Goal: Task Accomplishment & Management: Manage account settings

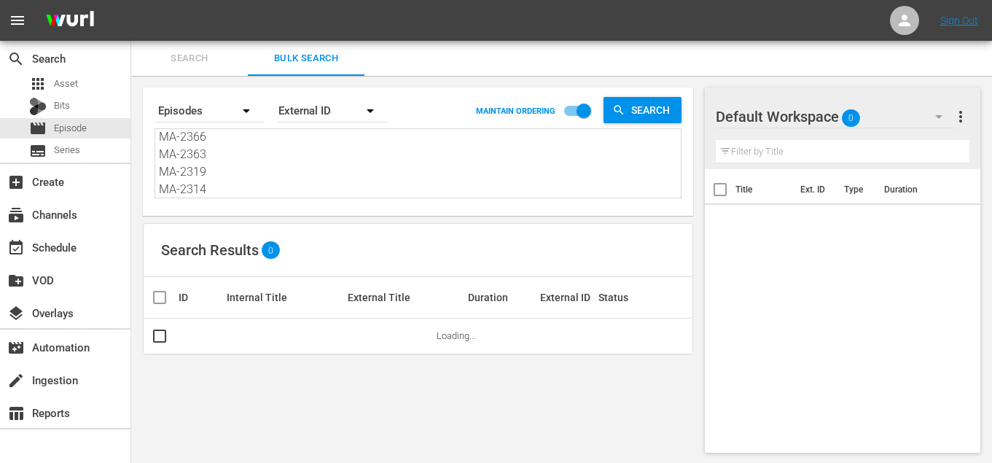
scroll to position [546, 0]
type textarea "SE-0108 SE-0124 SE-0112 SE-0104 SE-0102 SE-0116 SE-0120 SE-0122 SE-0106 SE-0114…"
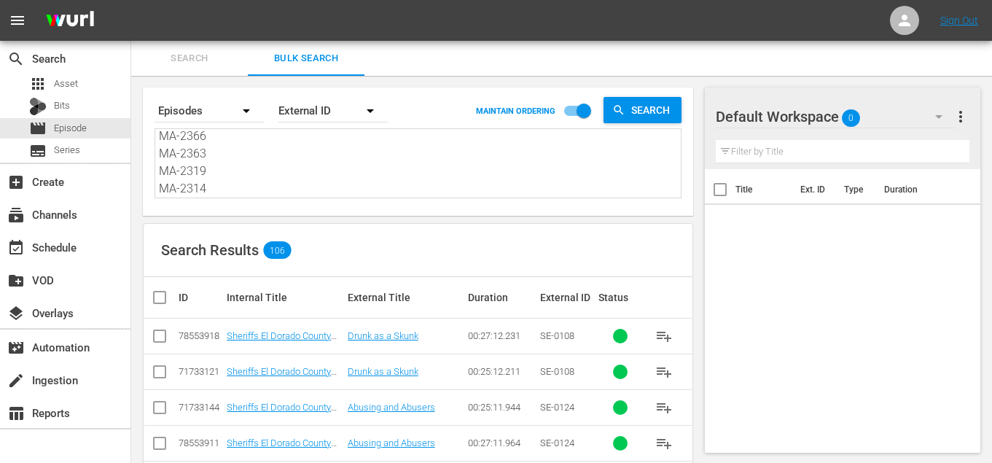
click at [154, 295] on input "checkbox" at bounding box center [165, 297] width 29 height 17
checkbox input "true"
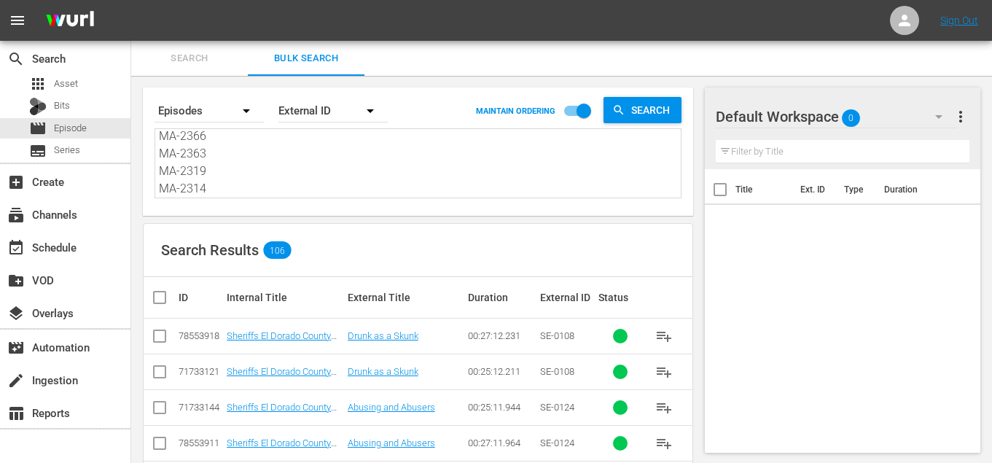
checkbox input "true"
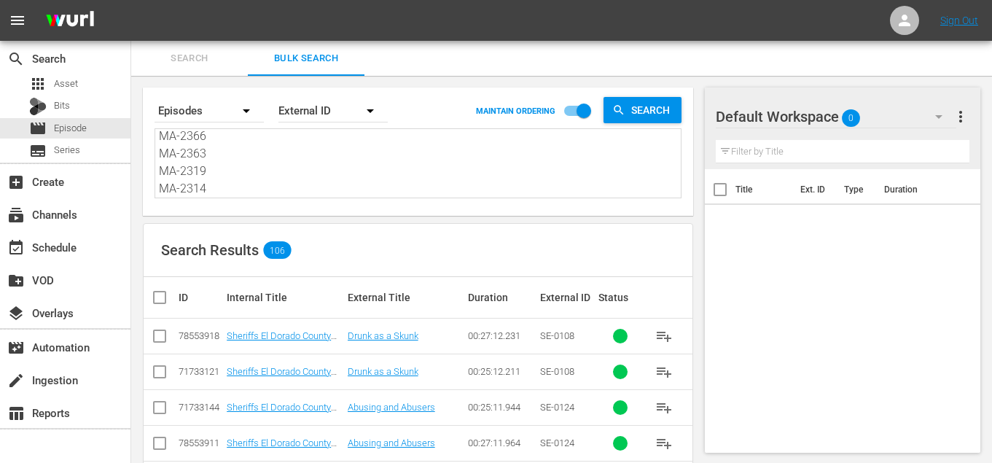
checkbox input "true"
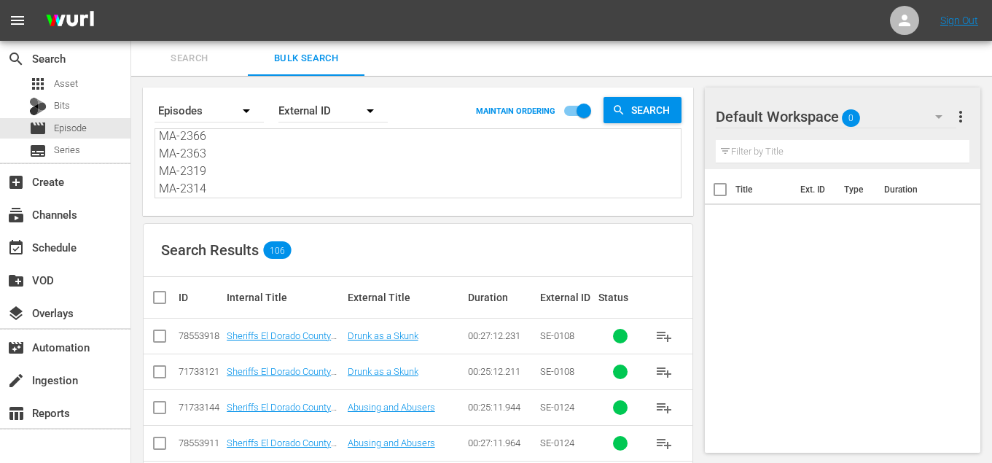
checkbox input "true"
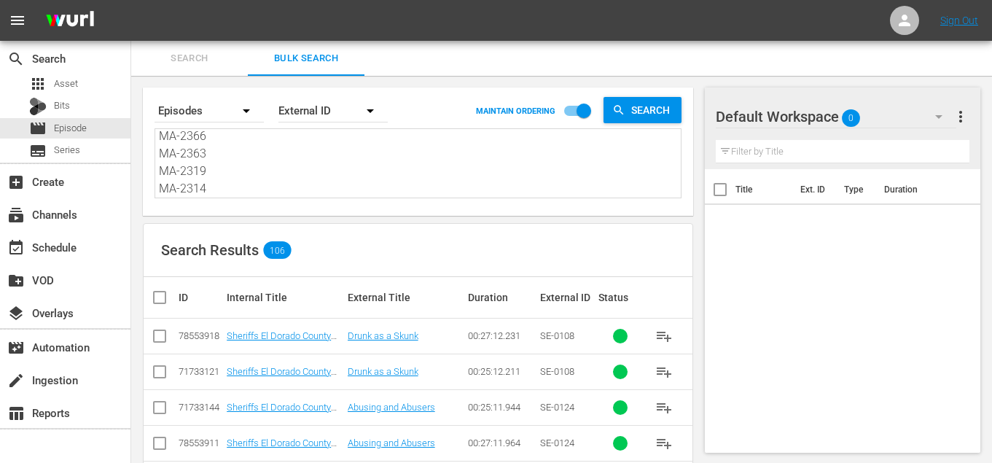
checkbox input "true"
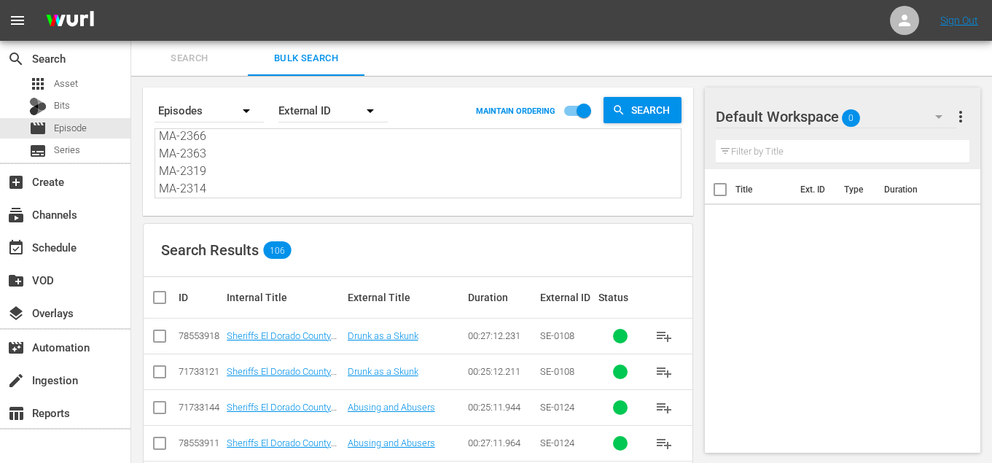
checkbox input "true"
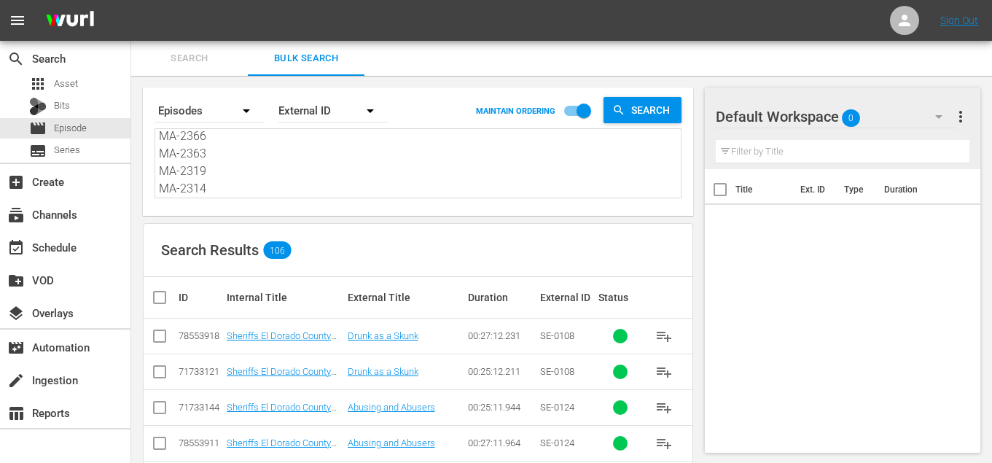
checkbox input "true"
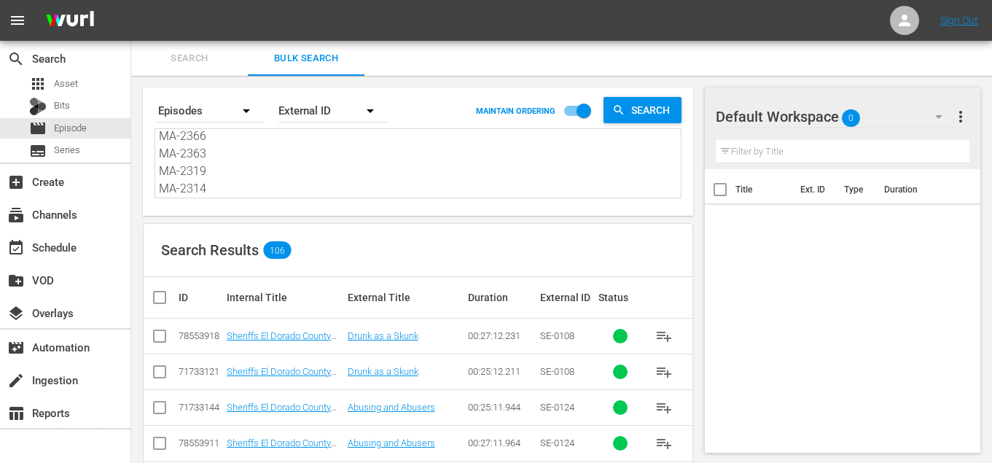
checkbox input "true"
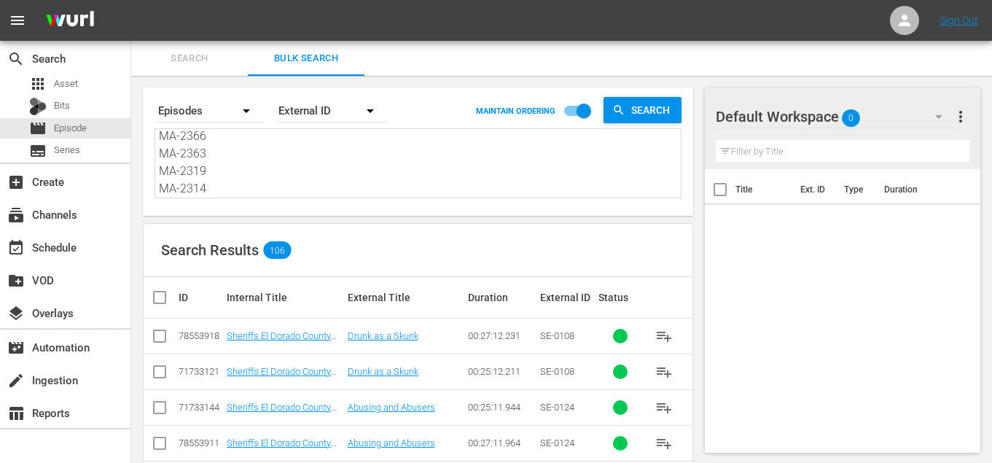
checkbox input "true"
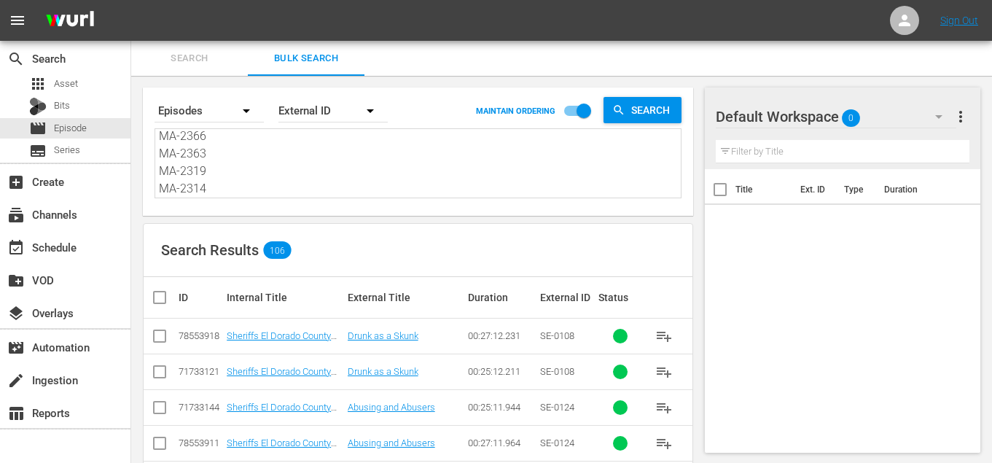
checkbox input "true"
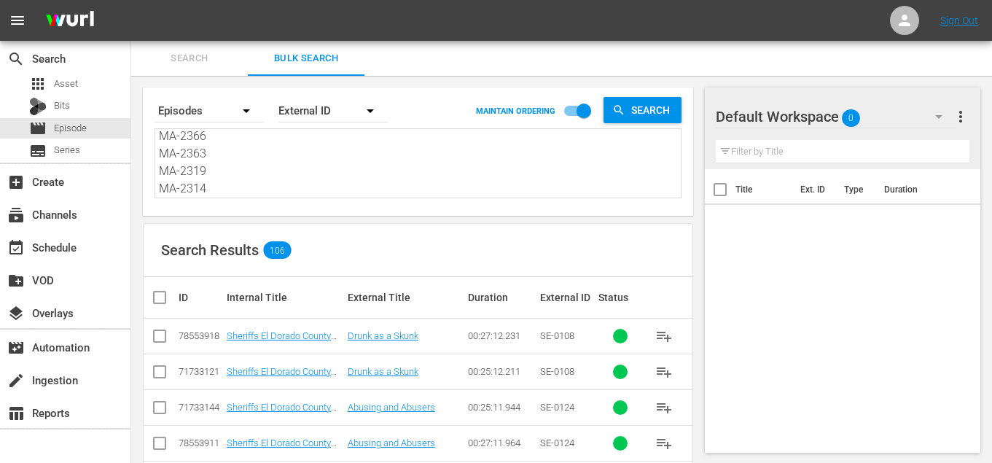
checkbox input "true"
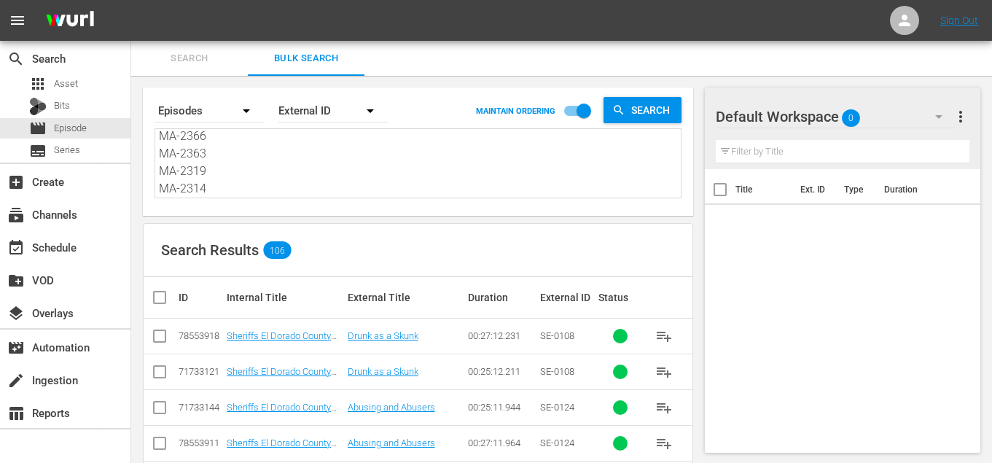
checkbox input "true"
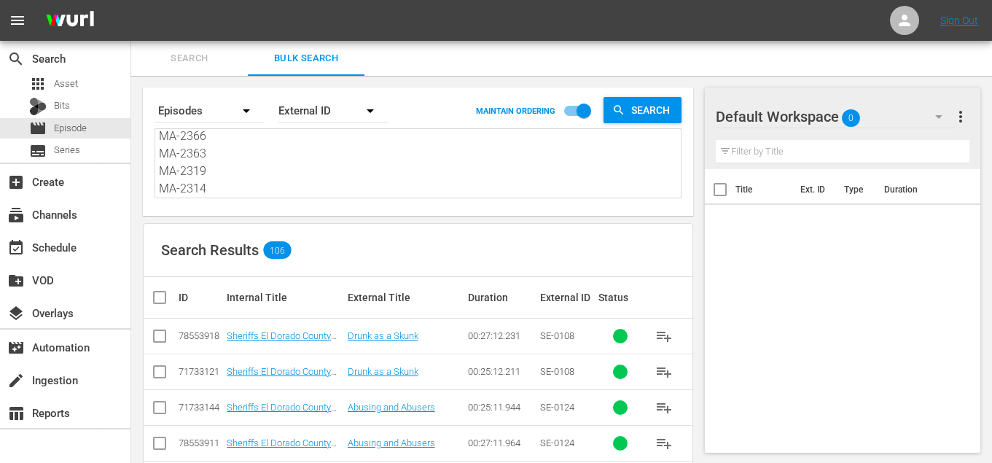
checkbox input "true"
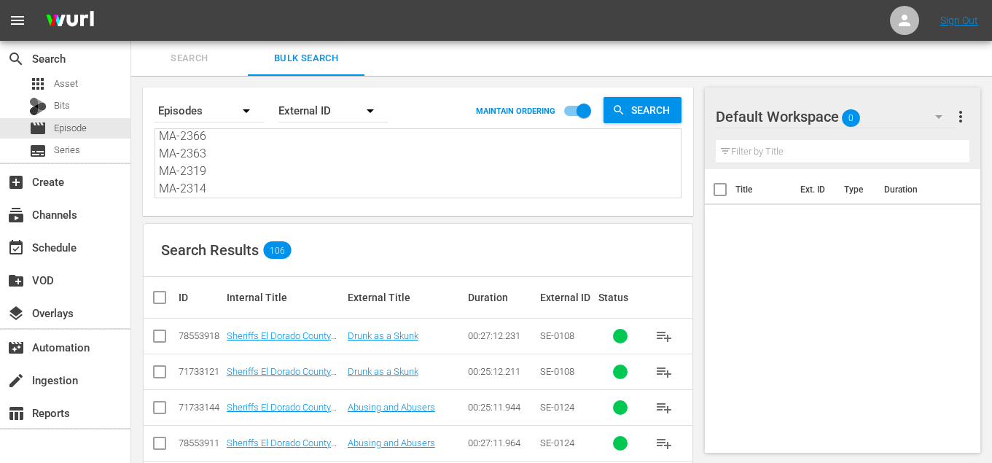
checkbox input "true"
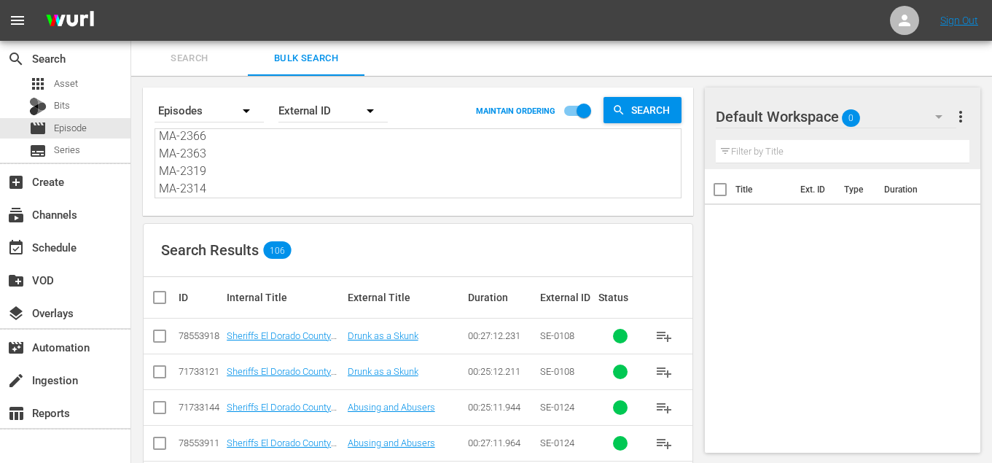
checkbox input "true"
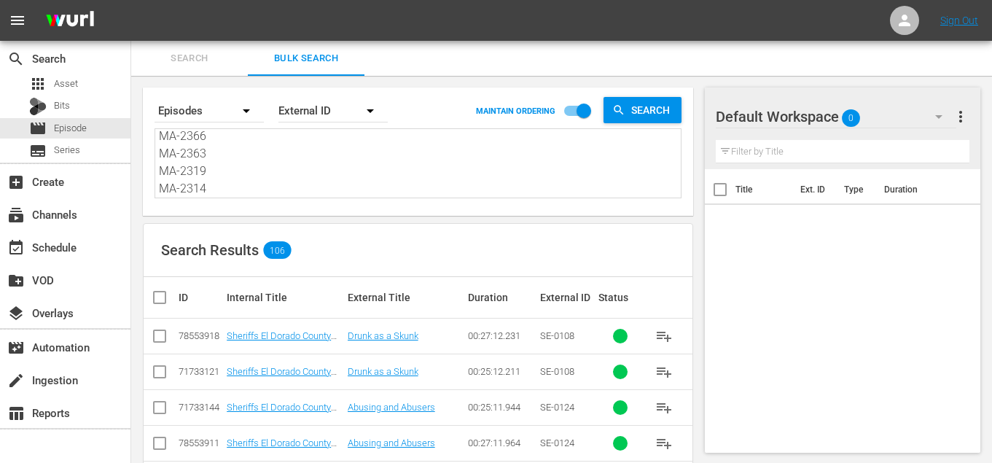
checkbox input "true"
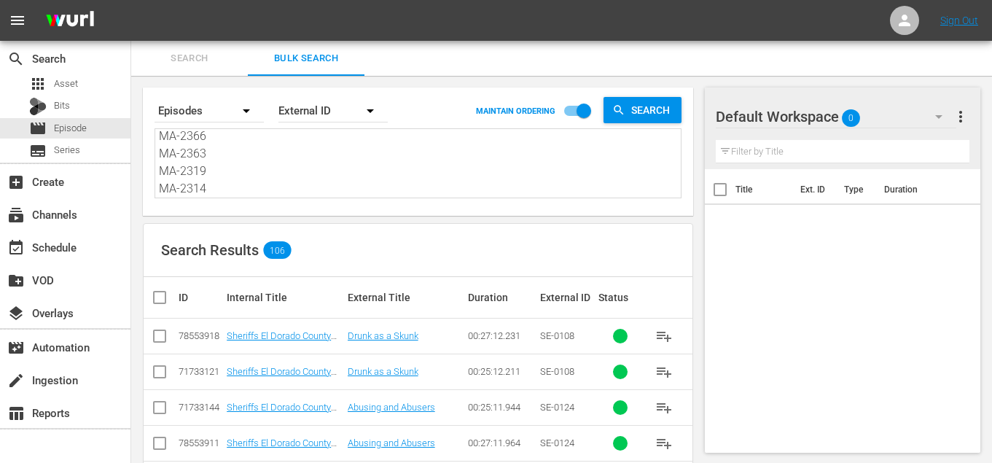
checkbox input "true"
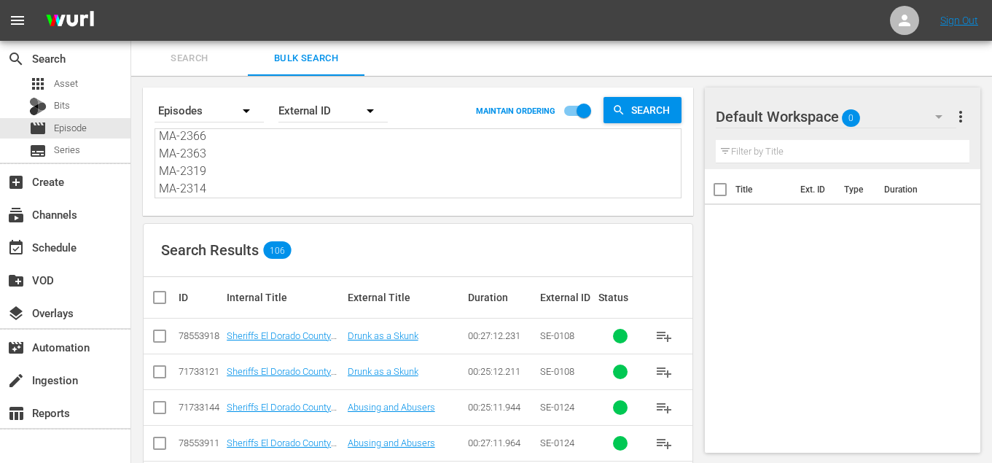
checkbox input "true"
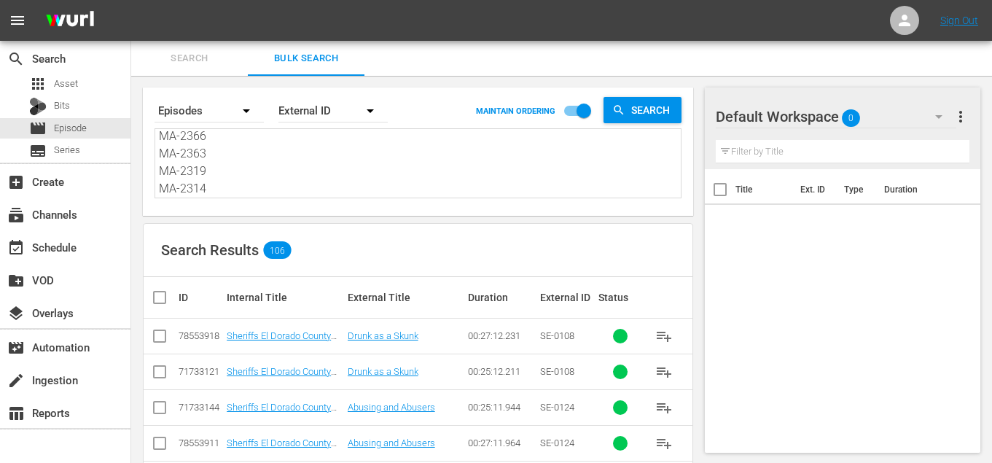
checkbox input "true"
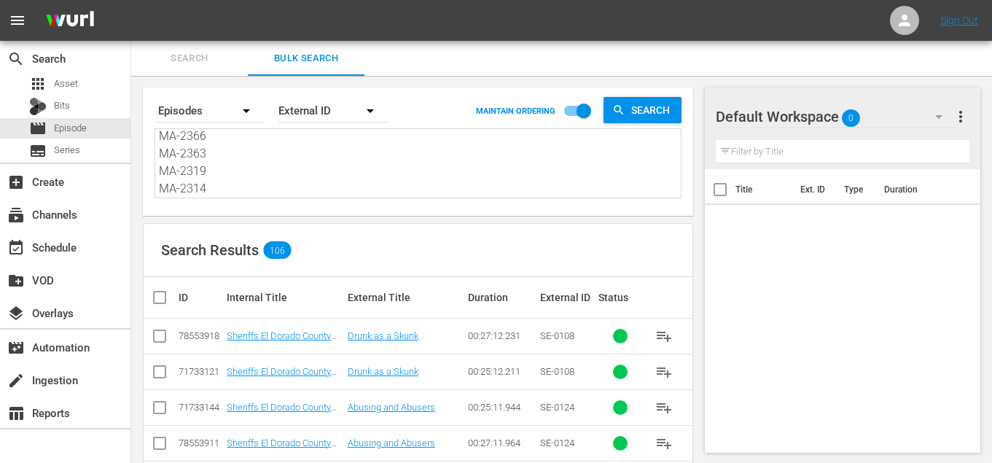
checkbox input "true"
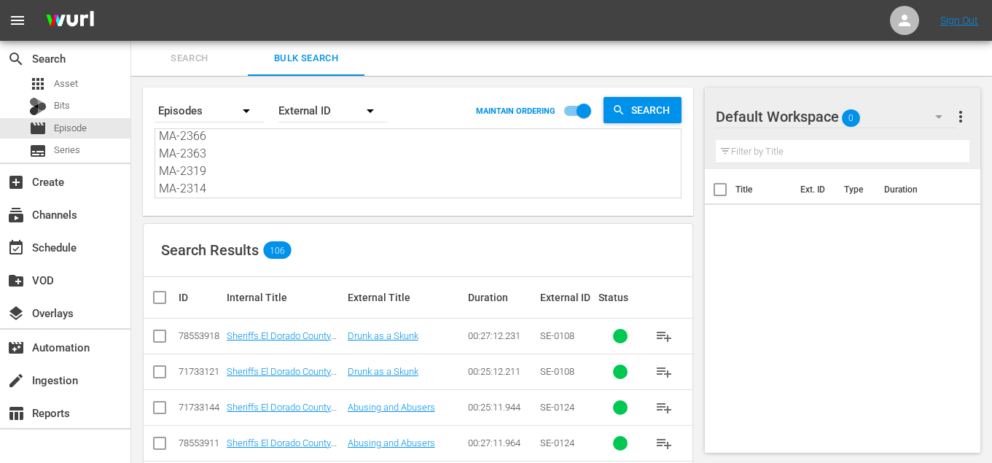
checkbox input "true"
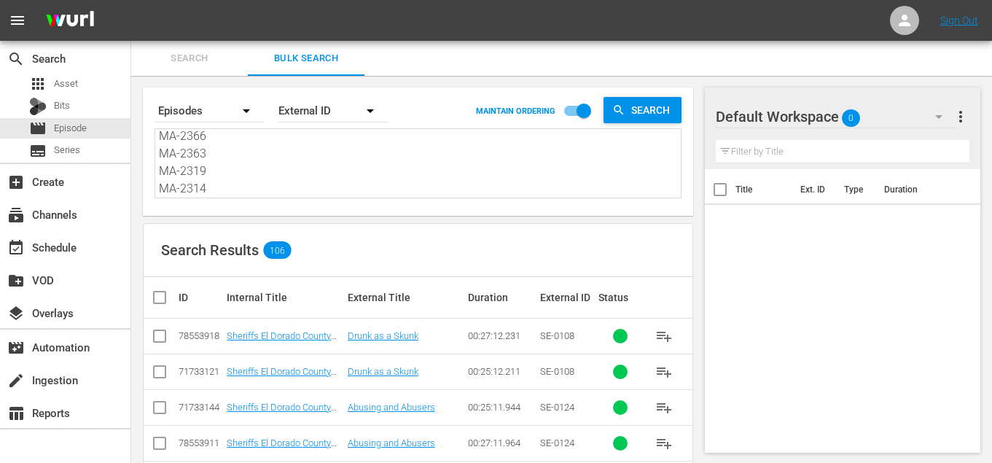
checkbox input "true"
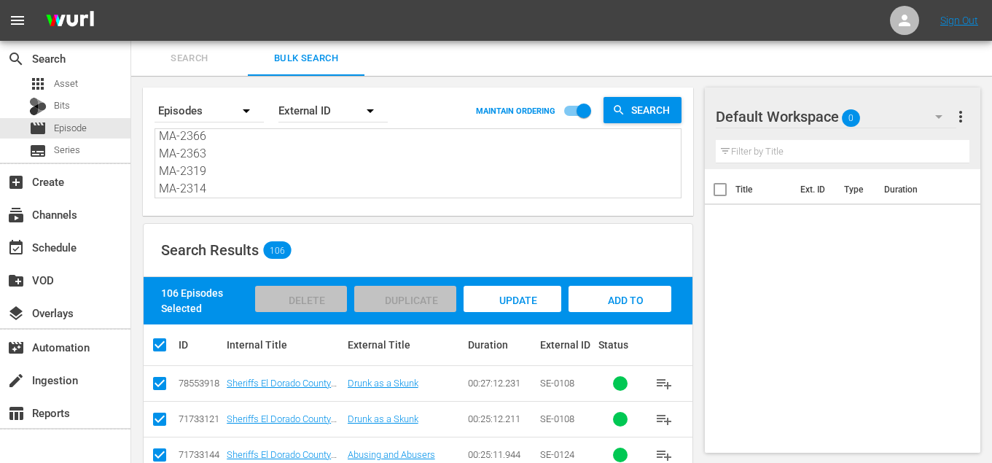
click at [607, 295] on span "Add to Workspace" at bounding box center [620, 314] width 71 height 39
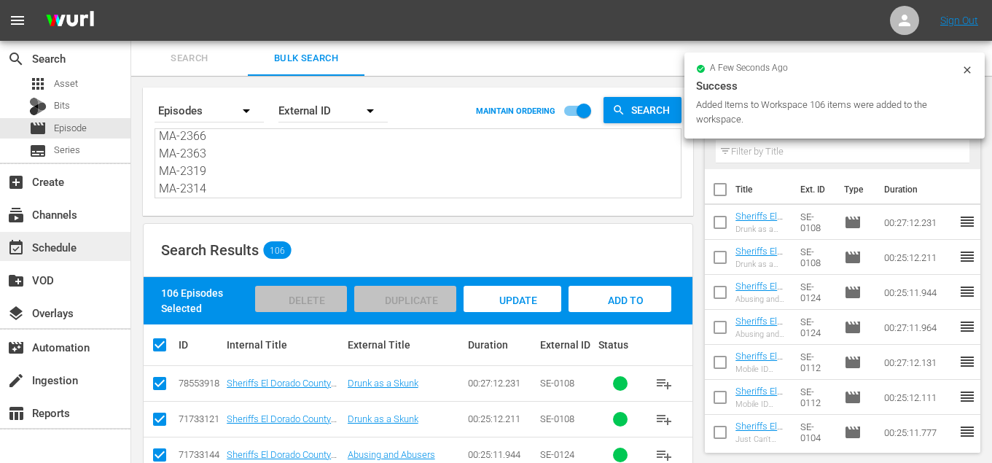
click at [64, 238] on div "event_available Schedule" at bounding box center [41, 244] width 82 height 13
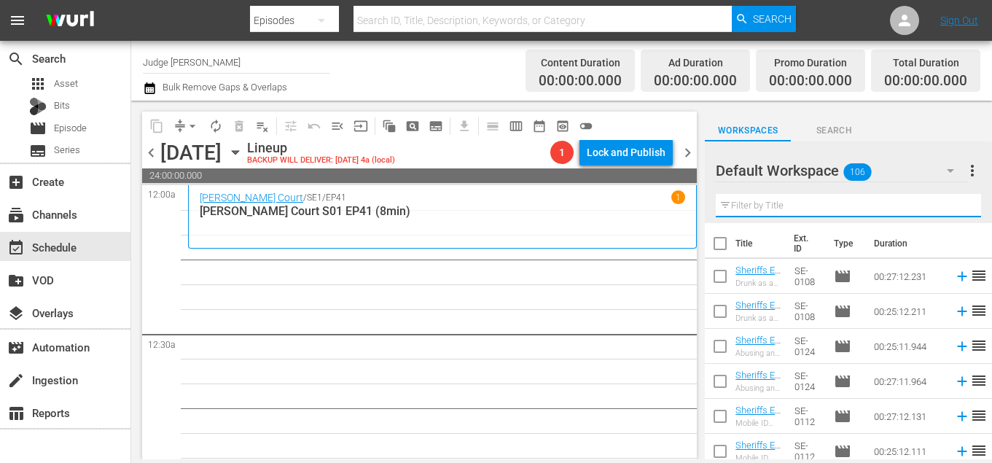
click at [817, 203] on input "text" at bounding box center [848, 205] width 265 height 23
type input "8min"
click at [722, 244] on input "checkbox" at bounding box center [720, 246] width 31 height 31
checkbox input "true"
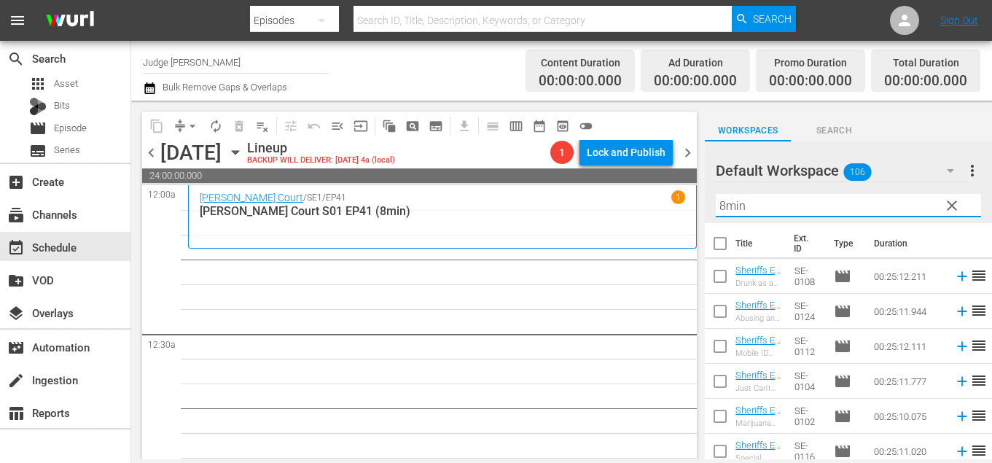
checkbox input "true"
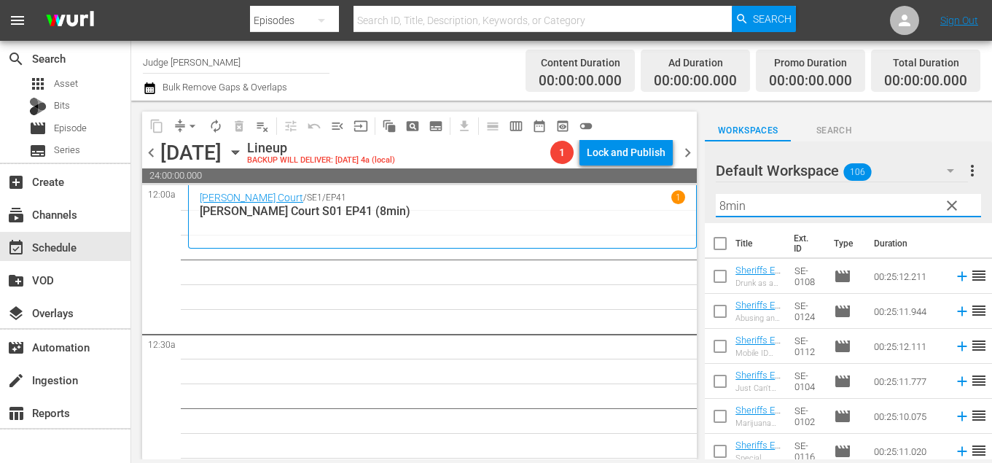
checkbox input "true"
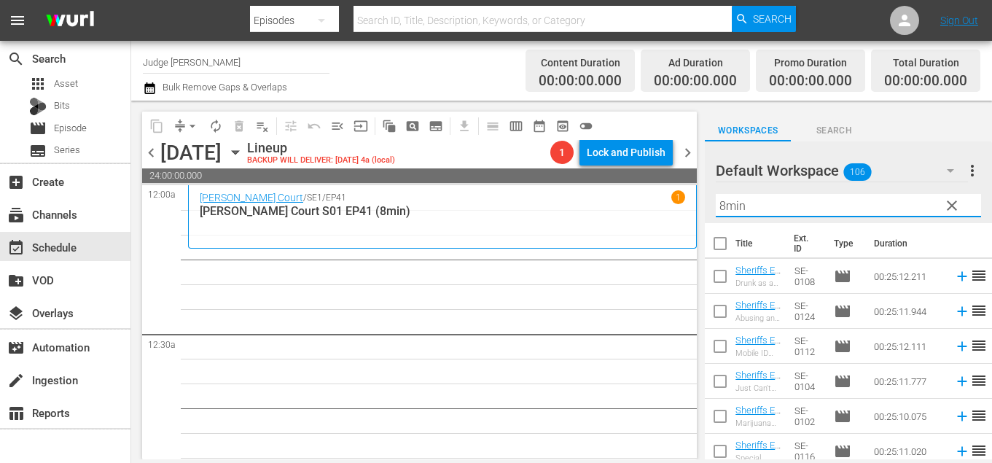
checkbox input "true"
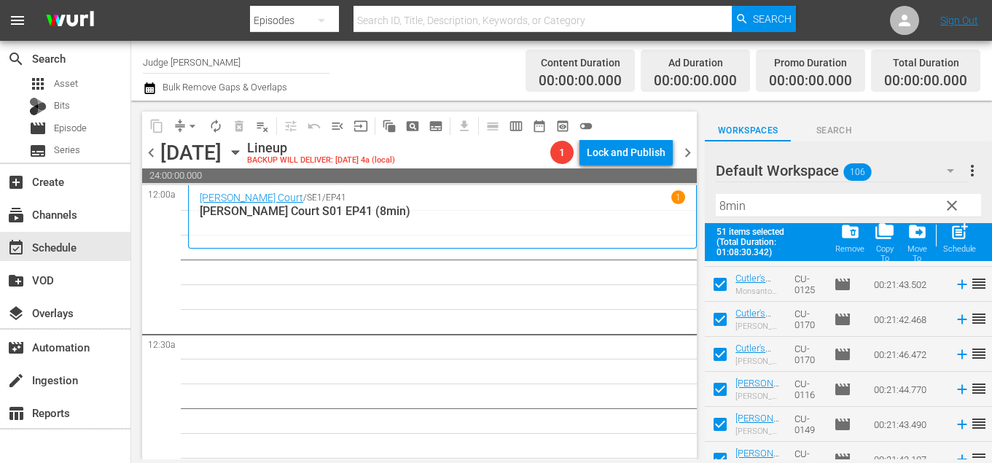
scroll to position [1620, 0]
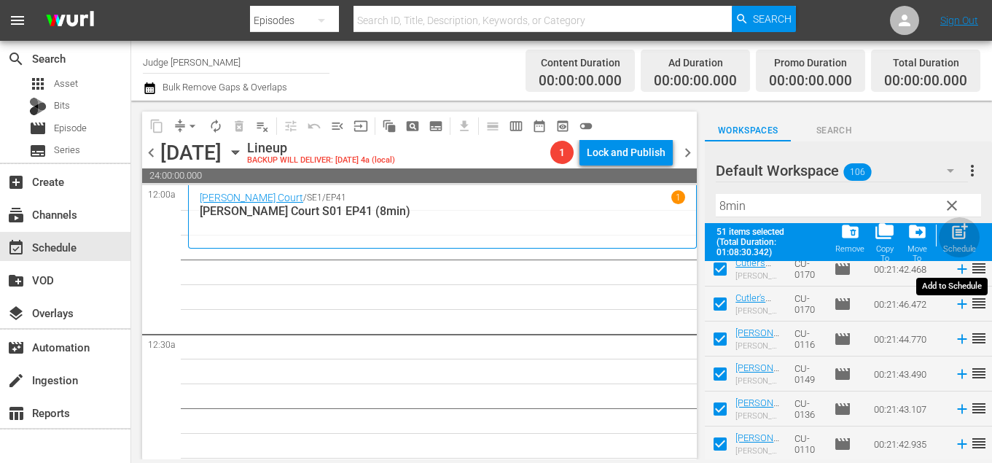
click at [960, 244] on div "post_add Schedule" at bounding box center [959, 238] width 33 height 32
checkbox input "false"
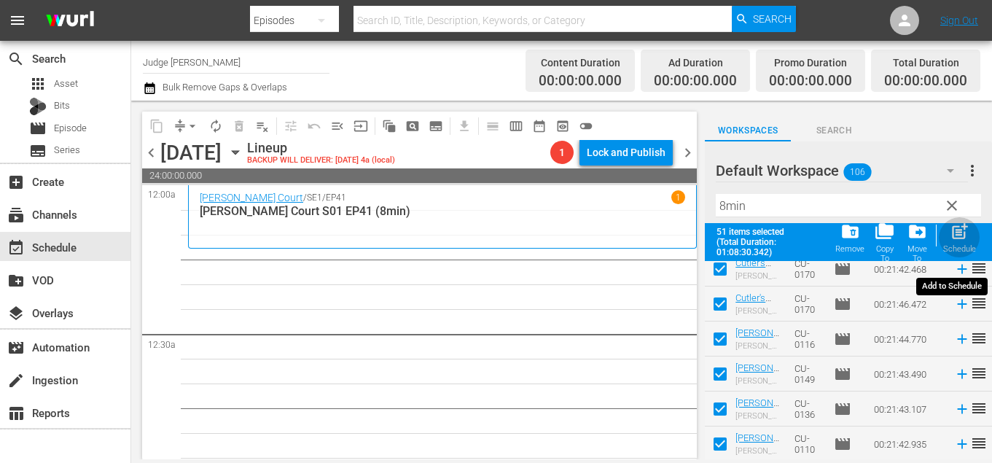
checkbox input "false"
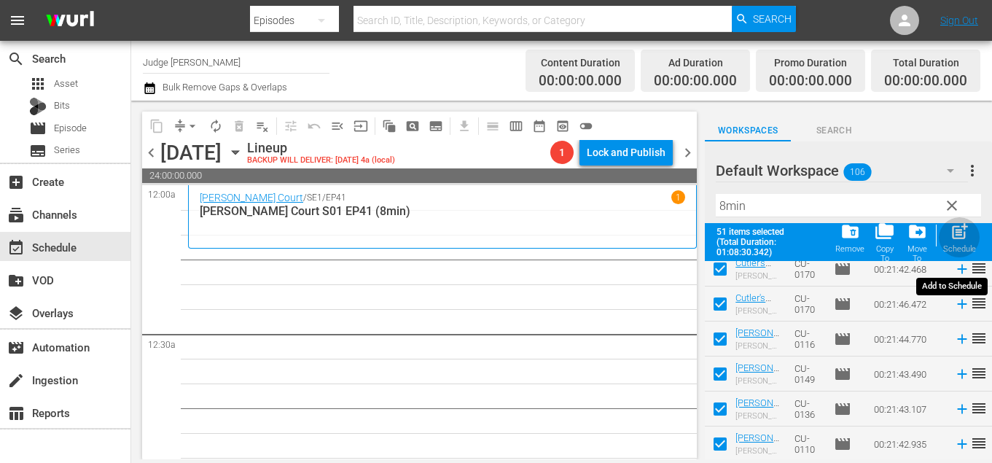
checkbox input "false"
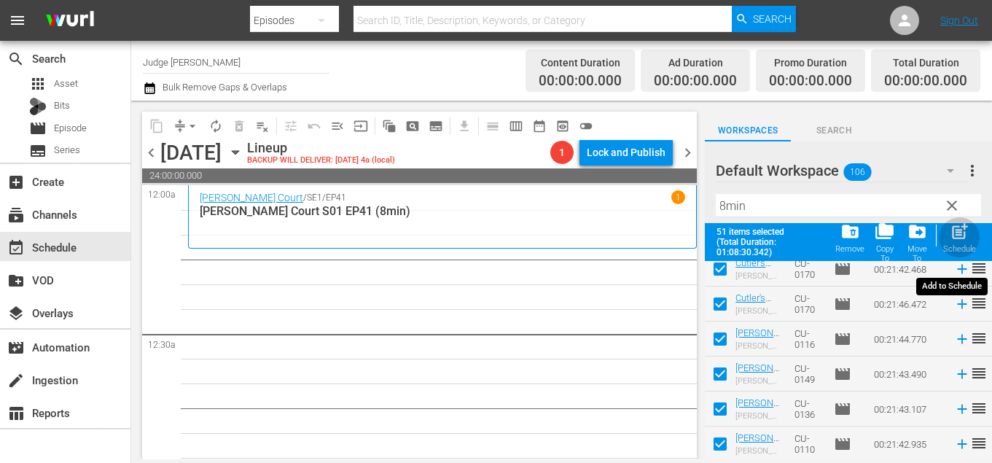
checkbox input "false"
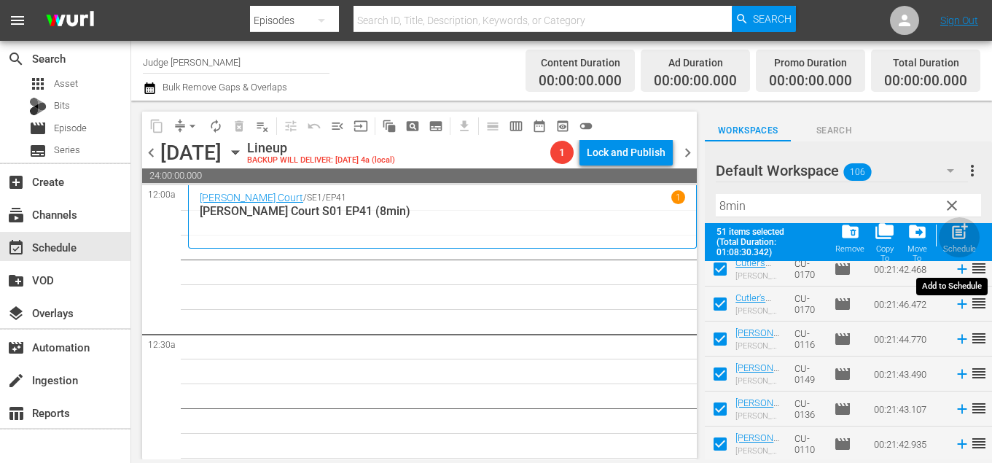
checkbox input "false"
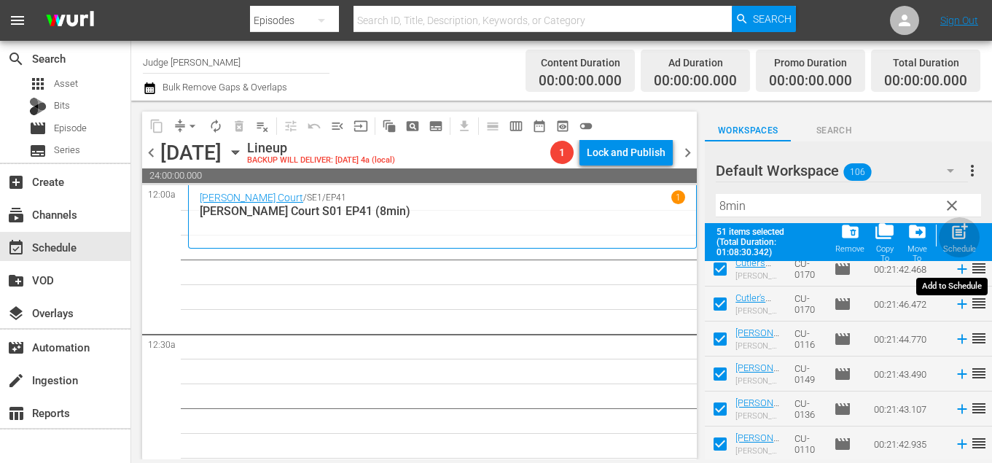
checkbox input "false"
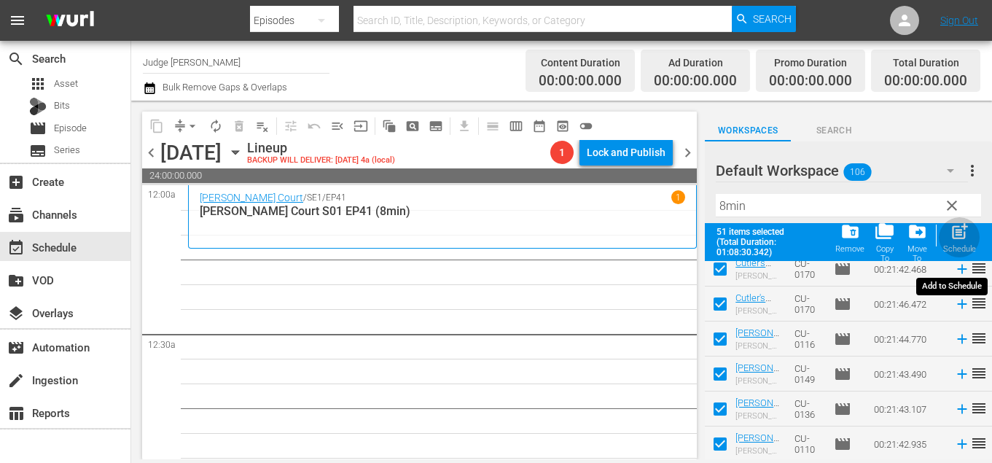
checkbox input "false"
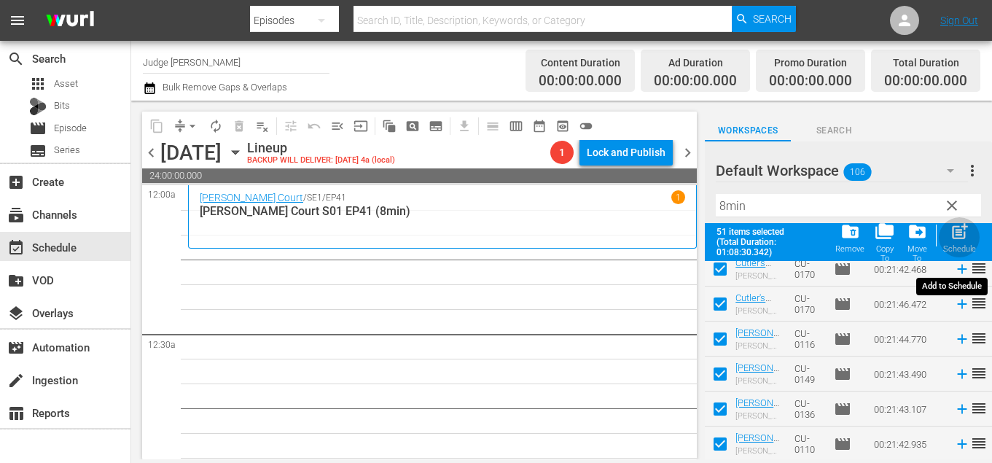
checkbox input "false"
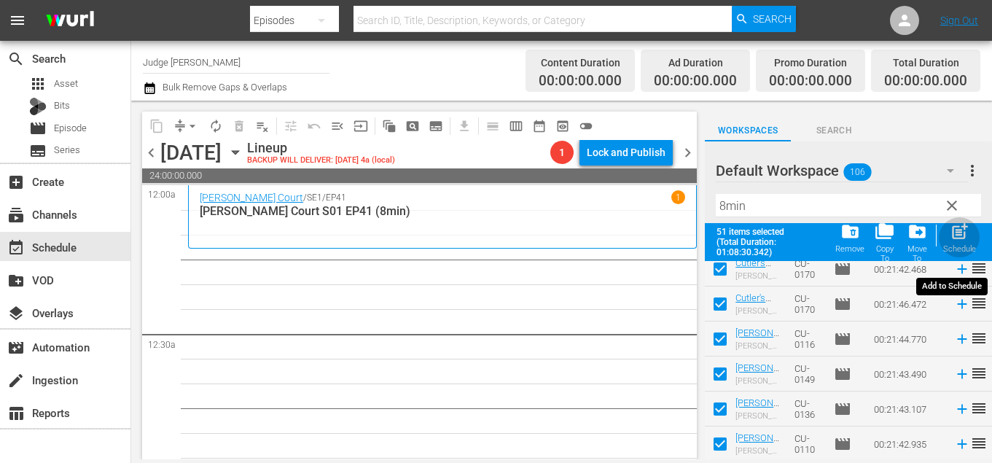
checkbox input "false"
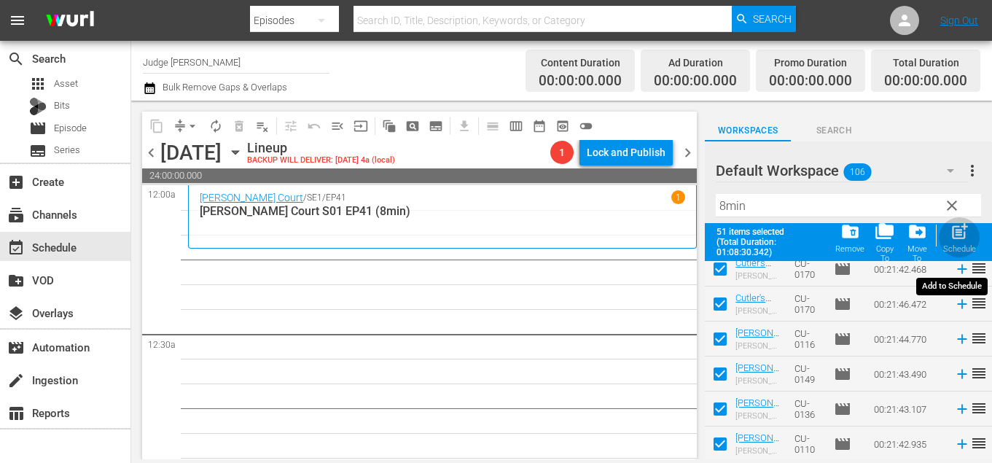
checkbox input "false"
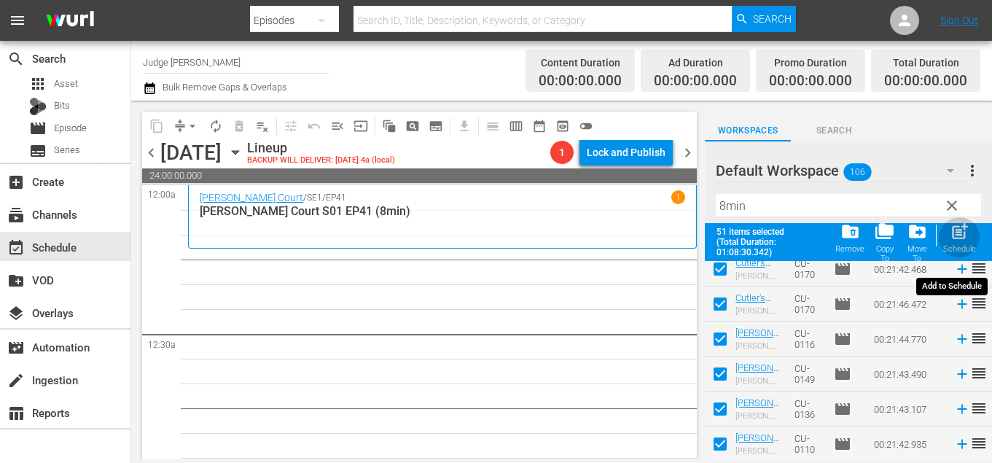
checkbox input "false"
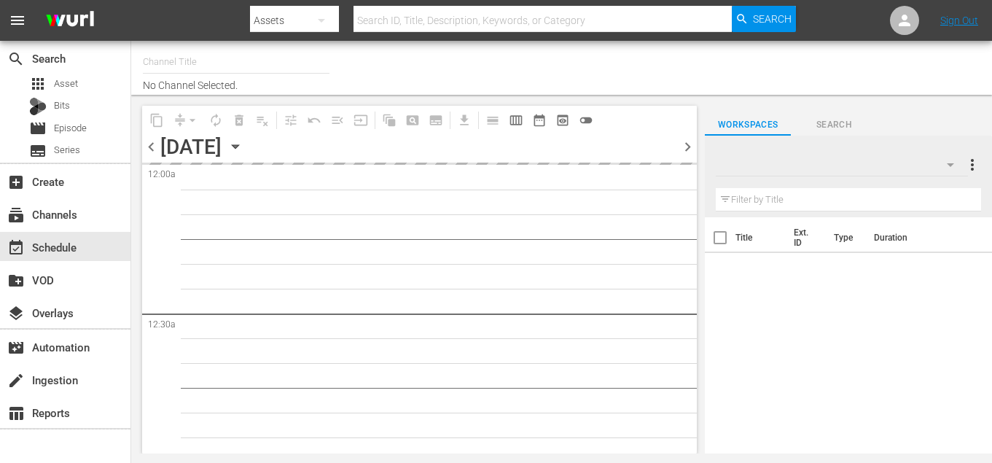
type input "Judge [PERSON_NAME] (349)"
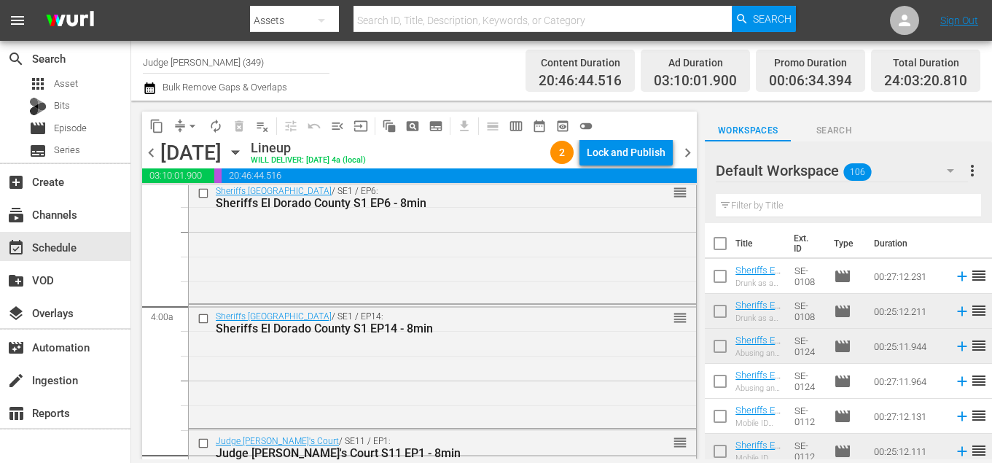
scroll to position [1116, 0]
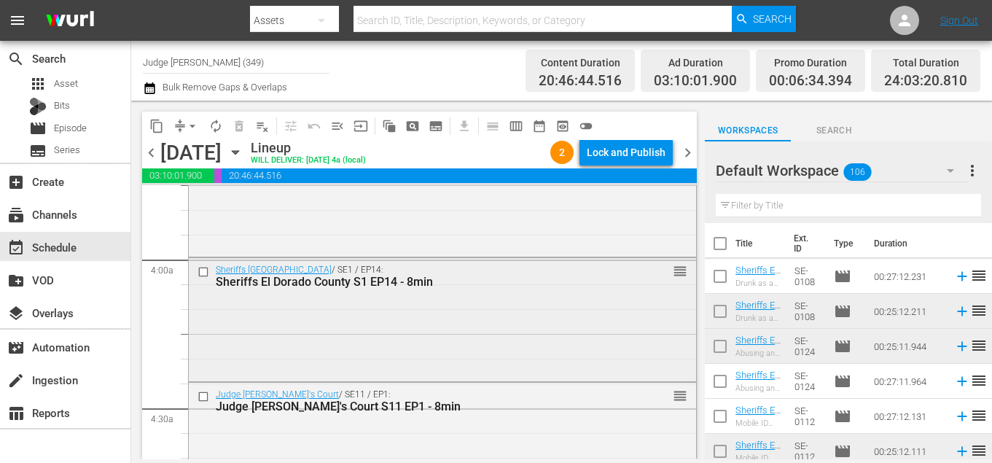
click at [206, 273] on input "checkbox" at bounding box center [205, 271] width 15 height 12
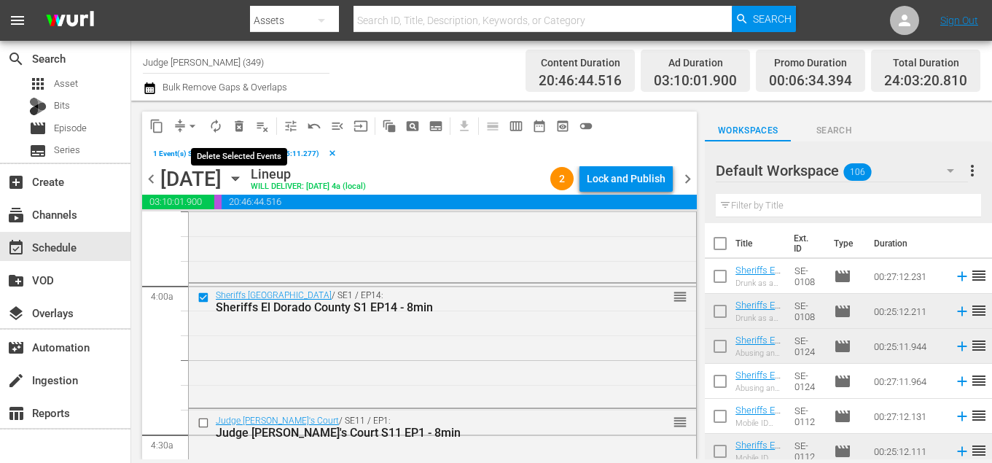
click at [241, 125] on span "delete_forever_outlined" at bounding box center [239, 126] width 15 height 15
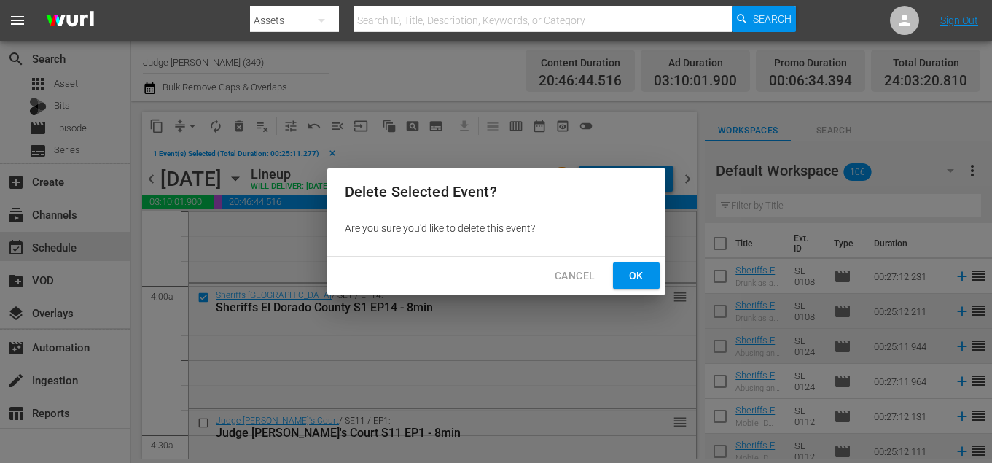
click at [649, 288] on button "Ok" at bounding box center [636, 275] width 47 height 27
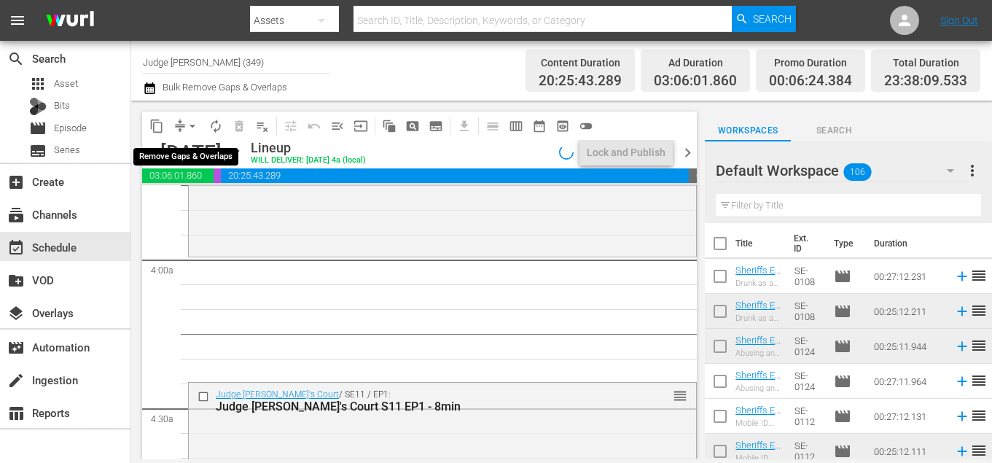
click at [190, 123] on span "arrow_drop_down" at bounding box center [192, 126] width 15 height 15
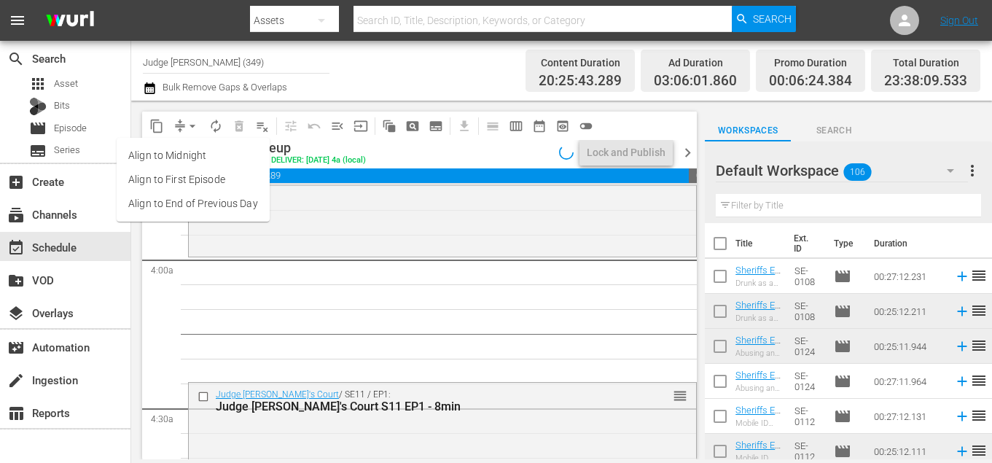
click at [203, 217] on ul "Align to Midnight Align to First Episode Align to End of Previous Day" at bounding box center [193, 180] width 153 height 84
click at [253, 206] on li "Align to End of Previous Day" at bounding box center [193, 204] width 153 height 24
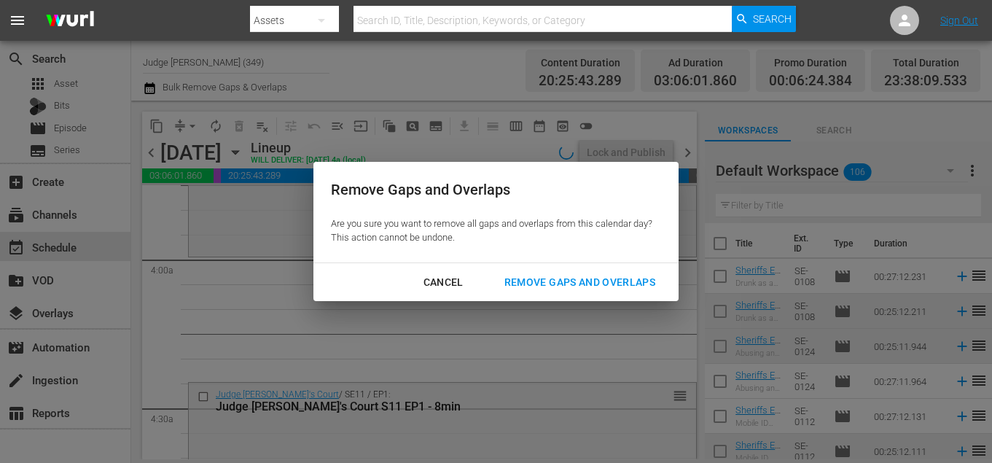
click at [553, 278] on div "Remove Gaps and Overlaps" at bounding box center [580, 282] width 174 height 18
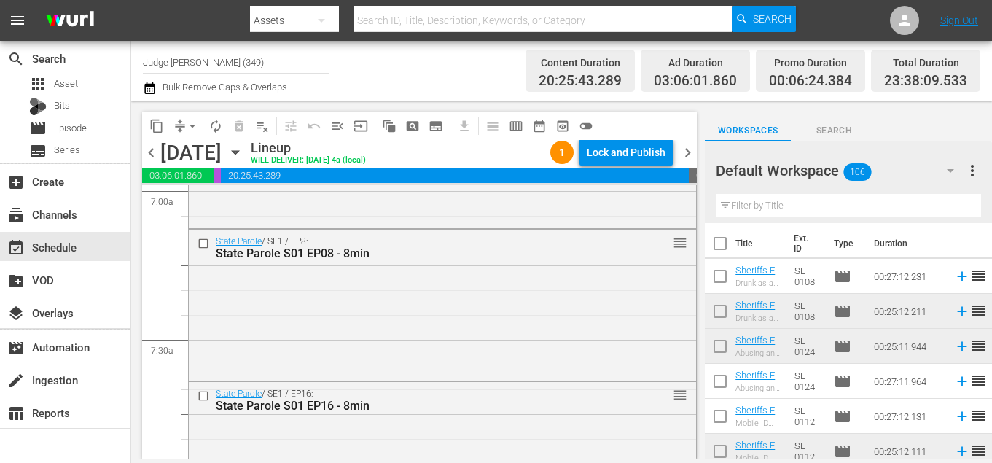
scroll to position [2078, 0]
click at [77, 113] on div "Bits" at bounding box center [65, 106] width 131 height 20
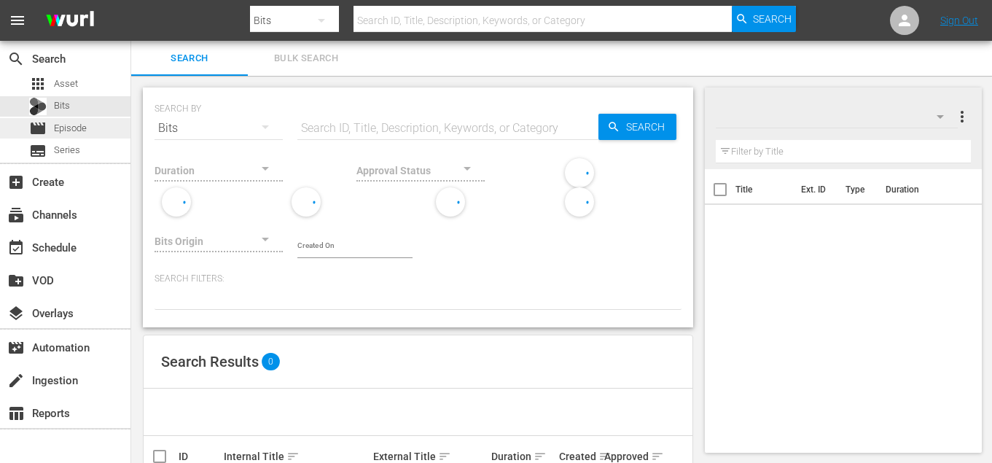
click at [77, 126] on span "Episode" at bounding box center [70, 128] width 33 height 15
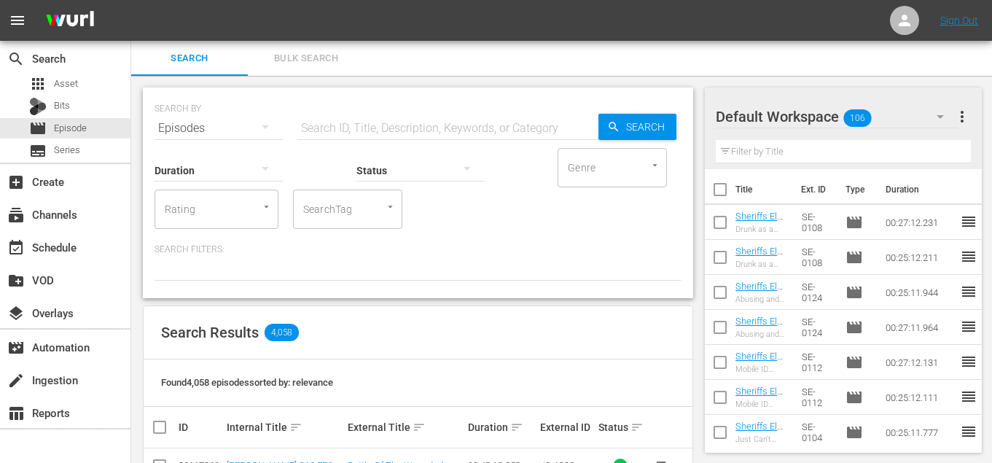
click at [324, 209] on input "SearchTag" at bounding box center [327, 209] width 55 height 26
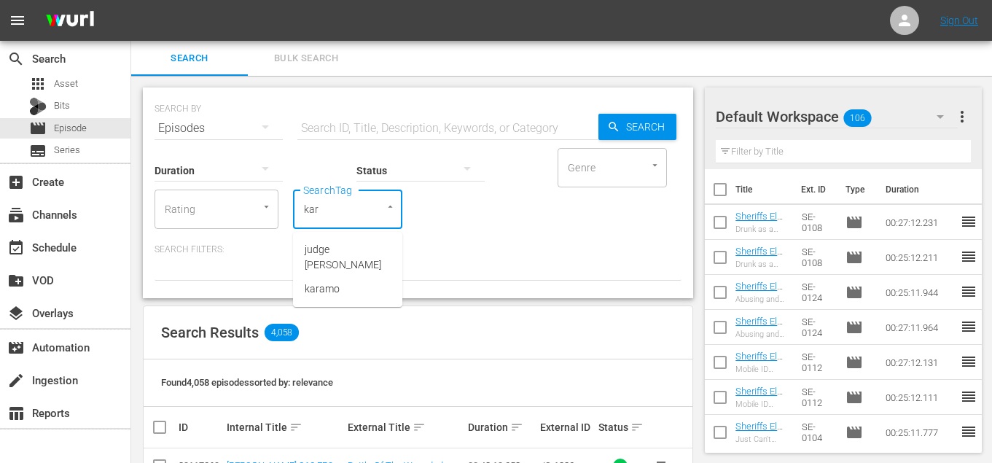
type input "kare"
click at [345, 238] on li "judge [PERSON_NAME]" at bounding box center [347, 257] width 109 height 39
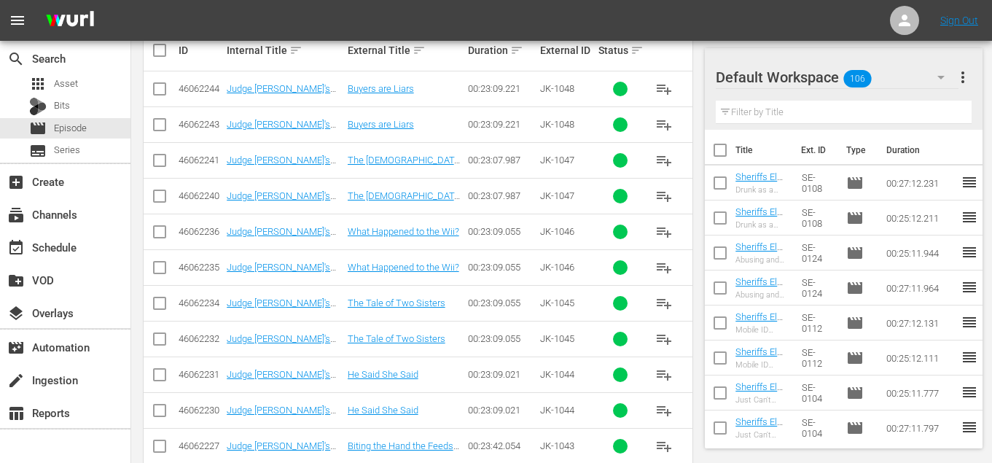
scroll to position [379, 0]
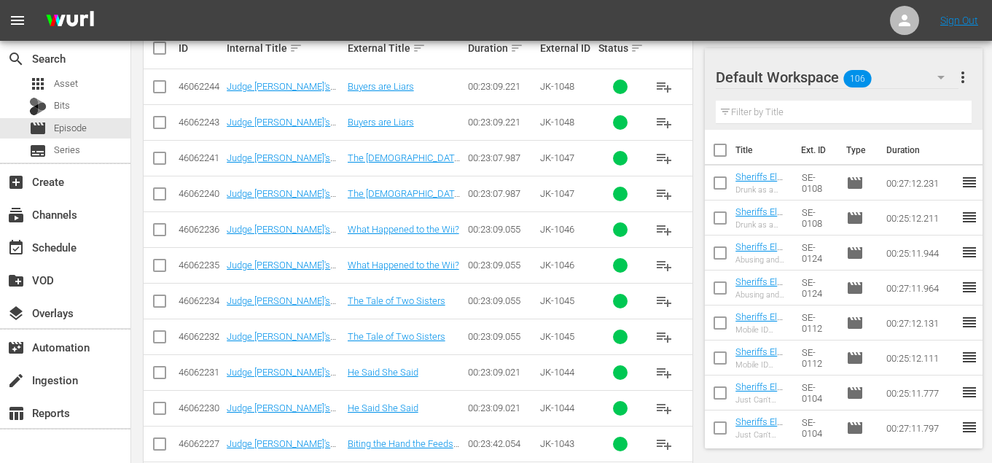
click at [666, 308] on span "playlist_add" at bounding box center [663, 300] width 17 height 17
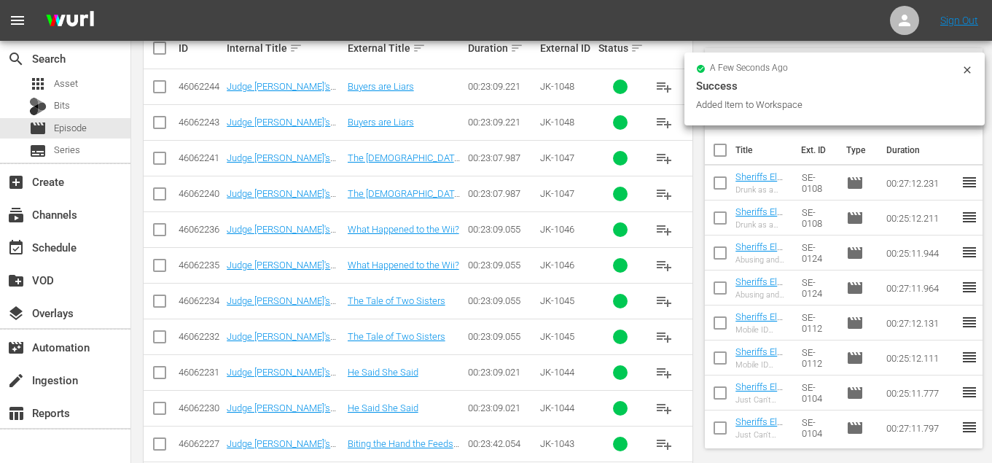
click at [666, 343] on span "playlist_add" at bounding box center [663, 336] width 17 height 17
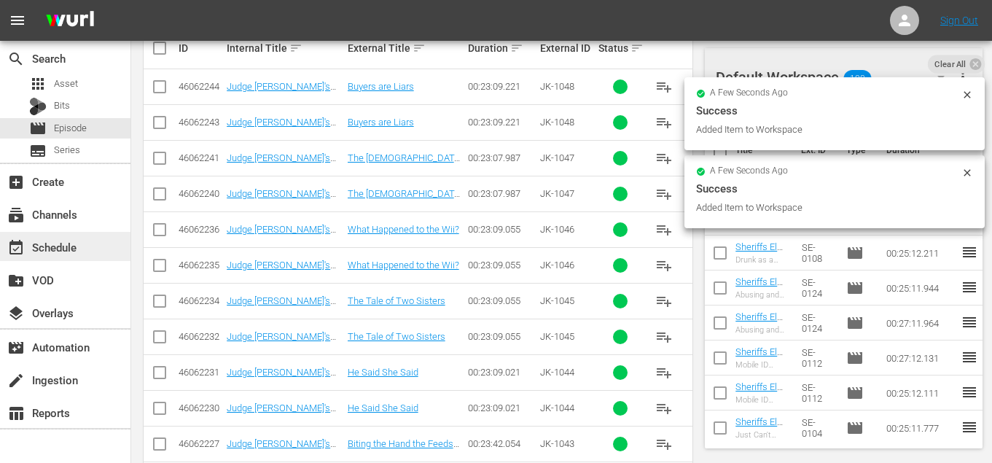
click at [93, 246] on div "event_available Schedule" at bounding box center [65, 246] width 131 height 29
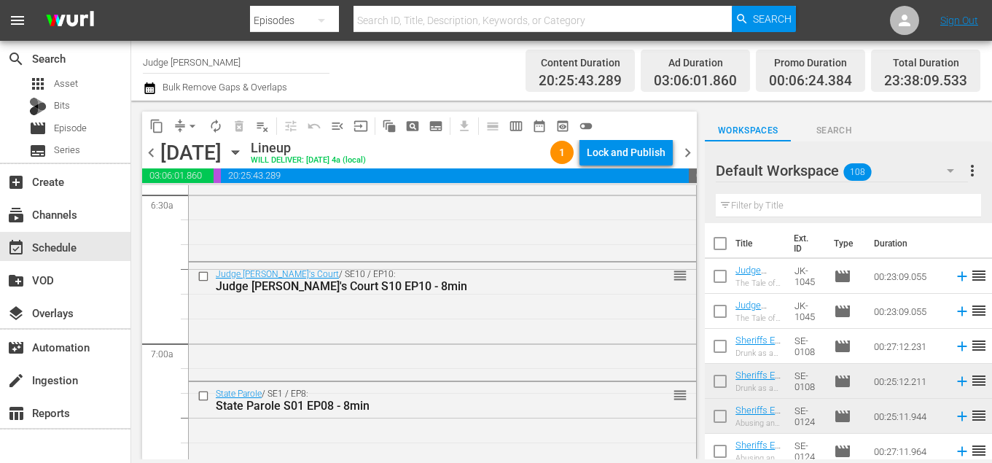
scroll to position [1961, 0]
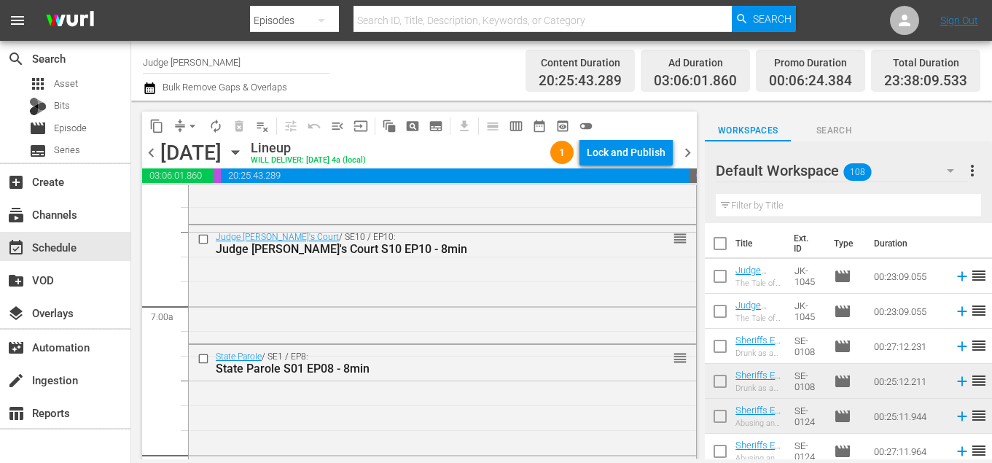
click at [806, 206] on input "text" at bounding box center [848, 205] width 265 height 23
type input "8min"
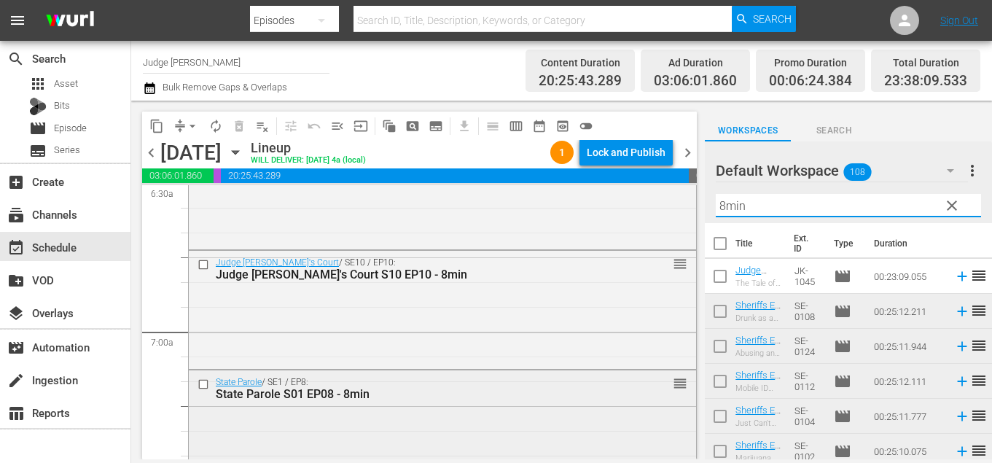
scroll to position [1970, 0]
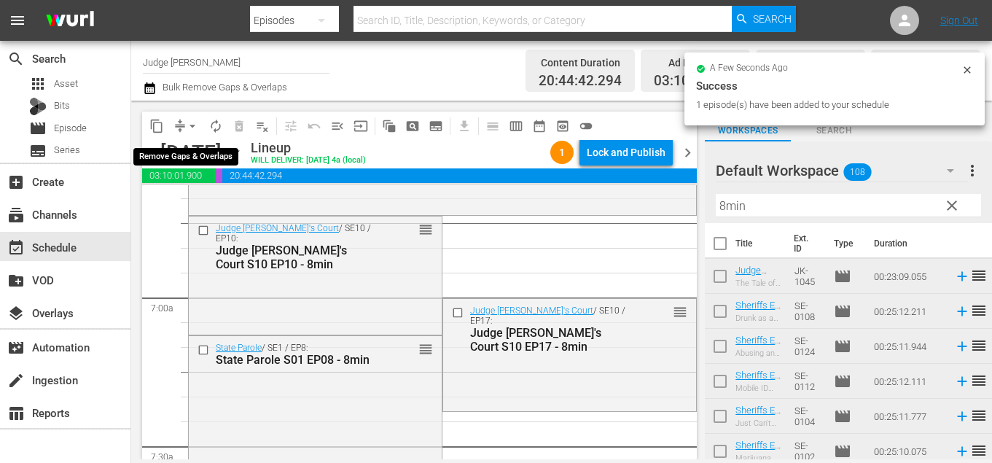
click at [191, 123] on span "arrow_drop_down" at bounding box center [192, 126] width 15 height 15
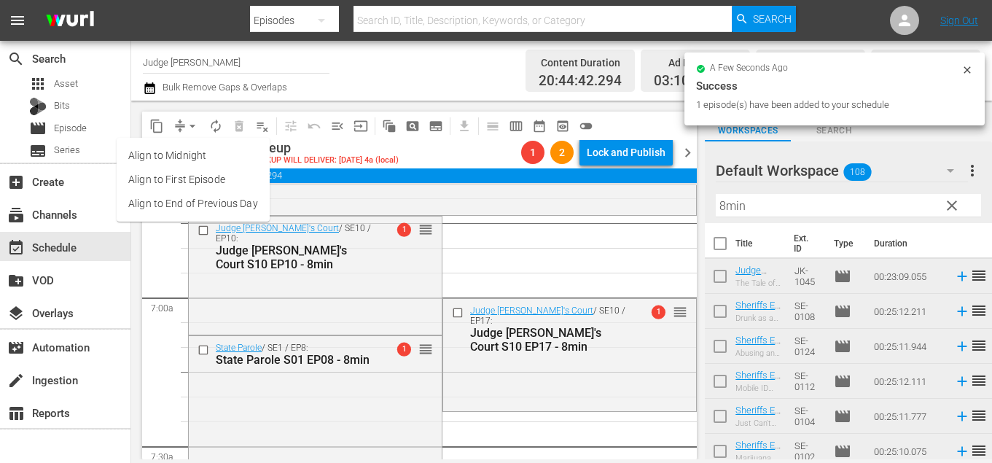
click at [246, 203] on li "Align to End of Previous Day" at bounding box center [193, 204] width 153 height 24
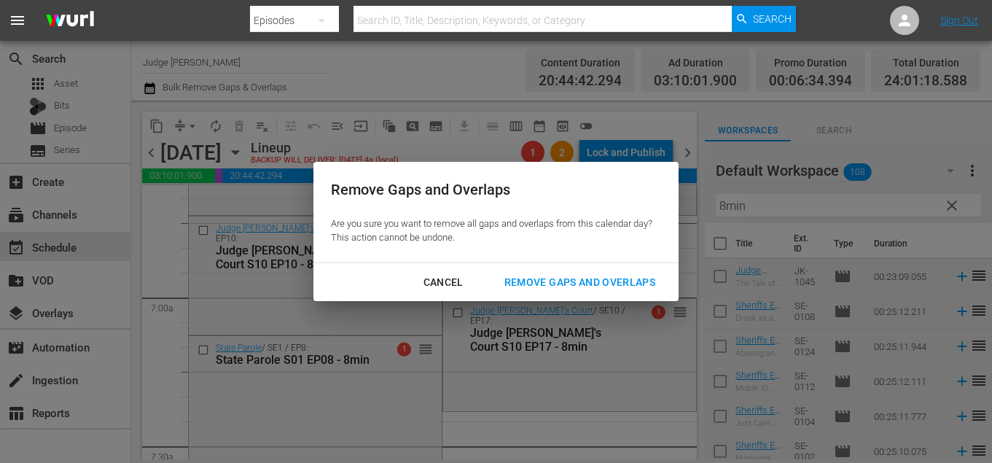
click at [521, 279] on div "Remove Gaps and Overlaps" at bounding box center [580, 282] width 174 height 18
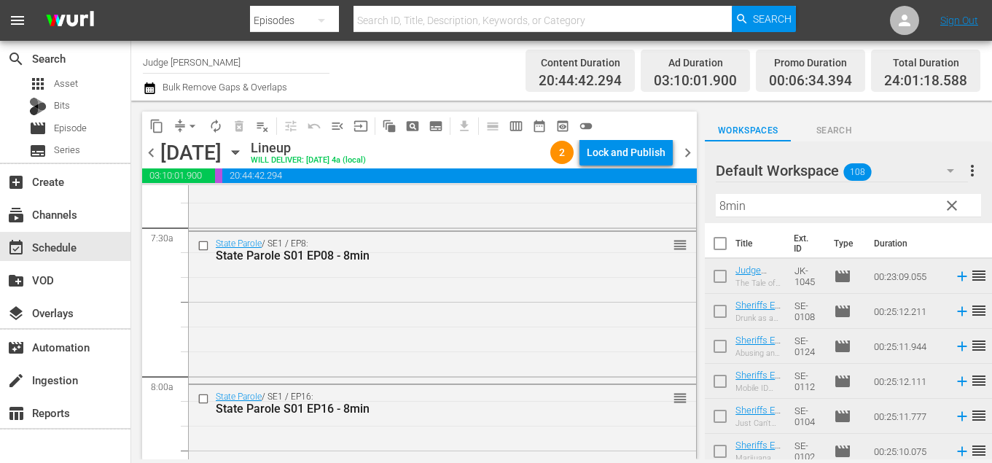
scroll to position [2201, 0]
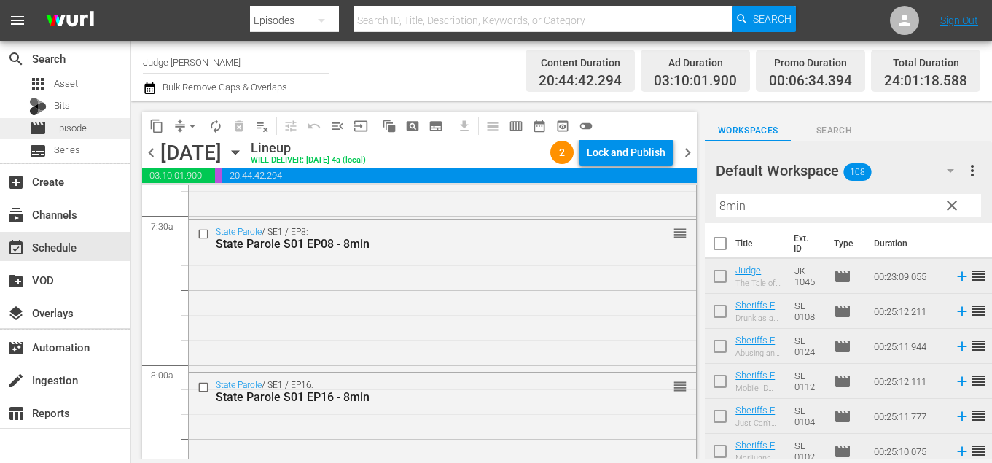
click at [78, 121] on span "Episode" at bounding box center [70, 128] width 33 height 15
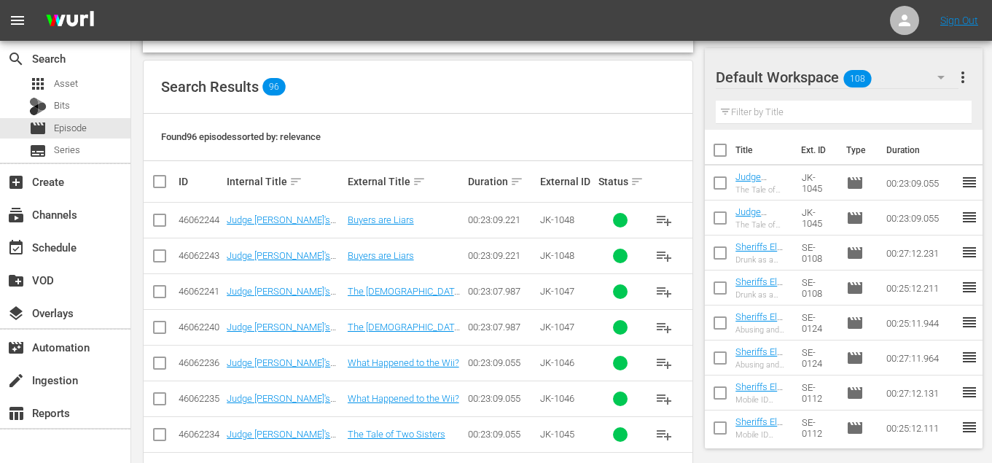
scroll to position [585, 0]
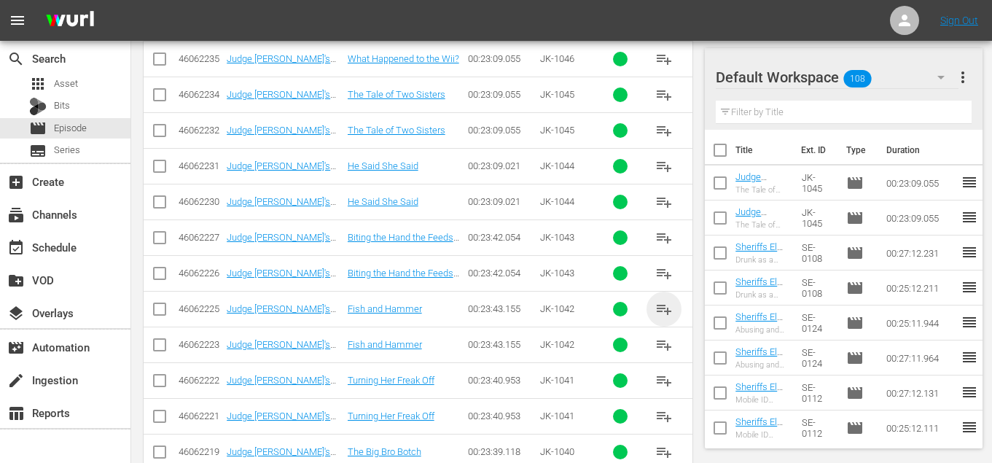
click at [656, 311] on span "playlist_add" at bounding box center [663, 308] width 17 height 17
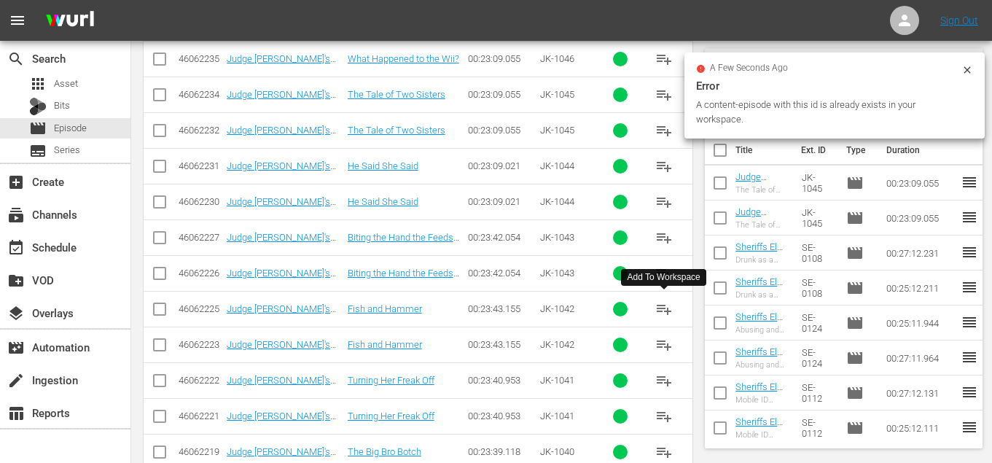
click at [656, 337] on span "playlist_add" at bounding box center [663, 344] width 17 height 17
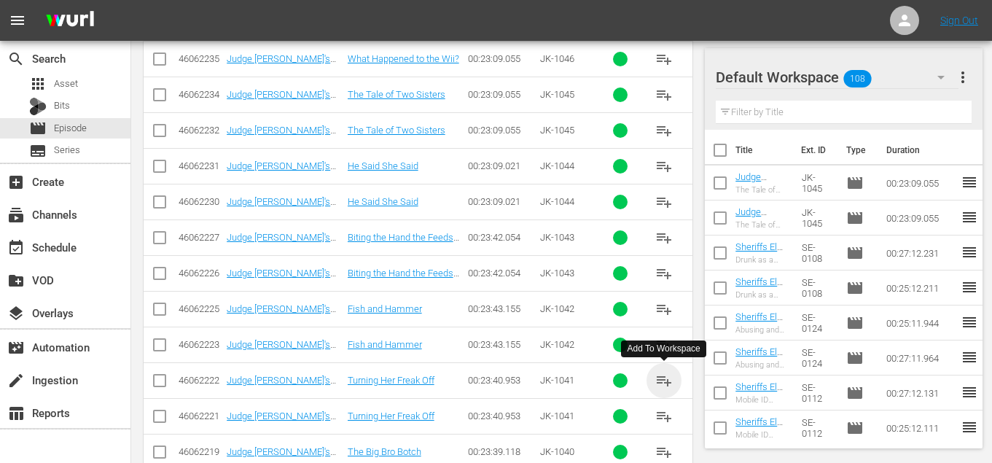
click at [669, 385] on span "playlist_add" at bounding box center [663, 380] width 17 height 17
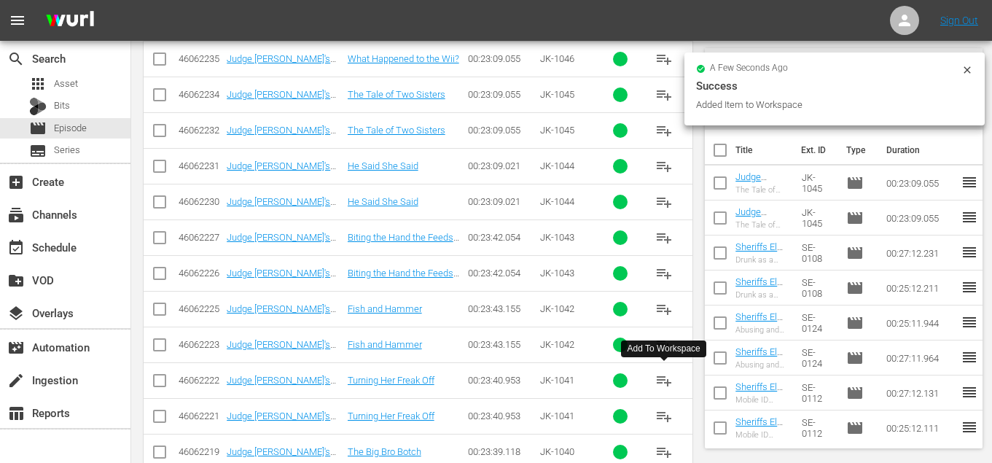
click at [669, 409] on span "playlist_add" at bounding box center [663, 416] width 17 height 17
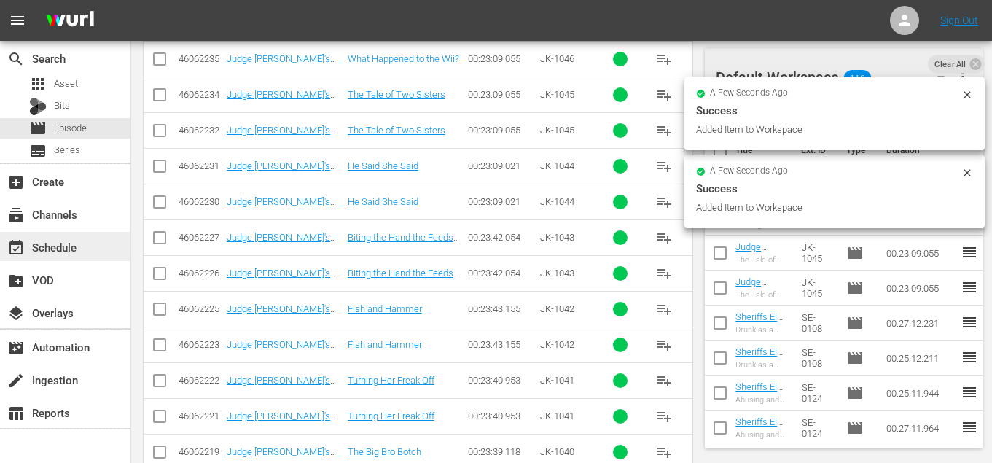
click at [50, 245] on div "event_available Schedule" at bounding box center [41, 244] width 82 height 13
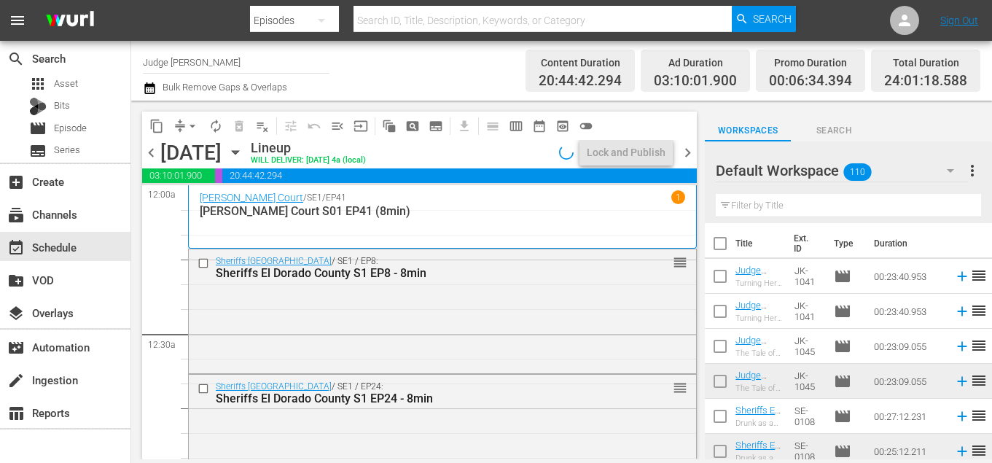
click at [817, 200] on input "text" at bounding box center [848, 205] width 265 height 23
type input "8min"
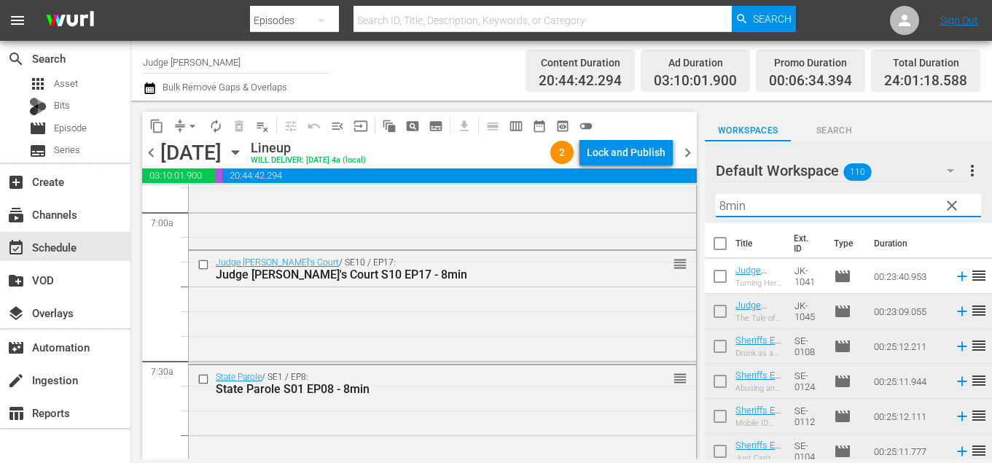
scroll to position [2055, 0]
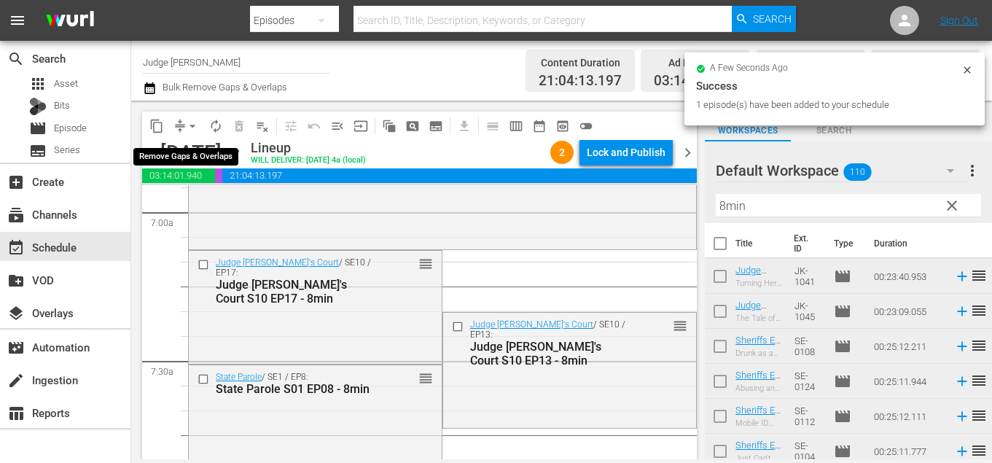
click at [188, 119] on span "arrow_drop_down" at bounding box center [192, 126] width 15 height 15
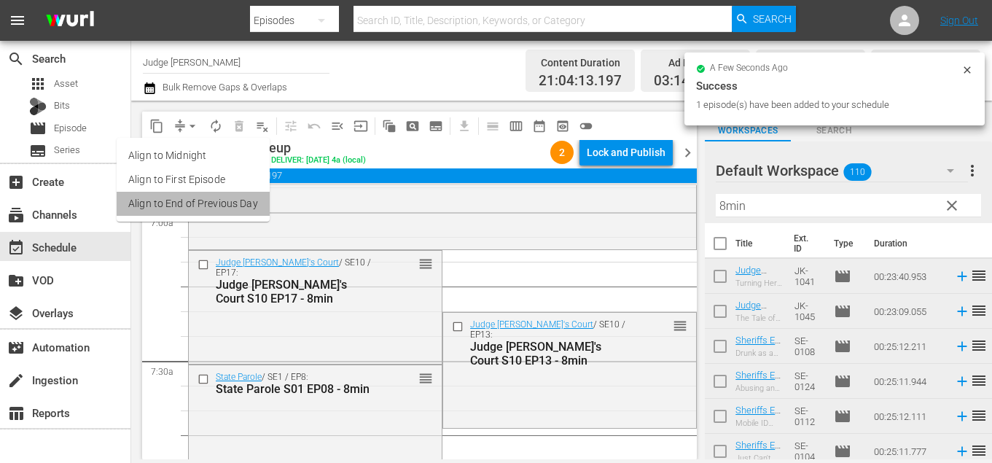
click at [230, 195] on li "Align to End of Previous Day" at bounding box center [193, 204] width 153 height 24
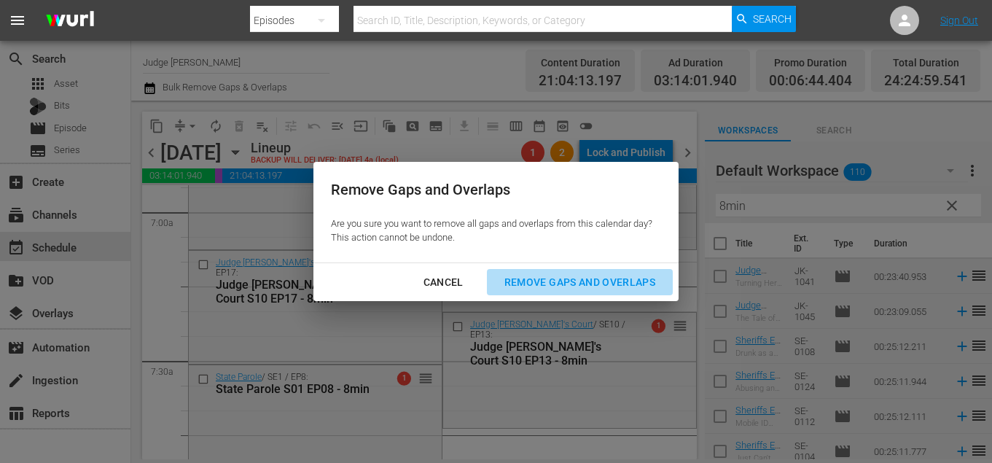
click at [532, 277] on div "Remove Gaps and Overlaps" at bounding box center [580, 282] width 174 height 18
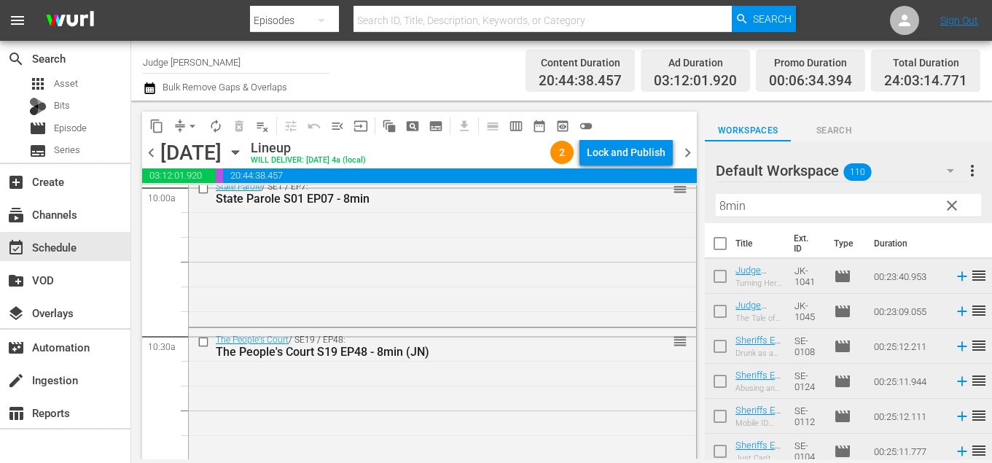
scroll to position [2974, 0]
click at [204, 189] on input "checkbox" at bounding box center [205, 188] width 15 height 12
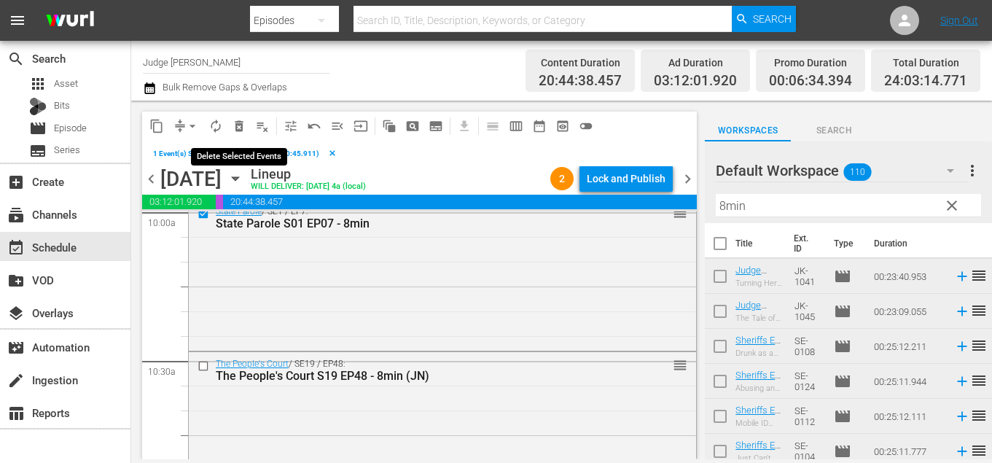
click at [236, 125] on span "delete_forever_outlined" at bounding box center [239, 126] width 15 height 15
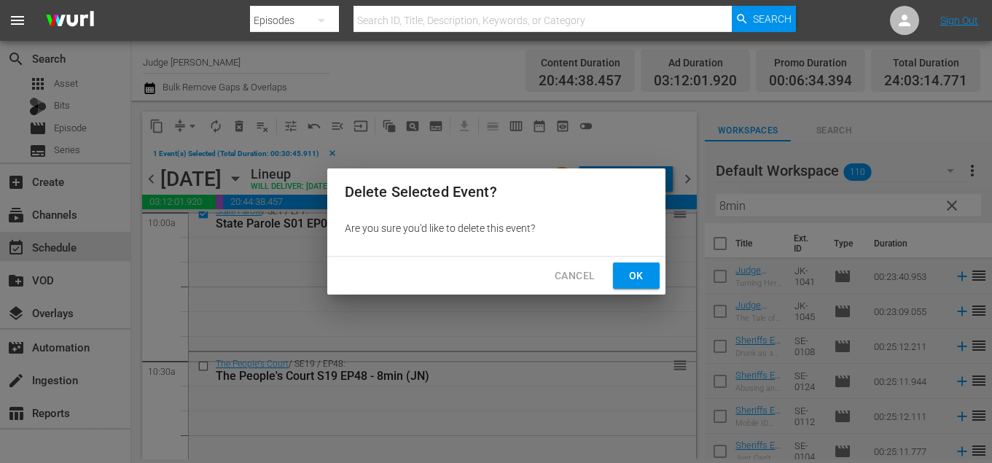
click at [644, 273] on span "Ok" at bounding box center [636, 276] width 23 height 18
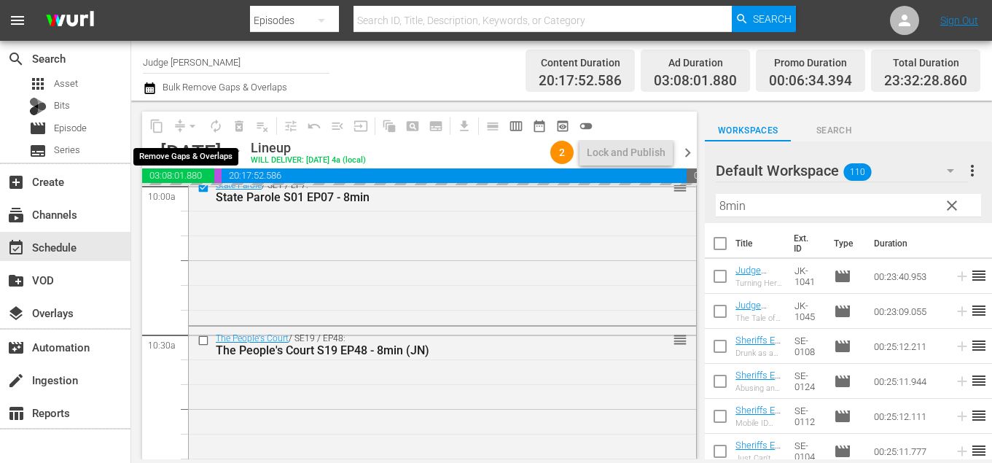
click at [192, 125] on div "arrow_drop_down" at bounding box center [192, 125] width 23 height 23
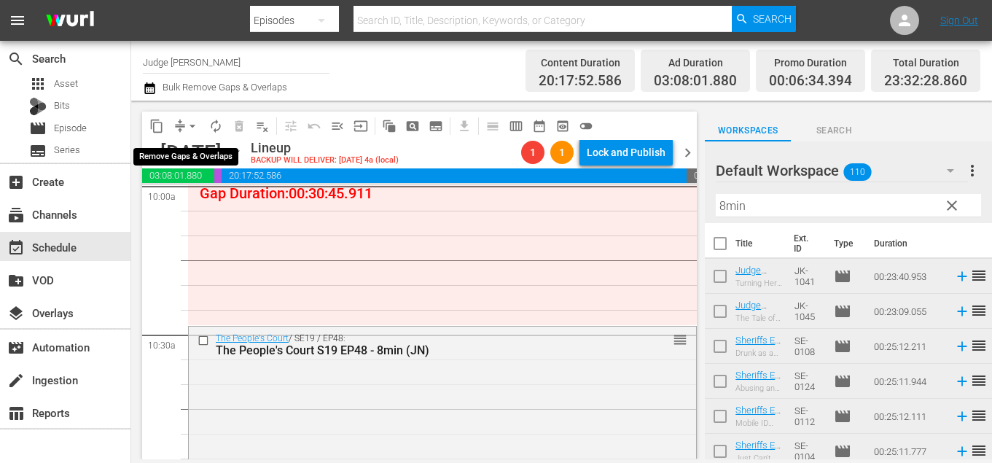
click at [189, 125] on span "arrow_drop_down" at bounding box center [192, 126] width 15 height 15
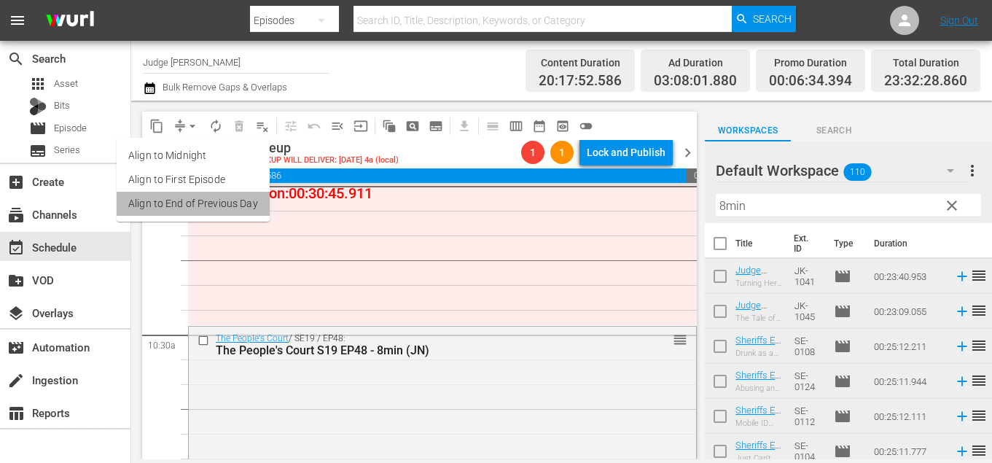
click at [201, 203] on li "Align to End of Previous Day" at bounding box center [193, 204] width 153 height 24
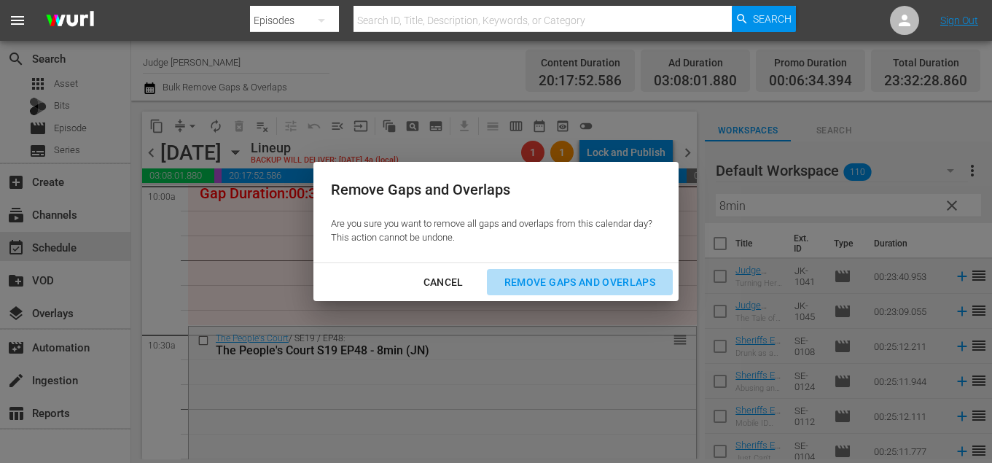
click at [531, 284] on div "Remove Gaps and Overlaps" at bounding box center [580, 282] width 174 height 18
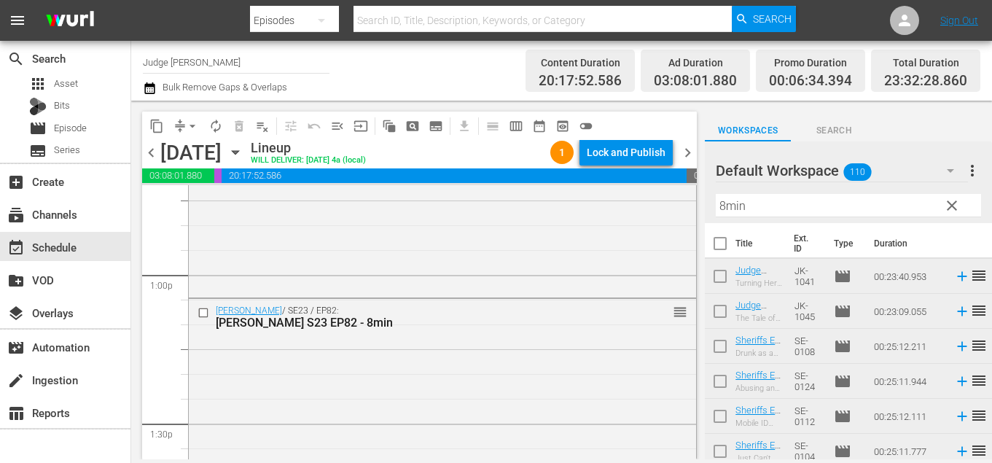
scroll to position [3777, 0]
click at [97, 128] on div "movie Episode" at bounding box center [65, 128] width 131 height 20
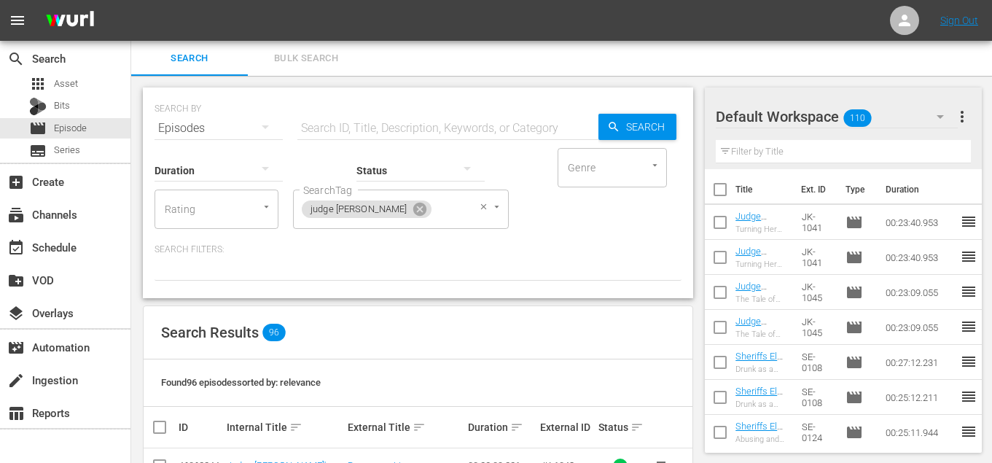
click at [412, 207] on icon at bounding box center [420, 209] width 16 height 16
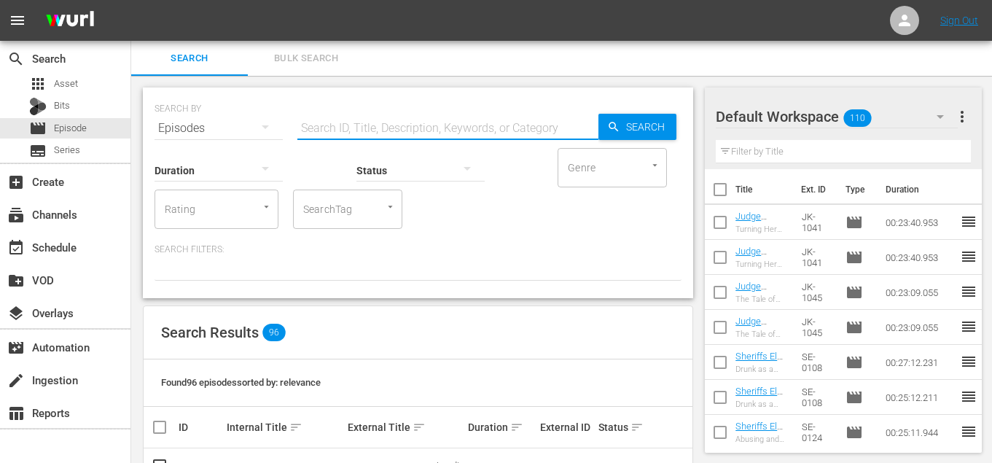
click at [373, 132] on input "text" at bounding box center [447, 128] width 301 height 35
type input "peoples court"
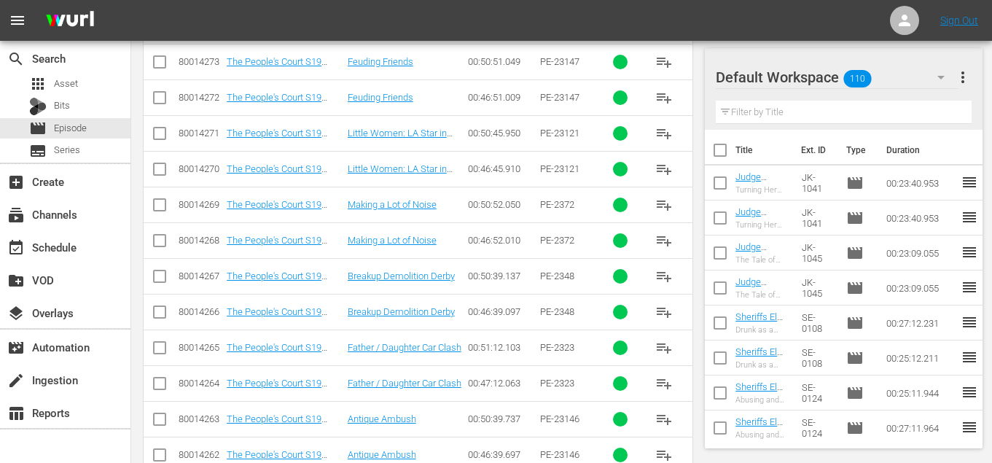
scroll to position [763, 0]
click at [659, 280] on span "playlist_add" at bounding box center [663, 274] width 17 height 17
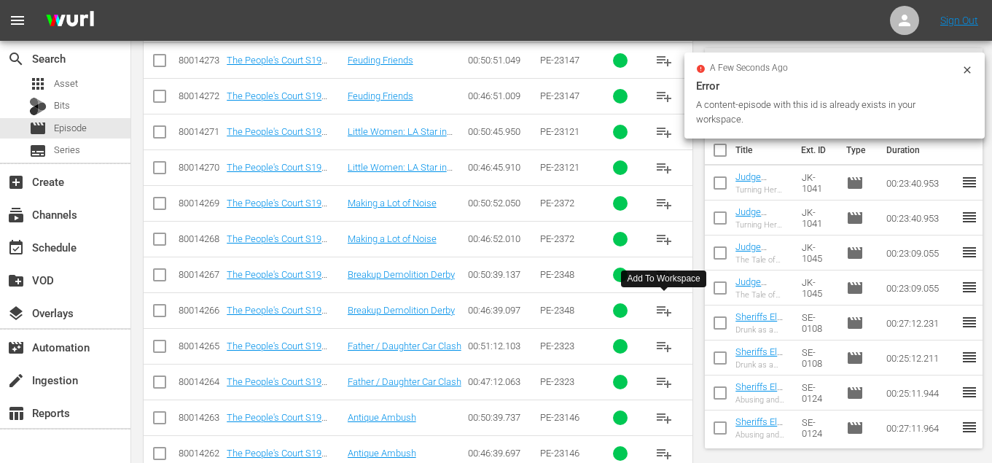
click at [659, 319] on button "playlist_add" at bounding box center [664, 310] width 35 height 35
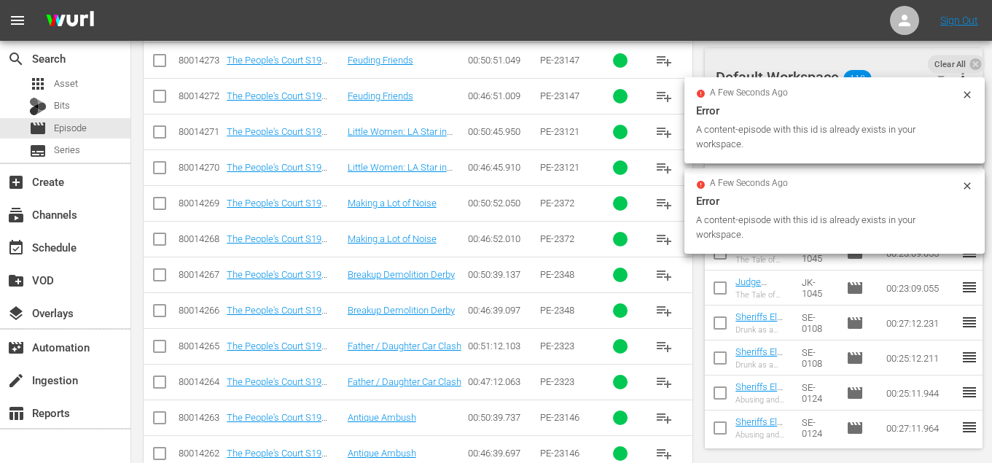
scroll to position [1059, 0]
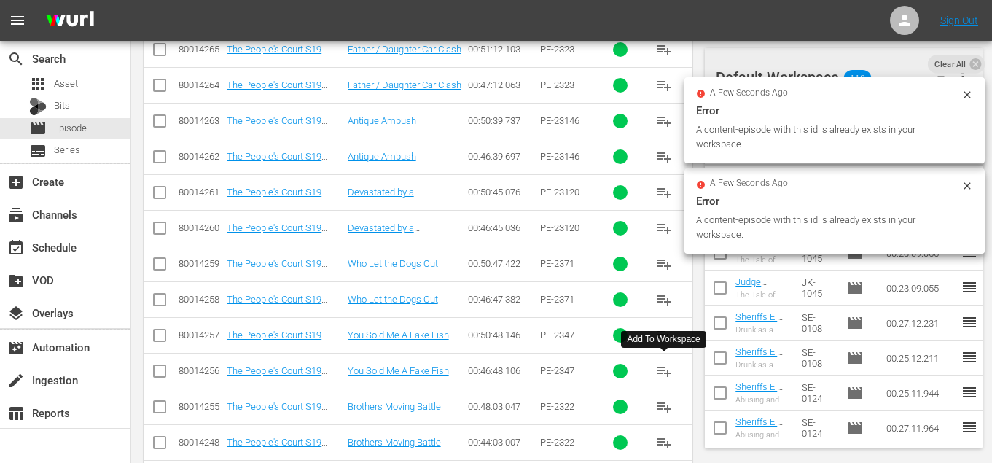
click at [671, 373] on span "playlist_add" at bounding box center [663, 370] width 17 height 17
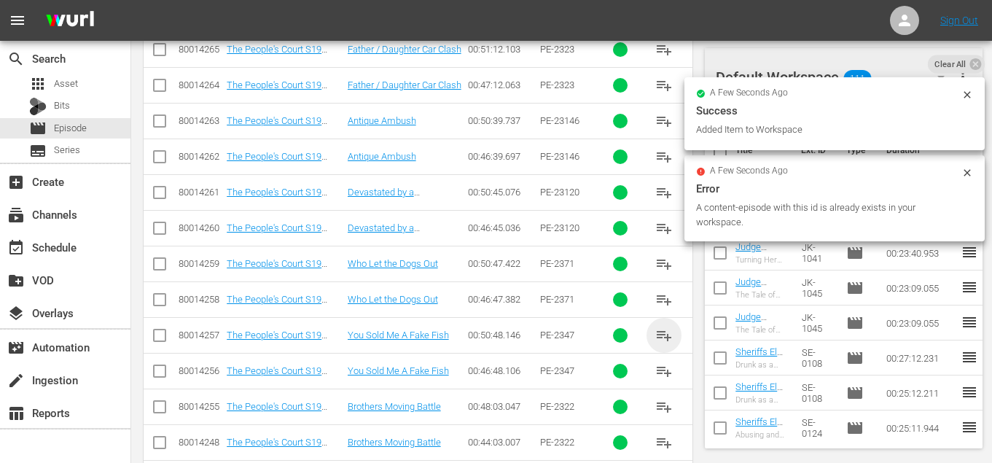
click at [661, 336] on span "playlist_add" at bounding box center [663, 335] width 17 height 17
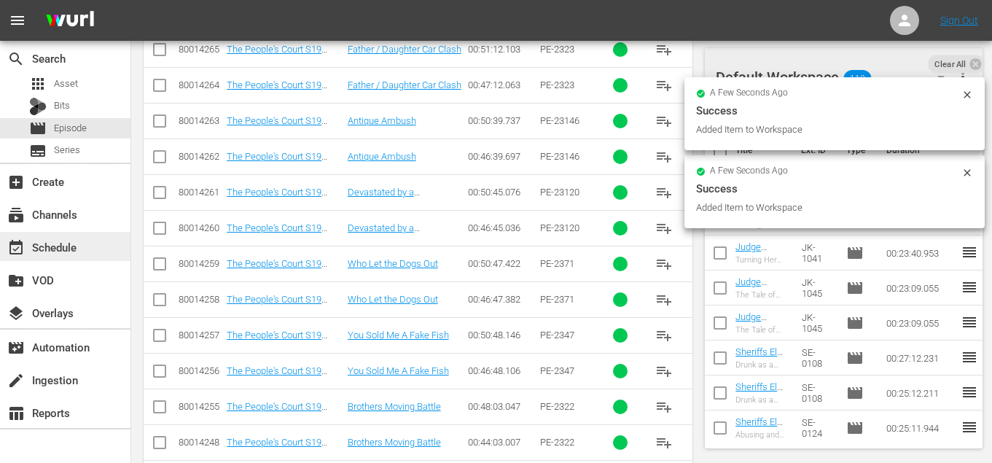
click at [86, 243] on div "event_available Schedule" at bounding box center [65, 246] width 131 height 29
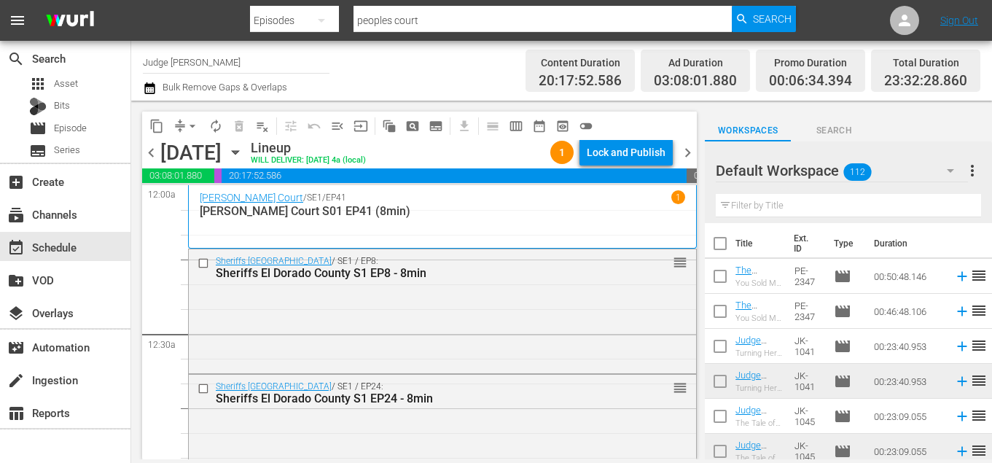
click at [768, 203] on input "text" at bounding box center [848, 205] width 265 height 23
type input "8min"
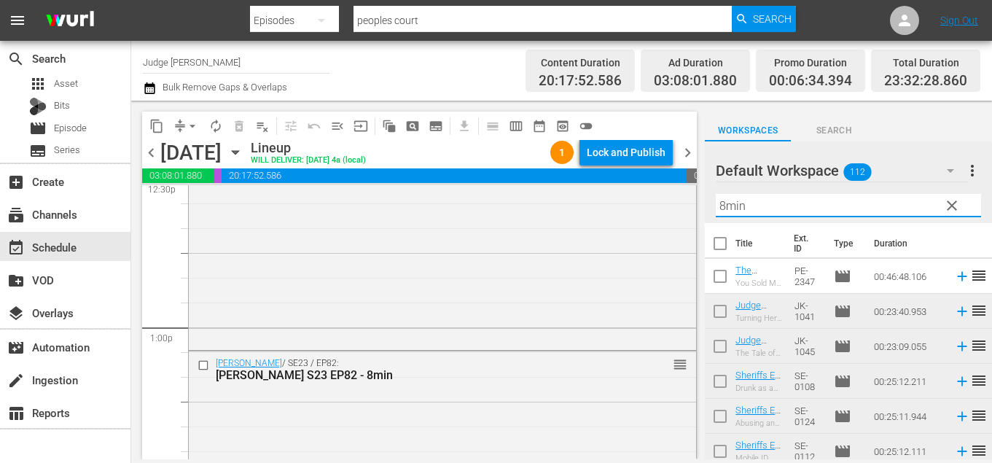
scroll to position [3673, 0]
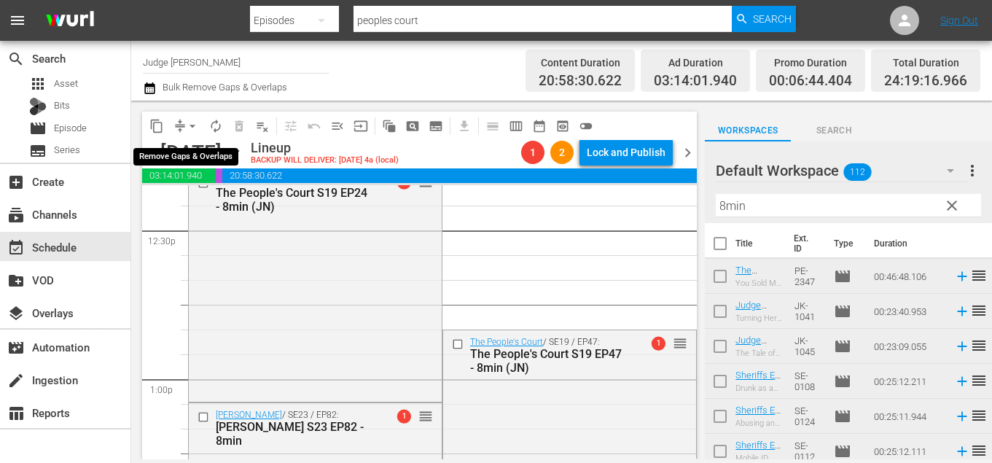
click at [194, 121] on span "arrow_drop_down" at bounding box center [192, 126] width 15 height 15
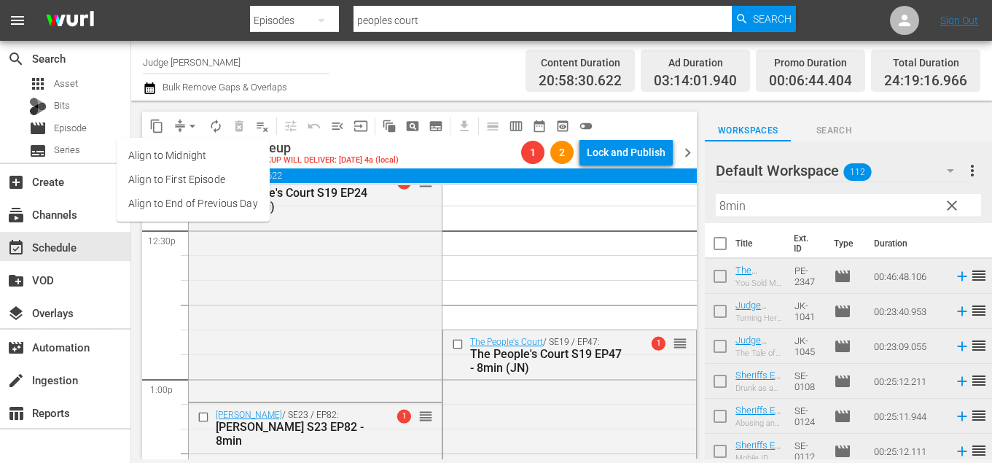
click at [221, 206] on li "Align to End of Previous Day" at bounding box center [193, 204] width 153 height 24
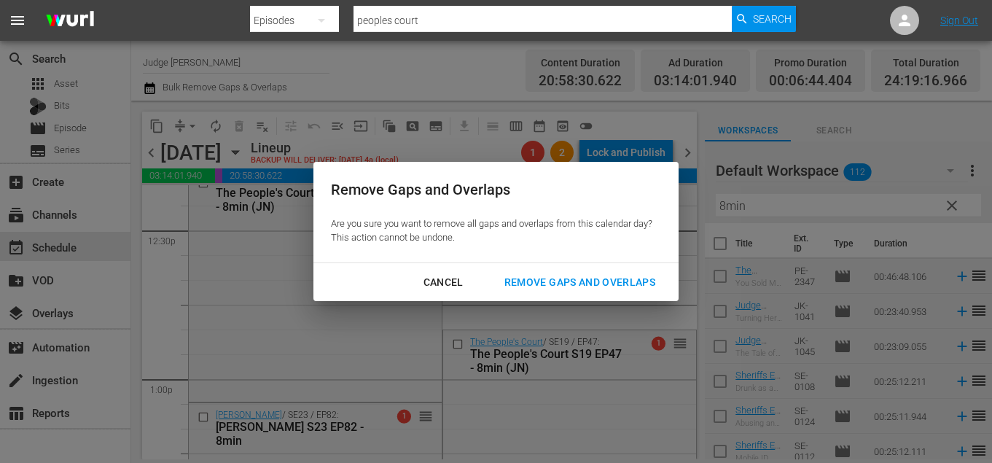
click at [542, 280] on div "Remove Gaps and Overlaps" at bounding box center [580, 282] width 174 height 18
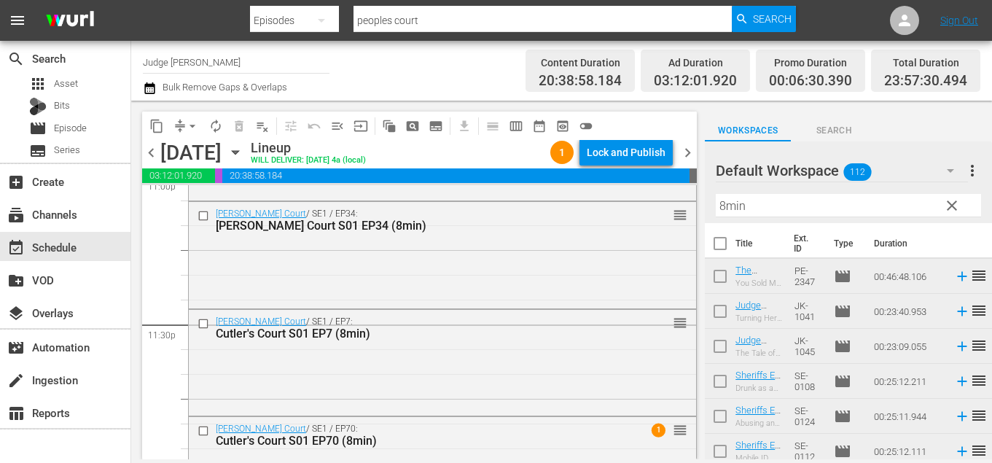
scroll to position [6917, 0]
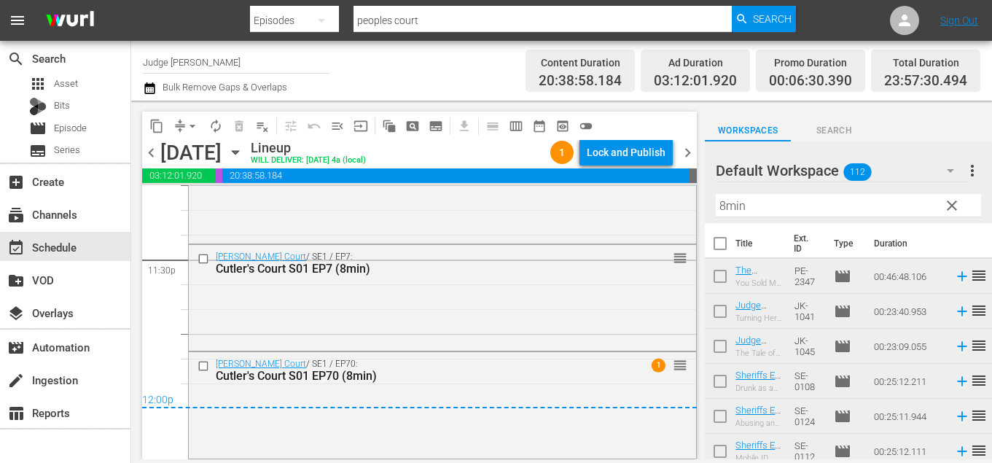
click at [690, 149] on span "chevron_right" at bounding box center [688, 153] width 18 height 18
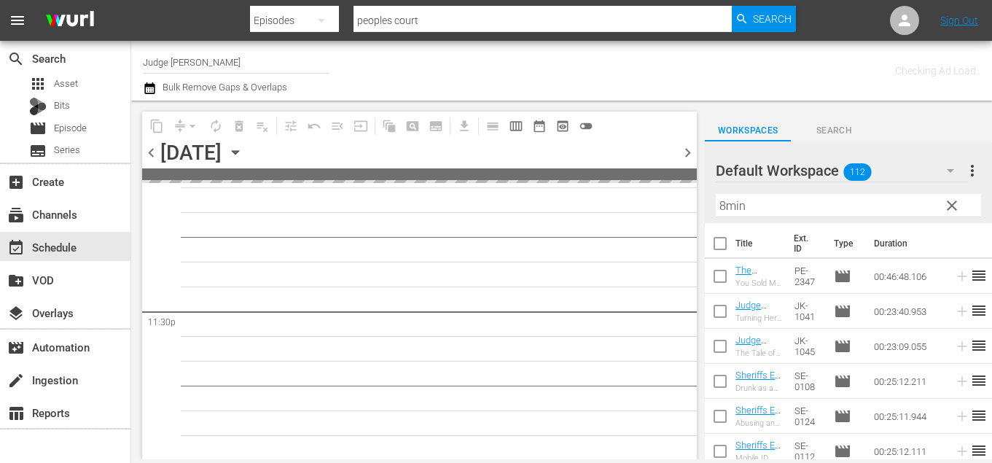
scroll to position [6863, 0]
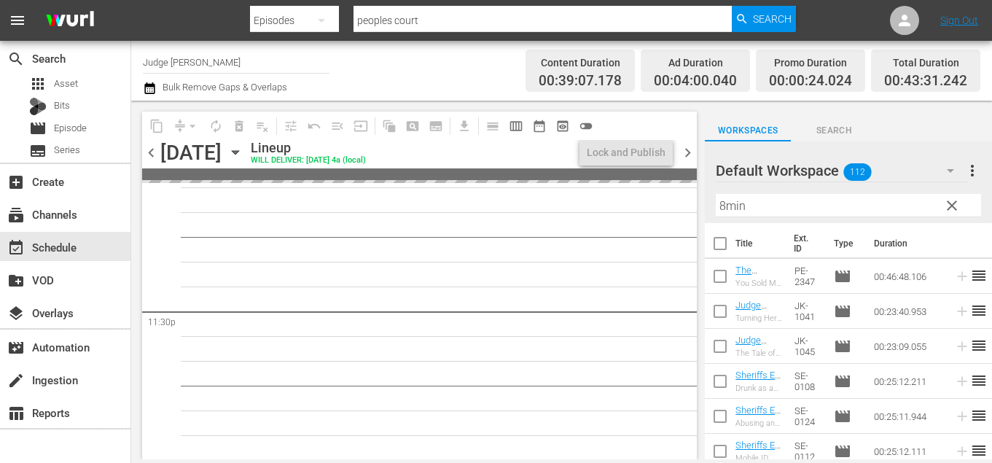
click at [212, 72] on div "Channel Title Judge Nosey" at bounding box center [236, 61] width 187 height 35
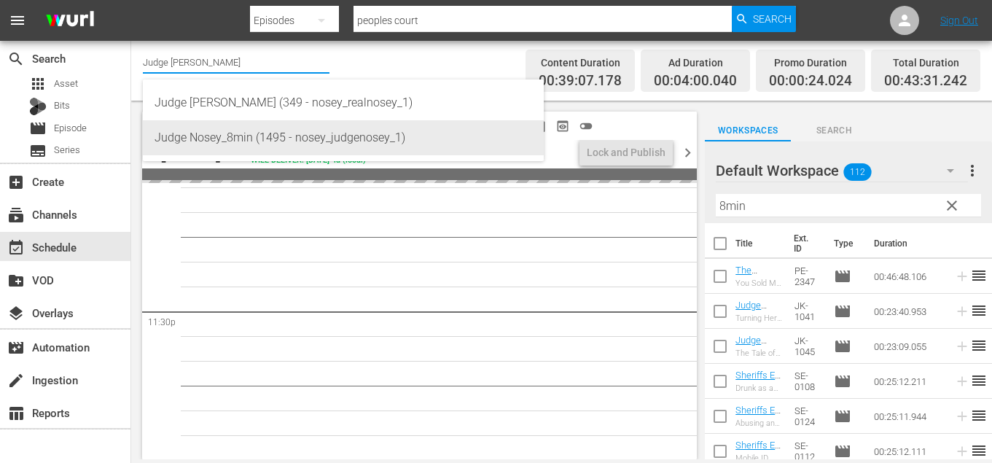
click at [243, 144] on div "Judge Nosey_8min (1495 - nosey_judgenosey_1)" at bounding box center [344, 137] width 378 height 35
type input "Judge Nosey_8min (1495 - nosey_judgenosey_1)"
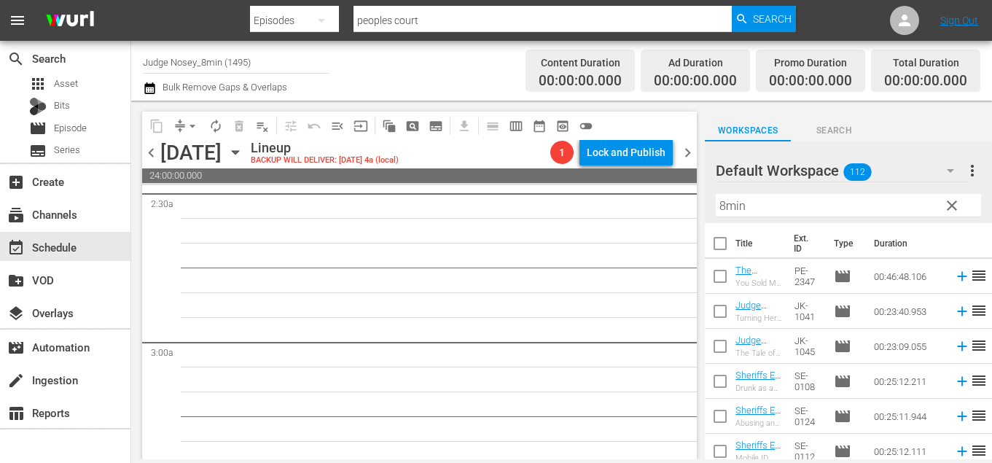
scroll to position [283, 0]
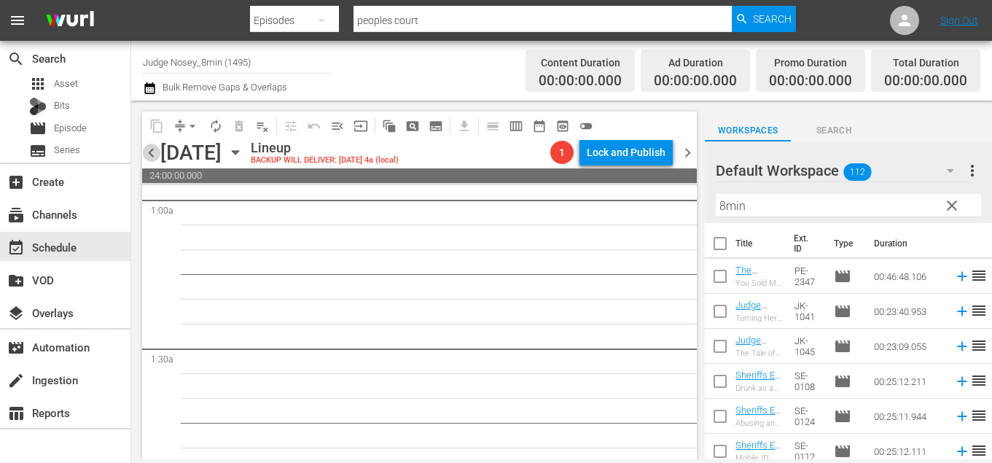
click at [152, 151] on span "chevron_left" at bounding box center [151, 153] width 18 height 18
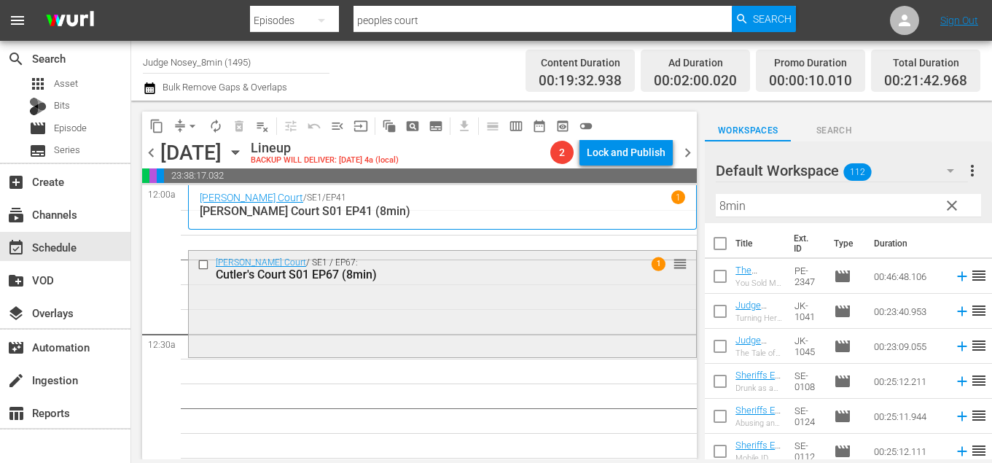
click at [201, 265] on input "checkbox" at bounding box center [205, 265] width 15 height 12
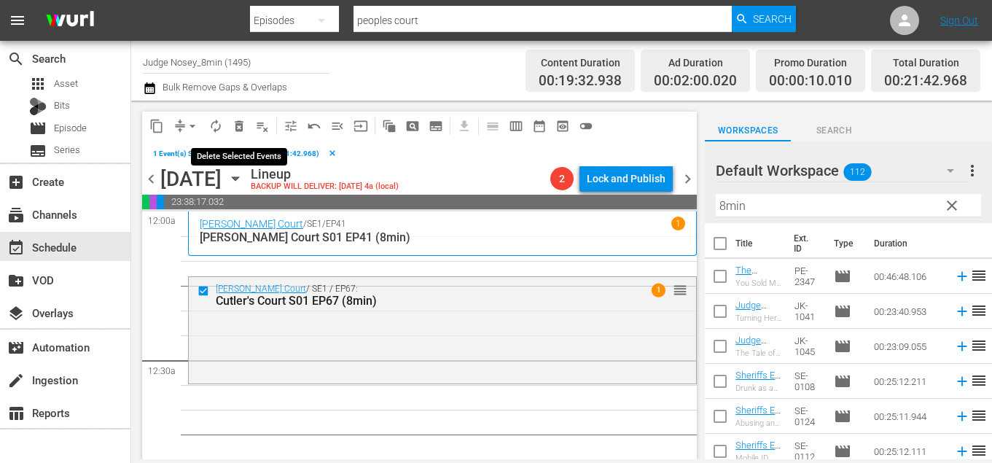
click at [231, 133] on button "delete_forever_outlined" at bounding box center [238, 125] width 23 height 23
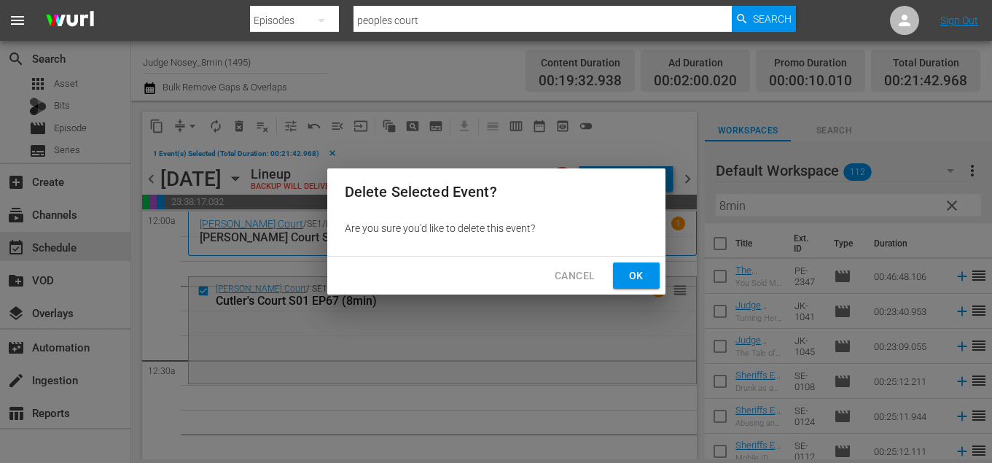
click at [623, 272] on button "Ok" at bounding box center [636, 275] width 47 height 27
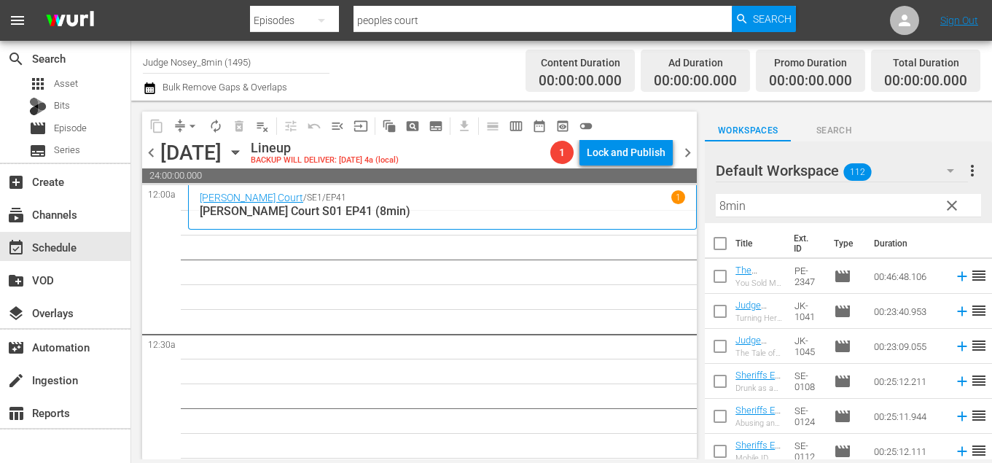
click at [780, 204] on input "8min" at bounding box center [848, 205] width 265 height 23
click at [724, 241] on input "checkbox" at bounding box center [720, 246] width 31 height 31
checkbox input "true"
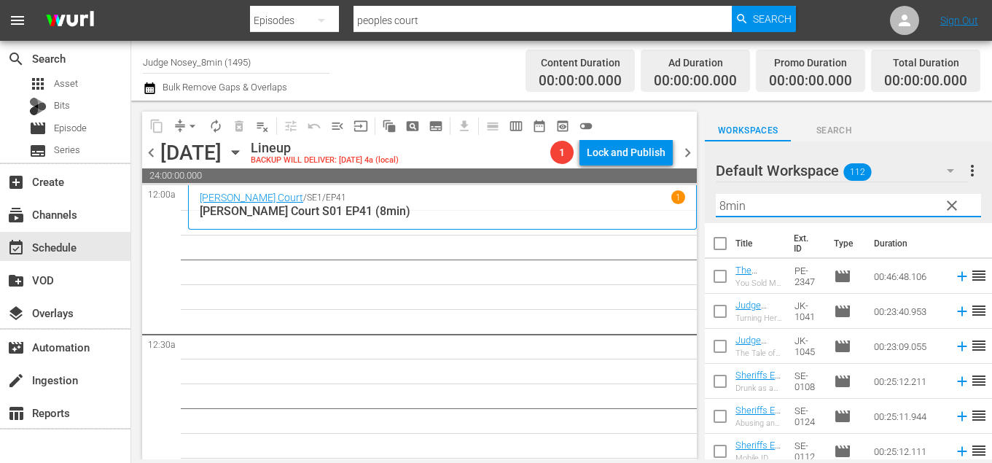
checkbox input "true"
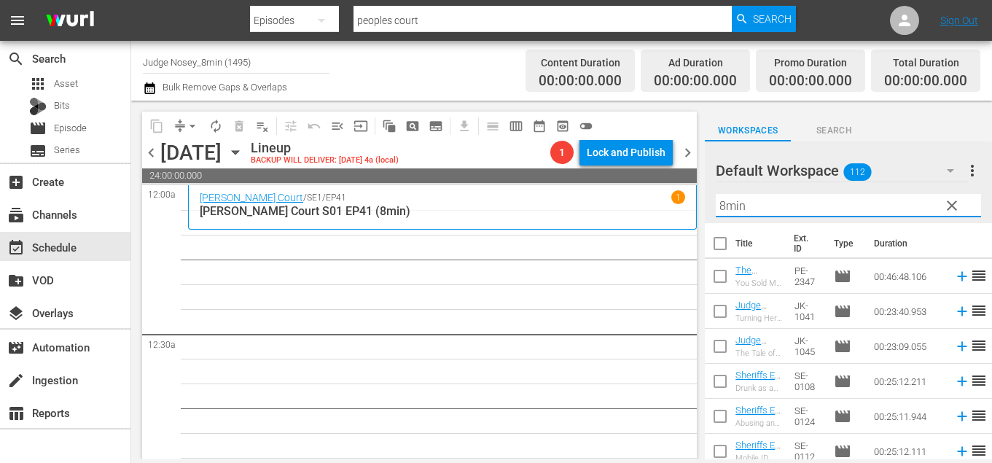
checkbox input "true"
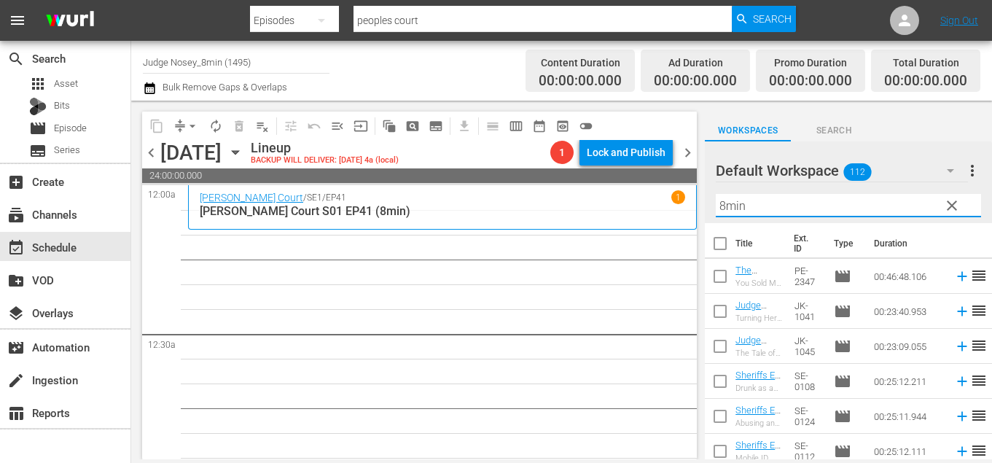
checkbox input "true"
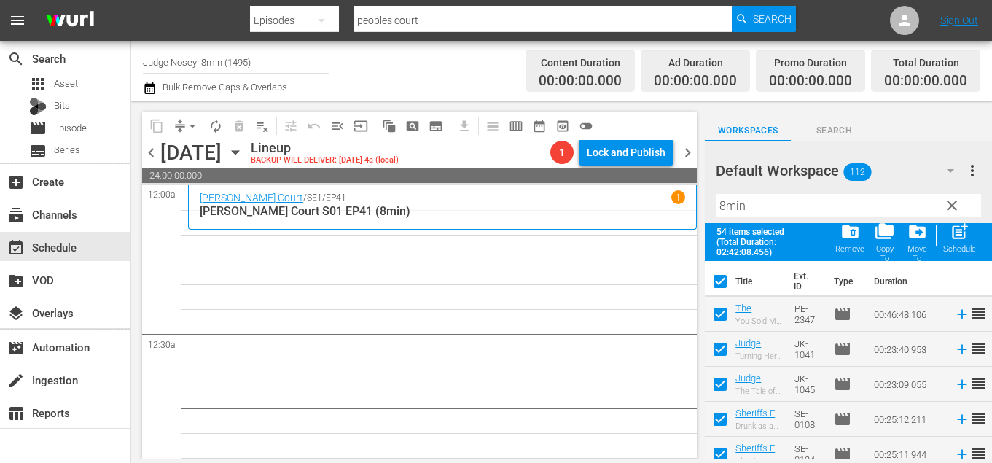
click at [721, 308] on input "checkbox" at bounding box center [720, 317] width 31 height 31
checkbox input "false"
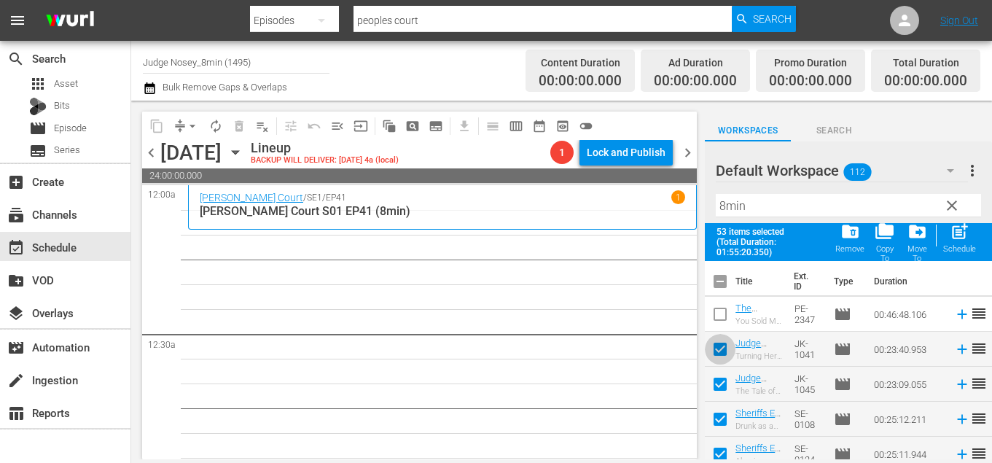
click at [721, 355] on input "checkbox" at bounding box center [720, 352] width 31 height 31
checkbox input "false"
click at [722, 384] on input "checkbox" at bounding box center [720, 387] width 31 height 31
checkbox input "false"
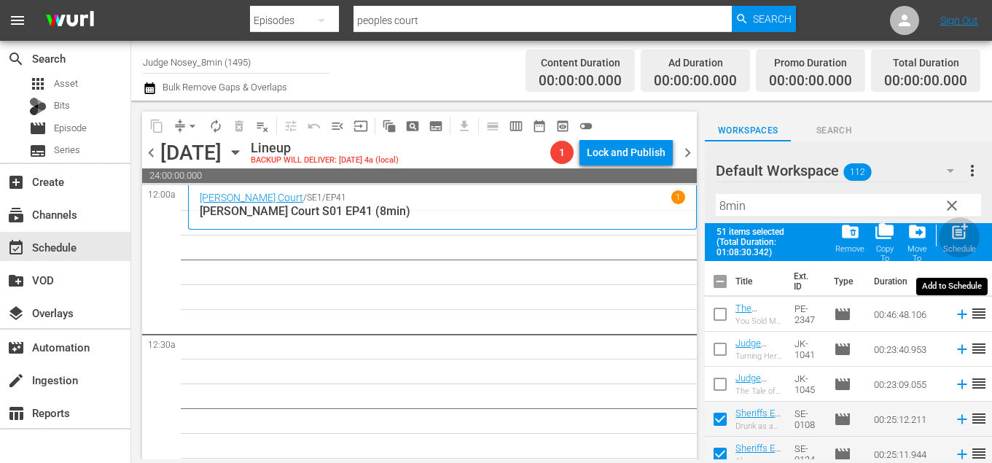
click at [949, 241] on div "post_add Schedule" at bounding box center [959, 238] width 33 height 32
checkbox input "false"
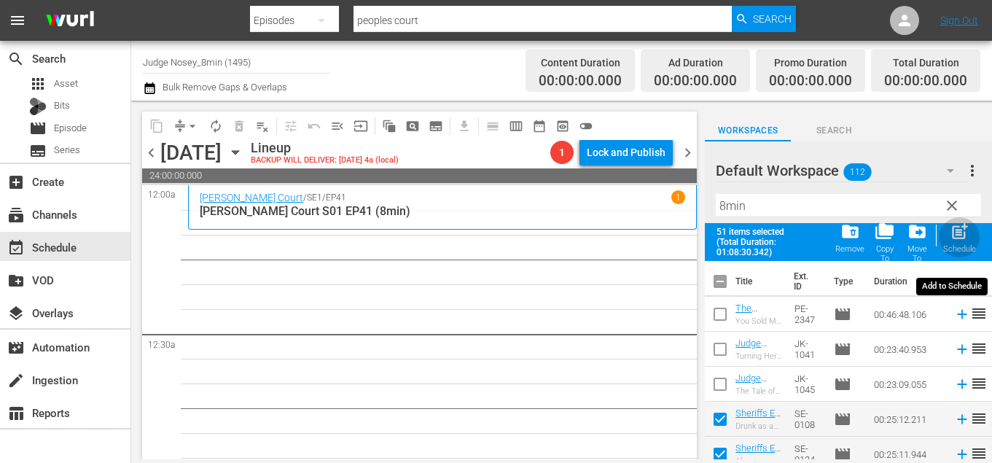
checkbox input "false"
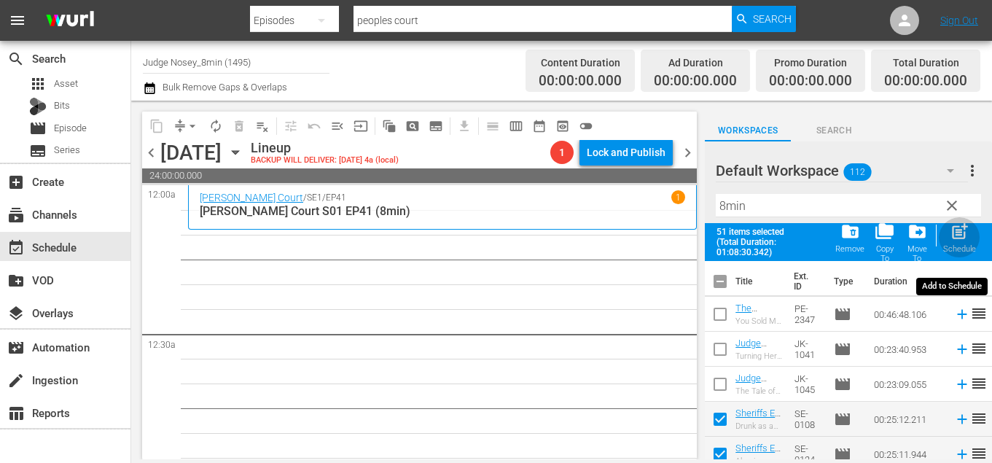
checkbox input "false"
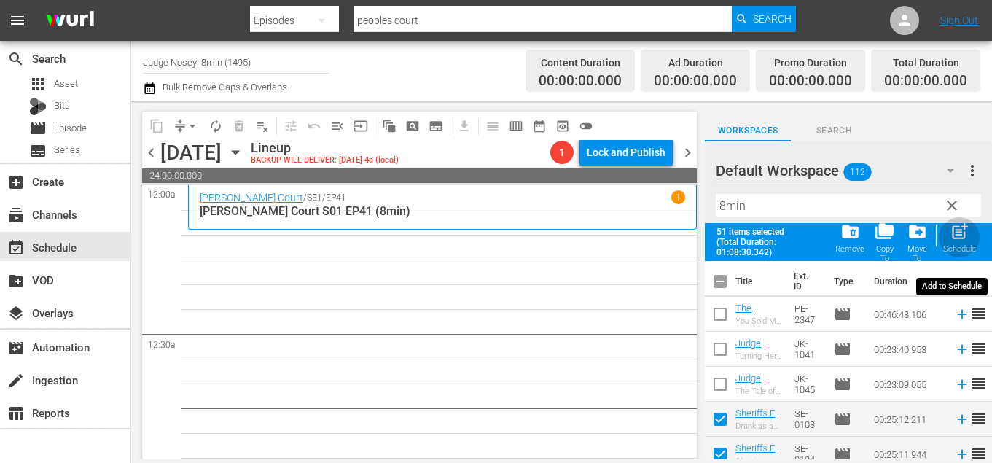
checkbox input "false"
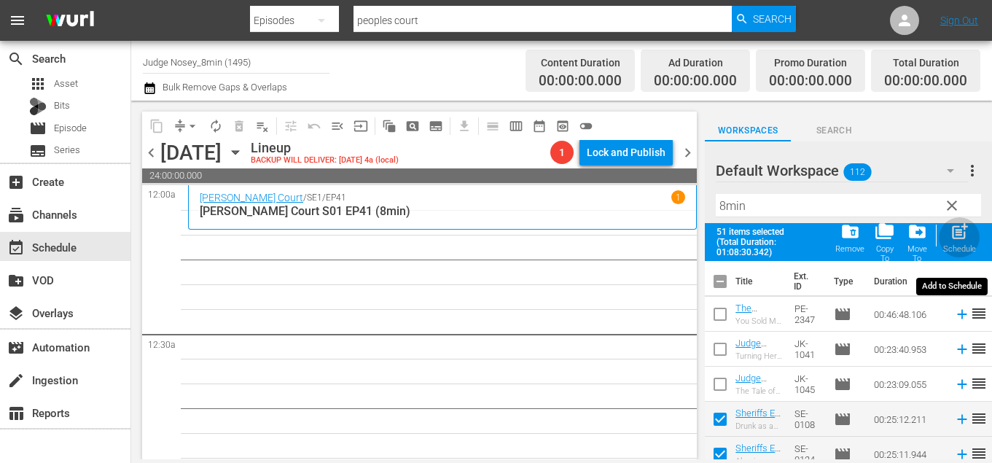
checkbox input "false"
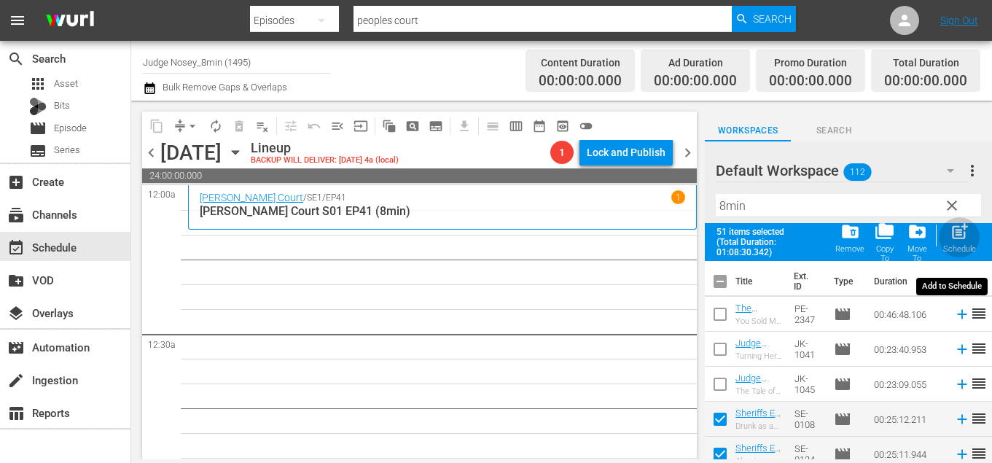
checkbox input "false"
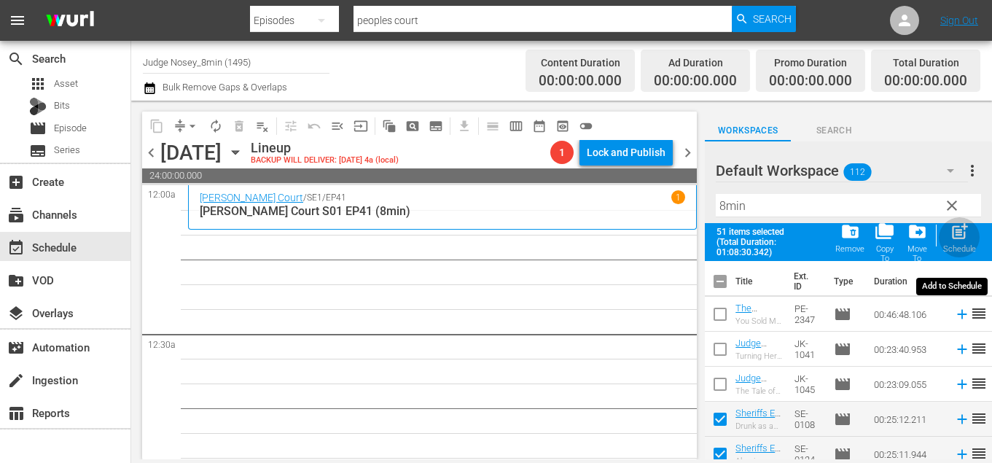
checkbox input "false"
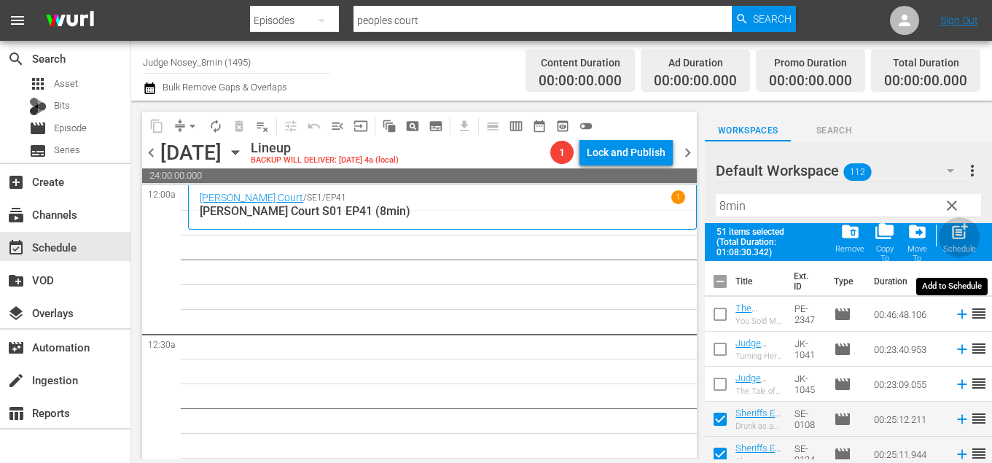
checkbox input "false"
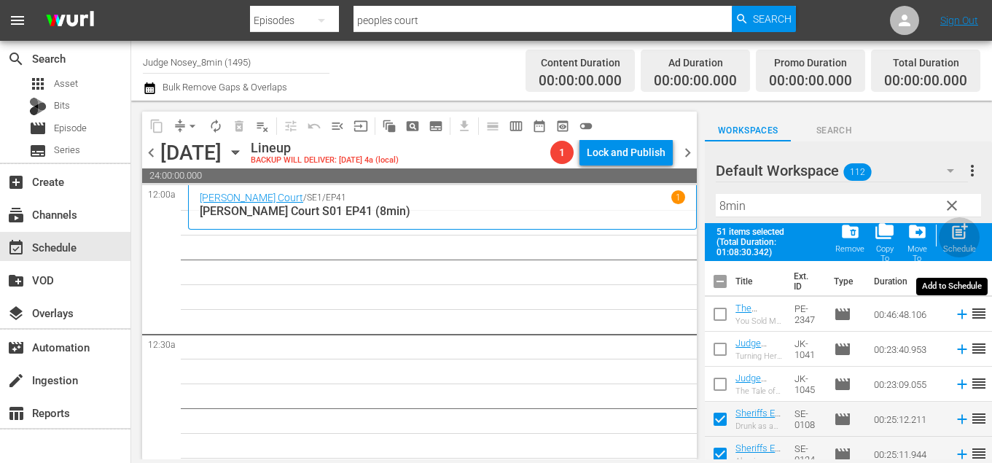
checkbox input "false"
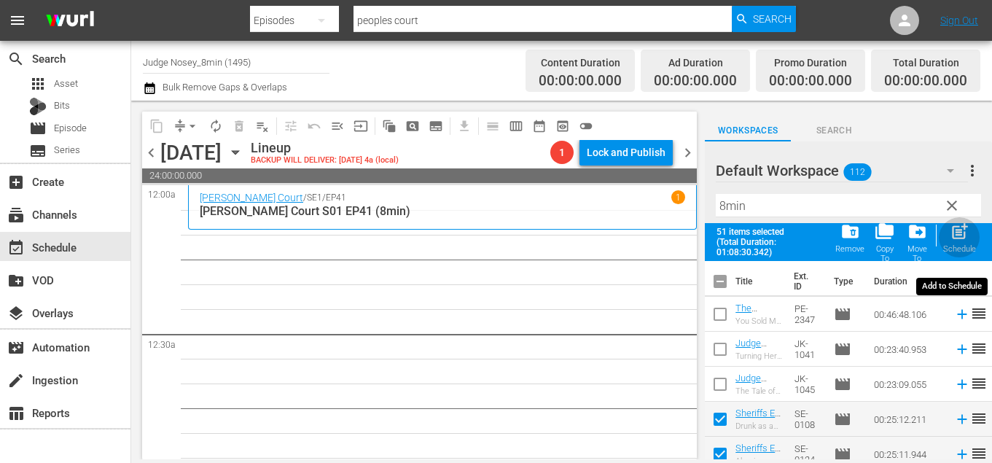
checkbox input "false"
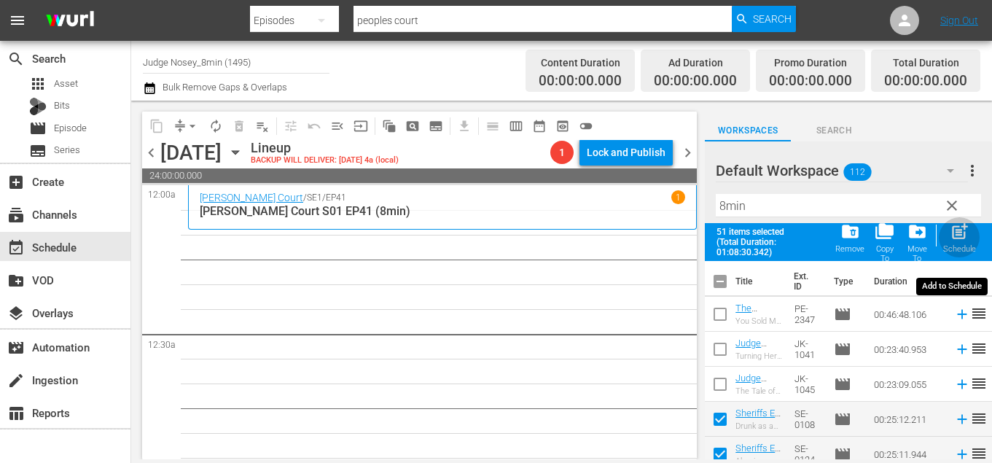
checkbox input "false"
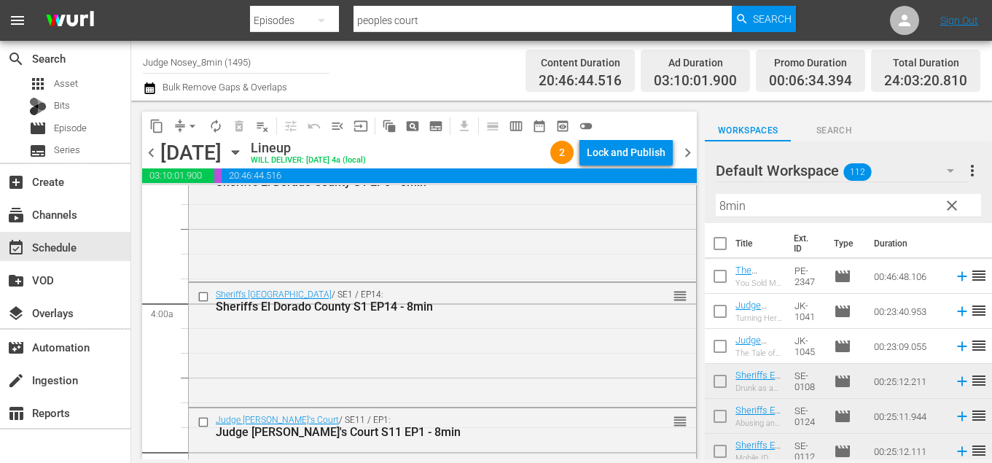
scroll to position [1085, 0]
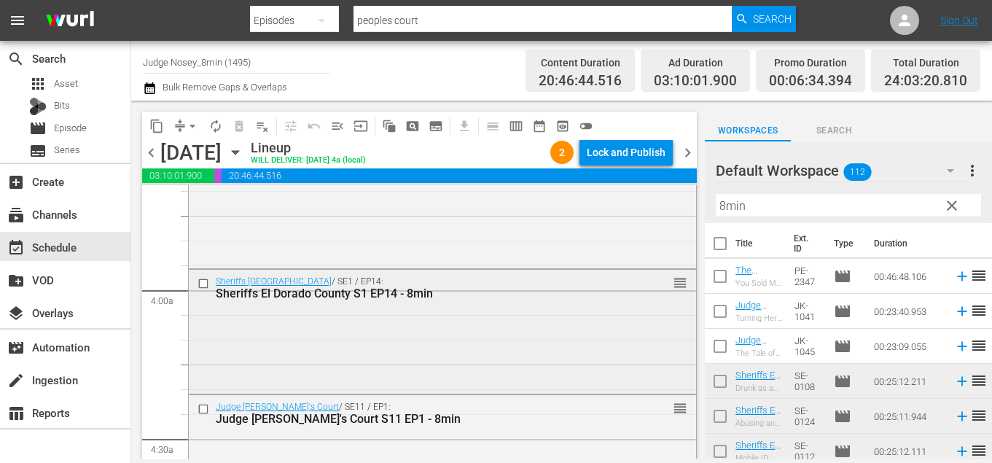
click at [203, 282] on input "checkbox" at bounding box center [205, 284] width 15 height 12
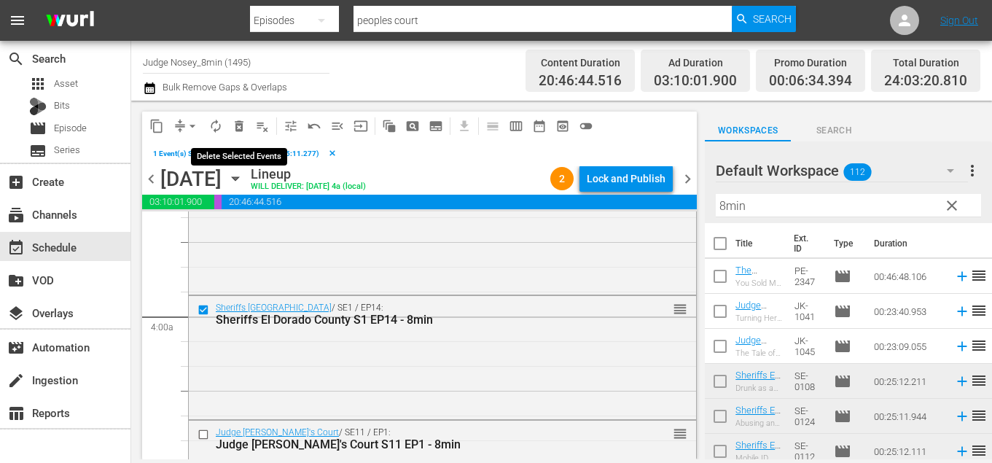
click at [241, 125] on span "delete_forever_outlined" at bounding box center [239, 126] width 15 height 15
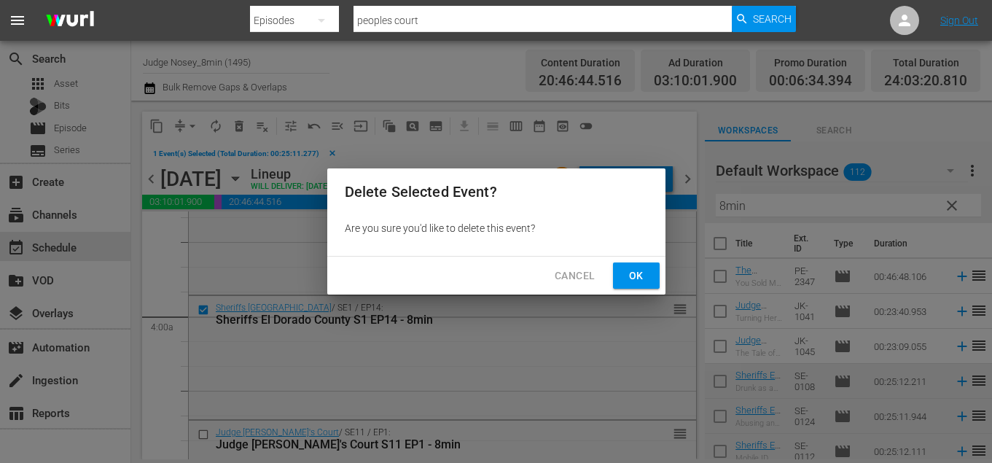
click at [640, 283] on span "Ok" at bounding box center [636, 276] width 23 height 18
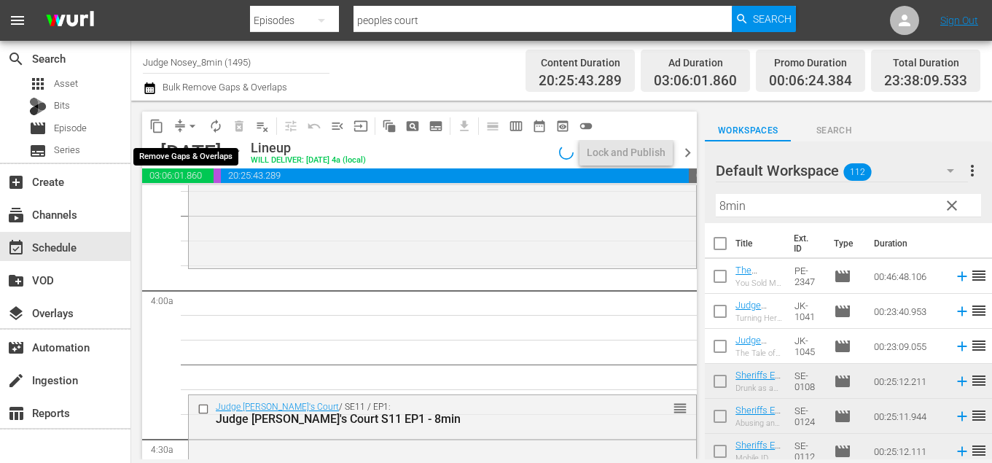
click at [191, 127] on span "arrow_drop_down" at bounding box center [192, 126] width 15 height 15
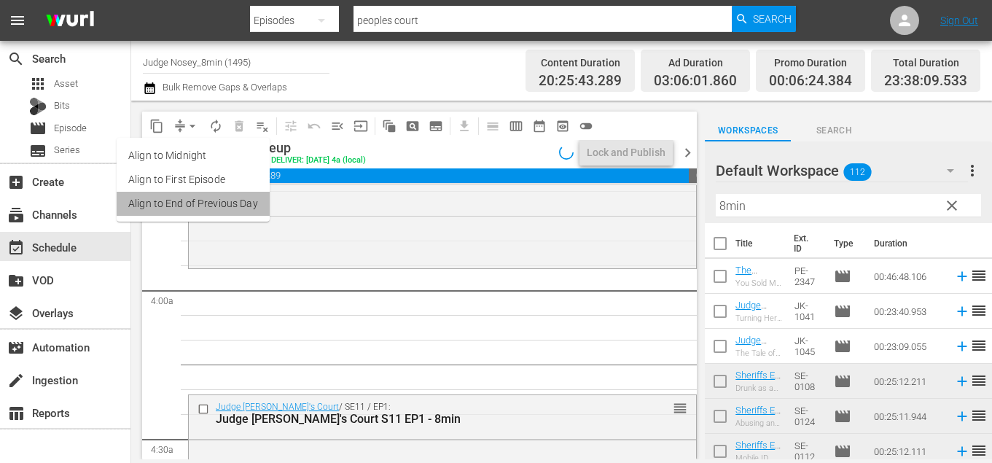
click at [214, 212] on li "Align to End of Previous Day" at bounding box center [193, 204] width 153 height 24
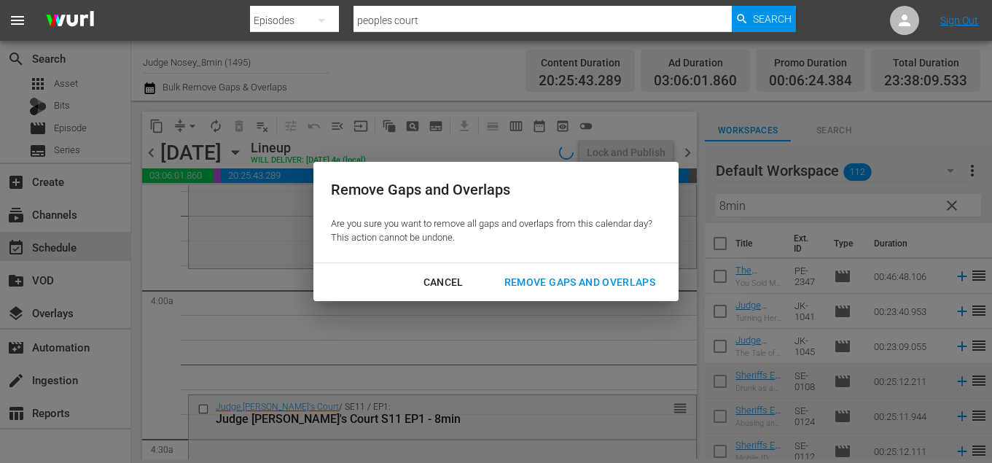
click at [569, 284] on div "Remove Gaps and Overlaps" at bounding box center [580, 282] width 174 height 18
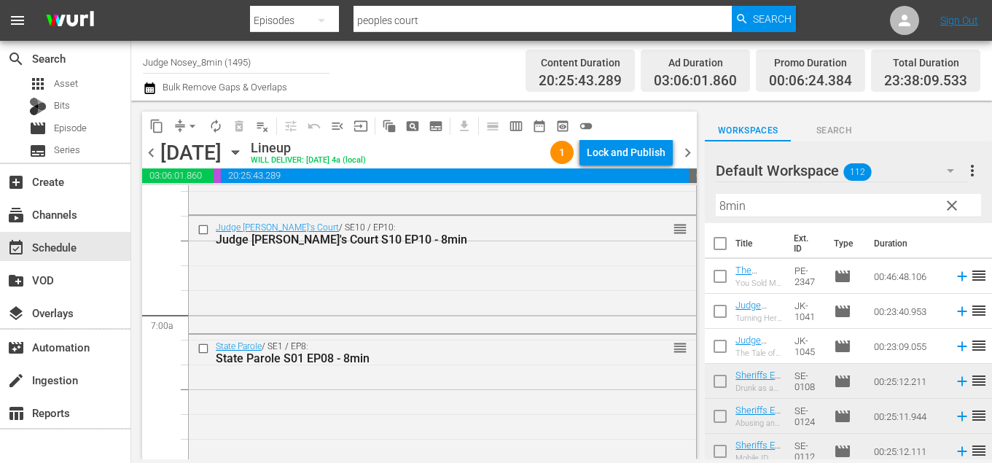
scroll to position [1947, 0]
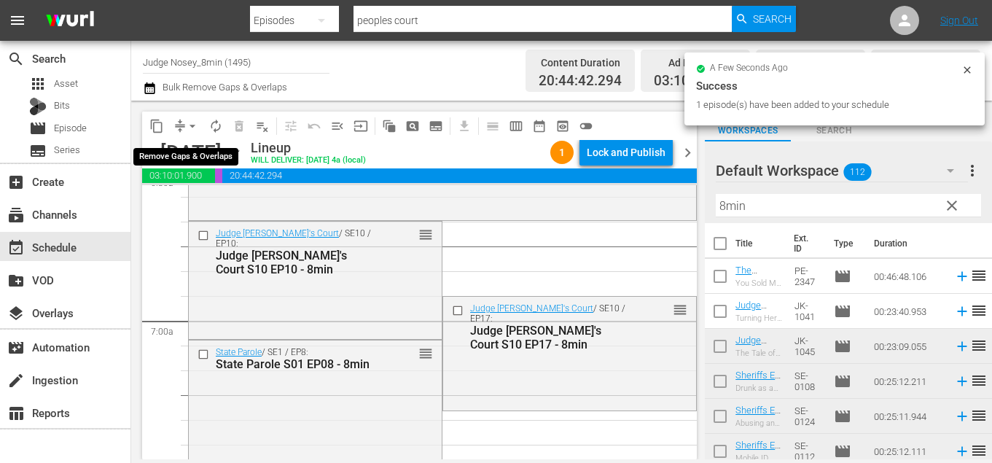
click at [190, 125] on span "arrow_drop_down" at bounding box center [192, 126] width 15 height 15
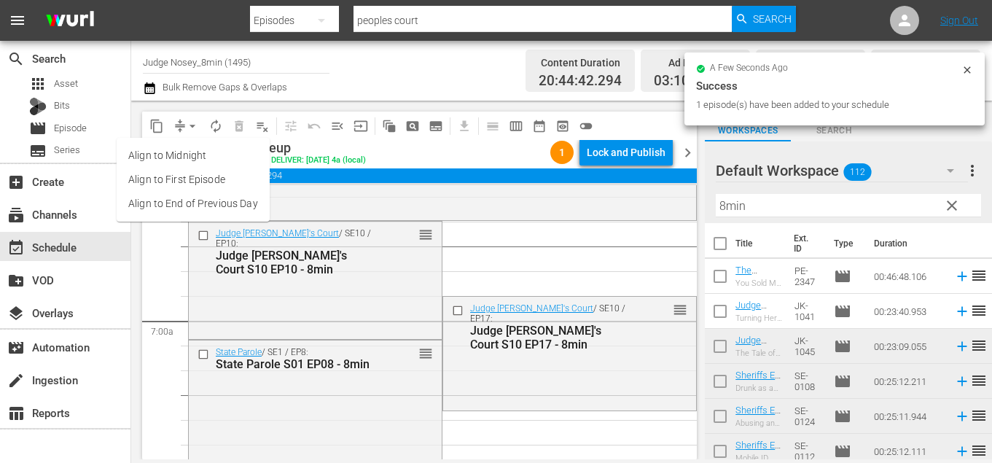
click at [204, 190] on li "Align to First Episode" at bounding box center [193, 180] width 153 height 24
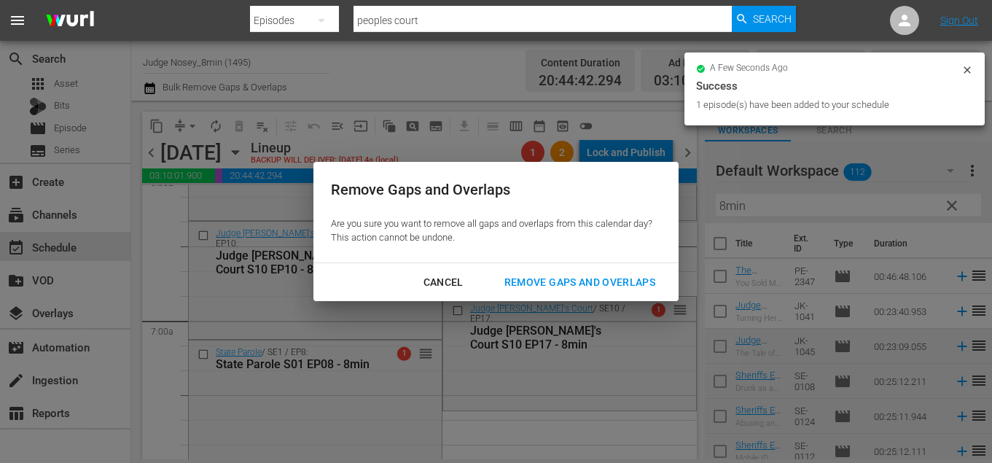
click at [430, 282] on div "Cancel" at bounding box center [443, 282] width 63 height 18
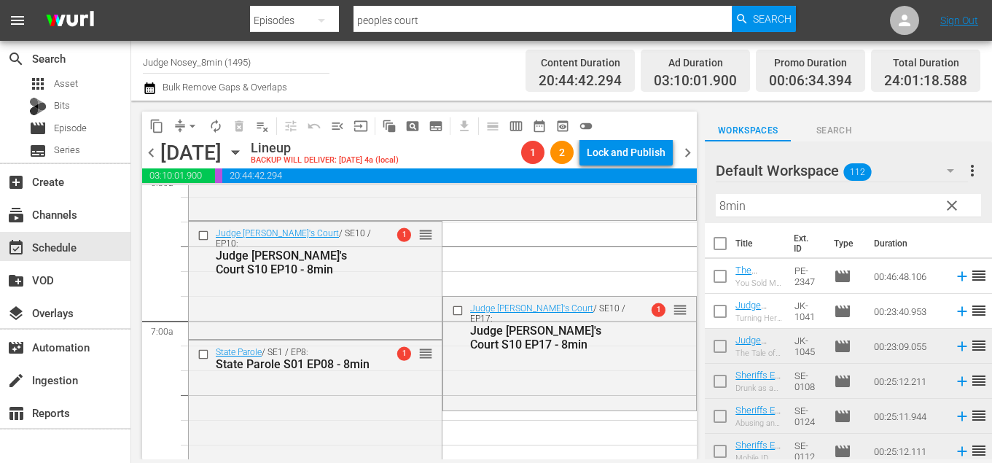
click at [186, 121] on span "arrow_drop_down" at bounding box center [192, 126] width 15 height 15
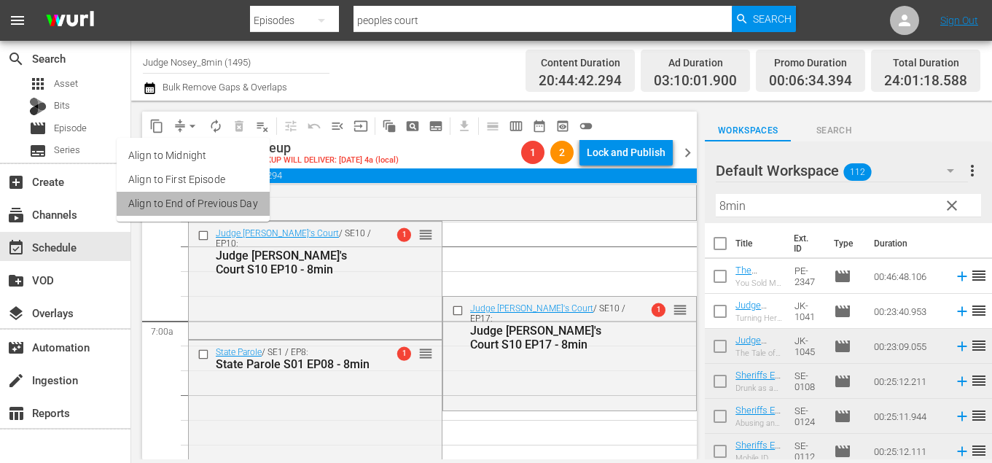
click at [252, 211] on li "Align to End of Previous Day" at bounding box center [193, 204] width 153 height 24
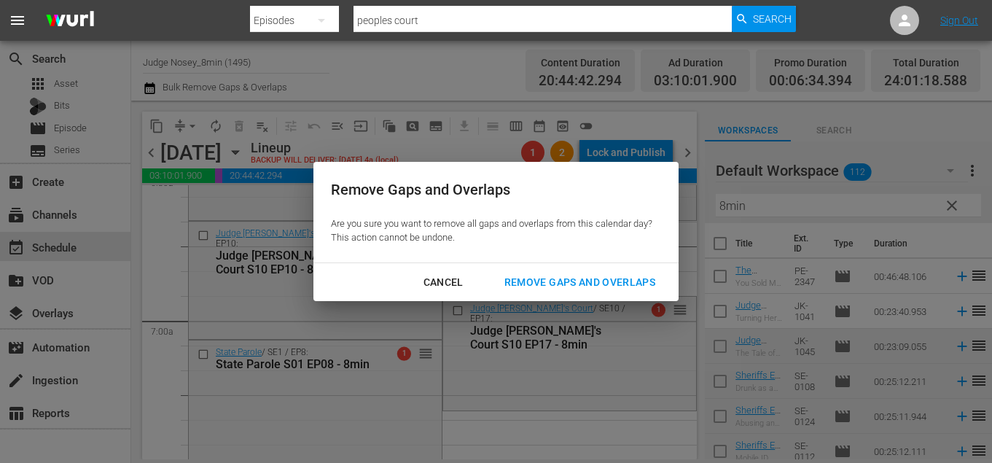
click at [554, 282] on div "Remove Gaps and Overlaps" at bounding box center [580, 282] width 174 height 18
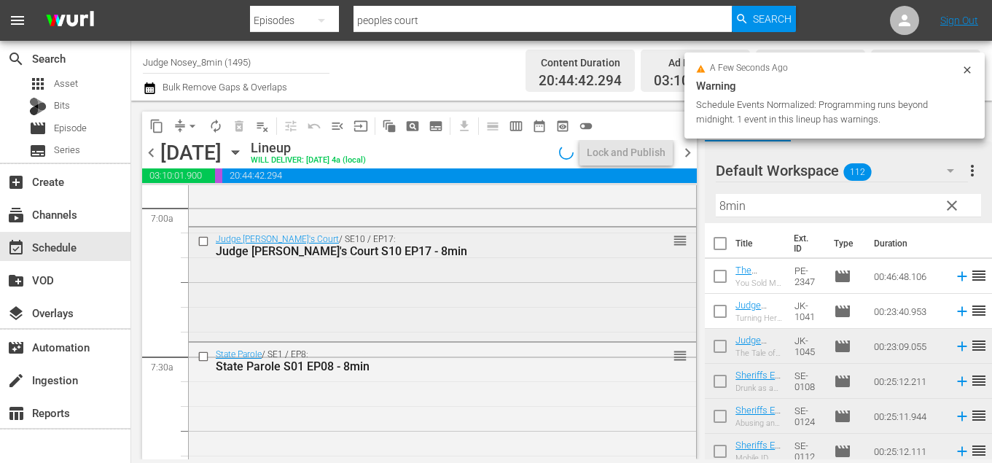
scroll to position [2075, 0]
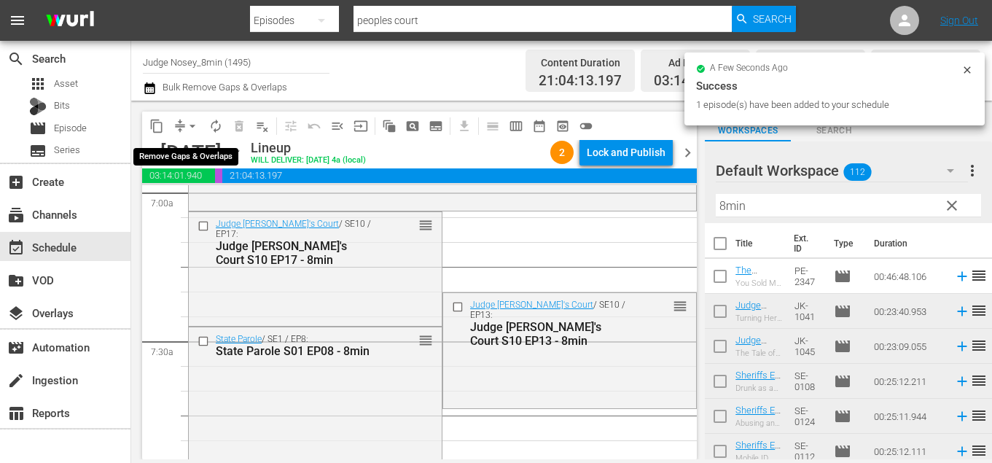
click at [192, 128] on span "arrow_drop_down" at bounding box center [192, 126] width 15 height 15
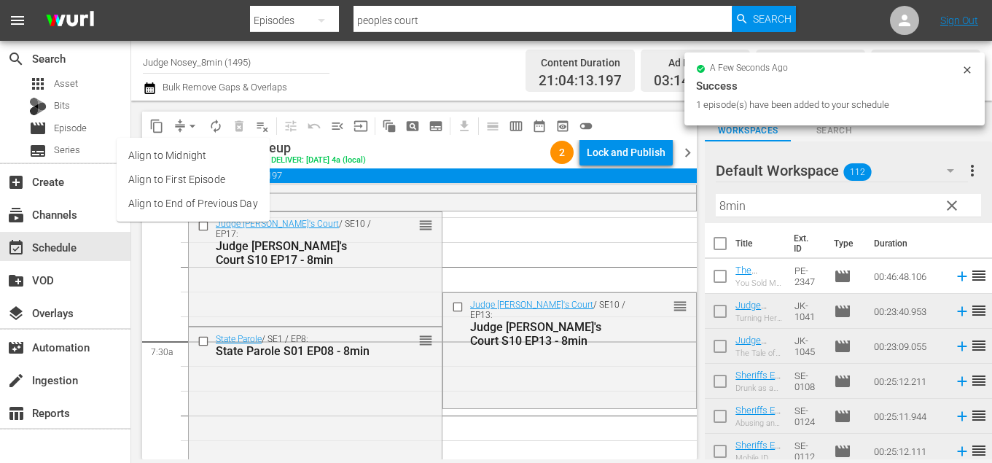
click at [210, 204] on li "Align to End of Previous Day" at bounding box center [193, 204] width 153 height 24
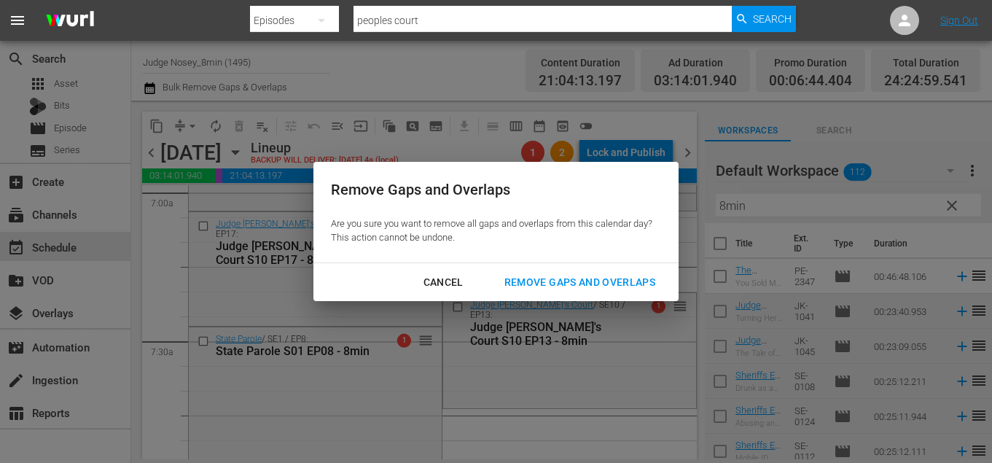
click at [511, 283] on div "Remove Gaps and Overlaps" at bounding box center [580, 282] width 174 height 18
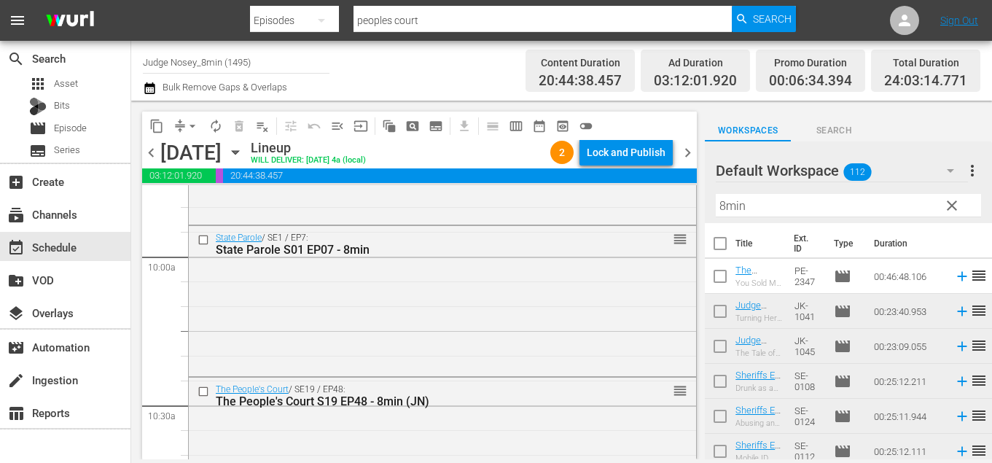
scroll to position [2898, 0]
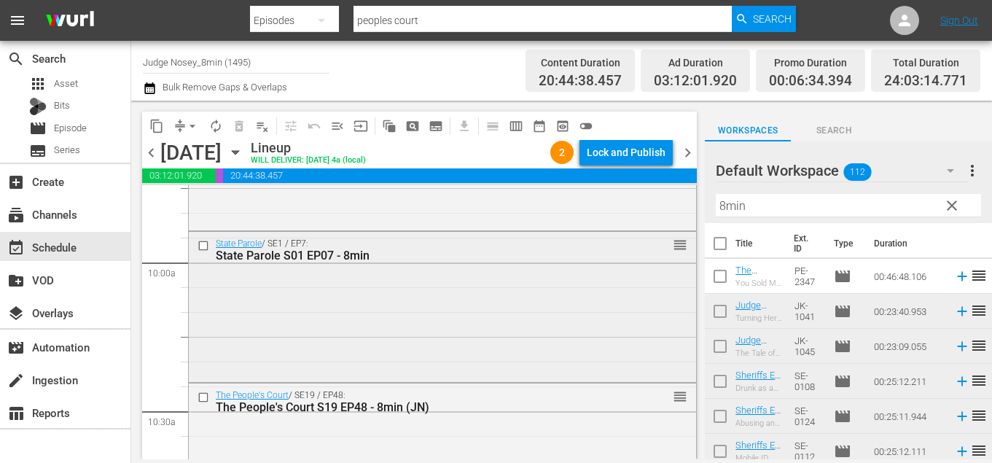
click at [203, 248] on input "checkbox" at bounding box center [205, 245] width 15 height 12
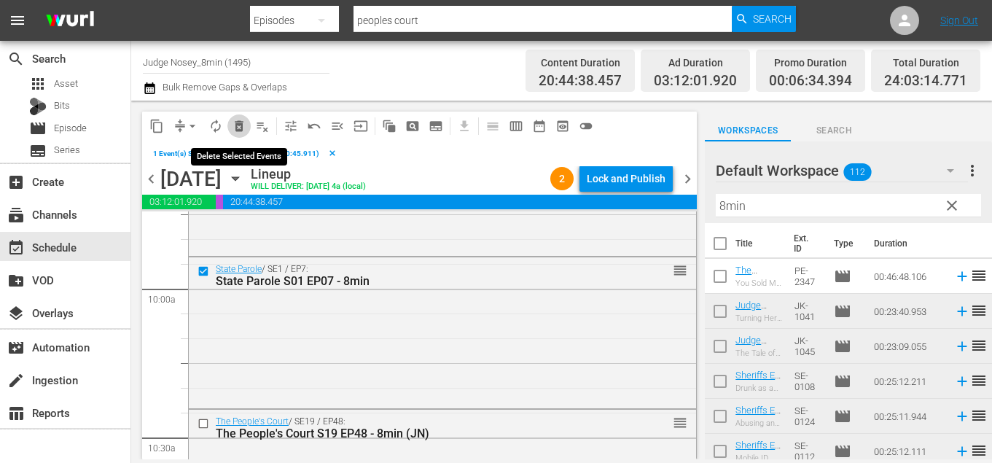
click at [239, 125] on span "delete_forever_outlined" at bounding box center [239, 126] width 15 height 15
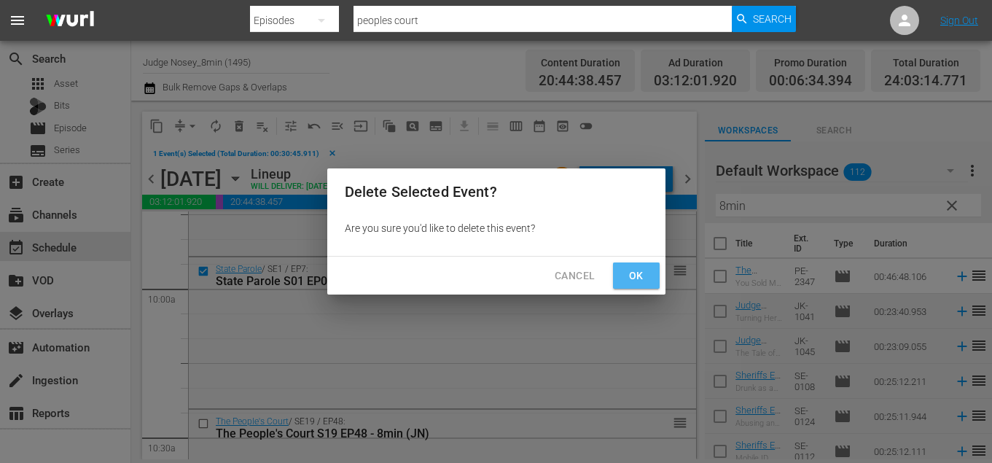
click at [650, 271] on button "Ok" at bounding box center [636, 275] width 47 height 27
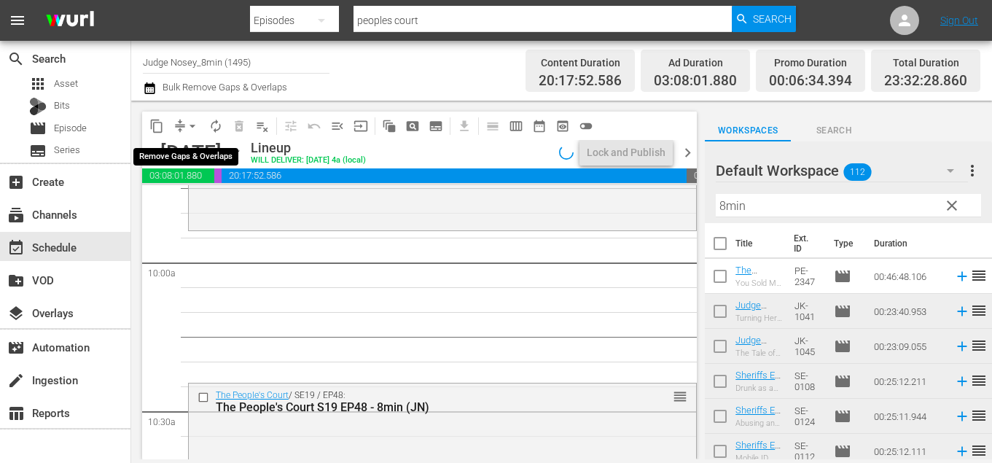
click at [192, 129] on span "arrow_drop_down" at bounding box center [192, 126] width 15 height 15
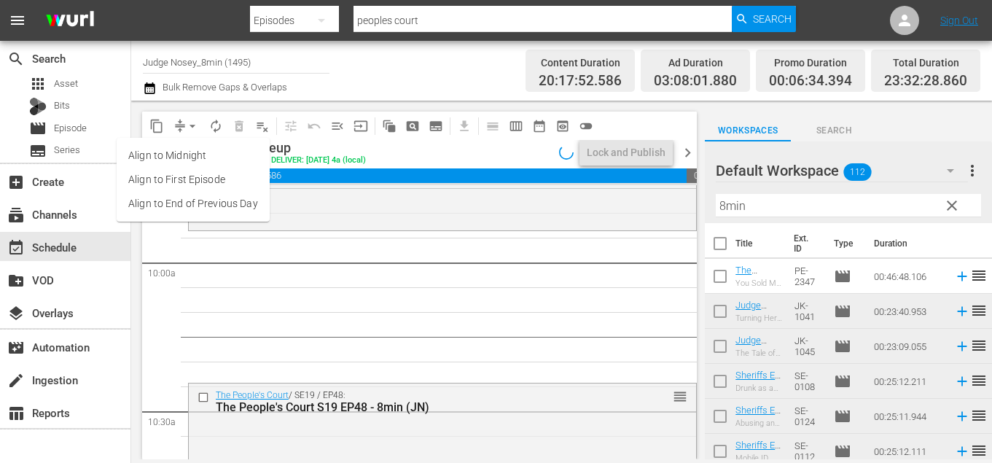
click at [208, 202] on li "Align to End of Previous Day" at bounding box center [193, 204] width 153 height 24
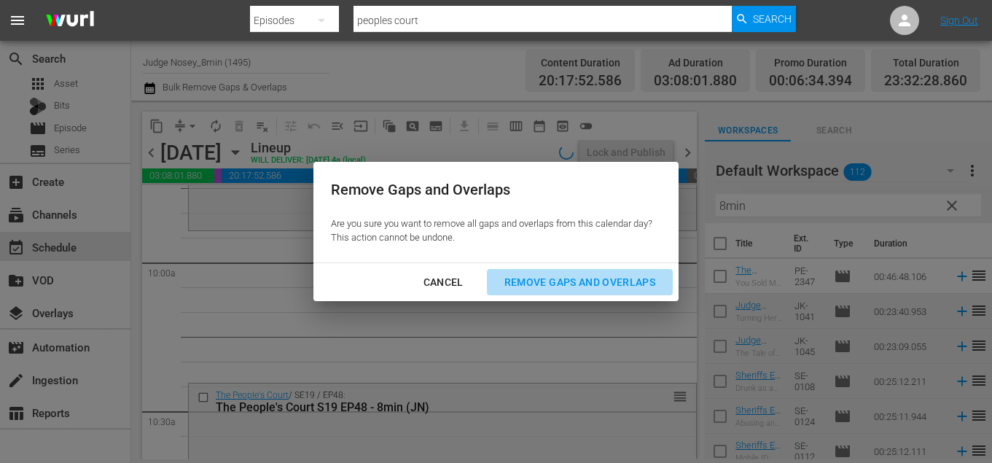
click at [551, 287] on div "Remove Gaps and Overlaps" at bounding box center [580, 282] width 174 height 18
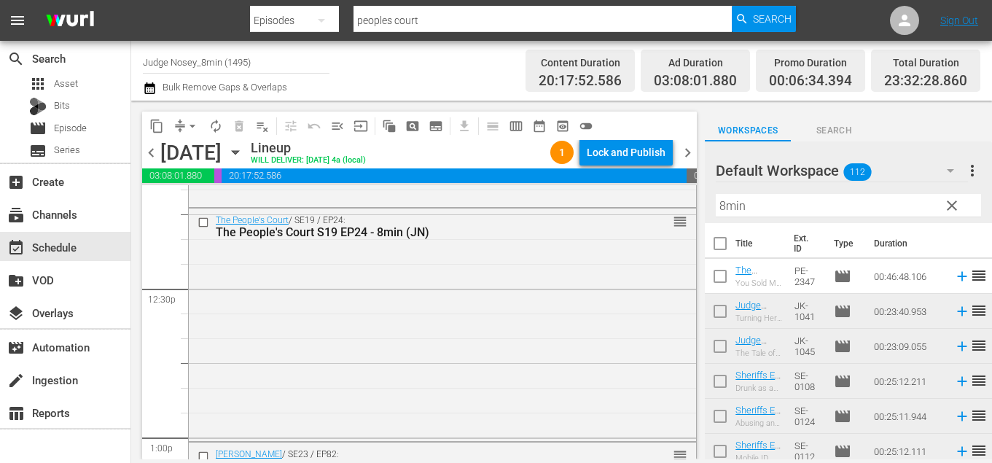
scroll to position [3616, 0]
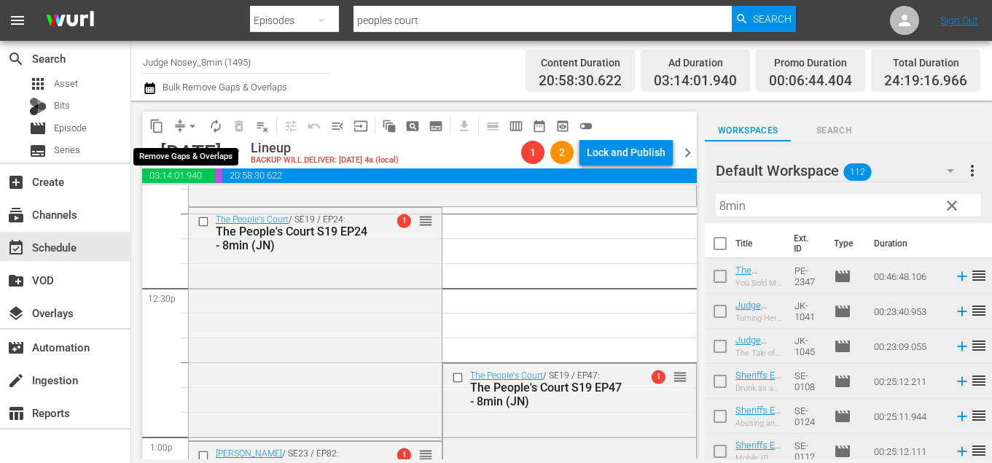
click at [193, 124] on span "arrow_drop_down" at bounding box center [192, 126] width 15 height 15
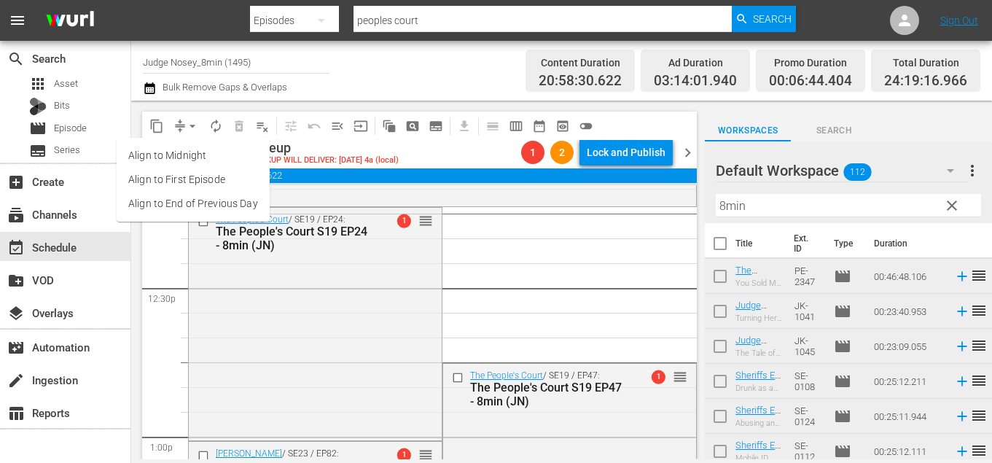
click at [201, 212] on li "Align to End of Previous Day" at bounding box center [193, 204] width 153 height 24
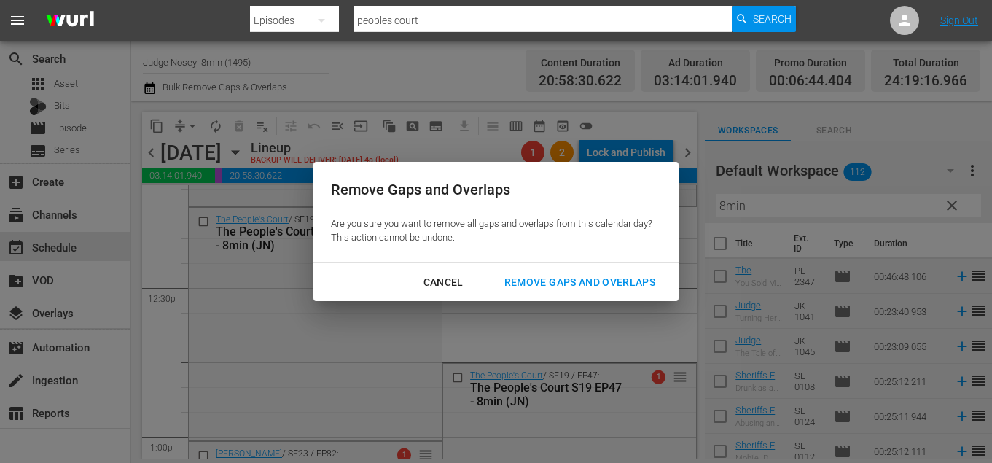
click at [514, 281] on div "Remove Gaps and Overlaps" at bounding box center [580, 282] width 174 height 18
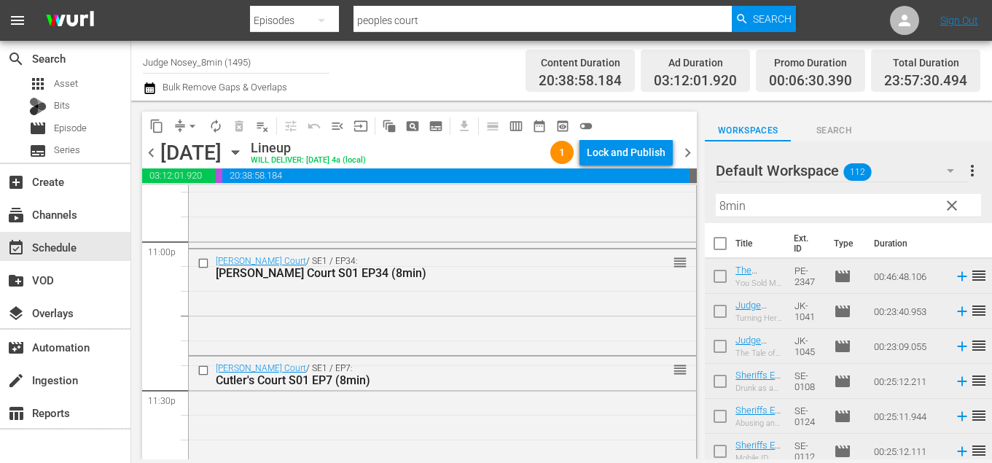
scroll to position [6898, 0]
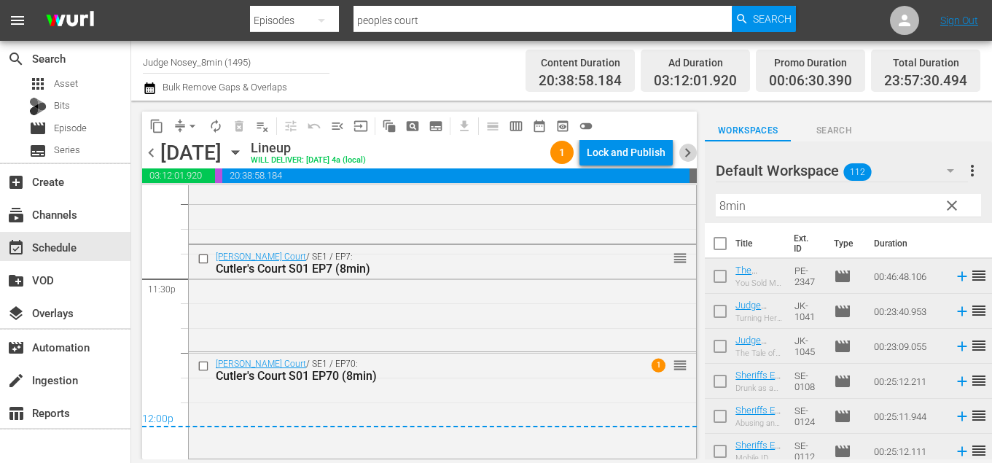
click at [692, 153] on span "chevron_right" at bounding box center [688, 153] width 18 height 18
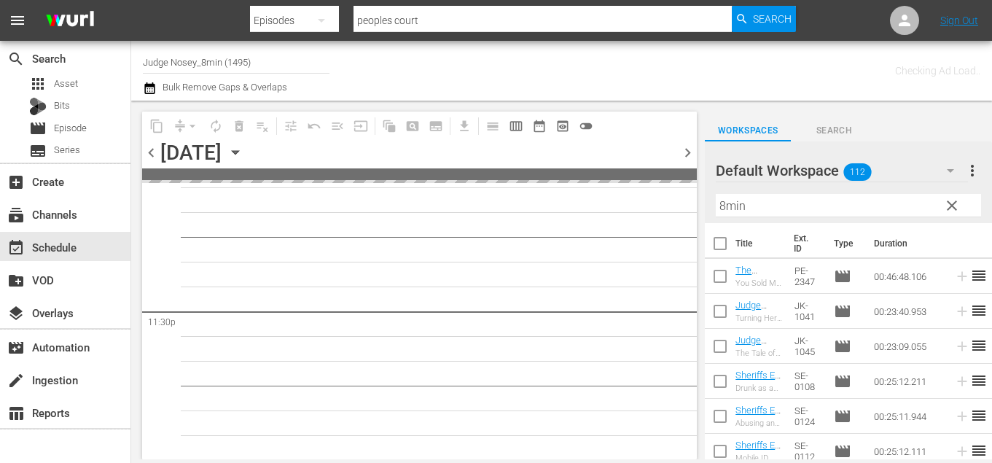
scroll to position [6863, 0]
click at [69, 122] on span "Episode" at bounding box center [70, 128] width 33 height 15
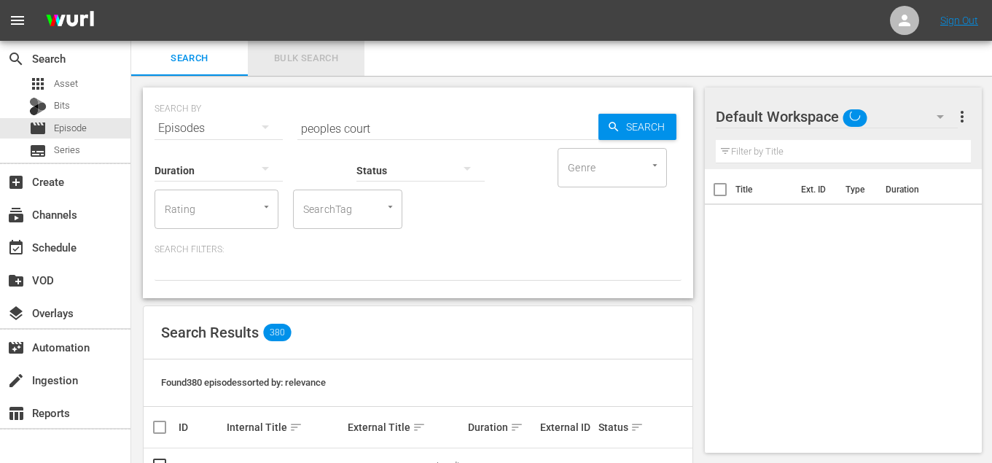
click at [329, 54] on span "Bulk Search" at bounding box center [306, 58] width 99 height 17
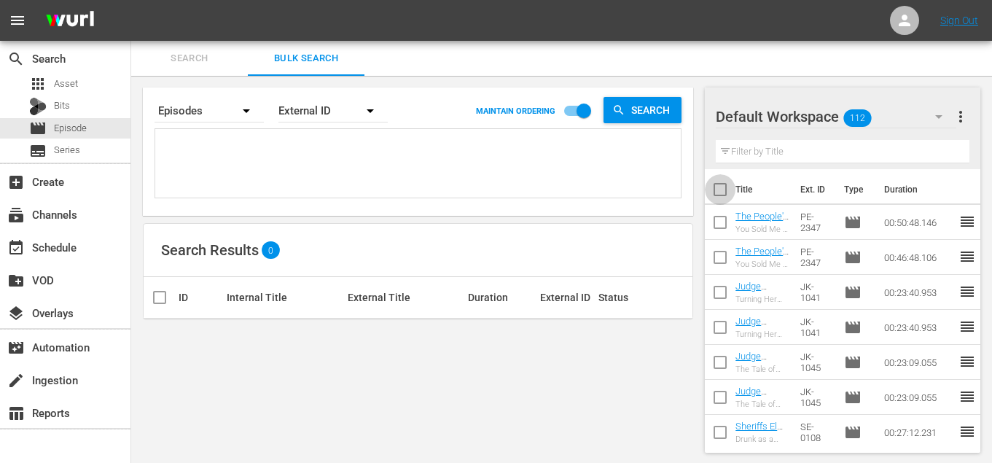
click at [709, 188] on input "checkbox" at bounding box center [720, 192] width 31 height 31
checkbox input "true"
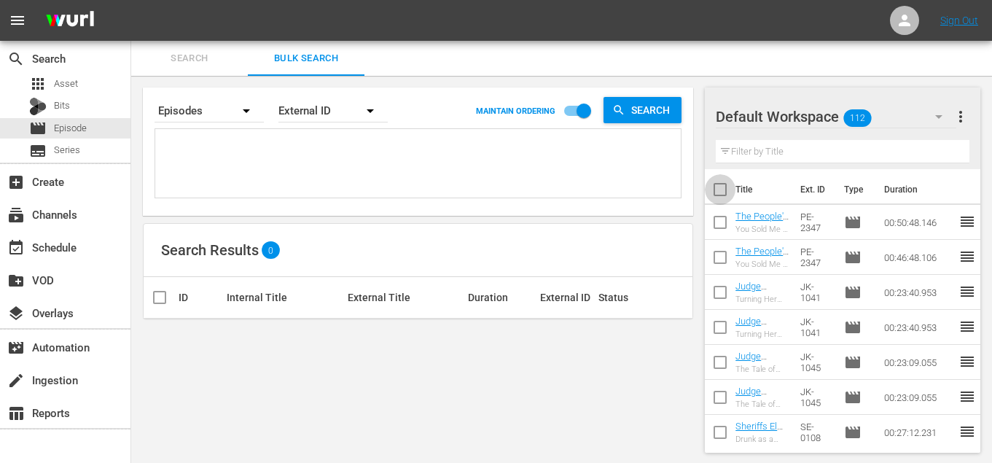
checkbox input "true"
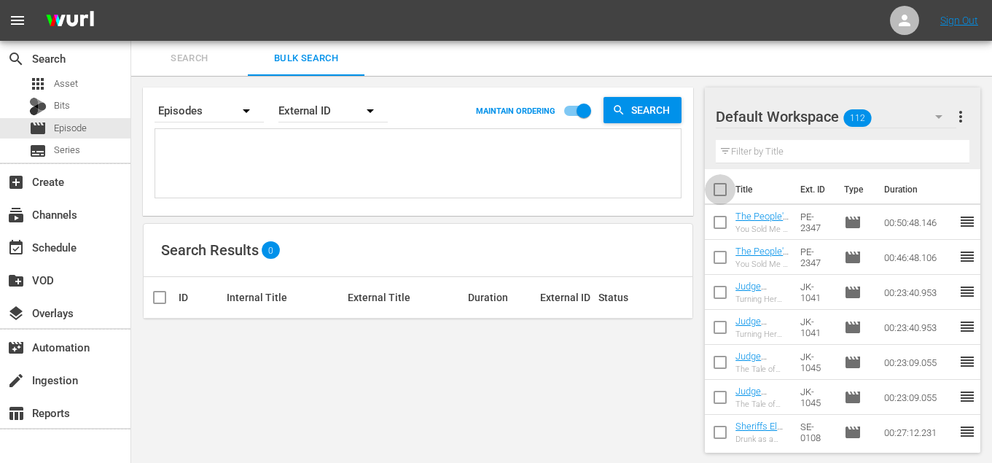
checkbox input "true"
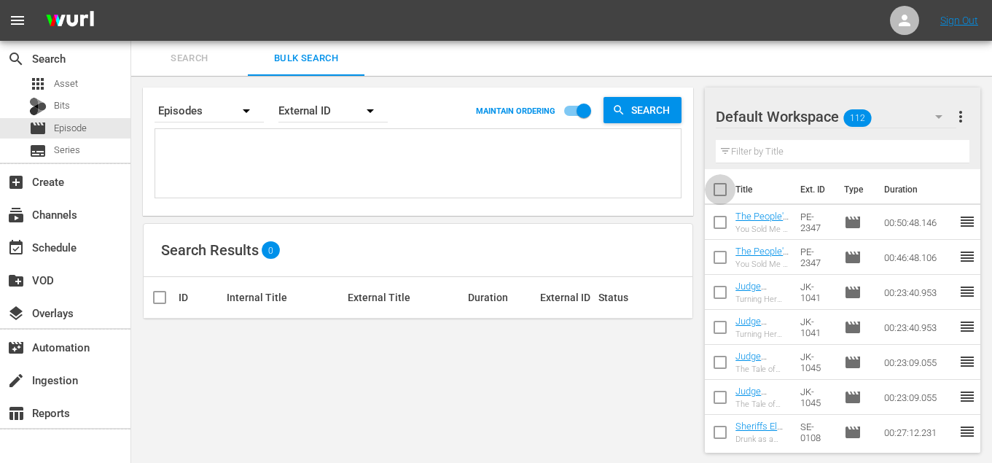
checkbox input "true"
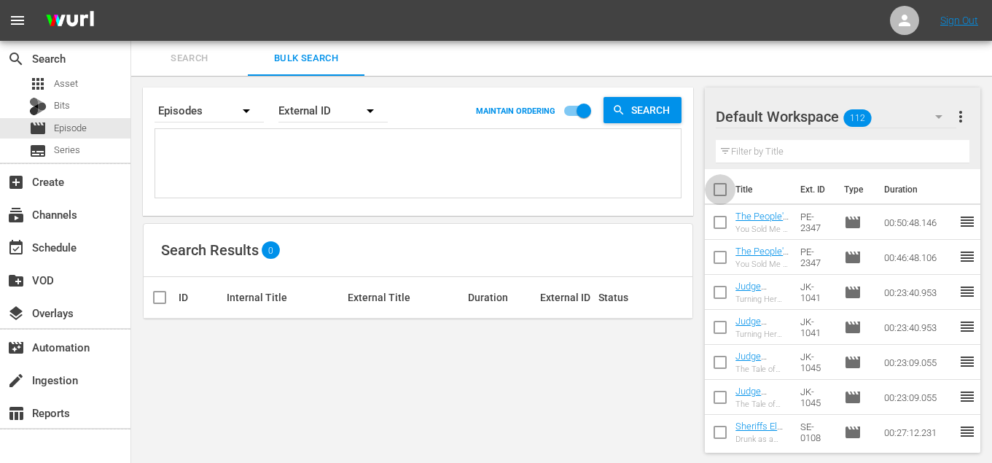
checkbox input "true"
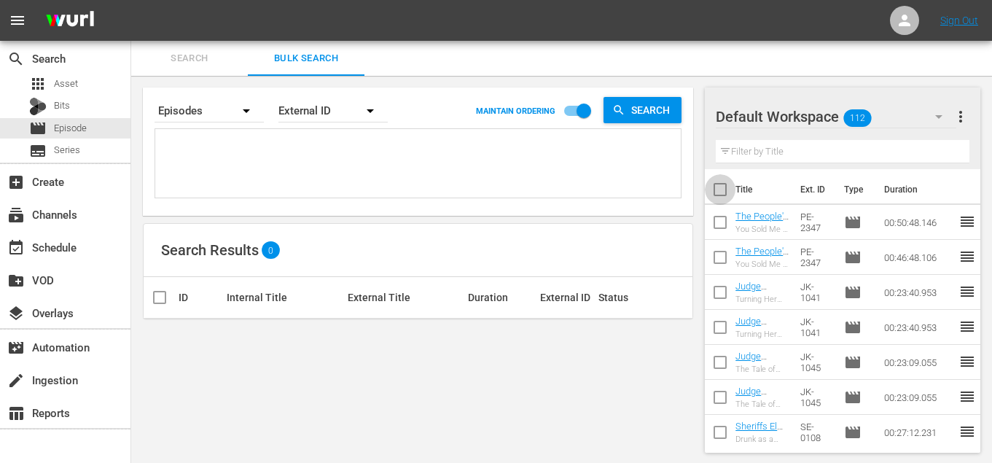
checkbox input "true"
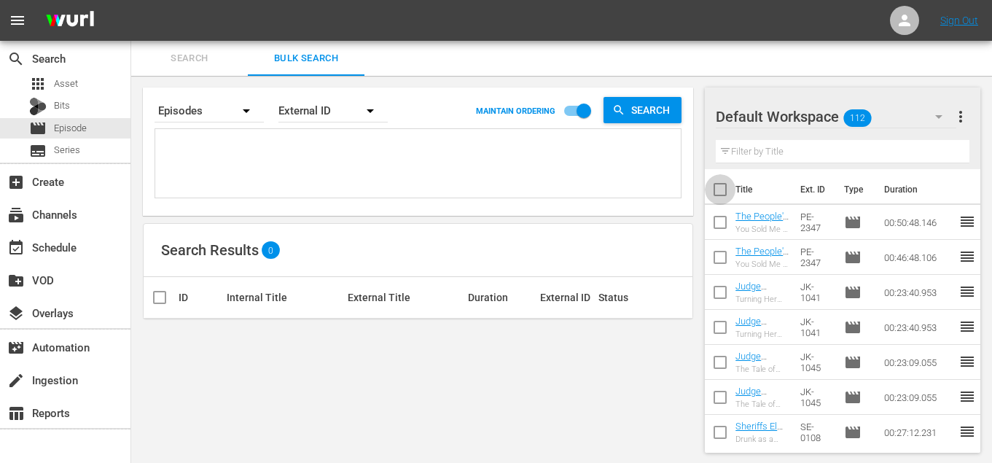
checkbox input "true"
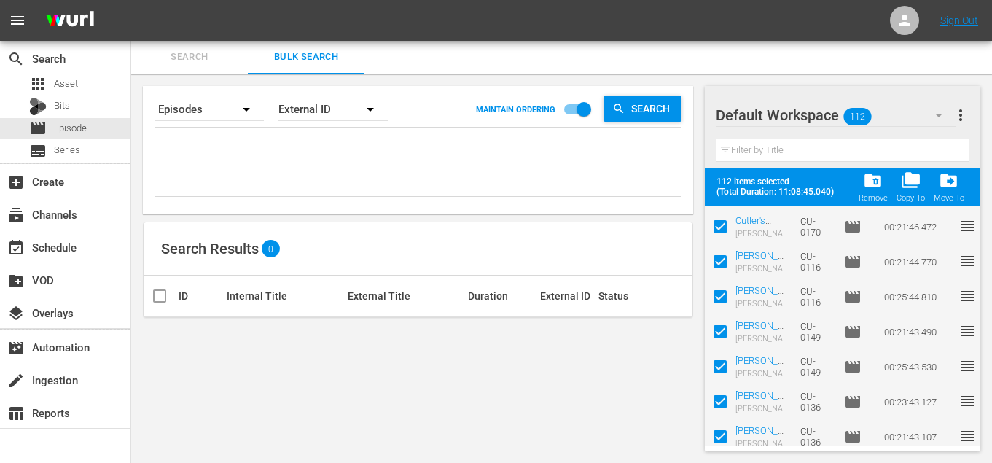
scroll to position [3716, 0]
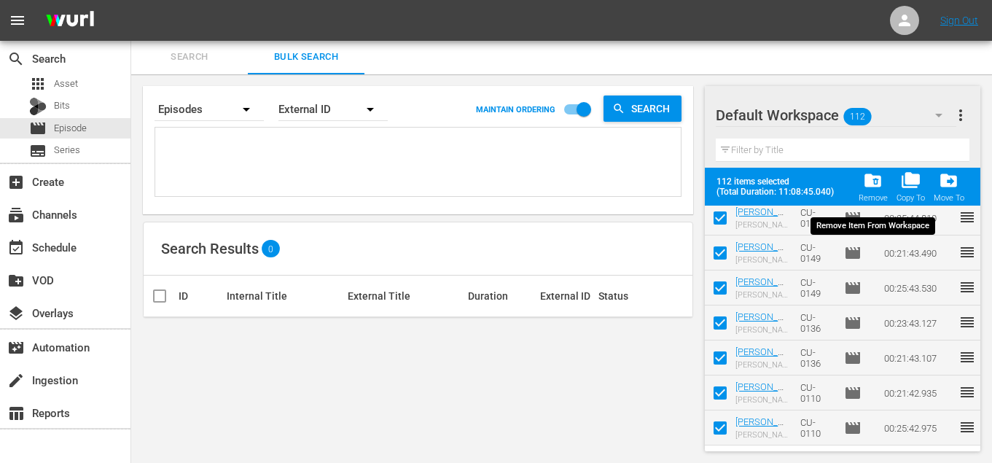
click at [871, 193] on div "Remove" at bounding box center [873, 197] width 29 height 9
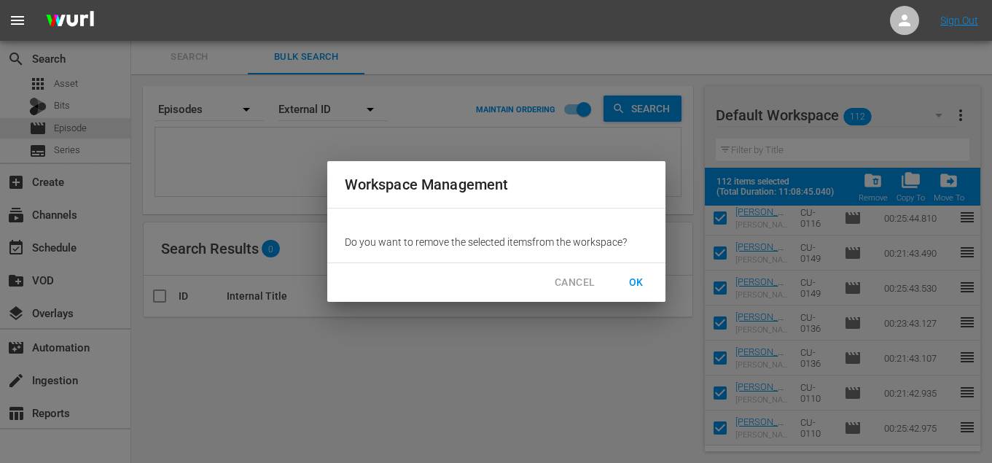
click at [634, 297] on div "CANCEL OK" at bounding box center [496, 282] width 338 height 39
click at [634, 287] on span "OK" at bounding box center [636, 282] width 23 height 18
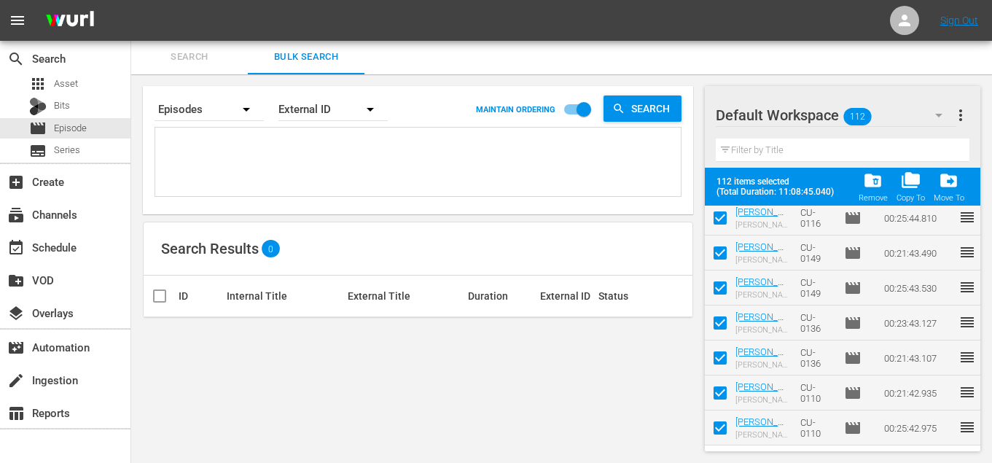
checkbox input "false"
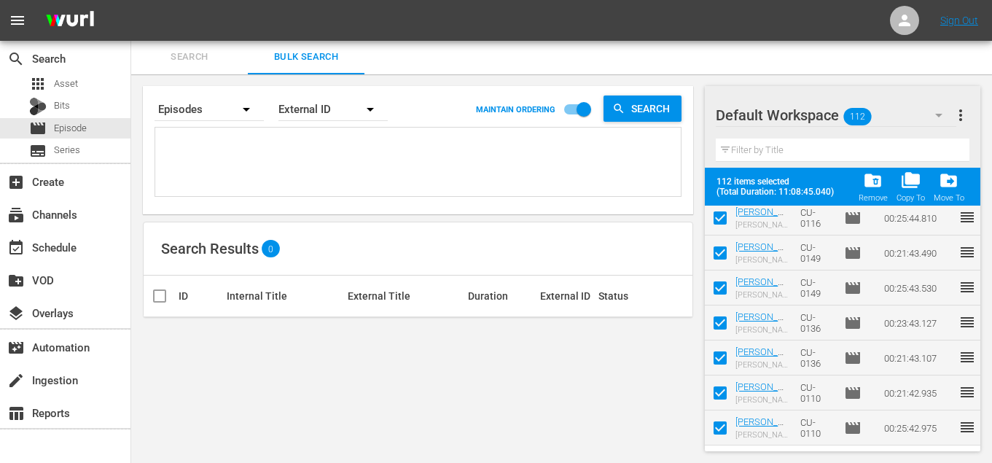
checkbox input "false"
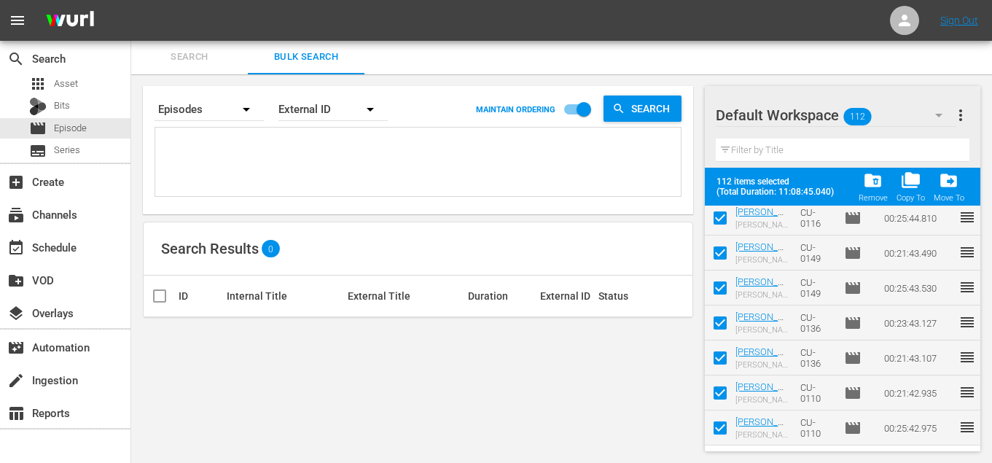
checkbox input "false"
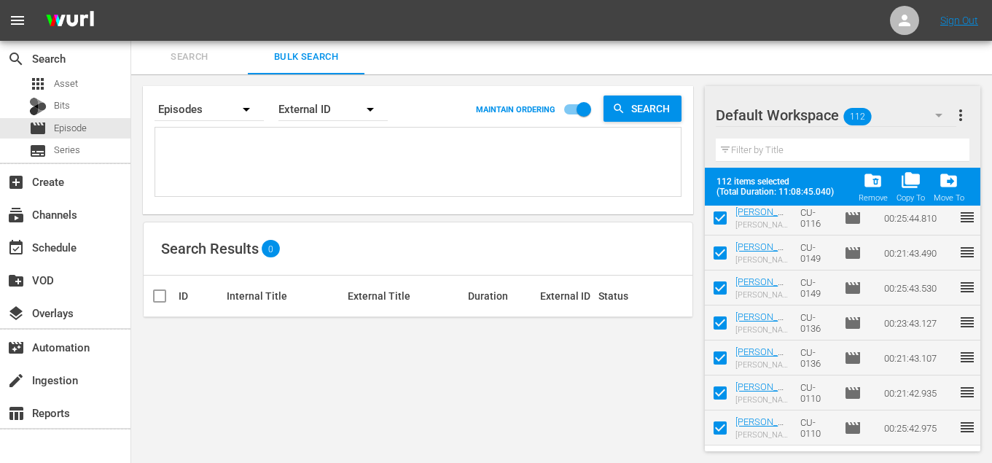
checkbox input "false"
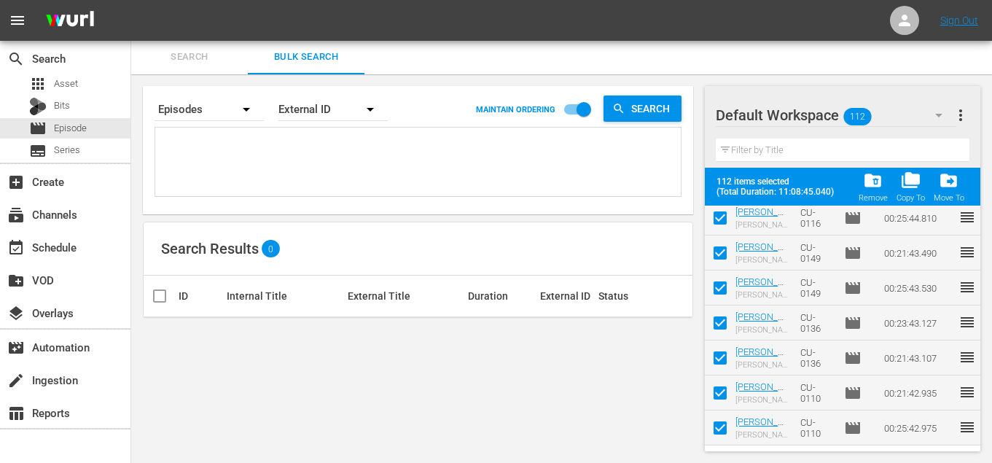
checkbox input "false"
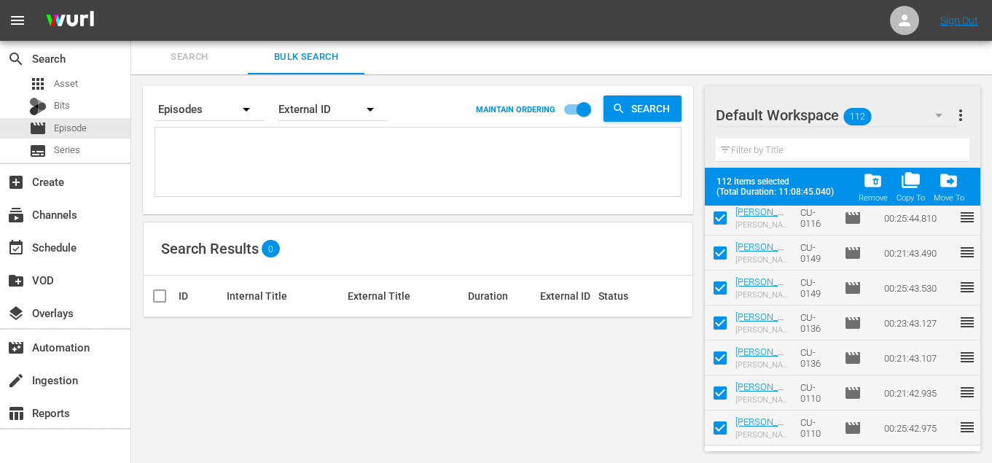
checkbox input "false"
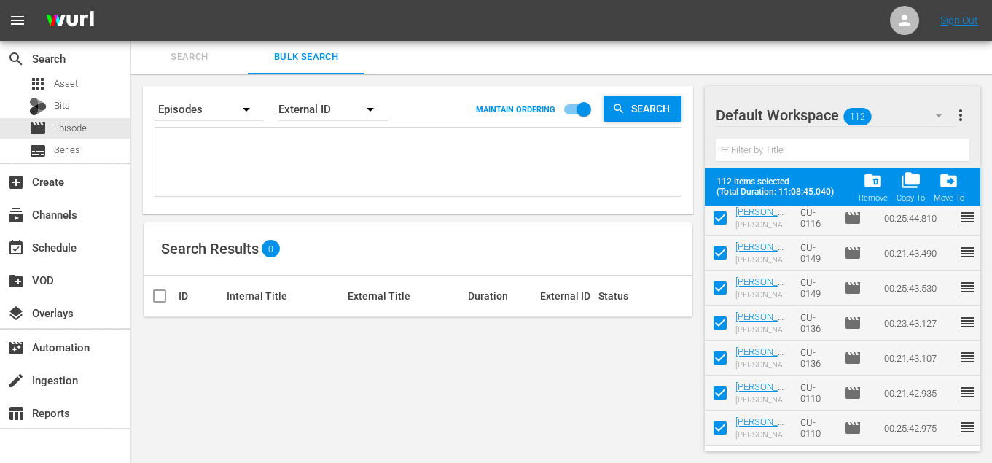
checkbox input "false"
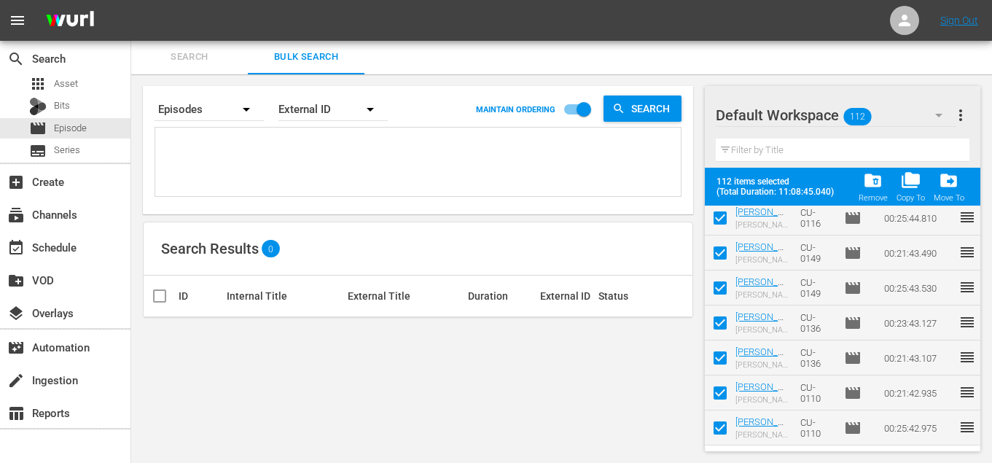
checkbox input "false"
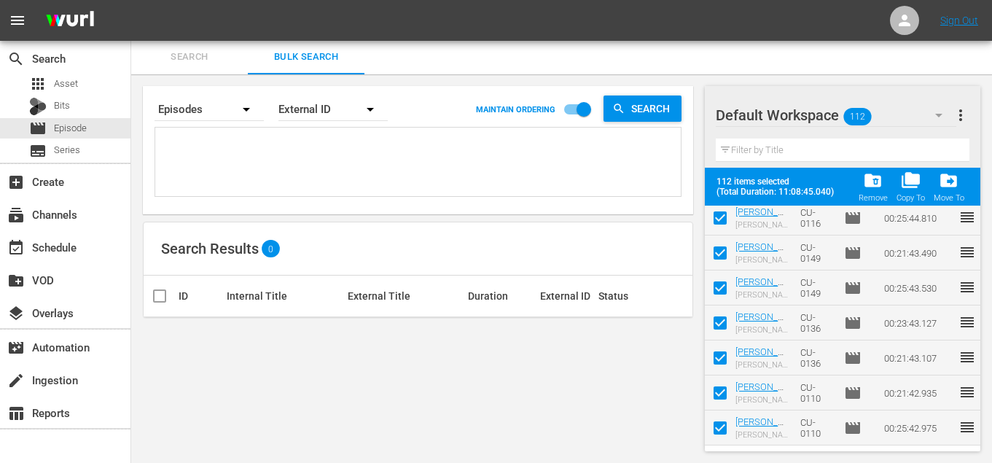
checkbox input "false"
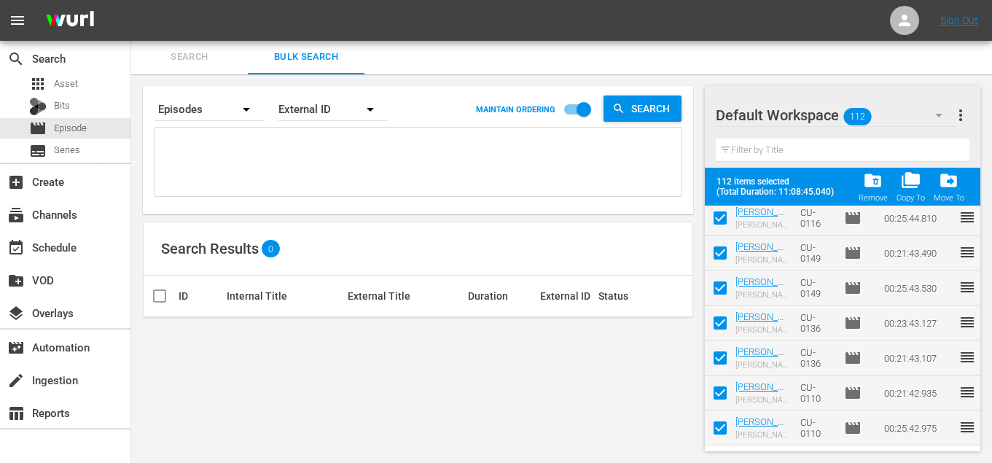
checkbox input "false"
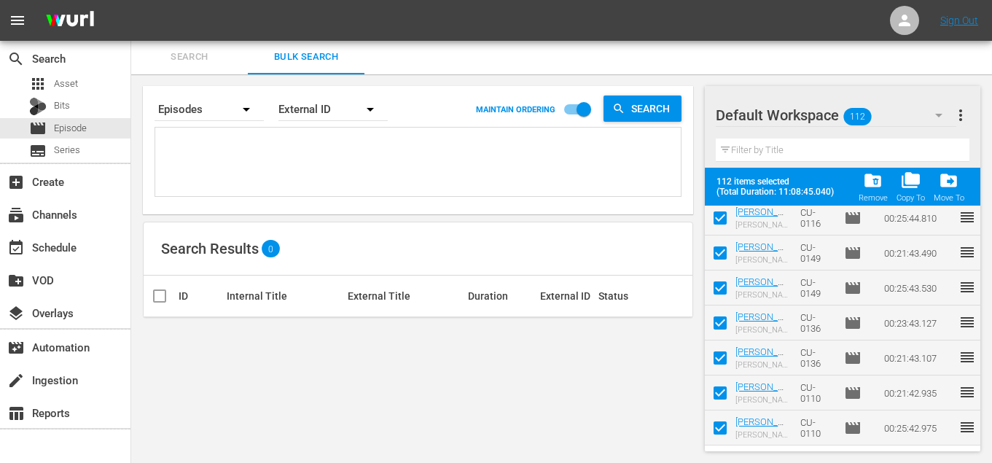
checkbox input "false"
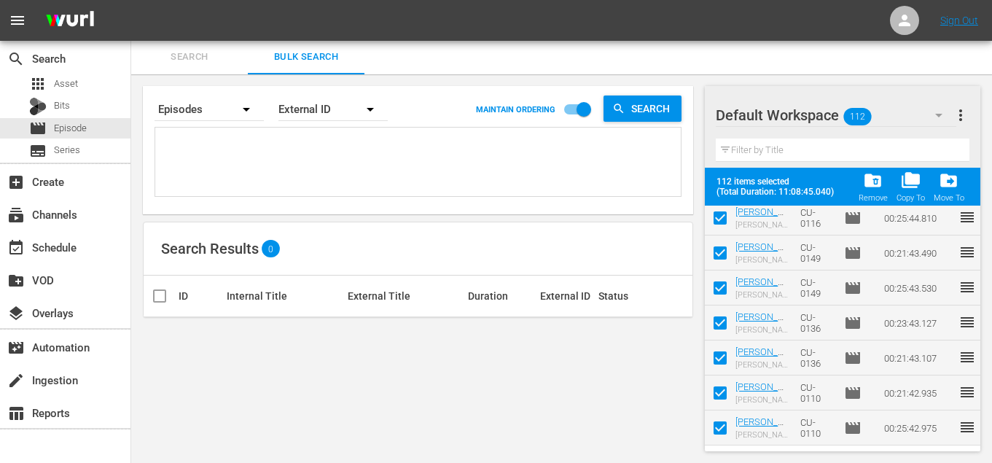
checkbox input "false"
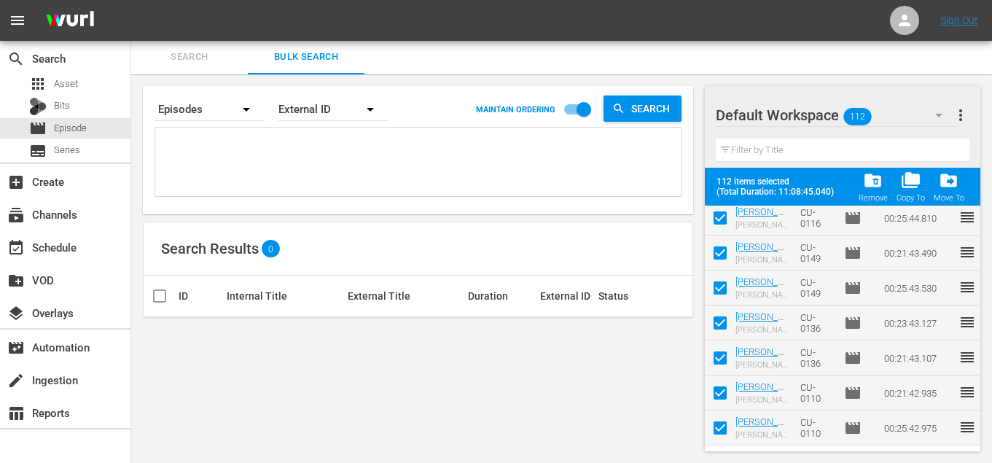
checkbox input "false"
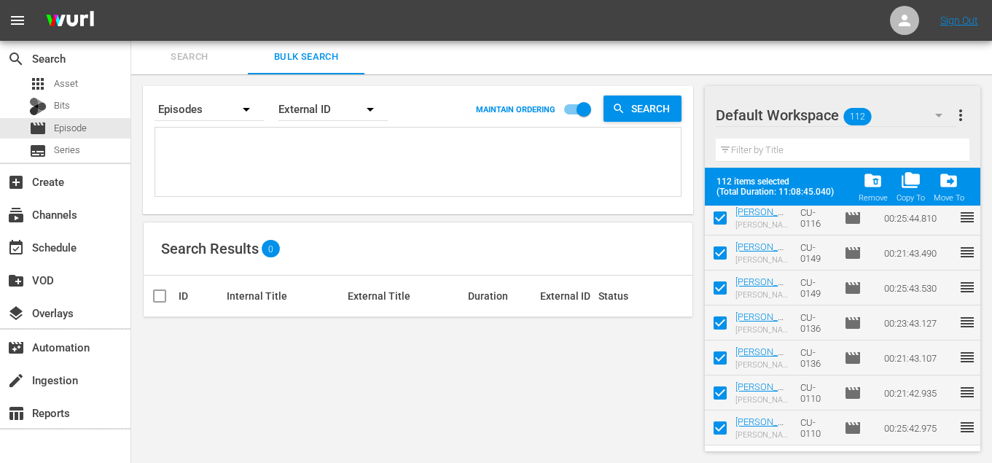
checkbox input "false"
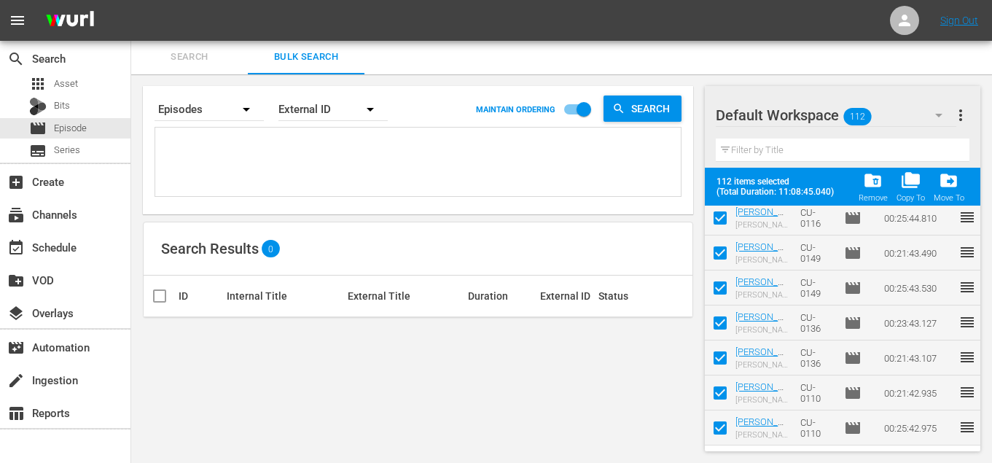
checkbox input "false"
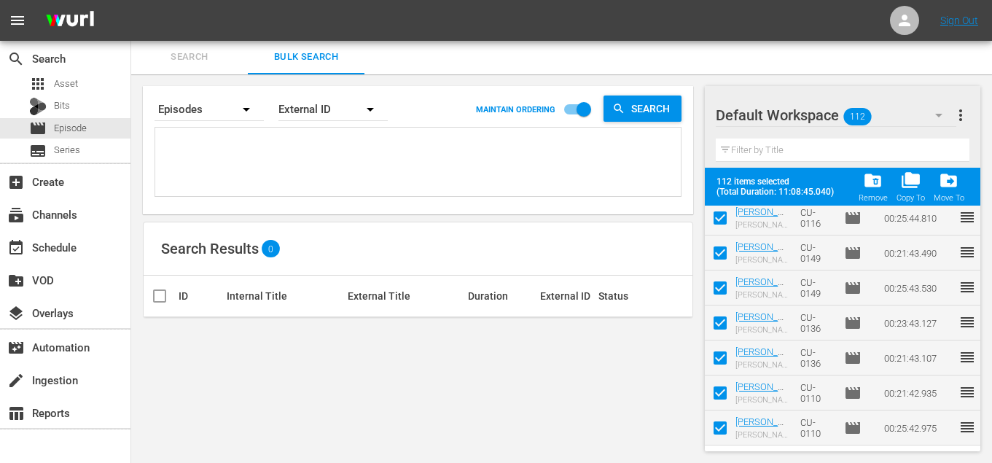
checkbox input "false"
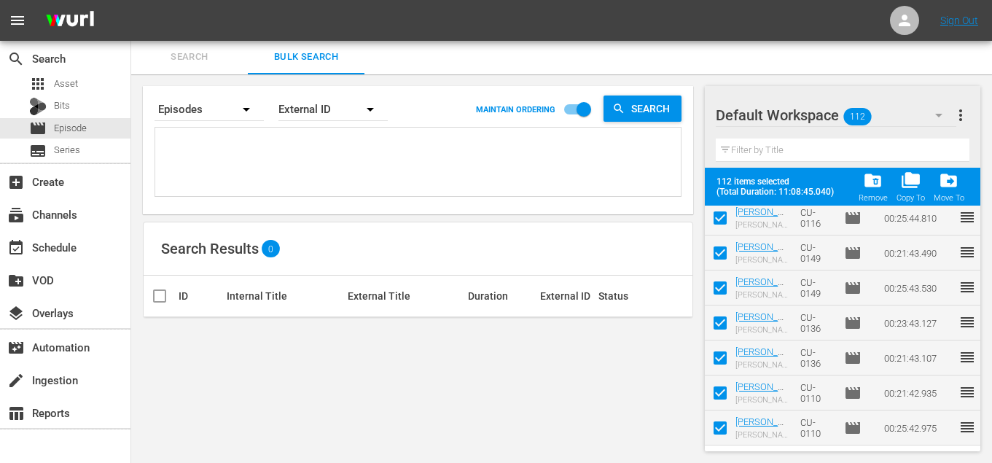
checkbox input "false"
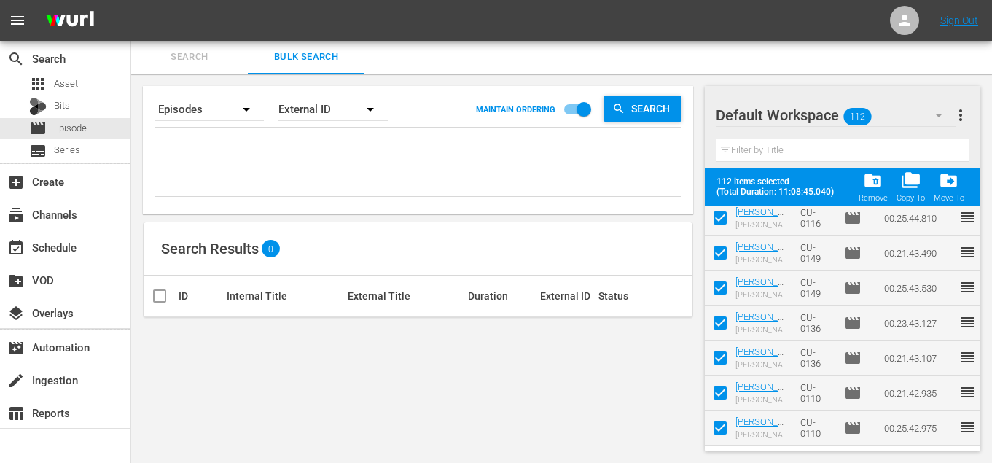
checkbox input "false"
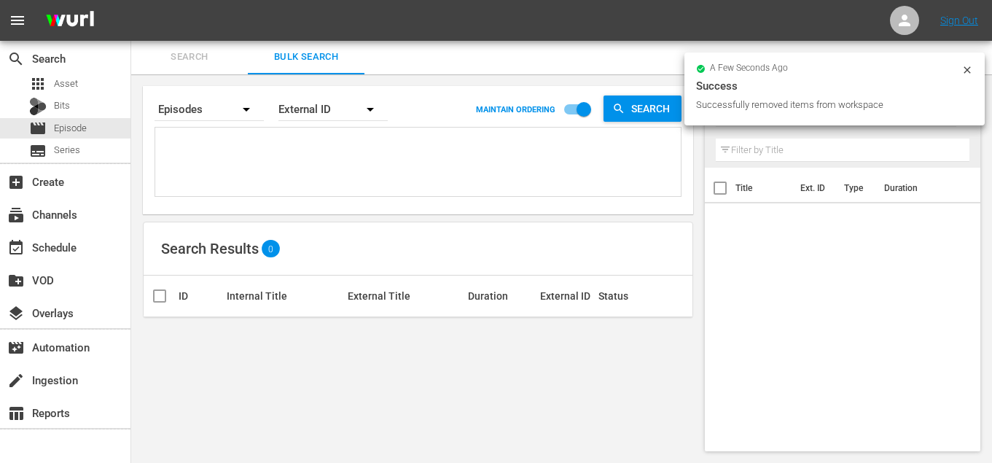
scroll to position [0, 0]
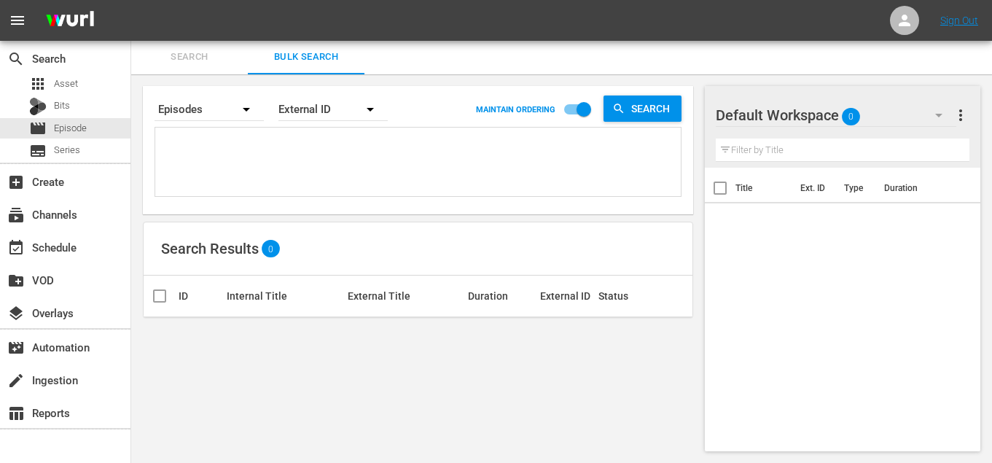
click at [572, 164] on textarea at bounding box center [420, 164] width 522 height 66
paste textarea "DC-2210 DC-0116 DC-2090 DC-1955 DC-1919 DC-20102 DC-0135 DC-1937 DC-20122 DC-19…"
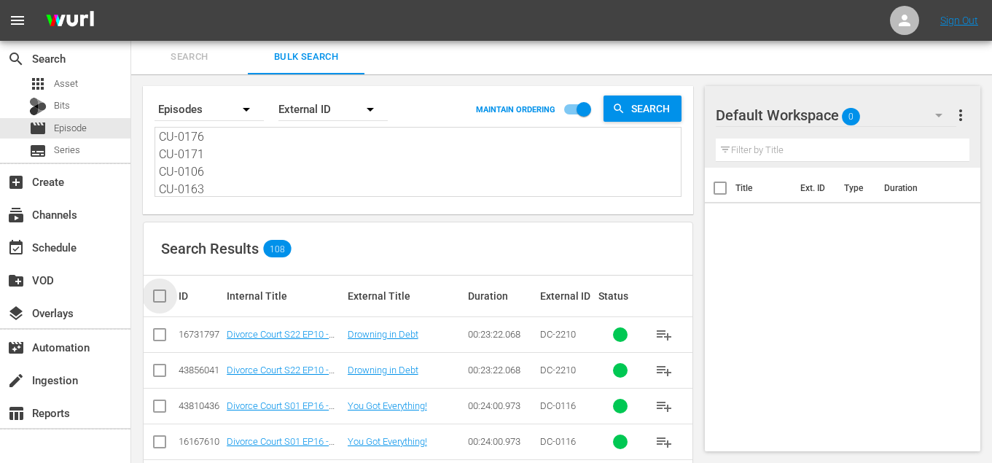
click at [156, 289] on input "checkbox" at bounding box center [165, 295] width 29 height 17
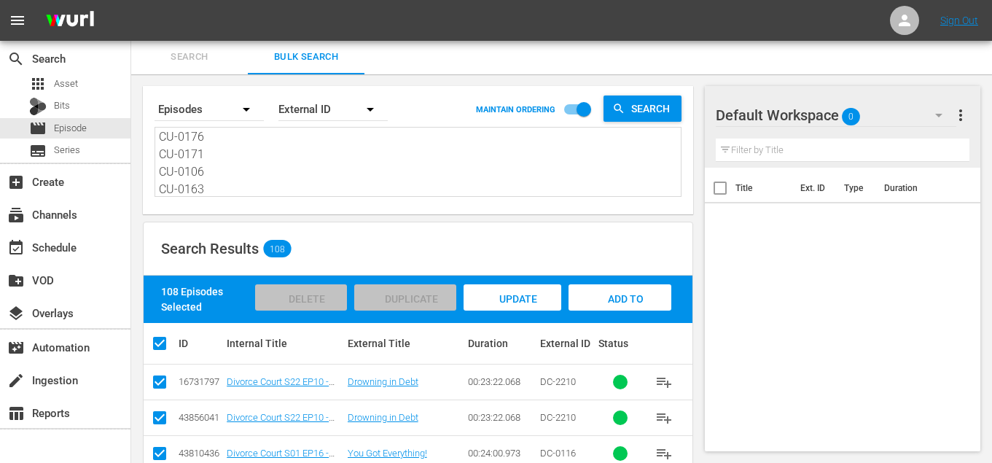
click at [620, 298] on span "Add to Workspace" at bounding box center [620, 312] width 71 height 39
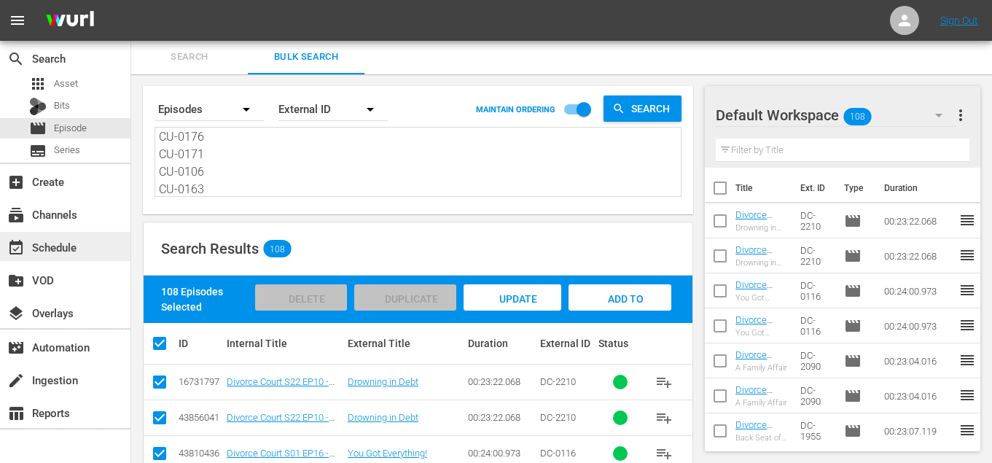
click at [77, 247] on div "event_available Schedule" at bounding box center [41, 244] width 82 height 13
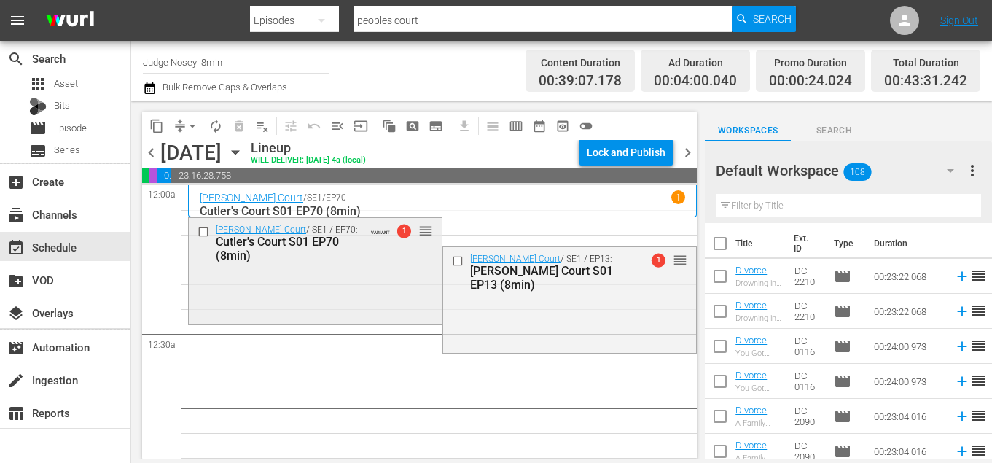
click at [202, 236] on input "checkbox" at bounding box center [205, 232] width 15 height 12
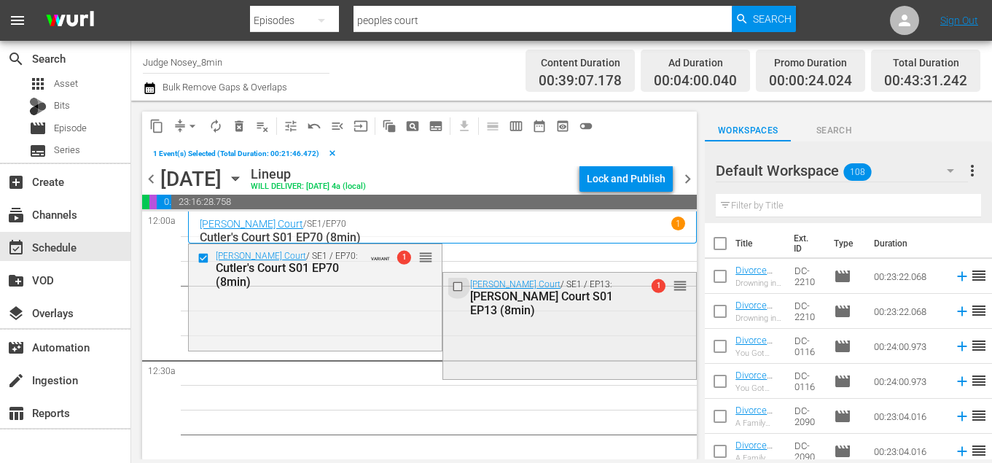
click at [457, 287] on input "checkbox" at bounding box center [459, 287] width 15 height 12
click at [240, 128] on span "delete_forever_outlined" at bounding box center [239, 126] width 15 height 15
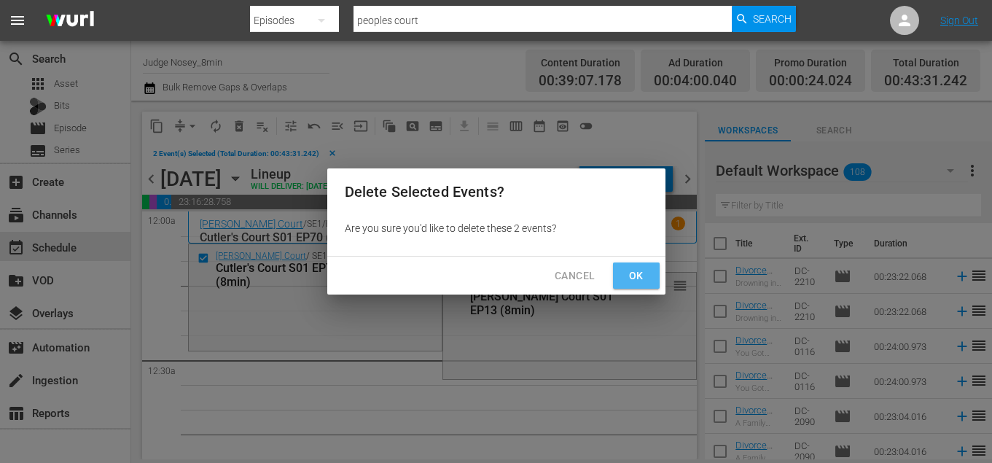
click at [614, 274] on button "Ok" at bounding box center [636, 275] width 47 height 27
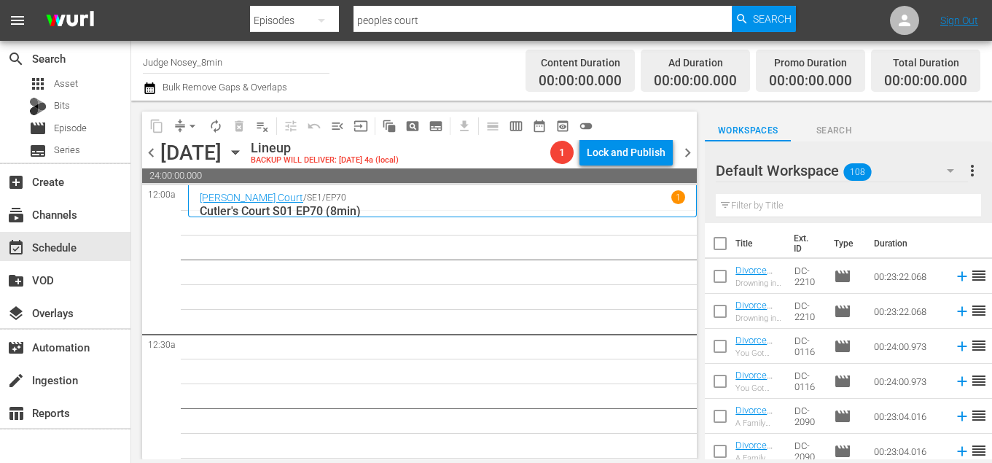
click at [801, 212] on input "text" at bounding box center [848, 205] width 265 height 23
click at [715, 257] on input "checkbox" at bounding box center [720, 246] width 31 height 31
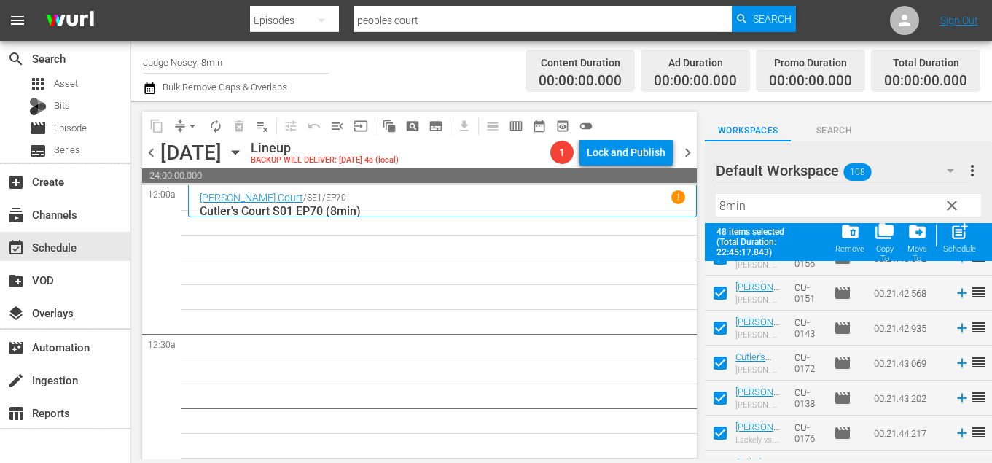
scroll to position [1515, 0]
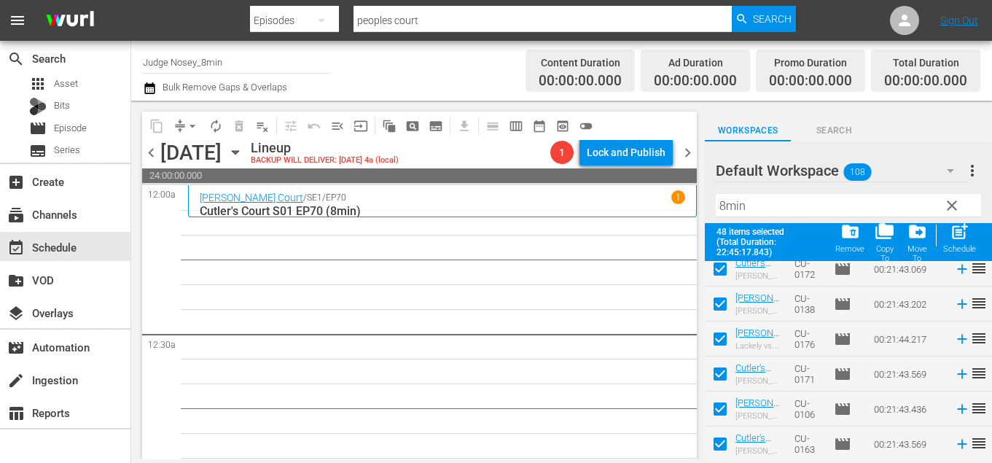
click at [971, 237] on div "post_add Schedule" at bounding box center [959, 238] width 33 height 32
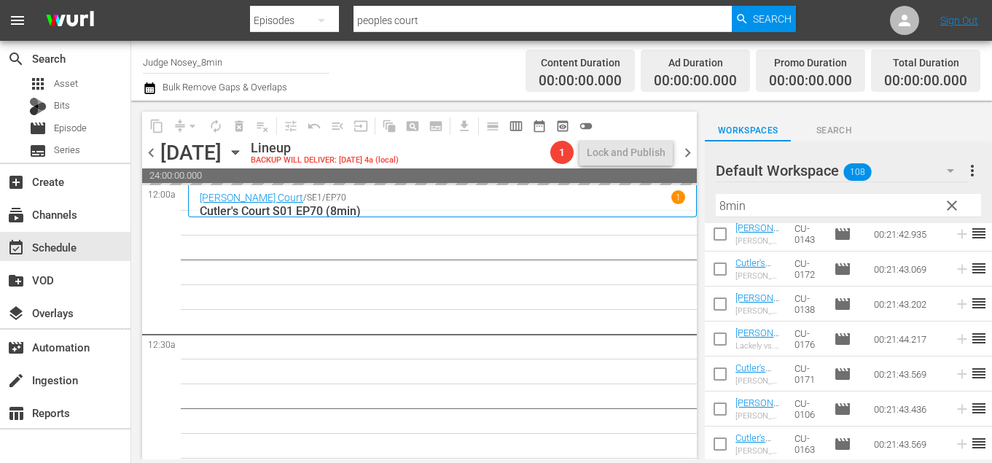
scroll to position [1477, 0]
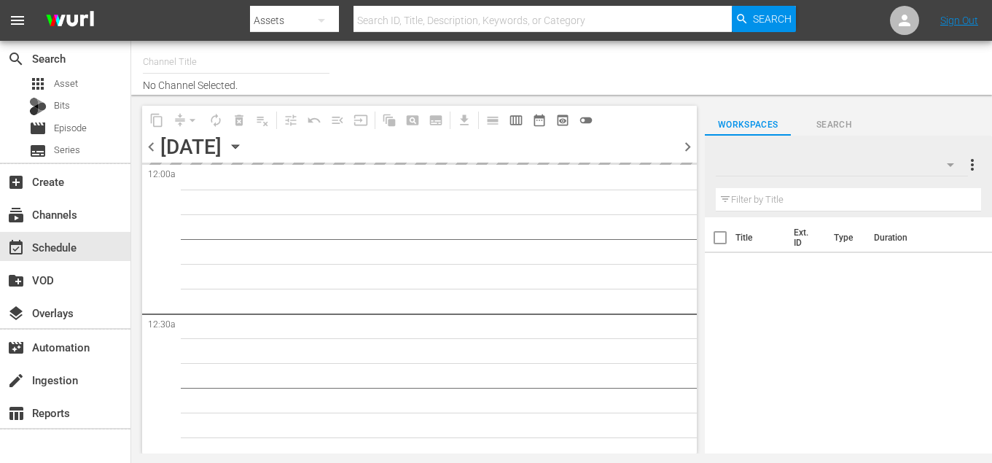
type input "Judge Nosey_8min (1495)"
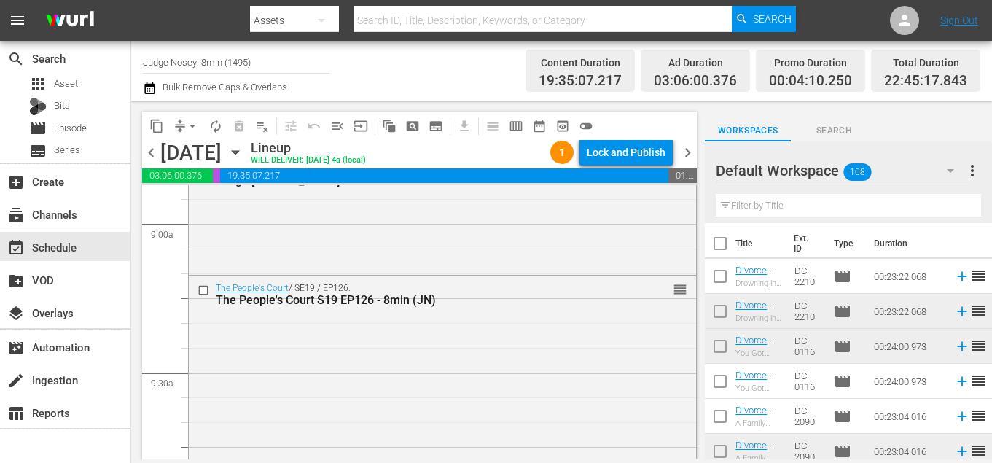
scroll to position [2641, 0]
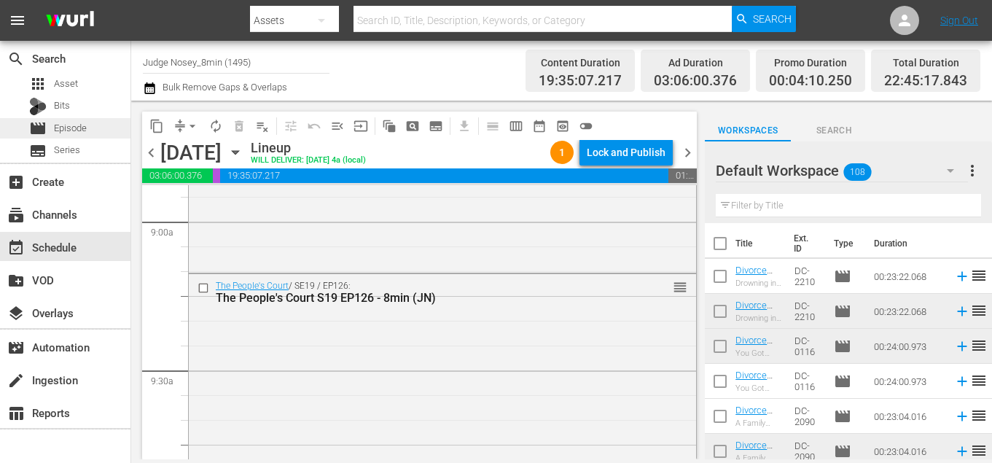
click at [69, 131] on span "Episode" at bounding box center [70, 128] width 33 height 15
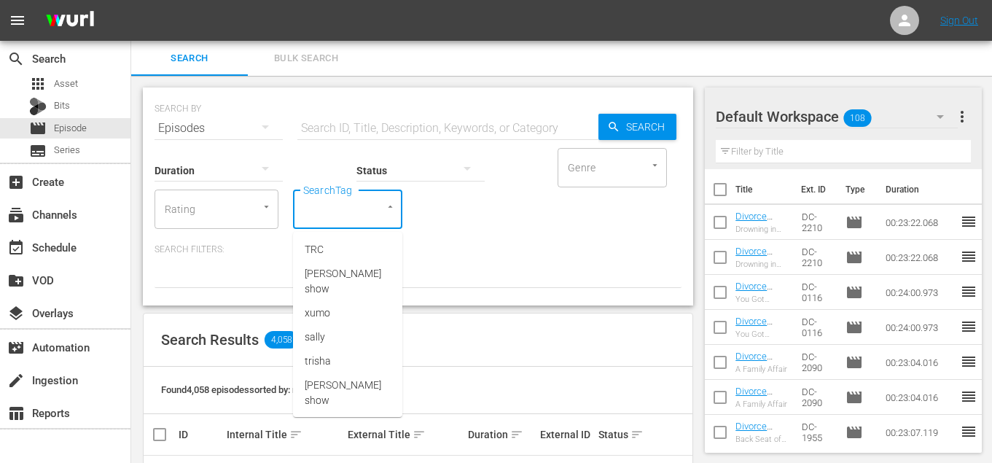
click at [332, 215] on input "SearchTag" at bounding box center [327, 209] width 55 height 26
type input "jerr"
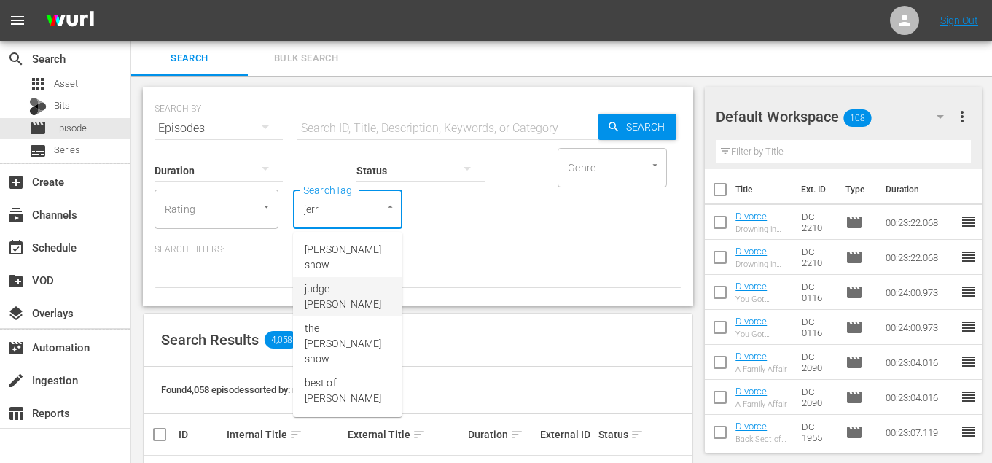
click at [367, 287] on li "judge jerry" at bounding box center [347, 296] width 109 height 39
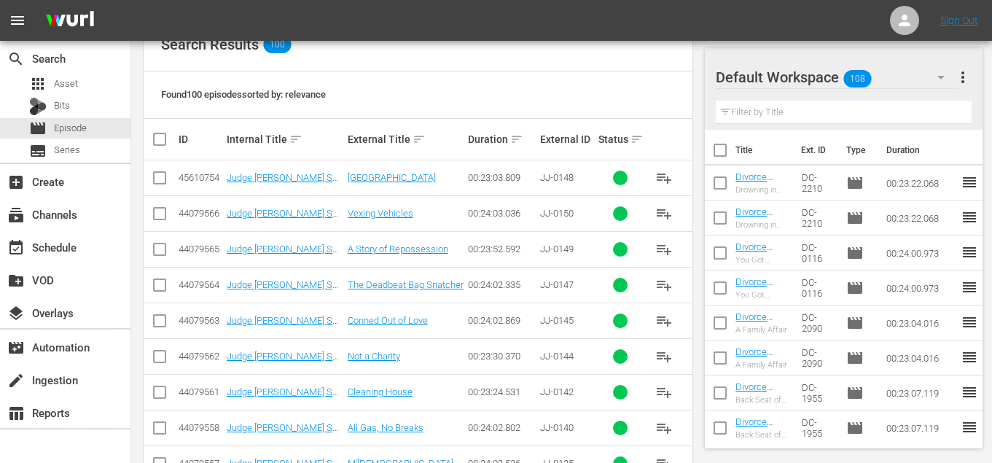
scroll to position [354, 0]
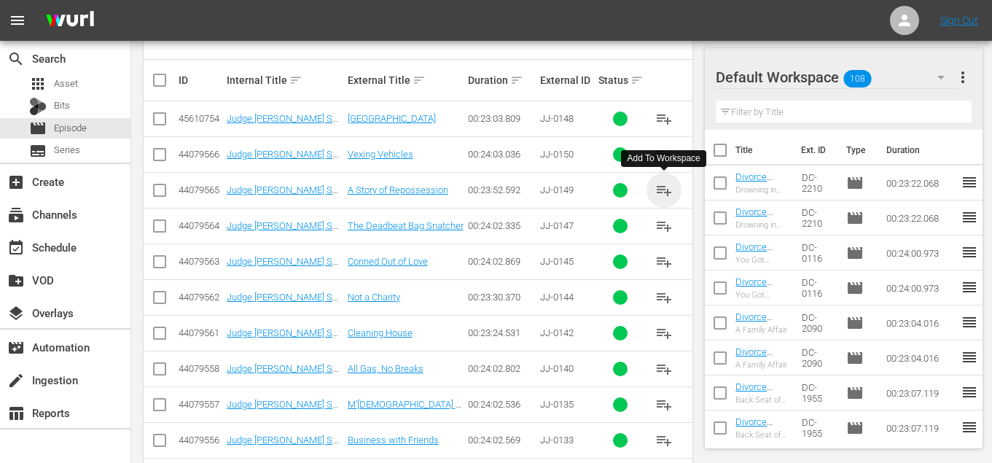
click at [664, 191] on span "playlist_add" at bounding box center [663, 190] width 17 height 17
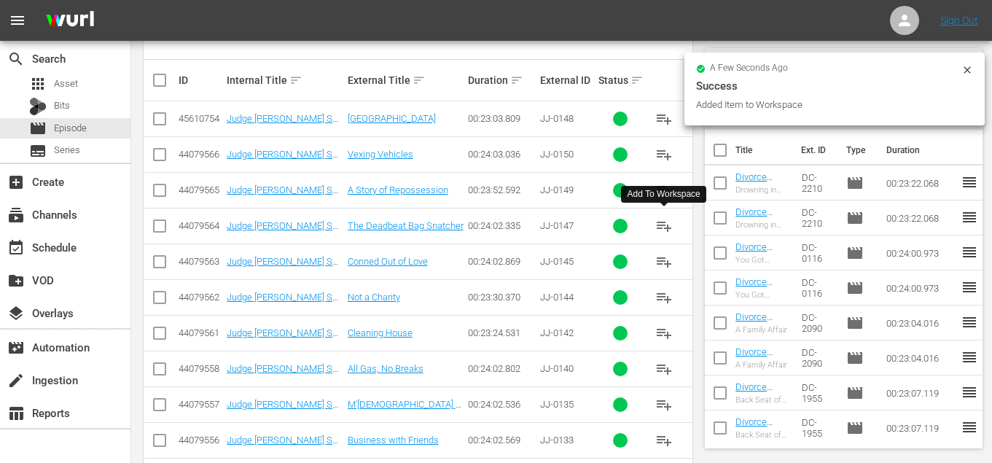
click at [665, 223] on span "playlist_add" at bounding box center [663, 225] width 17 height 17
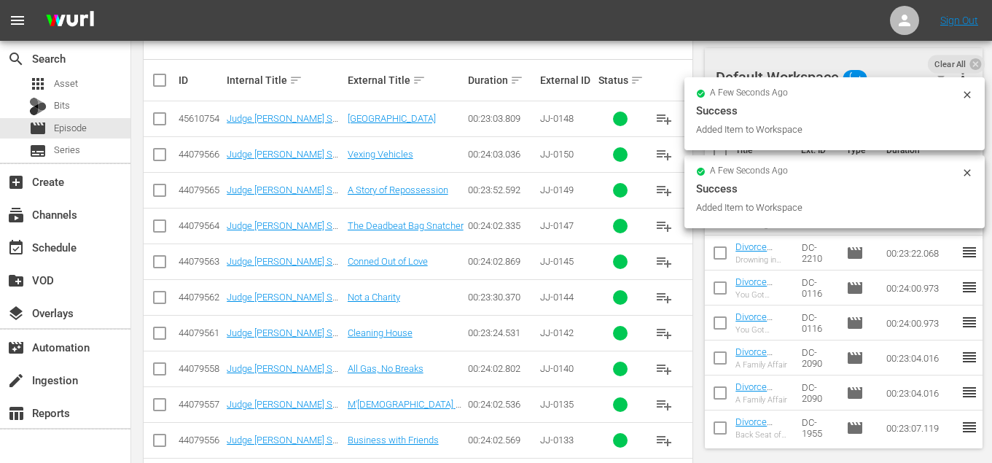
click at [665, 261] on span "playlist_add" at bounding box center [663, 261] width 17 height 17
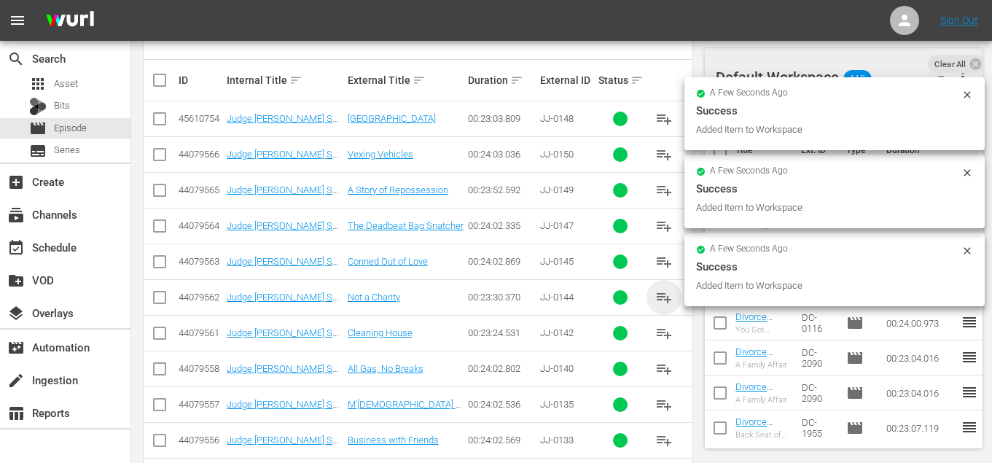
click at [665, 295] on span "playlist_add" at bounding box center [663, 297] width 17 height 17
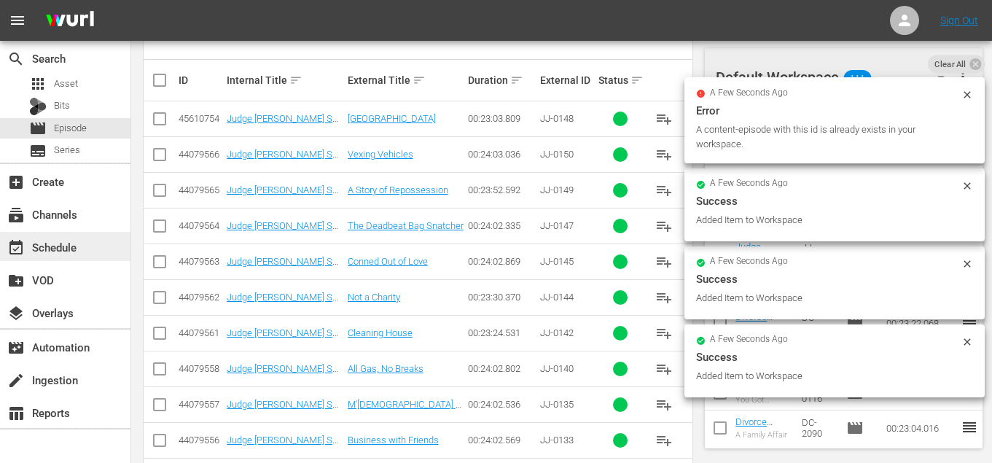
click at [58, 252] on div "event_available Schedule" at bounding box center [41, 244] width 82 height 13
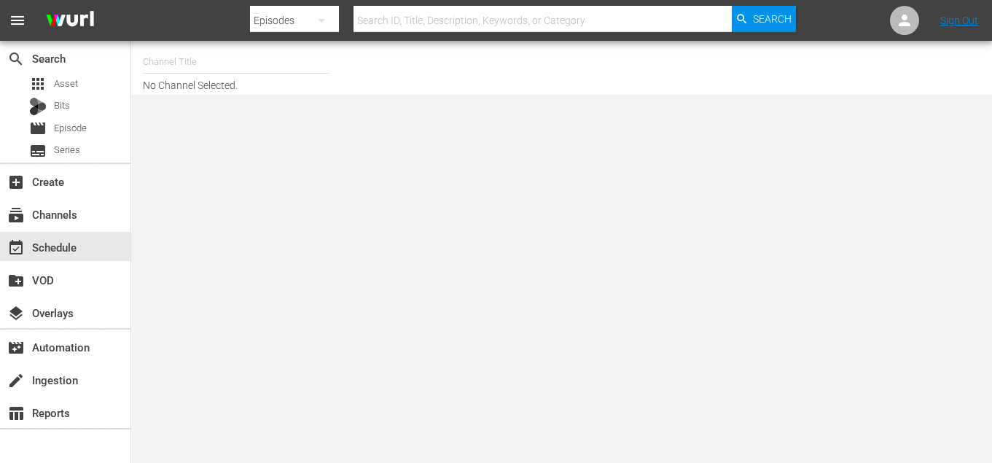
click at [176, 64] on input "text" at bounding box center [236, 61] width 187 height 35
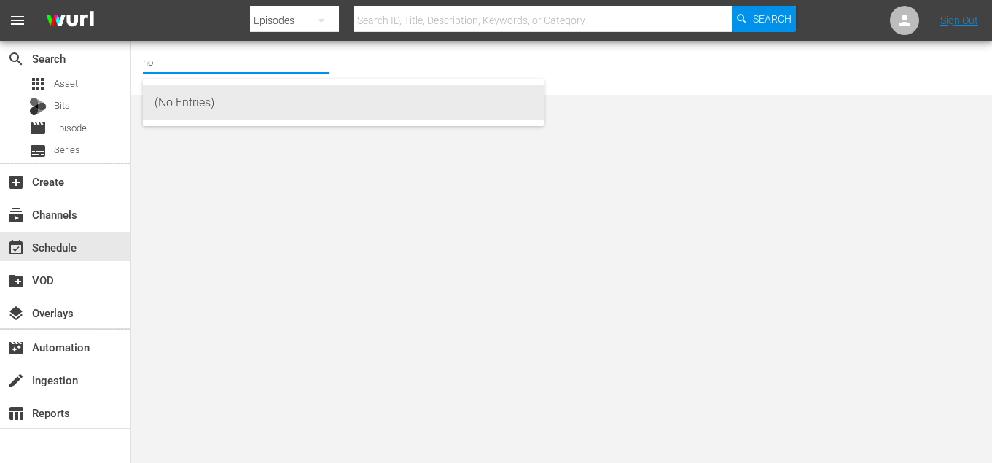
type input "n"
type input "judge"
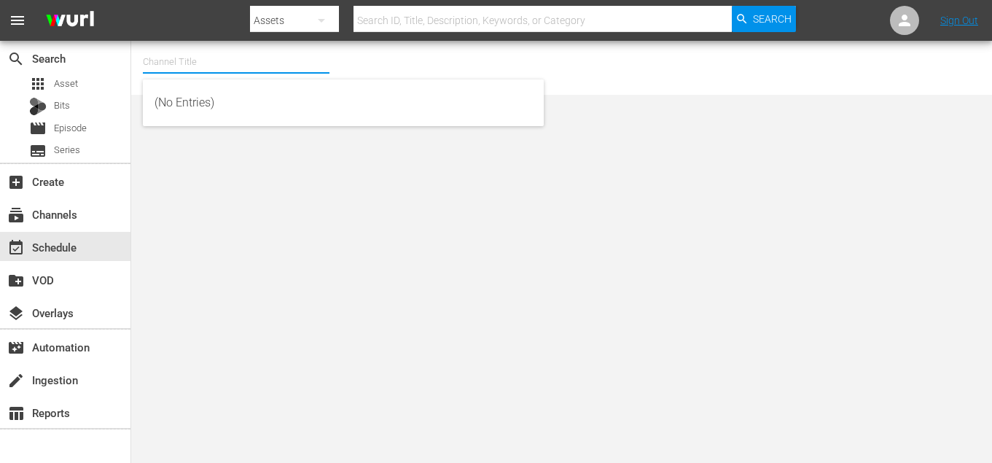
drag, startPoint x: 0, startPoint y: 0, endPoint x: 195, endPoint y: 61, distance: 204.8
click at [195, 61] on input "text" at bounding box center [236, 61] width 187 height 35
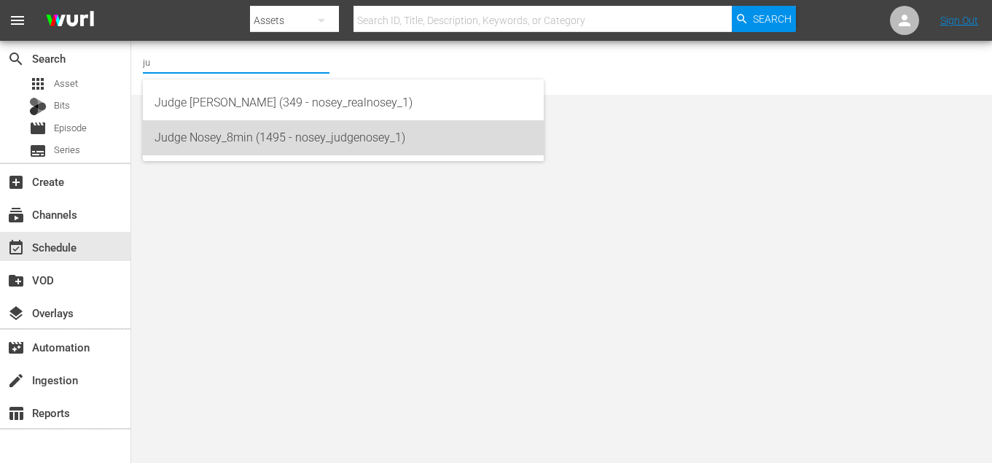
click at [217, 149] on div "Judge Nosey_8min (1495 - nosey_judgenosey_1)" at bounding box center [344, 137] width 378 height 35
type input "Judge Nosey_8min (1495 - nosey_judgenosey_1)"
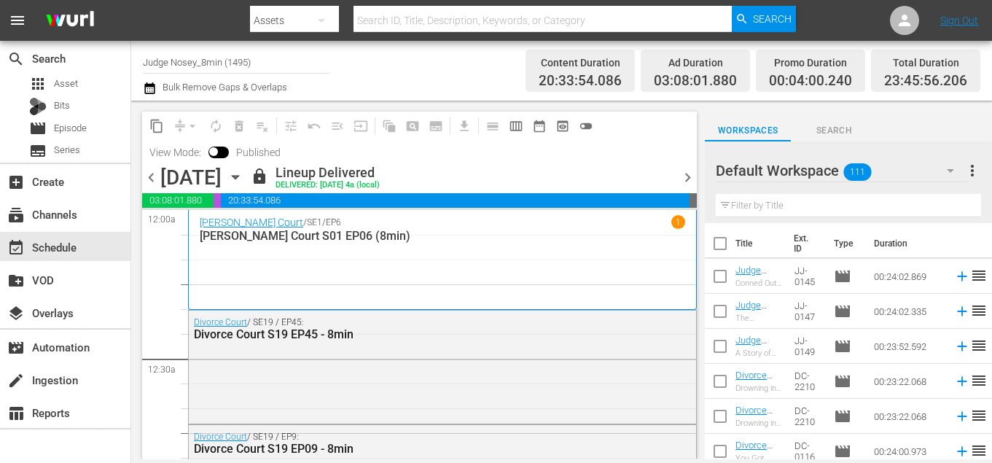
click at [244, 172] on icon "button" at bounding box center [235, 177] width 16 height 16
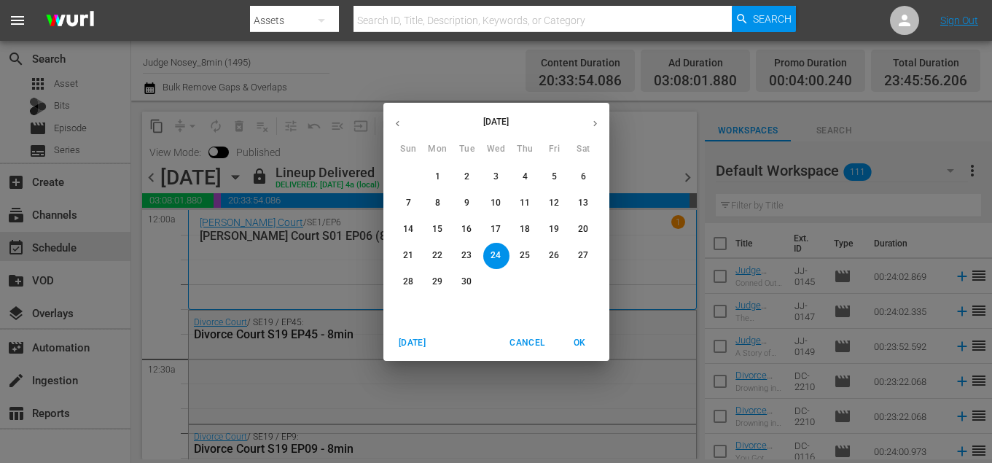
click at [596, 119] on icon "button" at bounding box center [595, 123] width 11 height 11
click at [439, 279] on p "27" at bounding box center [437, 282] width 10 height 12
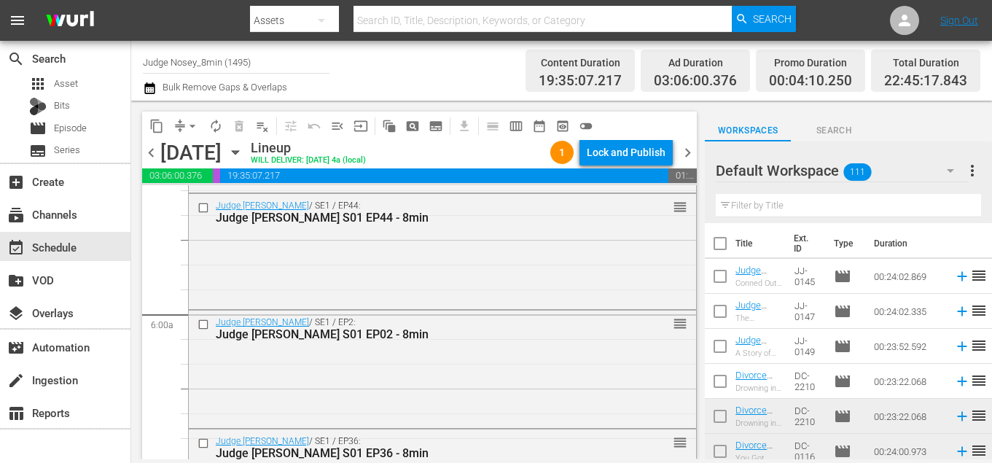
scroll to position [2074, 0]
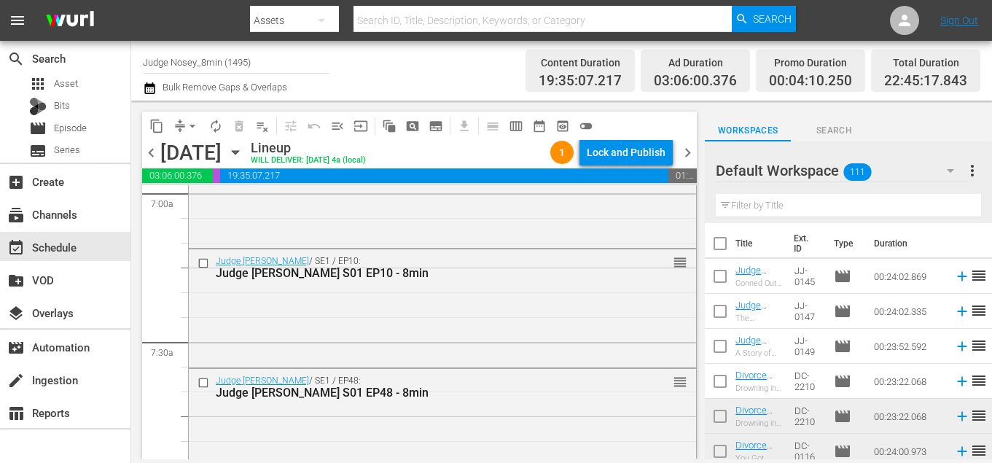
click at [795, 204] on input "text" at bounding box center [848, 205] width 265 height 23
type input "8min"
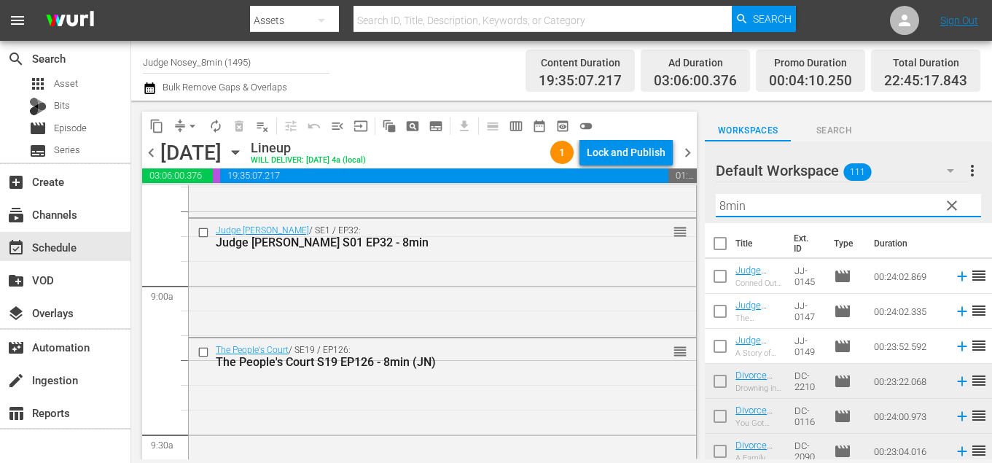
scroll to position [2586, 0]
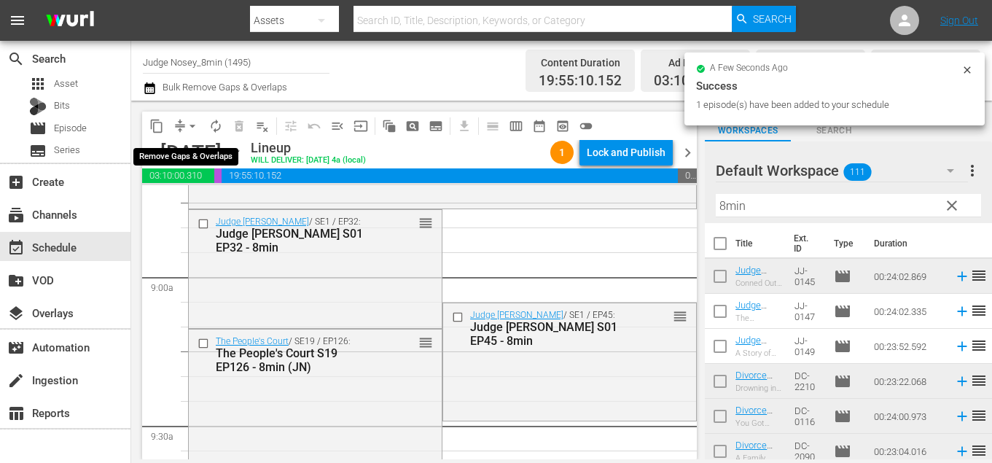
click at [191, 126] on span "arrow_drop_down" at bounding box center [192, 126] width 15 height 15
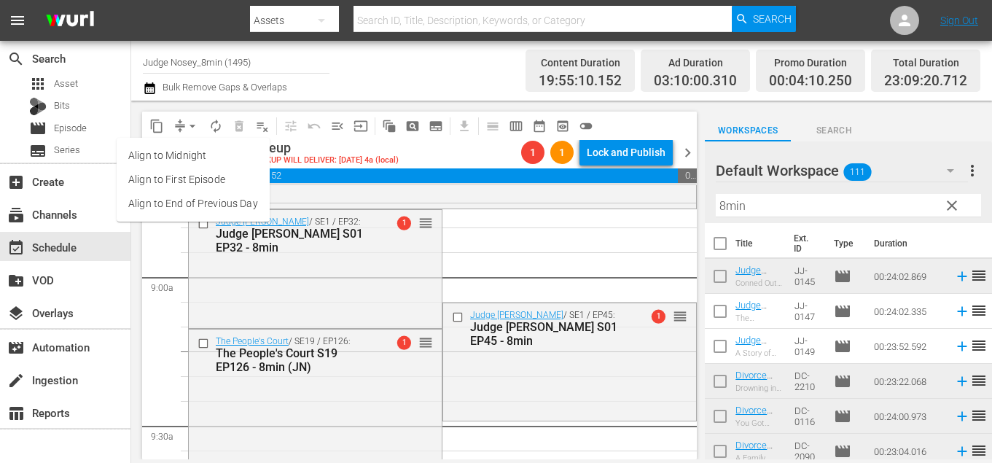
click at [208, 209] on li "Align to End of Previous Day" at bounding box center [193, 204] width 153 height 24
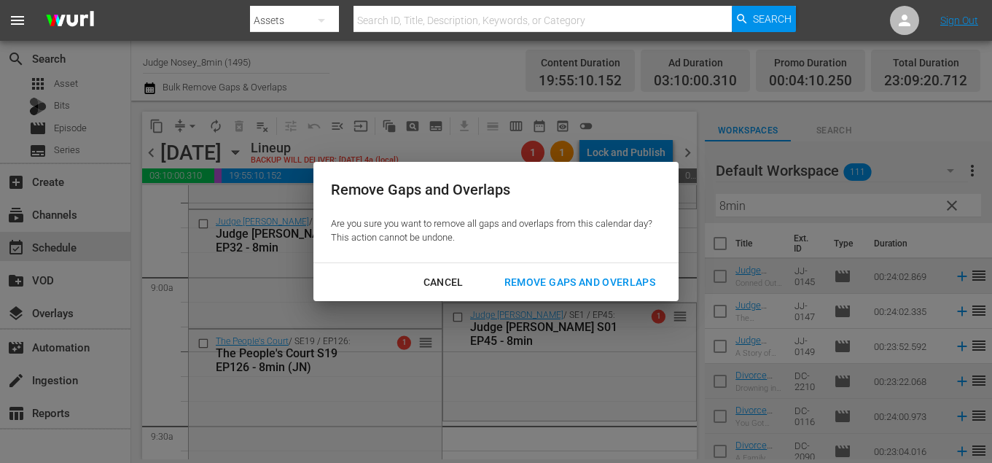
drag, startPoint x: 580, startPoint y: 286, endPoint x: 537, endPoint y: 295, distance: 44.1
click at [580, 286] on div "Remove Gaps and Overlaps" at bounding box center [580, 282] width 174 height 18
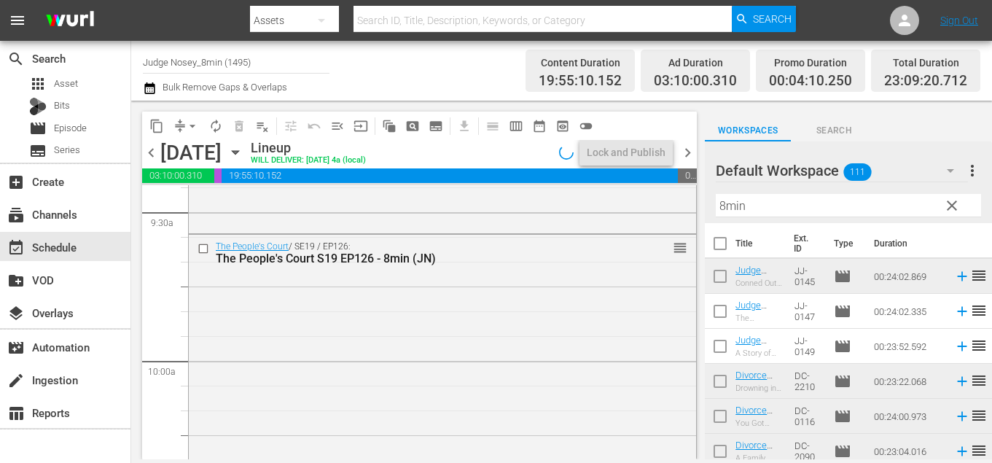
scroll to position [2798, 0]
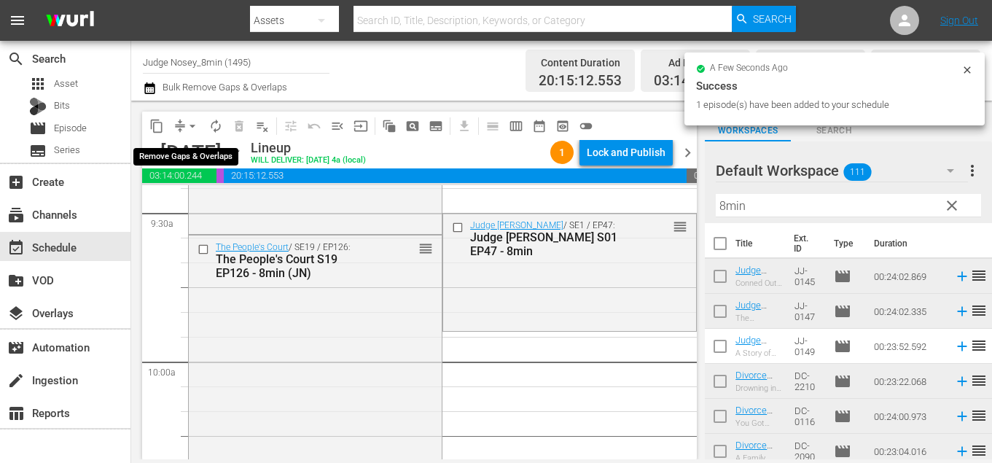
click at [191, 126] on span "arrow_drop_down" at bounding box center [192, 126] width 15 height 15
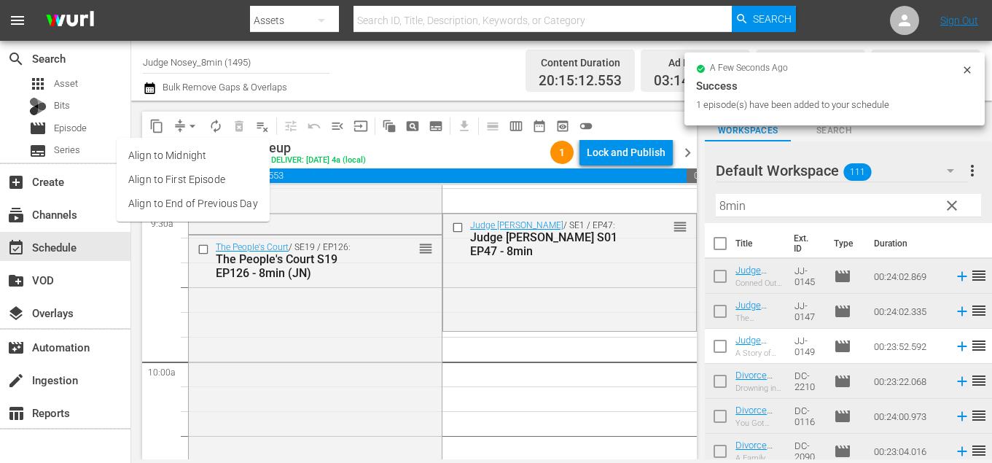
click at [232, 206] on li "Align to End of Previous Day" at bounding box center [193, 204] width 153 height 24
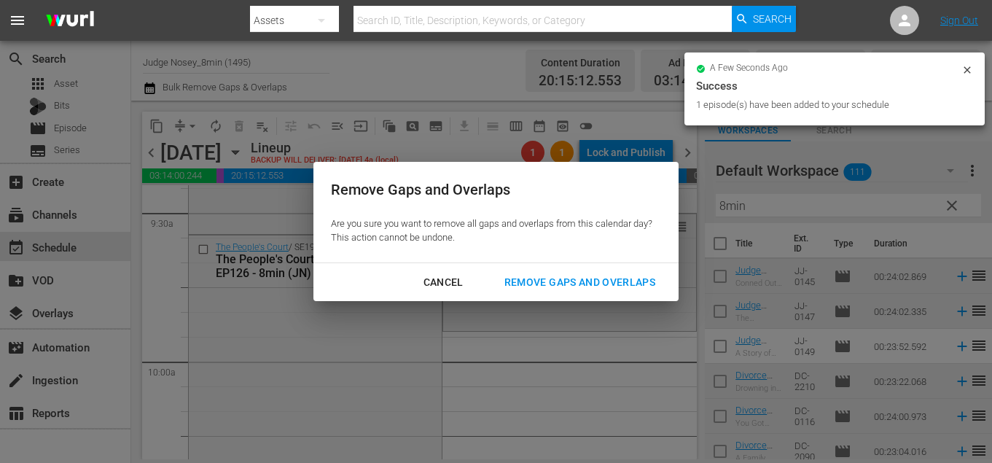
drag, startPoint x: 533, startPoint y: 279, endPoint x: 461, endPoint y: 276, distance: 72.2
click at [533, 279] on div "Remove Gaps and Overlaps" at bounding box center [580, 282] width 174 height 18
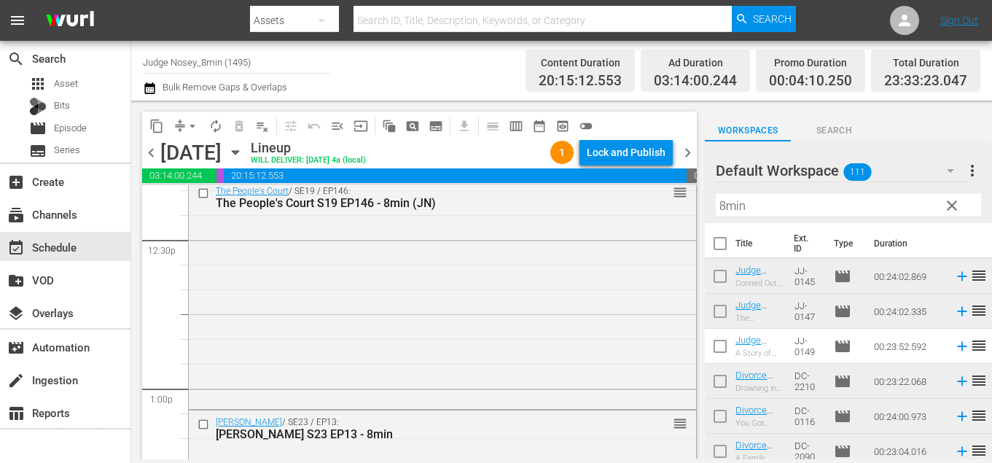
scroll to position [3627, 0]
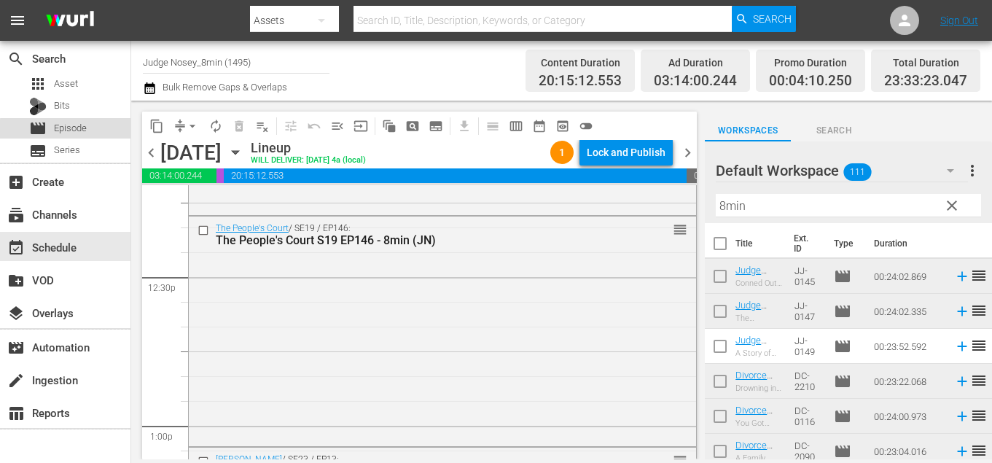
click at [82, 131] on span "Episode" at bounding box center [70, 128] width 33 height 15
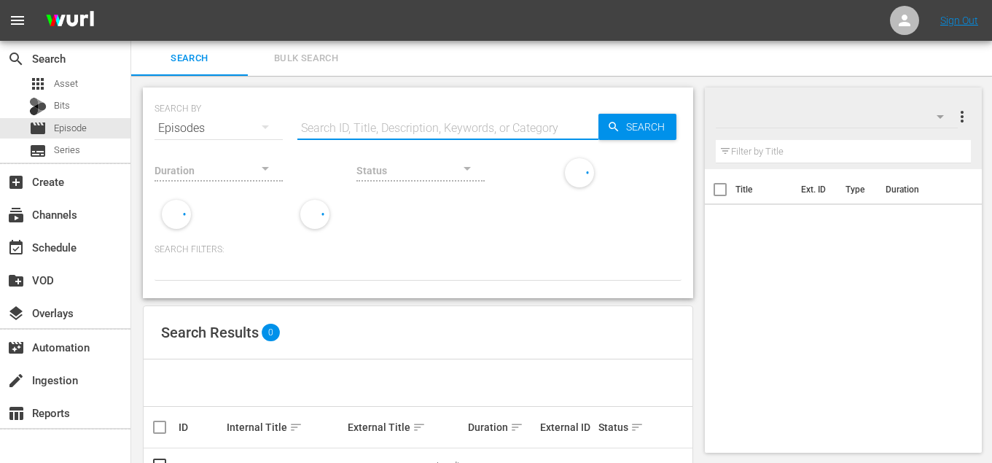
click at [403, 120] on input "text" at bounding box center [447, 128] width 301 height 35
type input "peoples court"
click at [631, 115] on span "Search" at bounding box center [648, 127] width 56 height 26
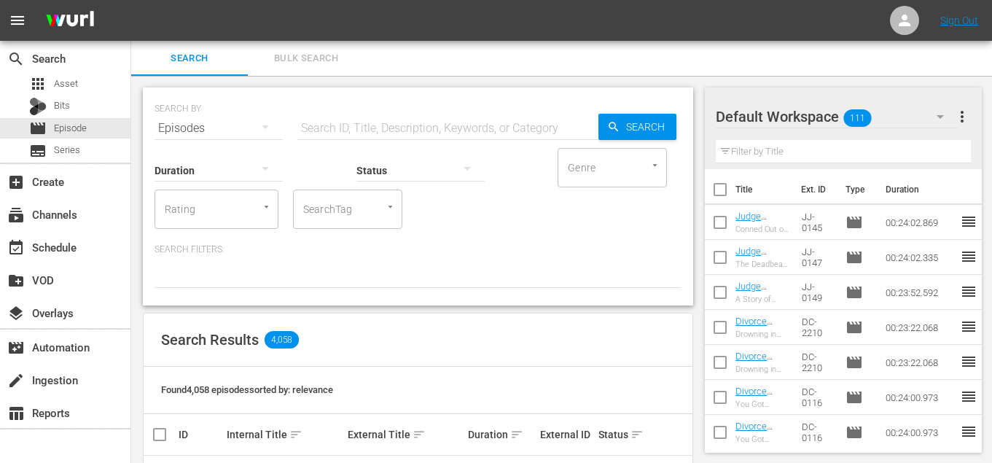
click at [507, 124] on input "text" at bounding box center [447, 128] width 301 height 35
type input "peoples court"
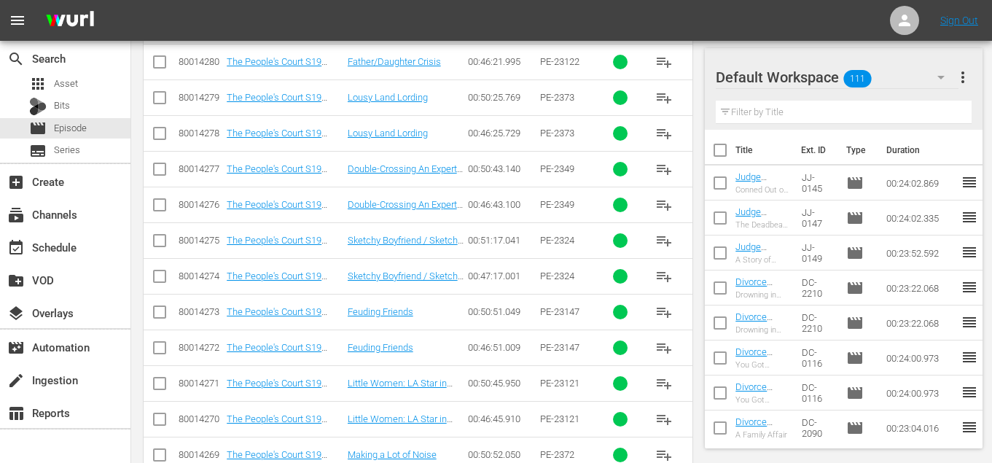
scroll to position [769, 0]
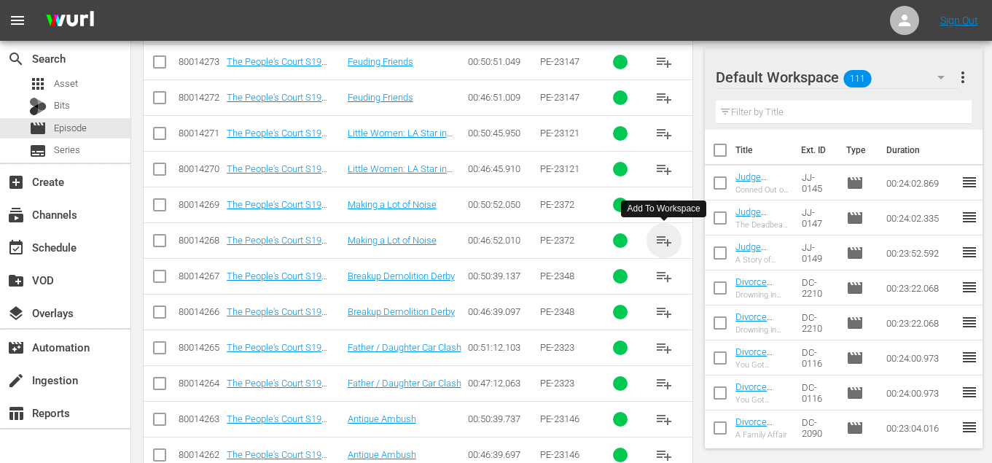
click at [661, 234] on span "playlist_add" at bounding box center [663, 240] width 17 height 17
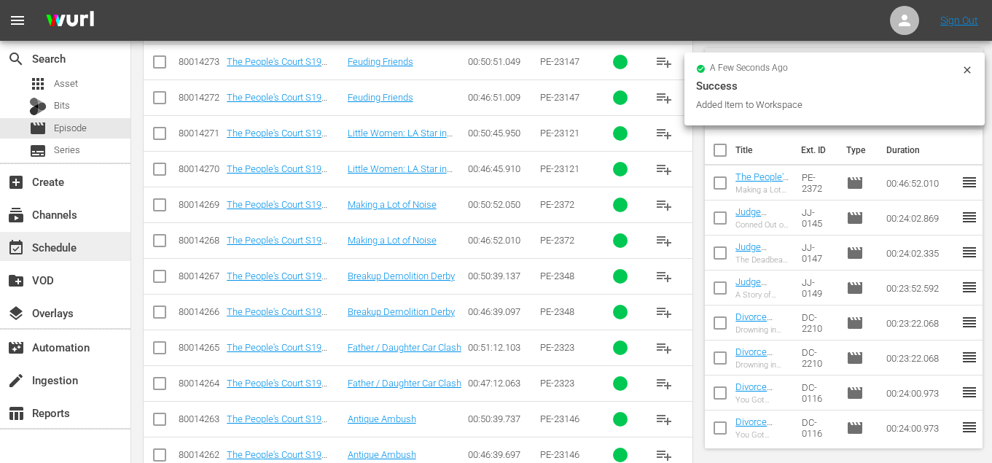
click at [90, 253] on div "event_available Schedule" at bounding box center [65, 246] width 131 height 29
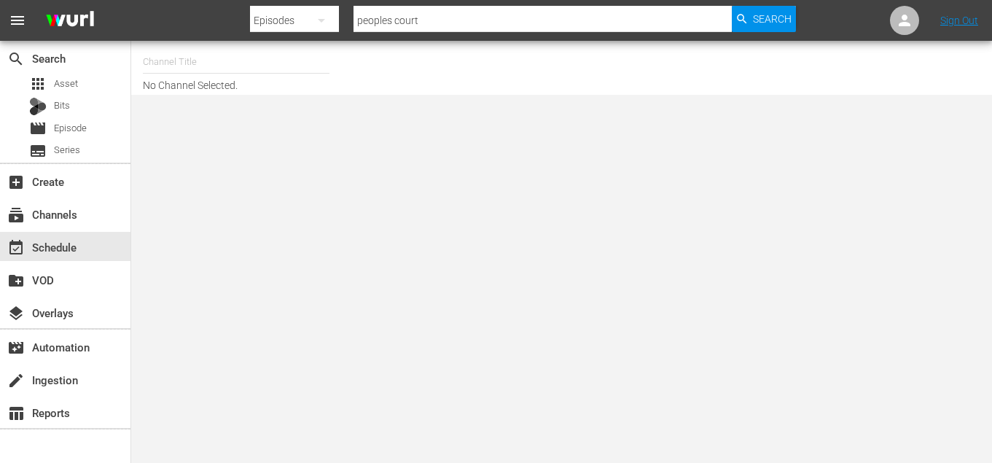
click at [236, 61] on input "text" at bounding box center [236, 61] width 187 height 35
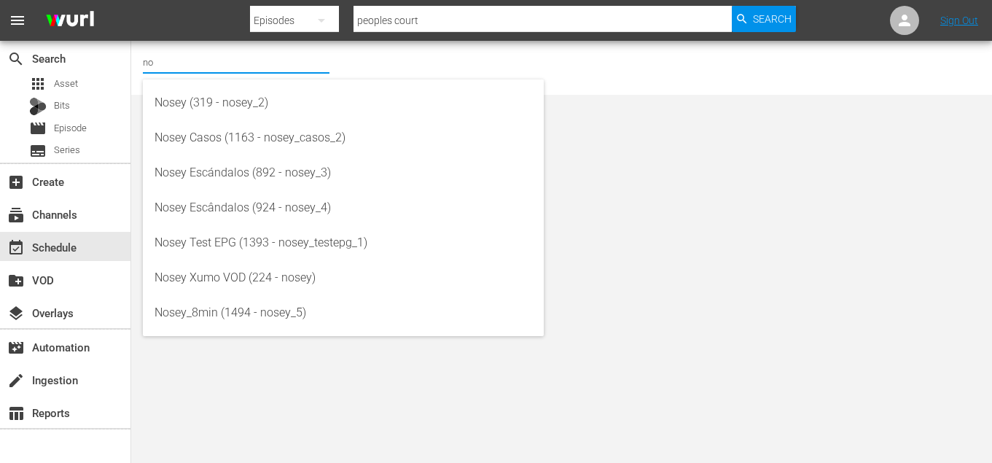
type input "n"
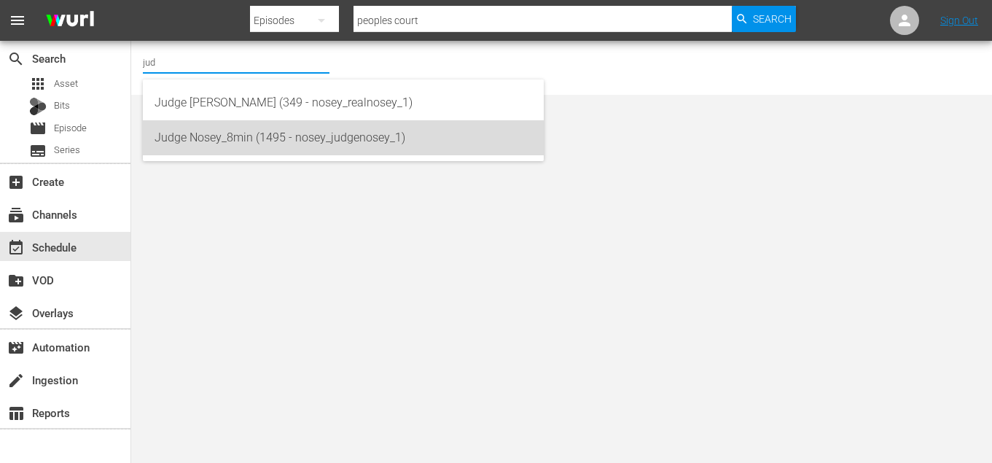
click at [308, 131] on div "Judge Nosey_8min (1495 - nosey_judgenosey_1)" at bounding box center [344, 137] width 378 height 35
type input "Judge Nosey_8min (1495 - nosey_judgenosey_1)"
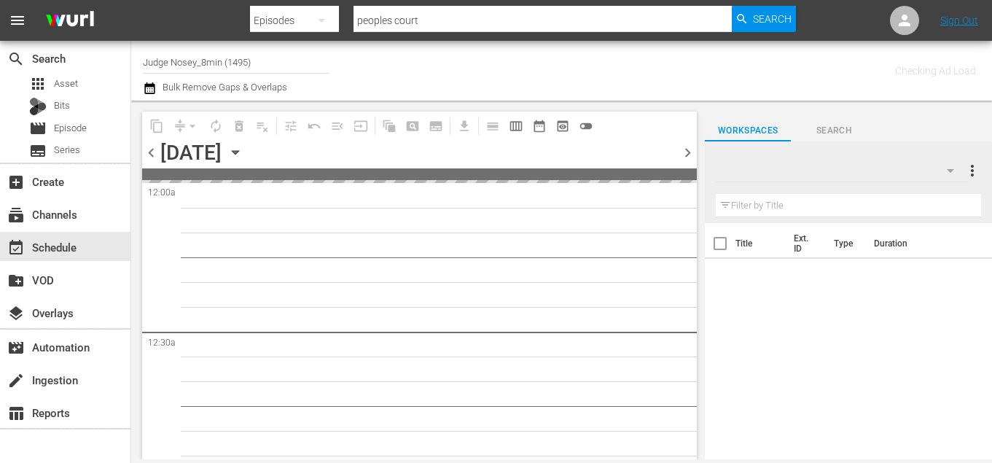
click at [244, 153] on icon "button" at bounding box center [235, 152] width 16 height 16
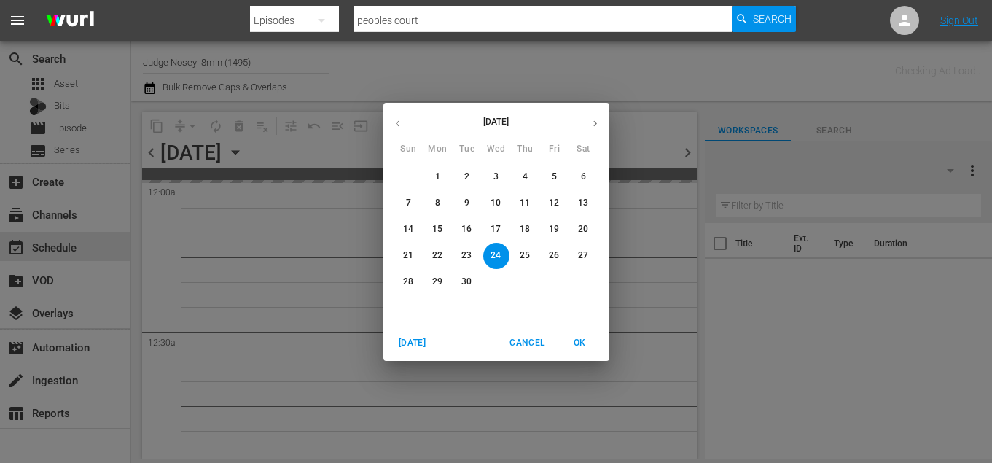
click at [596, 123] on icon "button" at bounding box center [595, 123] width 11 height 11
click at [436, 286] on p "27" at bounding box center [437, 282] width 10 height 12
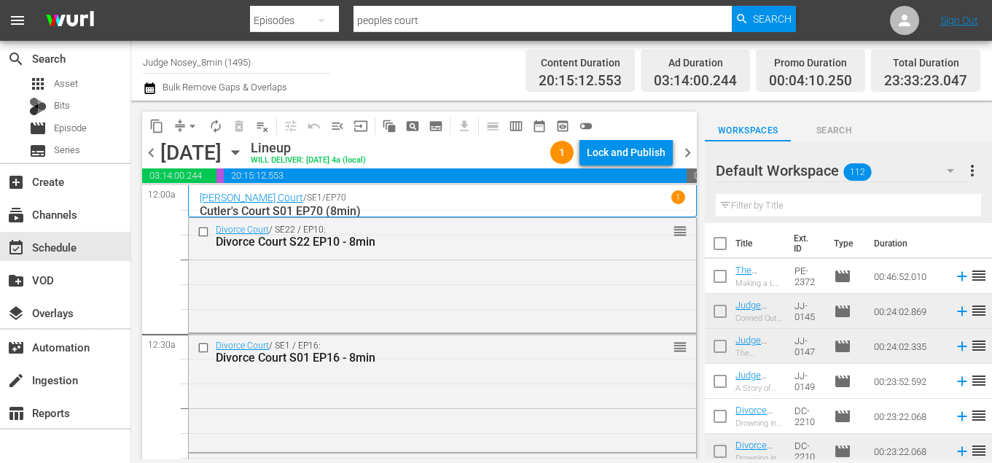
click at [807, 209] on input "text" at bounding box center [848, 205] width 265 height 23
type input "8min"
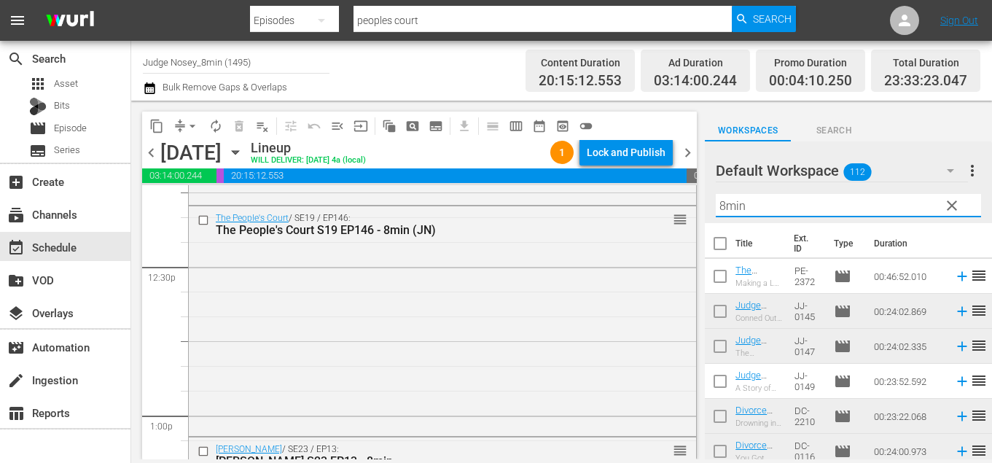
scroll to position [3649, 0]
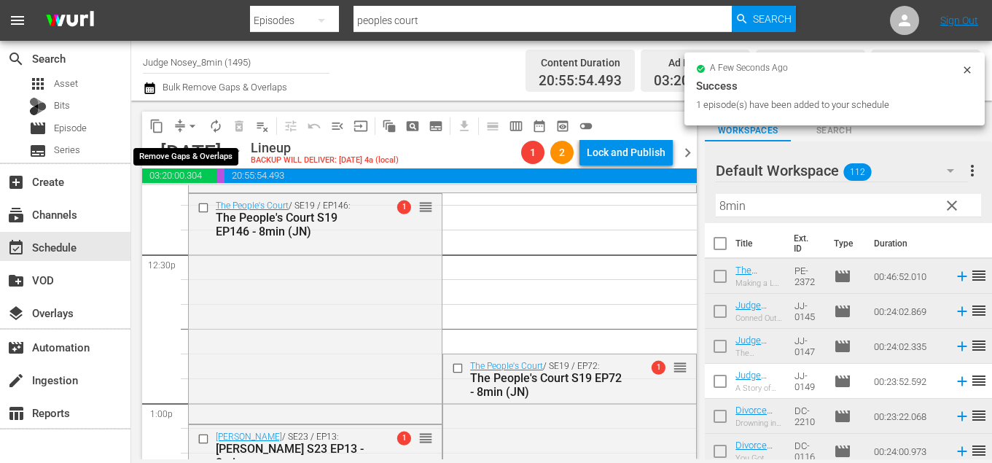
click at [195, 126] on span "arrow_drop_down" at bounding box center [192, 126] width 15 height 15
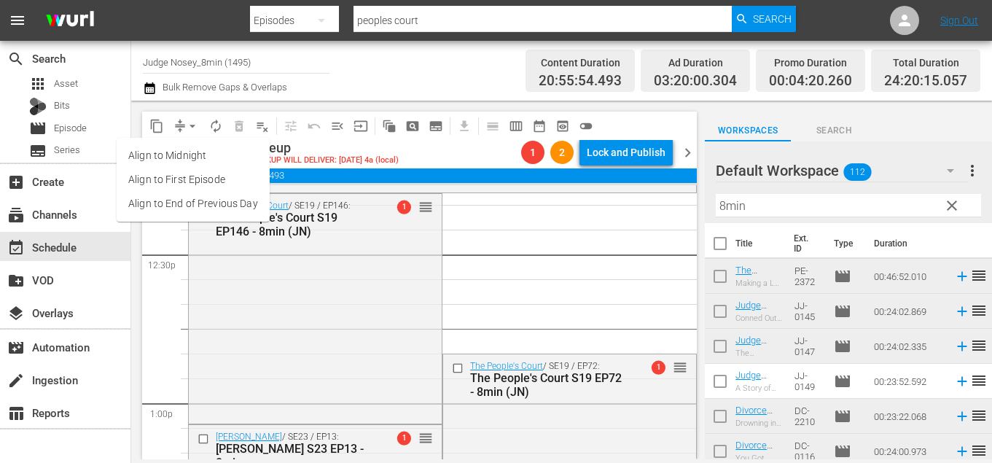
click at [240, 212] on li "Align to End of Previous Day" at bounding box center [193, 204] width 153 height 24
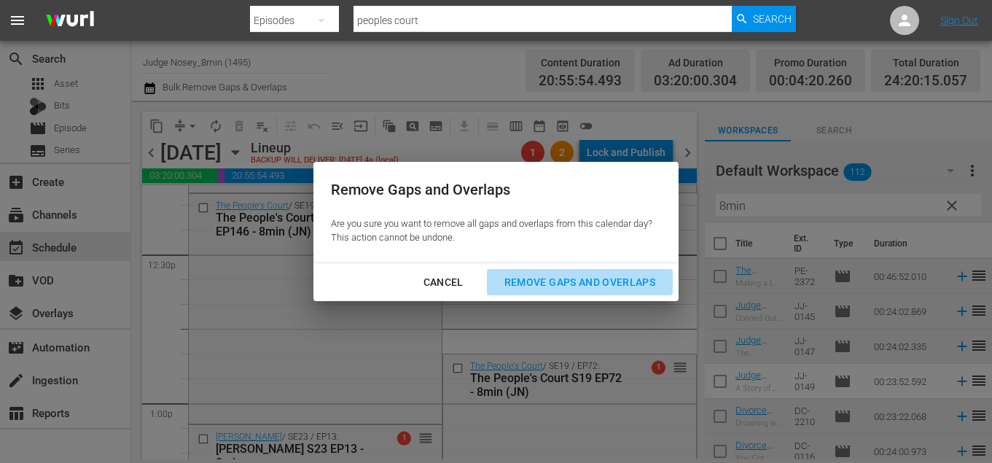
click at [577, 284] on div "Remove Gaps and Overlaps" at bounding box center [580, 282] width 174 height 18
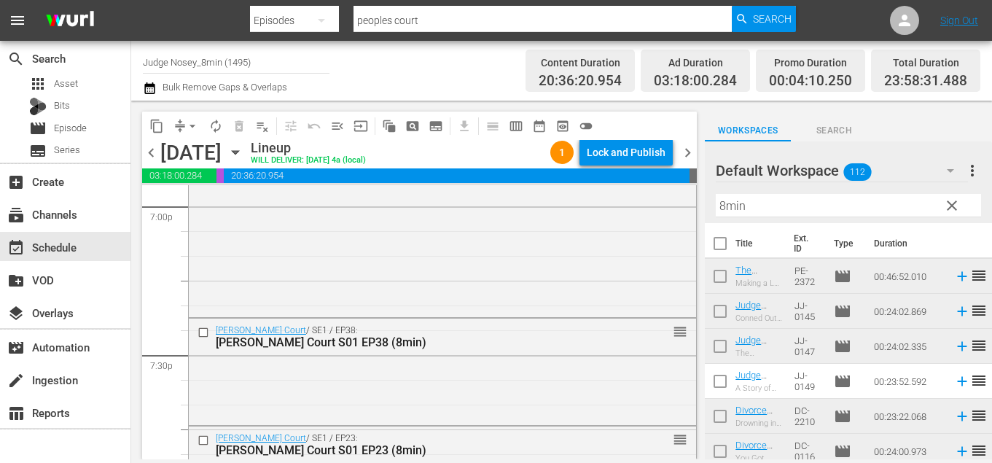
scroll to position [5630, 0]
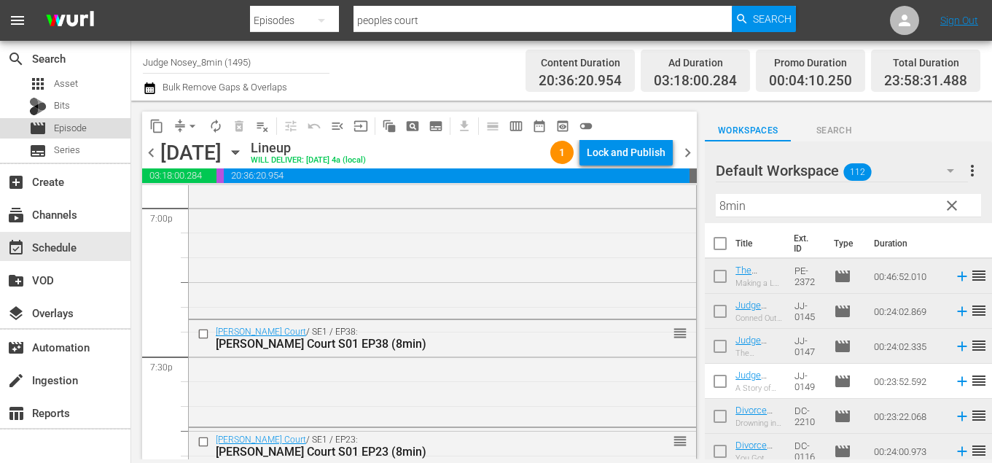
click at [82, 119] on div "movie Episode" at bounding box center [58, 128] width 58 height 20
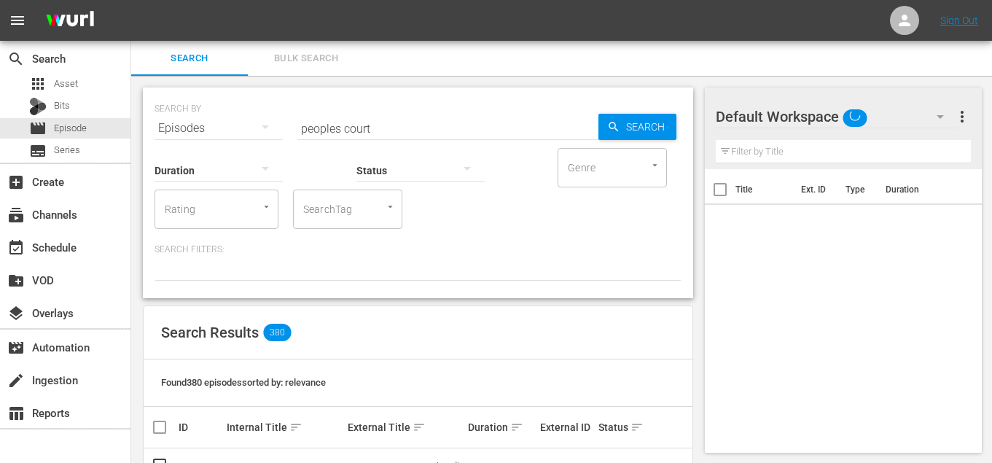
click at [322, 209] on input "SearchTag" at bounding box center [327, 209] width 55 height 26
drag, startPoint x: 411, startPoint y: 121, endPoint x: 211, endPoint y: 120, distance: 199.8
click at [218, 121] on div "SEARCH BY Search By Episodes Search ID, Title, Description, Keywords, or Catego…" at bounding box center [418, 119] width 527 height 52
drag, startPoint x: 376, startPoint y: 133, endPoint x: 212, endPoint y: 125, distance: 163.5
click at [212, 125] on div "SEARCH BY Search By Episodes Search ID, Title, Description, Keywords, or Catego…" at bounding box center [418, 119] width 527 height 52
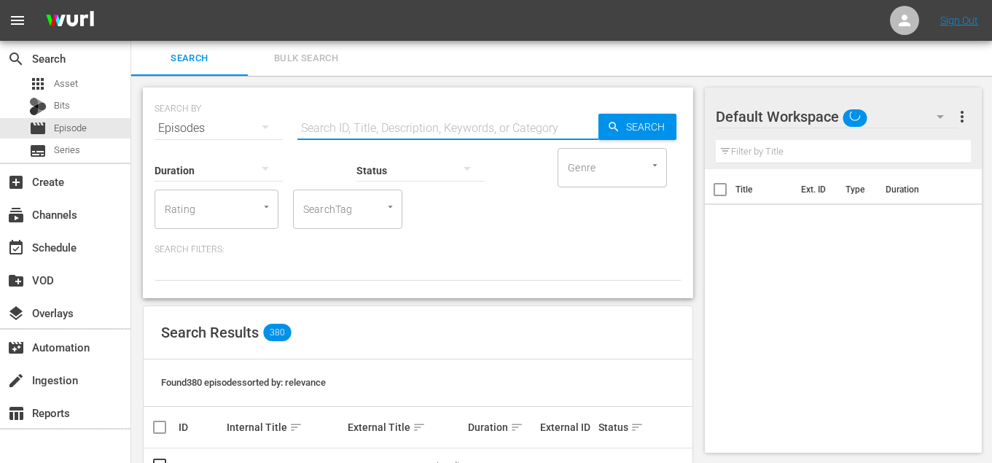
click at [328, 203] on input "SearchTag" at bounding box center [327, 209] width 55 height 26
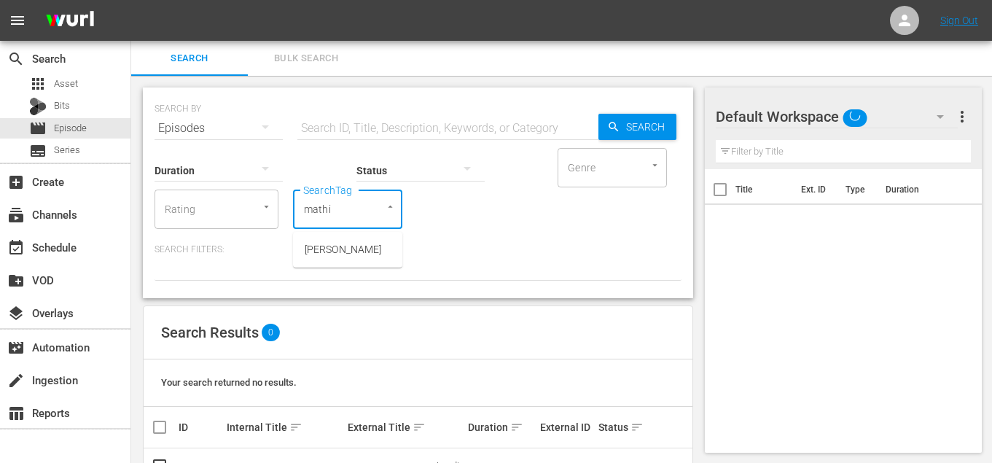
type input "mathis"
click at [357, 251] on span "[PERSON_NAME]" at bounding box center [343, 249] width 77 height 15
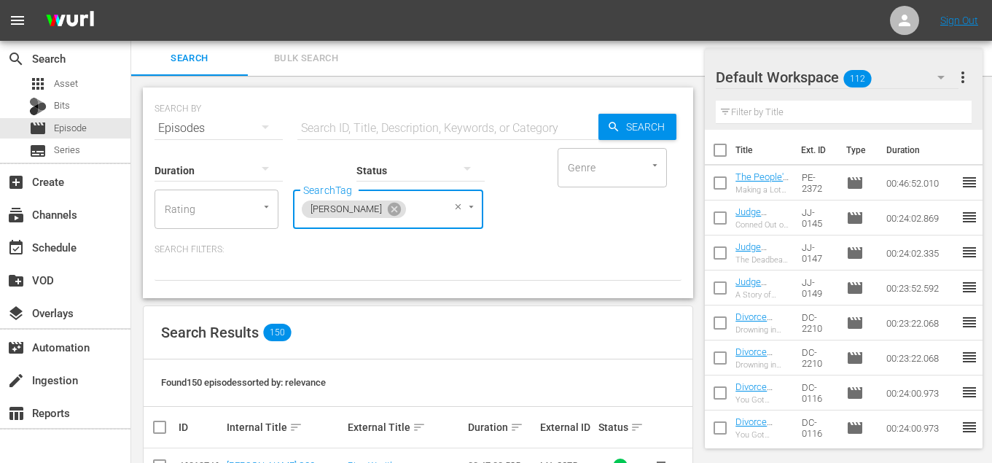
scroll to position [314, 0]
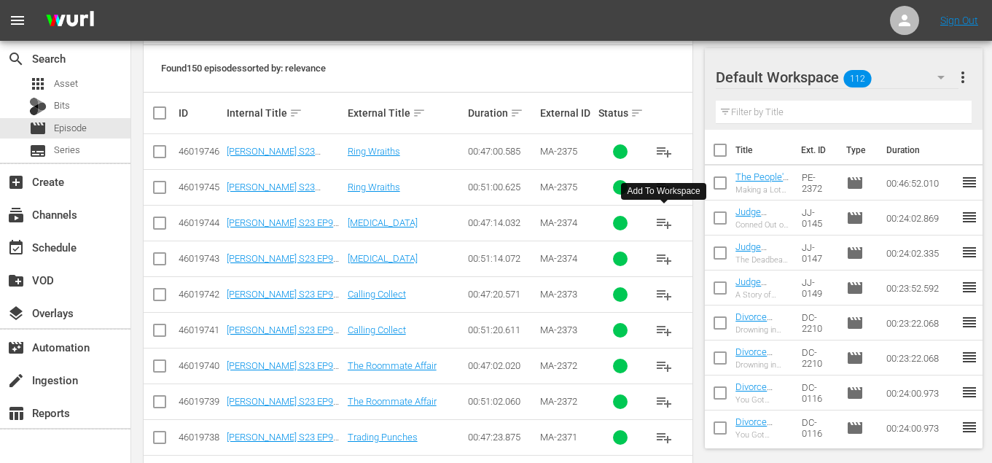
click at [668, 227] on span "playlist_add" at bounding box center [663, 222] width 17 height 17
click at [670, 223] on span "playlist_add" at bounding box center [663, 222] width 17 height 17
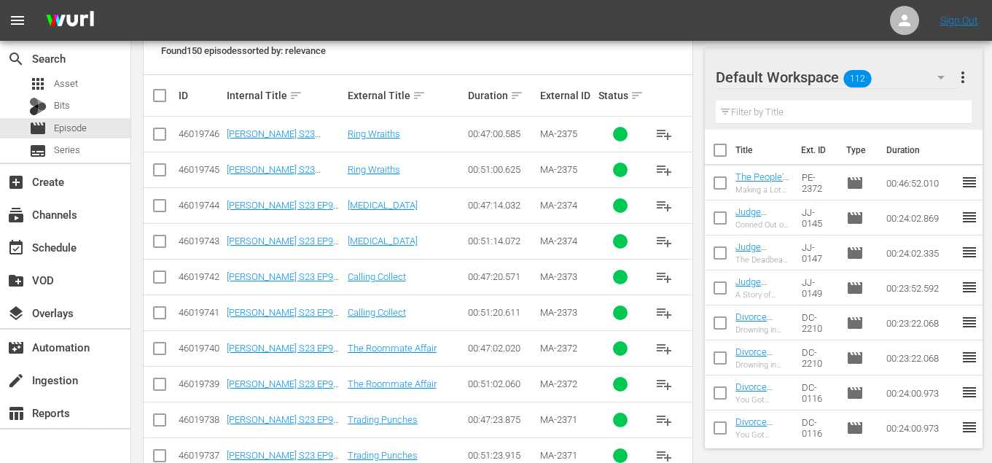
scroll to position [335, 0]
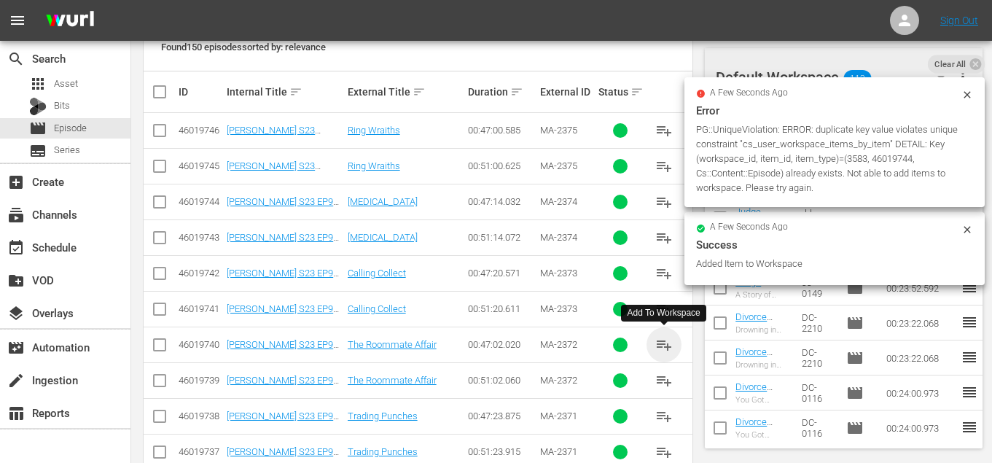
click at [662, 346] on span "playlist_add" at bounding box center [663, 344] width 17 height 17
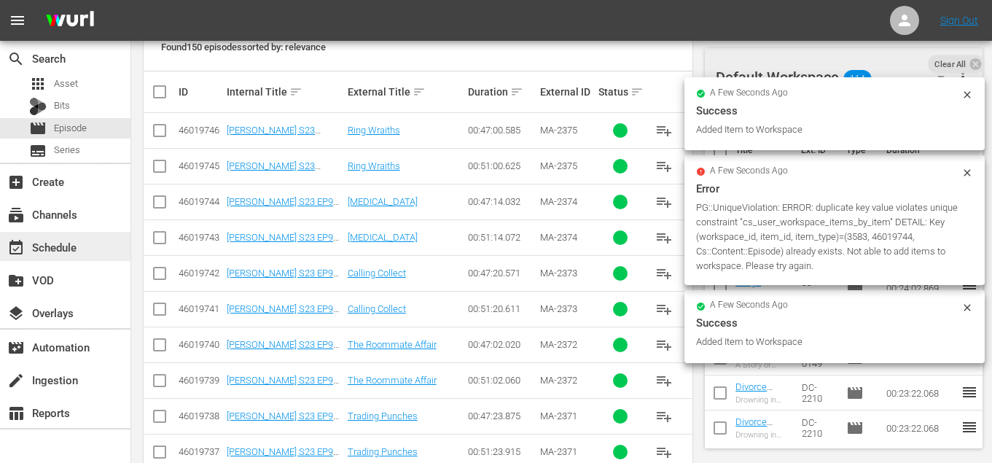
click at [55, 246] on div "event_available Schedule" at bounding box center [41, 244] width 82 height 13
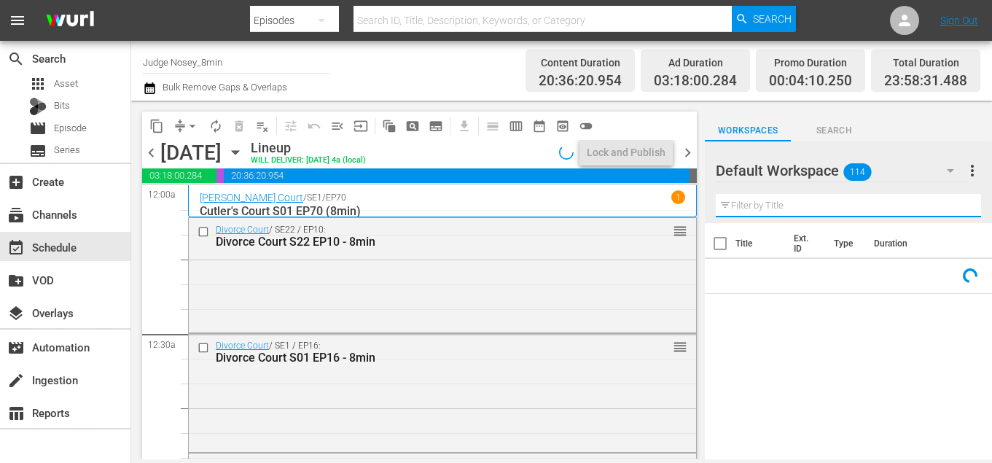
click at [753, 205] on input "text" at bounding box center [848, 205] width 265 height 23
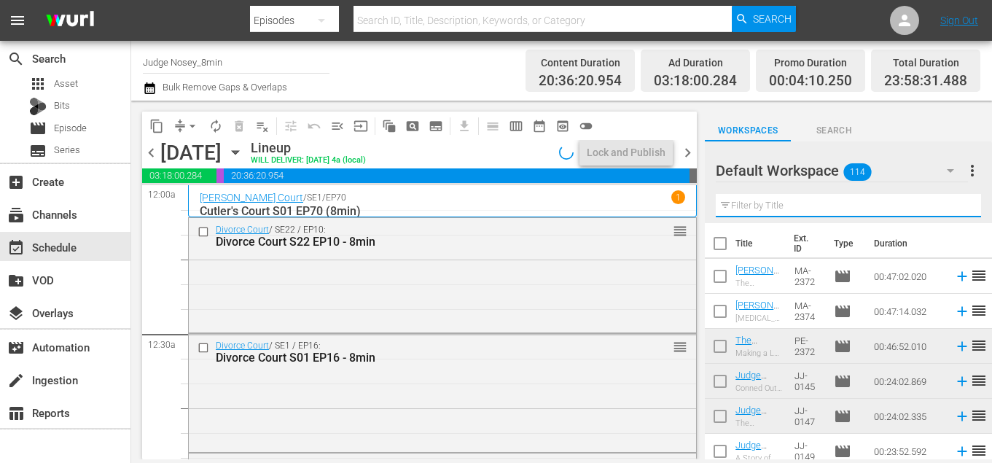
type input "8min"
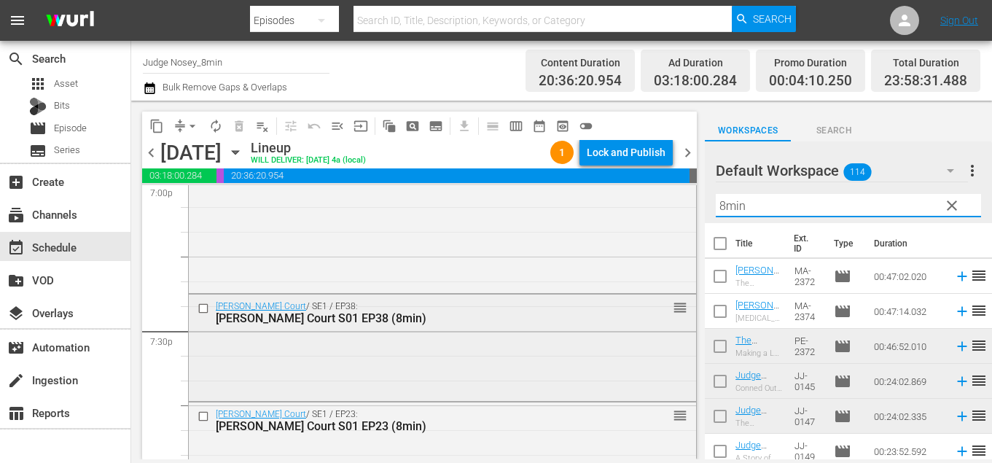
scroll to position [5652, 0]
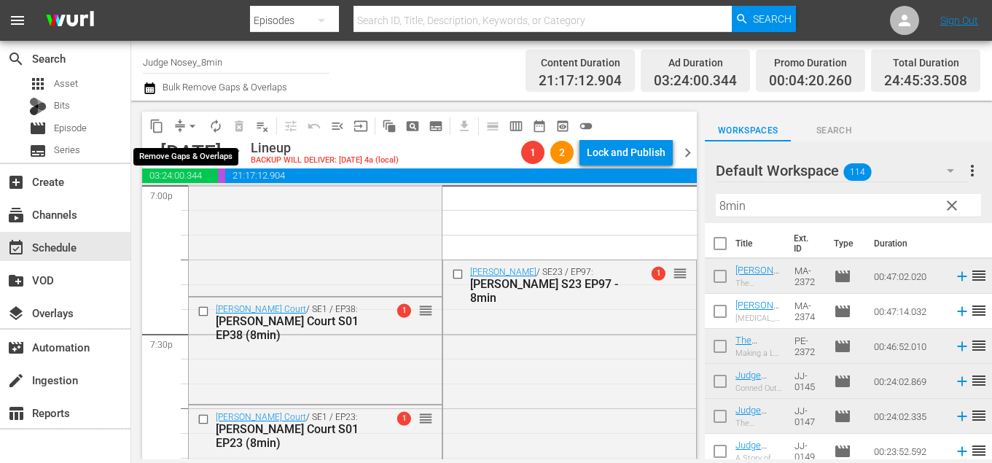
click at [190, 127] on span "arrow_drop_down" at bounding box center [192, 126] width 15 height 15
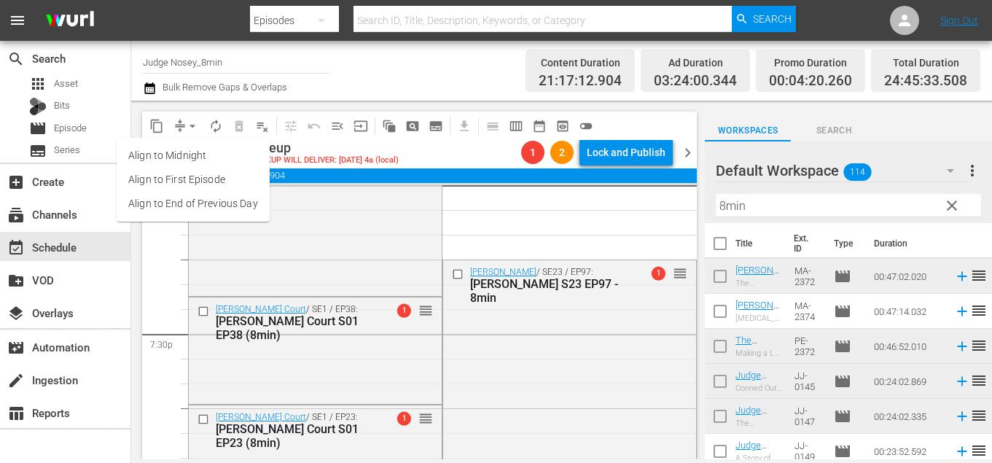
click at [195, 208] on li "Align to End of Previous Day" at bounding box center [193, 204] width 153 height 24
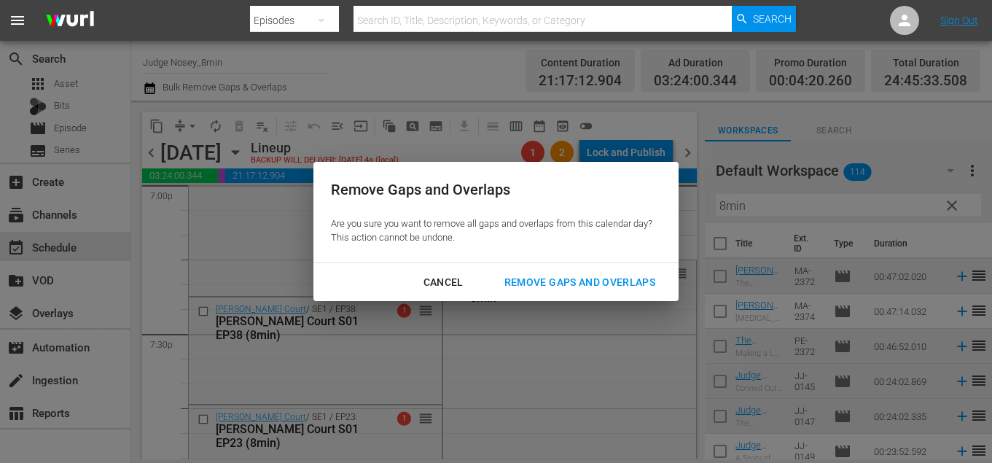
click at [606, 284] on div "Remove Gaps and Overlaps" at bounding box center [580, 282] width 174 height 18
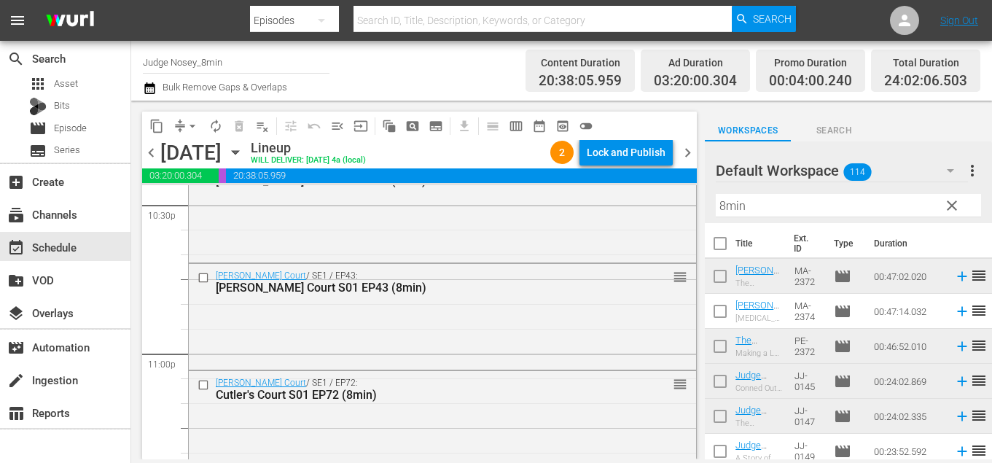
scroll to position [6909, 0]
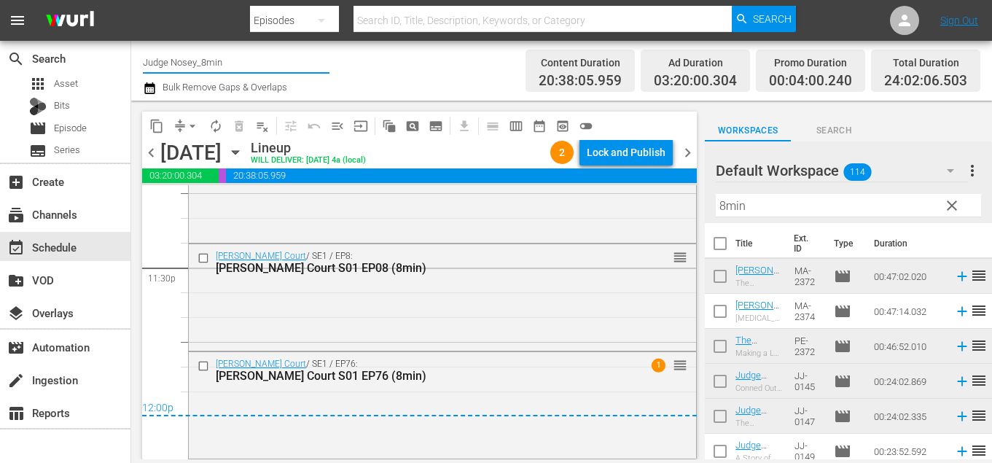
drag, startPoint x: 225, startPoint y: 66, endPoint x: 192, endPoint y: 61, distance: 33.8
click at [192, 61] on input "Judge Nosey_8min" at bounding box center [236, 61] width 187 height 35
click at [211, 69] on input "Judge Nose" at bounding box center [236, 61] width 187 height 35
click at [225, 71] on input "Judge Noey" at bounding box center [236, 61] width 187 height 35
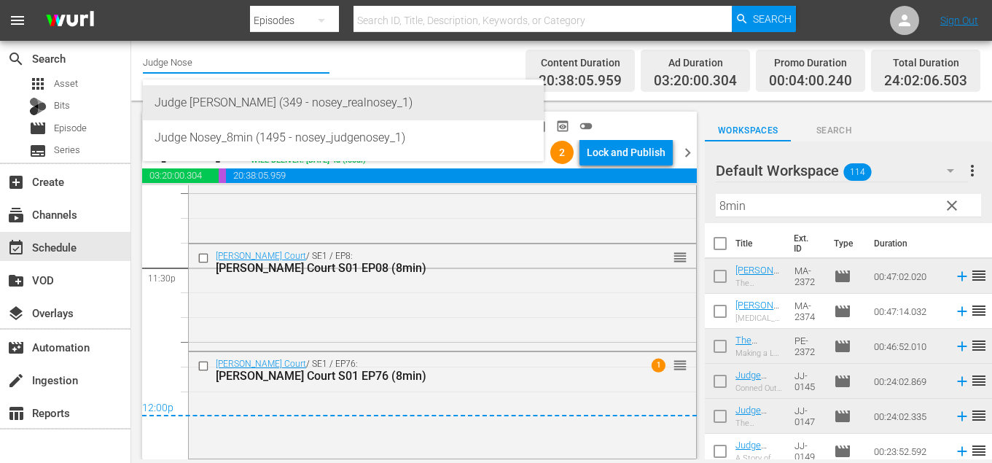
click at [256, 112] on div "Judge [PERSON_NAME] (349 - nosey_realnosey_1)" at bounding box center [344, 102] width 378 height 35
type input "Judge [PERSON_NAME] (349 - nosey_realnosey_1)"
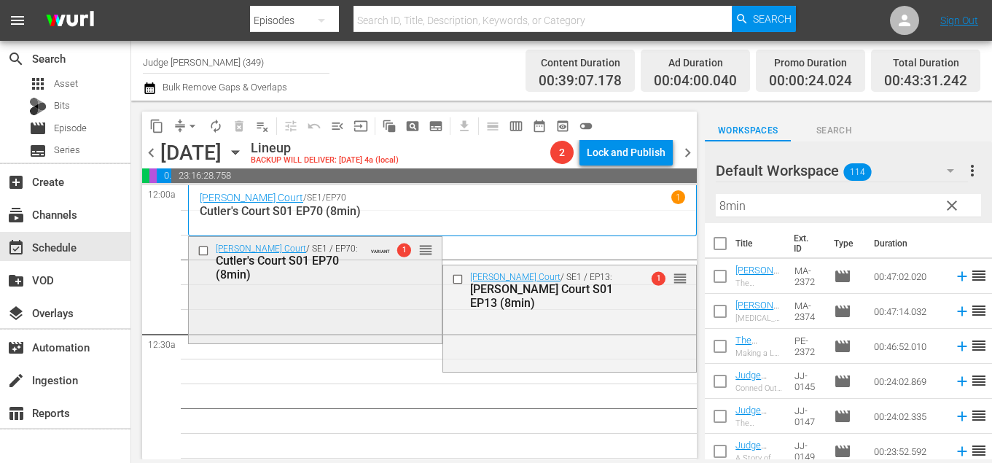
click at [201, 252] on input "checkbox" at bounding box center [205, 250] width 15 height 12
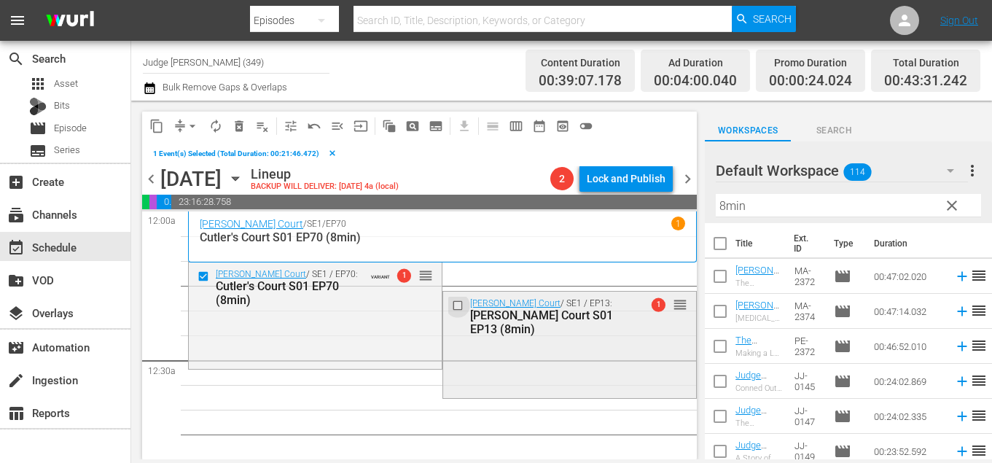
click at [461, 308] on input "checkbox" at bounding box center [459, 305] width 15 height 12
click at [236, 123] on span "delete_forever_outlined" at bounding box center [239, 126] width 15 height 15
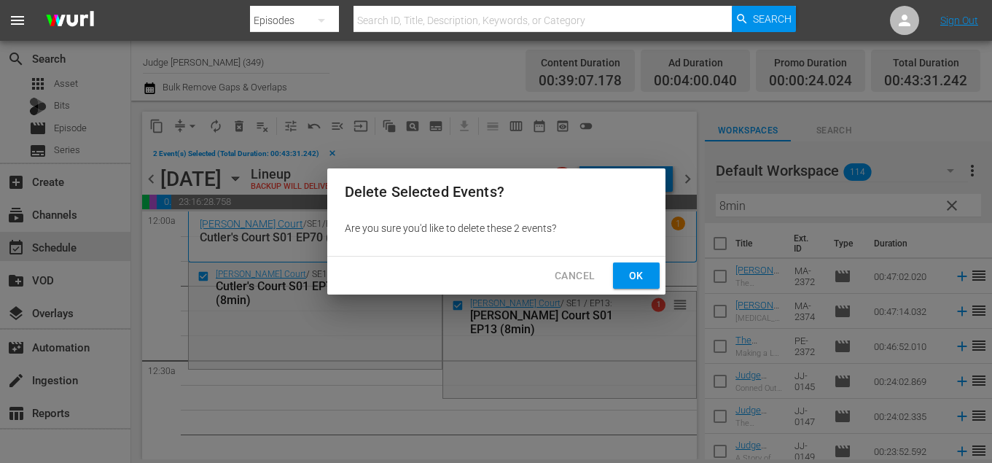
click at [655, 267] on button "Ok" at bounding box center [636, 275] width 47 height 27
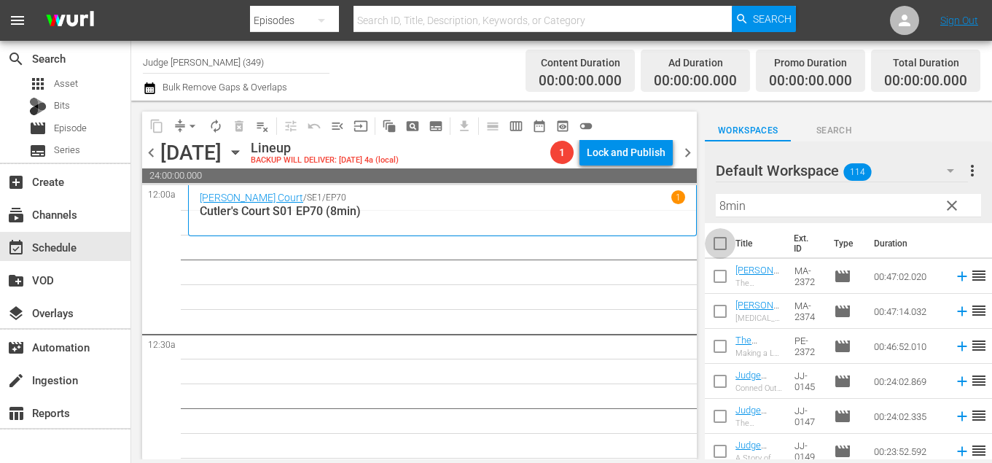
click at [724, 249] on input "checkbox" at bounding box center [720, 246] width 31 height 31
checkbox input "true"
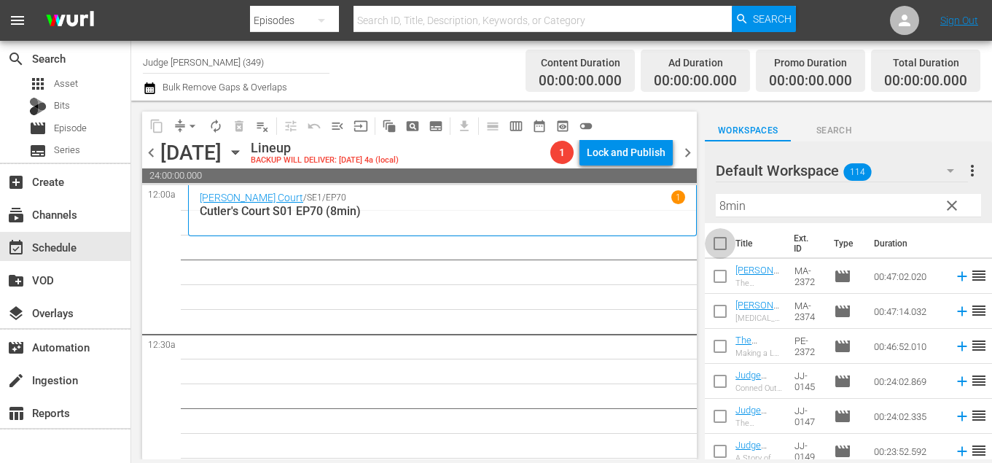
checkbox input "true"
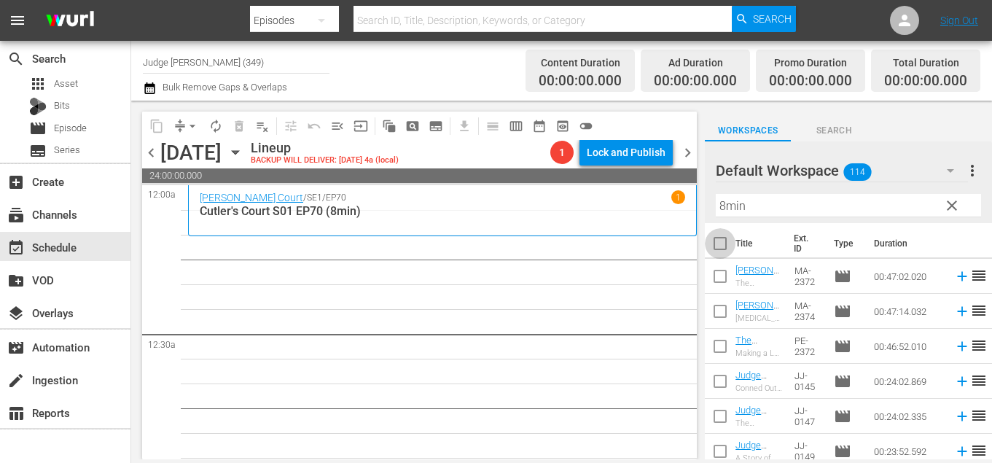
checkbox input "true"
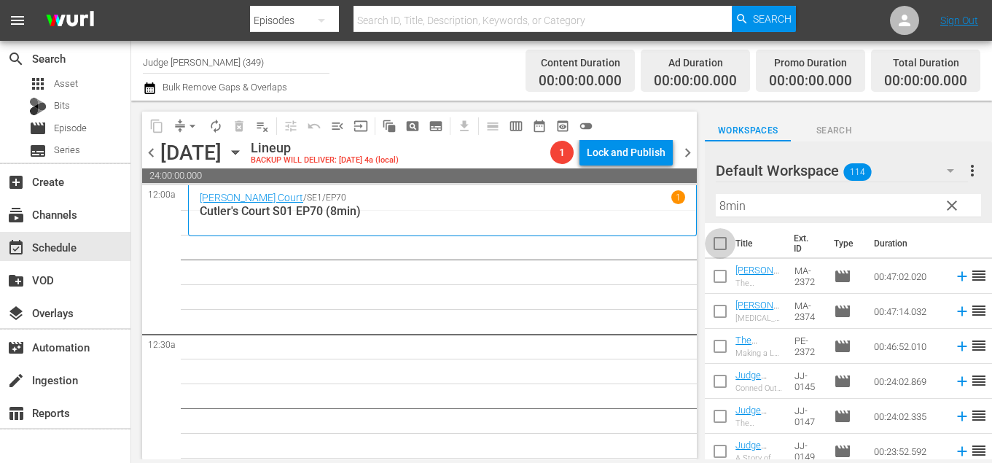
checkbox input "true"
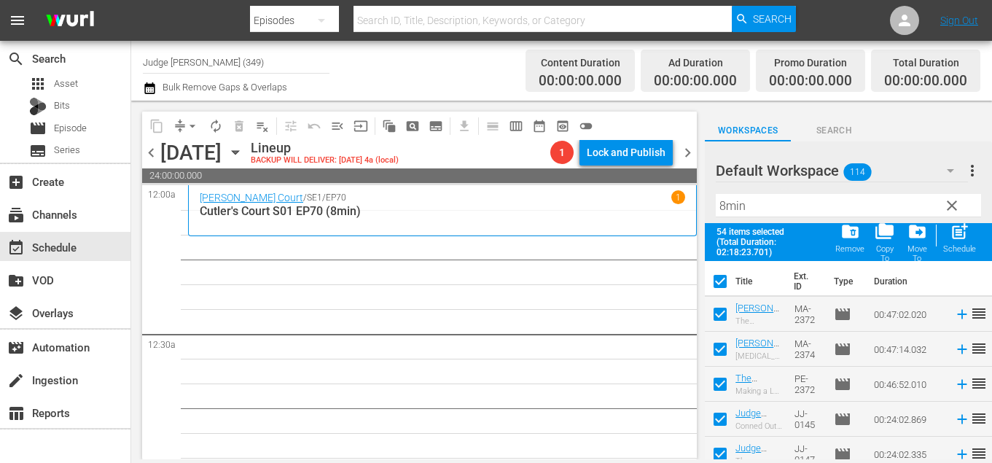
click at [720, 314] on input "checkbox" at bounding box center [720, 317] width 31 height 31
checkbox input "false"
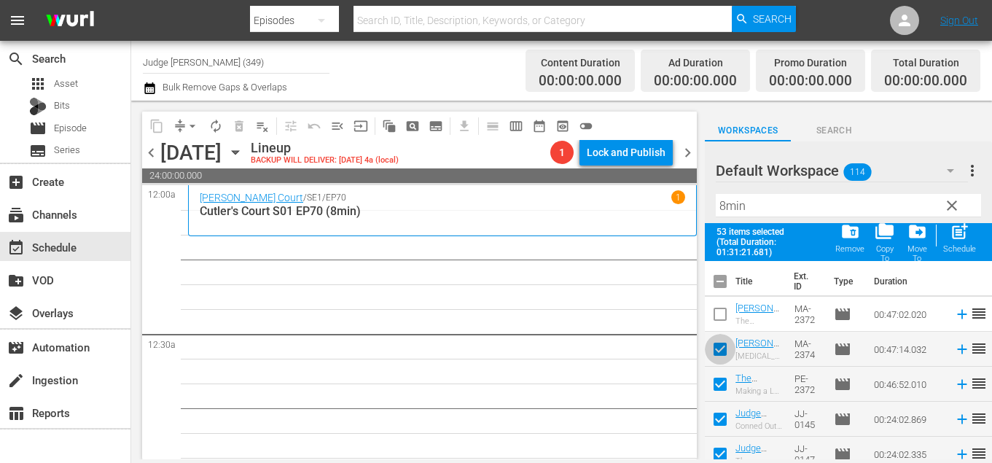
click at [720, 351] on input "checkbox" at bounding box center [720, 352] width 31 height 31
checkbox input "false"
click at [720, 389] on input "checkbox" at bounding box center [720, 387] width 31 height 31
checkbox input "false"
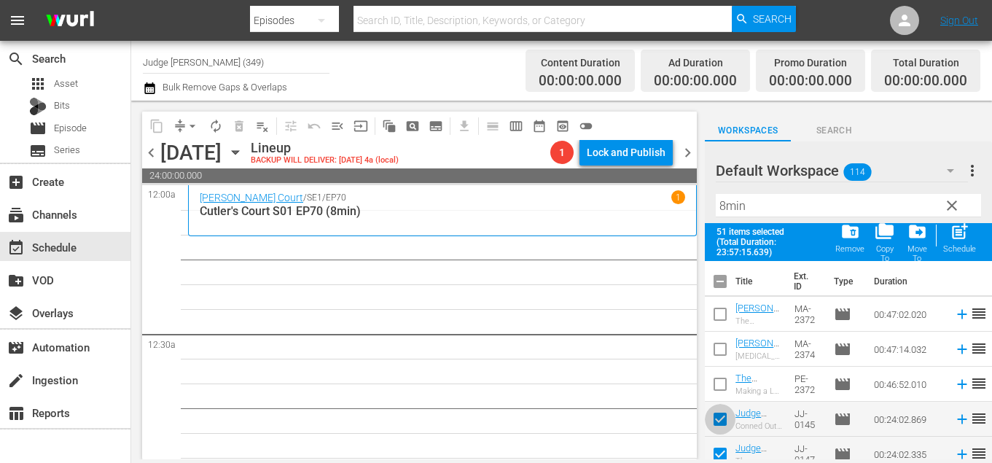
click at [723, 425] on input "checkbox" at bounding box center [720, 422] width 31 height 31
checkbox input "false"
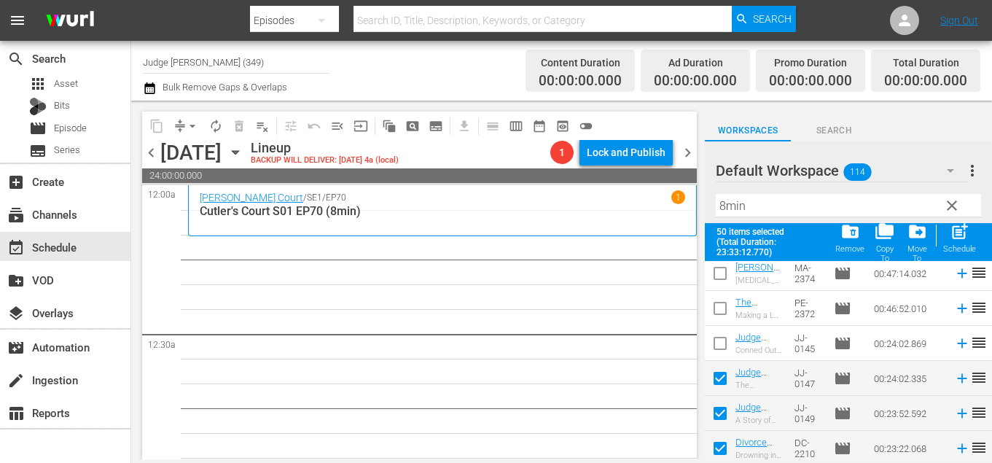
drag, startPoint x: 713, startPoint y: 378, endPoint x: 715, endPoint y: 388, distance: 9.6
click at [714, 378] on input "checkbox" at bounding box center [720, 381] width 31 height 31
checkbox input "false"
click at [717, 408] on input "checkbox" at bounding box center [720, 416] width 31 height 31
checkbox input "false"
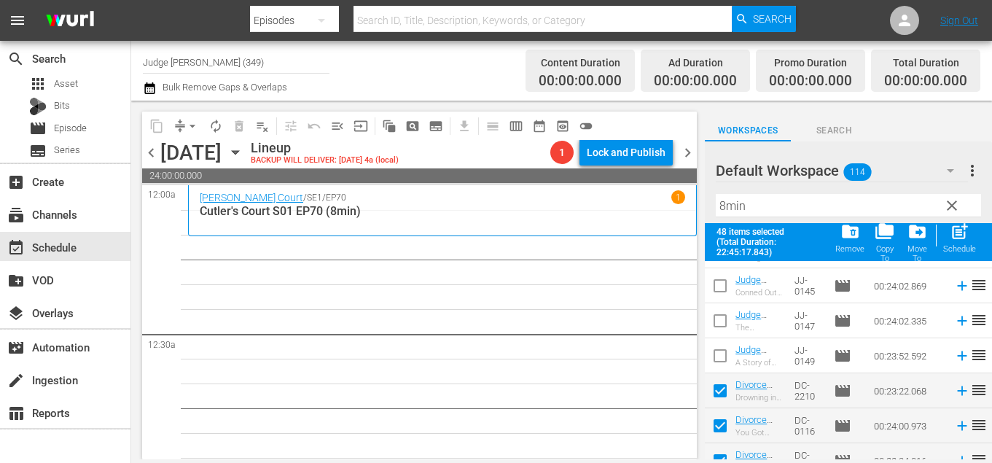
scroll to position [137, 0]
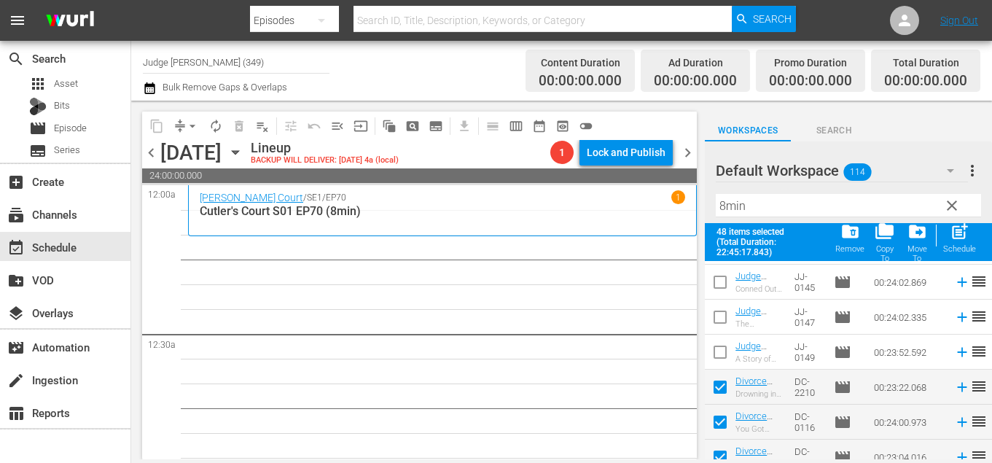
click at [967, 247] on div "Schedule" at bounding box center [959, 248] width 33 height 9
checkbox input "false"
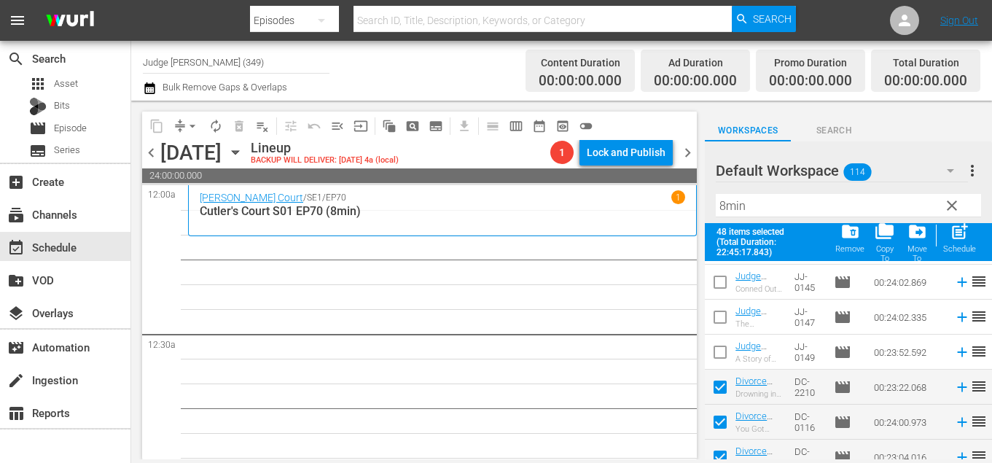
checkbox input "false"
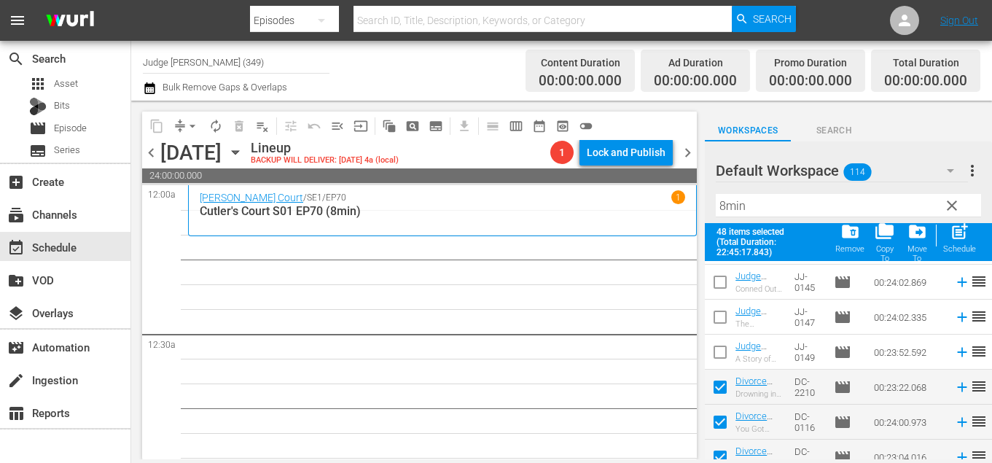
checkbox input "false"
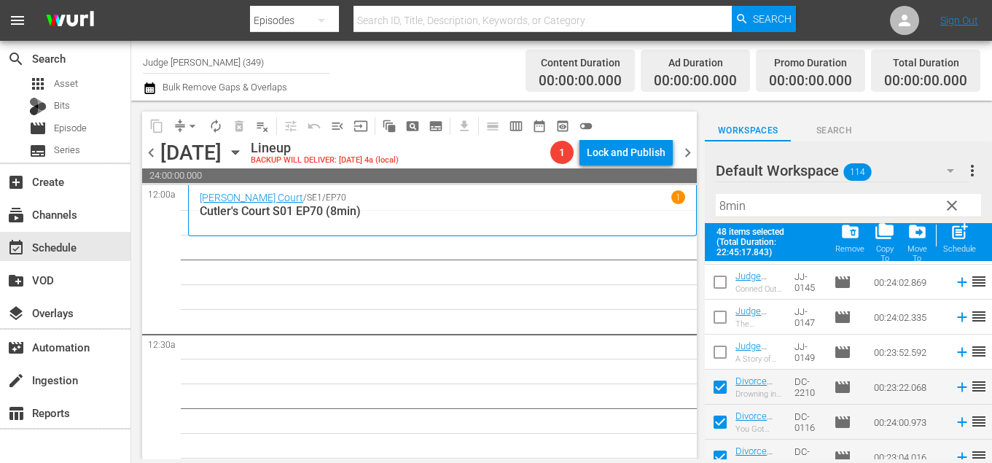
checkbox input "false"
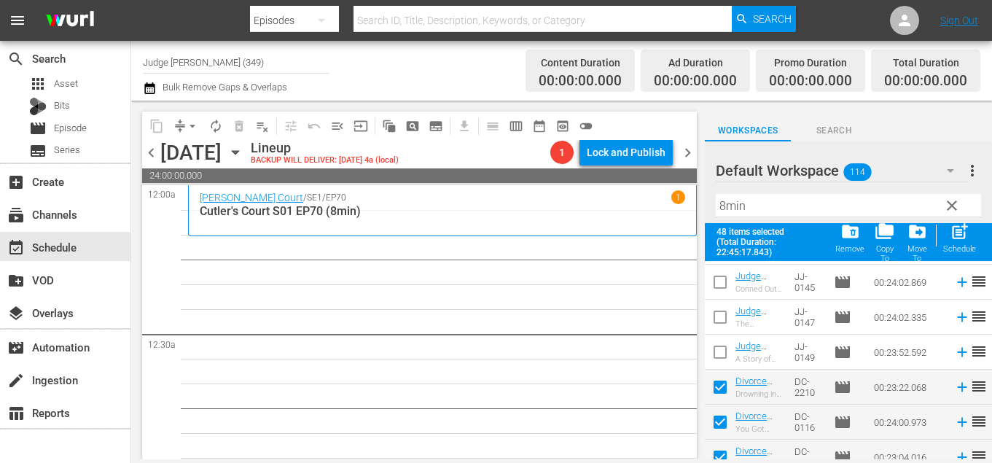
checkbox input "false"
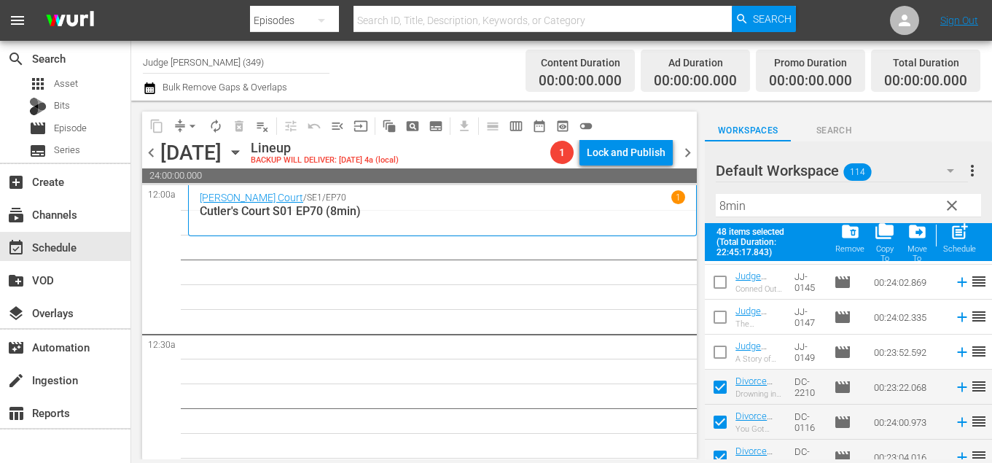
checkbox input "false"
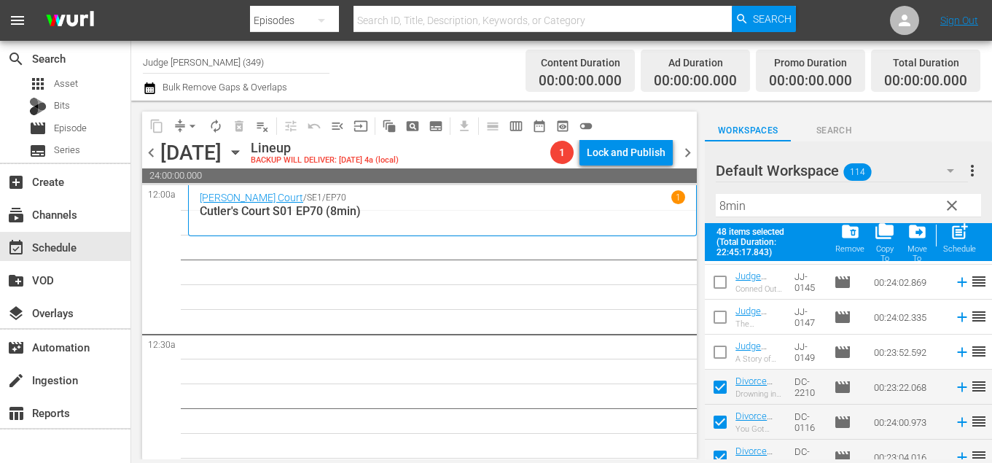
checkbox input "false"
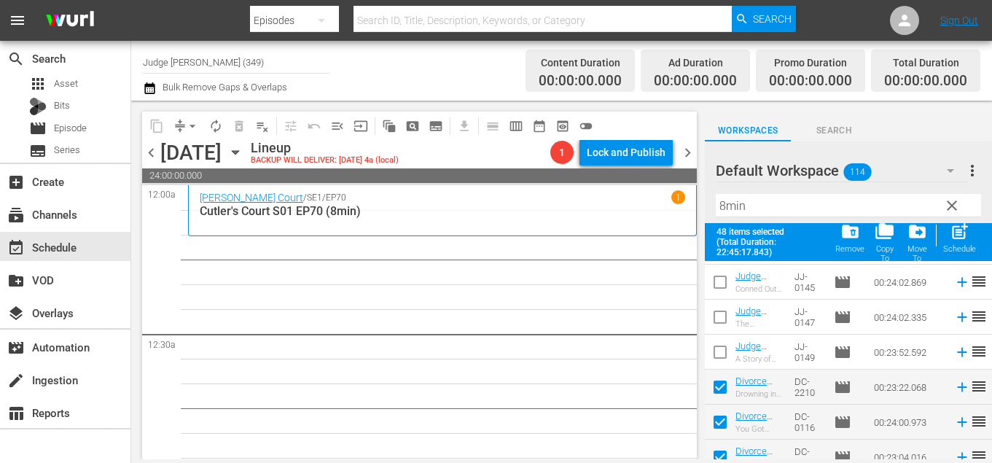
checkbox input "false"
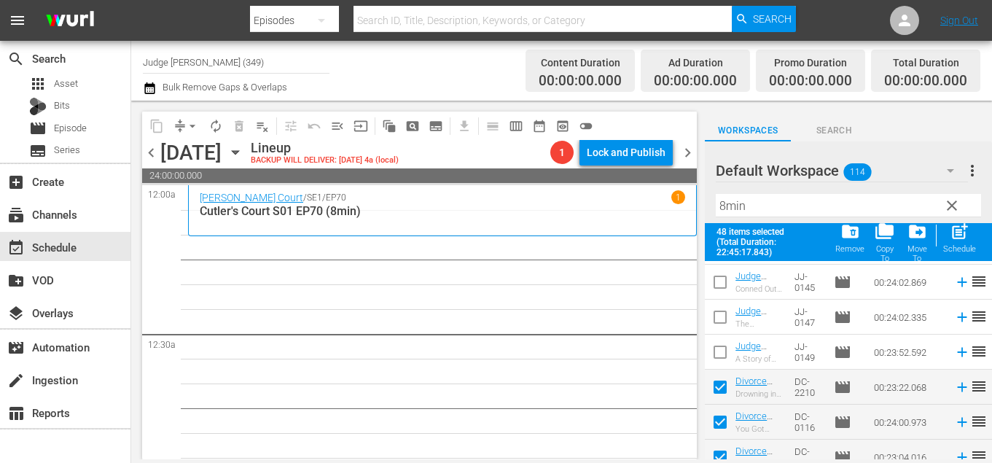
checkbox input "false"
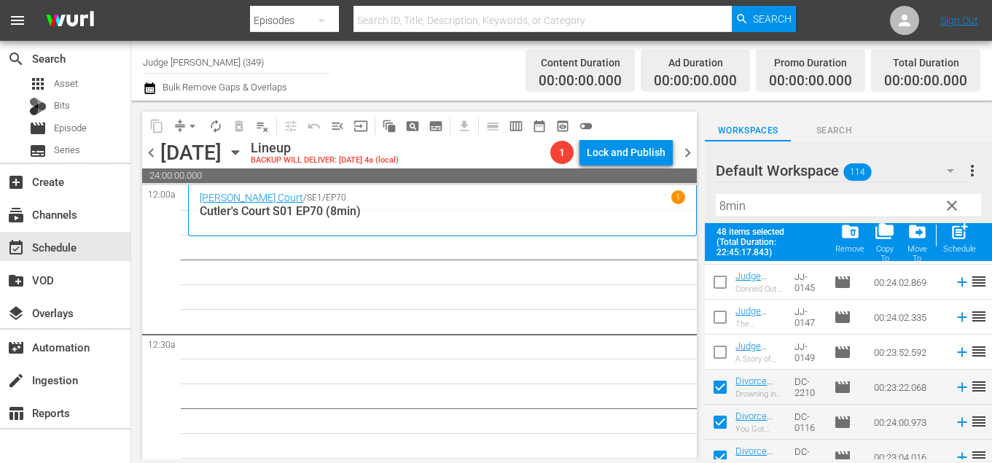
checkbox input "false"
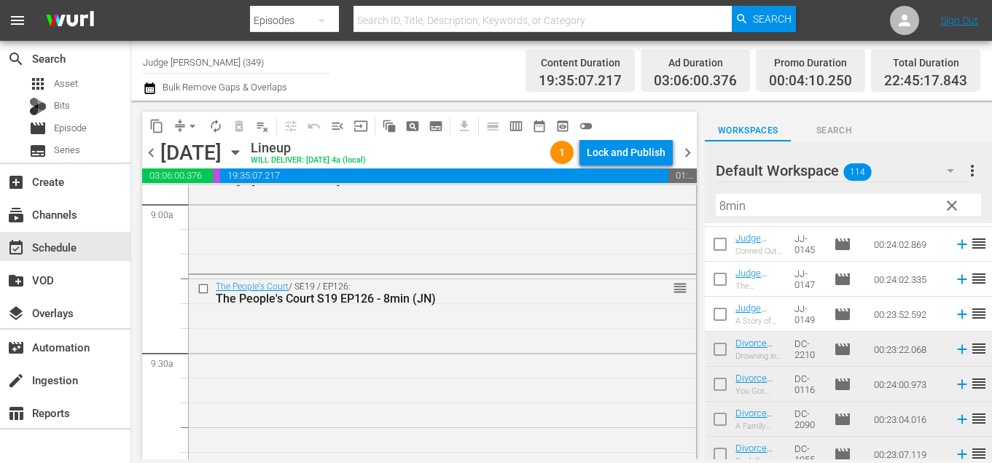
scroll to position [2653, 0]
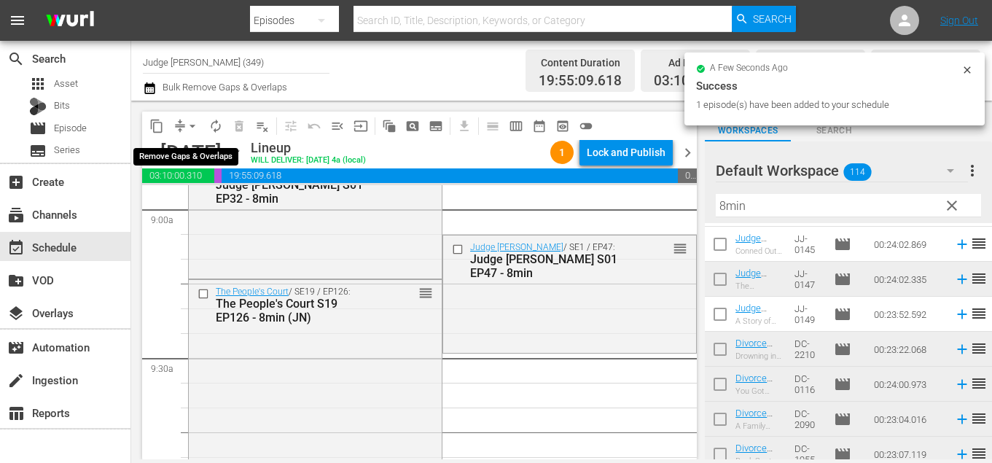
click at [189, 127] on span "arrow_drop_down" at bounding box center [192, 126] width 15 height 15
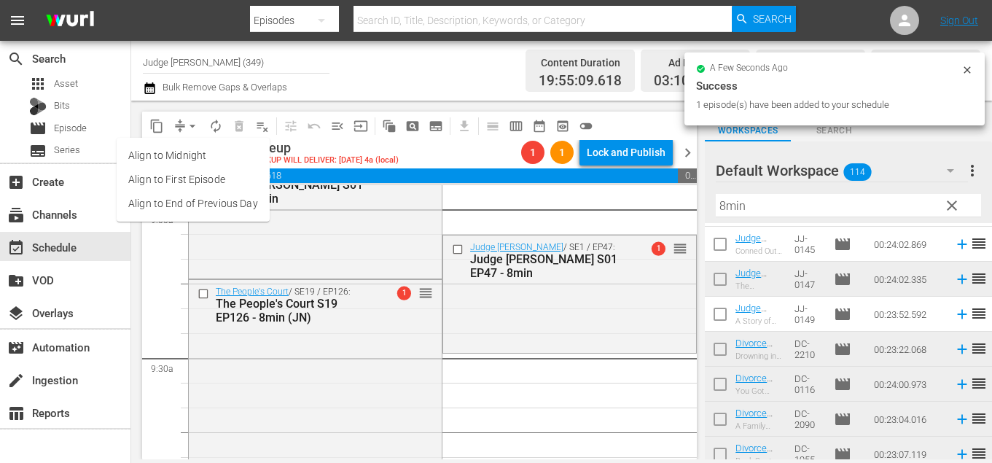
click at [257, 213] on li "Align to End of Previous Day" at bounding box center [193, 204] width 153 height 24
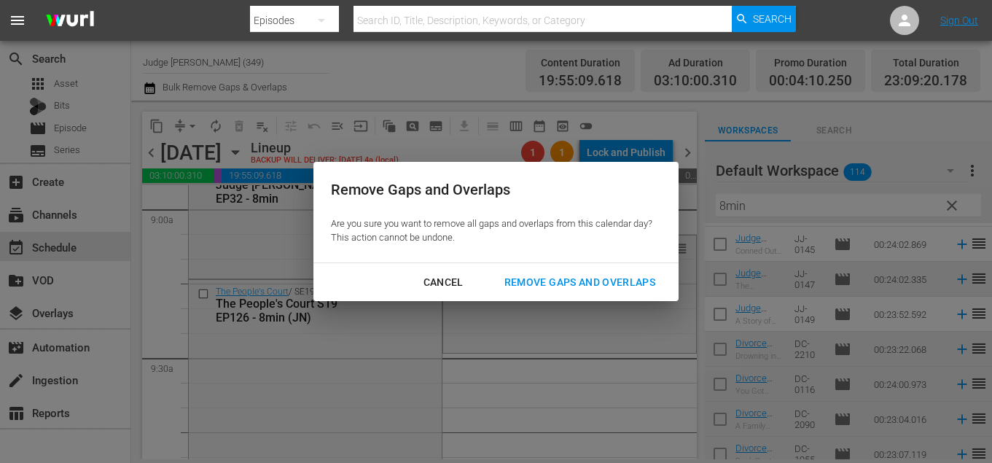
click at [566, 273] on div "Remove Gaps and Overlaps" at bounding box center [580, 282] width 174 height 18
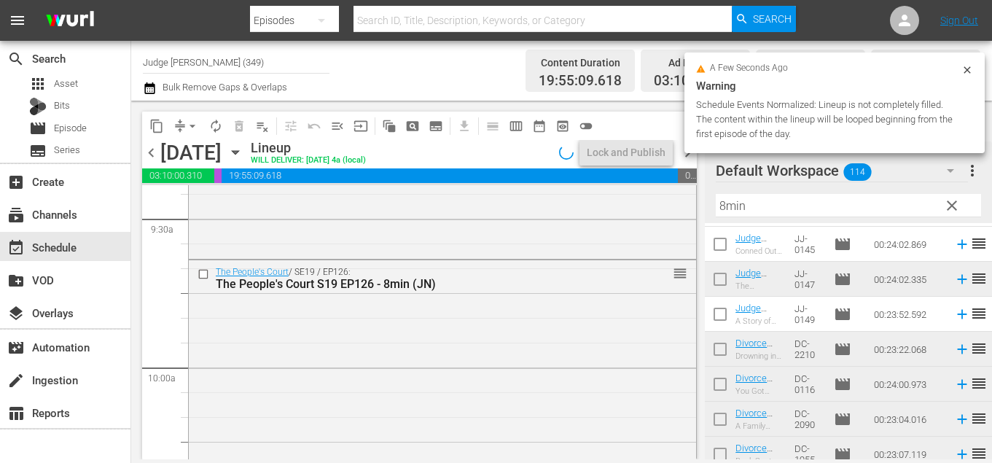
scroll to position [2798, 0]
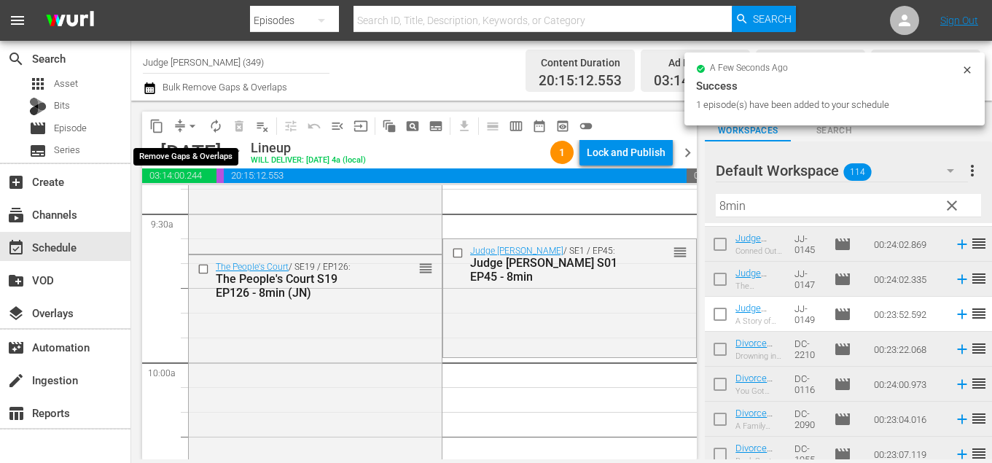
click at [195, 124] on span "arrow_drop_down" at bounding box center [192, 126] width 15 height 15
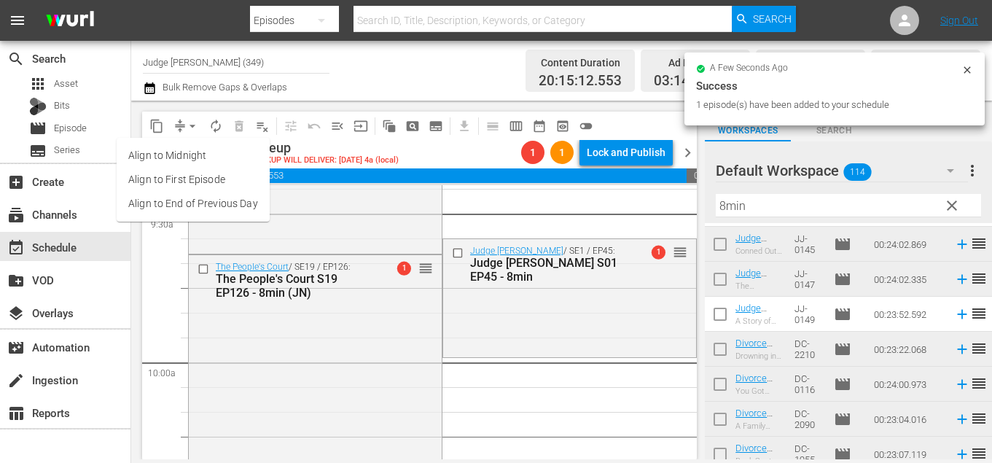
click at [231, 198] on li "Align to End of Previous Day" at bounding box center [193, 204] width 153 height 24
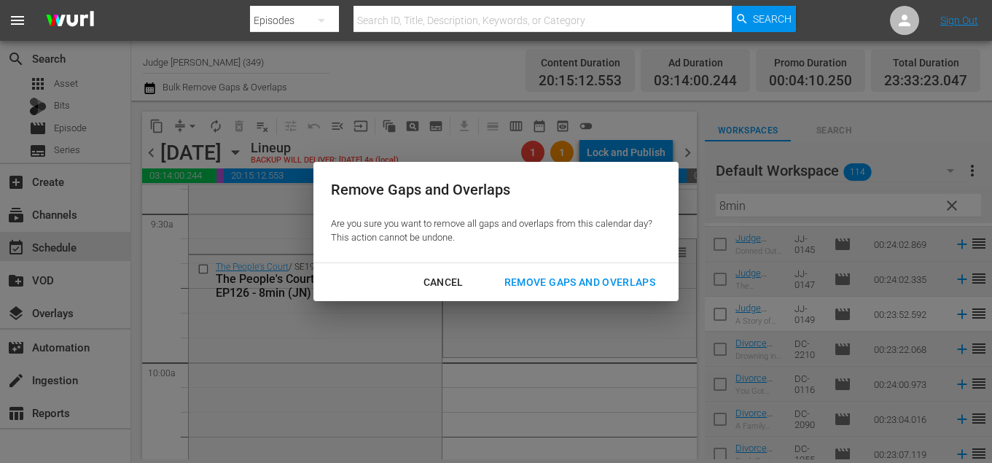
click at [529, 276] on div "Remove Gaps and Overlaps" at bounding box center [580, 282] width 174 height 18
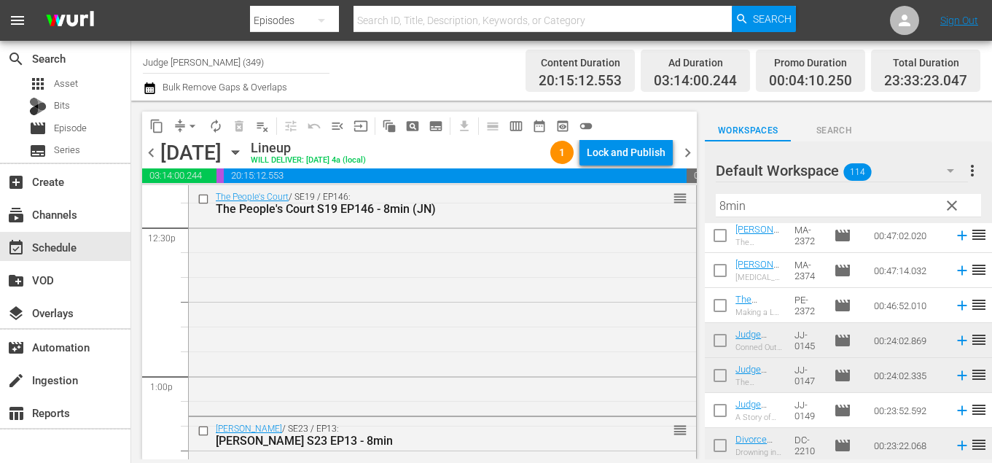
scroll to position [31, 0]
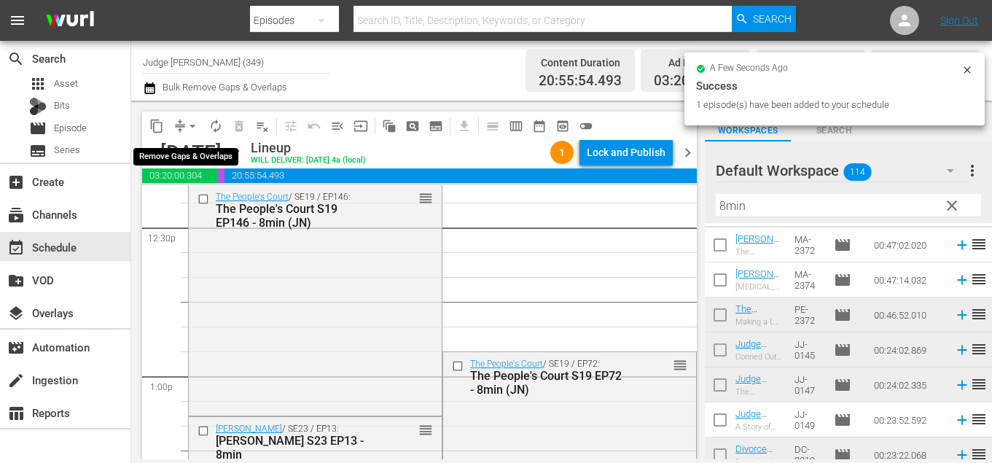
click at [190, 124] on span "arrow_drop_down" at bounding box center [192, 126] width 15 height 15
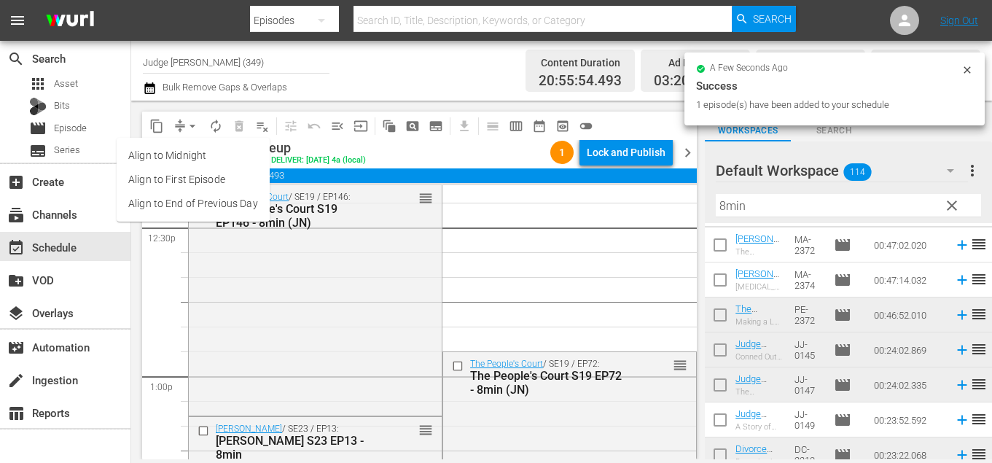
click at [259, 204] on li "Align to End of Previous Day" at bounding box center [193, 204] width 153 height 24
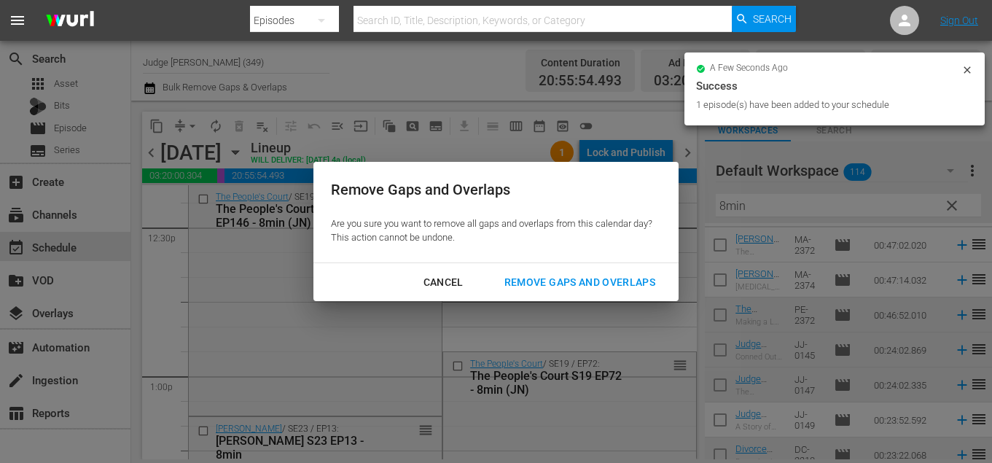
click at [581, 281] on div "Remove Gaps and Overlaps" at bounding box center [580, 282] width 174 height 18
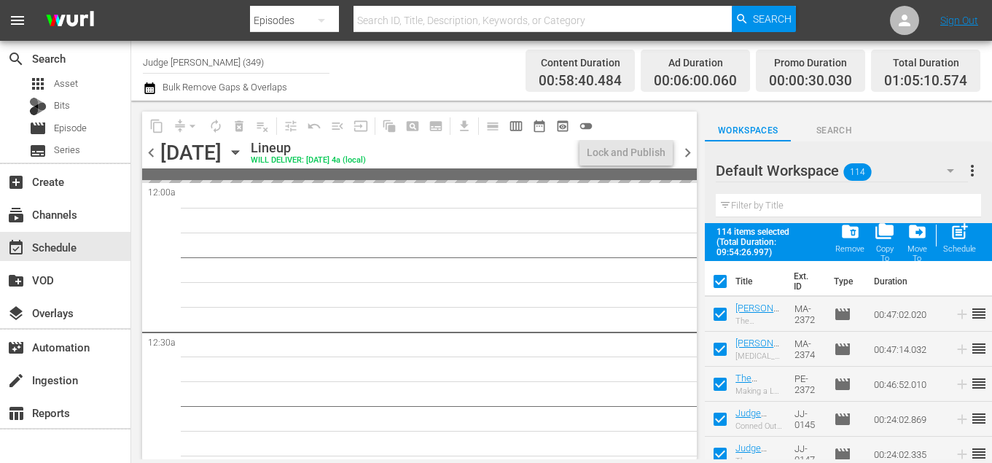
scroll to position [3825, 0]
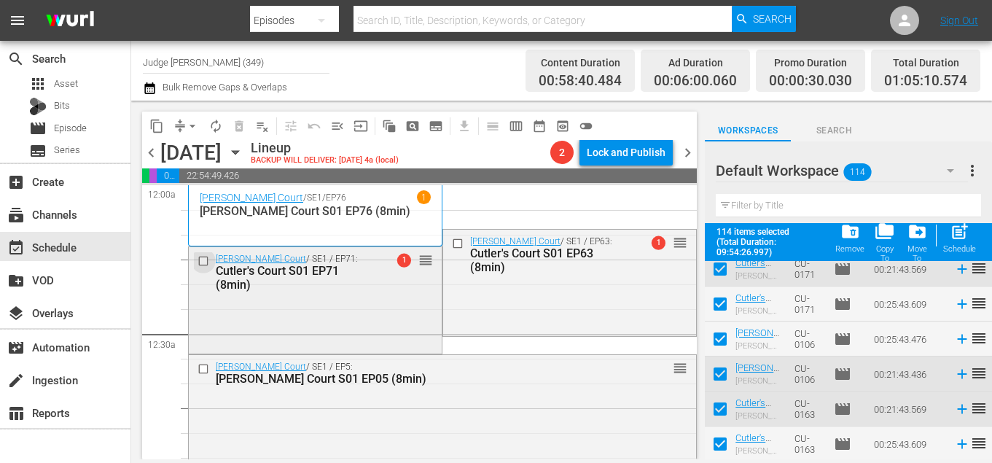
click at [204, 260] on input "checkbox" at bounding box center [205, 261] width 15 height 12
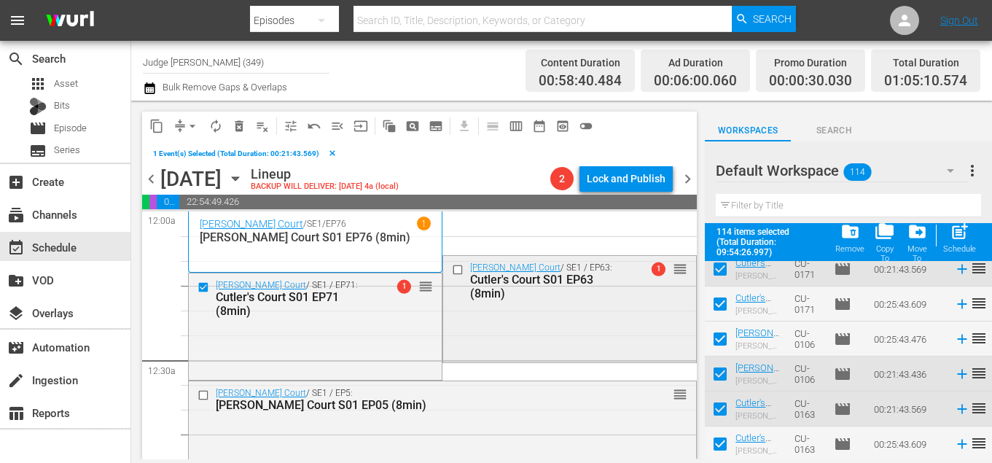
checkbox input "false"
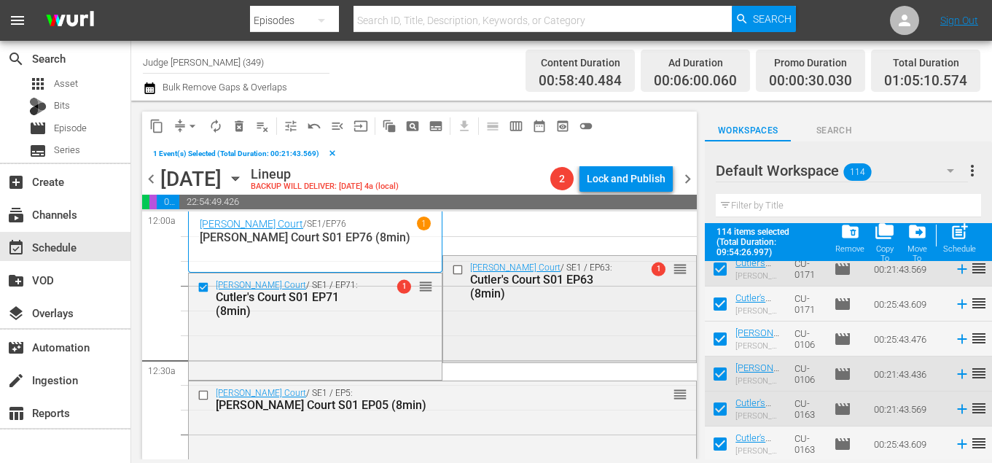
checkbox input "false"
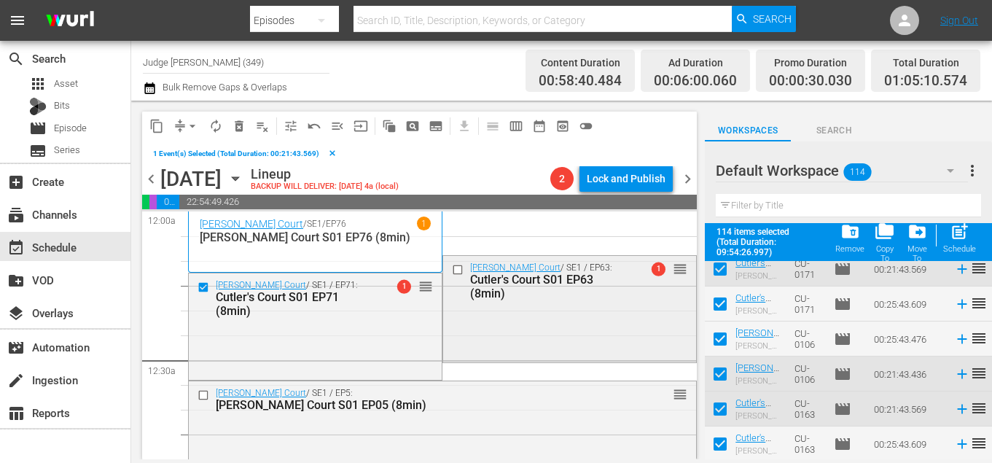
checkbox input "false"
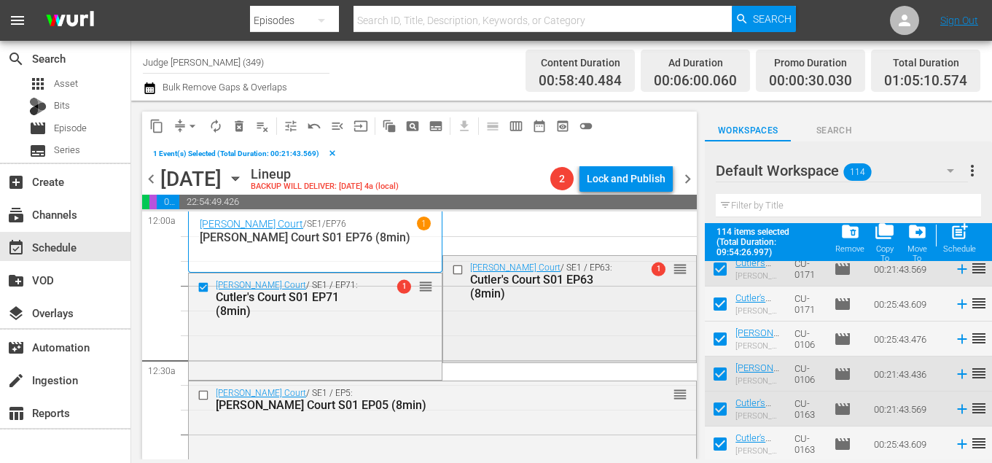
checkbox input "false"
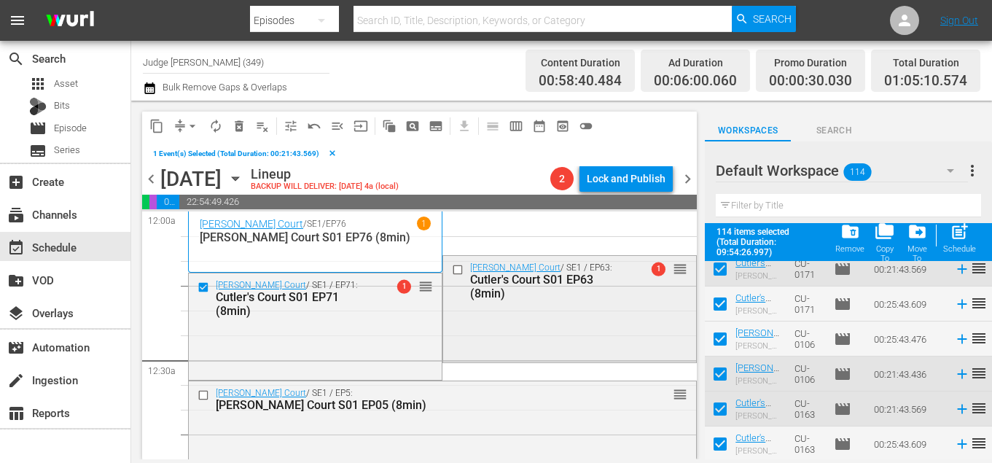
checkbox input "false"
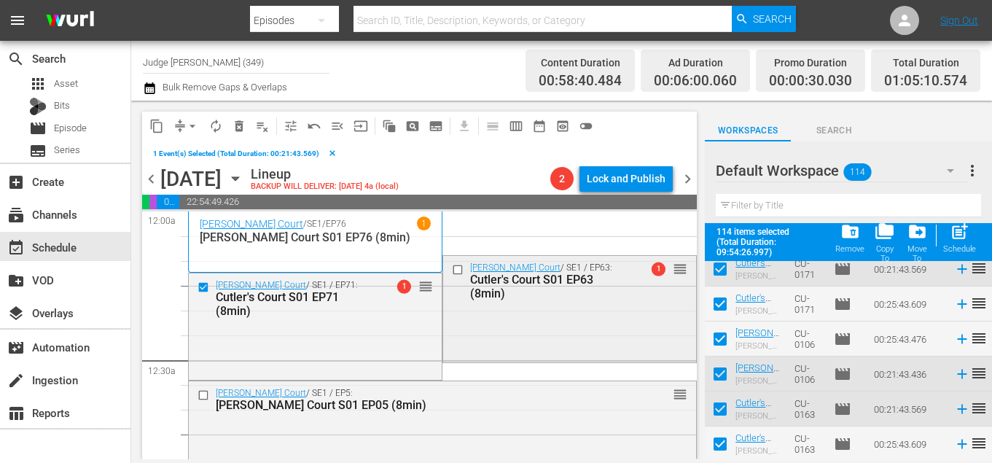
checkbox input "false"
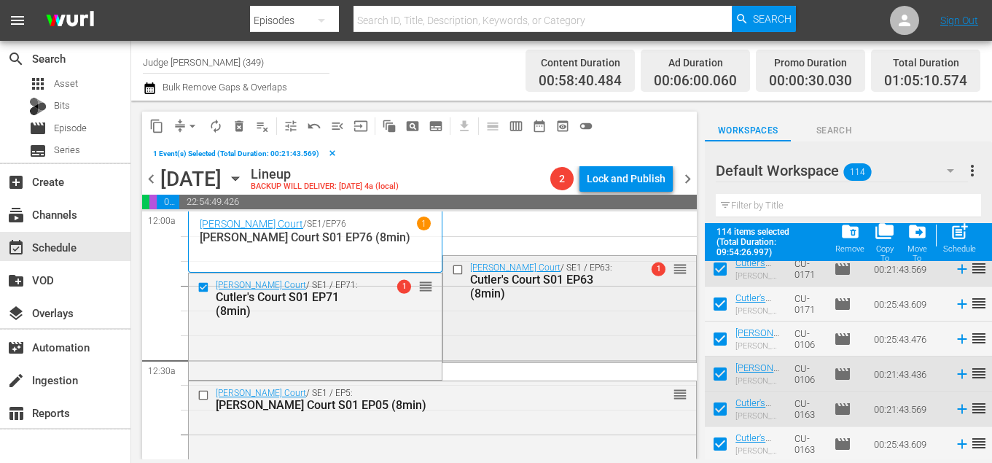
checkbox input "false"
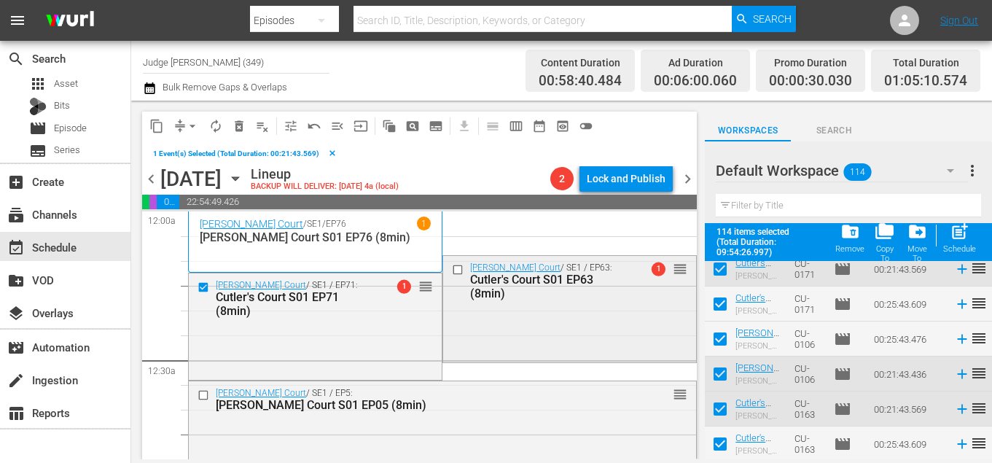
checkbox input "false"
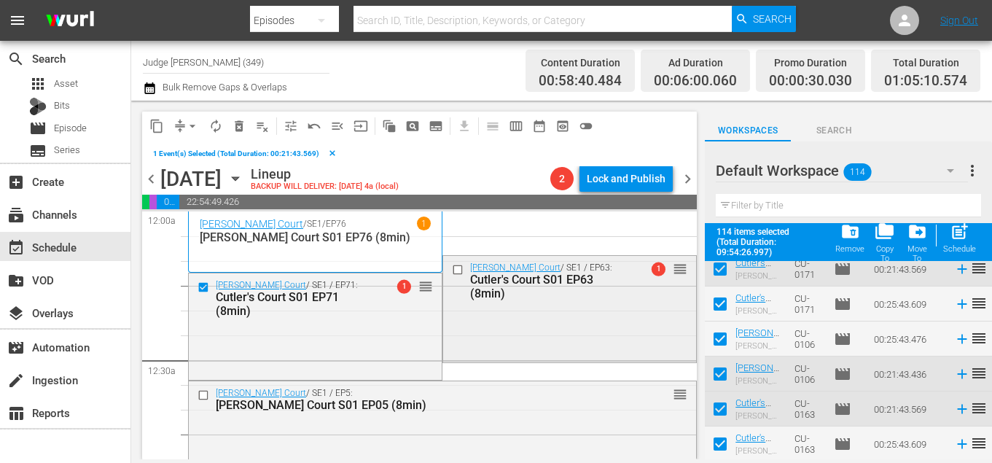
checkbox input "false"
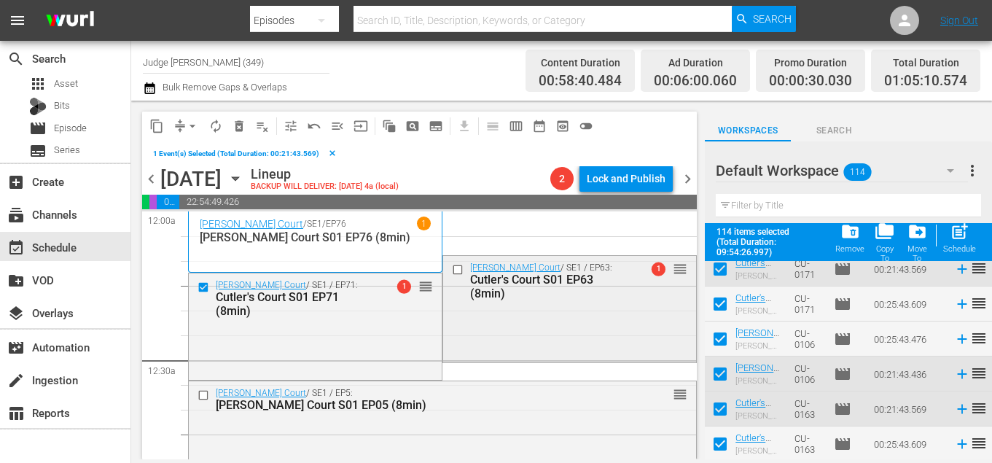
checkbox input "false"
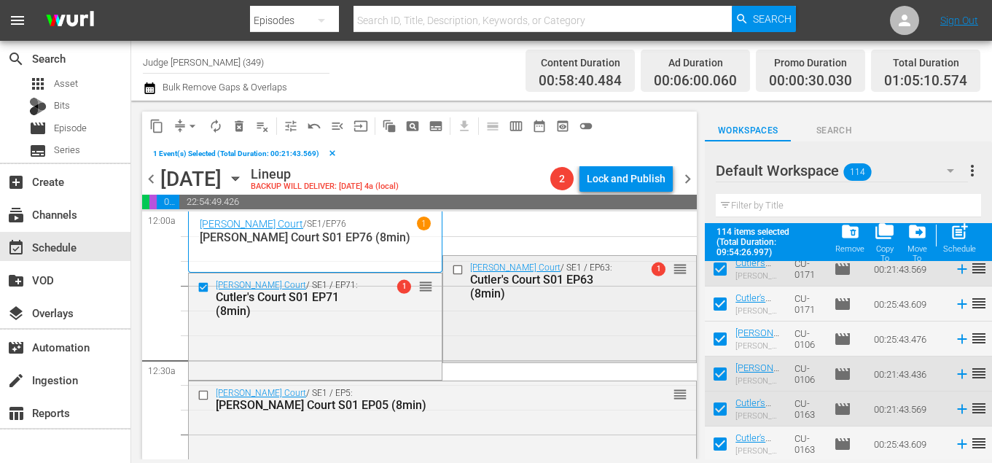
checkbox input "false"
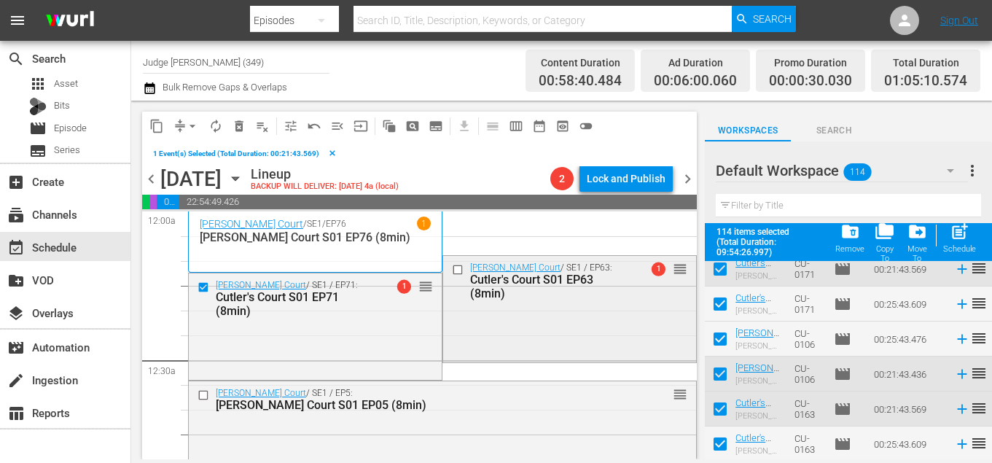
checkbox input "false"
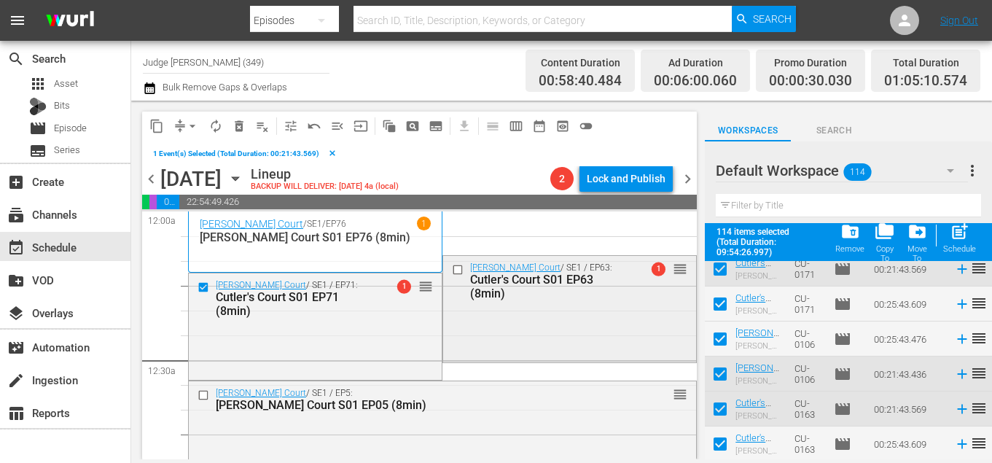
checkbox input "false"
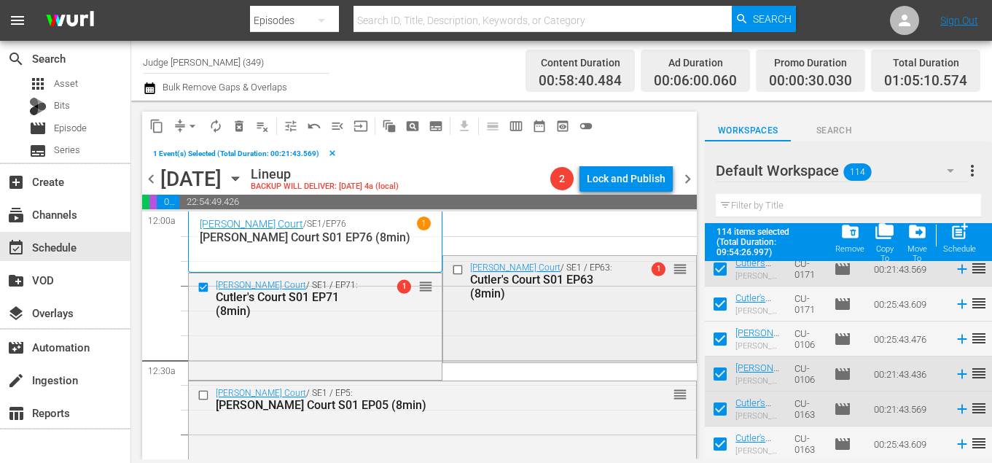
checkbox input "false"
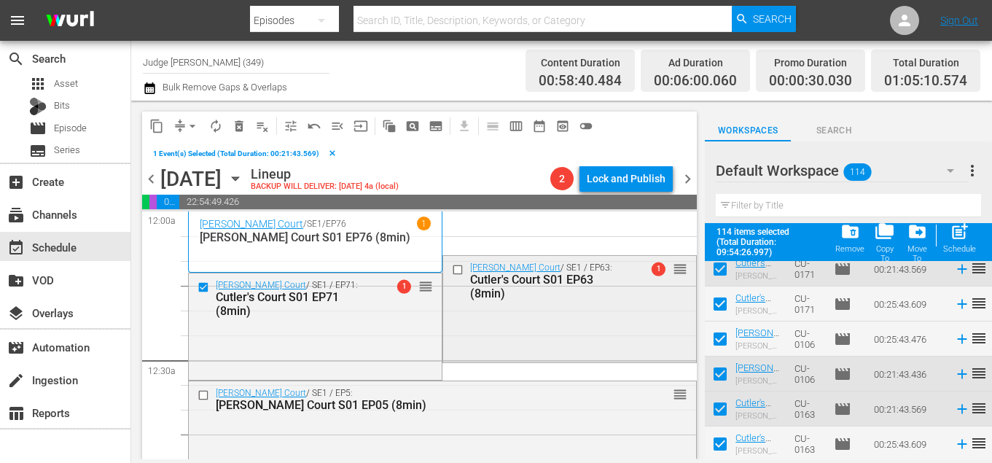
checkbox input "false"
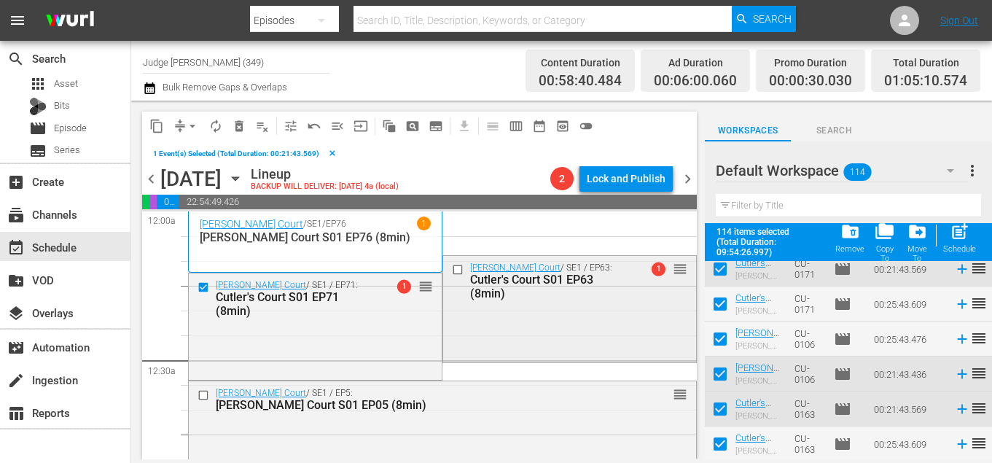
checkbox input "false"
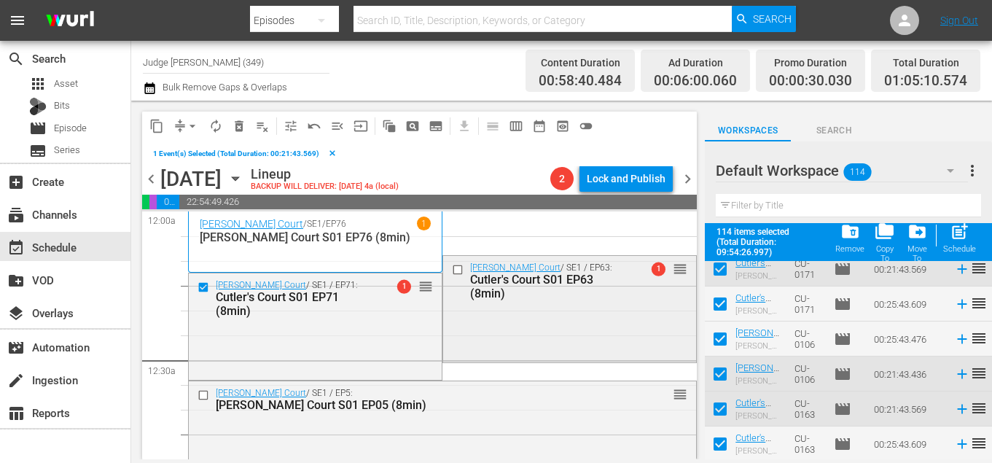
checkbox input "false"
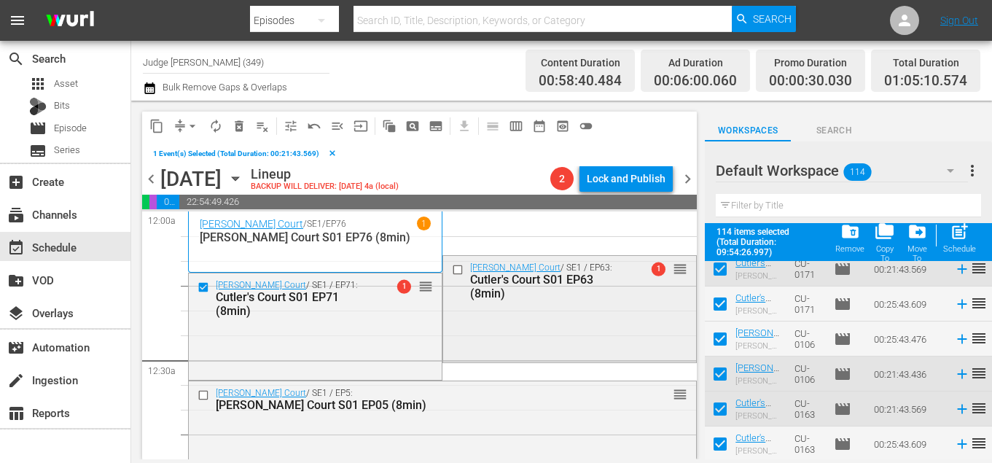
checkbox input "false"
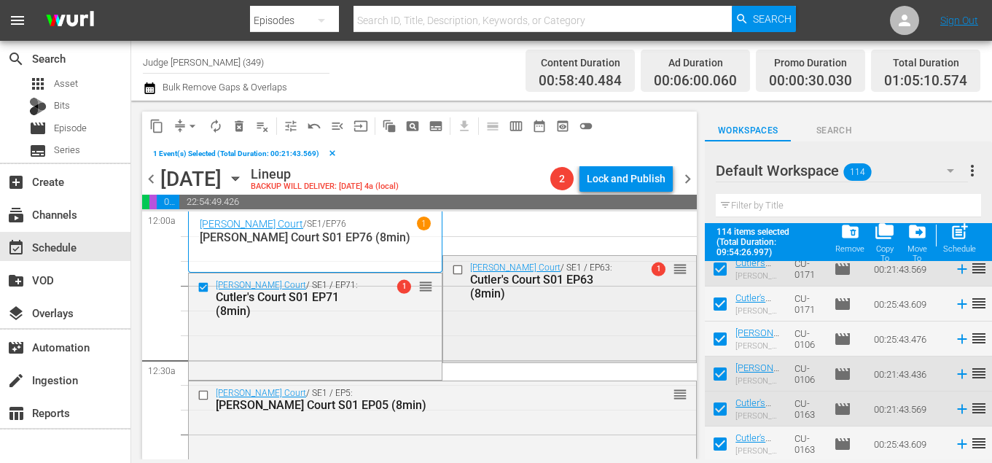
checkbox input "false"
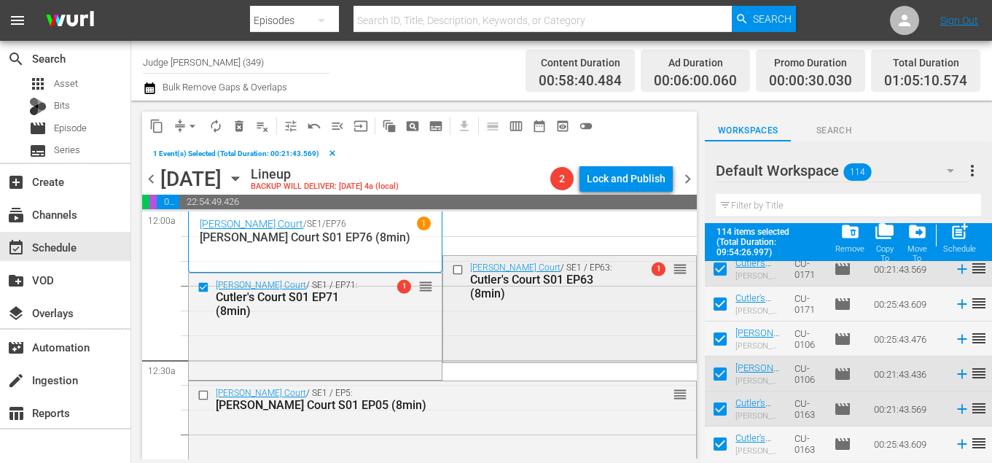
checkbox input "false"
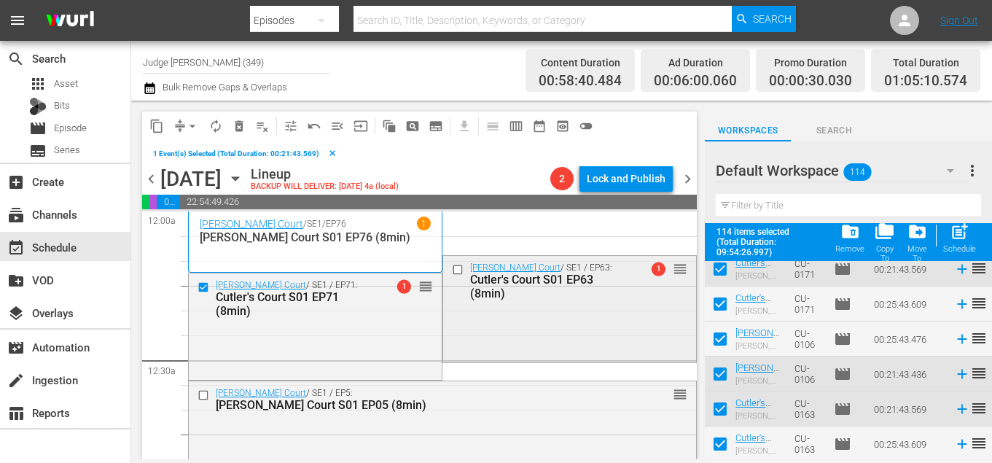
checkbox input "false"
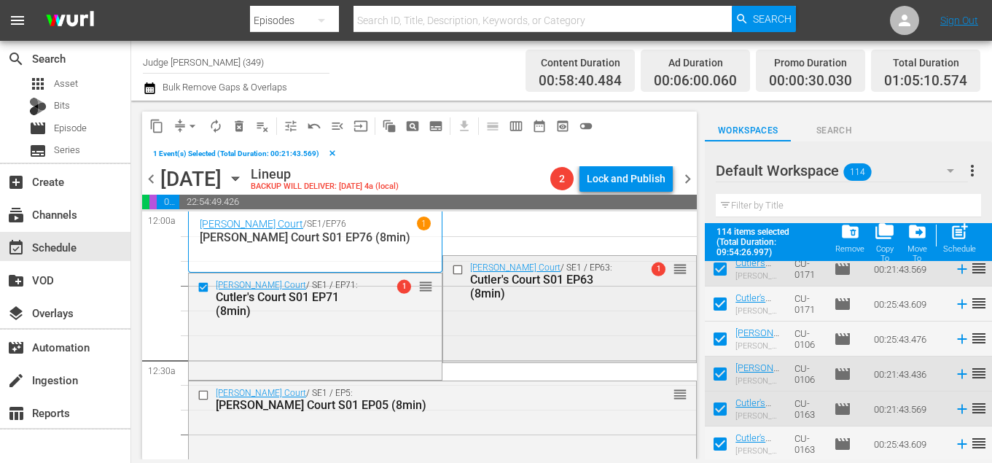
checkbox input "false"
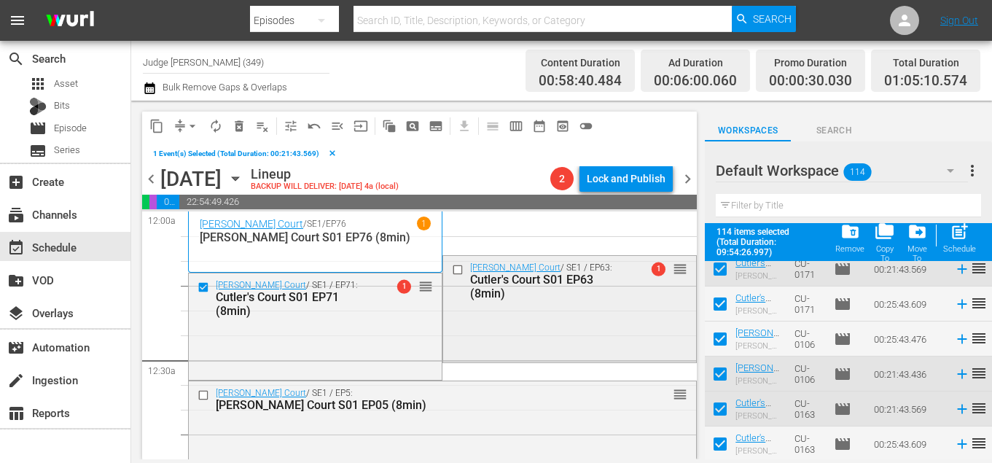
checkbox input "false"
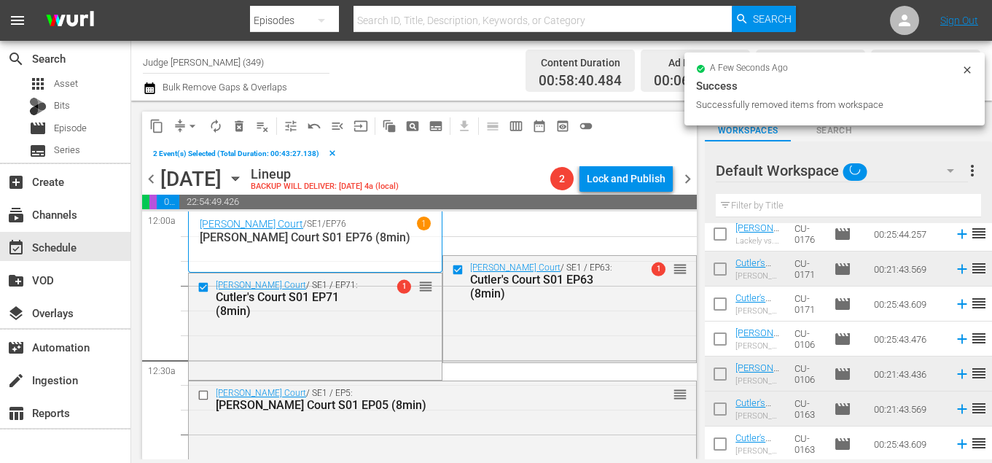
scroll to position [3787, 0]
click at [201, 395] on input "checkbox" at bounding box center [205, 395] width 15 height 12
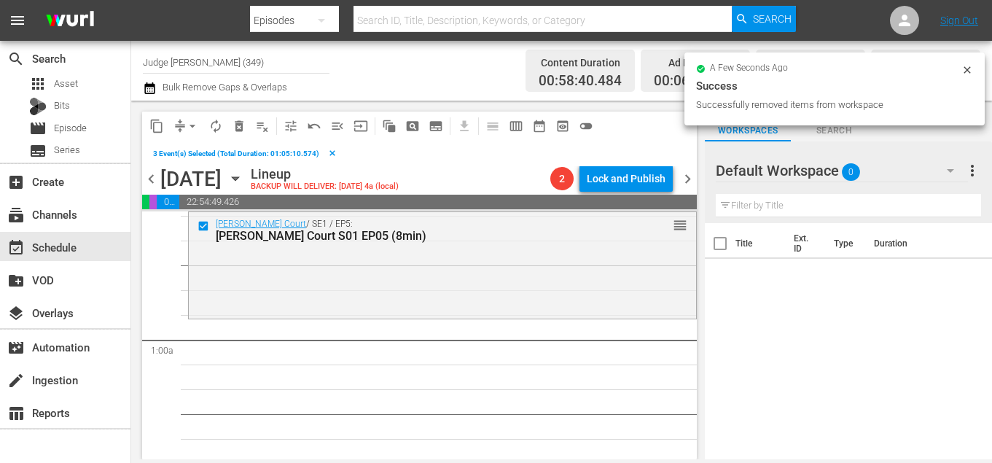
scroll to position [190, 0]
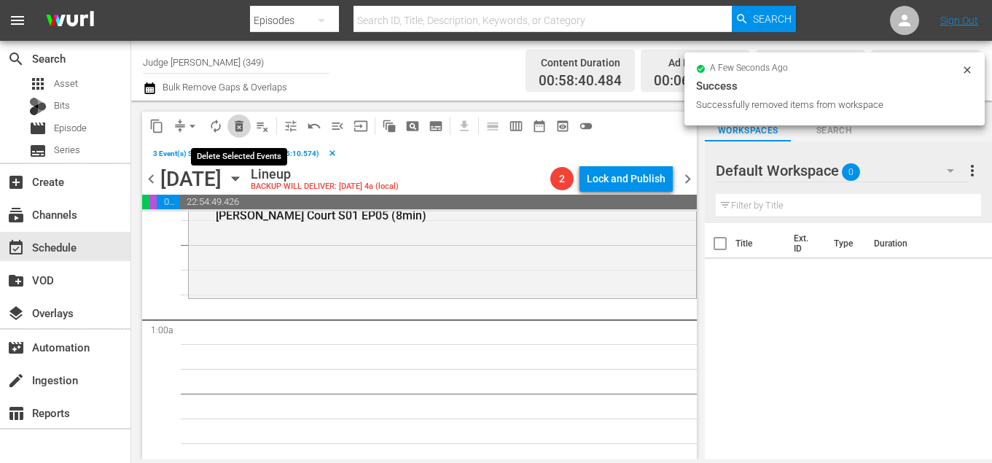
click at [235, 131] on span "delete_forever_outlined" at bounding box center [239, 126] width 15 height 15
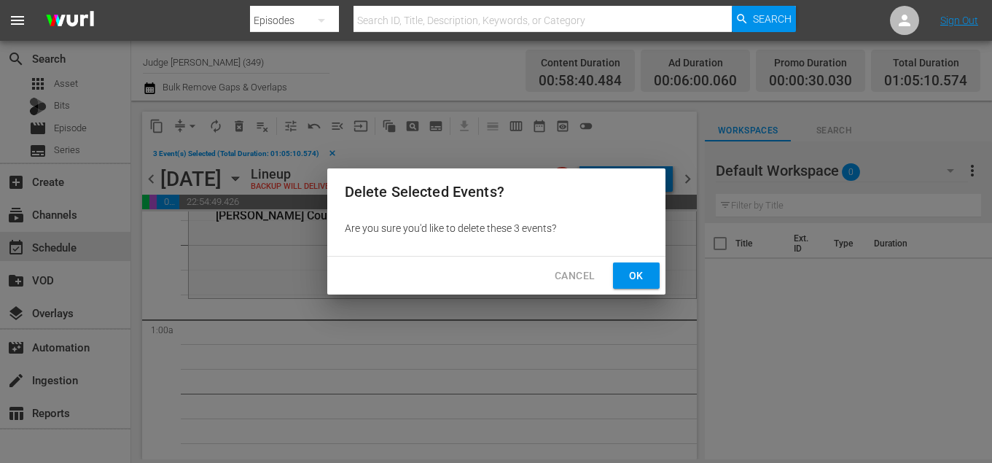
click at [626, 270] on span "Ok" at bounding box center [636, 276] width 23 height 18
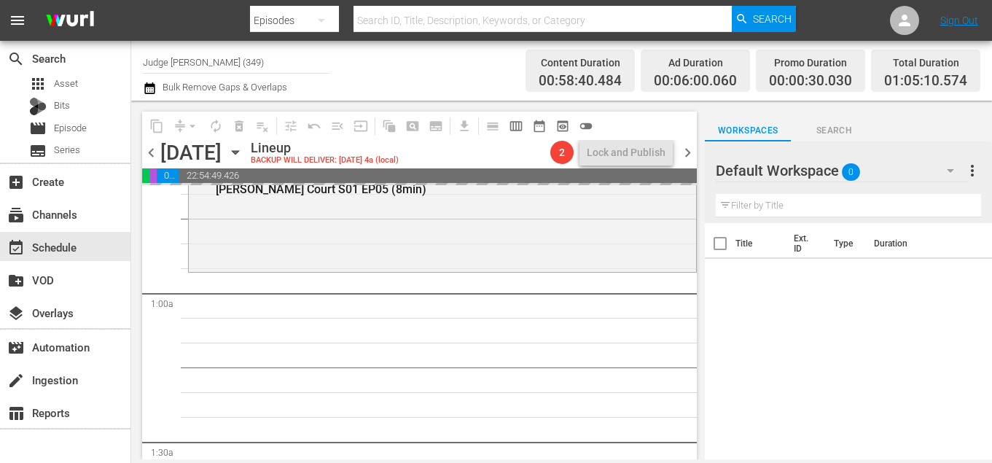
scroll to position [0, 0]
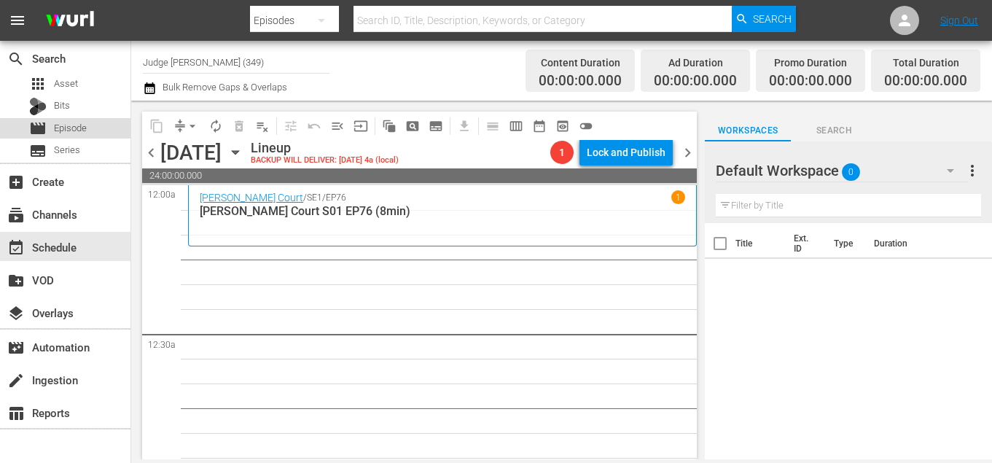
click at [88, 131] on div "movie Episode" at bounding box center [65, 128] width 131 height 20
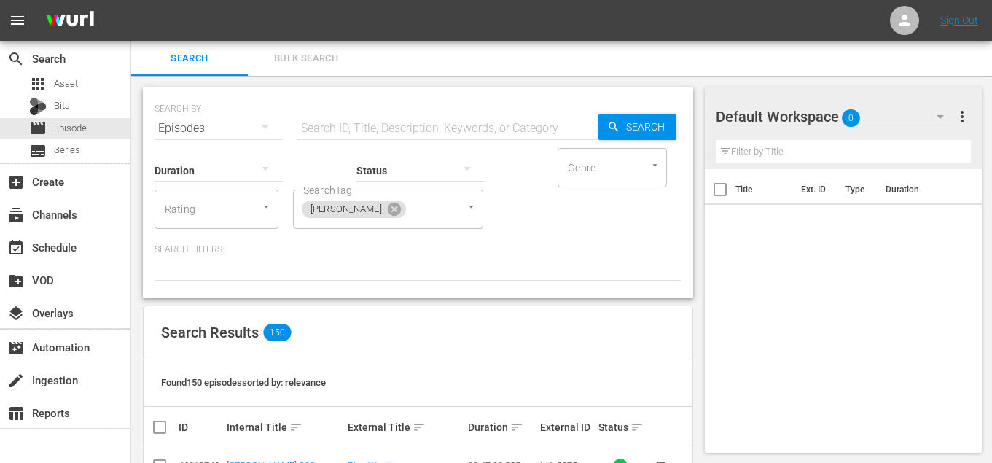
click at [330, 52] on span "Bulk Search" at bounding box center [306, 58] width 99 height 17
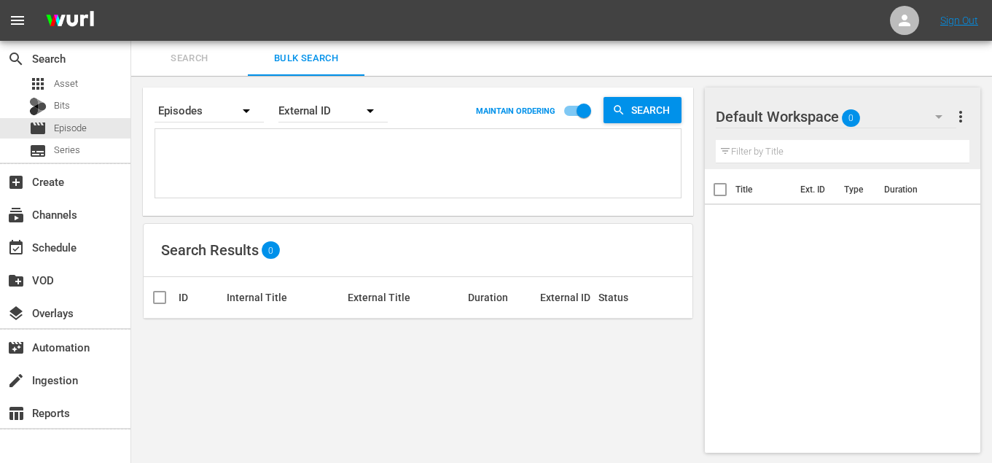
click at [246, 155] on textarea at bounding box center [420, 166] width 522 height 66
paste textarea "DC-2211 DC-0117 DC-2091 DC-1956 DC-1920 DC-20103 DC-0136 DC-1938 DC-20123 DC-19…"
type textarea "DC-2211 DC-0117 DC-2091 DC-1956 DC-1920 DC-20103 DC-0136 DC-1938 DC-20123 DC-19…"
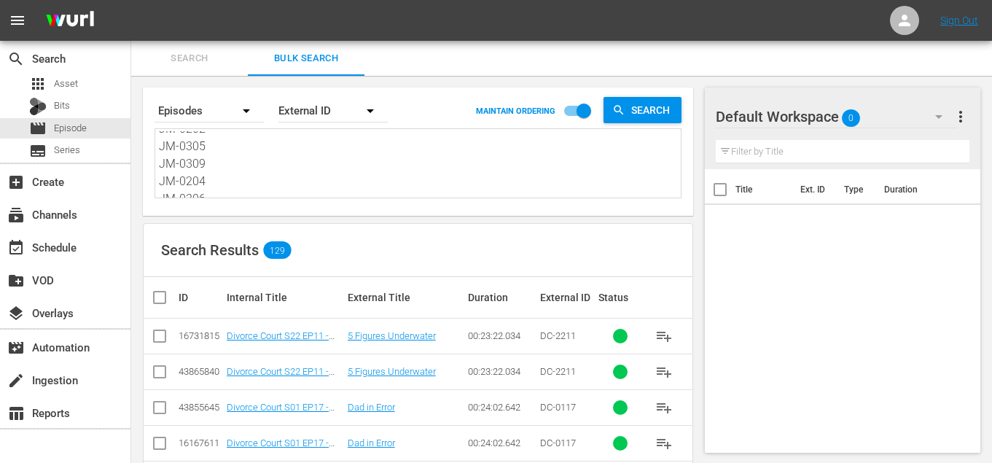
scroll to position [309, 0]
type textarea "DC-2211 DC-0117 DC-2091 DC-1956 DC-1920 DC-20103 DC-0136 DC-1938 DC-20123 DC-19…"
click at [163, 297] on input "checkbox" at bounding box center [165, 297] width 29 height 17
checkbox input "true"
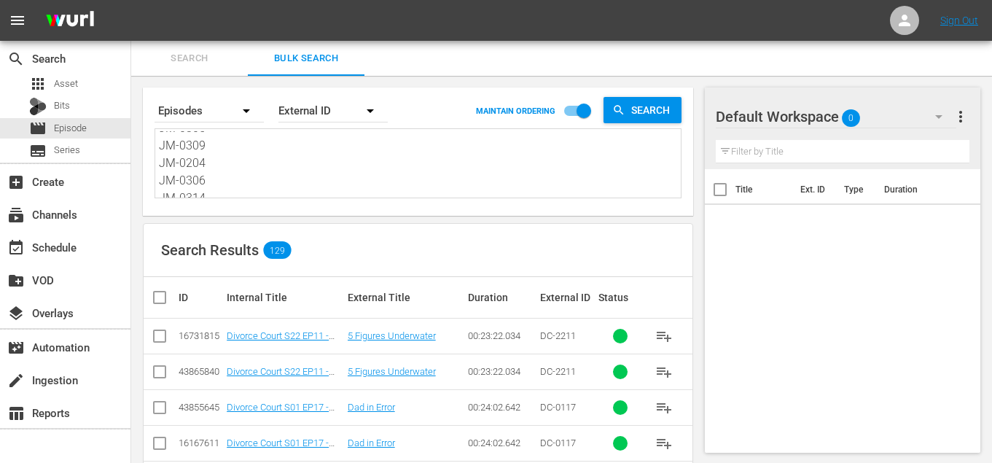
checkbox input "true"
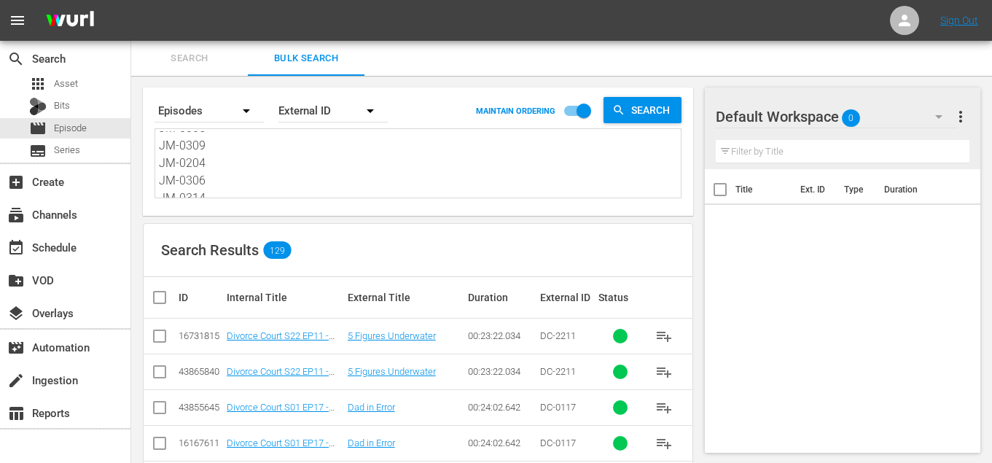
checkbox input "true"
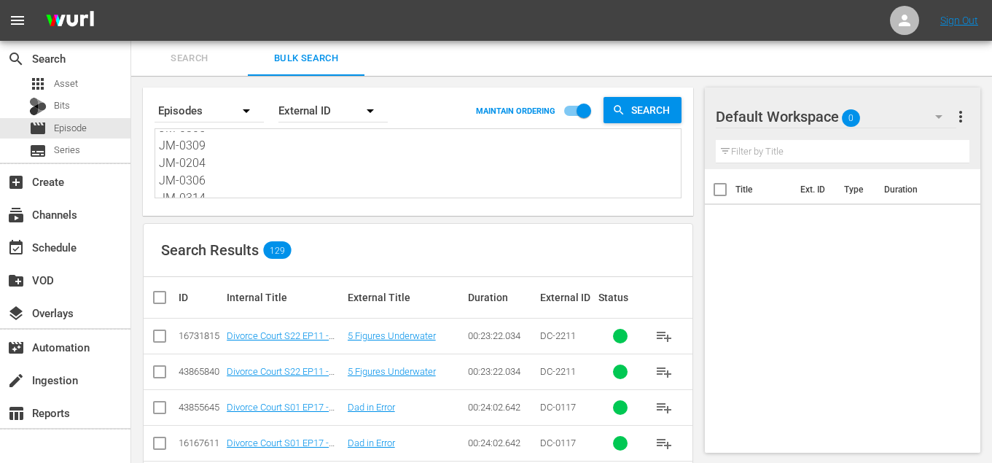
checkbox input "true"
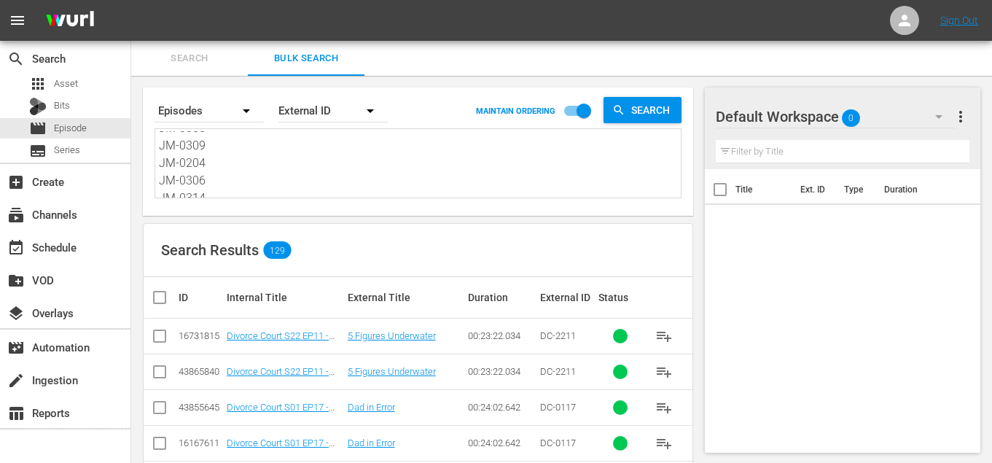
checkbox input "true"
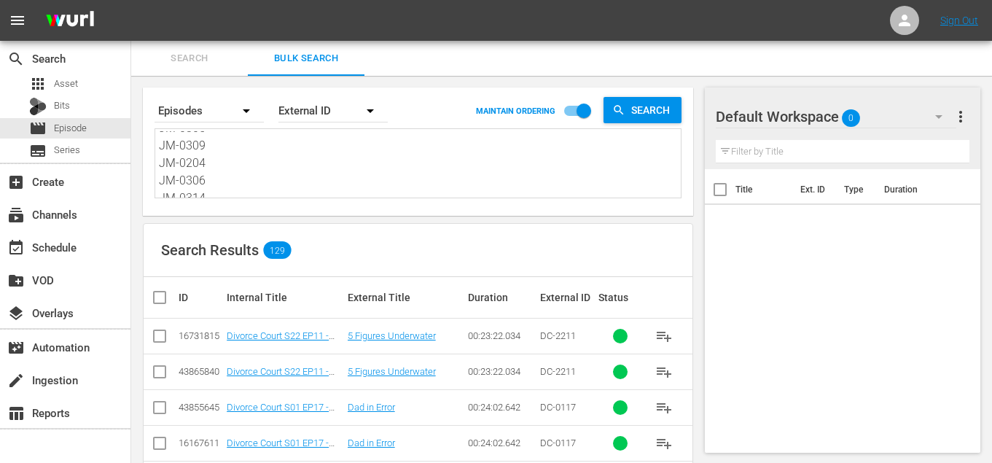
checkbox input "true"
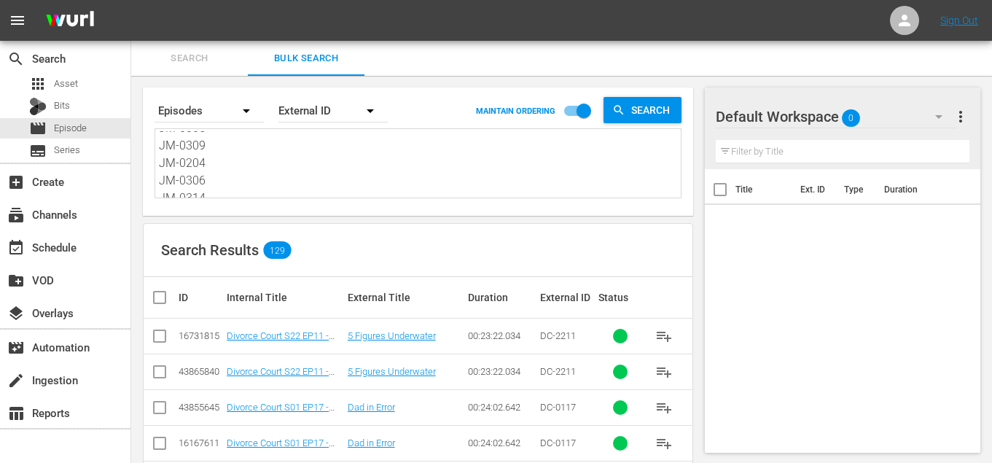
checkbox input "true"
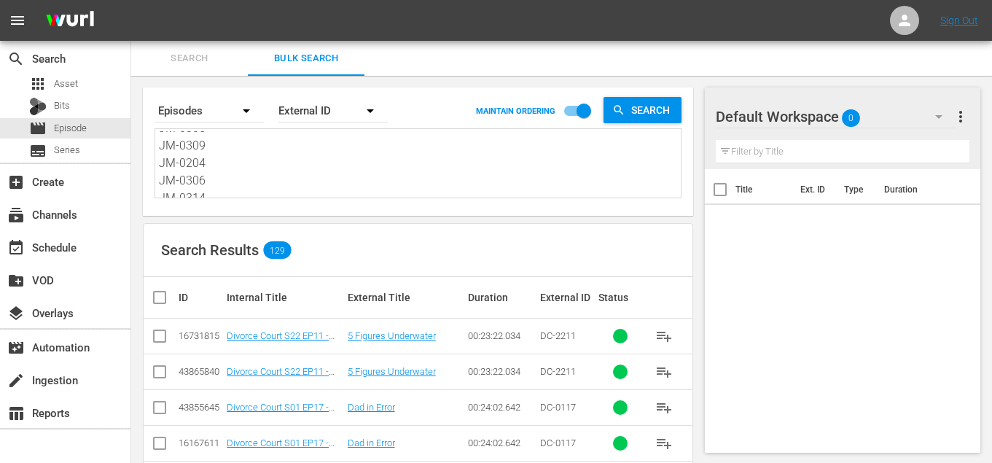
checkbox input "true"
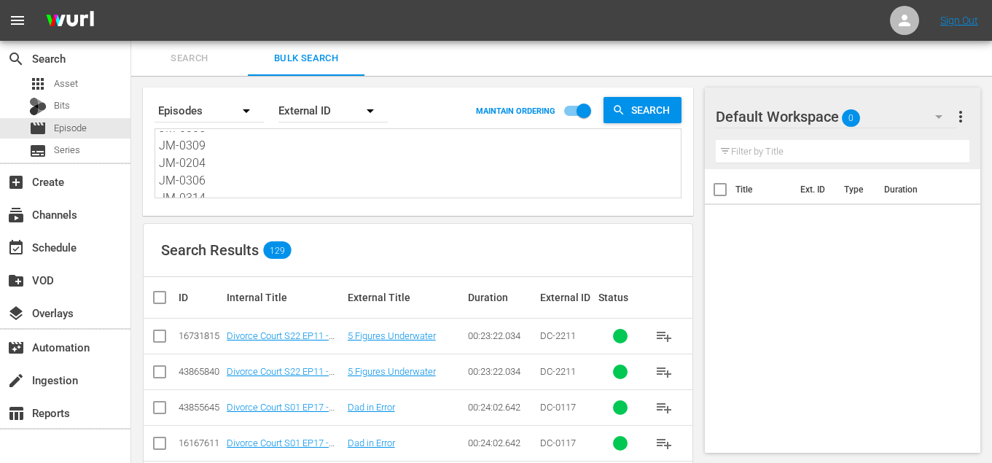
checkbox input "true"
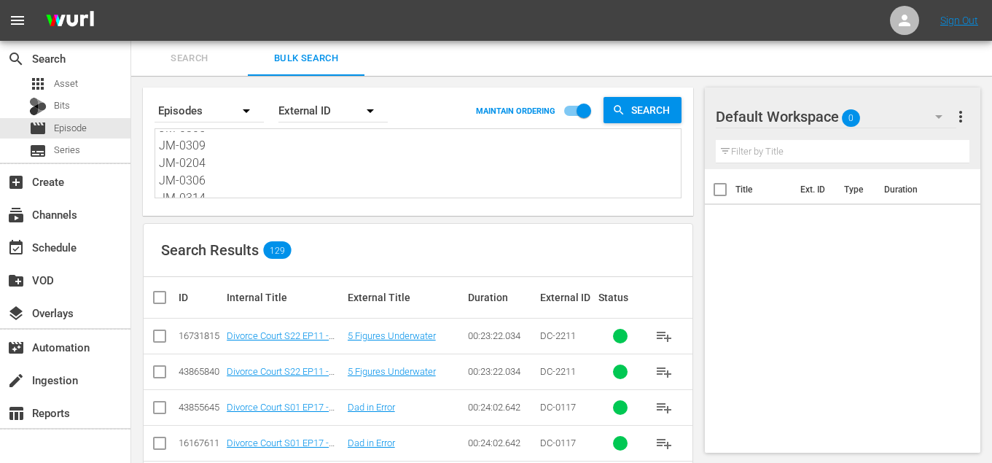
checkbox input "true"
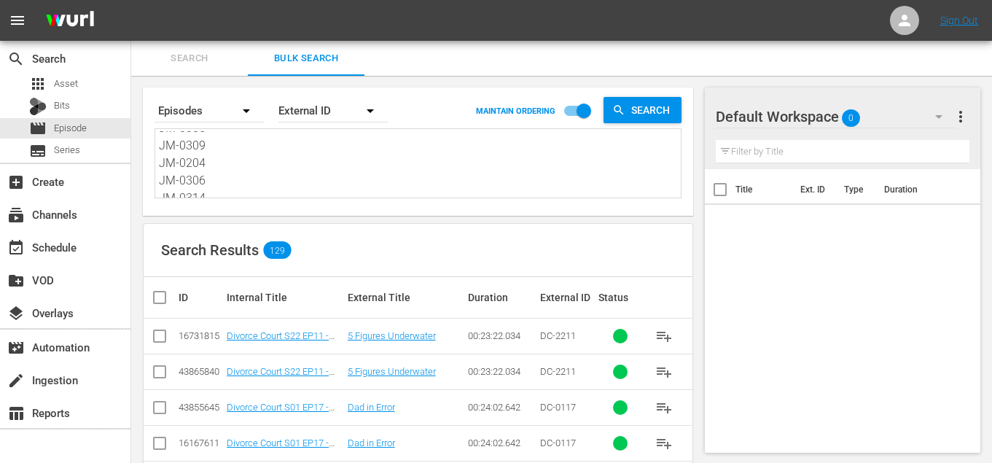
checkbox input "true"
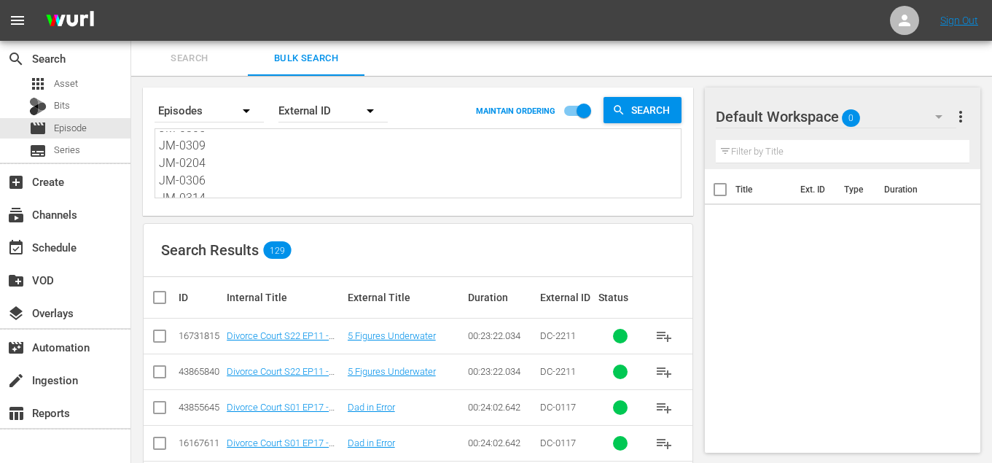
checkbox input "true"
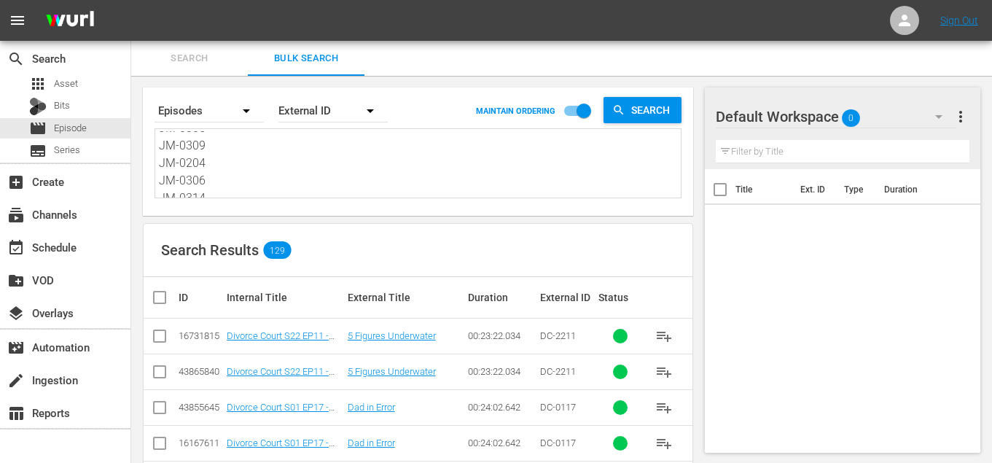
checkbox input "true"
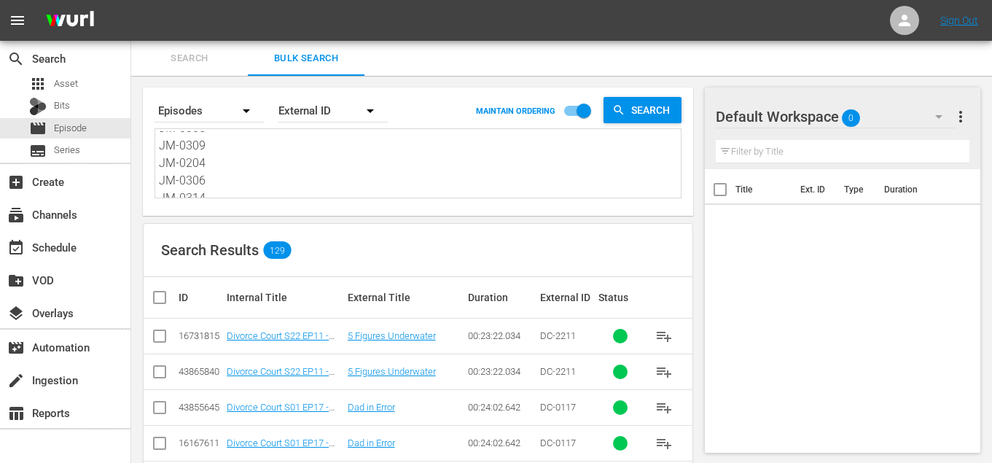
checkbox input "true"
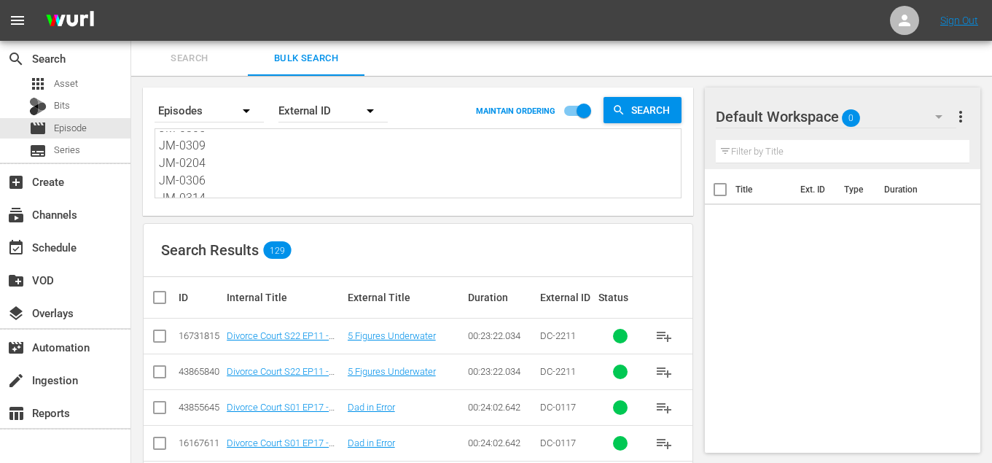
checkbox input "true"
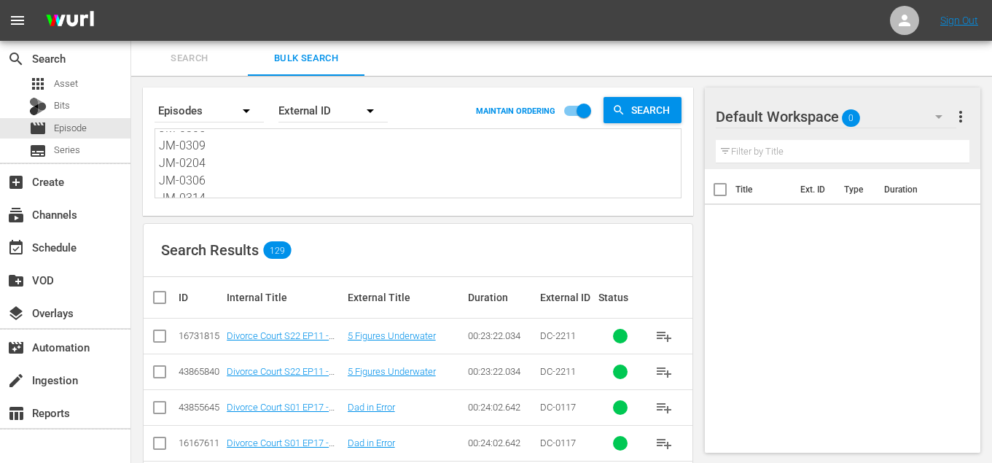
checkbox input "true"
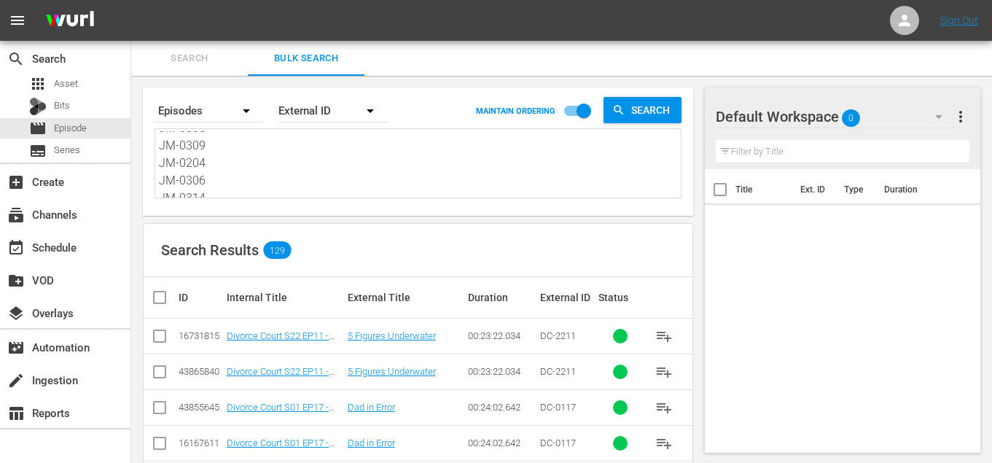
checkbox input "true"
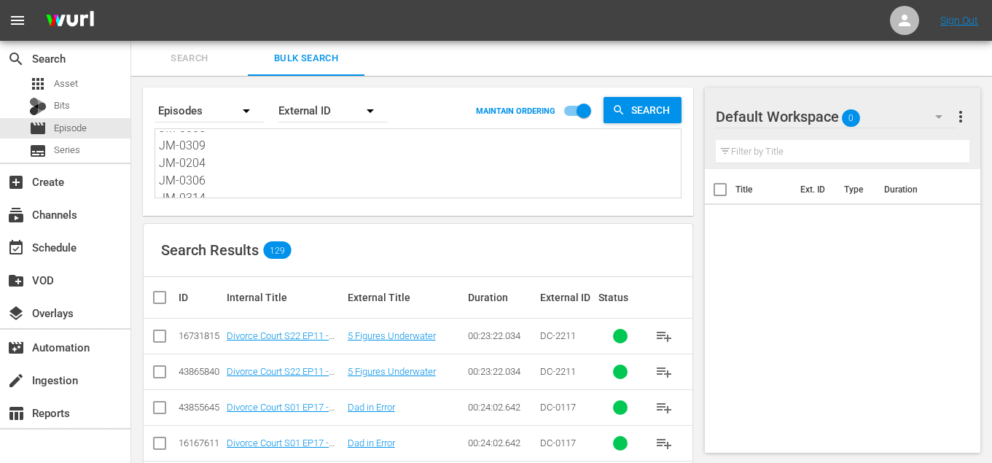
checkbox input "true"
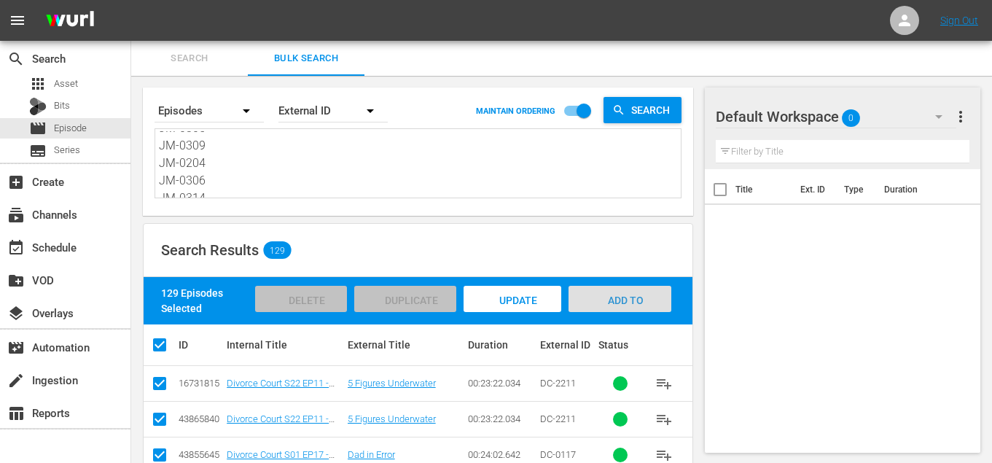
click at [623, 295] on span "Add to Workspace" at bounding box center [620, 314] width 71 height 39
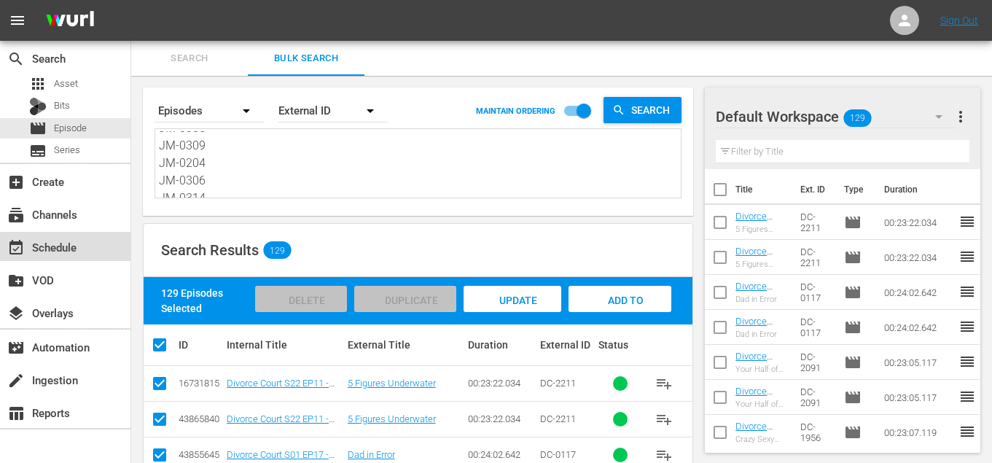
click at [66, 252] on div "event_available Schedule" at bounding box center [41, 244] width 82 height 13
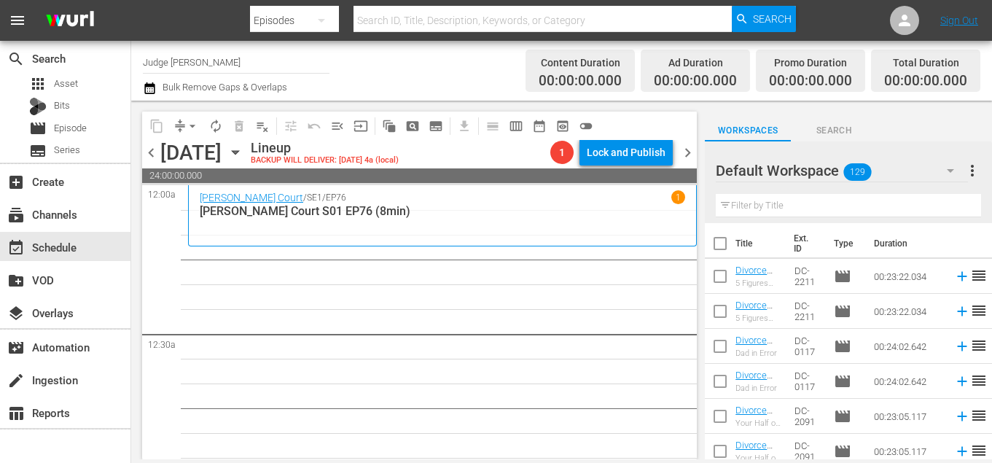
click at [819, 211] on input "text" at bounding box center [848, 205] width 265 height 23
click at [722, 236] on input "checkbox" at bounding box center [720, 246] width 31 height 31
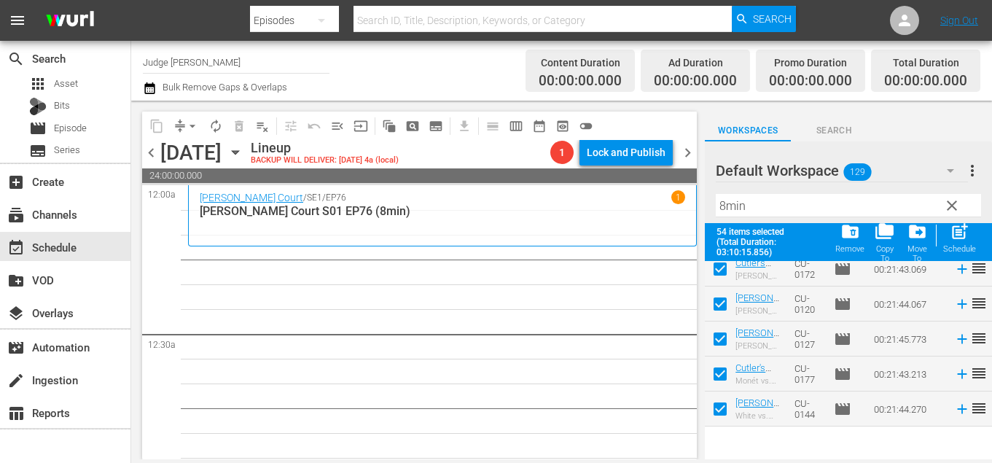
scroll to position [1865, 0]
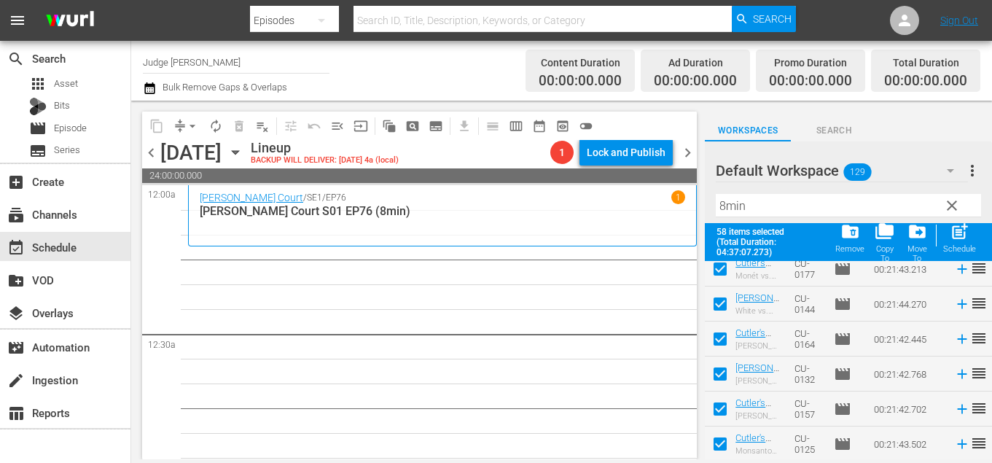
click at [965, 238] on span "post_add" at bounding box center [960, 232] width 20 height 20
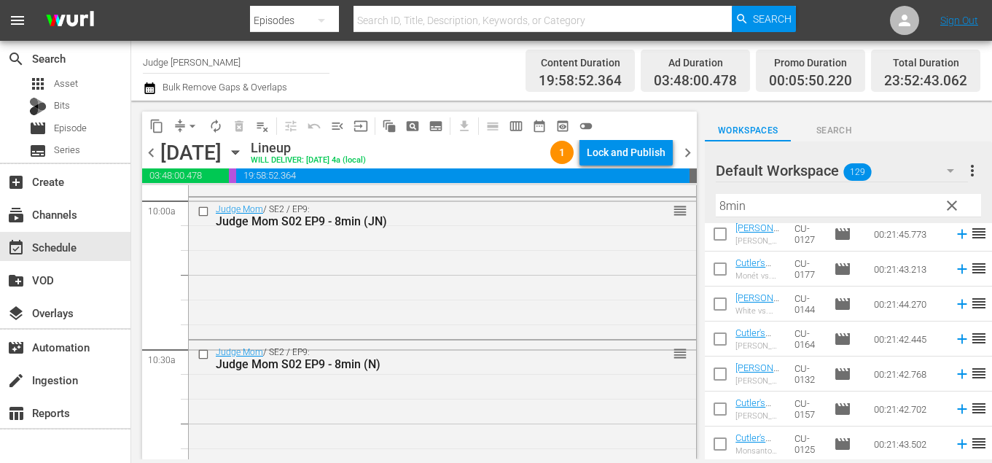
scroll to position [2962, 0]
click at [202, 207] on input "checkbox" at bounding box center [205, 209] width 15 height 12
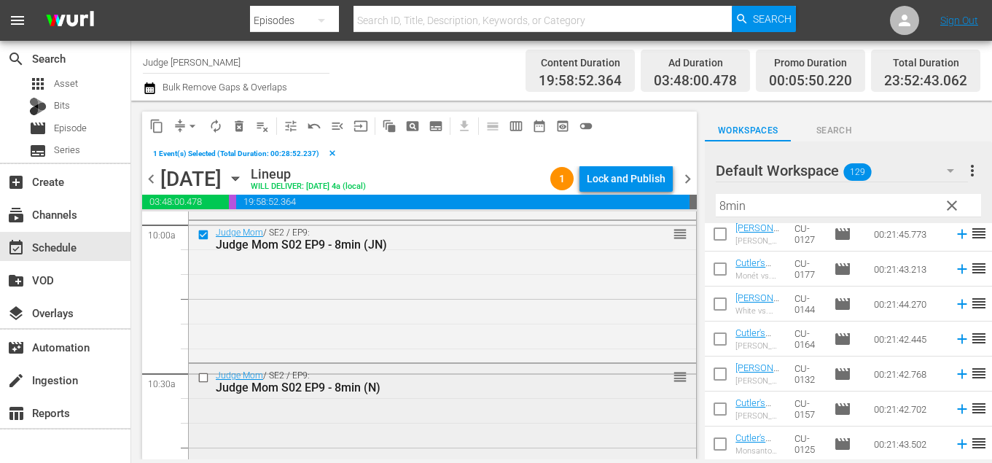
click at [203, 377] on input "checkbox" at bounding box center [205, 378] width 15 height 12
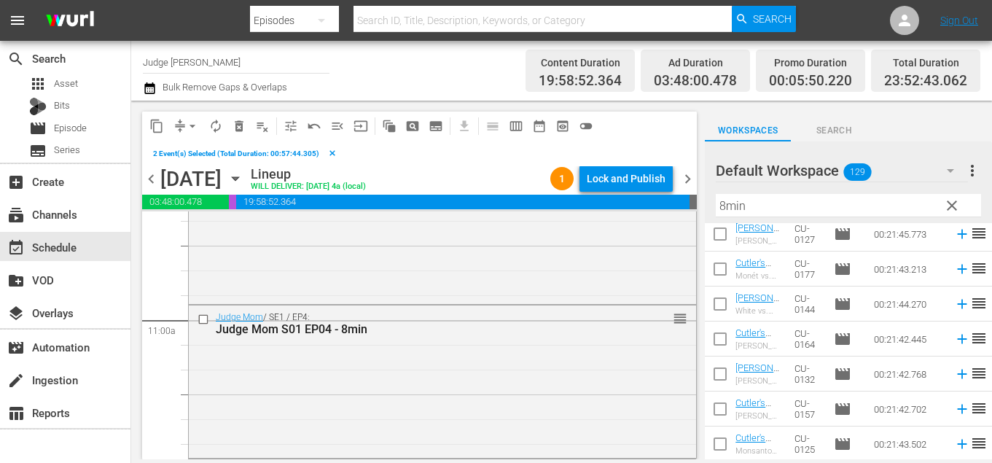
scroll to position [3175, 0]
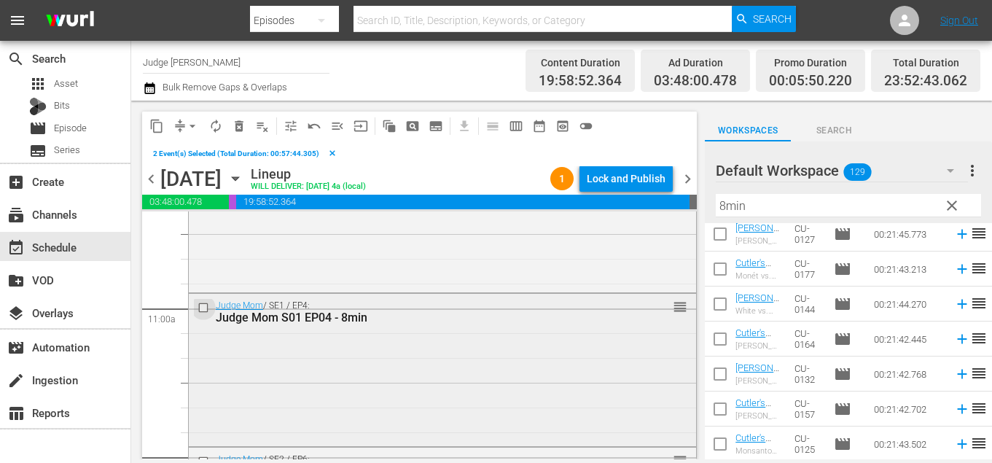
click at [203, 309] on input "checkbox" at bounding box center [205, 308] width 15 height 12
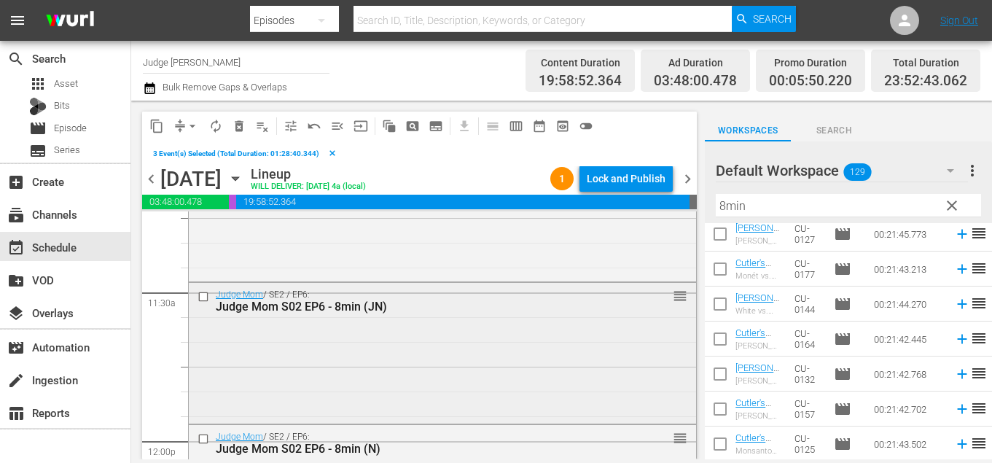
click at [205, 298] on input "checkbox" at bounding box center [205, 296] width 15 height 12
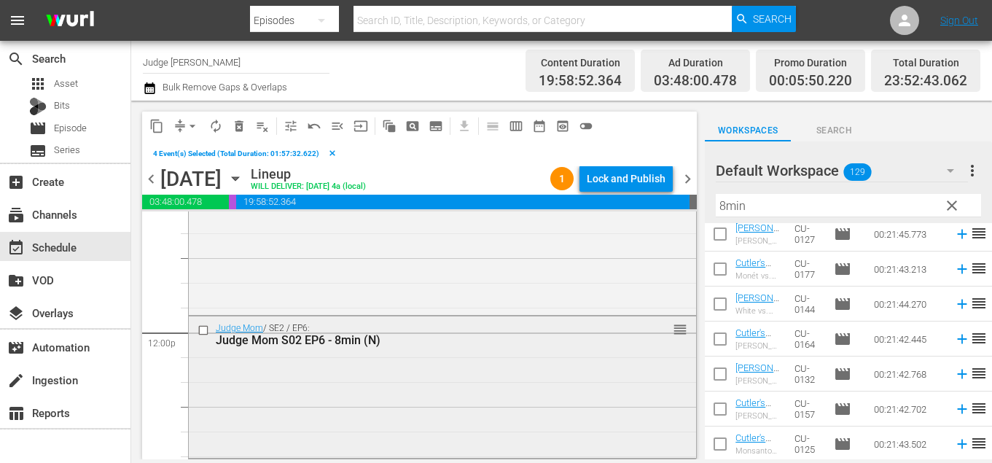
click at [203, 330] on input "checkbox" at bounding box center [205, 330] width 15 height 12
click at [203, 330] on input "checkbox" at bounding box center [205, 326] width 15 height 12
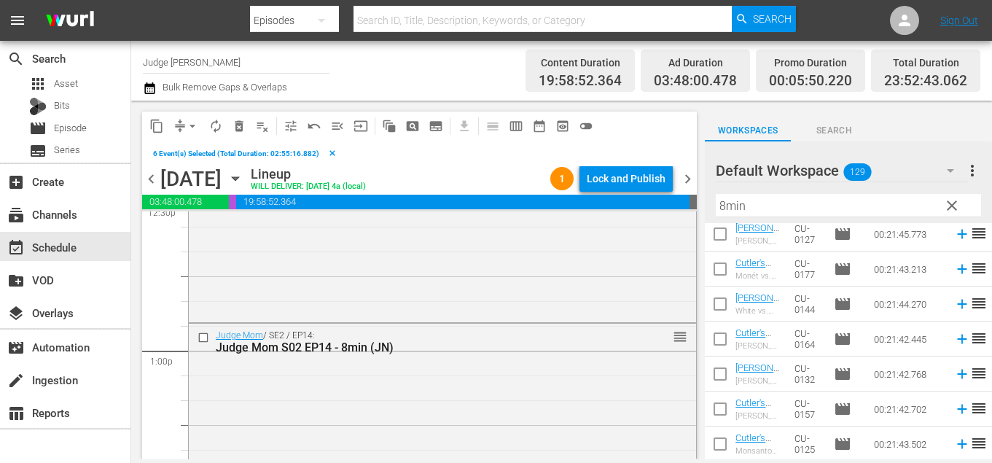
scroll to position [3743, 0]
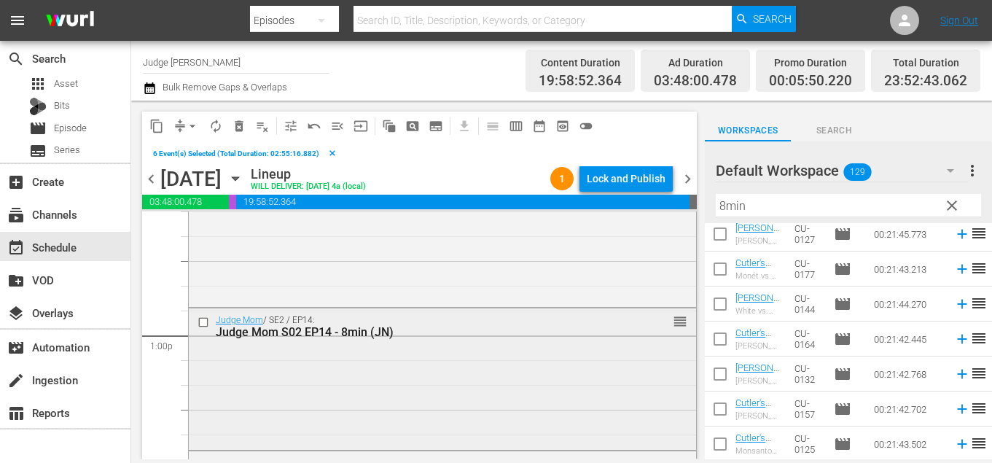
click at [203, 324] on input "checkbox" at bounding box center [205, 322] width 15 height 12
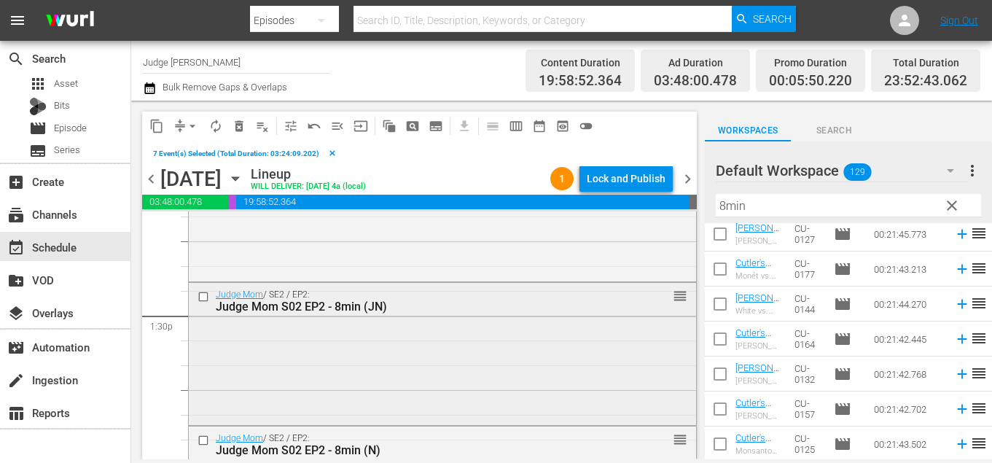
click at [204, 297] on input "checkbox" at bounding box center [205, 297] width 15 height 12
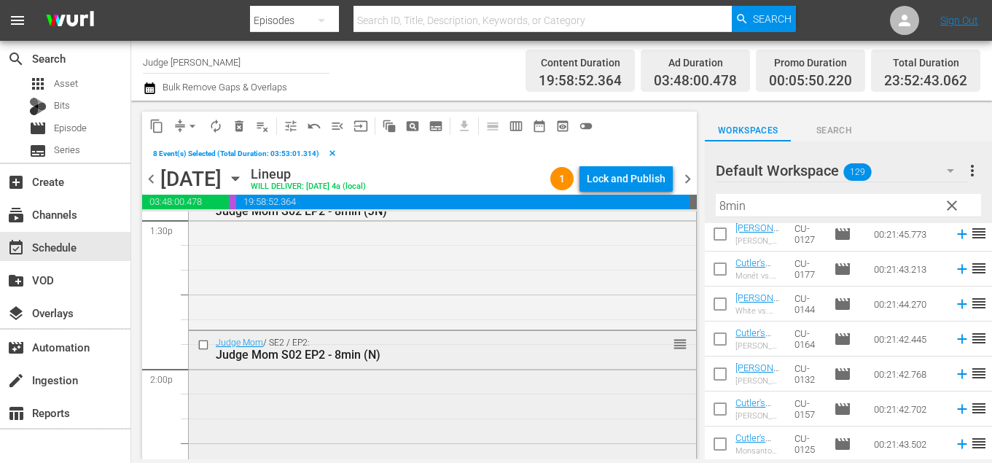
click at [203, 345] on input "checkbox" at bounding box center [205, 344] width 15 height 12
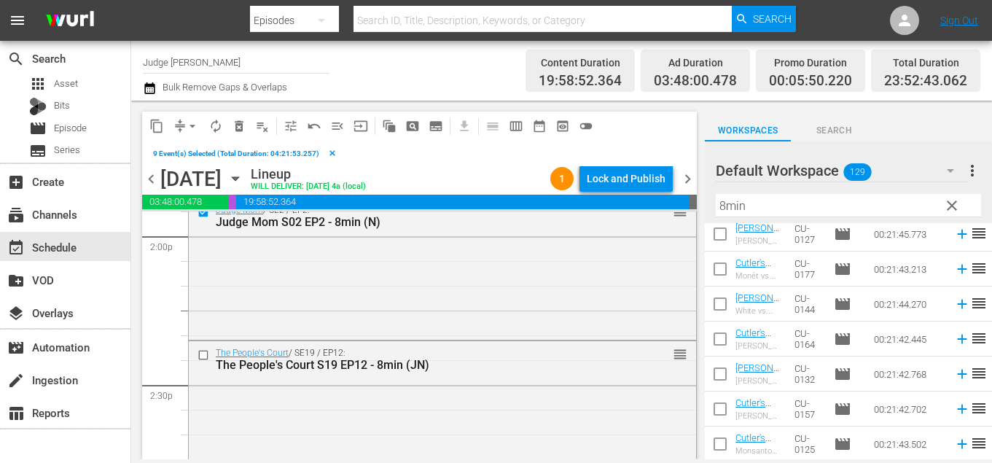
scroll to position [4160, 0]
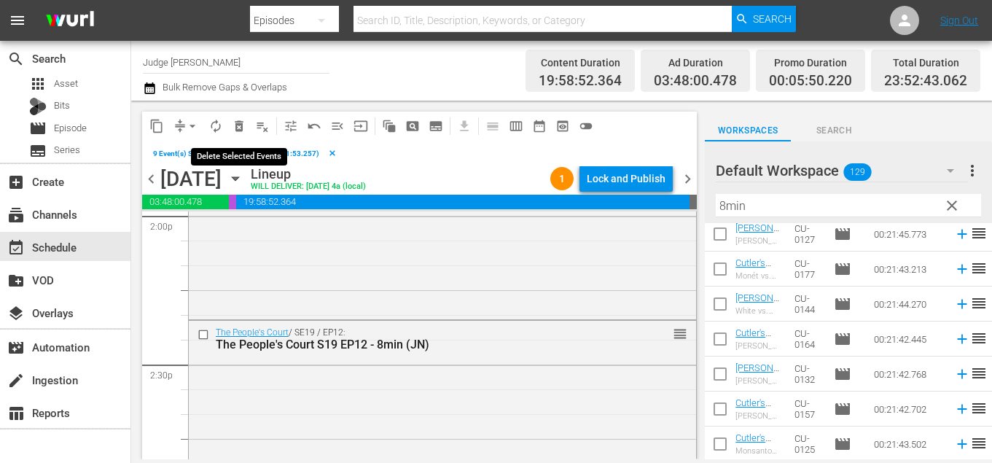
click at [237, 122] on span "delete_forever_outlined" at bounding box center [239, 126] width 15 height 15
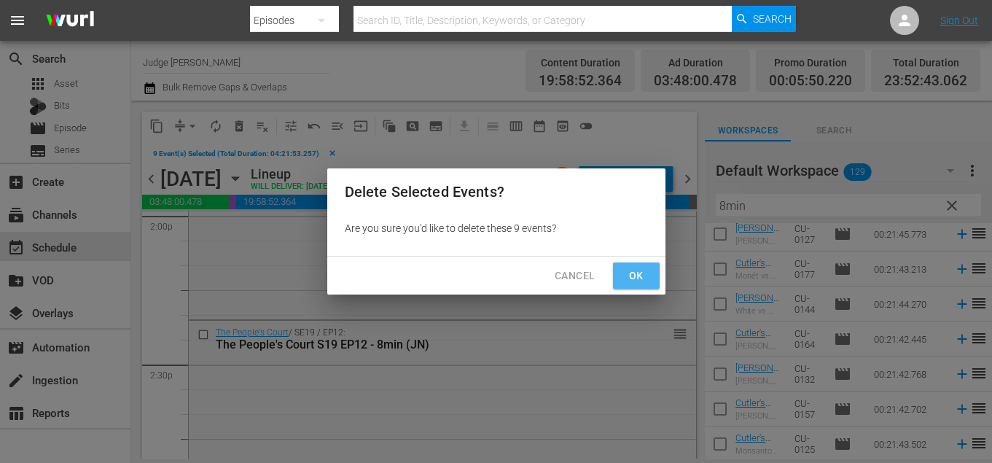
click at [634, 274] on span "Ok" at bounding box center [636, 276] width 23 height 18
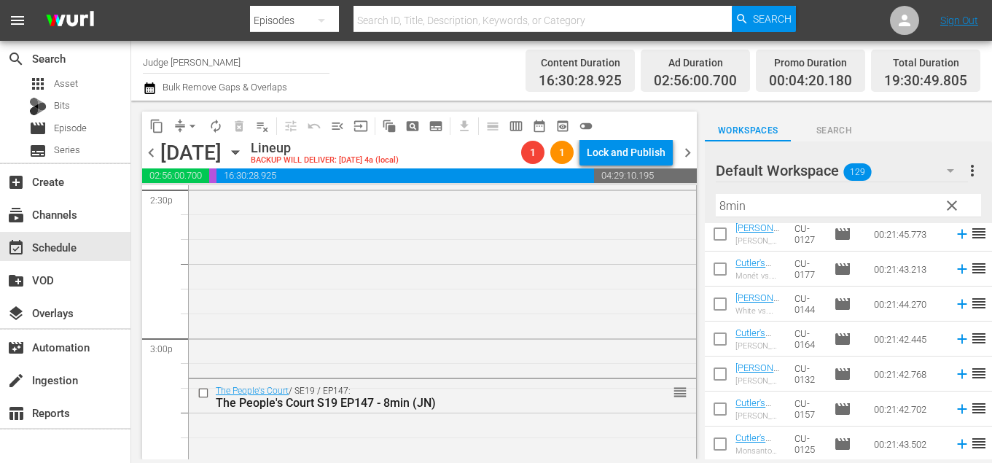
scroll to position [4042, 0]
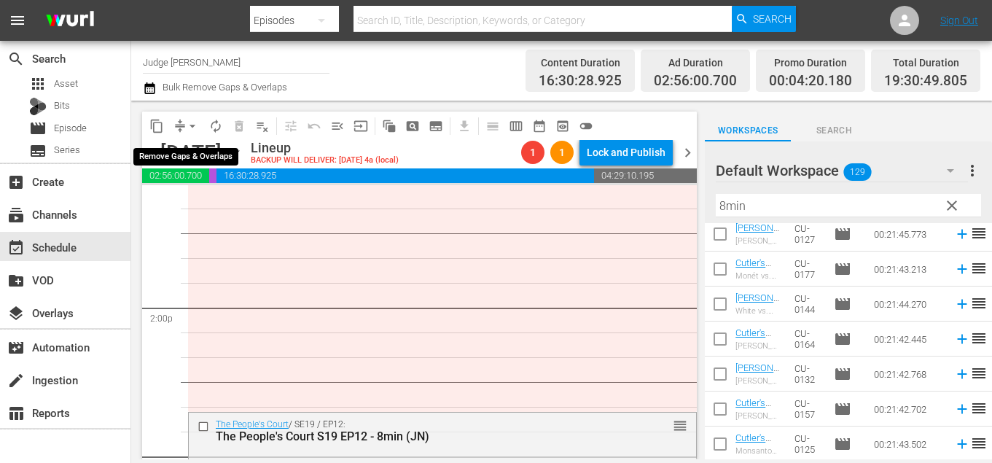
click at [193, 120] on span "arrow_drop_down" at bounding box center [192, 126] width 15 height 15
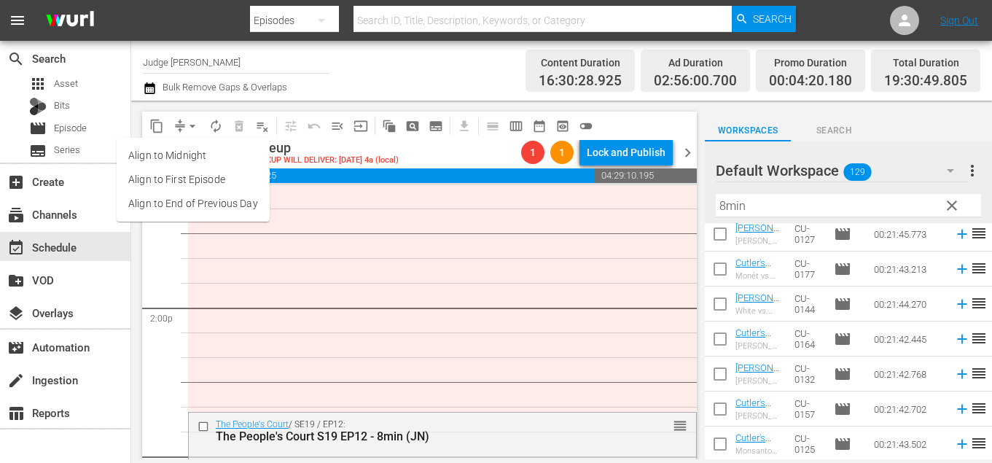
click at [225, 202] on li "Align to End of Previous Day" at bounding box center [193, 204] width 153 height 24
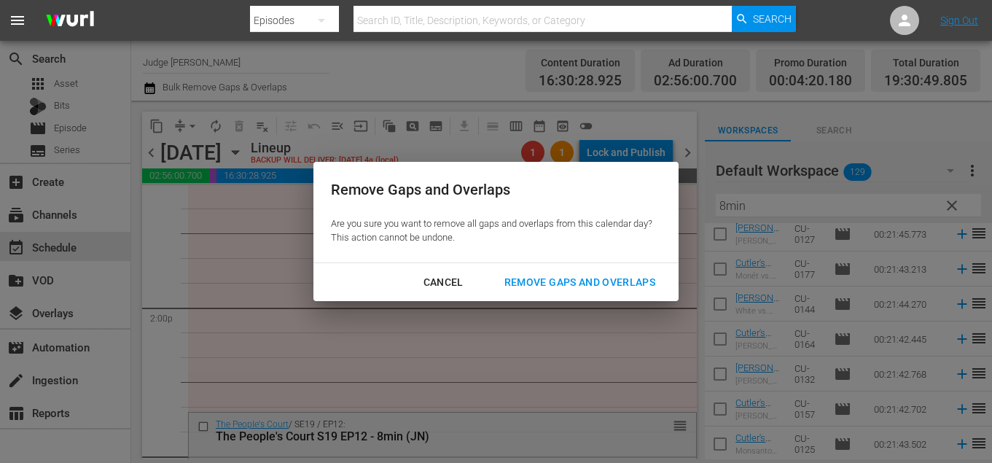
click at [554, 273] on button "Remove Gaps and Overlaps" at bounding box center [580, 282] width 186 height 27
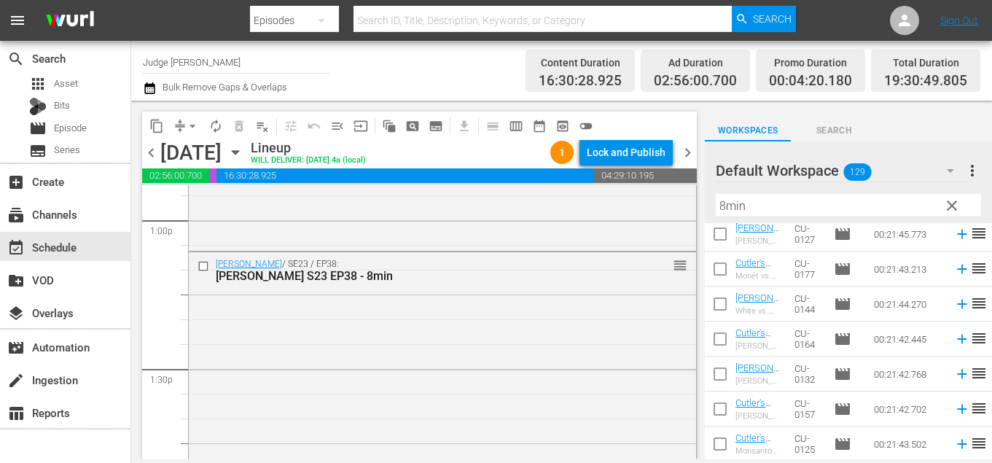
scroll to position [3837, 0]
click at [80, 122] on span "Episode" at bounding box center [70, 128] width 33 height 15
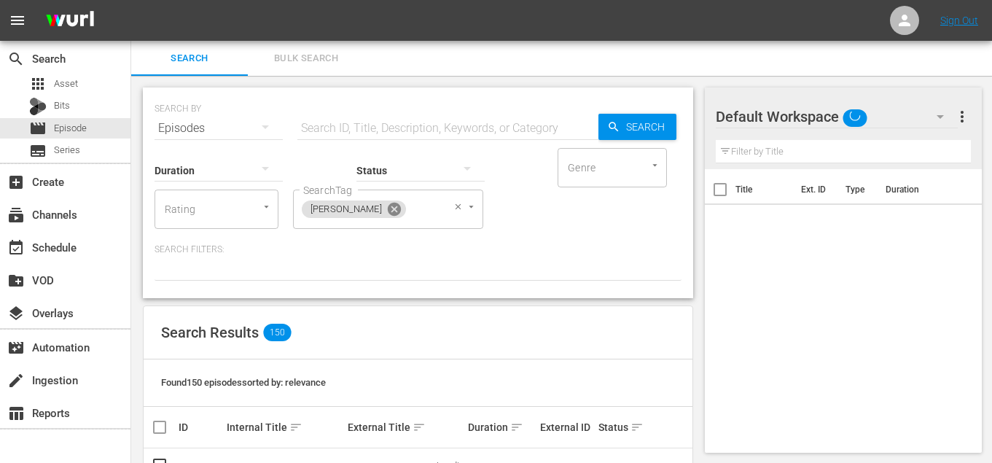
click at [388, 209] on icon at bounding box center [394, 209] width 13 height 13
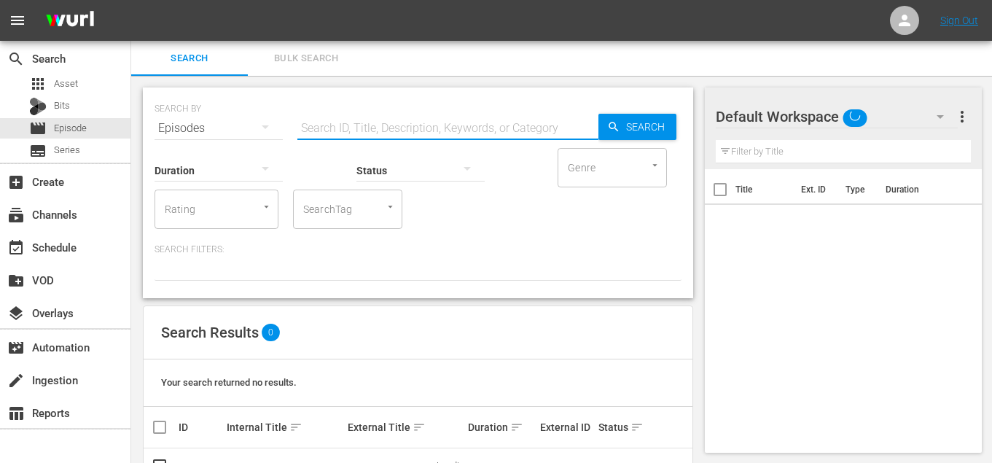
click at [402, 133] on input "text" at bounding box center [447, 128] width 301 height 35
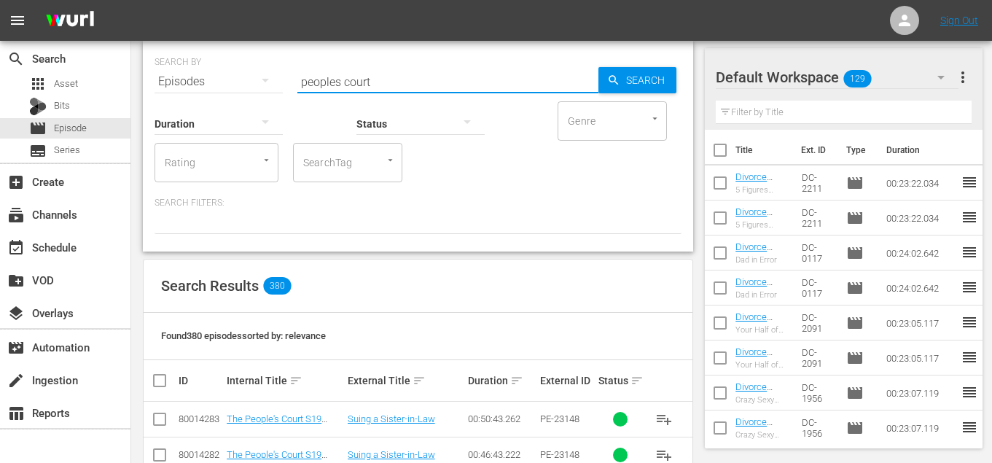
scroll to position [761, 0]
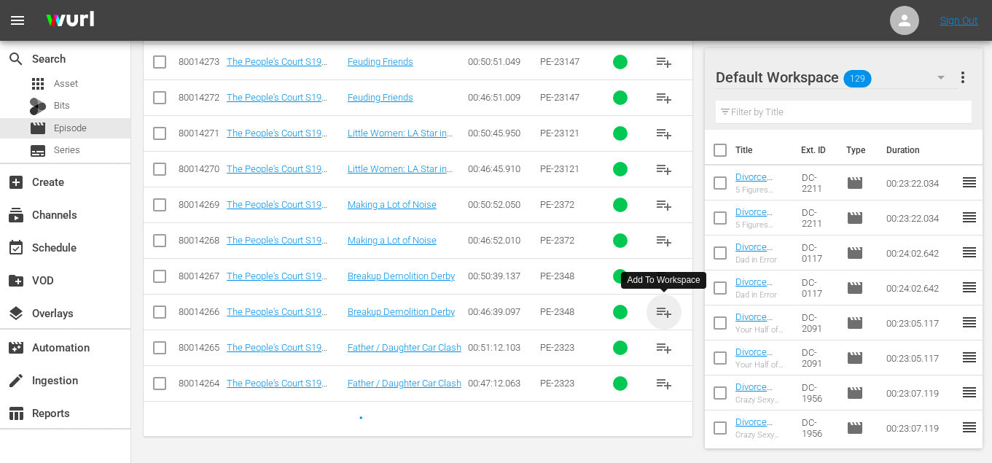
click at [661, 308] on span "playlist_add" at bounding box center [663, 311] width 17 height 17
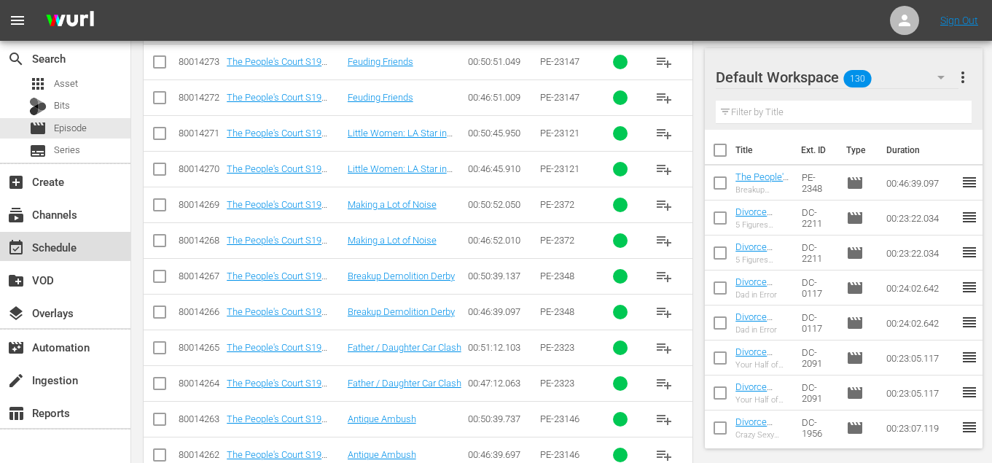
click at [54, 258] on div "event_available Schedule" at bounding box center [65, 246] width 131 height 29
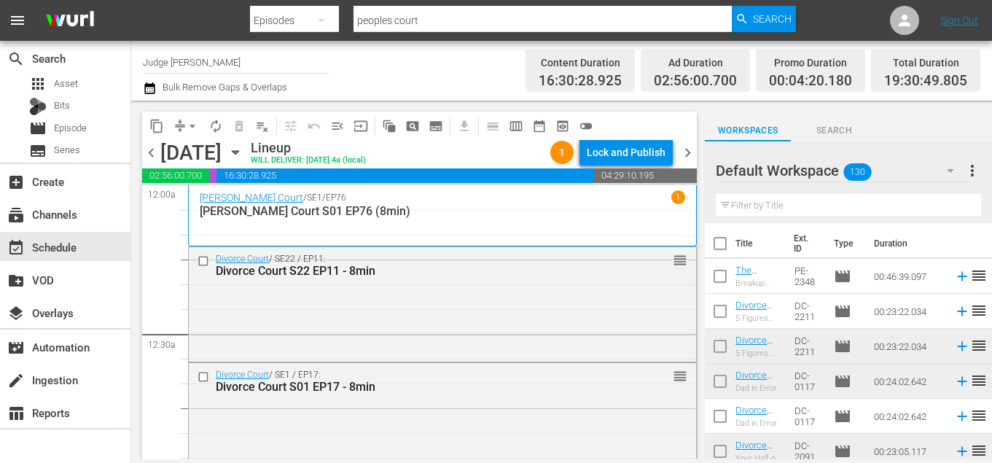
click at [815, 185] on div at bounding box center [768, 171] width 105 height 36
click at [815, 205] on input "text" at bounding box center [848, 205] width 265 height 23
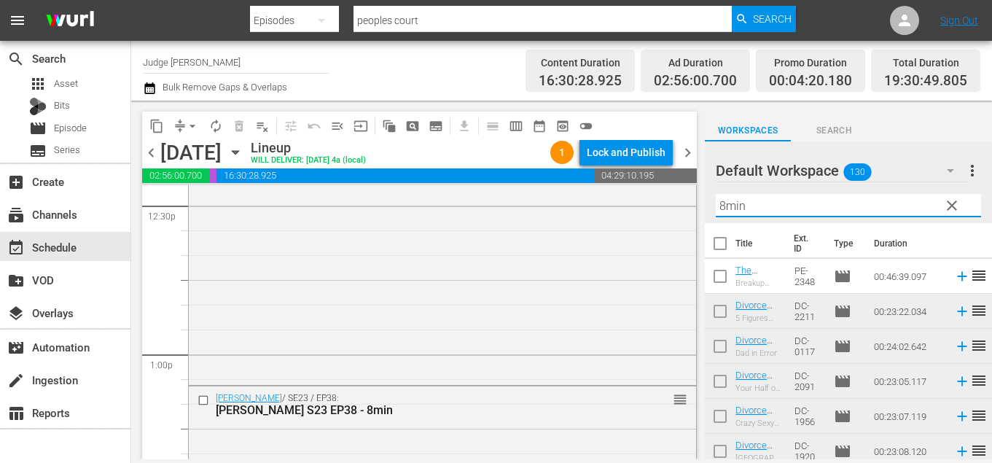
scroll to position [3723, 0]
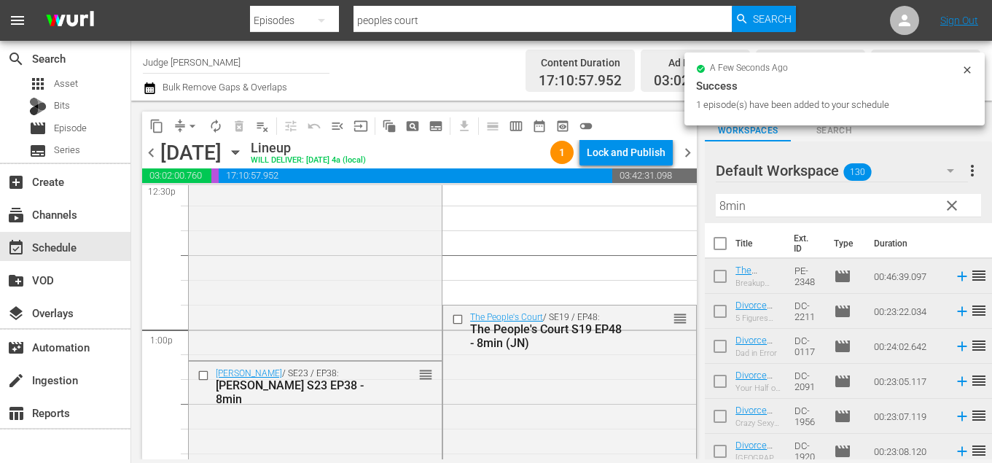
click at [191, 125] on span "arrow_drop_down" at bounding box center [192, 126] width 15 height 15
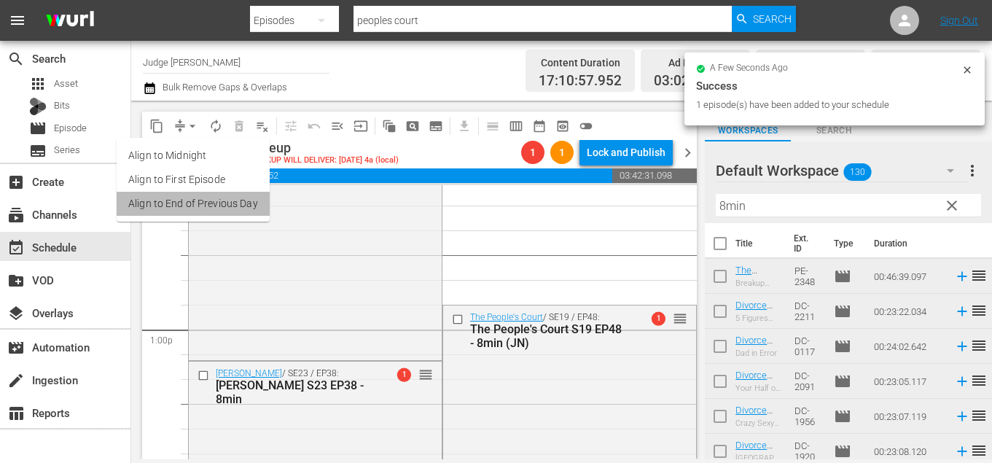
click at [218, 198] on li "Align to End of Previous Day" at bounding box center [193, 204] width 153 height 24
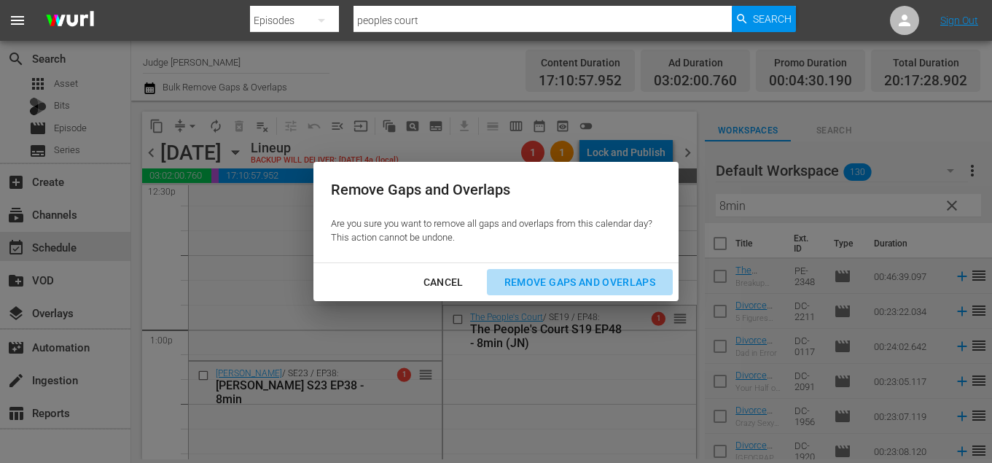
click at [588, 289] on div "Remove Gaps and Overlaps" at bounding box center [580, 282] width 174 height 18
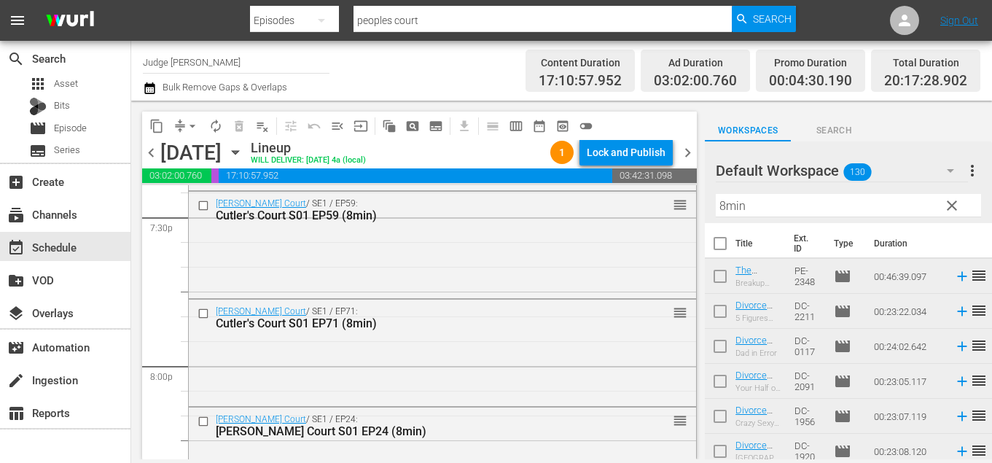
scroll to position [5762, 0]
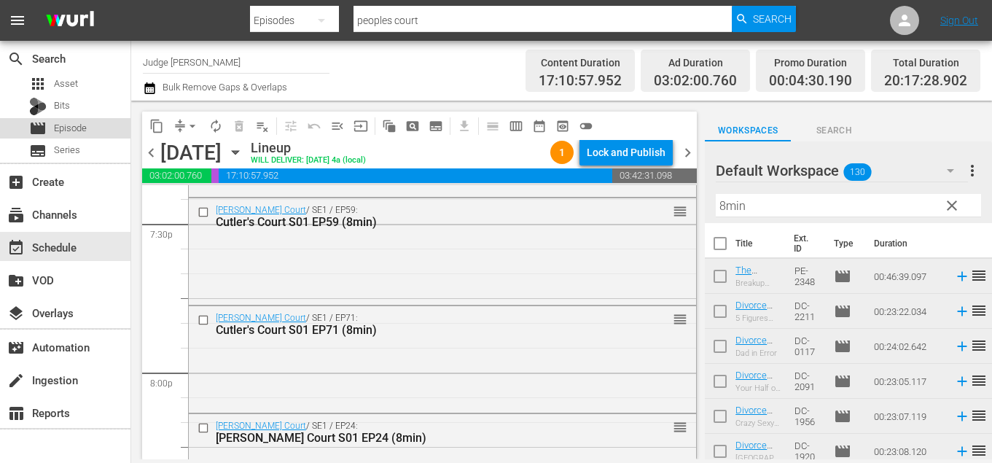
click at [76, 133] on span "Episode" at bounding box center [70, 128] width 33 height 15
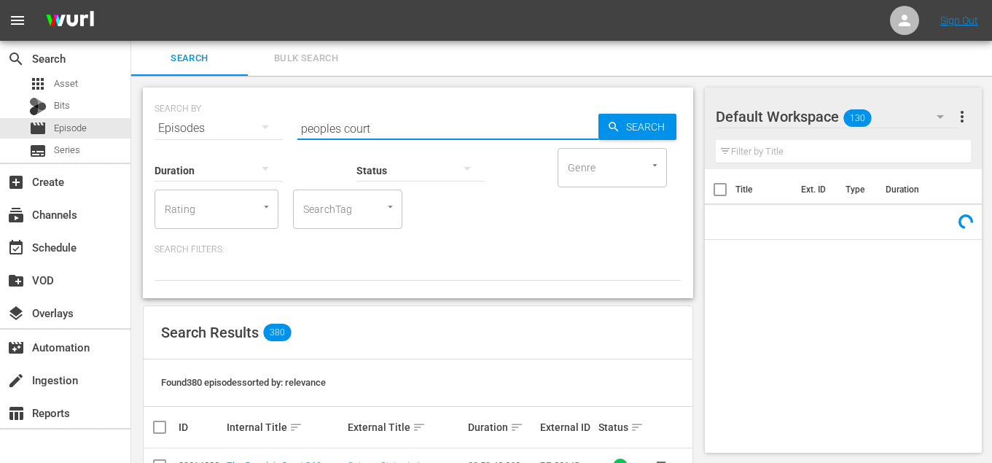
drag, startPoint x: 386, startPoint y: 123, endPoint x: 241, endPoint y: 123, distance: 145.1
click at [241, 123] on div "SEARCH BY Search By Episodes Search ID, Title, Description, Keywords, or Catego…" at bounding box center [418, 119] width 527 height 52
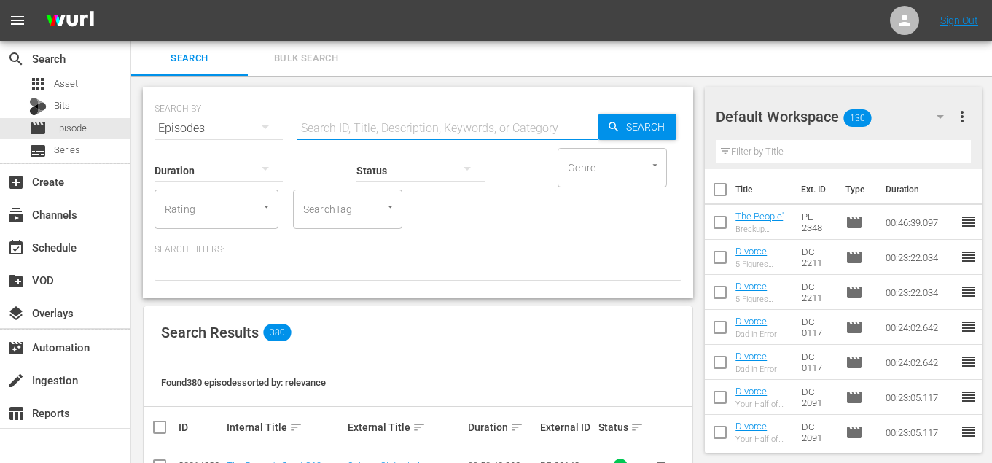
click at [316, 206] on input "SearchTag" at bounding box center [327, 209] width 55 height 26
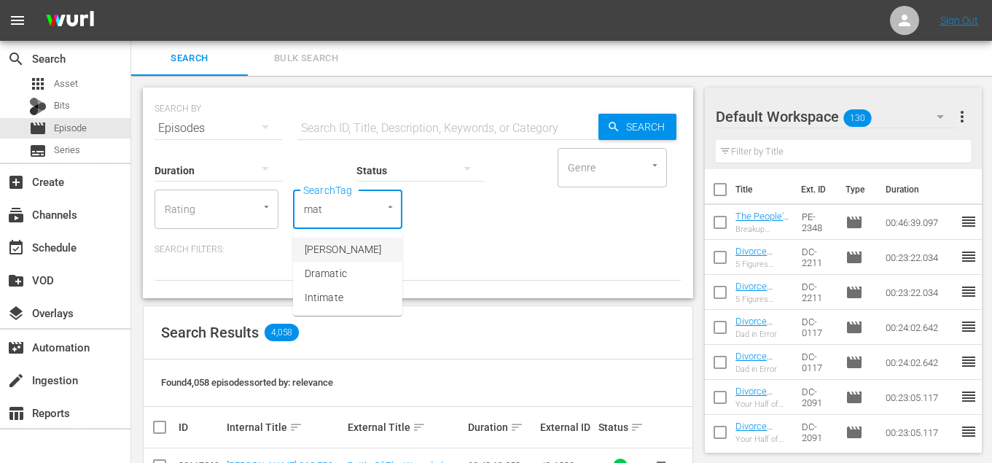
click at [364, 246] on span "[PERSON_NAME]" at bounding box center [343, 249] width 77 height 15
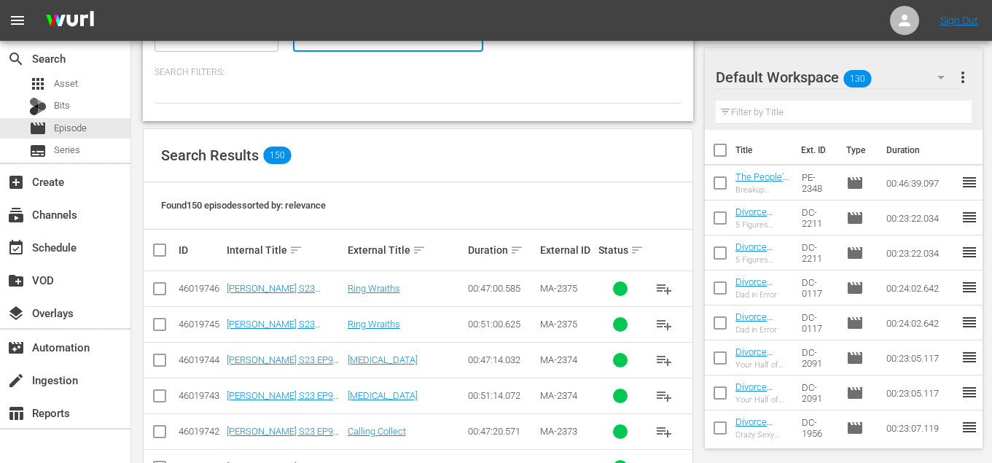
scroll to position [212, 0]
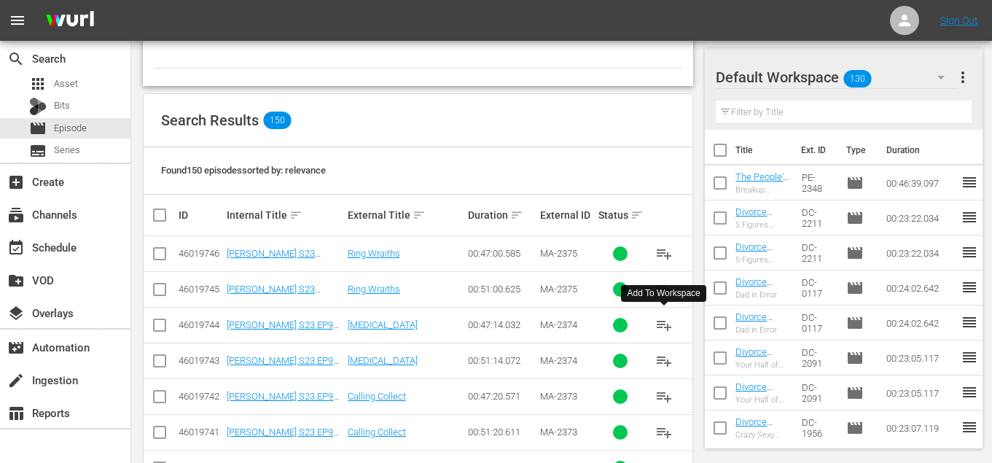
click at [658, 328] on span "playlist_add" at bounding box center [663, 324] width 17 height 17
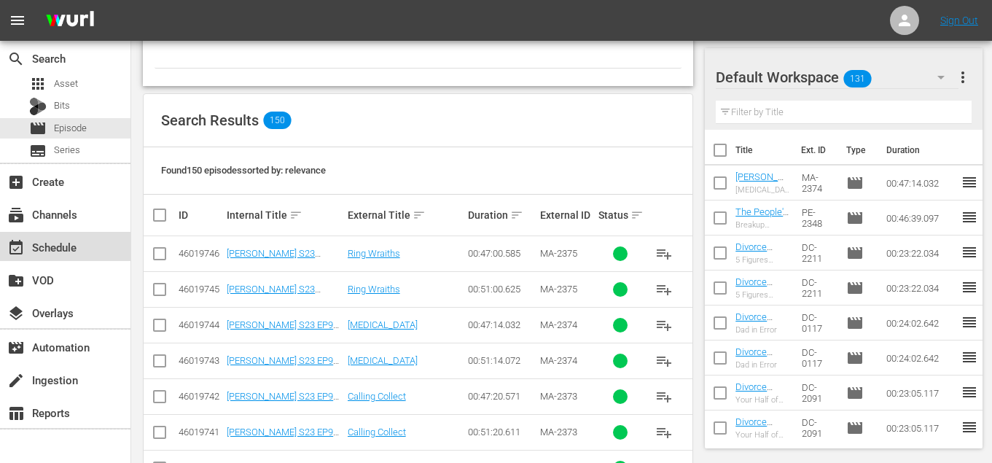
click at [68, 251] on div "event_available Schedule" at bounding box center [41, 244] width 82 height 13
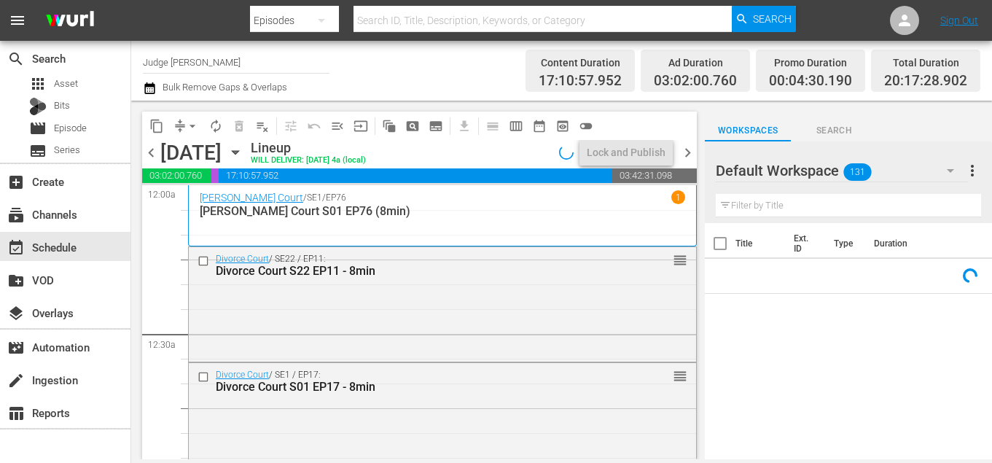
click at [787, 209] on input "text" at bounding box center [848, 205] width 265 height 23
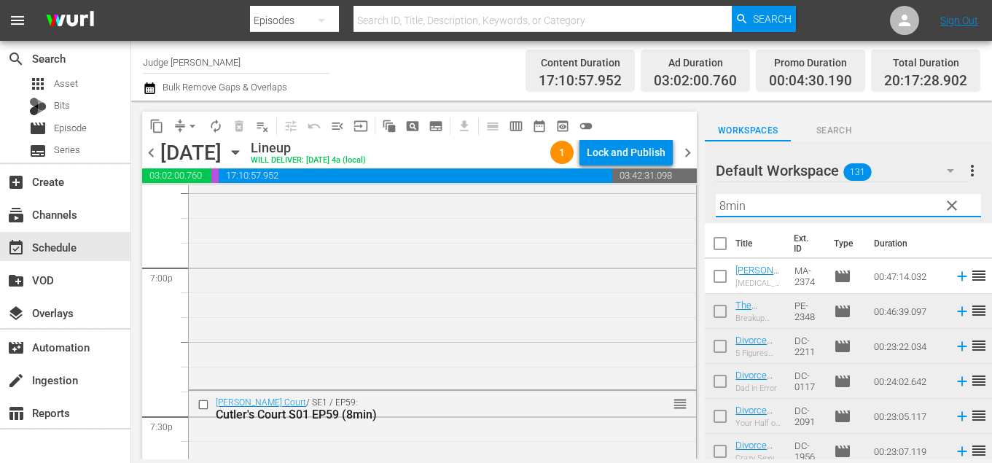
scroll to position [5558, 0]
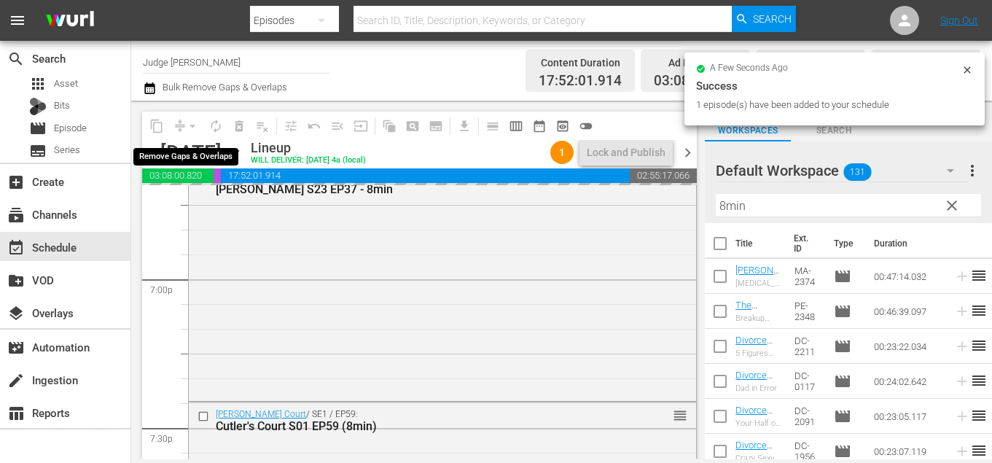
click at [187, 123] on span "arrow_drop_down" at bounding box center [192, 126] width 15 height 15
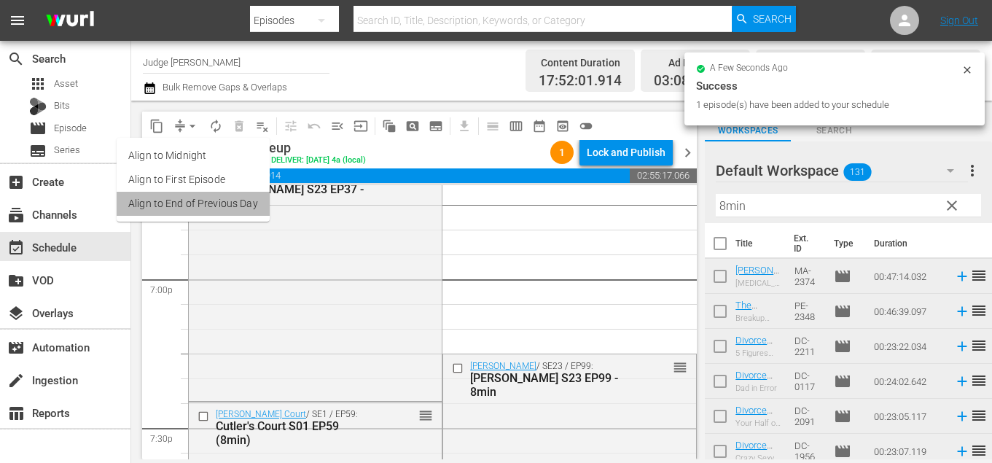
click at [218, 206] on li "Align to End of Previous Day" at bounding box center [193, 204] width 153 height 24
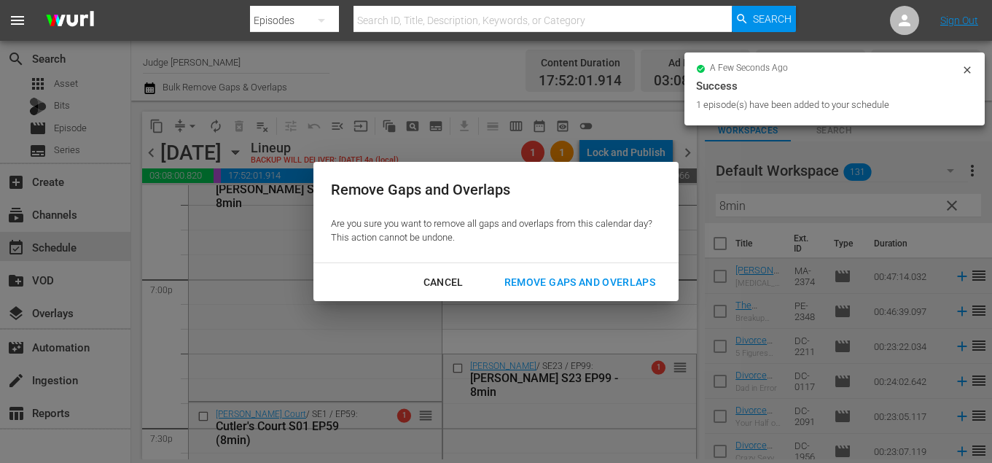
click at [533, 278] on div "Remove Gaps and Overlaps" at bounding box center [580, 282] width 174 height 18
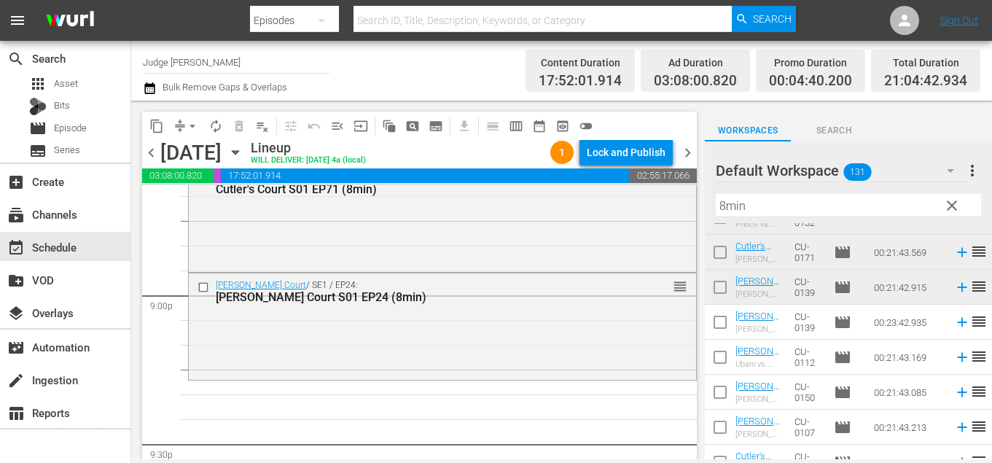
scroll to position [1638, 0]
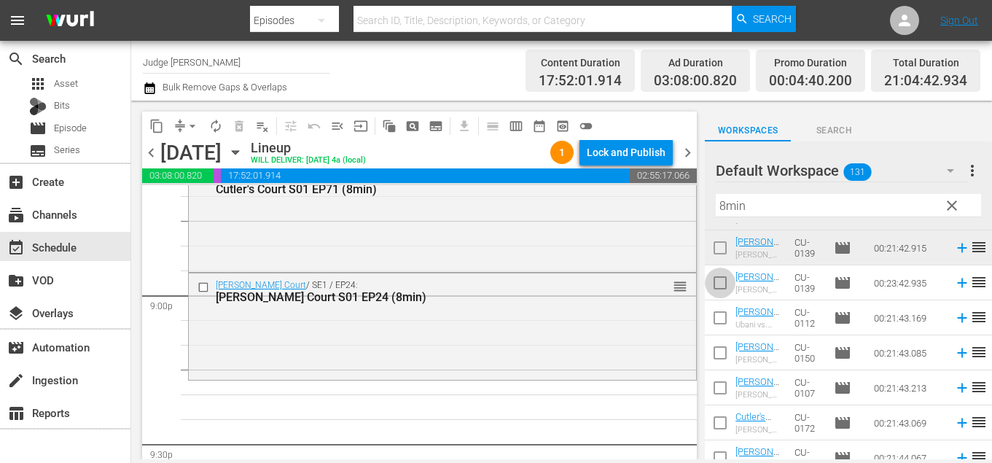
click at [714, 287] on input "checkbox" at bounding box center [720, 286] width 31 height 31
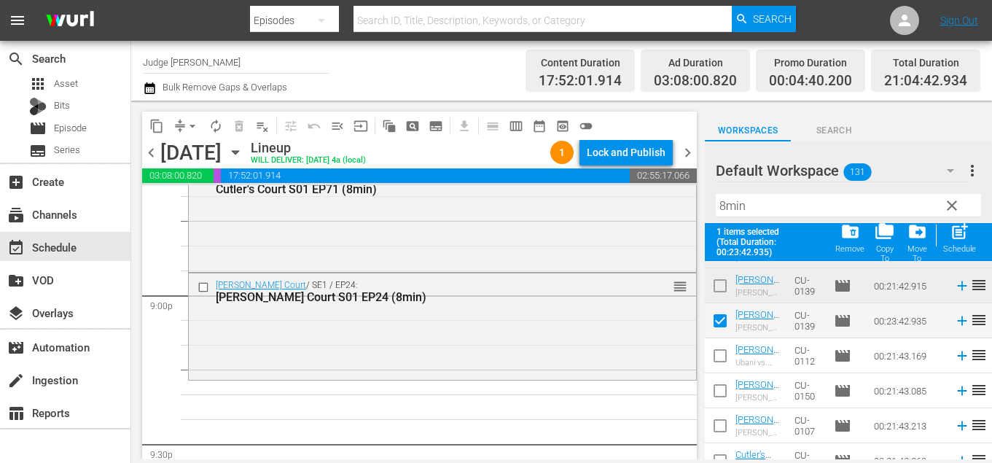
click at [720, 326] on input "checkbox" at bounding box center [720, 323] width 31 height 31
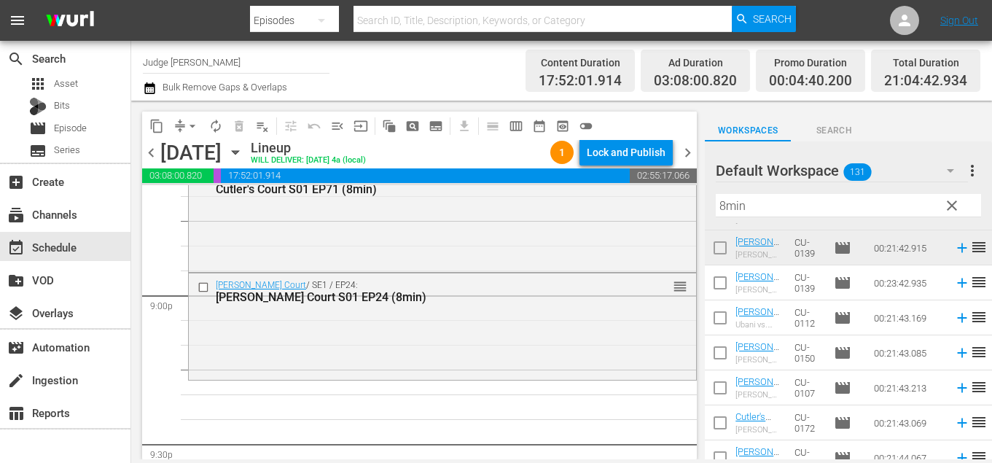
scroll to position [1605, 0]
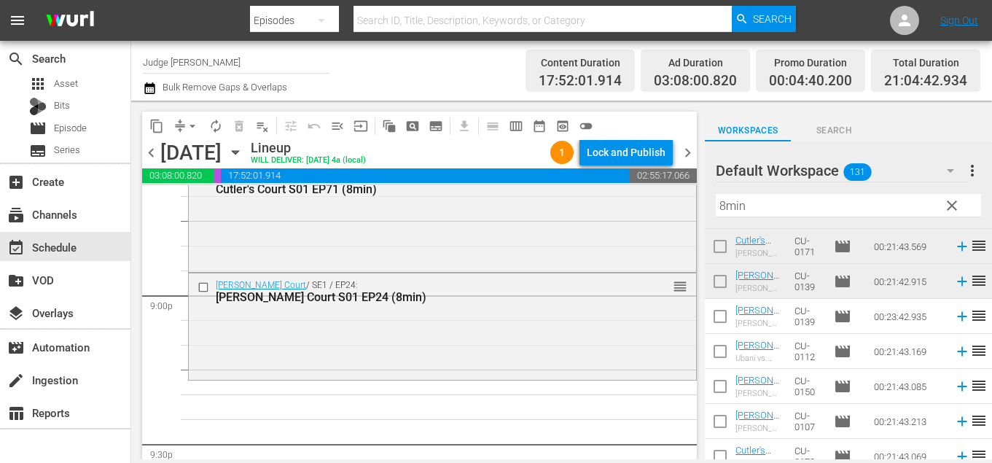
click at [719, 317] on input "checkbox" at bounding box center [720, 319] width 31 height 31
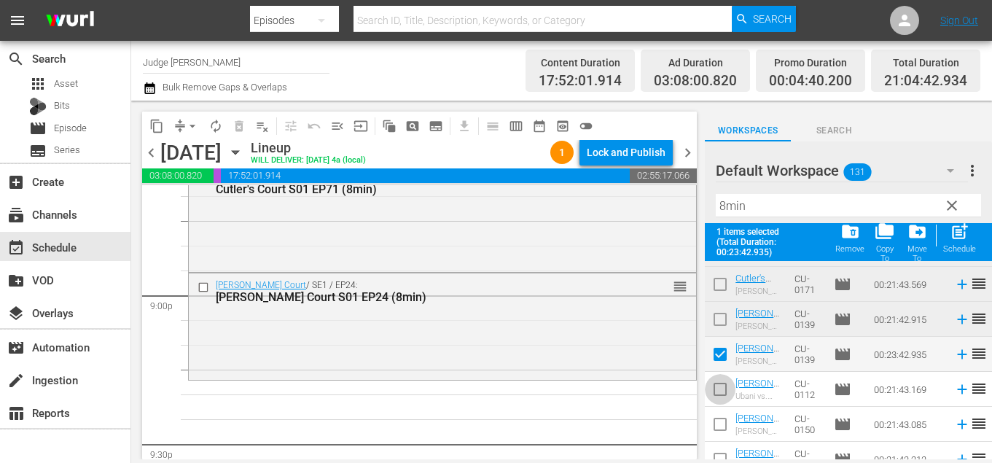
click at [724, 385] on input "checkbox" at bounding box center [720, 392] width 31 height 31
click at [723, 425] on input "checkbox" at bounding box center [720, 427] width 31 height 31
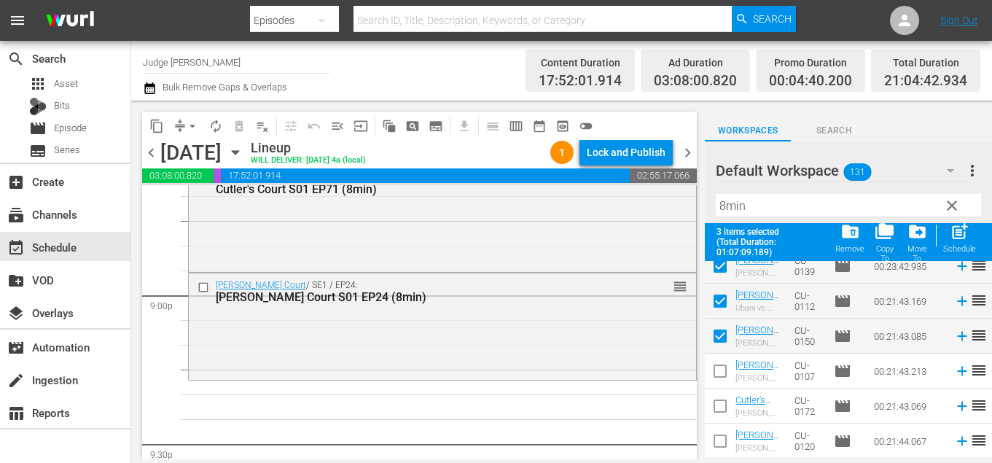
scroll to position [1716, 0]
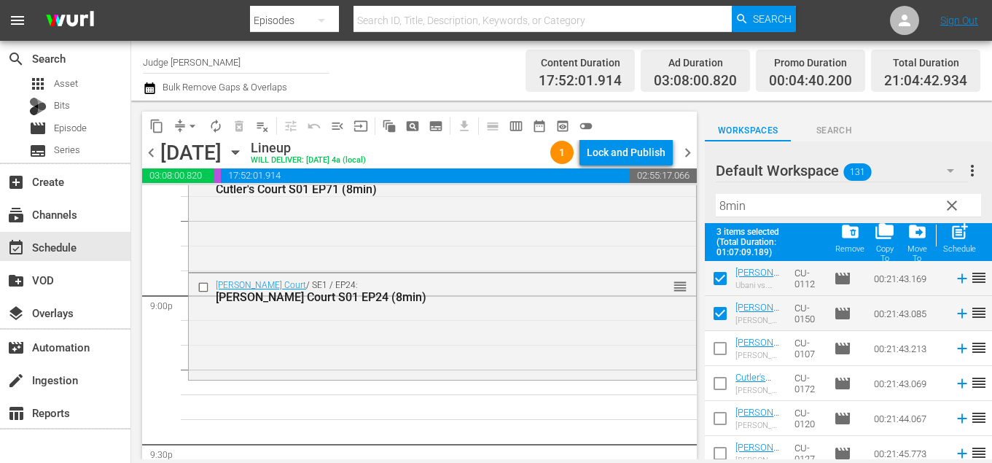
click at [724, 354] on input "checkbox" at bounding box center [720, 351] width 31 height 31
click at [724, 389] on input "checkbox" at bounding box center [720, 386] width 31 height 31
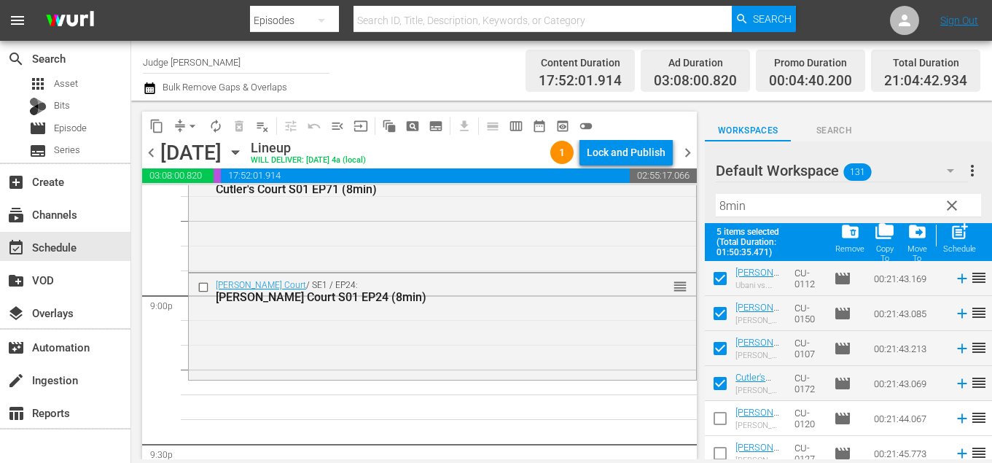
click at [724, 418] on input "checkbox" at bounding box center [720, 421] width 31 height 31
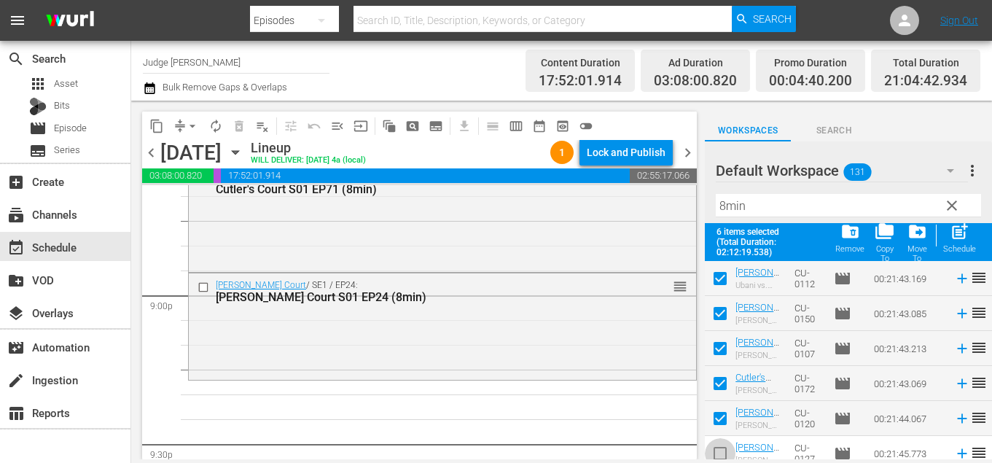
click at [724, 446] on input "checkbox" at bounding box center [720, 456] width 31 height 31
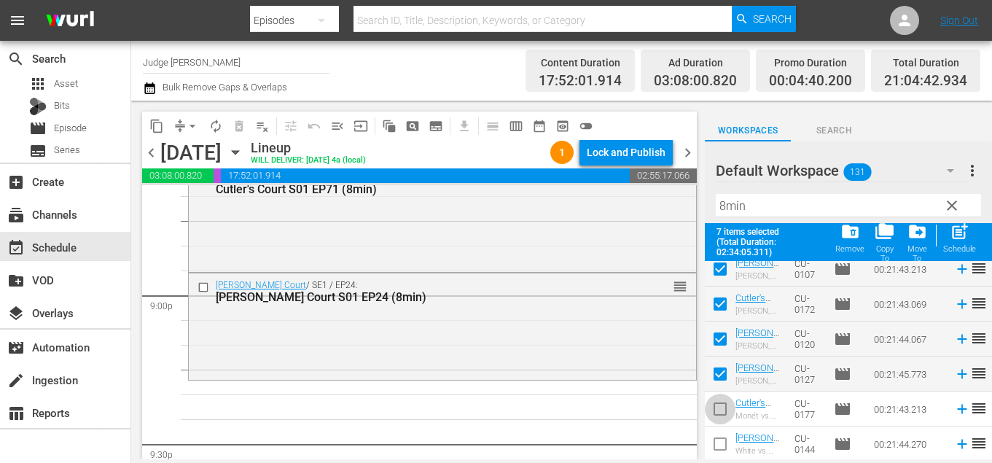
click at [722, 411] on input "checkbox" at bounding box center [720, 412] width 31 height 31
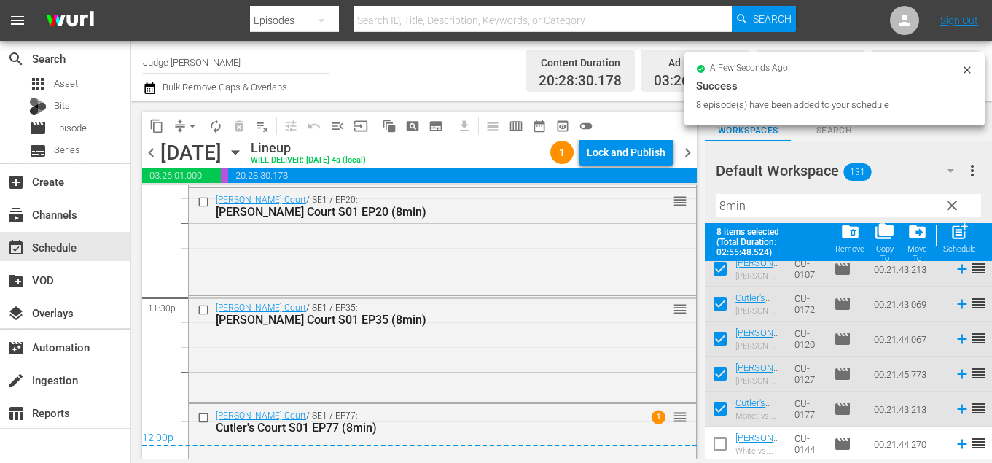
scroll to position [6930, 0]
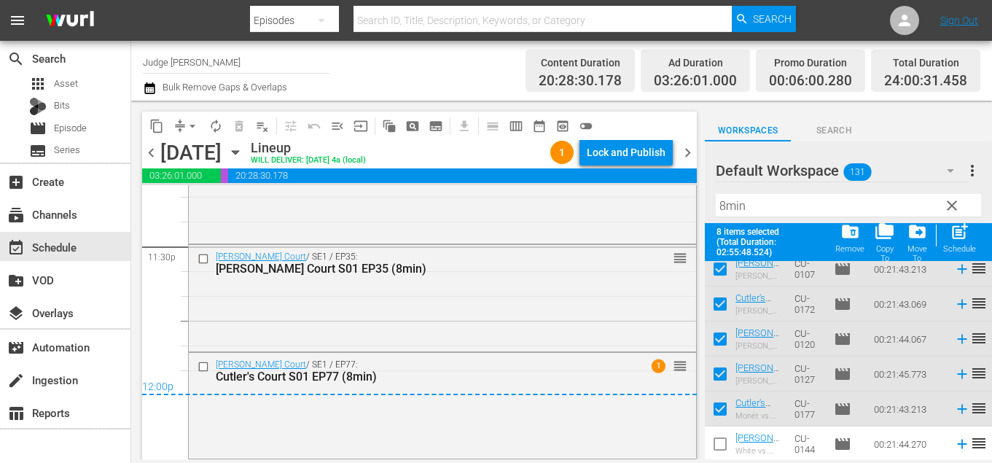
click at [255, 65] on input "Judge [PERSON_NAME]" at bounding box center [236, 61] width 187 height 35
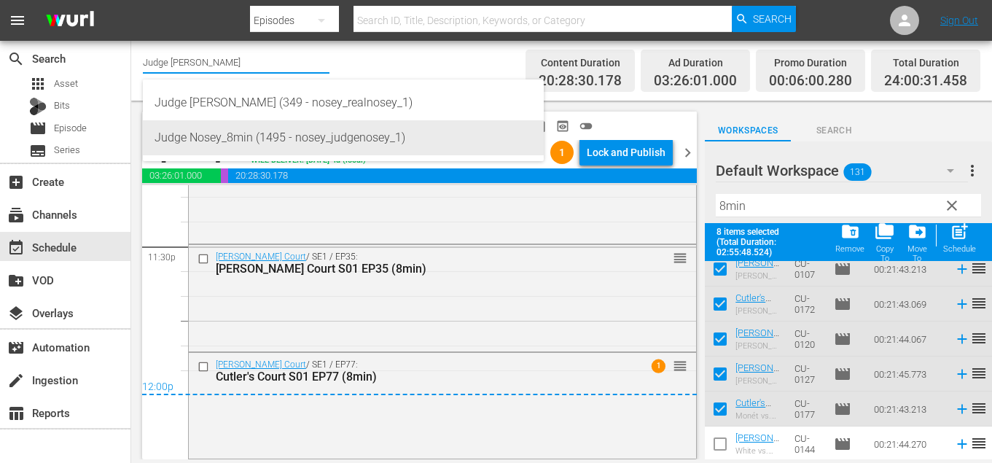
click at [269, 139] on div "Judge Nosey_8min (1495 - nosey_judgenosey_1)" at bounding box center [344, 137] width 378 height 35
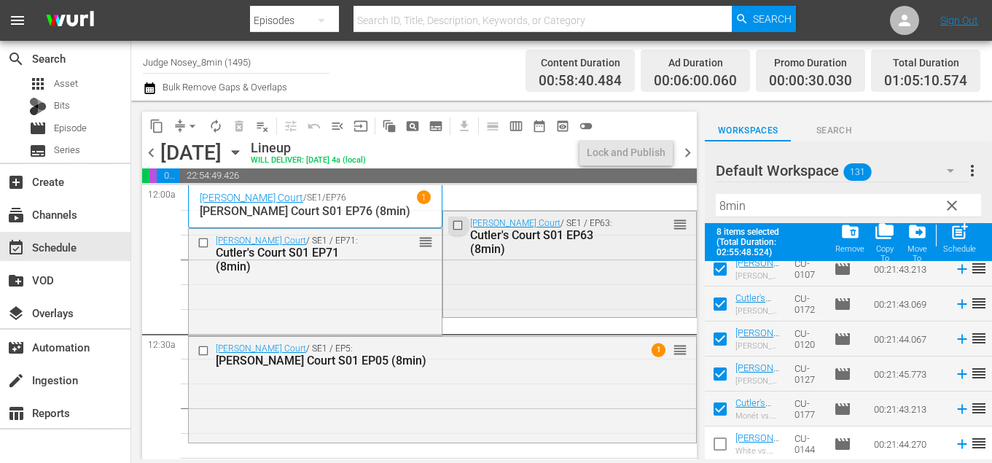
click at [457, 230] on input "checkbox" at bounding box center [459, 225] width 15 height 12
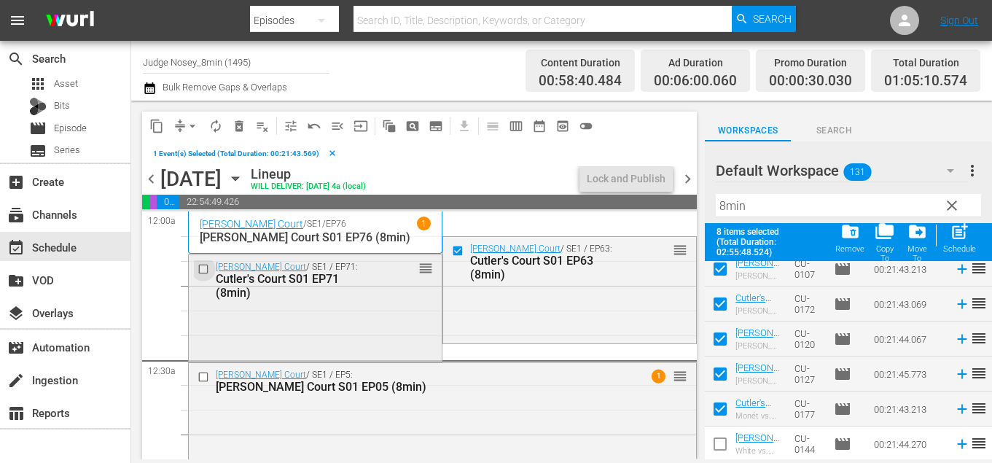
click at [204, 268] on input "checkbox" at bounding box center [205, 268] width 15 height 12
click at [203, 380] on input "checkbox" at bounding box center [205, 376] width 15 height 12
click at [236, 128] on span "delete_forever_outlined" at bounding box center [239, 126] width 15 height 15
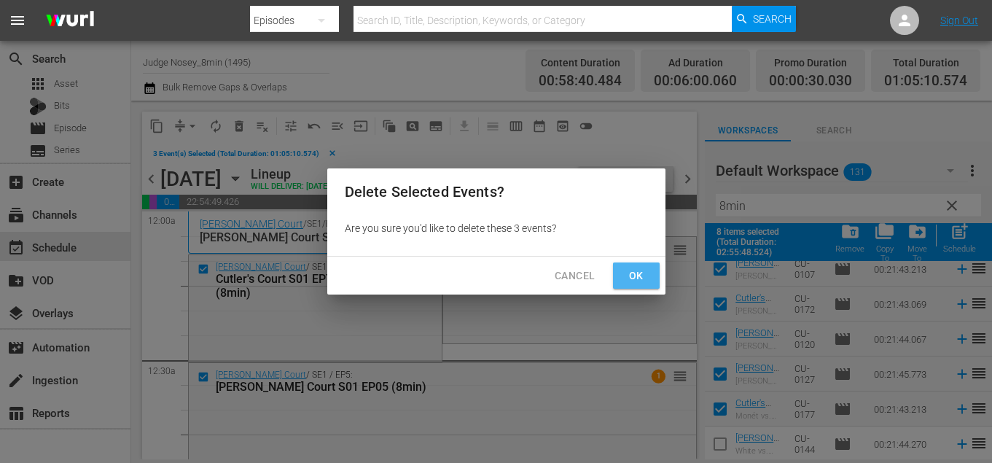
click at [625, 268] on span "Ok" at bounding box center [636, 276] width 23 height 18
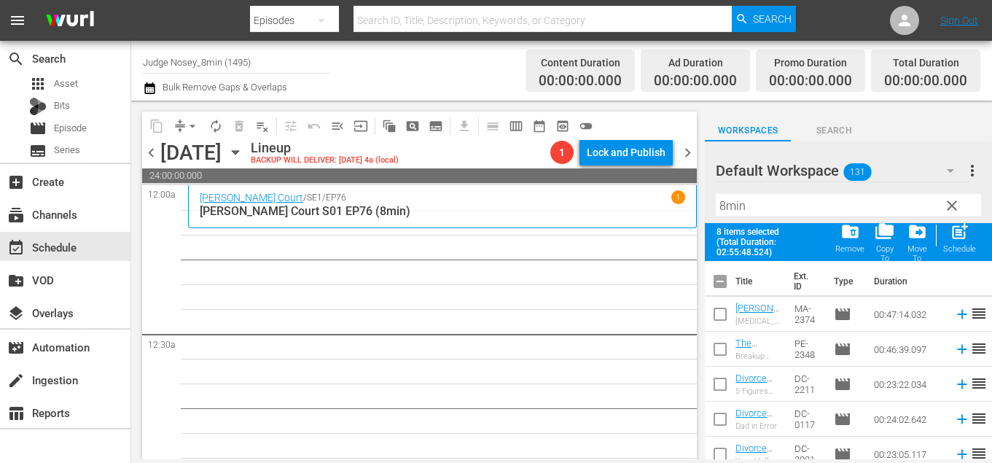
click at [720, 276] on input "checkbox" at bounding box center [720, 284] width 31 height 31
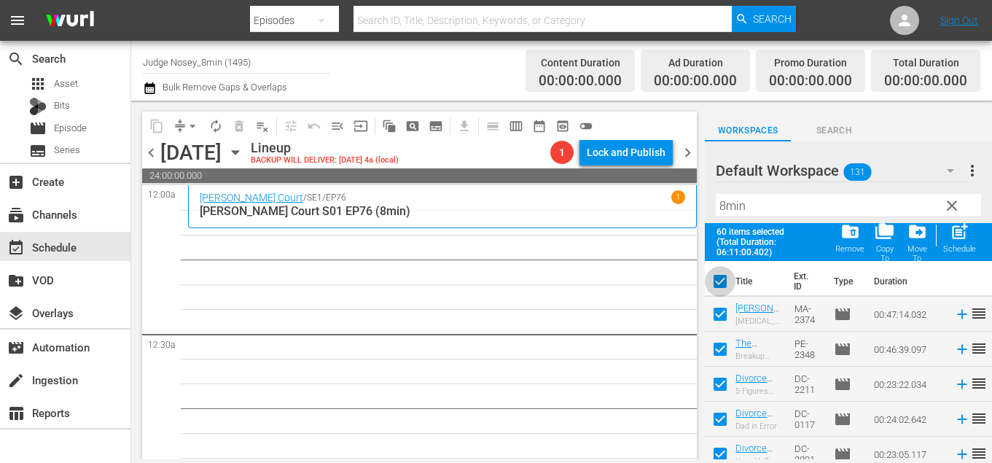
click at [723, 279] on input "checkbox" at bounding box center [720, 284] width 31 height 31
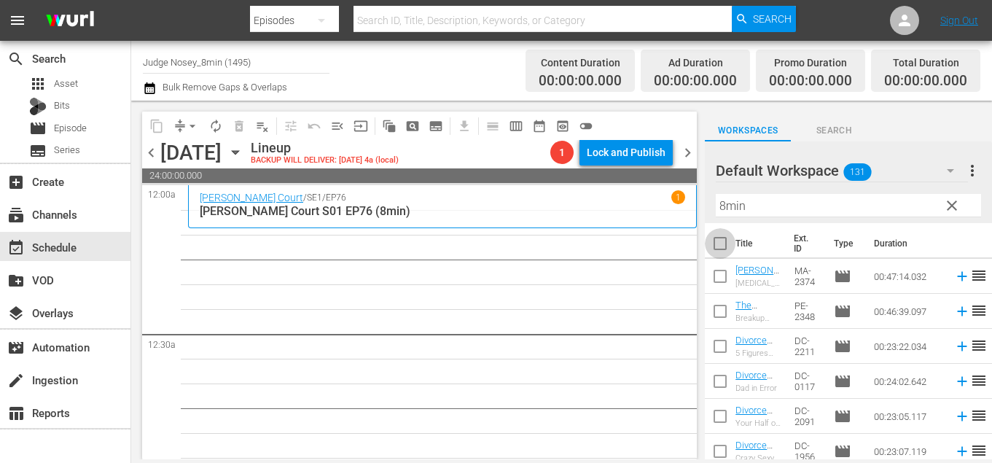
click at [719, 251] on input "checkbox" at bounding box center [720, 246] width 31 height 31
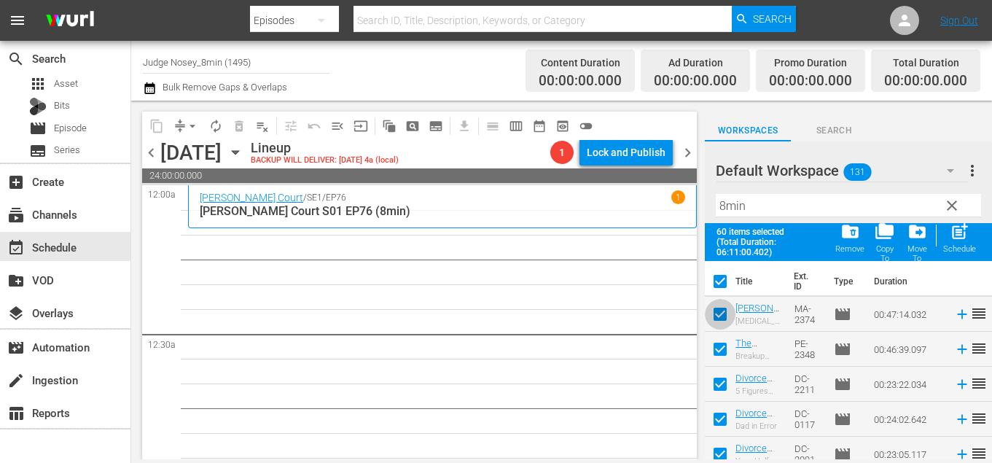
click at [720, 316] on input "checkbox" at bounding box center [720, 317] width 31 height 31
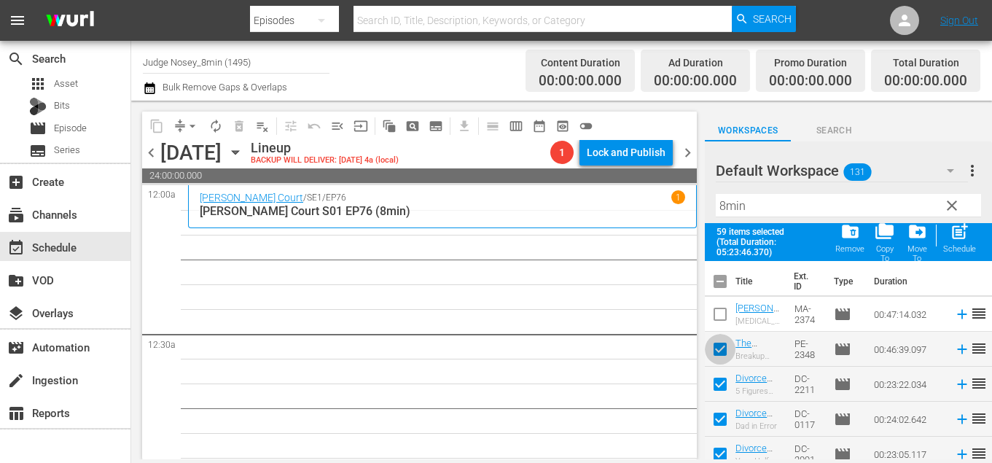
click at [720, 352] on input "checkbox" at bounding box center [720, 352] width 31 height 31
click at [960, 239] on span "post_add" at bounding box center [960, 232] width 20 height 20
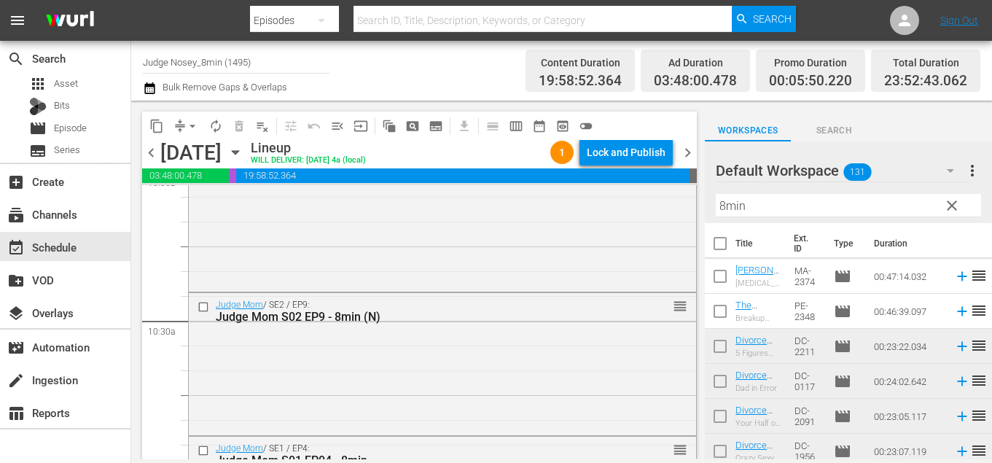
scroll to position [2835, 0]
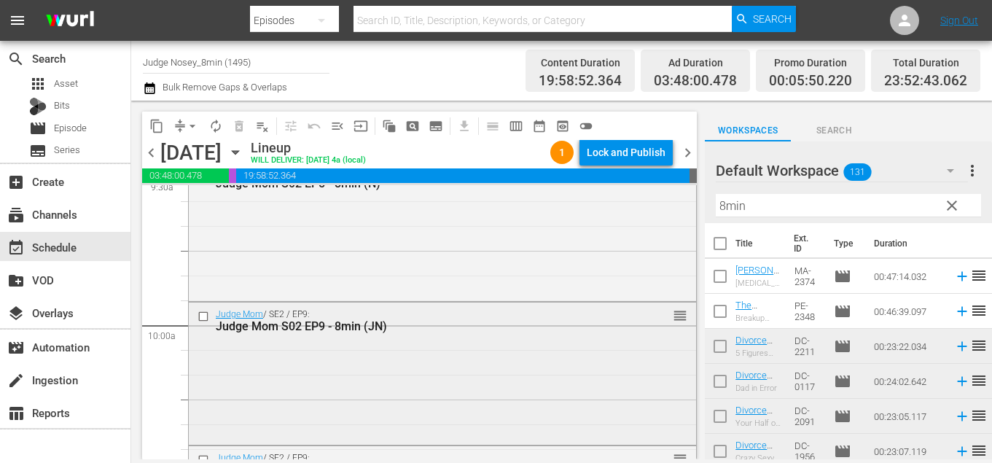
click at [200, 319] on input "checkbox" at bounding box center [205, 317] width 15 height 12
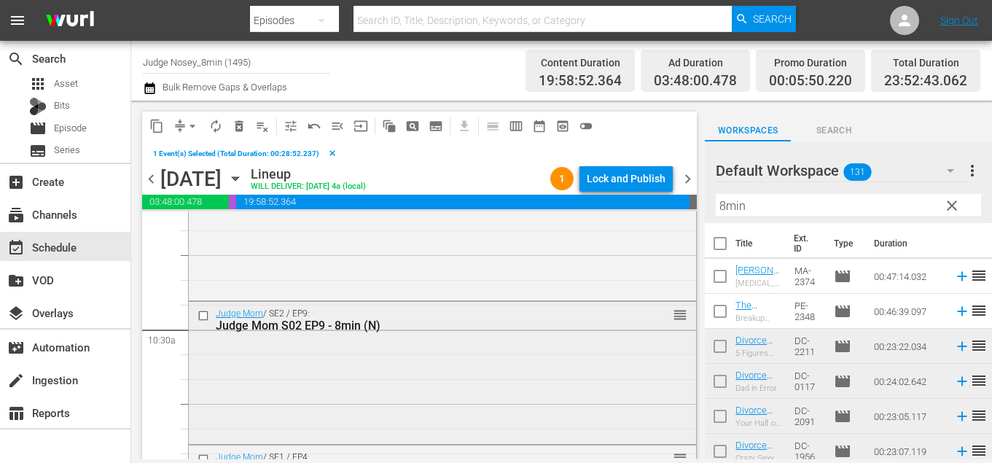
click at [203, 316] on input "checkbox" at bounding box center [205, 315] width 15 height 12
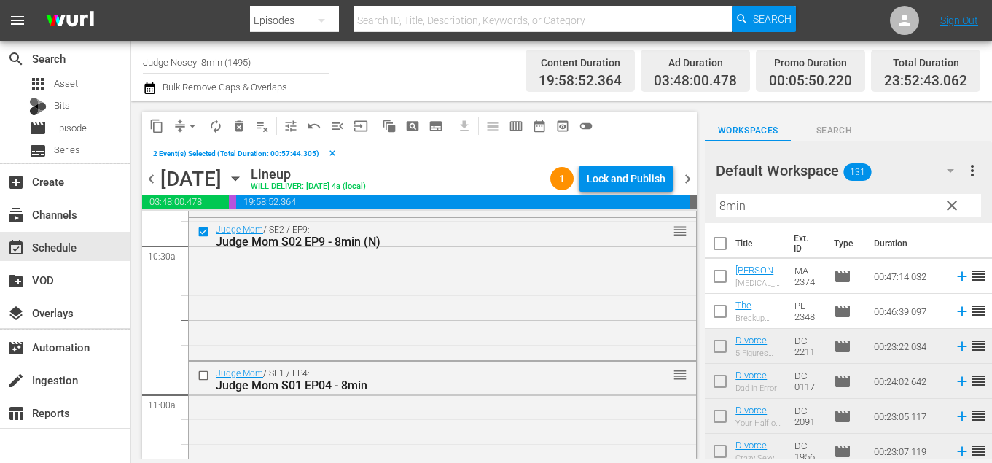
scroll to position [3113, 0]
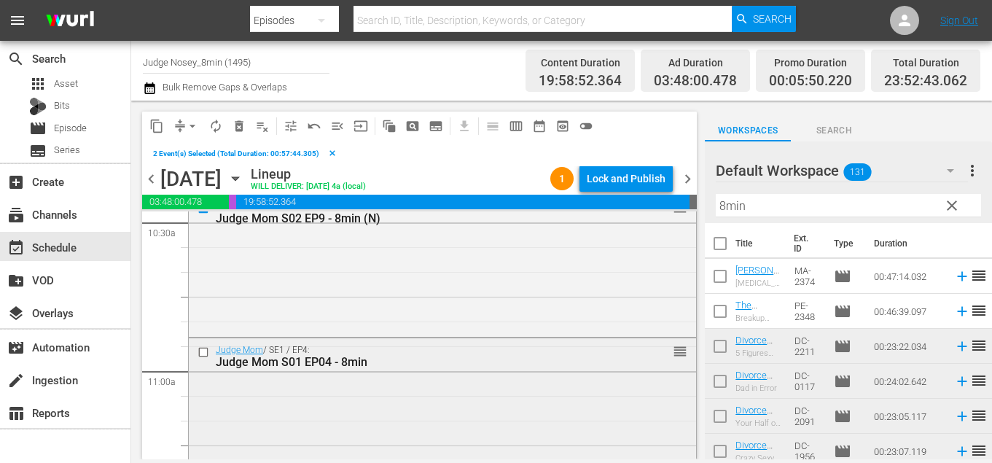
click at [206, 351] on input "checkbox" at bounding box center [205, 352] width 15 height 12
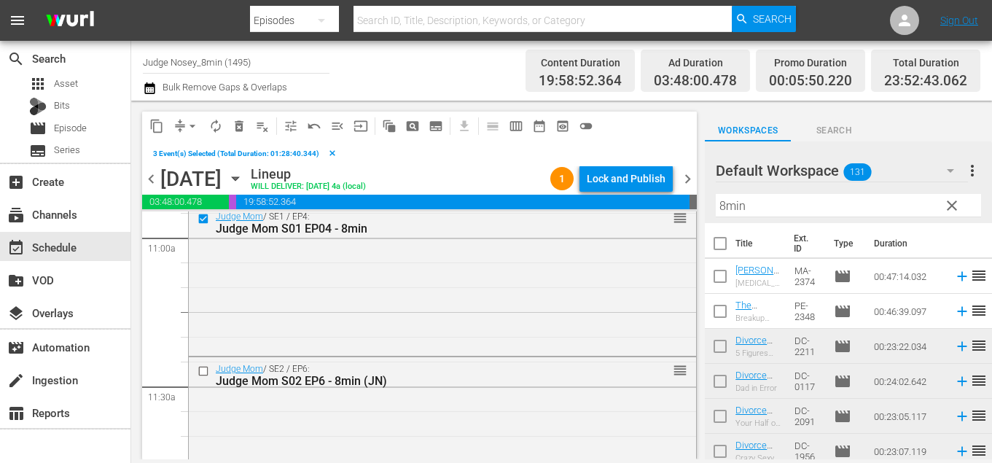
scroll to position [3253, 0]
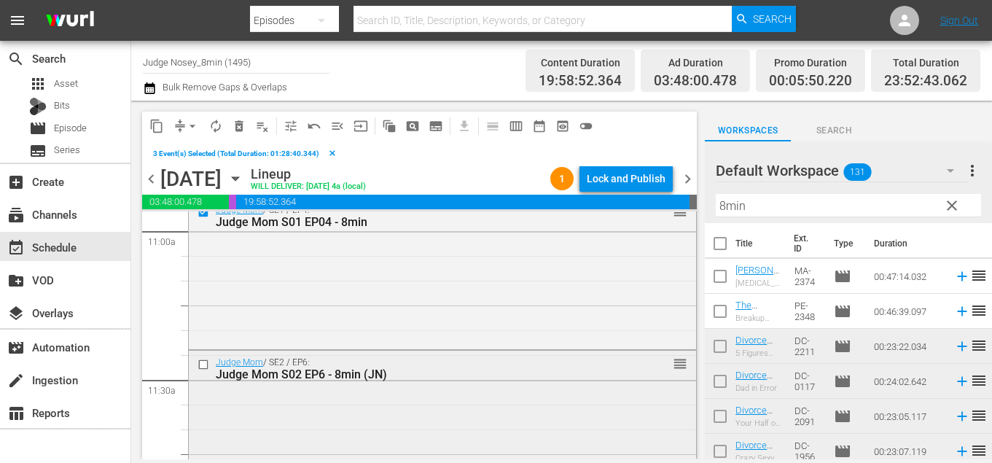
click at [202, 372] on div at bounding box center [205, 364] width 22 height 17
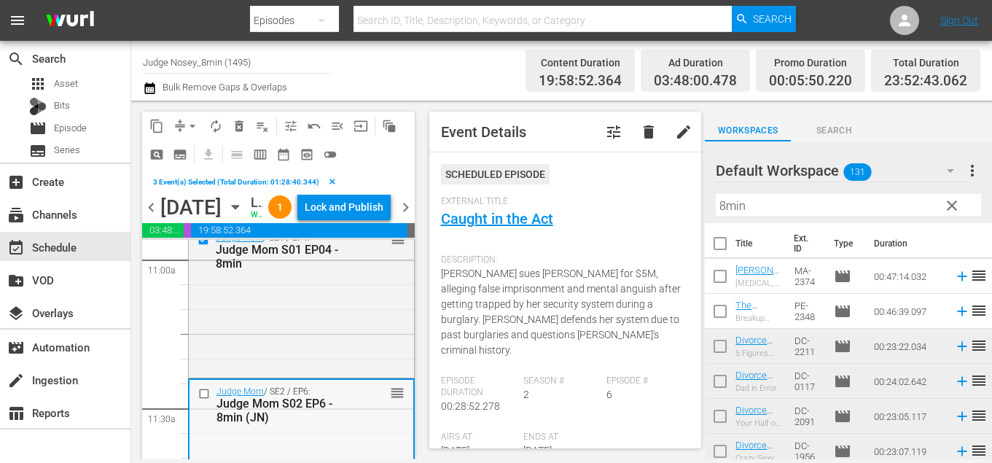
click at [201, 400] on input "checkbox" at bounding box center [205, 393] width 15 height 12
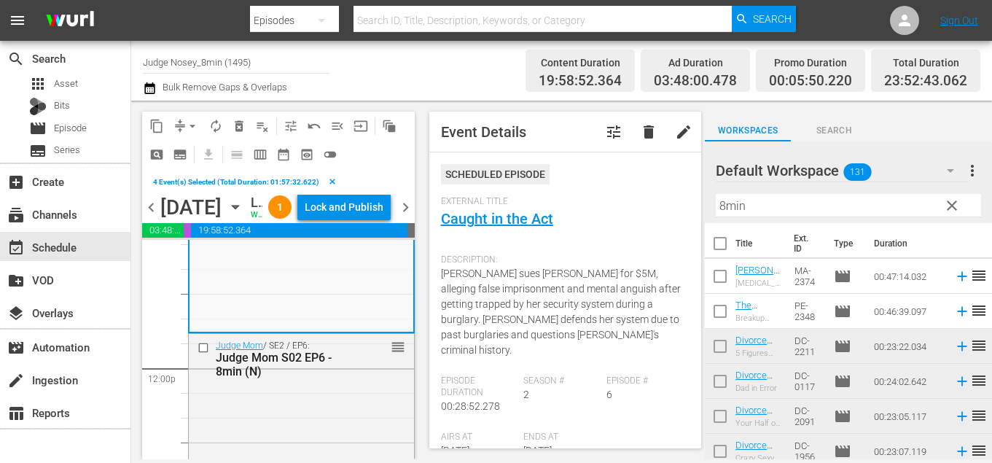
scroll to position [3495, 0]
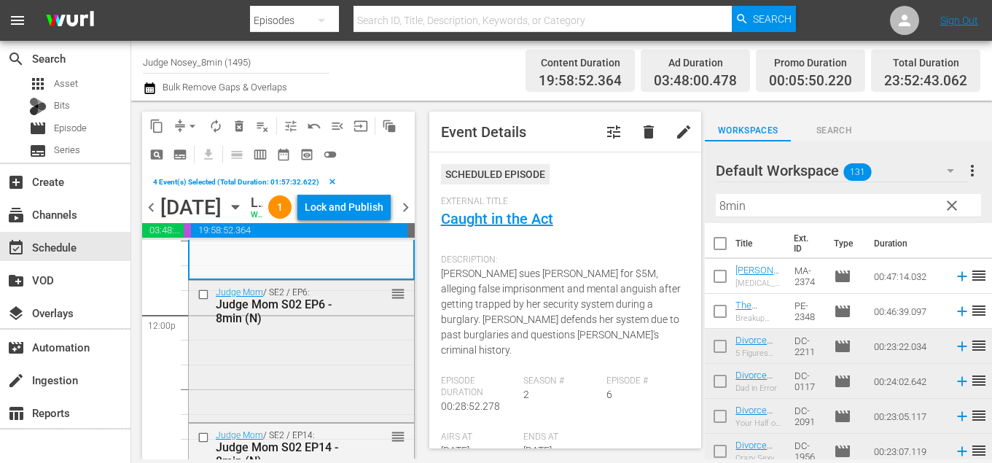
click at [206, 300] on input "checkbox" at bounding box center [205, 294] width 15 height 12
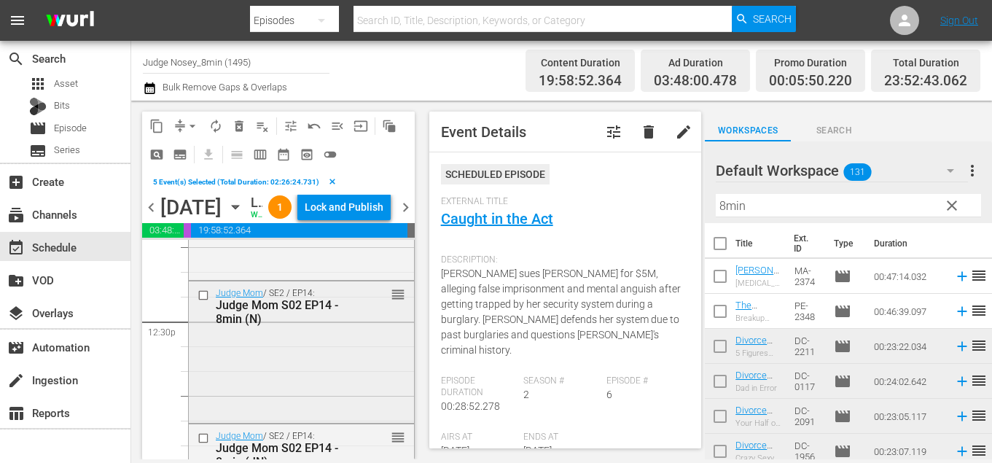
click at [206, 301] on input "checkbox" at bounding box center [205, 295] width 15 height 12
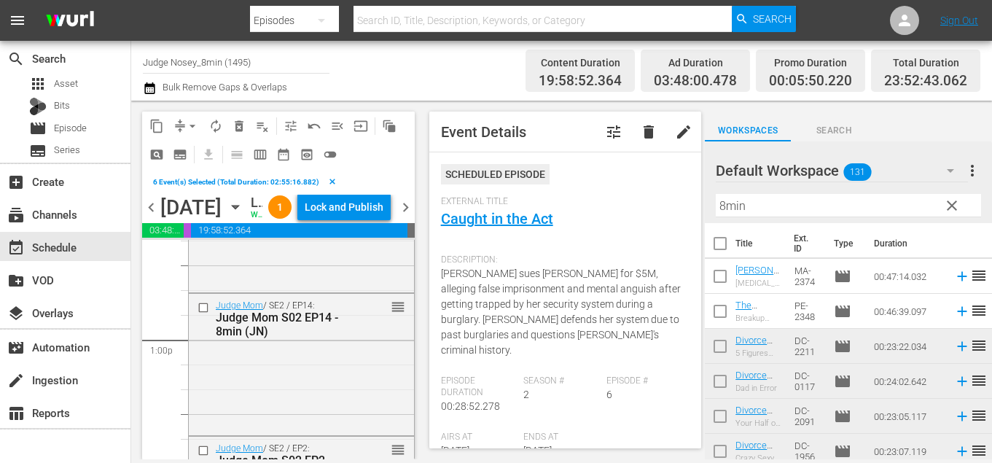
scroll to position [3770, 0]
click at [204, 312] on input "checkbox" at bounding box center [205, 306] width 15 height 12
click at [204, 309] on input "checkbox" at bounding box center [205, 303] width 15 height 12
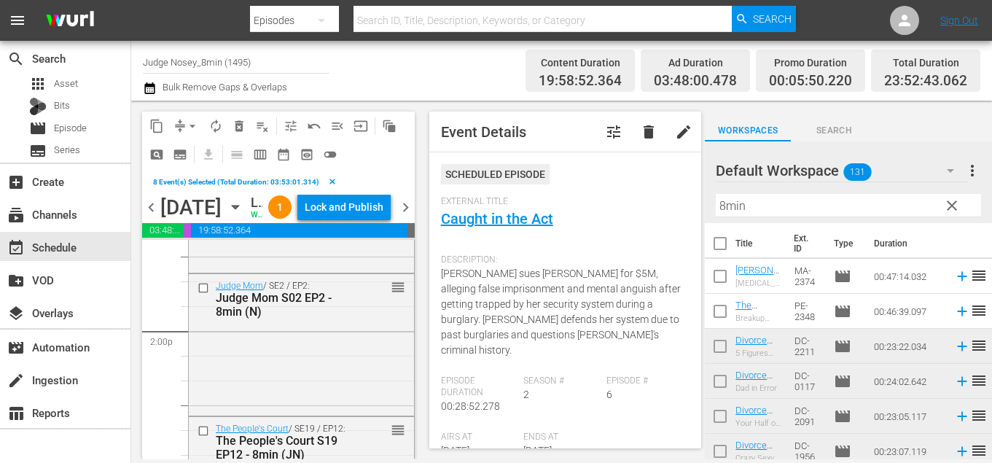
scroll to position [4082, 0]
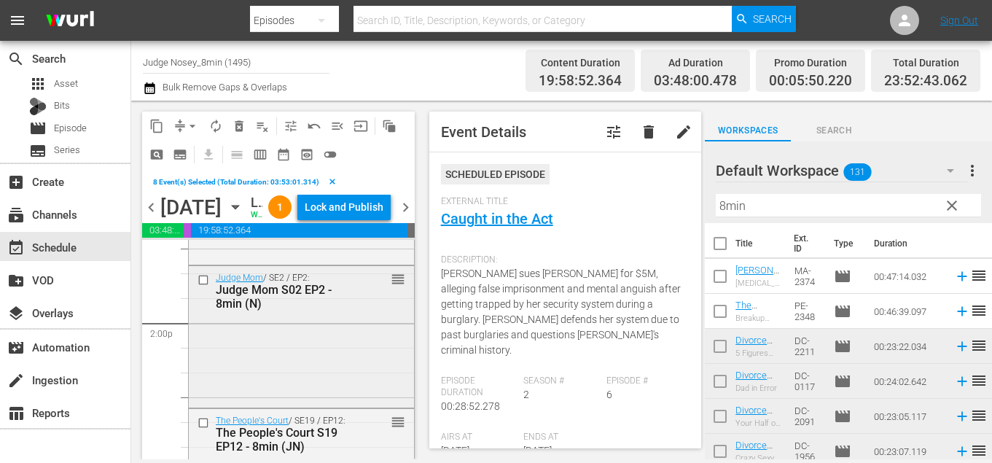
click at [204, 287] on input "checkbox" at bounding box center [205, 280] width 15 height 12
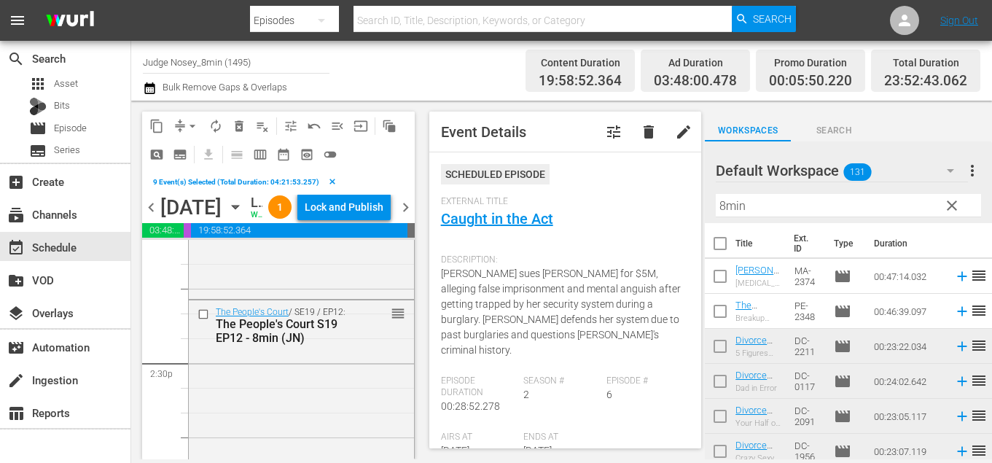
scroll to position [4198, 0]
click at [231, 125] on button "delete_forever_outlined" at bounding box center [238, 125] width 23 height 23
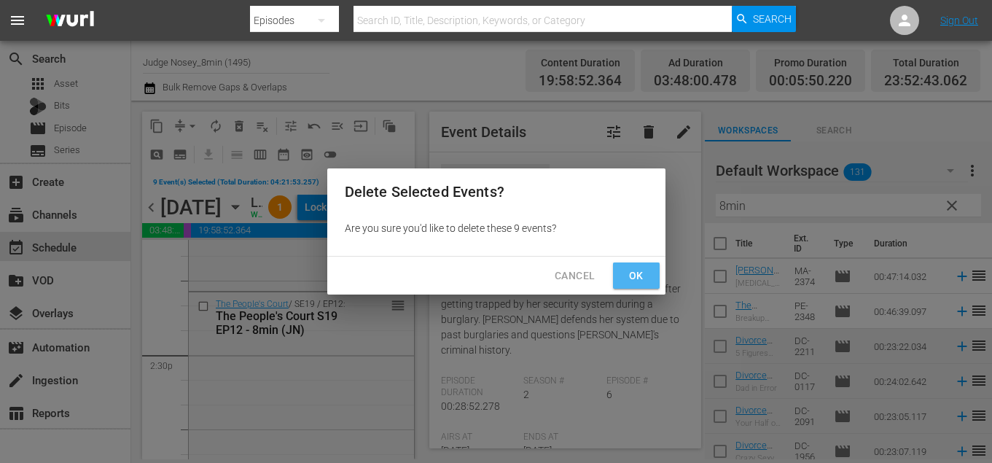
click at [639, 281] on span "Ok" at bounding box center [636, 276] width 23 height 18
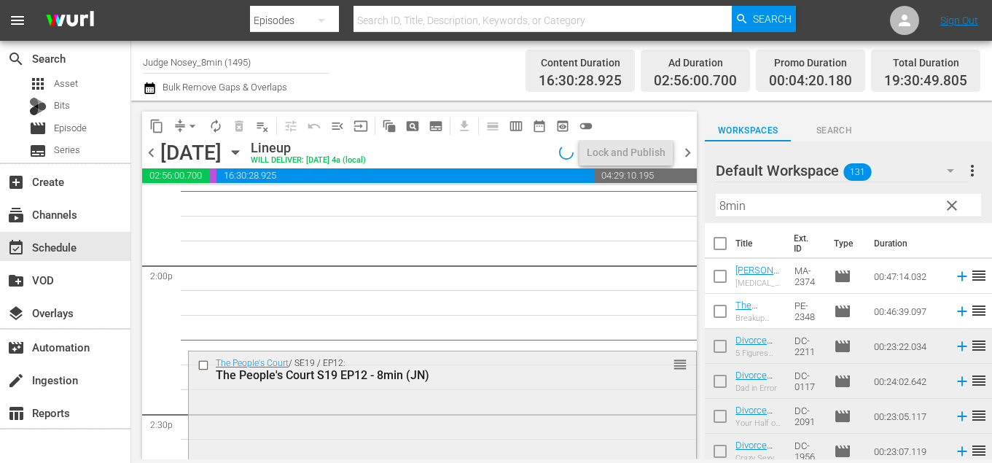
scroll to position [4036, 0]
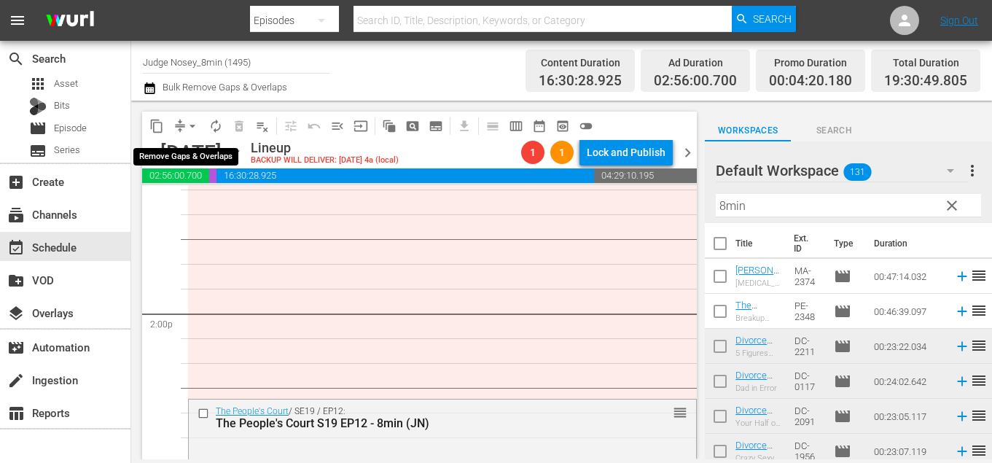
click at [193, 125] on span "arrow_drop_down" at bounding box center [192, 126] width 15 height 15
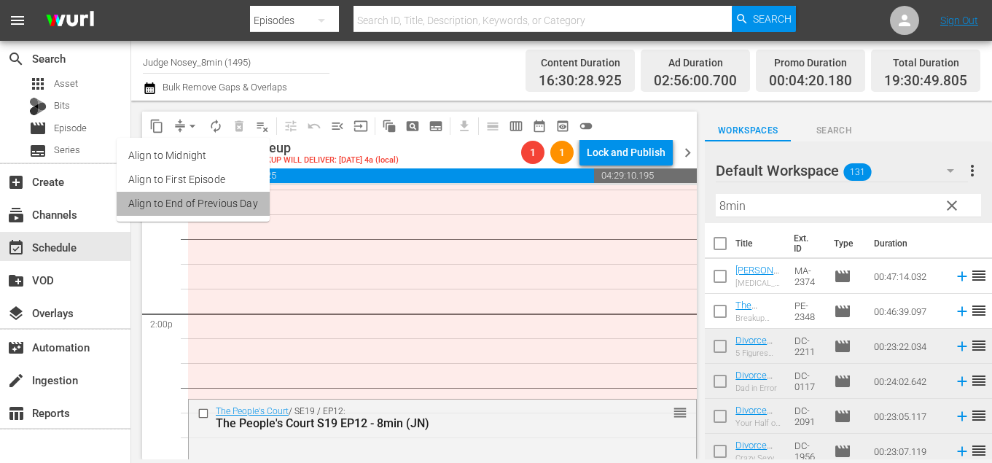
click at [252, 203] on li "Align to End of Previous Day" at bounding box center [193, 204] width 153 height 24
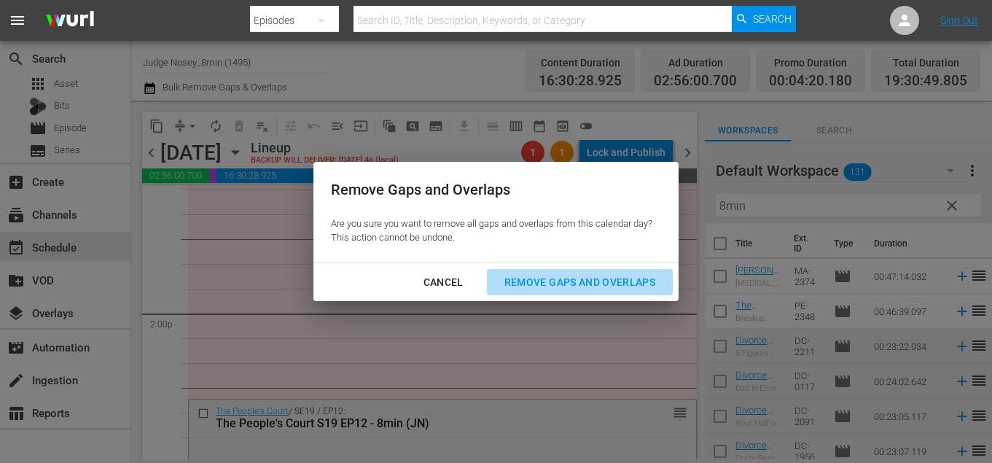
click at [634, 279] on div "Remove Gaps and Overlaps" at bounding box center [580, 282] width 174 height 18
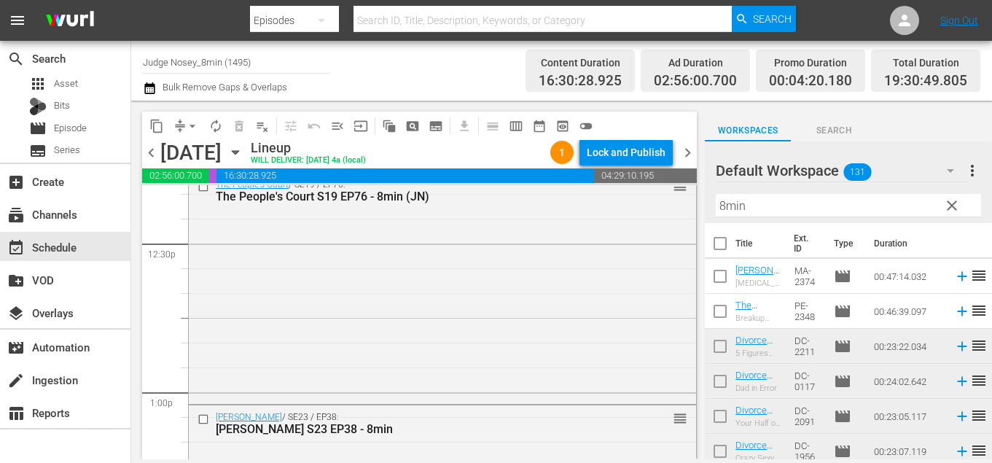
scroll to position [3663, 0]
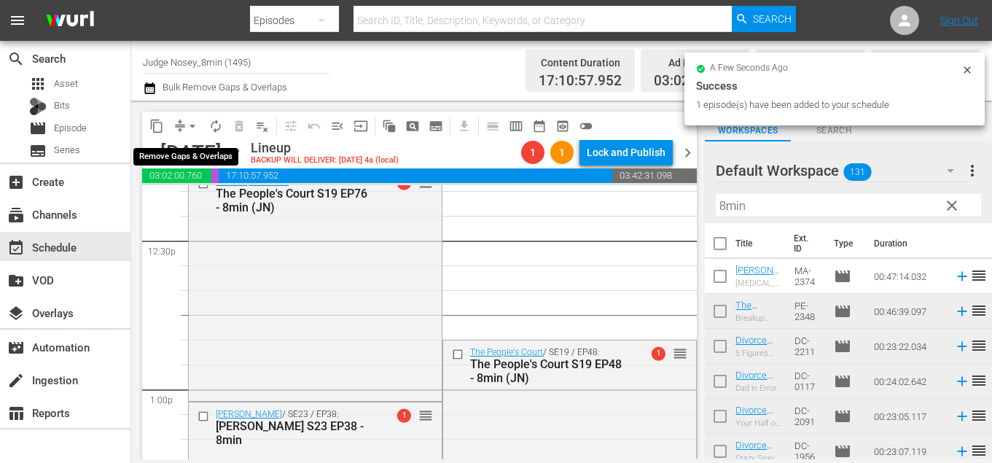
click at [196, 125] on span "arrow_drop_down" at bounding box center [192, 126] width 15 height 15
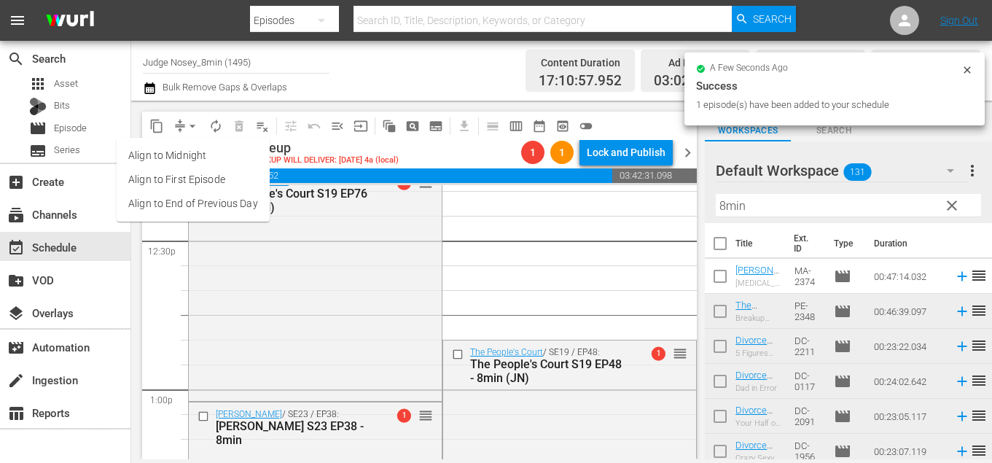
click at [227, 209] on li "Align to End of Previous Day" at bounding box center [193, 204] width 153 height 24
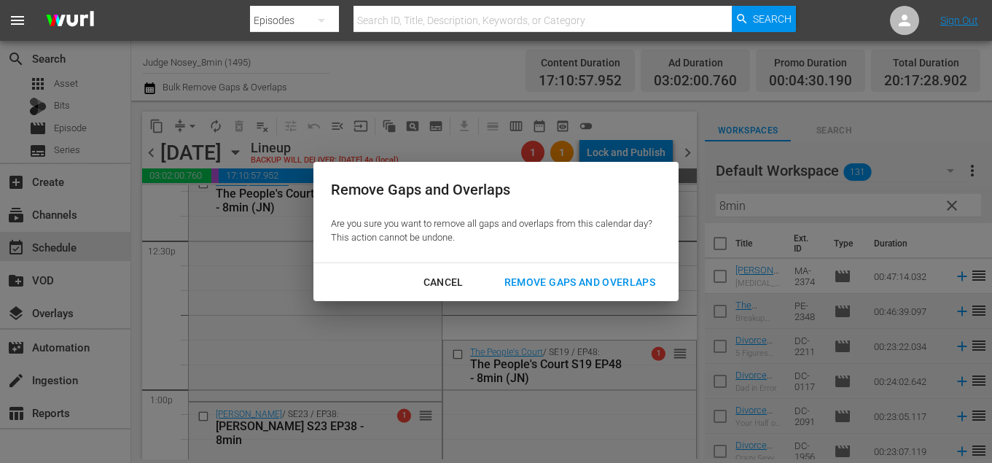
click at [616, 276] on div "Remove Gaps and Overlaps" at bounding box center [580, 282] width 174 height 18
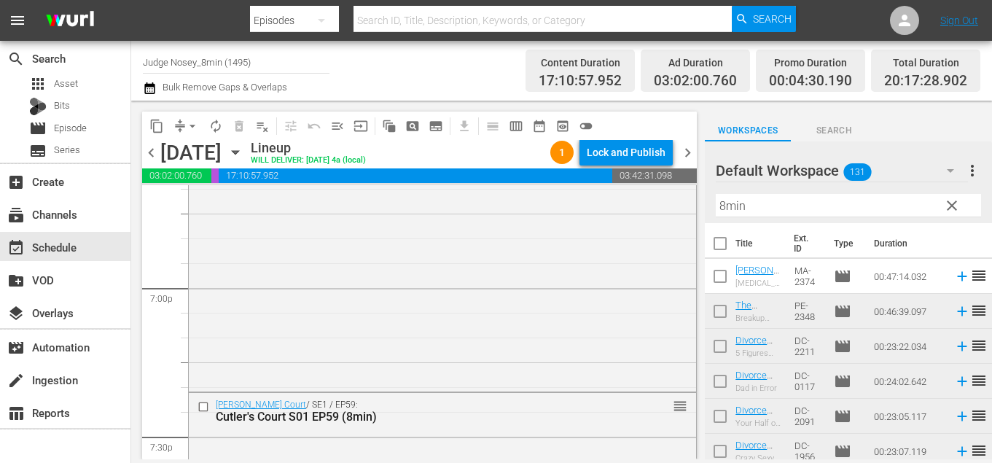
scroll to position [5536, 0]
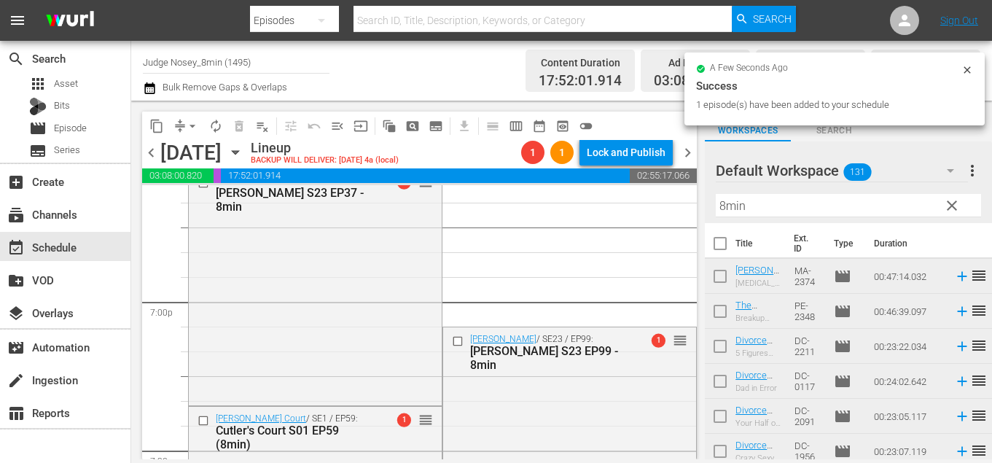
click at [197, 135] on button "arrow_drop_down" at bounding box center [192, 125] width 23 height 23
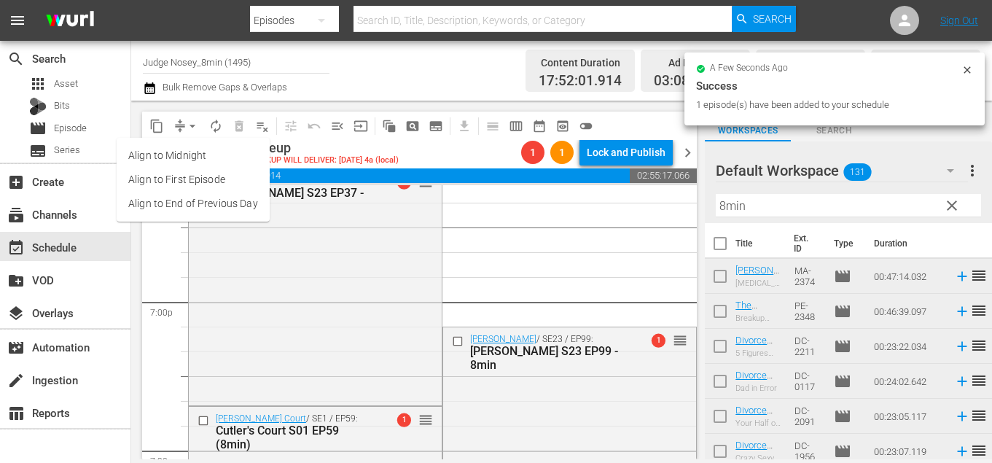
click at [226, 201] on li "Align to End of Previous Day" at bounding box center [193, 204] width 153 height 24
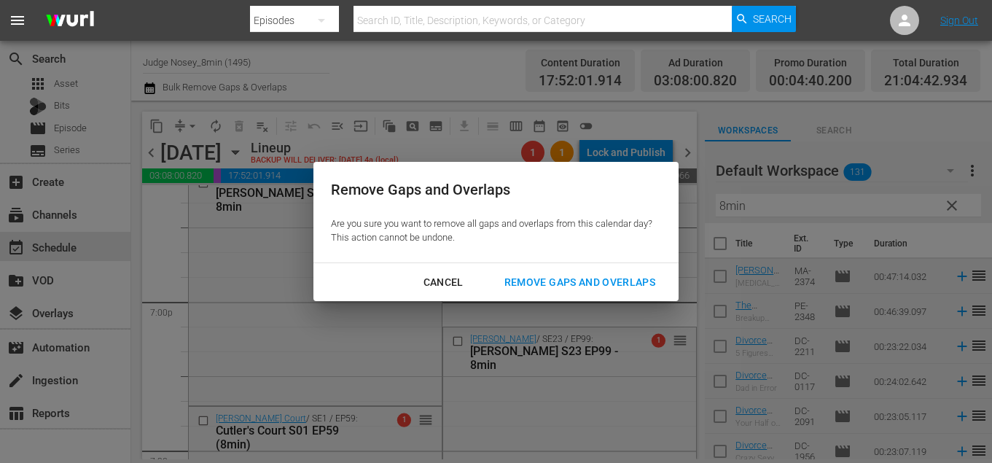
click at [583, 265] on div "Cancel Remove Gaps and Overlaps" at bounding box center [496, 282] width 365 height 39
click at [577, 277] on div "Remove Gaps and Overlaps" at bounding box center [580, 282] width 174 height 18
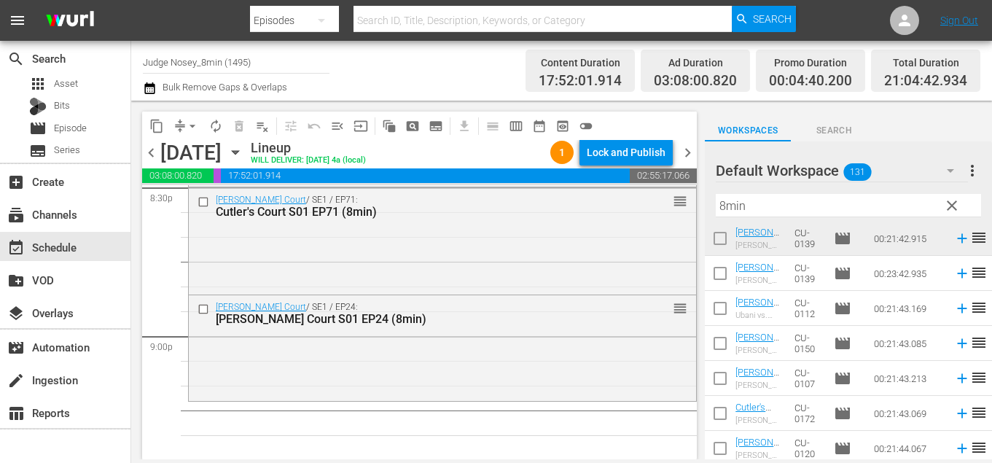
scroll to position [1606, 0]
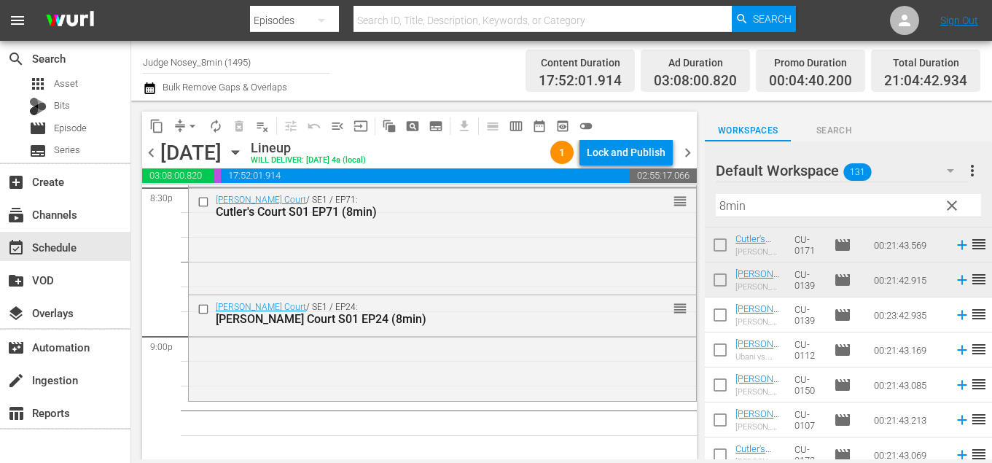
click at [723, 324] on input "checkbox" at bounding box center [720, 318] width 31 height 31
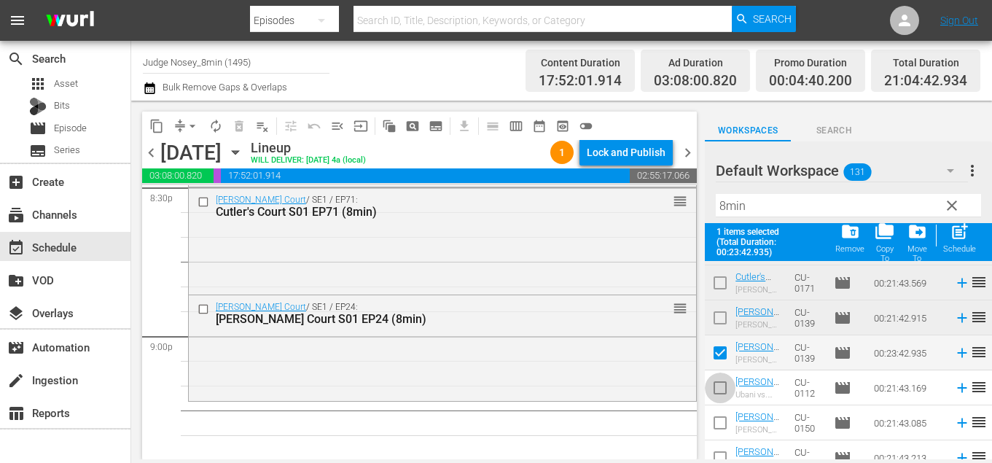
click at [720, 385] on input "checkbox" at bounding box center [720, 391] width 31 height 31
click at [720, 421] on input "checkbox" at bounding box center [720, 426] width 31 height 31
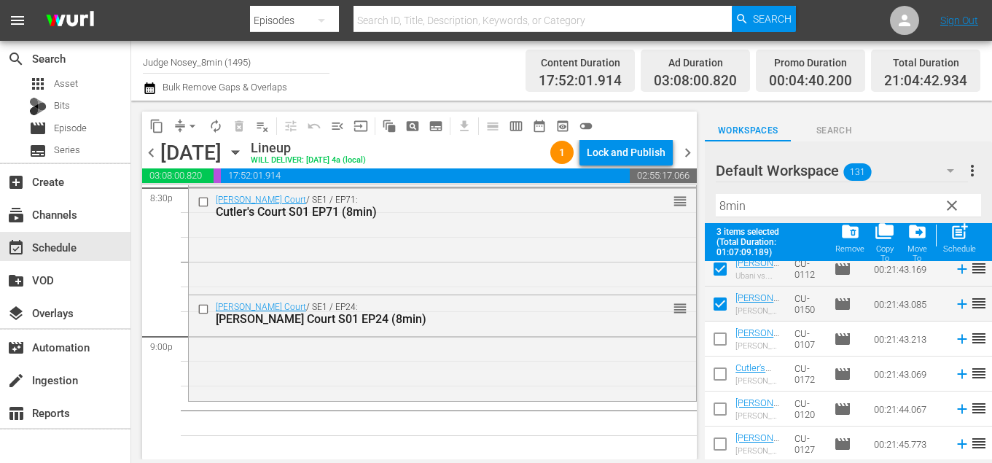
scroll to position [1728, 0]
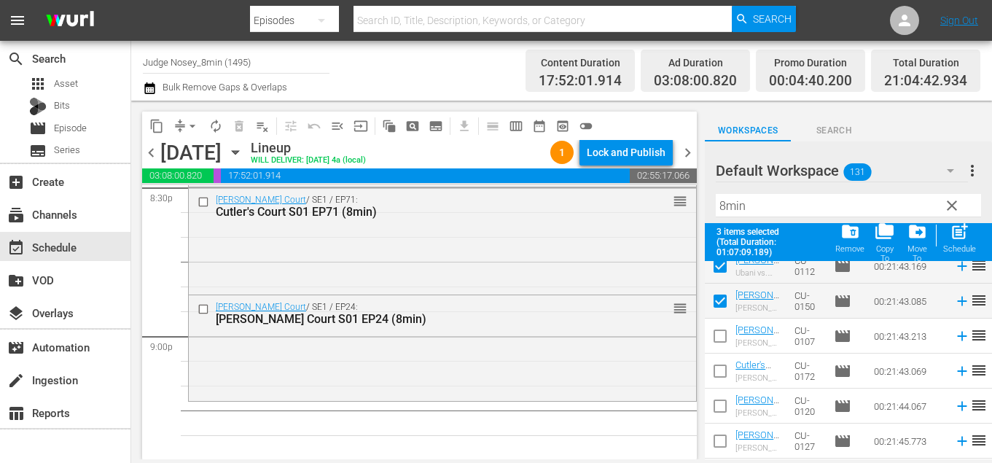
click at [719, 338] on input "checkbox" at bounding box center [720, 339] width 31 height 31
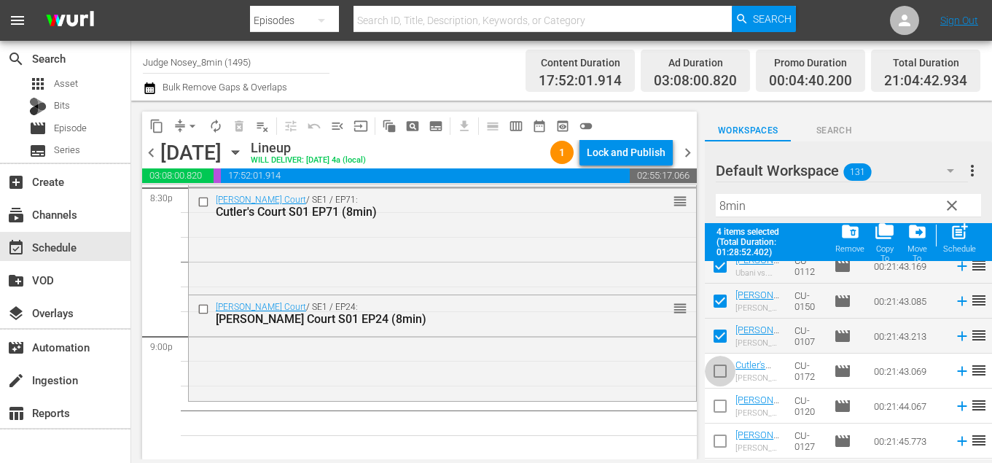
click at [719, 370] on input "checkbox" at bounding box center [720, 374] width 31 height 31
click at [720, 411] on input "checkbox" at bounding box center [720, 409] width 31 height 31
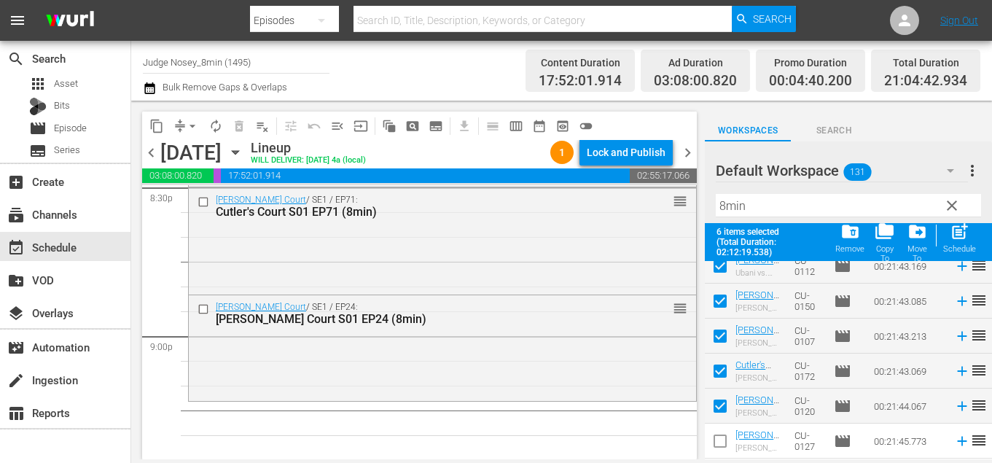
click at [720, 443] on input "checkbox" at bounding box center [720, 444] width 31 height 31
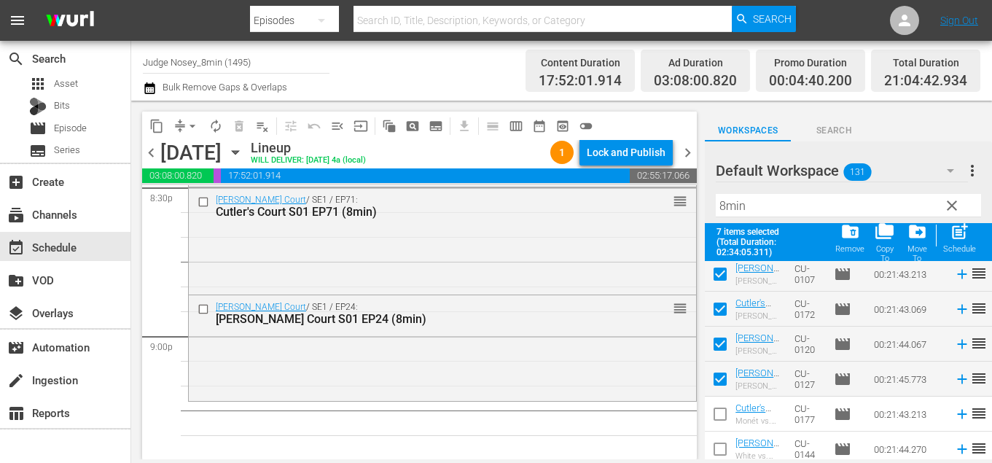
scroll to position [1816, 0]
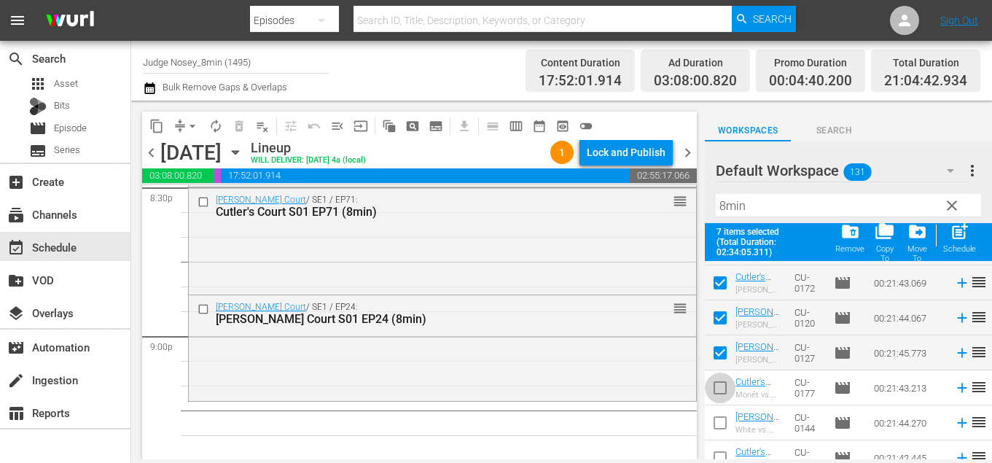
click at [723, 388] on input "checkbox" at bounding box center [720, 391] width 31 height 31
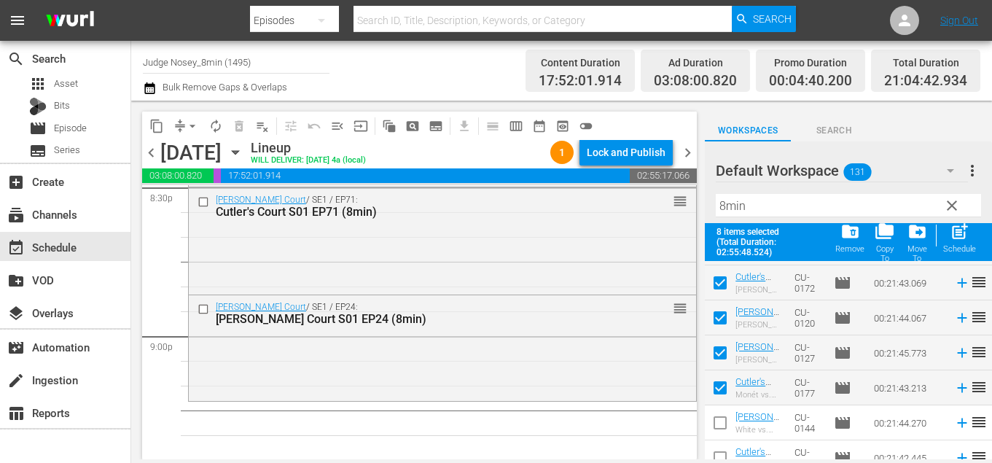
click at [723, 414] on input "checkbox" at bounding box center [720, 426] width 31 height 31
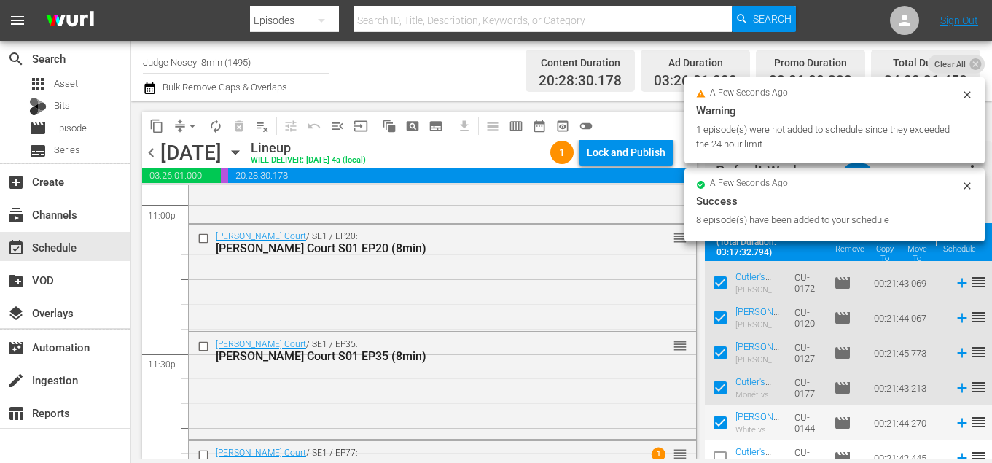
scroll to position [6911, 0]
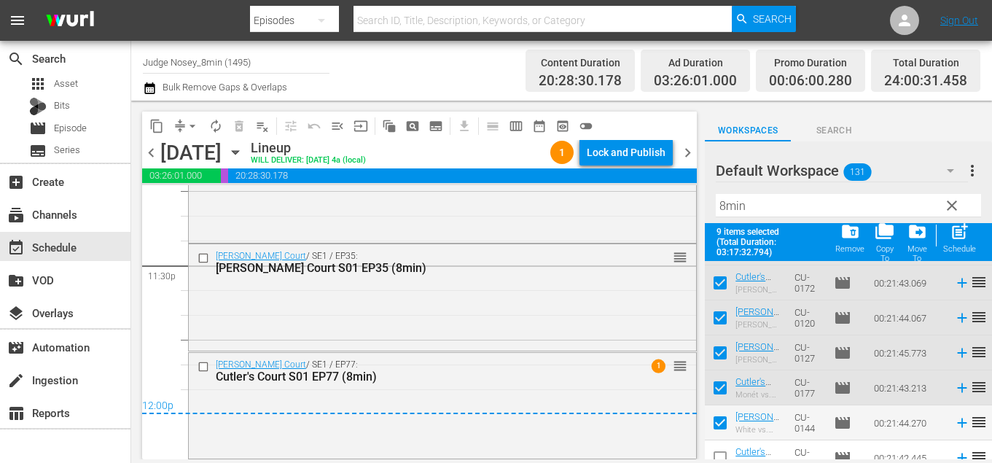
click at [957, 204] on span "clear" at bounding box center [951, 205] width 17 height 17
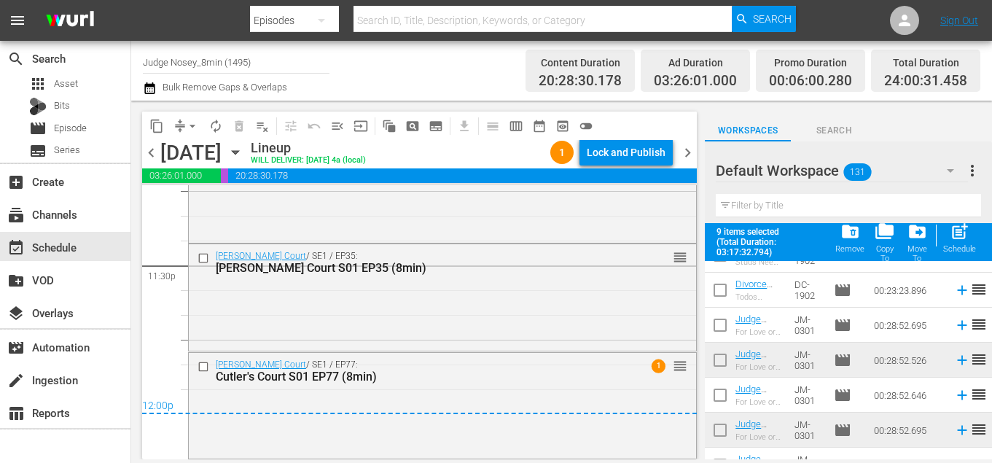
scroll to position [0, 0]
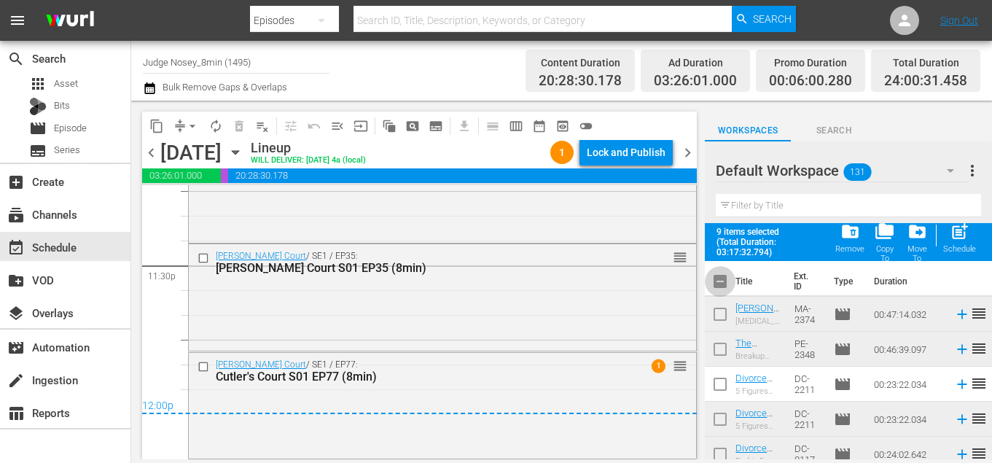
click at [722, 276] on input "checkbox" at bounding box center [720, 284] width 31 height 31
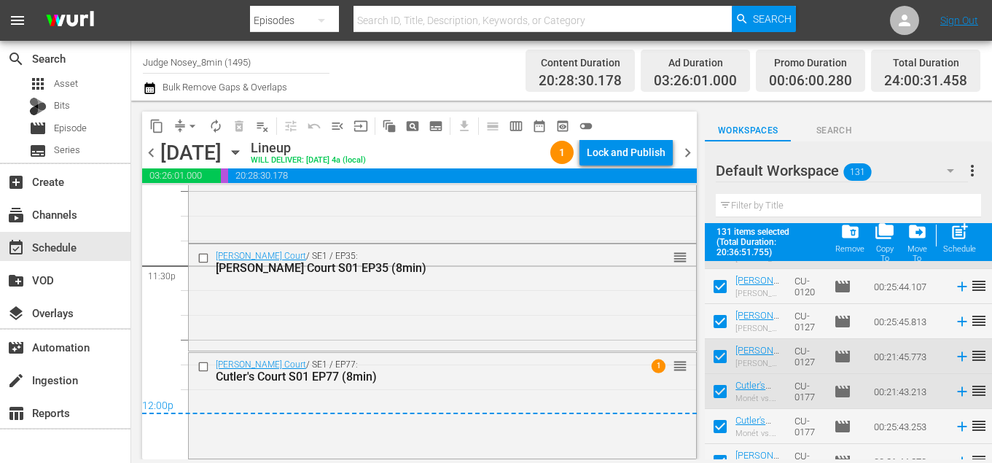
scroll to position [4420, 0]
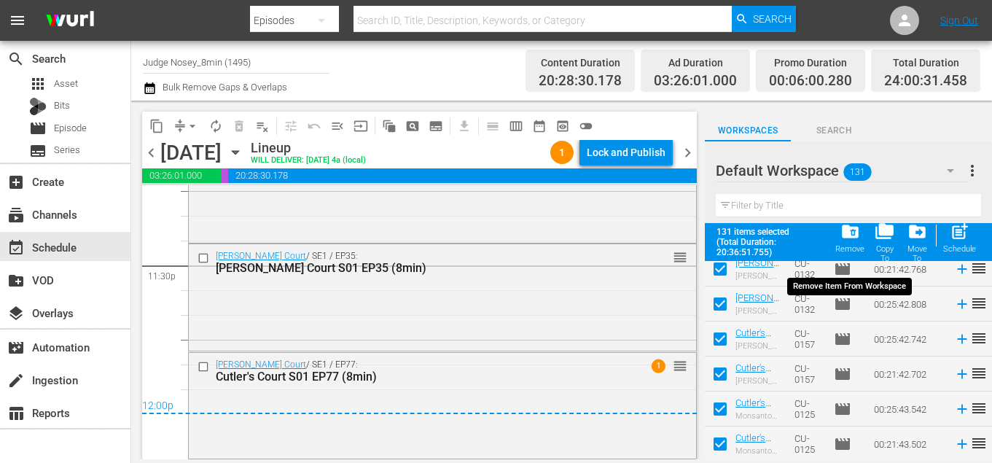
click at [852, 236] on span "folder_delete" at bounding box center [851, 232] width 20 height 20
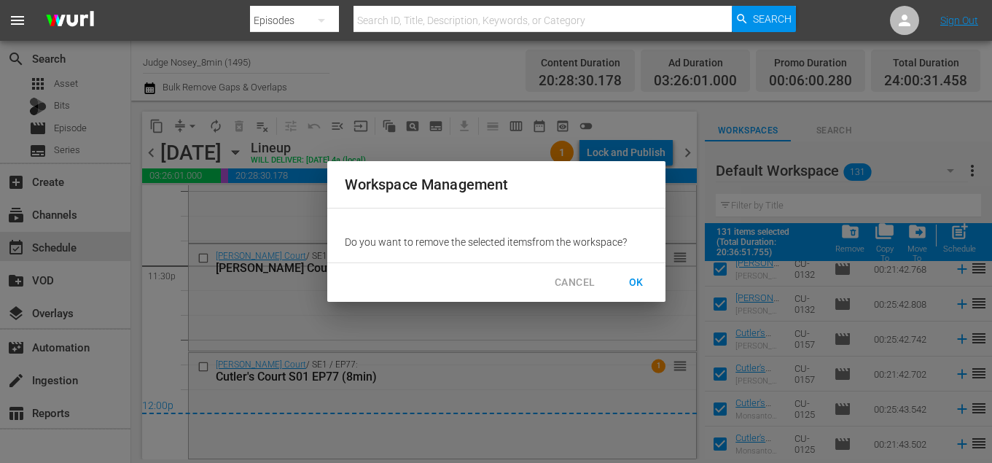
click at [626, 279] on span "OK" at bounding box center [636, 282] width 23 height 18
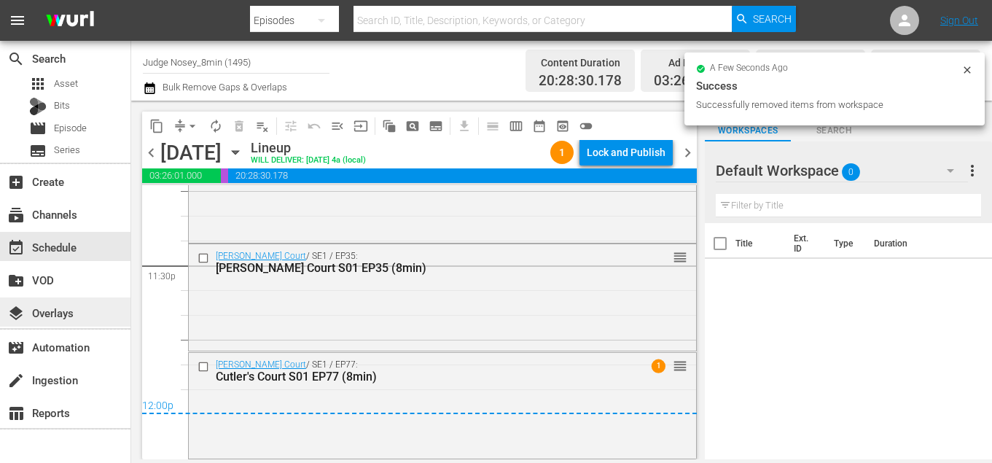
scroll to position [0, 0]
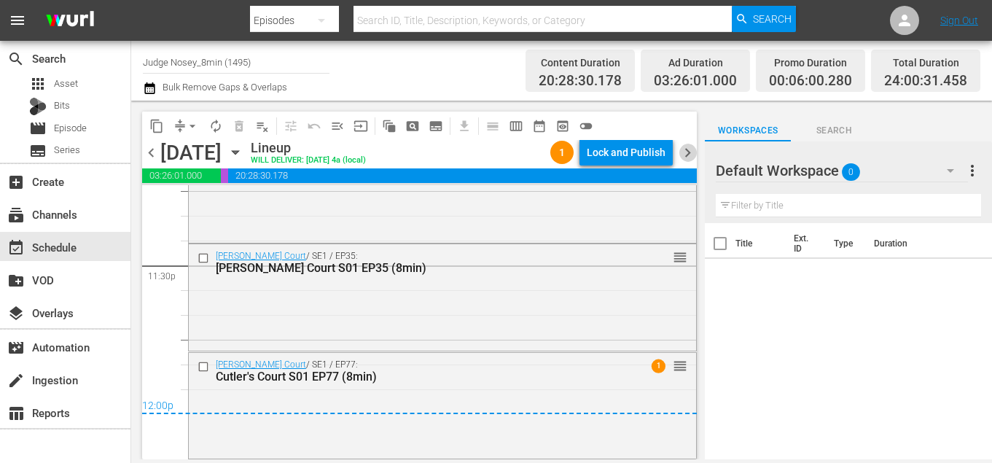
click at [682, 152] on span "chevron_right" at bounding box center [688, 153] width 18 height 18
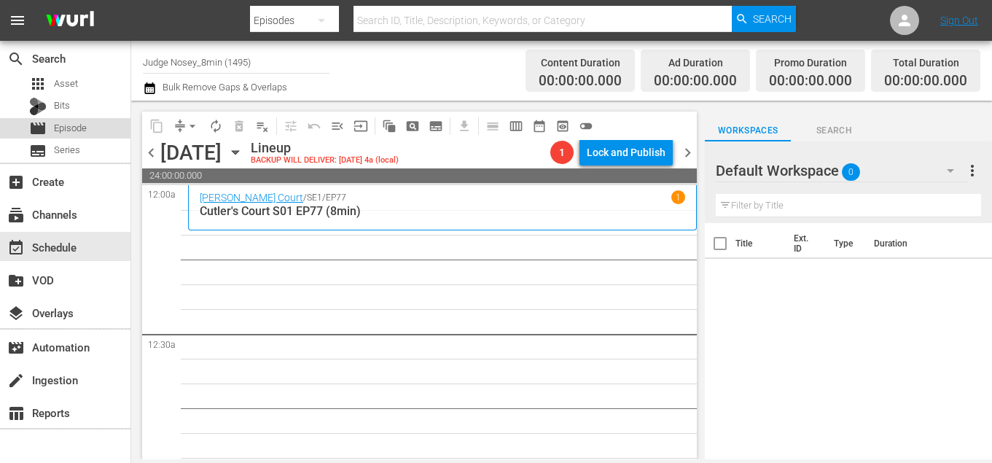
click at [76, 120] on div "movie Episode" at bounding box center [58, 128] width 58 height 20
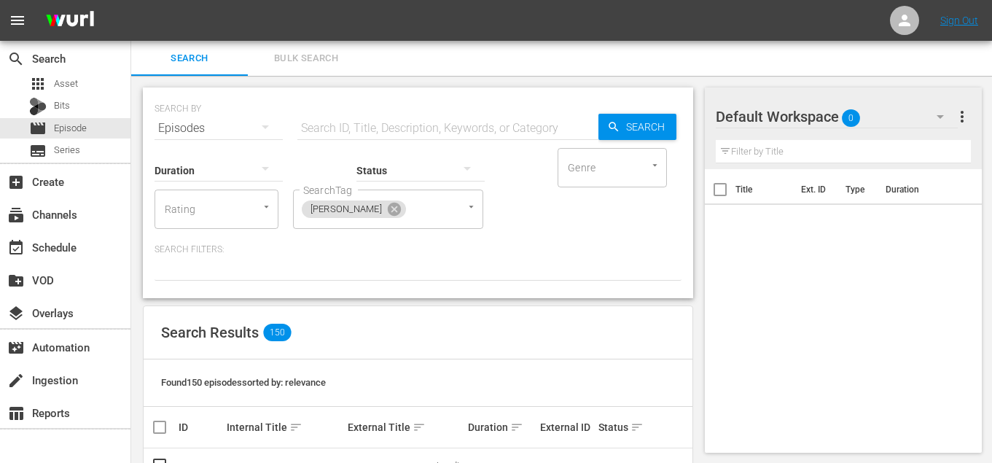
click at [314, 57] on span "Bulk Search" at bounding box center [306, 58] width 99 height 17
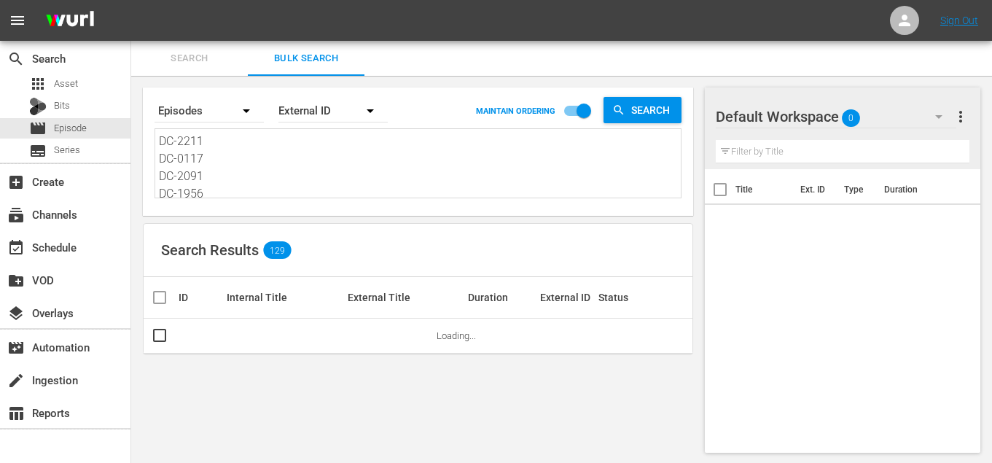
click at [295, 169] on textarea "DC-2211 DC-0117 DC-2091 DC-1956 DC-1920 DC-20103 DC-0136 DC-1938 DC-20123 DC-19…" at bounding box center [420, 166] width 522 height 66
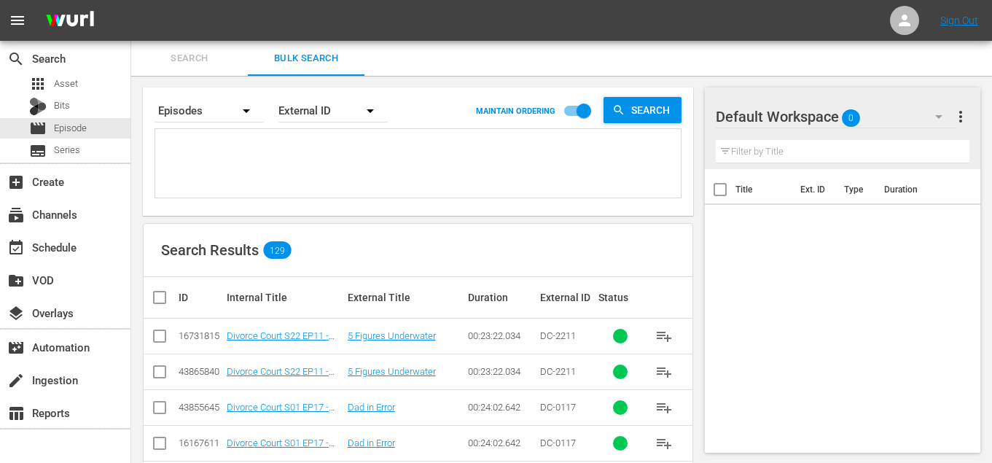
paste textarea "DC-0118 DC-0137 DC-2238 DC-1957 DC-1921 DC-2243 DC-0120 DC-0140 DC-0108 DC-0103…"
click at [160, 301] on input "checkbox" at bounding box center [165, 297] width 29 height 17
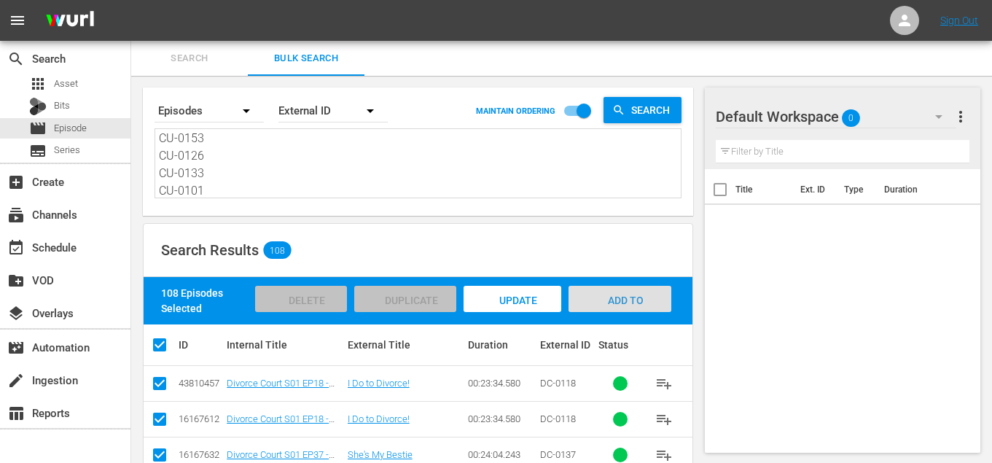
click at [650, 292] on div "Add to Workspace" at bounding box center [620, 313] width 103 height 55
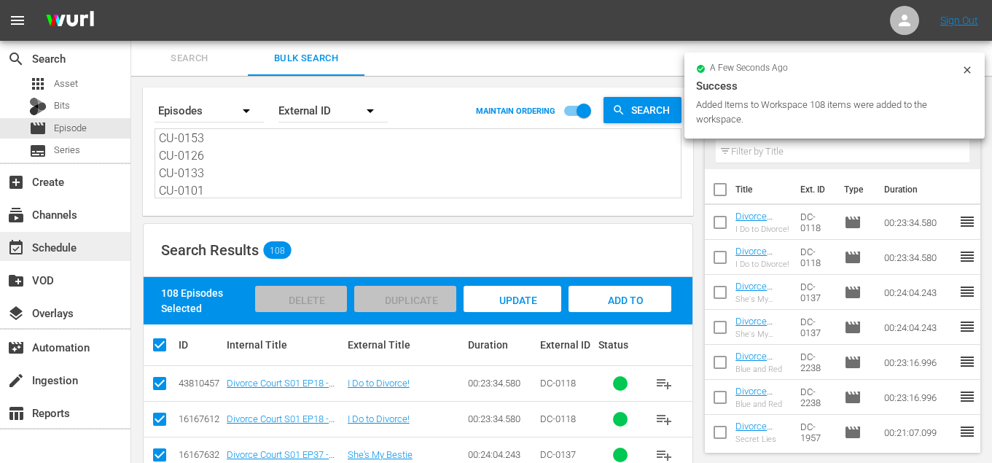
click at [72, 249] on div "event_available Schedule" at bounding box center [41, 244] width 82 height 13
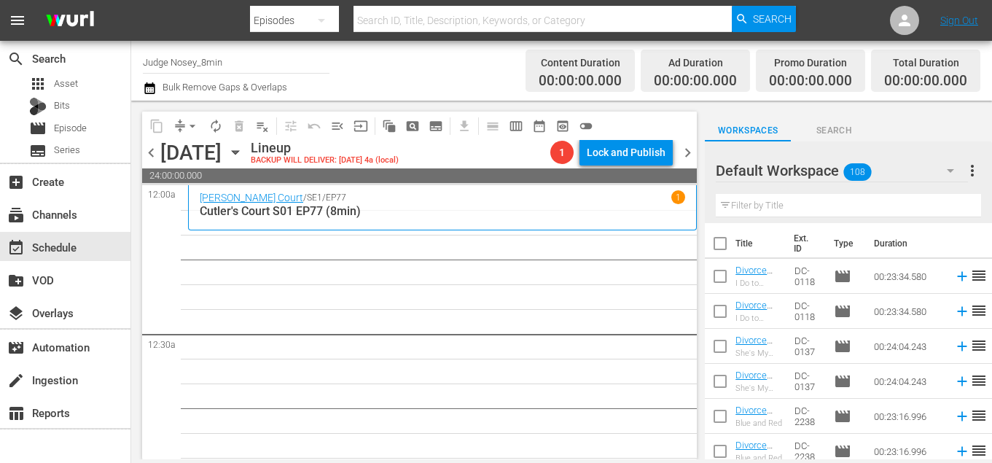
click at [802, 207] on input "text" at bounding box center [848, 205] width 265 height 23
click at [724, 243] on input "checkbox" at bounding box center [720, 246] width 31 height 31
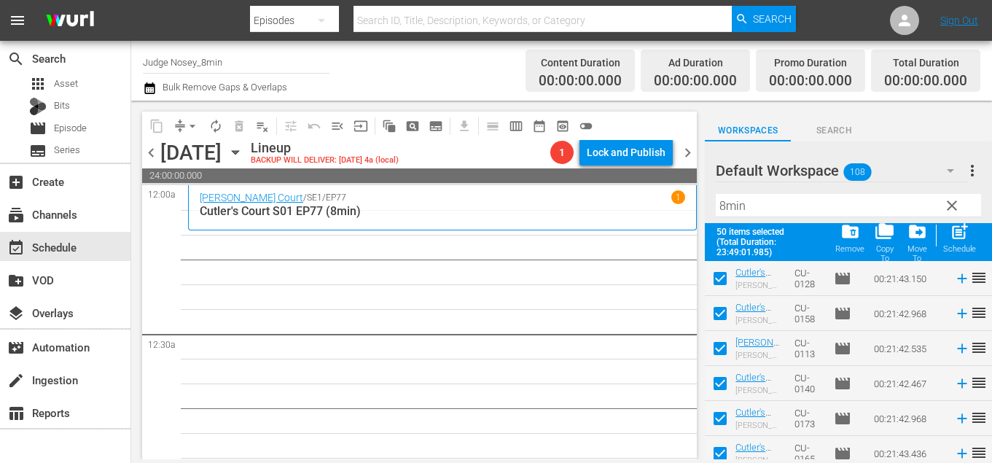
scroll to position [1585, 0]
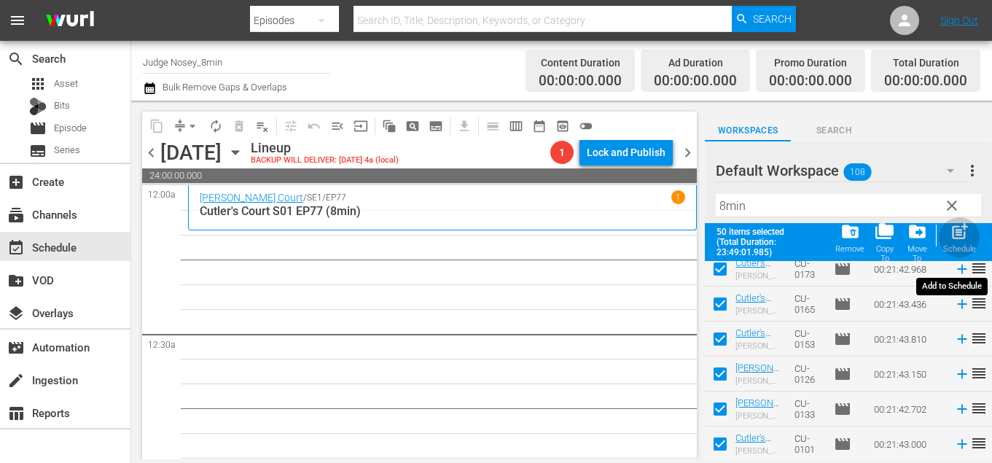
click at [965, 242] on div "post_add Schedule" at bounding box center [959, 238] width 33 height 32
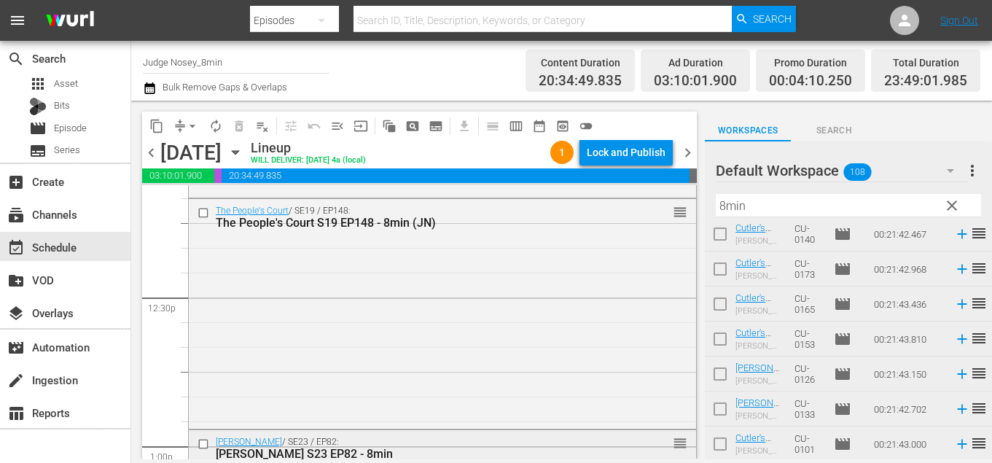
scroll to position [3590, 0]
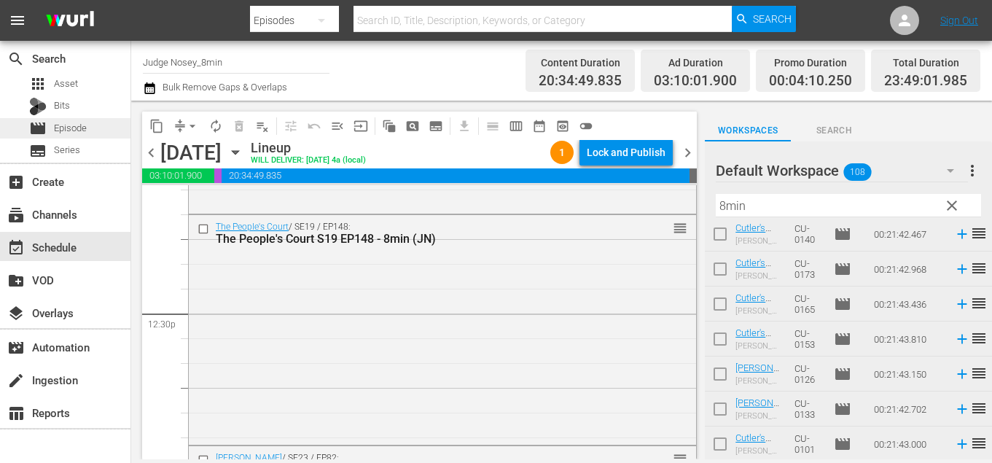
click at [86, 125] on span "Episode" at bounding box center [70, 128] width 33 height 15
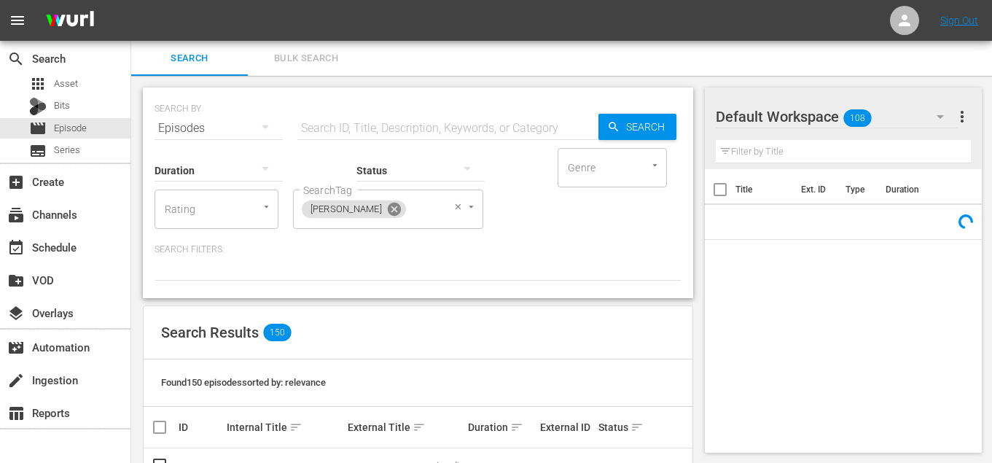
click at [388, 211] on icon at bounding box center [394, 209] width 13 height 13
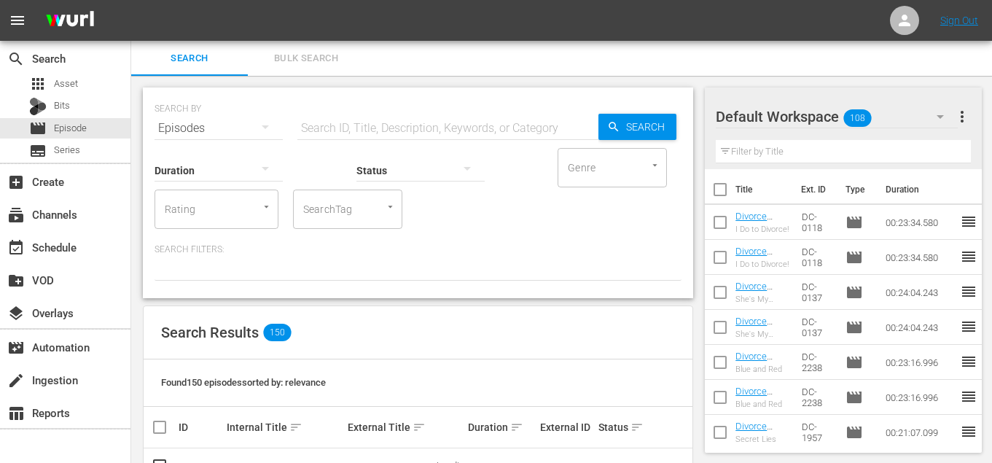
click at [398, 123] on input "text" at bounding box center [447, 128] width 301 height 35
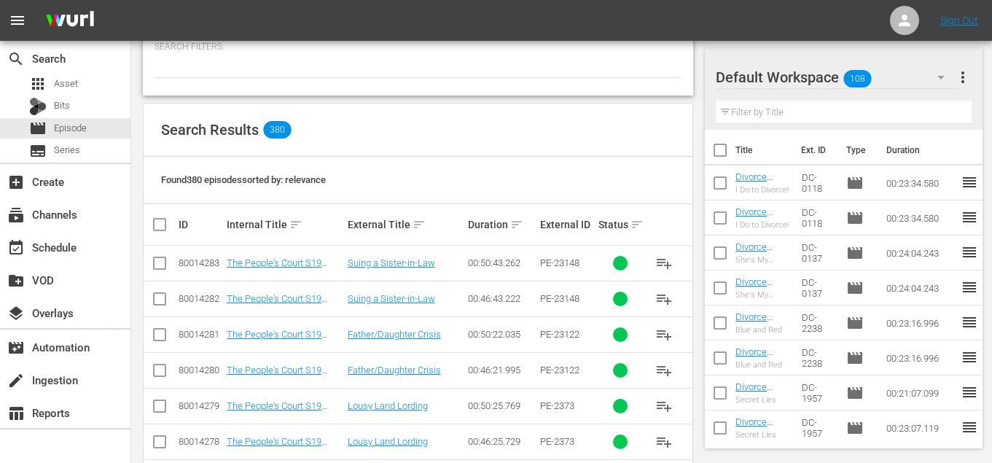
scroll to position [210, 0]
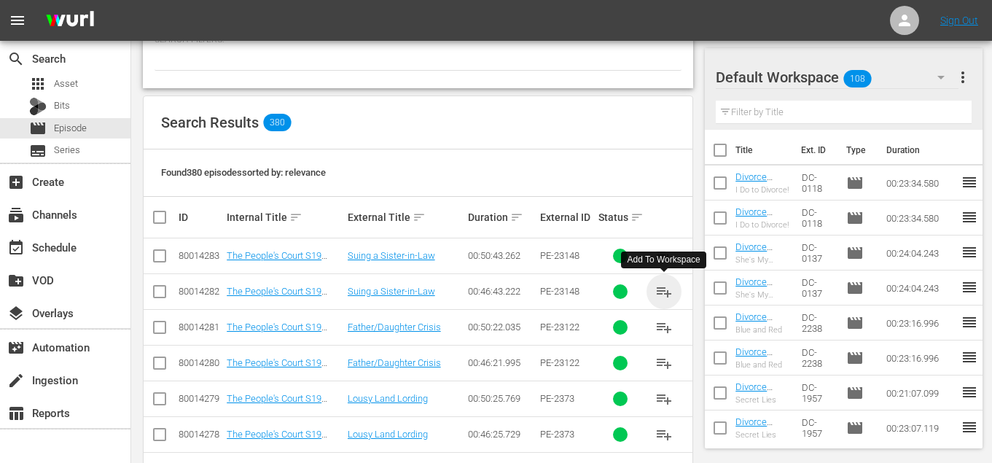
click at [658, 294] on span "playlist_add" at bounding box center [663, 291] width 17 height 17
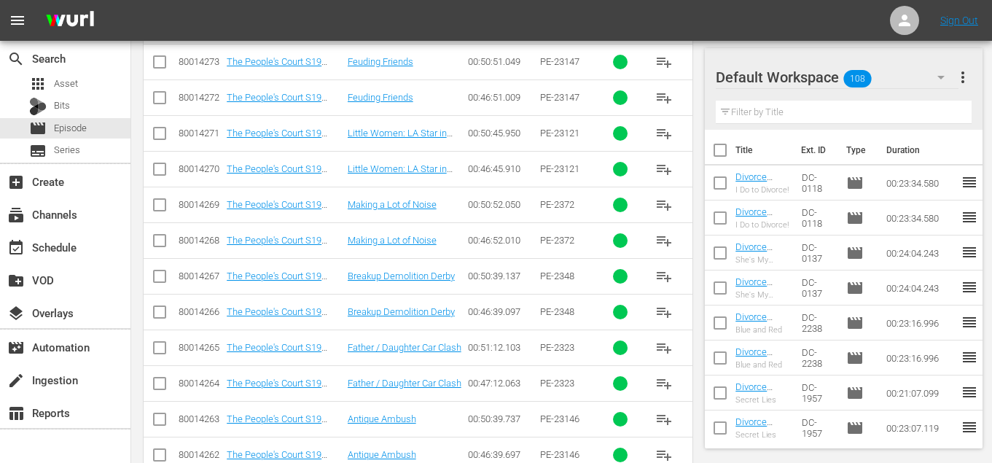
scroll to position [932, 0]
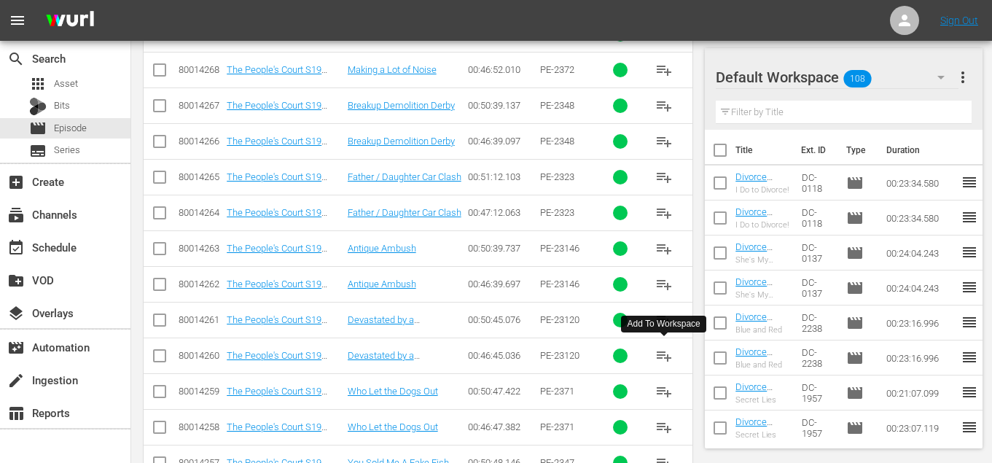
click at [666, 351] on span "playlist_add" at bounding box center [663, 355] width 17 height 17
click at [663, 427] on span "playlist_add" at bounding box center [663, 427] width 17 height 17
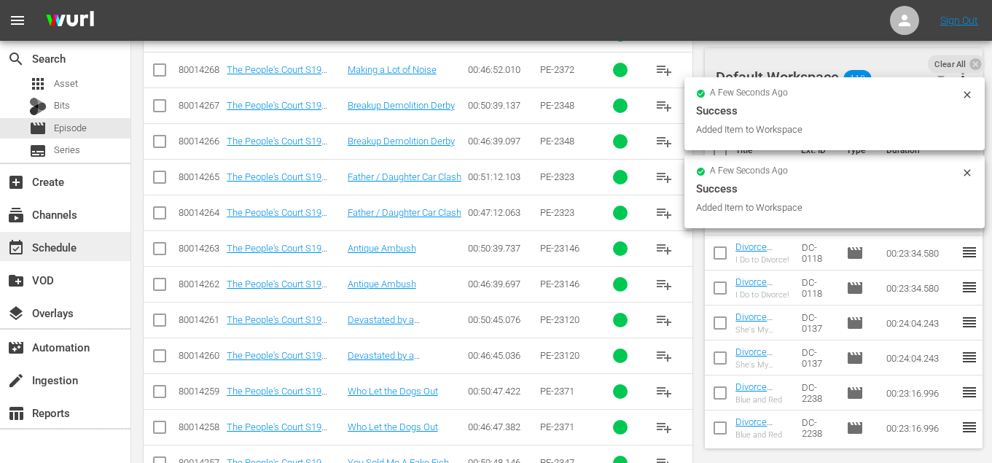
click at [95, 249] on div "event_available Schedule" at bounding box center [65, 246] width 131 height 29
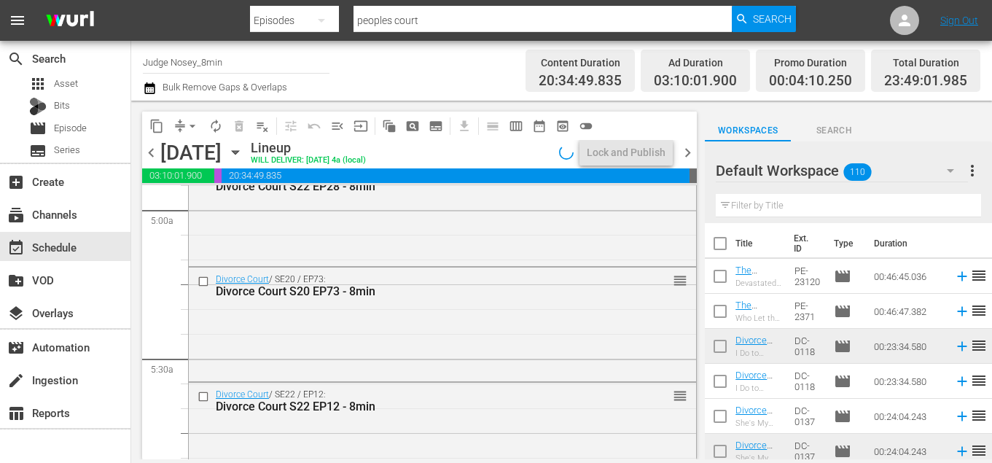
scroll to position [2276, 0]
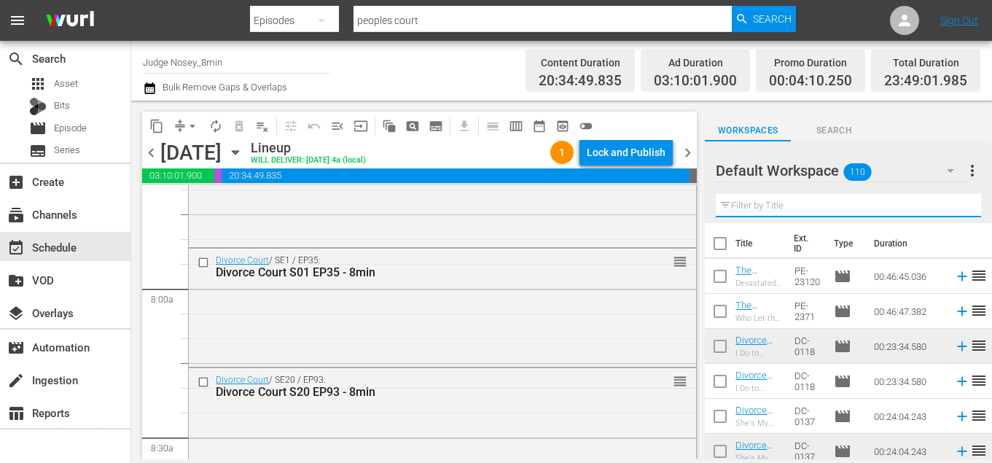
click at [754, 212] on input "text" at bounding box center [848, 205] width 265 height 23
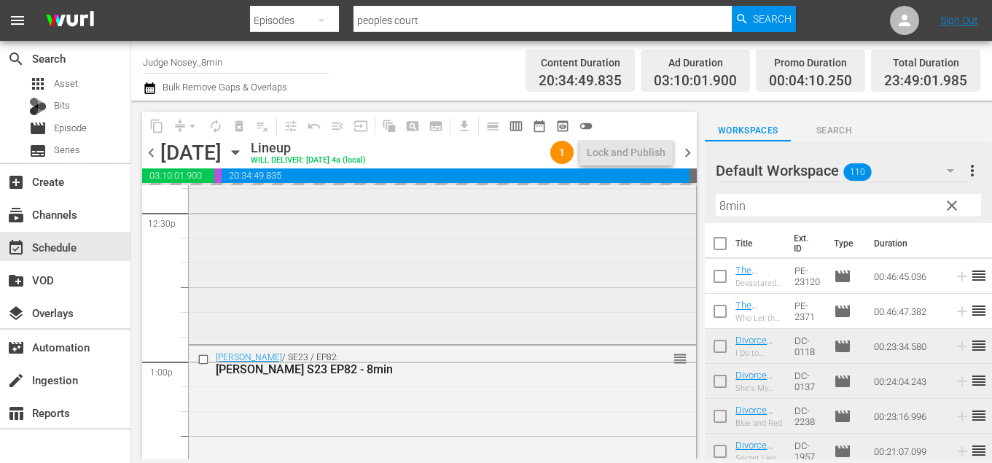
scroll to position [3748, 0]
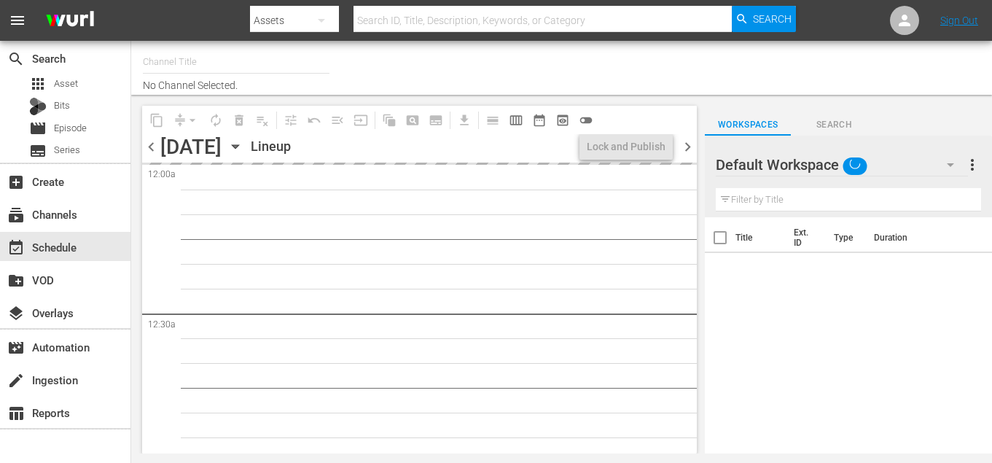
type input "Judge Nosey_8min (1495)"
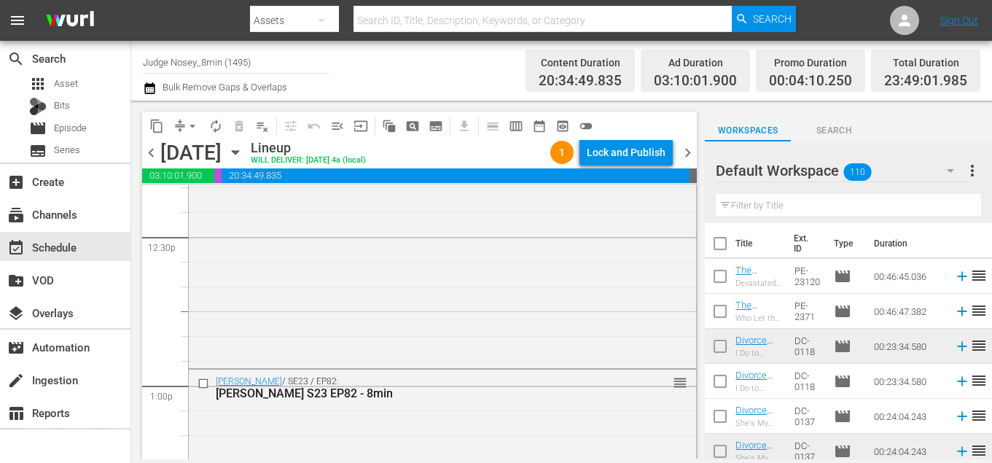
scroll to position [3706, 0]
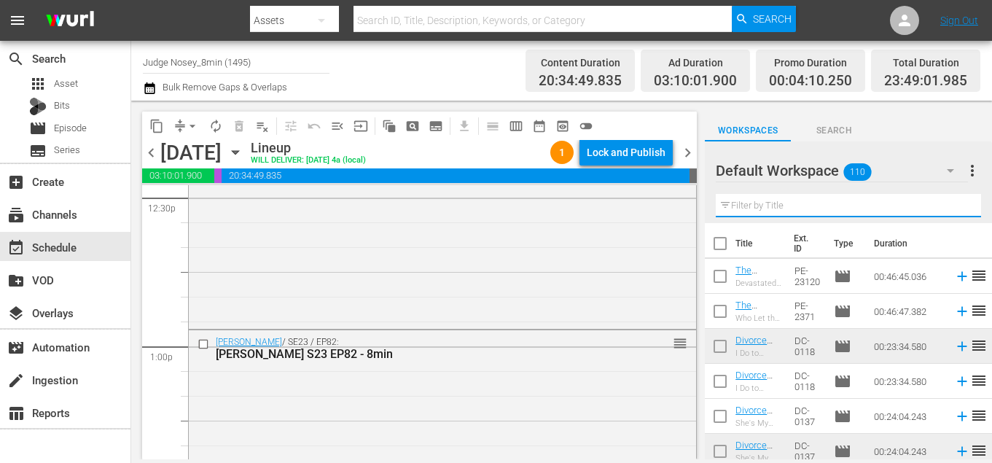
click at [755, 201] on input "text" at bounding box center [848, 205] width 265 height 23
type input "8min"
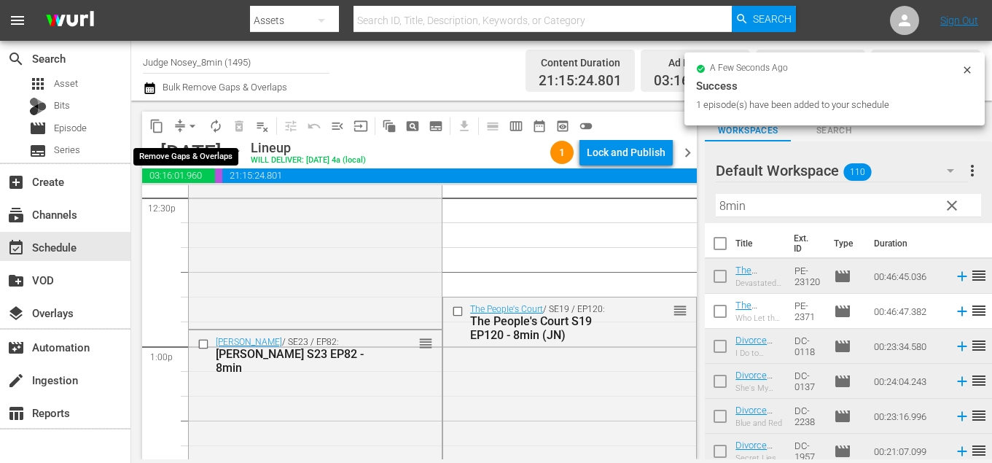
click at [189, 125] on span "arrow_drop_down" at bounding box center [192, 126] width 15 height 15
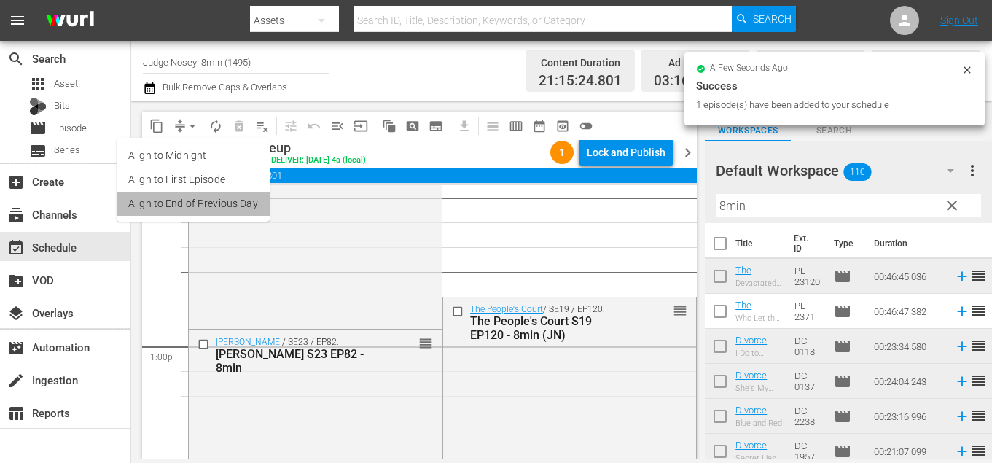
click at [217, 209] on li "Align to End of Previous Day" at bounding box center [193, 204] width 153 height 24
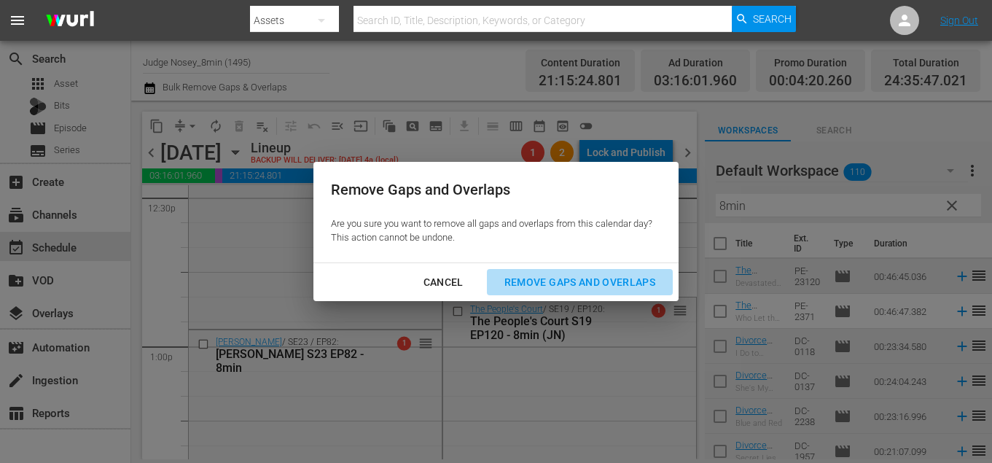
click at [567, 282] on div "Remove Gaps and Overlaps" at bounding box center [580, 282] width 174 height 18
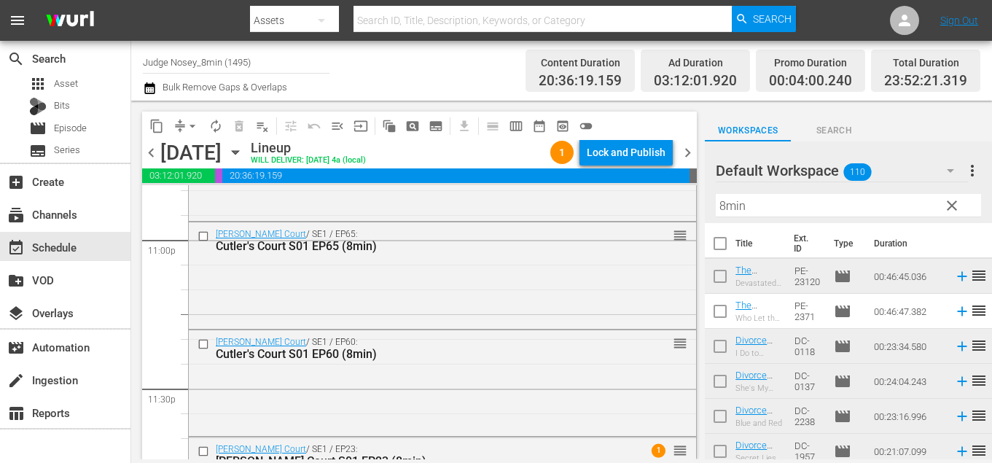
scroll to position [6873, 0]
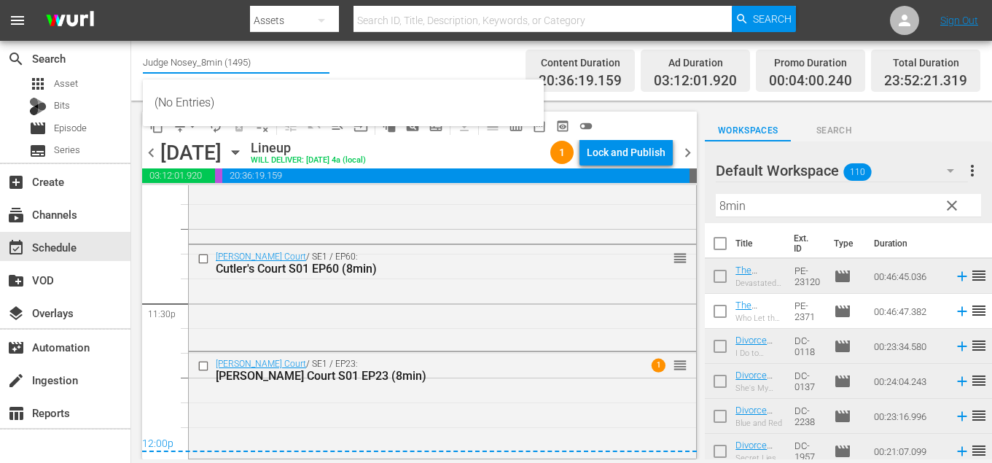
drag, startPoint x: 259, startPoint y: 64, endPoint x: 198, endPoint y: 63, distance: 61.3
click at [198, 63] on input "Judge Nosey_8min (1495)" at bounding box center [236, 61] width 187 height 35
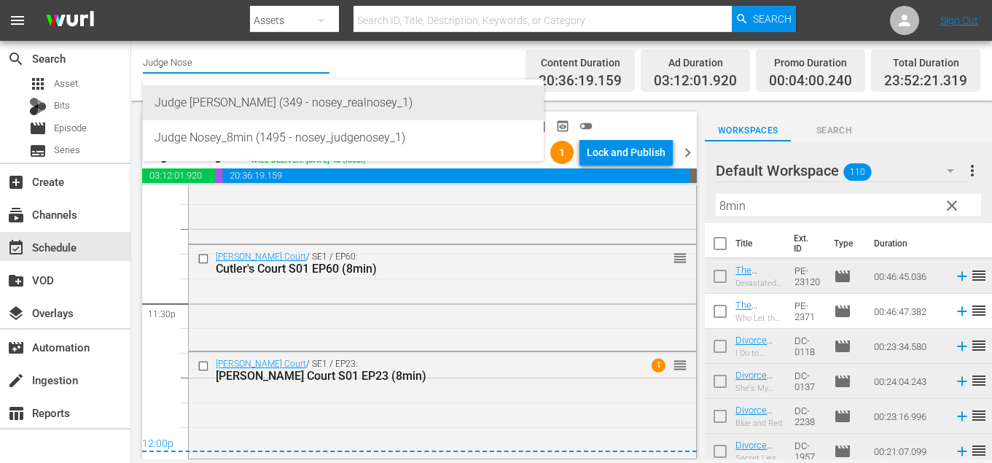
click at [236, 111] on div "Judge [PERSON_NAME] (349 - nosey_realnosey_1)" at bounding box center [344, 102] width 378 height 35
type input "Judge [PERSON_NAME] (349 - nosey_realnosey_1)"
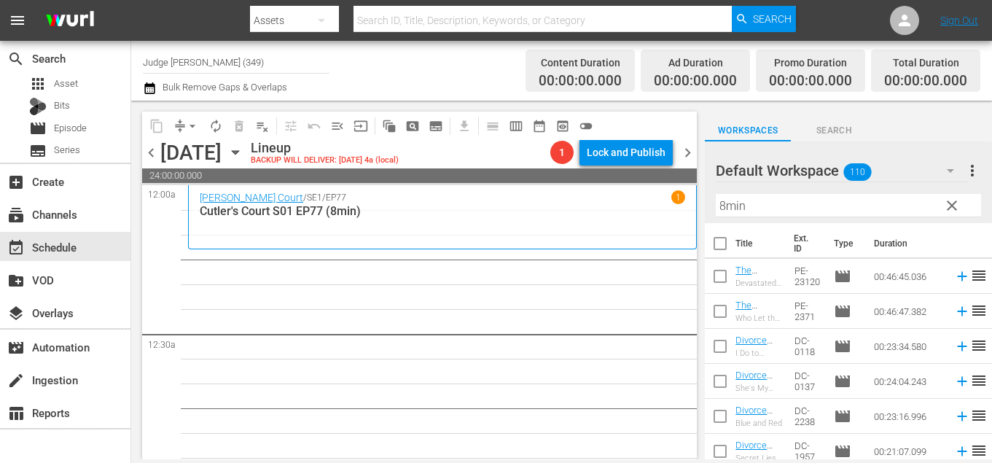
click at [717, 238] on input "checkbox" at bounding box center [720, 246] width 31 height 31
checkbox input "true"
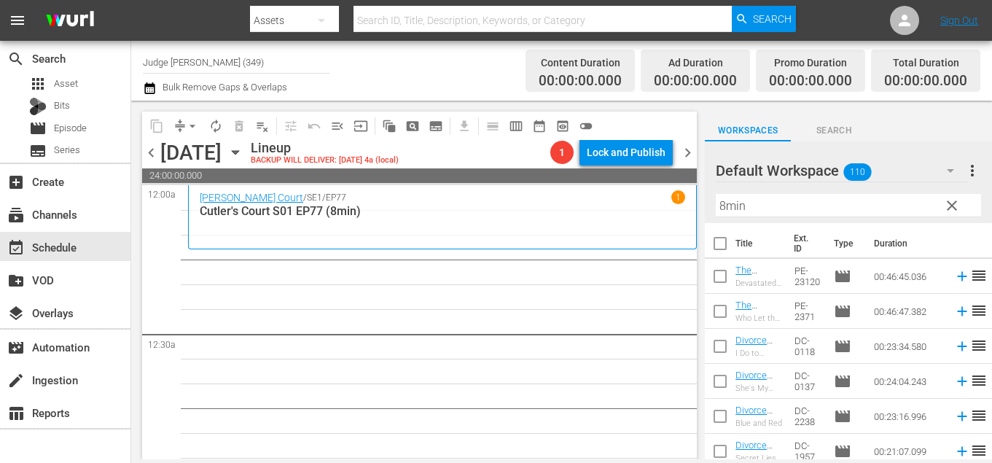
checkbox input "true"
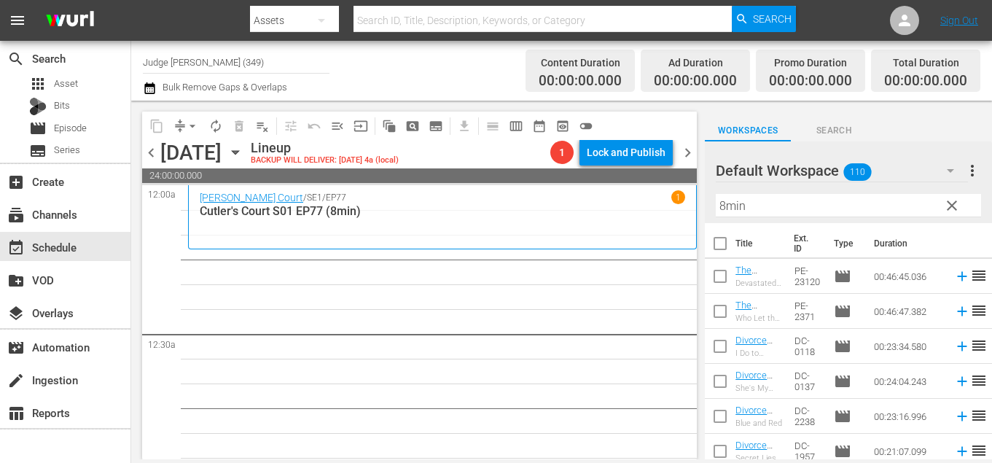
checkbox input "true"
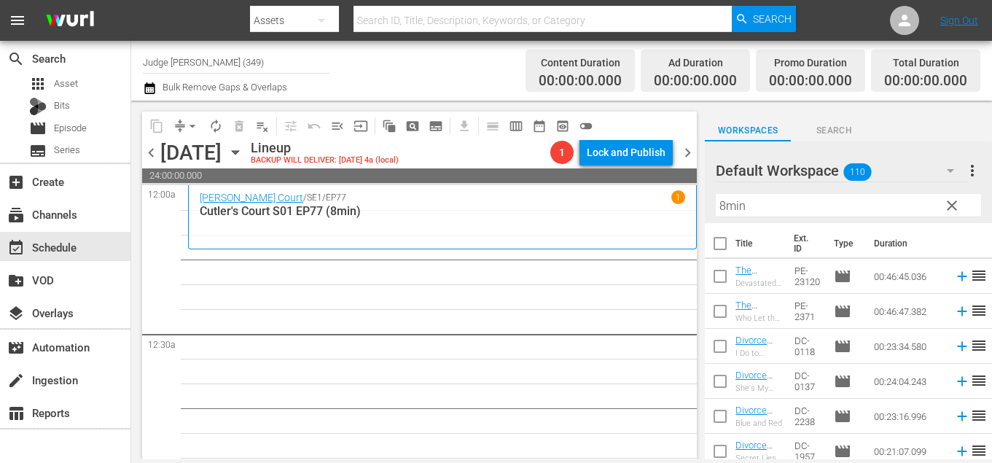
checkbox input "true"
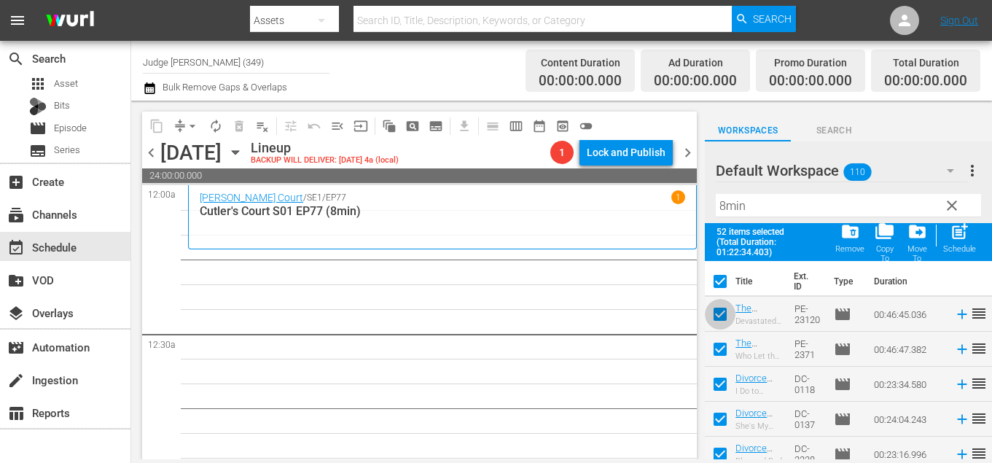
click at [718, 316] on input "checkbox" at bounding box center [720, 317] width 31 height 31
checkbox input "false"
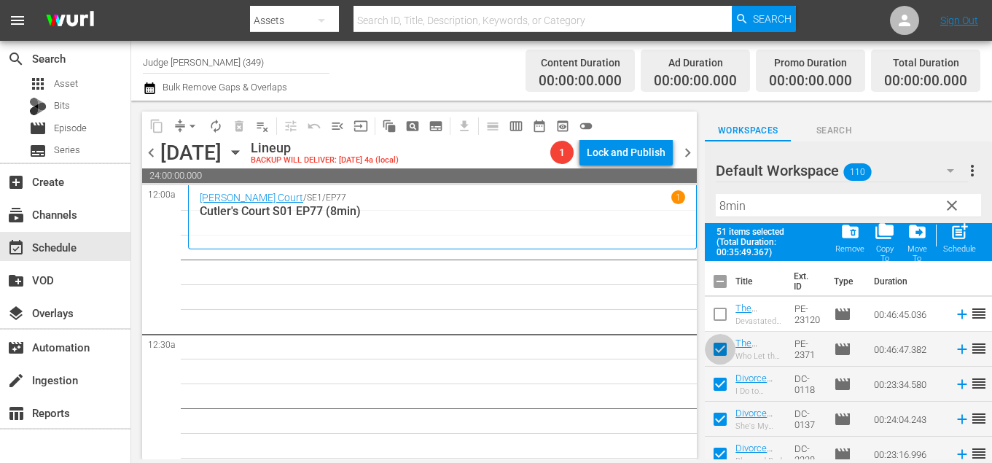
click at [718, 354] on input "checkbox" at bounding box center [720, 352] width 31 height 31
checkbox input "false"
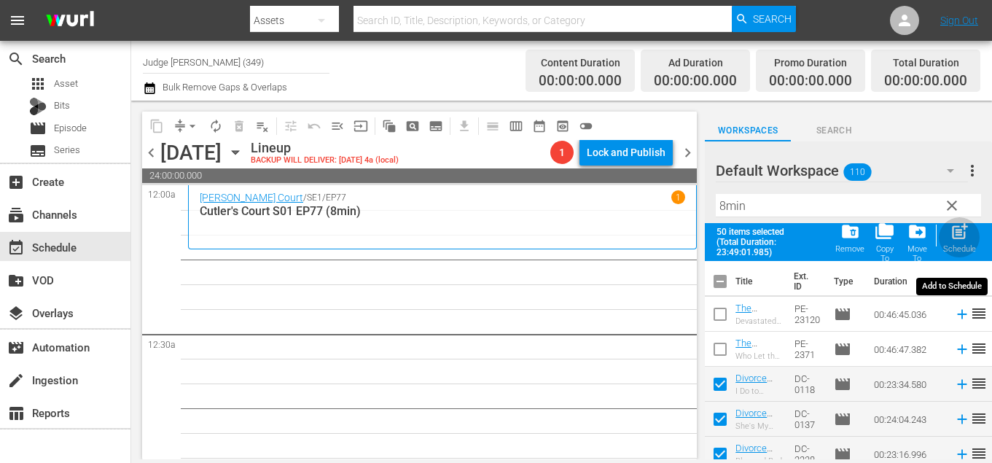
click at [946, 244] on div "Schedule" at bounding box center [959, 248] width 33 height 9
checkbox input "false"
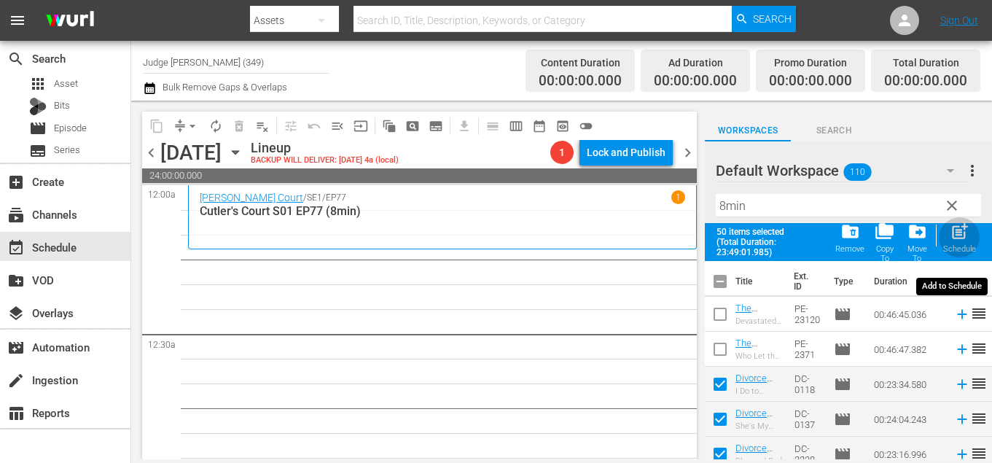
checkbox input "false"
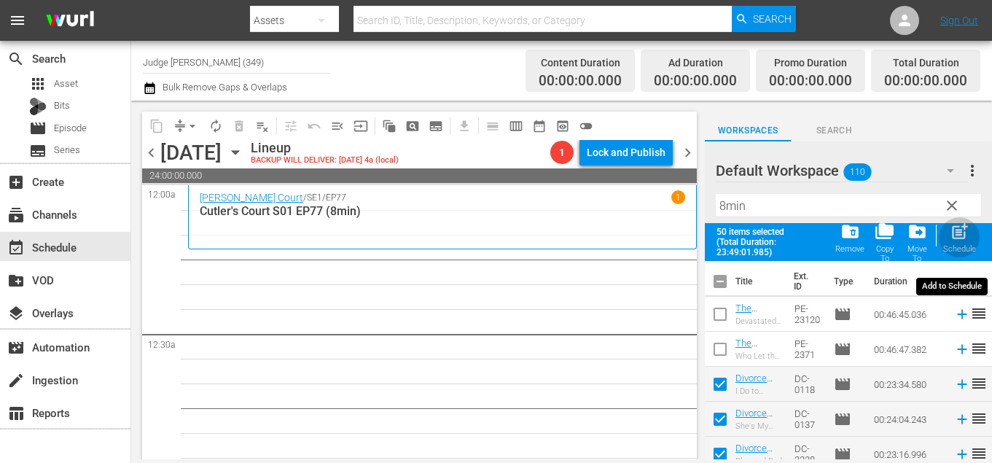
checkbox input "false"
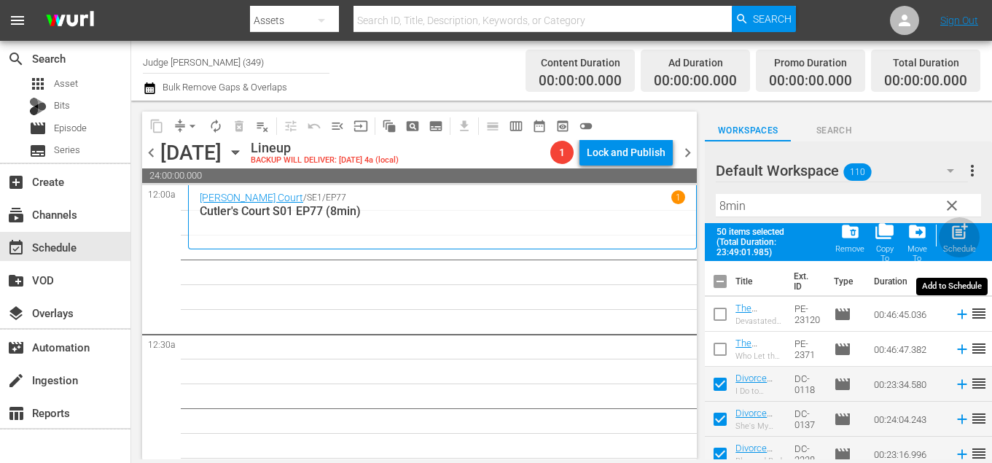
checkbox input "false"
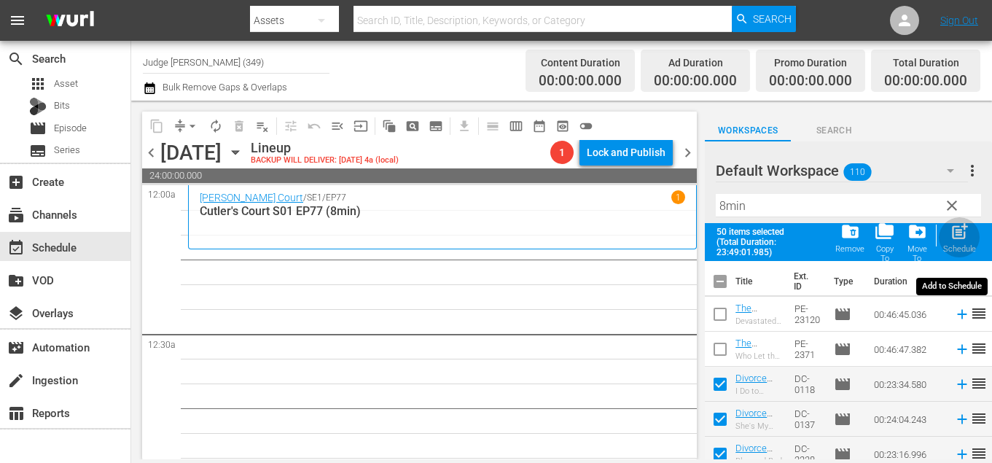
checkbox input "false"
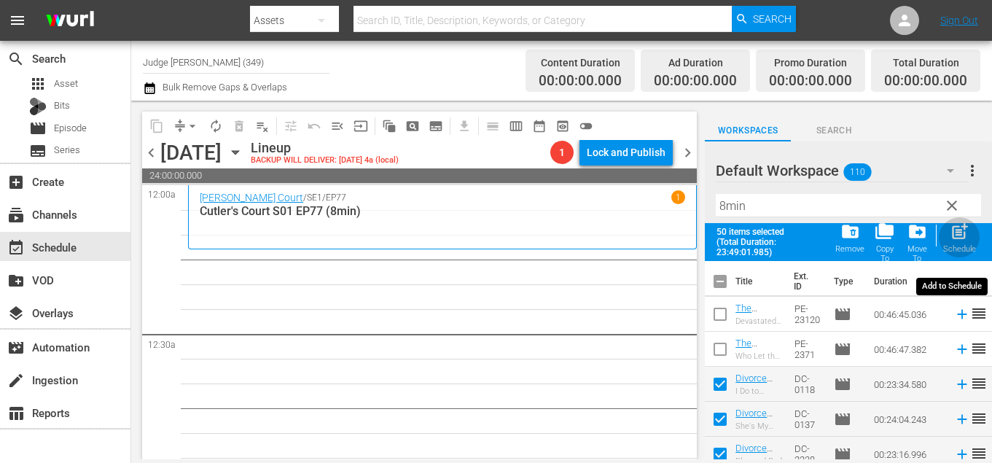
checkbox input "false"
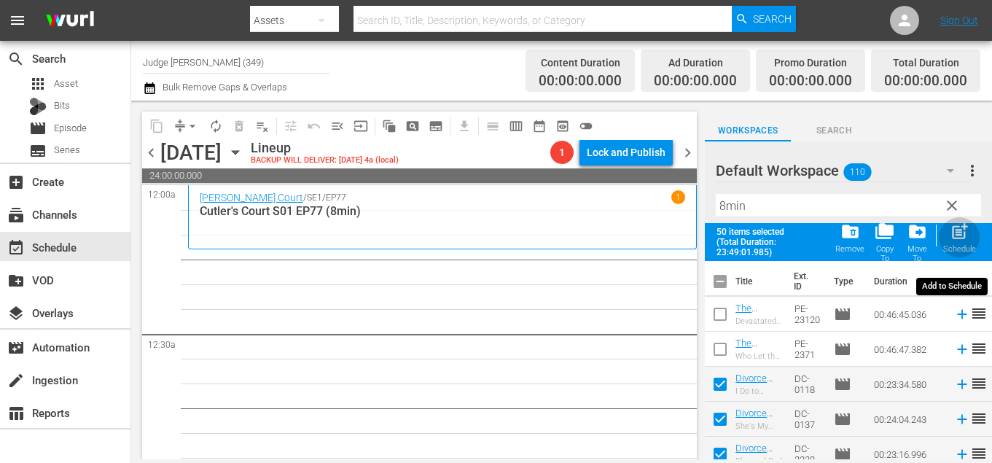
checkbox input "false"
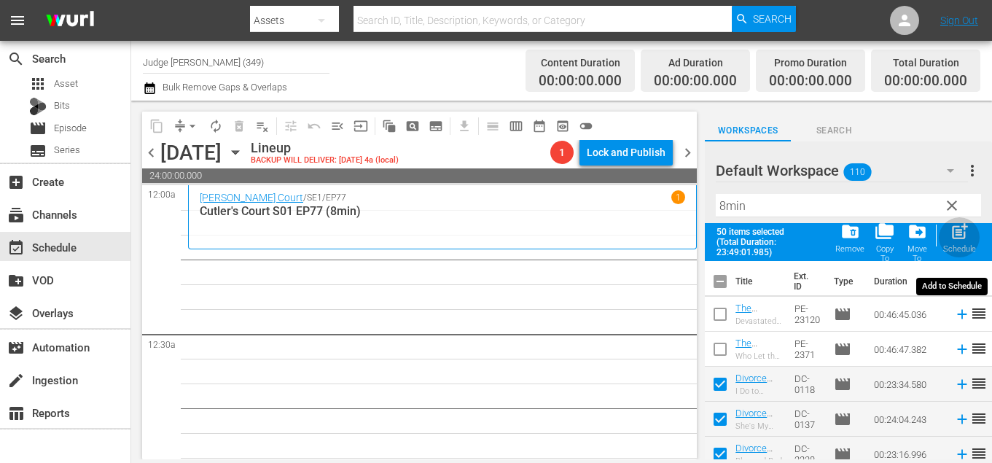
checkbox input "false"
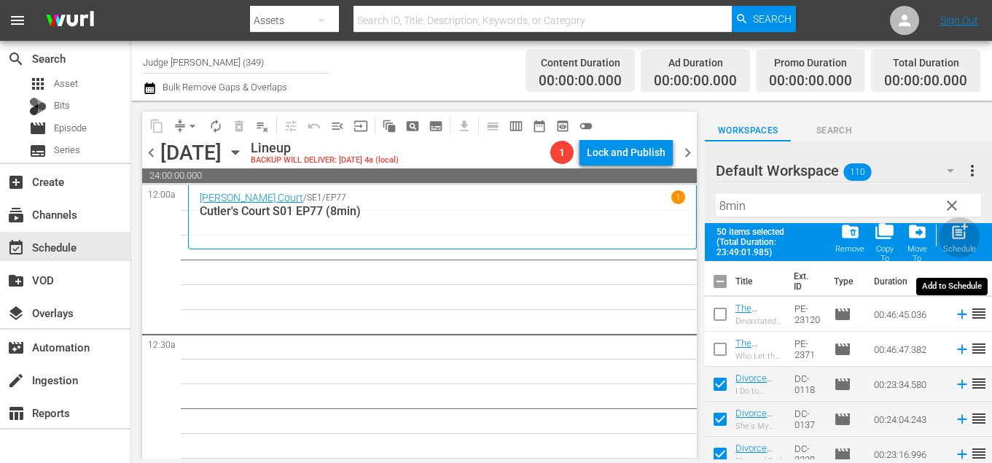
checkbox input "false"
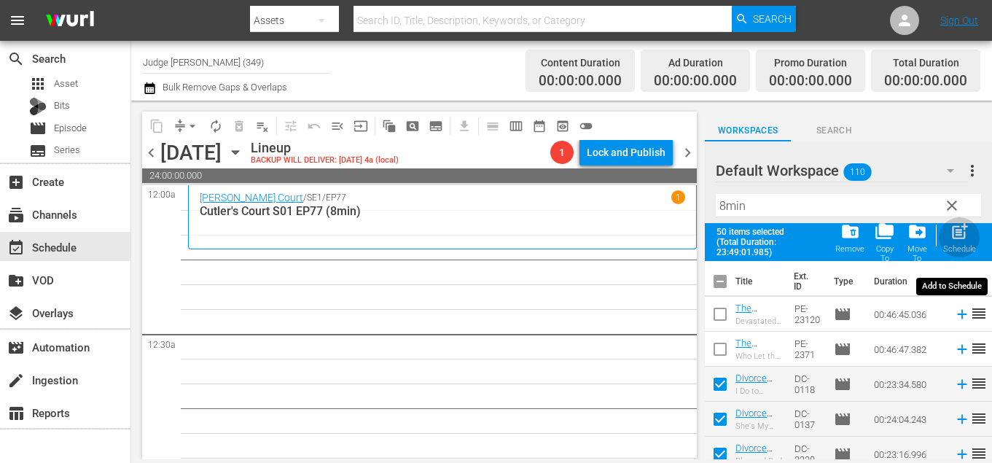
checkbox input "false"
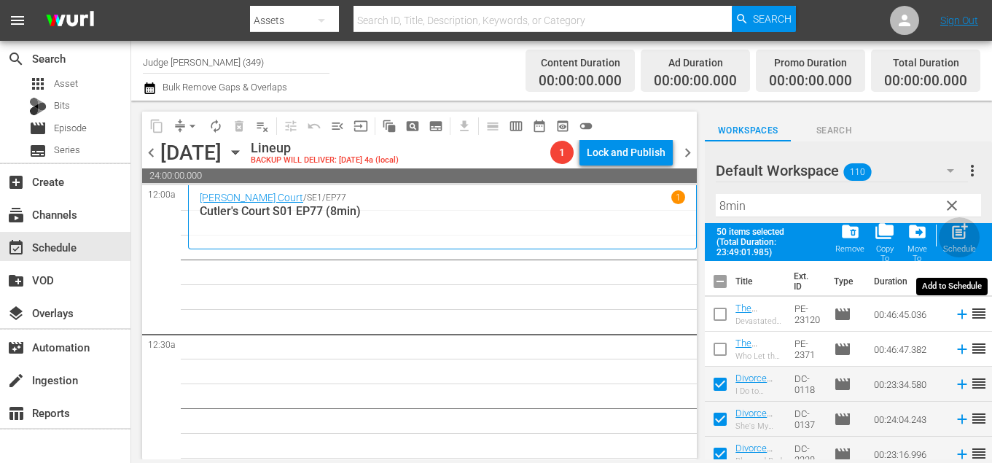
checkbox input "false"
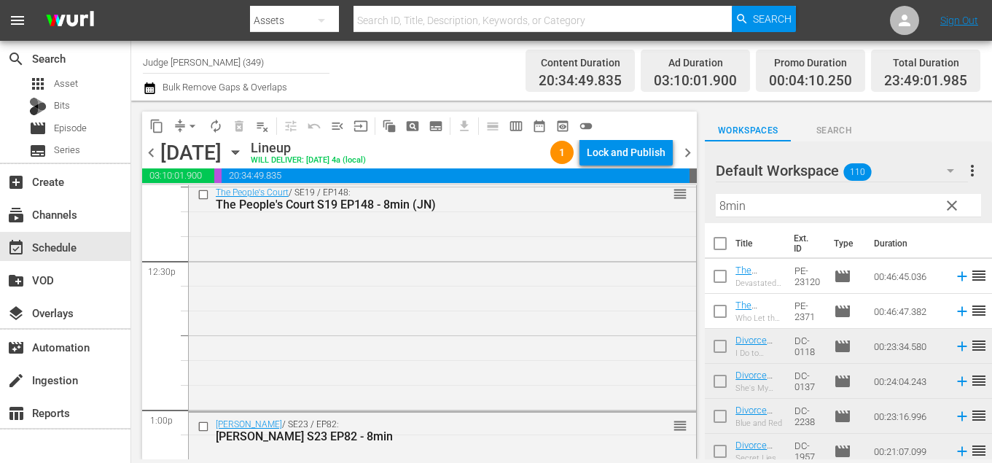
scroll to position [3653, 0]
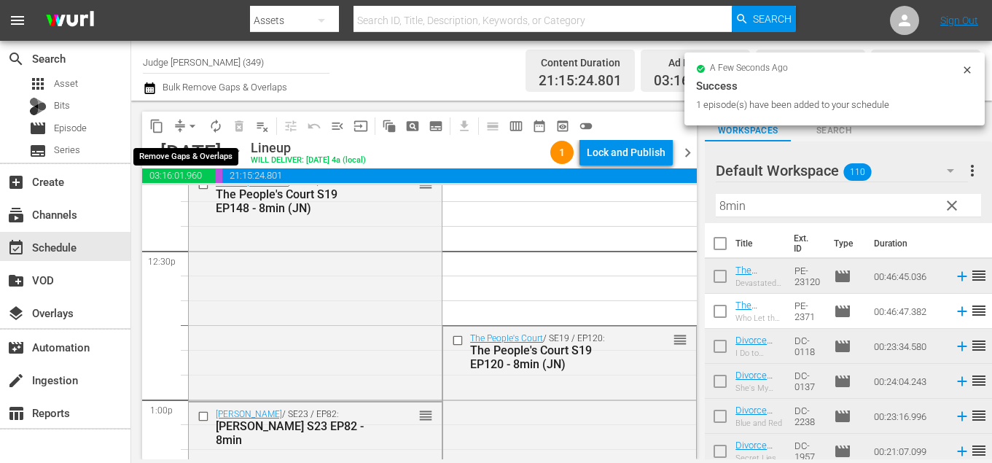
click at [193, 127] on span "arrow_drop_down" at bounding box center [192, 126] width 15 height 15
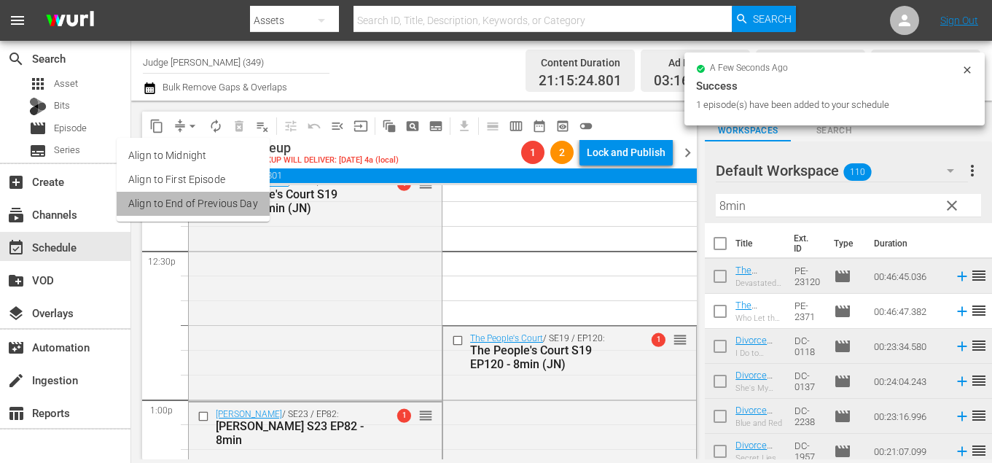
click at [220, 205] on li "Align to End of Previous Day" at bounding box center [193, 204] width 153 height 24
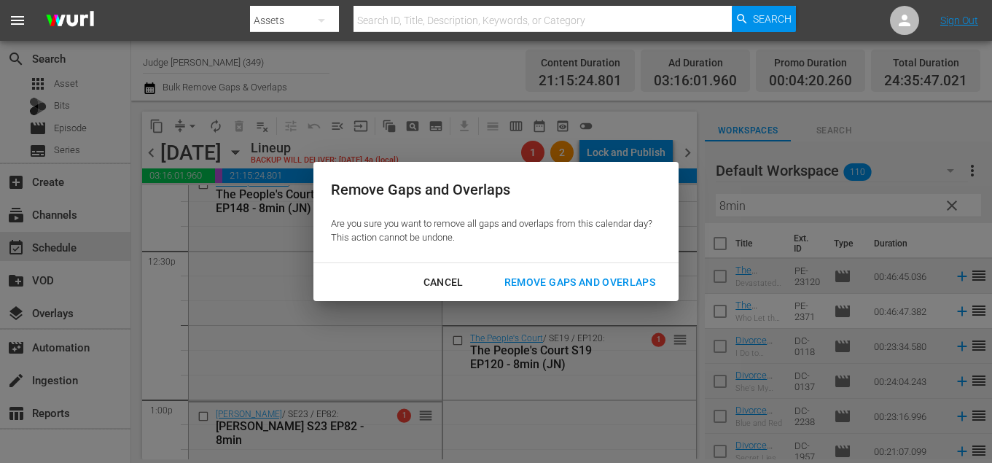
click at [544, 279] on div "Remove Gaps and Overlaps" at bounding box center [580, 282] width 174 height 18
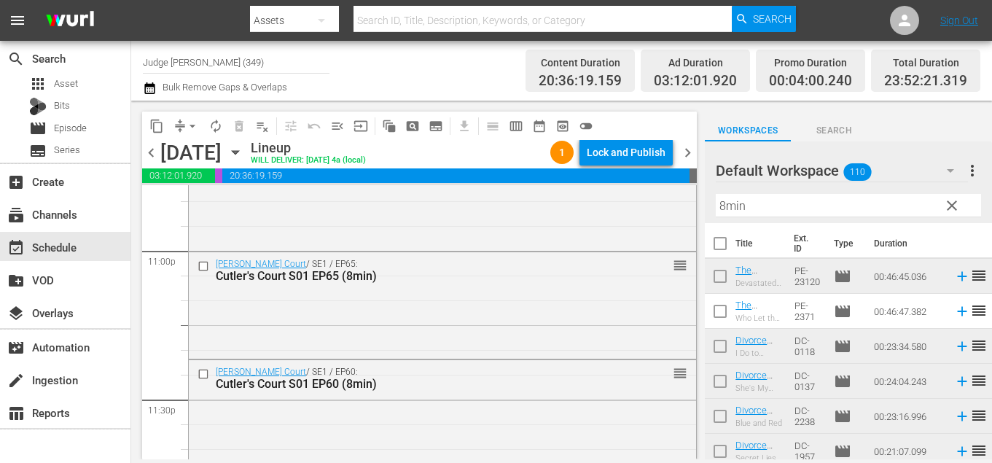
scroll to position [6891, 0]
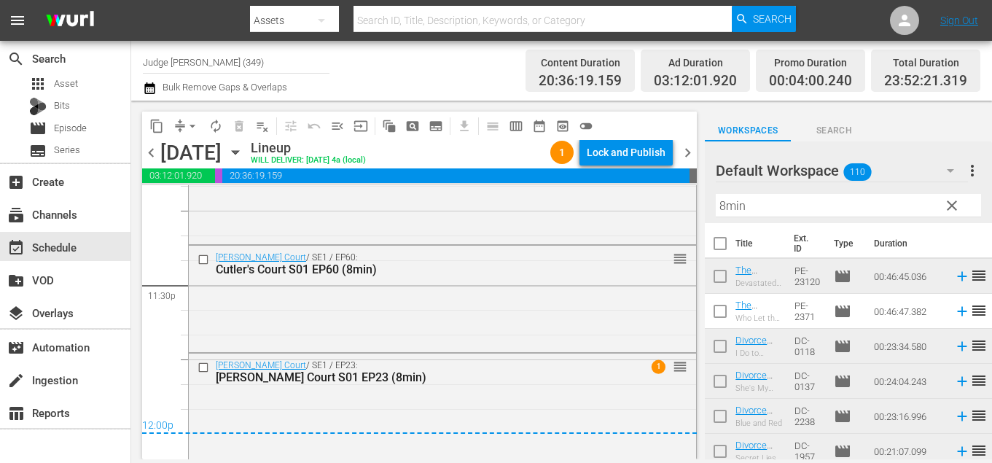
click at [690, 150] on span "chevron_right" at bounding box center [688, 153] width 18 height 18
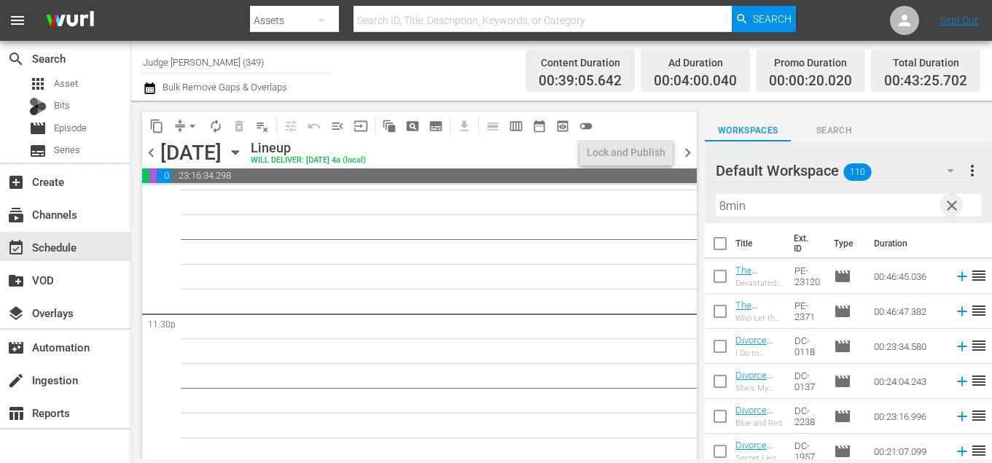
click at [954, 203] on span "clear" at bounding box center [951, 205] width 17 height 17
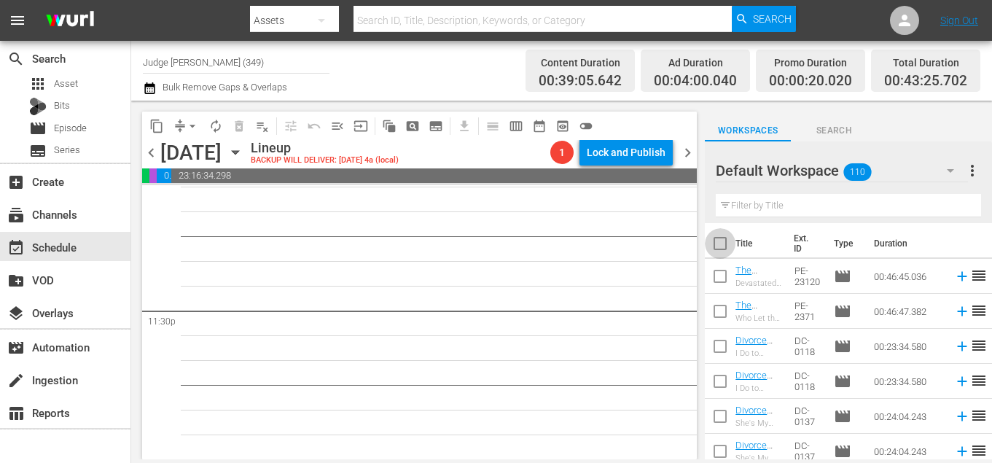
click at [719, 238] on input "checkbox" at bounding box center [720, 246] width 31 height 31
checkbox input "true"
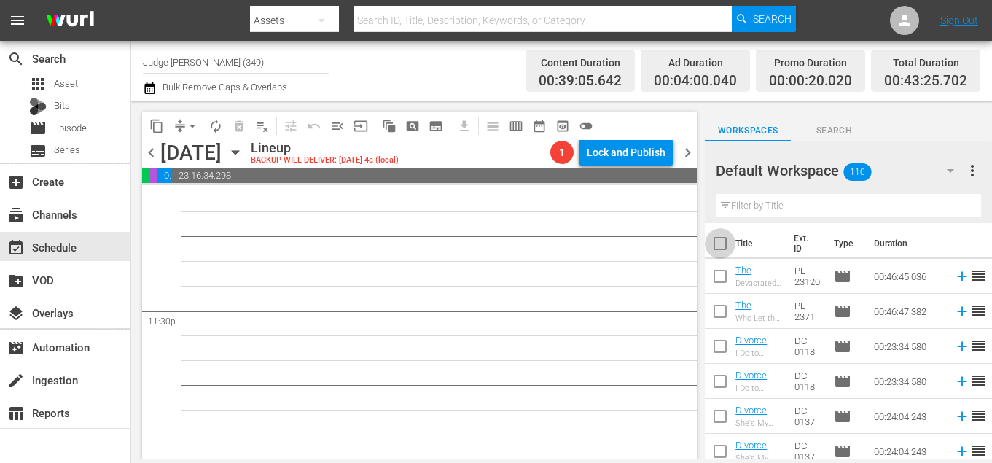
checkbox input "true"
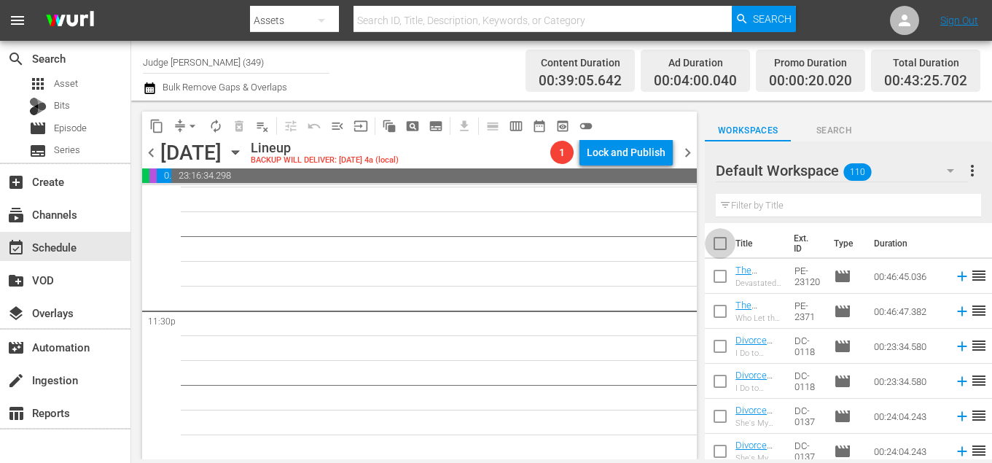
checkbox input "true"
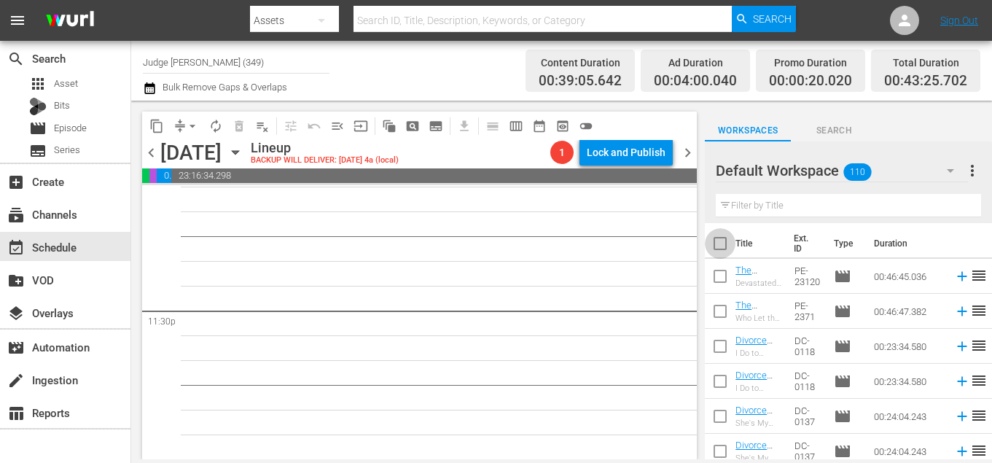
checkbox input "true"
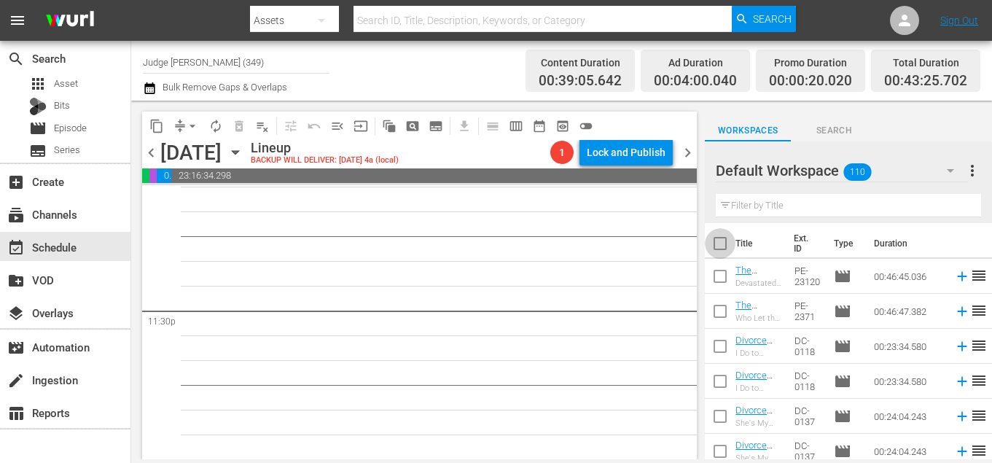
checkbox input "true"
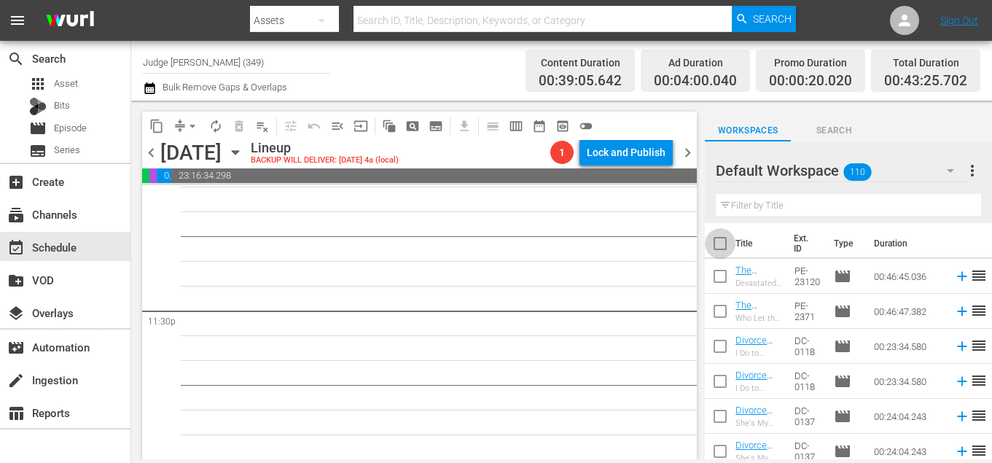
checkbox input "true"
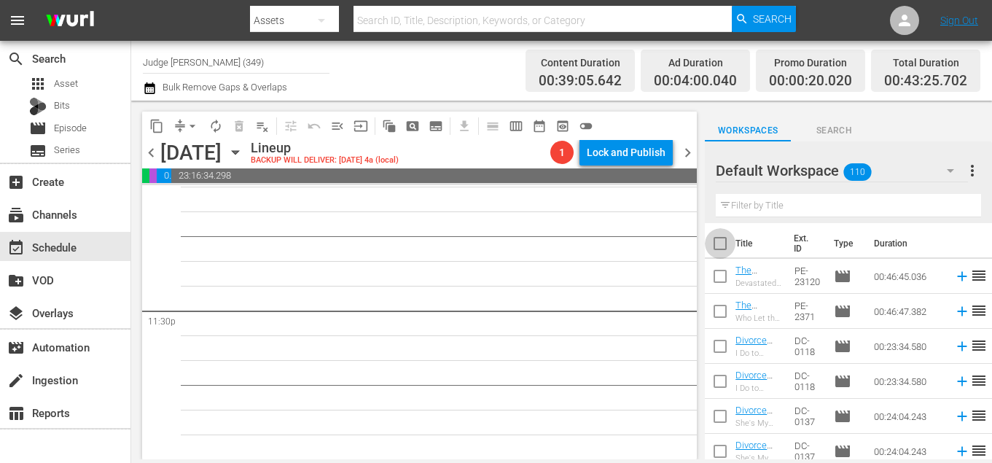
checkbox input "true"
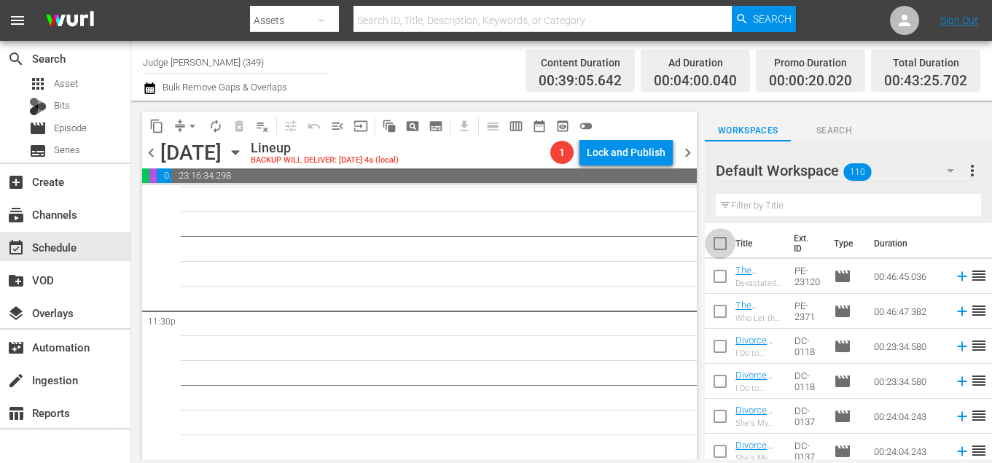
checkbox input "true"
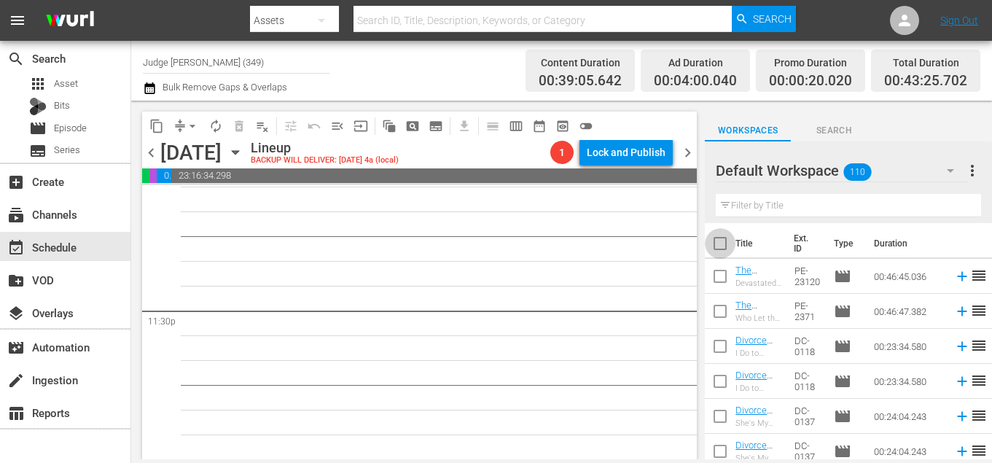
checkbox input "true"
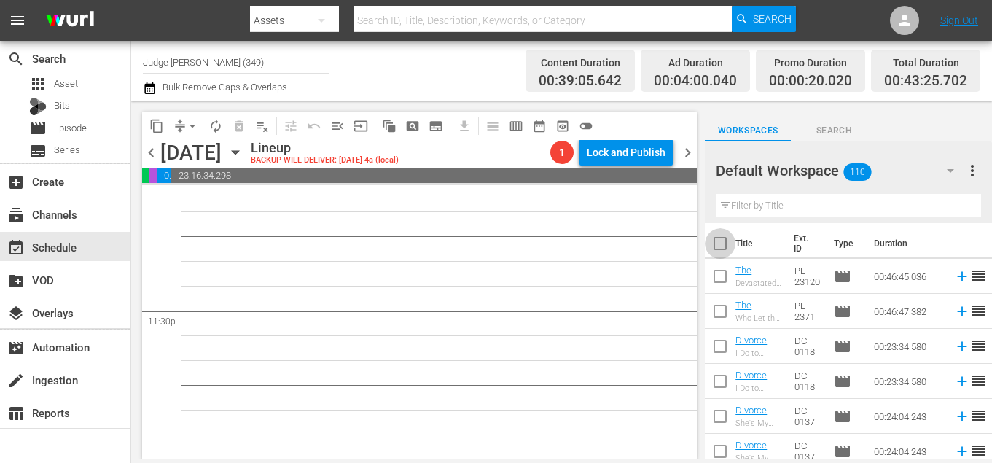
checkbox input "true"
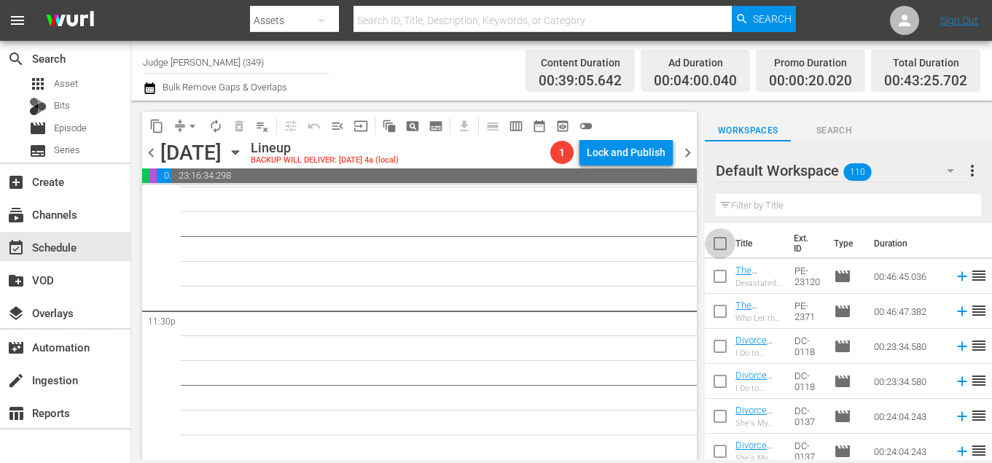
checkbox input "true"
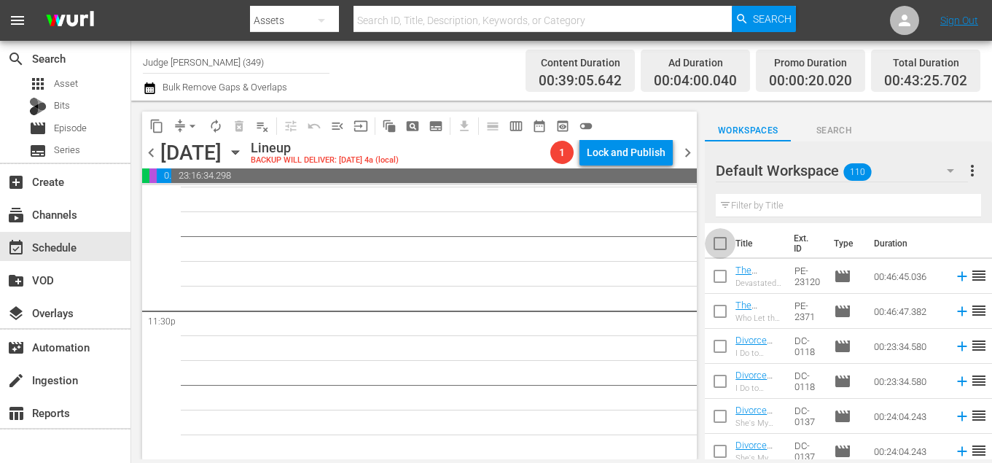
checkbox input "true"
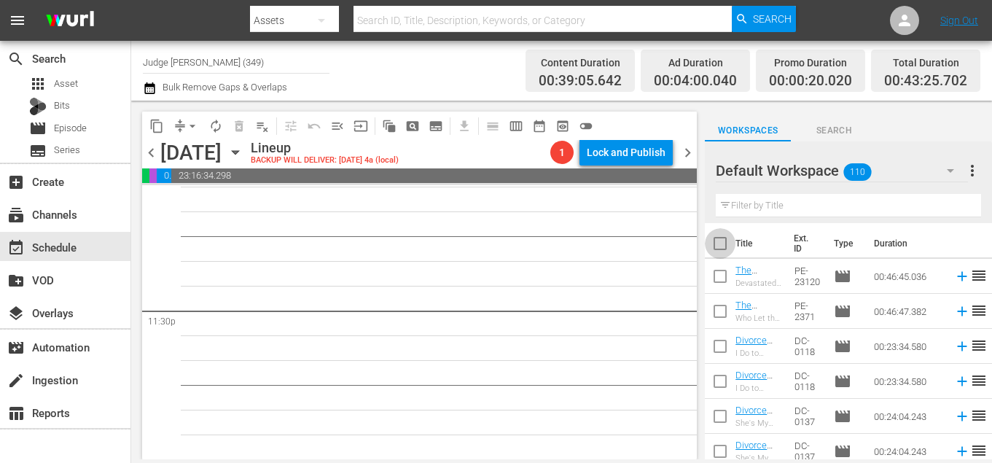
checkbox input "true"
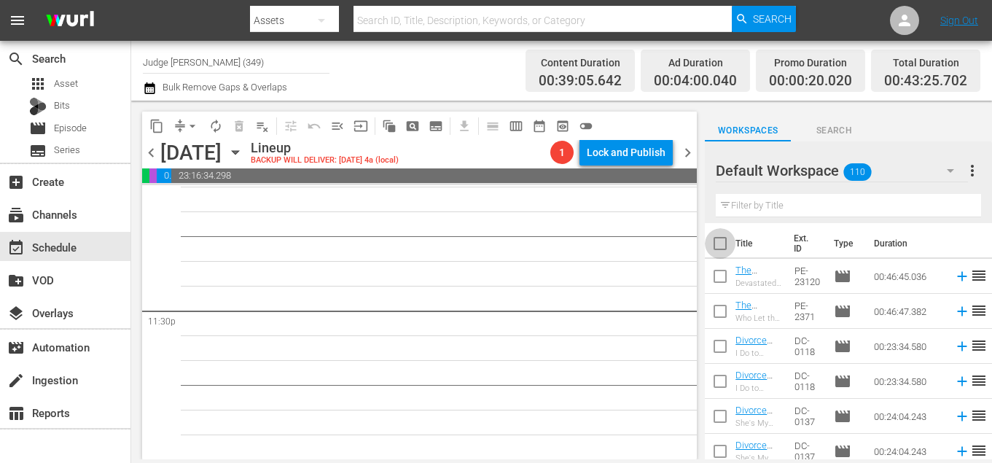
checkbox input "true"
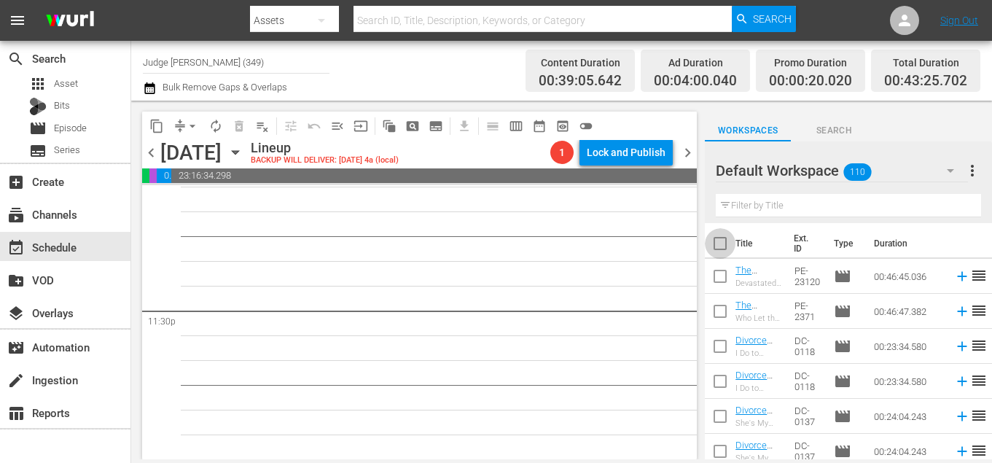
checkbox input "true"
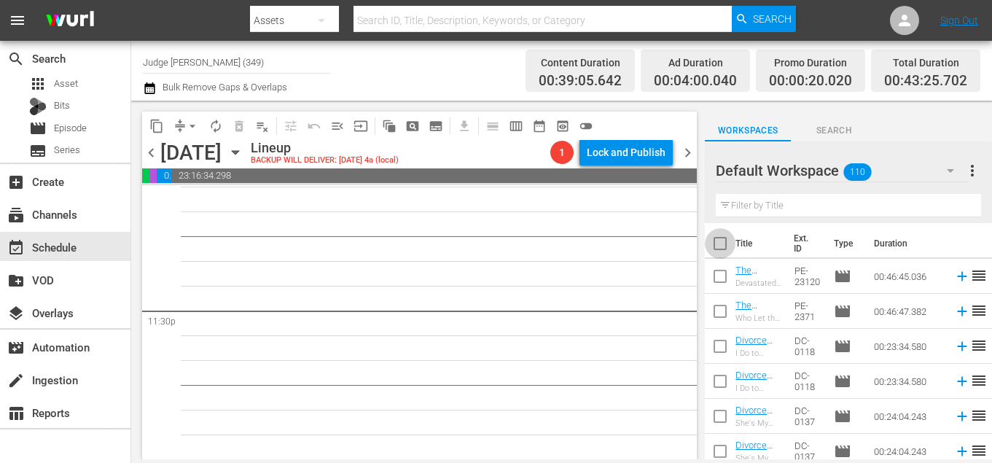
checkbox input "true"
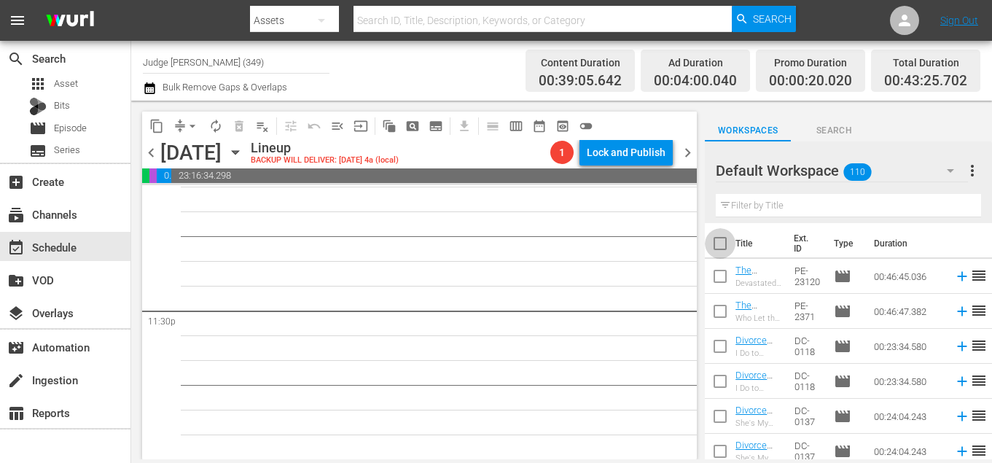
checkbox input "true"
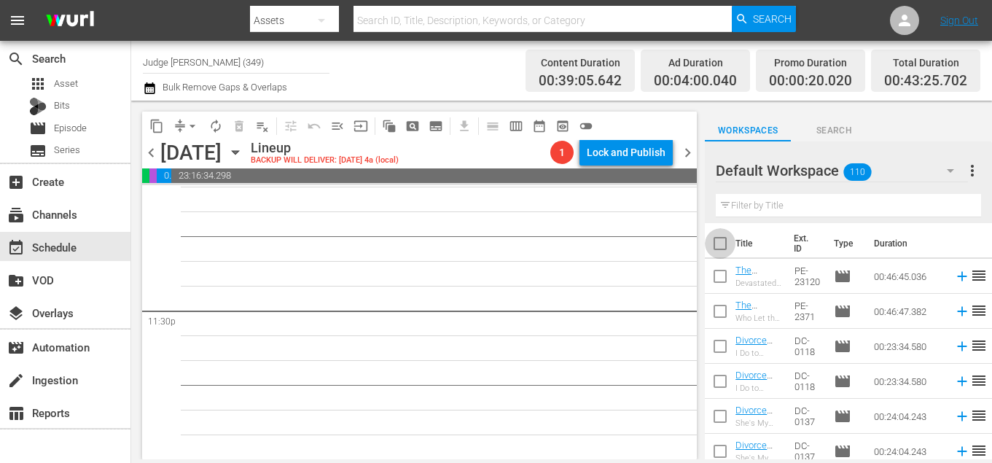
checkbox input "true"
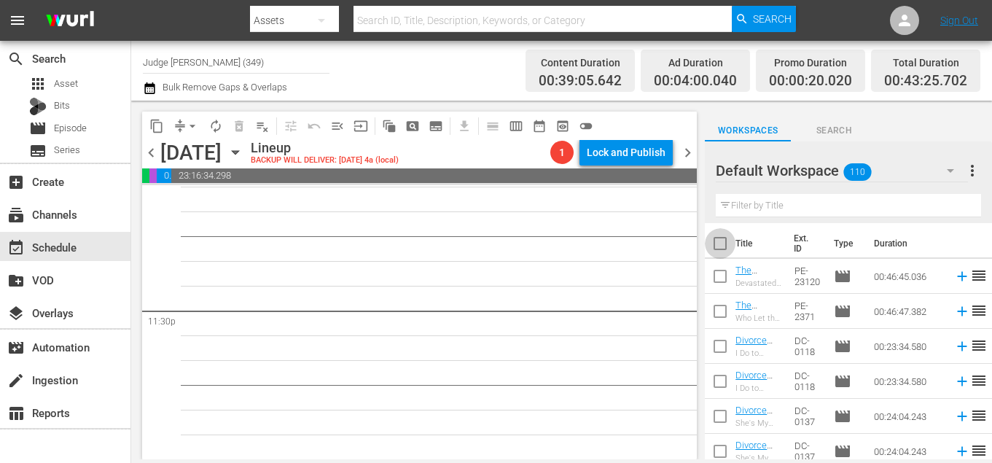
checkbox input "true"
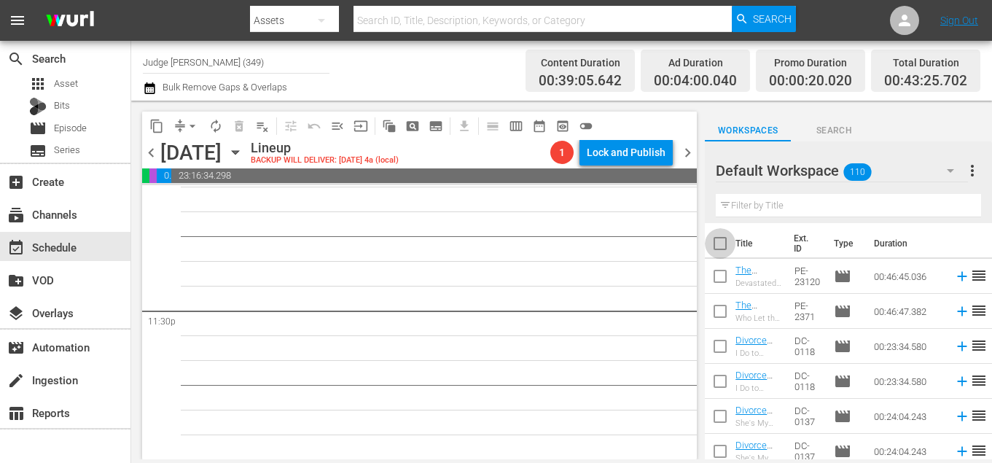
checkbox input "true"
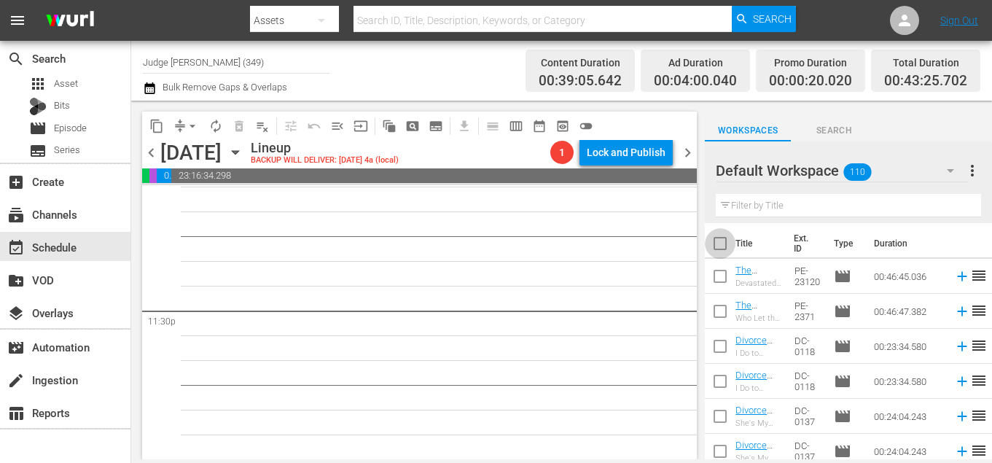
checkbox input "true"
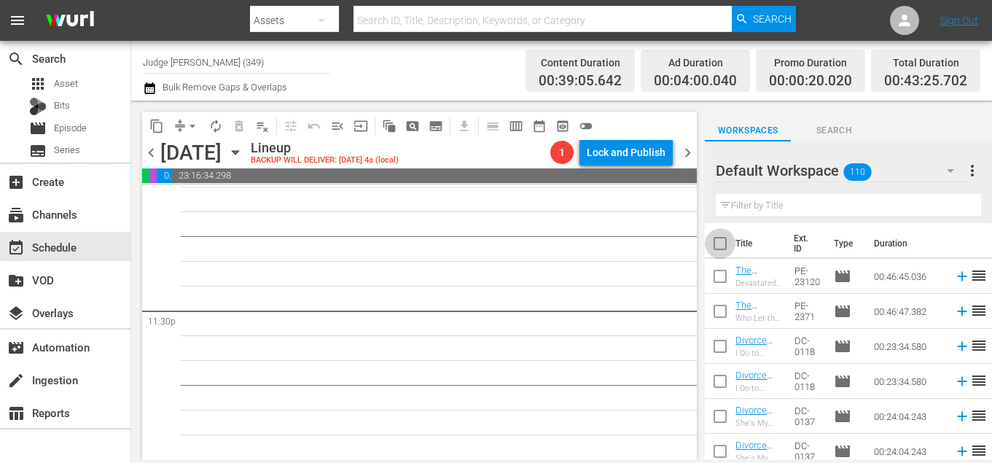
checkbox input "true"
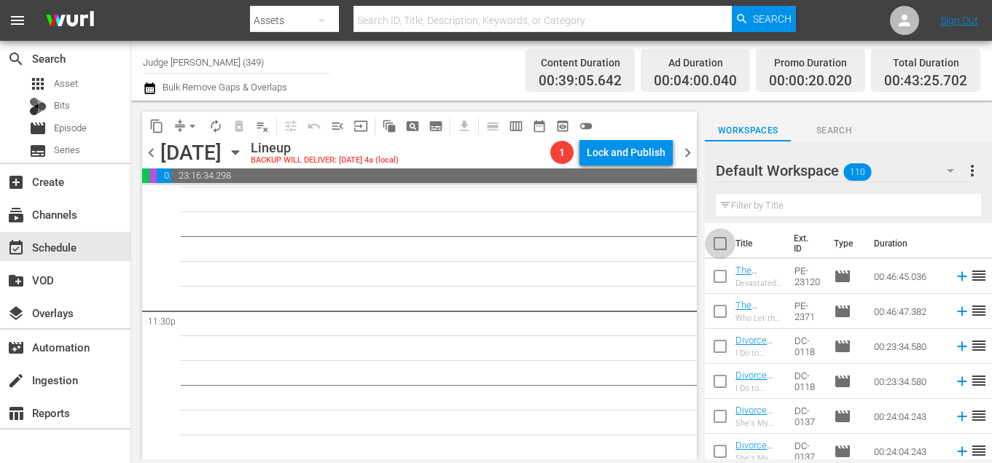
checkbox input "true"
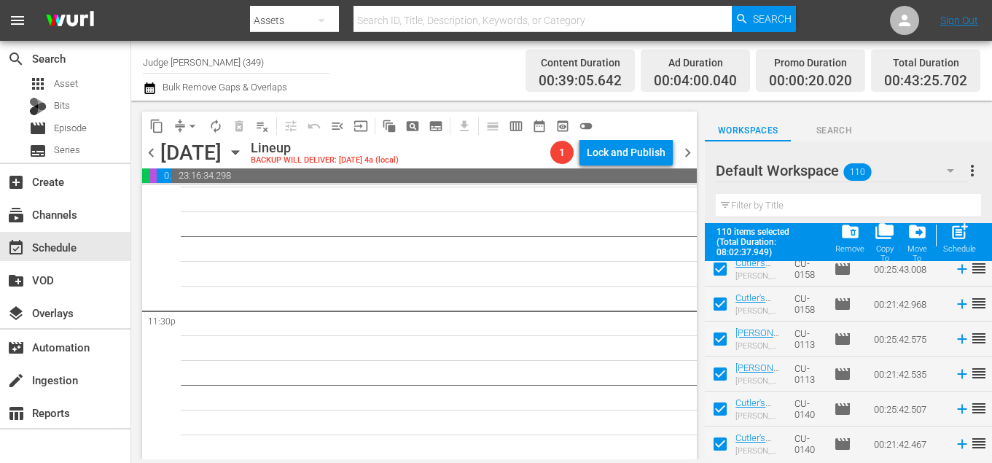
scroll to position [3685, 0]
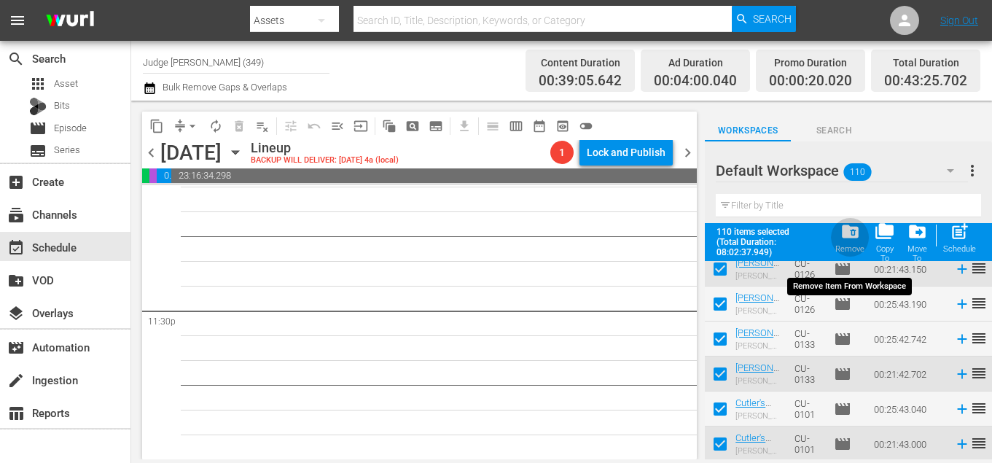
click at [847, 236] on span "folder_delete" at bounding box center [851, 232] width 20 height 20
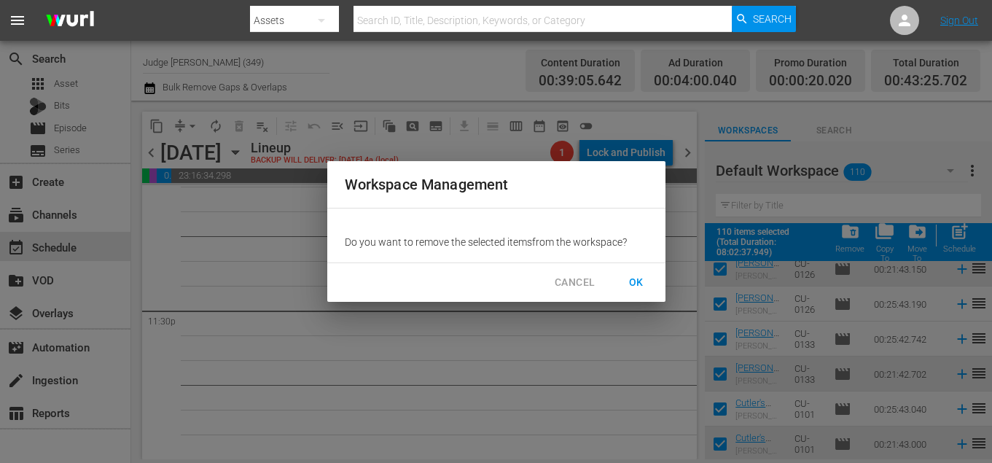
click at [638, 281] on span "OK" at bounding box center [636, 282] width 23 height 18
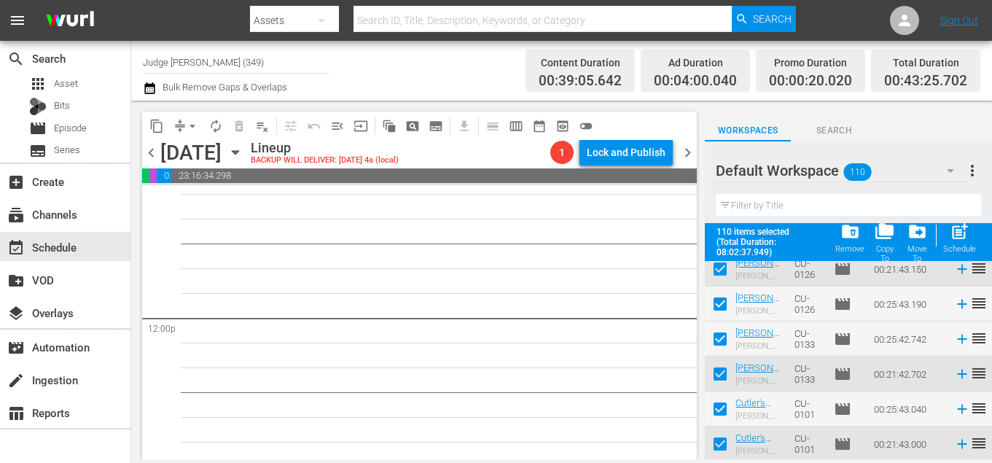
scroll to position [2829, 0]
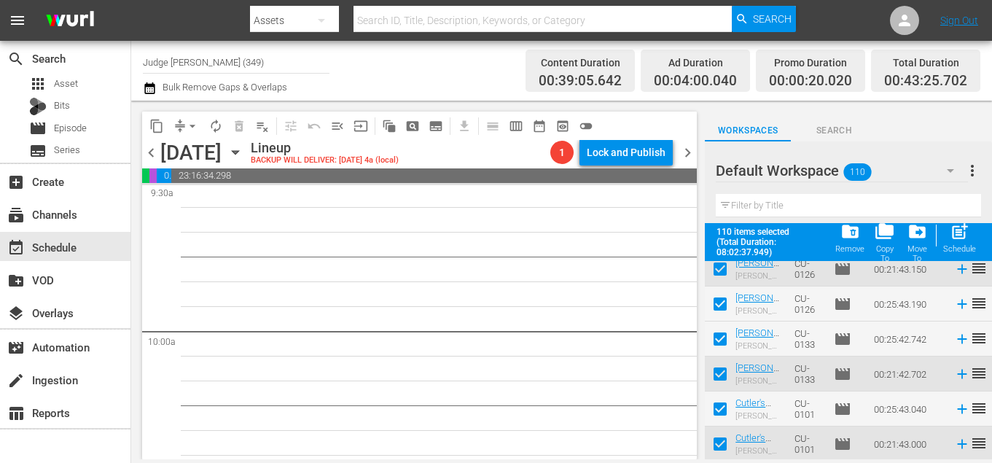
checkbox input "false"
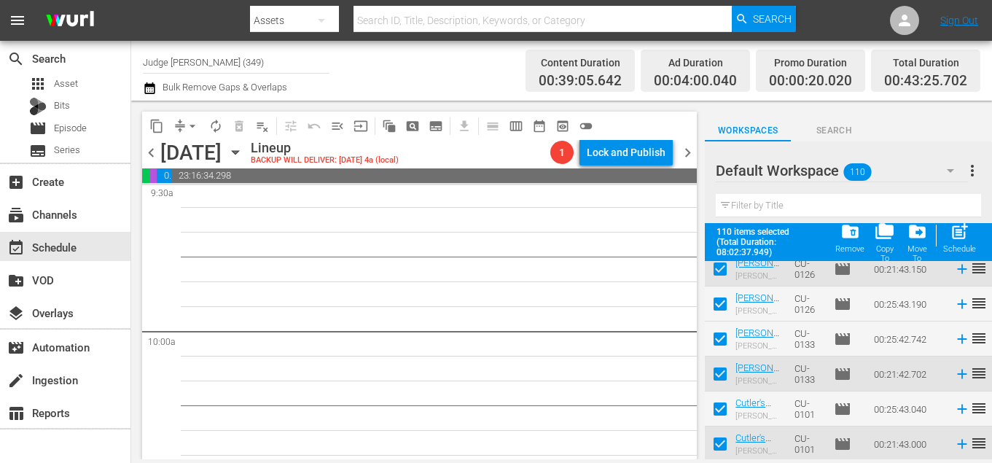
checkbox input "false"
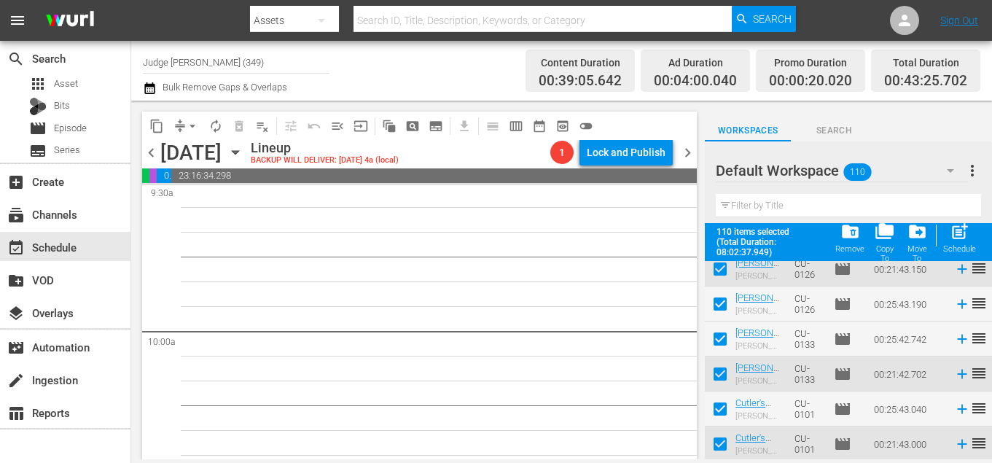
checkbox input "false"
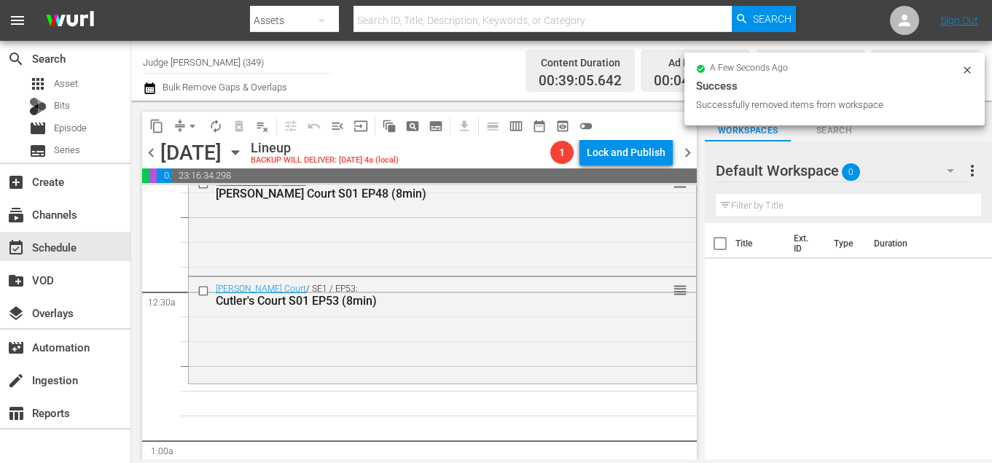
scroll to position [0, 0]
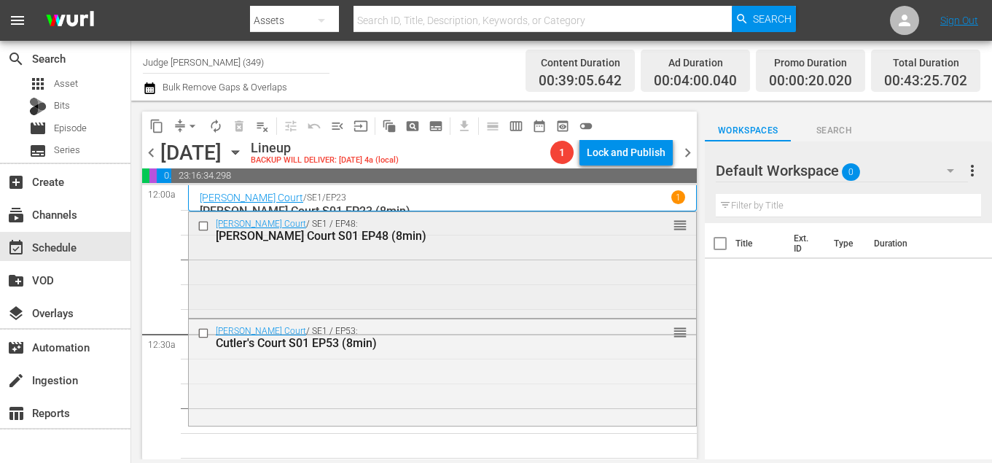
click at [202, 225] on input "checkbox" at bounding box center [205, 225] width 15 height 12
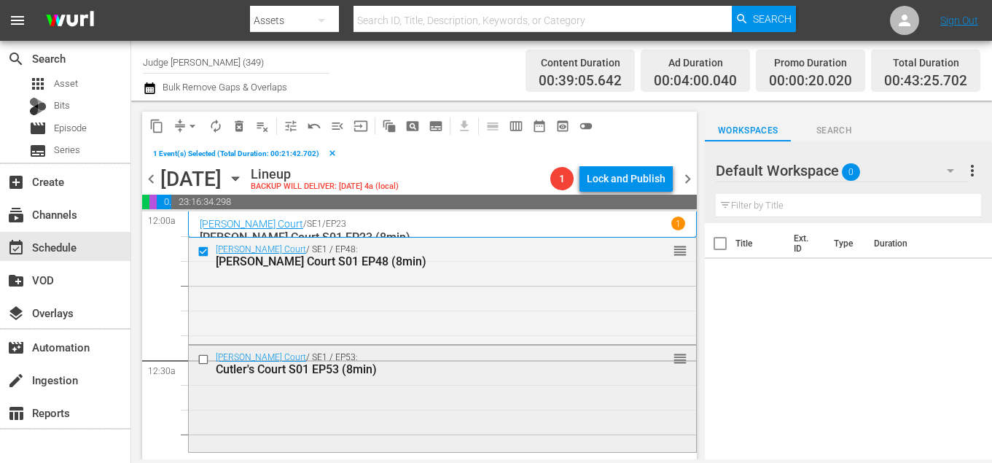
click at [203, 362] on input "checkbox" at bounding box center [205, 360] width 15 height 12
click at [240, 132] on span "delete_forever_outlined" at bounding box center [239, 126] width 15 height 15
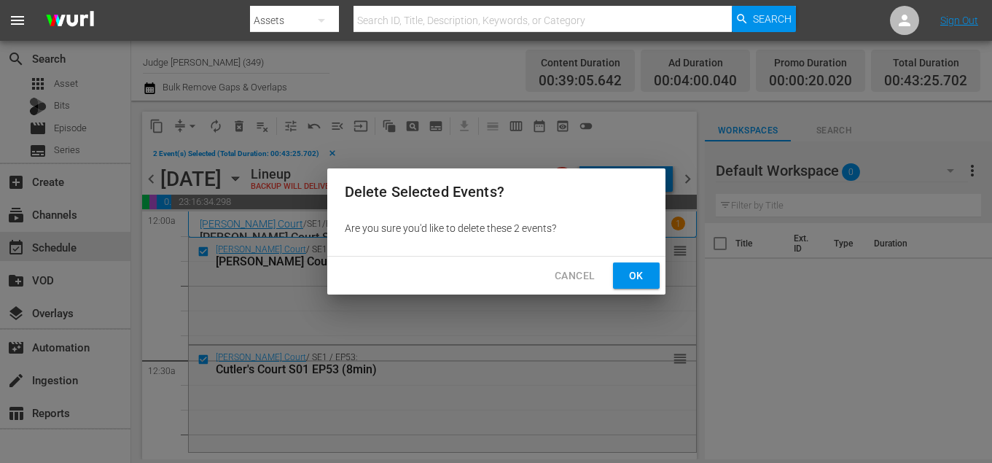
click at [637, 272] on span "Ok" at bounding box center [636, 276] width 23 height 18
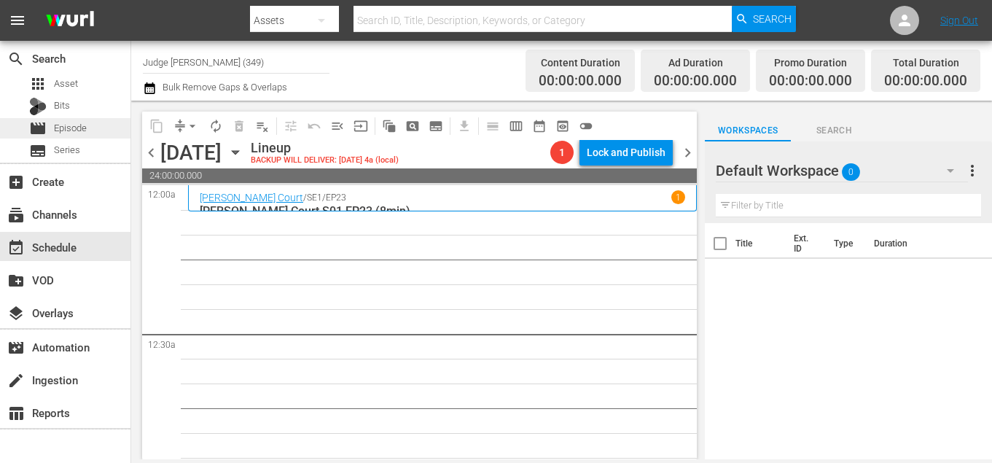
click at [87, 124] on div "movie Episode" at bounding box center [65, 128] width 131 height 20
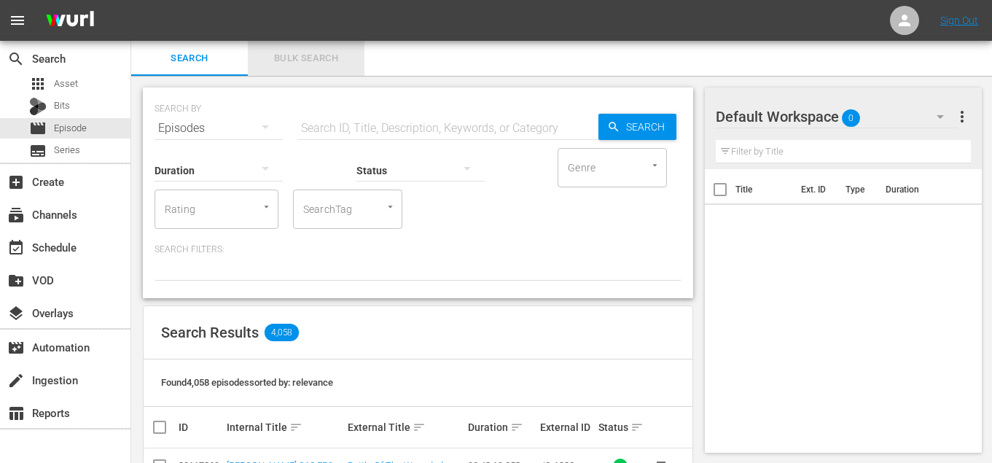
click at [289, 58] on span "Bulk Search" at bounding box center [306, 58] width 99 height 17
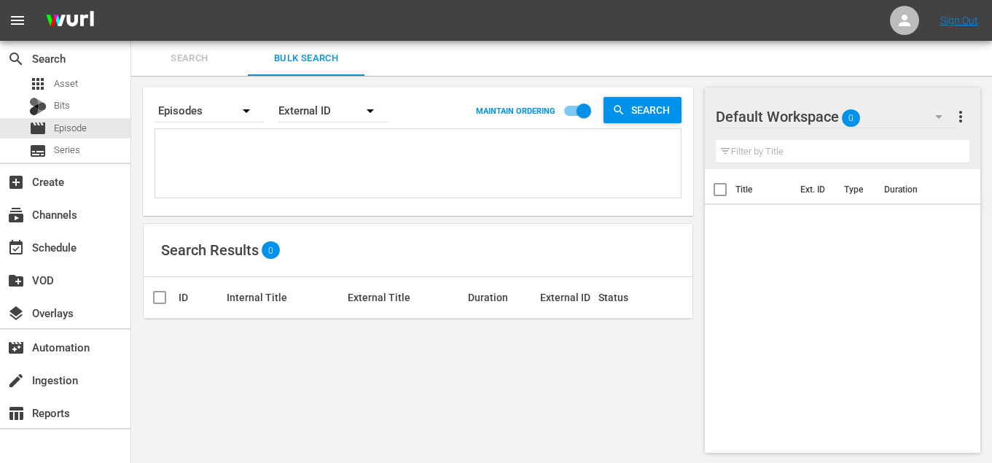
click at [279, 171] on textarea at bounding box center [420, 166] width 522 height 66
paste textarea "DC-1904 DC-1922 DC-0120 DC-2213 DC-1940 DC-20105 DC-1958 DC-2094 DC-2074 DC-013…"
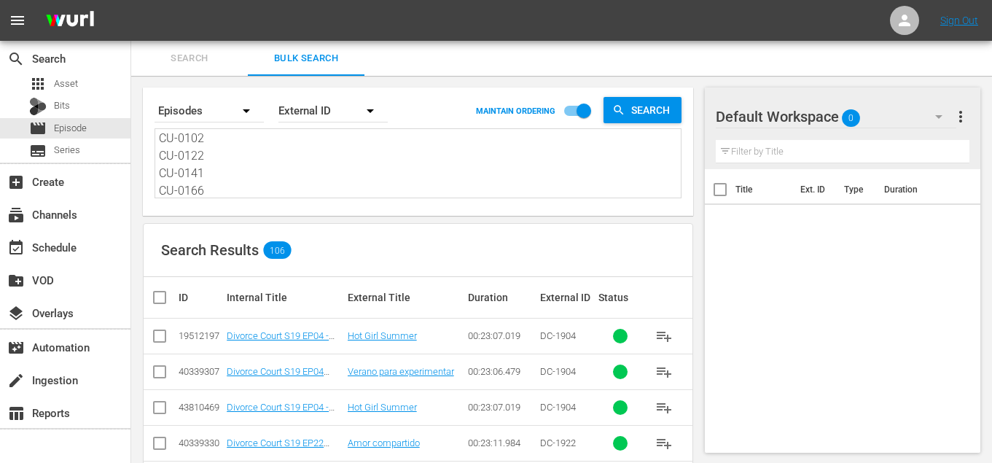
click at [158, 297] on input "checkbox" at bounding box center [165, 297] width 29 height 17
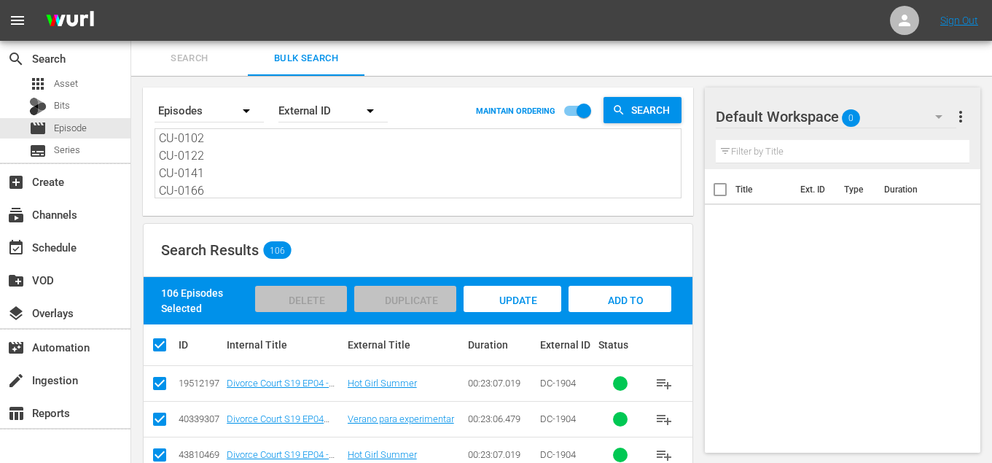
click at [591, 306] on div "Add to Workspace" at bounding box center [620, 313] width 103 height 55
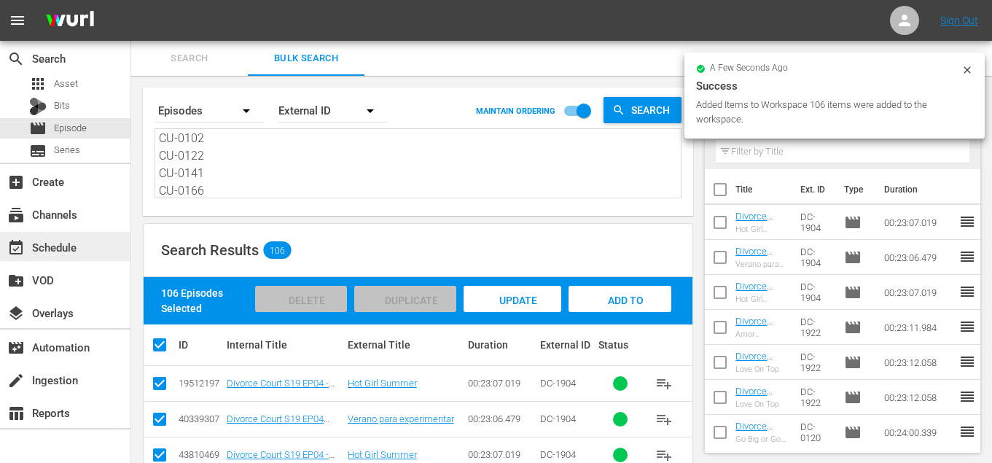
click at [92, 254] on div "event_available Schedule" at bounding box center [65, 246] width 131 height 29
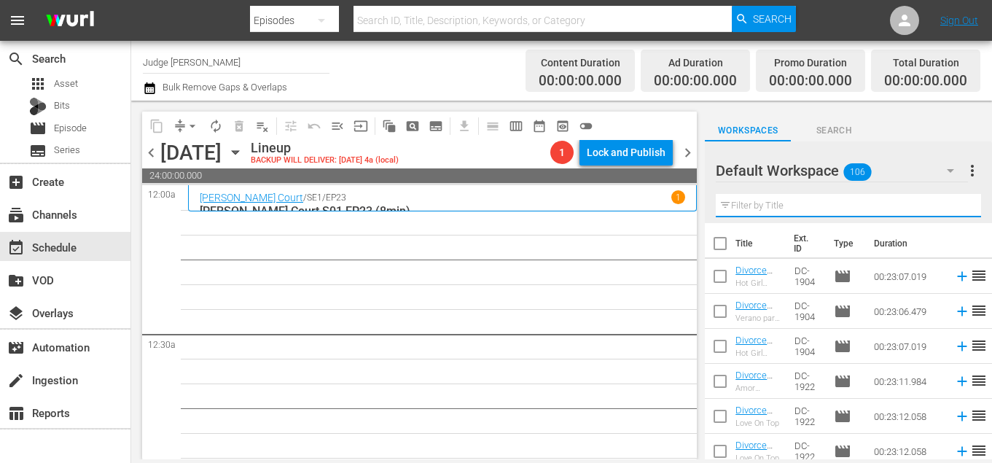
click at [837, 200] on input "text" at bounding box center [848, 205] width 265 height 23
click at [712, 243] on input "checkbox" at bounding box center [720, 246] width 31 height 31
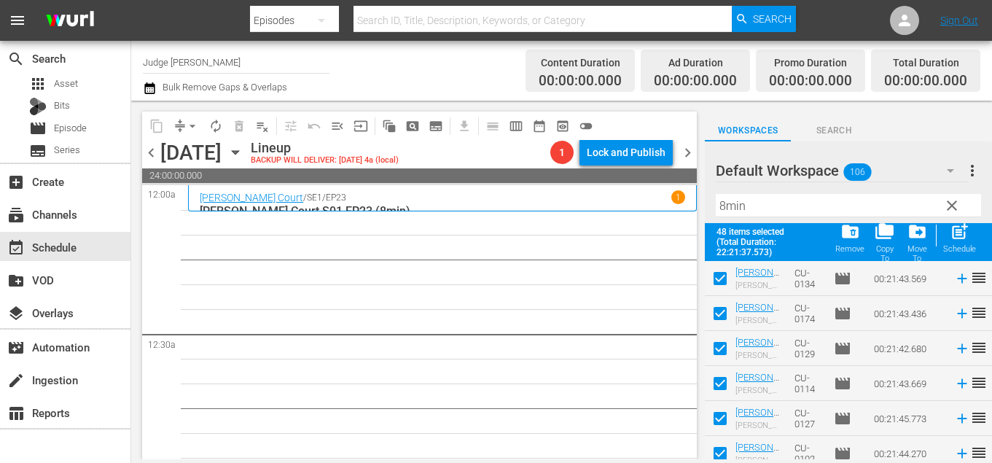
scroll to position [1515, 0]
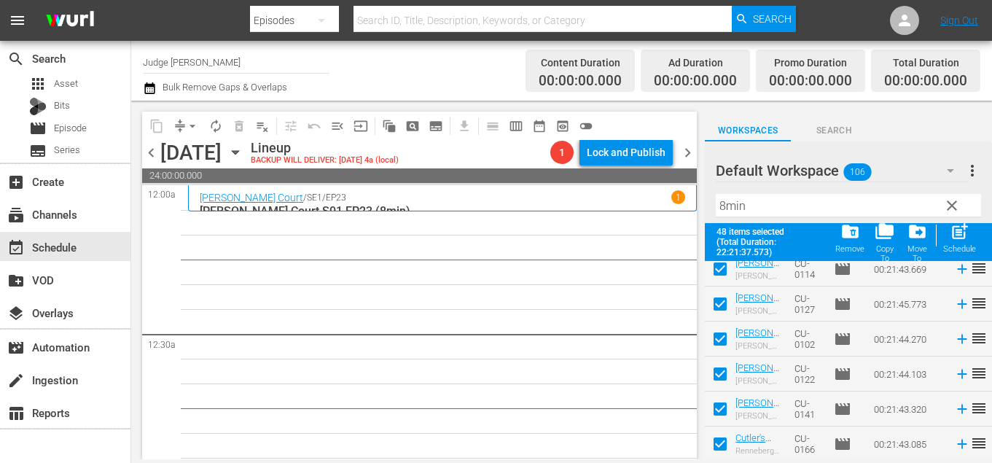
click at [951, 249] on div "Schedule" at bounding box center [959, 248] width 33 height 9
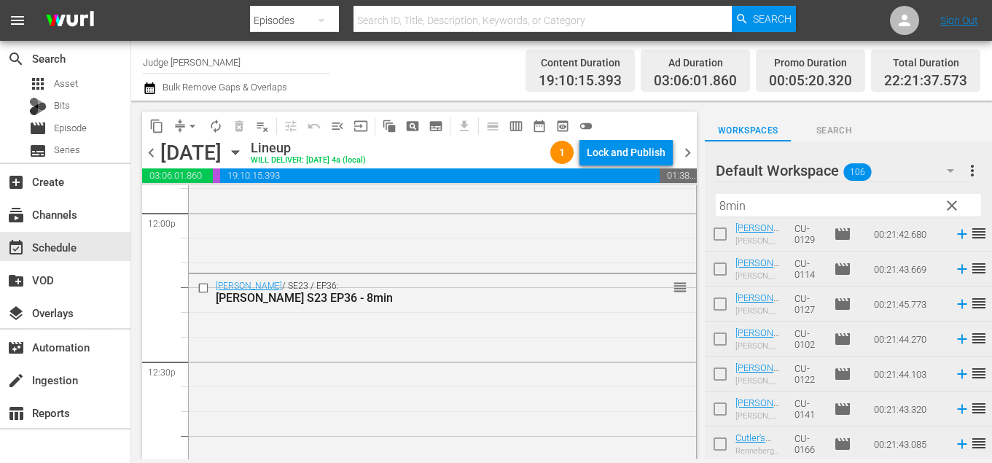
scroll to position [3544, 0]
click at [90, 131] on div "movie Episode" at bounding box center [65, 128] width 131 height 20
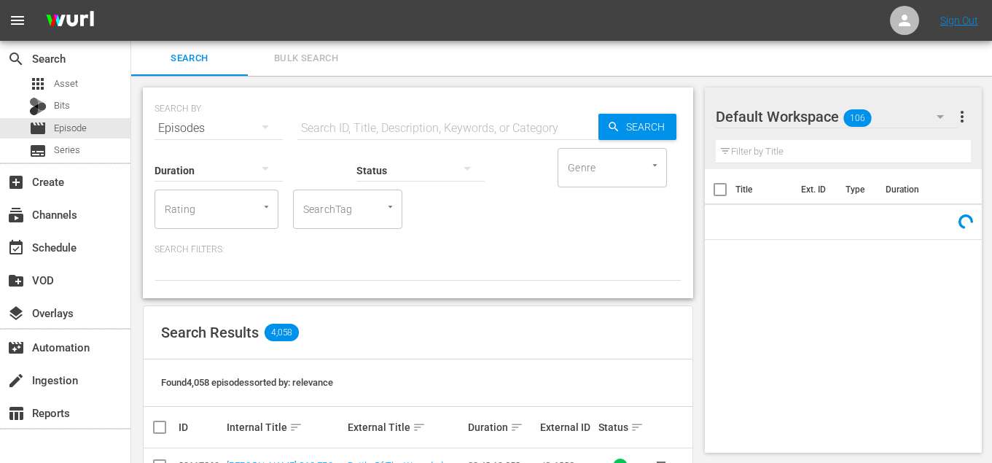
click at [400, 131] on input "text" at bounding box center [447, 128] width 301 height 35
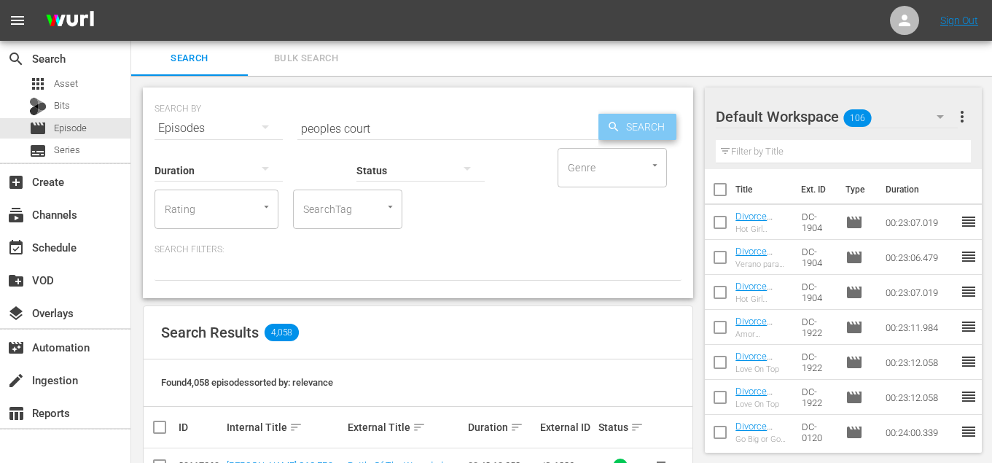
click at [623, 125] on span "Search" at bounding box center [648, 127] width 56 height 26
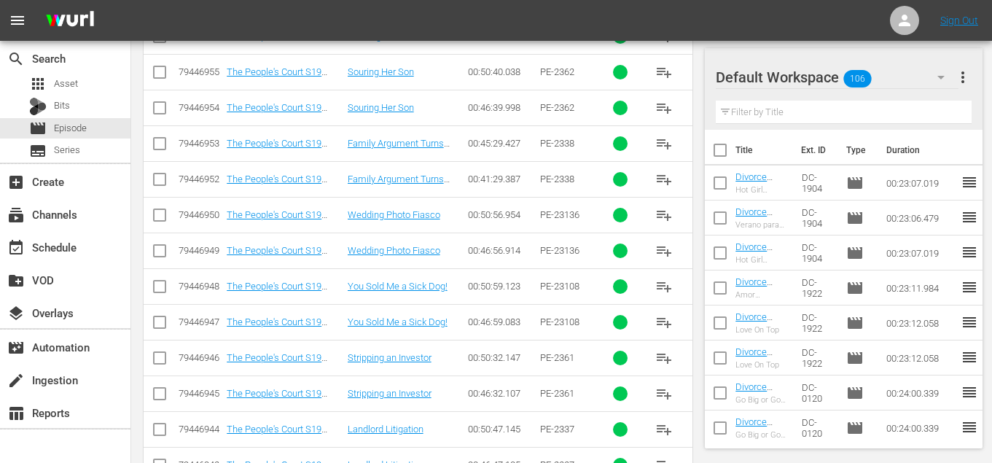
scroll to position [4252, 0]
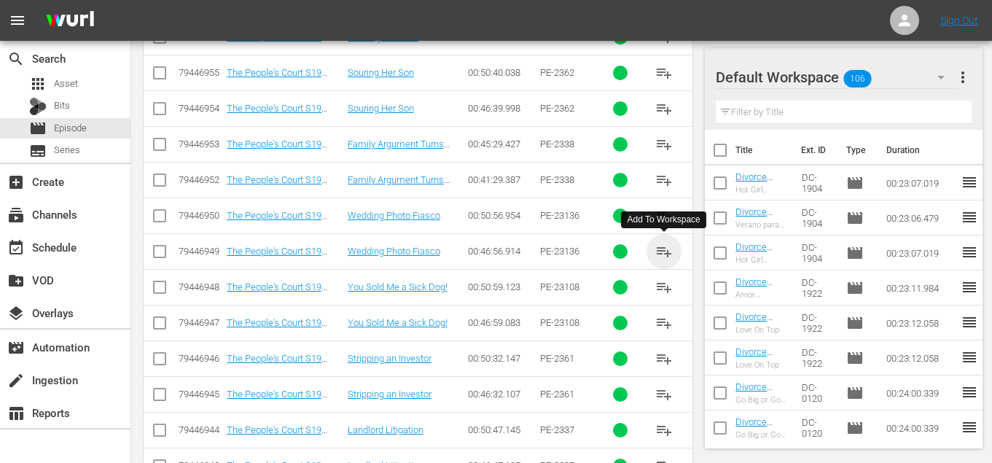
click at [663, 256] on span "playlist_add" at bounding box center [663, 251] width 17 height 17
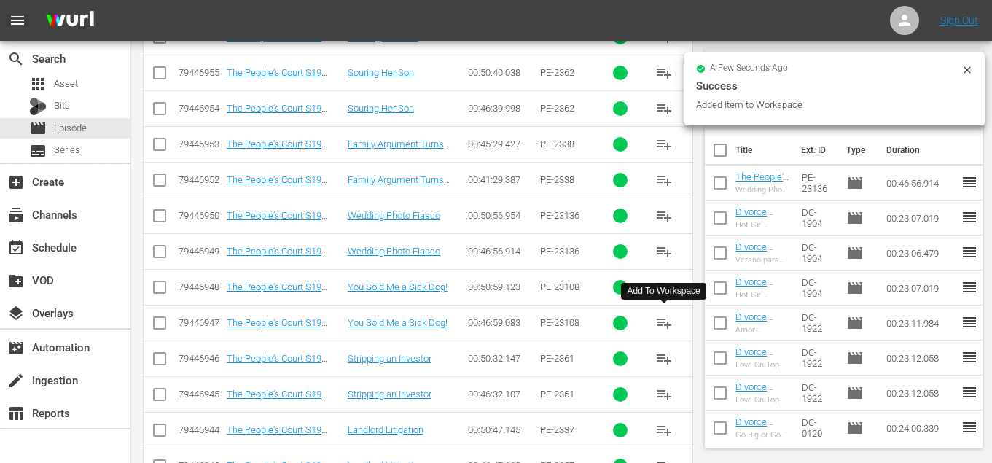
click at [664, 323] on span "playlist_add" at bounding box center [663, 322] width 17 height 17
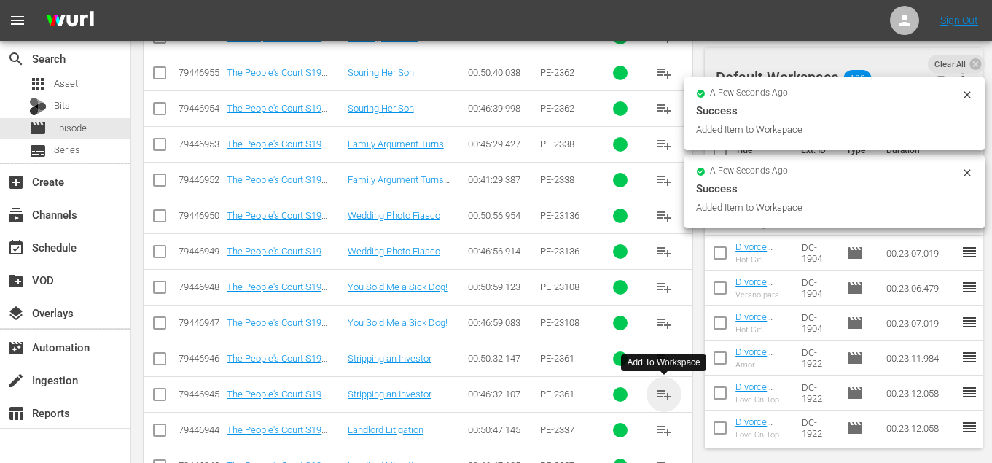
click at [663, 397] on span "playlist_add" at bounding box center [663, 394] width 17 height 17
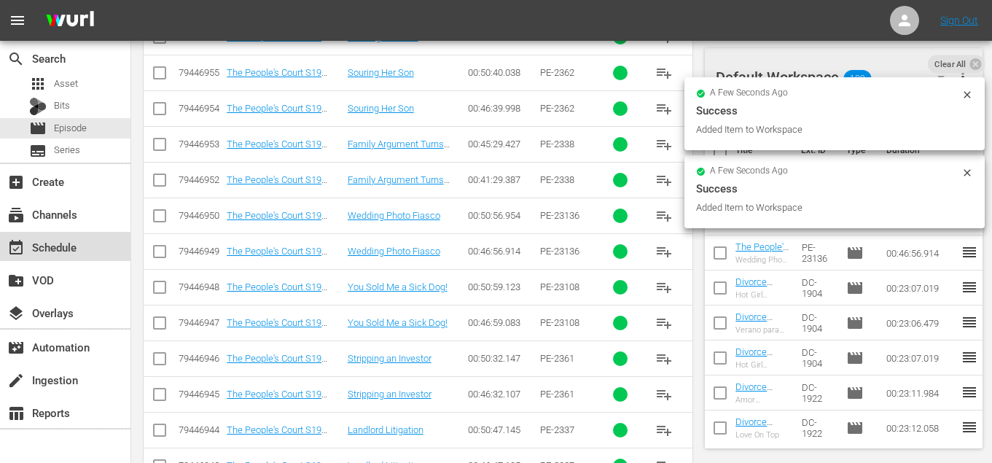
click at [79, 247] on div "event_available Schedule" at bounding box center [41, 244] width 82 height 13
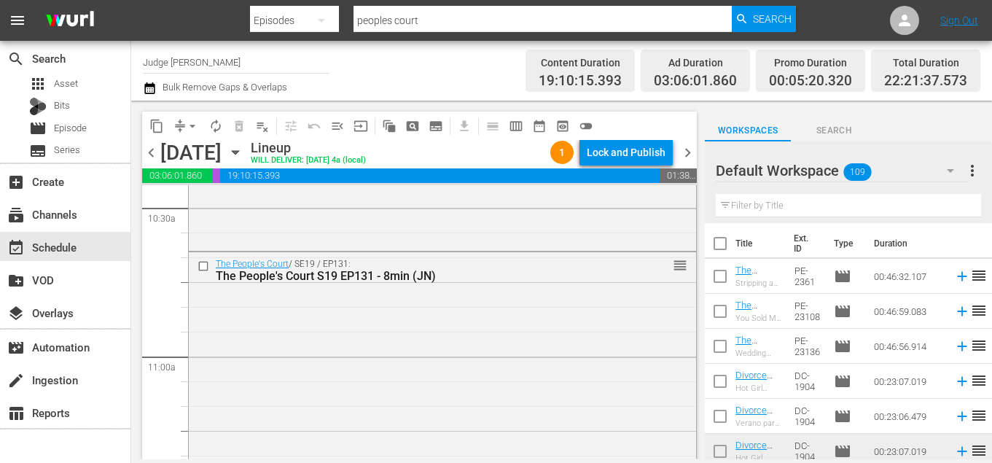
scroll to position [3116, 0]
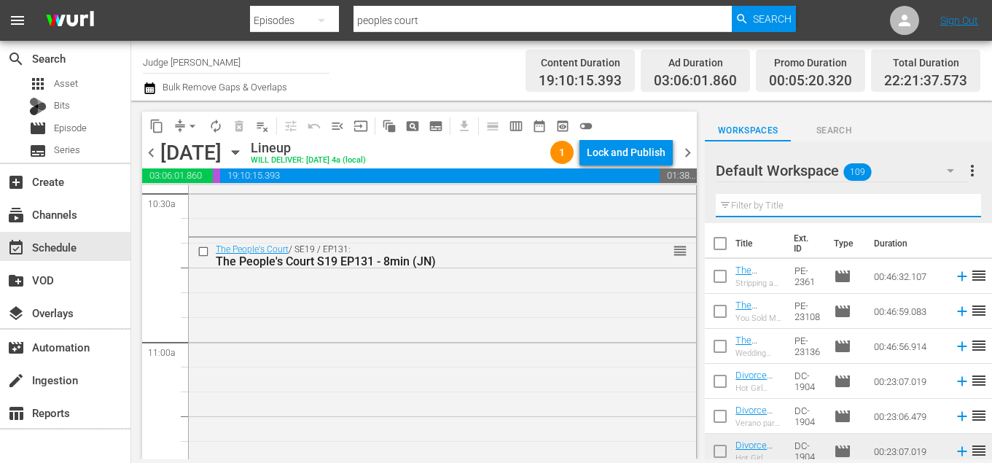
click at [779, 208] on input "text" at bounding box center [848, 205] width 265 height 23
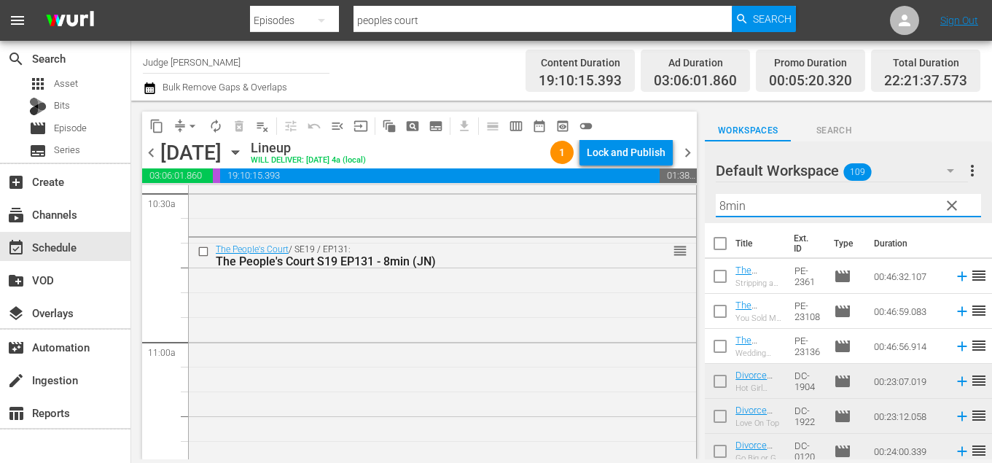
click at [719, 282] on input "checkbox" at bounding box center [720, 279] width 31 height 31
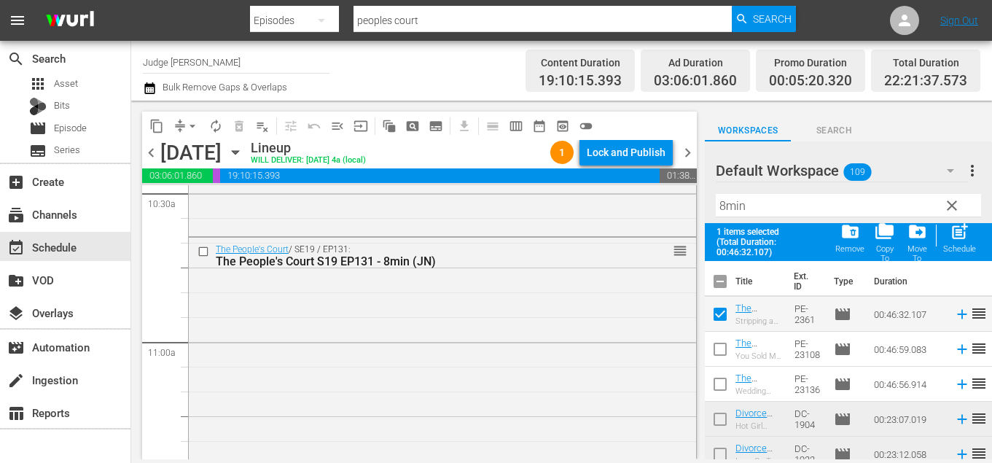
click at [718, 343] on input "checkbox" at bounding box center [720, 352] width 31 height 31
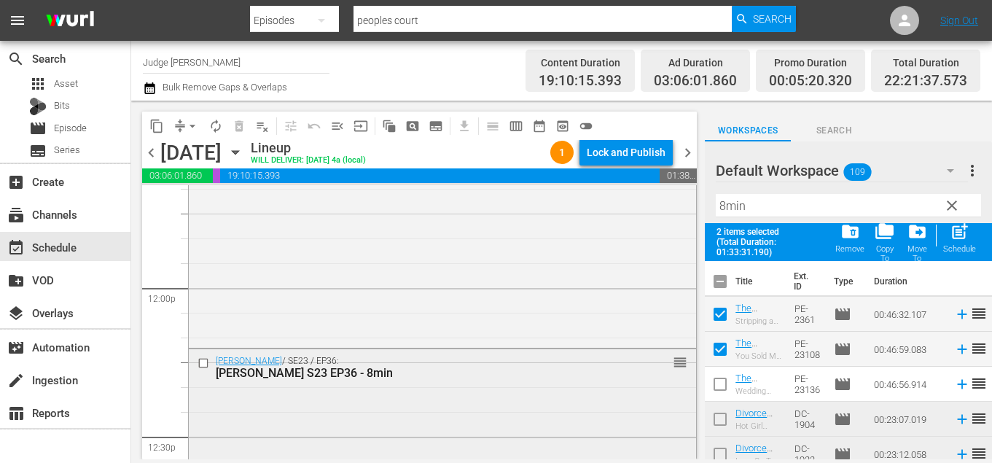
scroll to position [3474, 0]
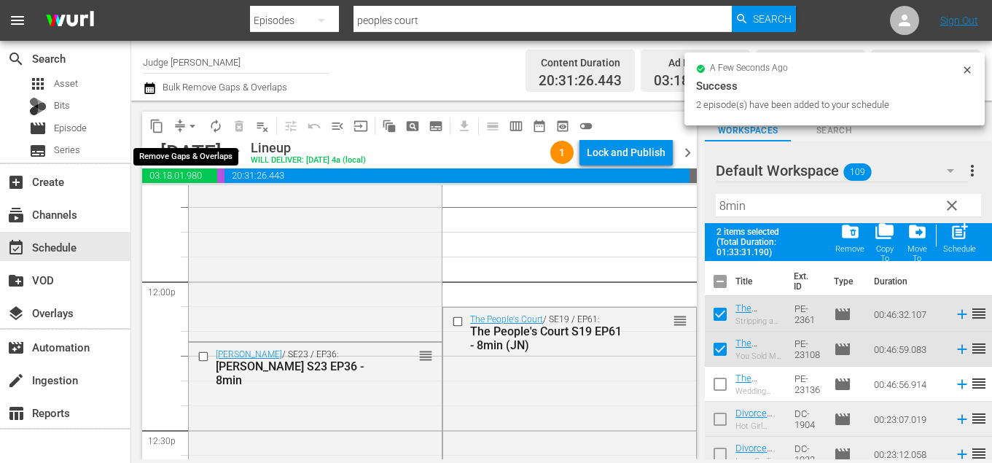
click at [190, 126] on span "arrow_drop_down" at bounding box center [192, 126] width 15 height 15
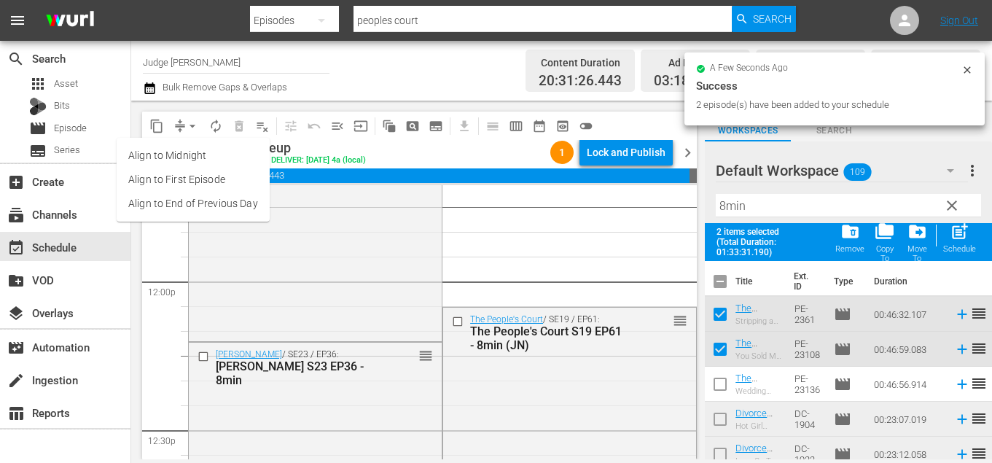
click at [242, 211] on li "Align to End of Previous Day" at bounding box center [193, 204] width 153 height 24
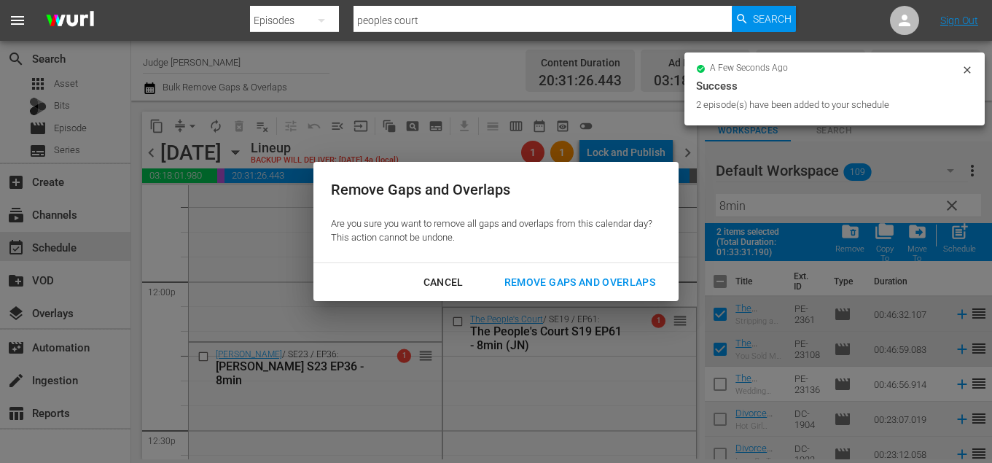
click at [536, 268] on div "Cancel Remove Gaps and Overlaps" at bounding box center [496, 282] width 365 height 39
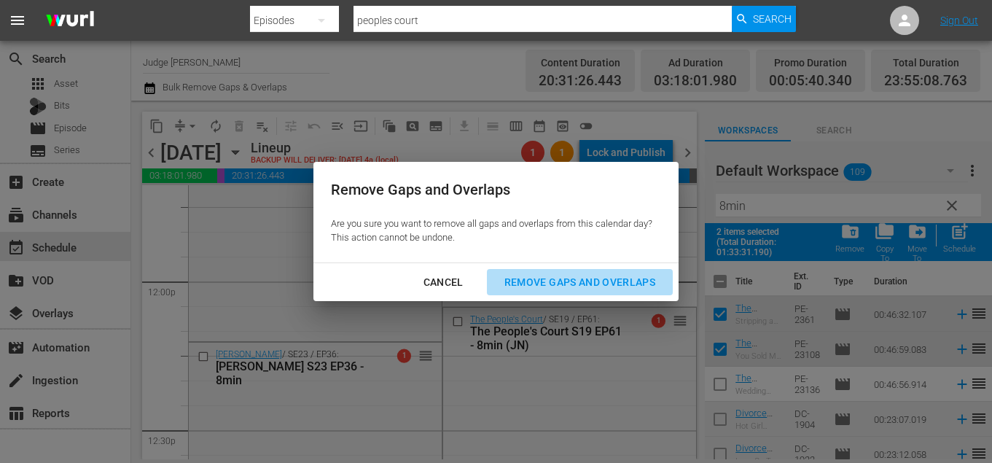
click at [536, 276] on div "Remove Gaps and Overlaps" at bounding box center [580, 282] width 174 height 18
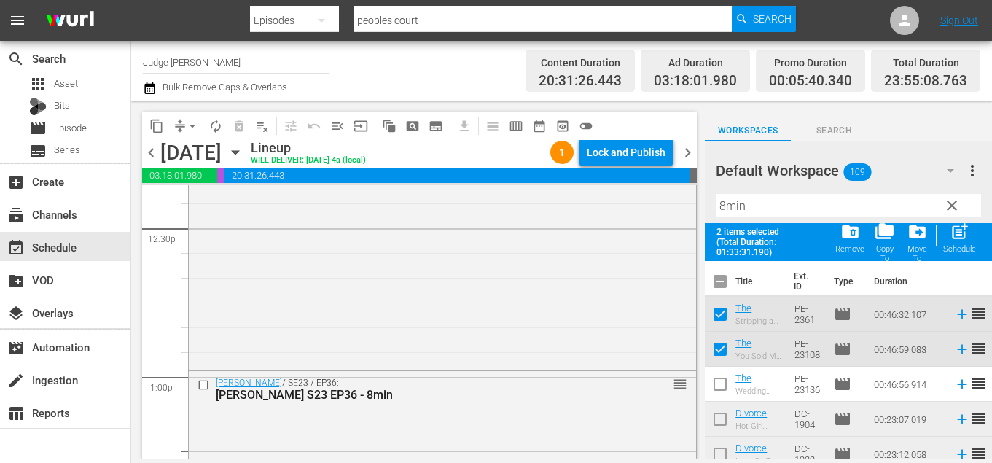
scroll to position [3644, 0]
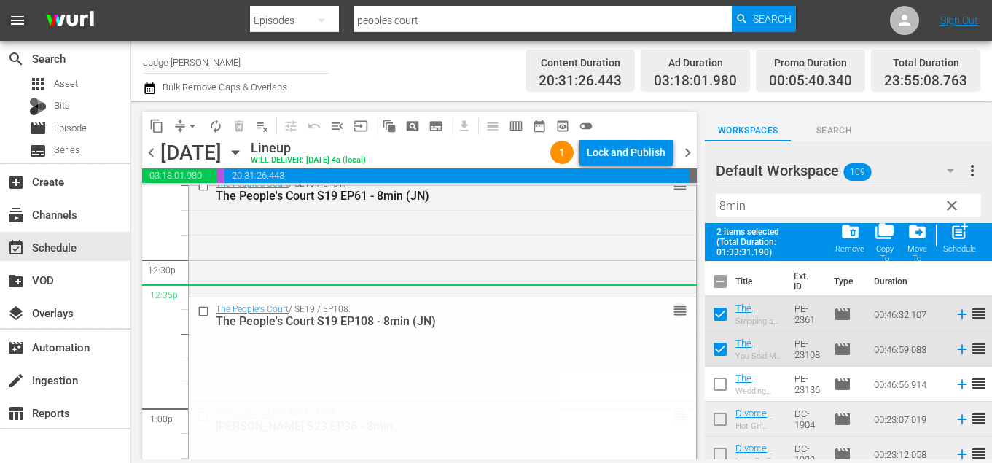
drag, startPoint x: 675, startPoint y: 403, endPoint x: 616, endPoint y: 297, distance: 121.7
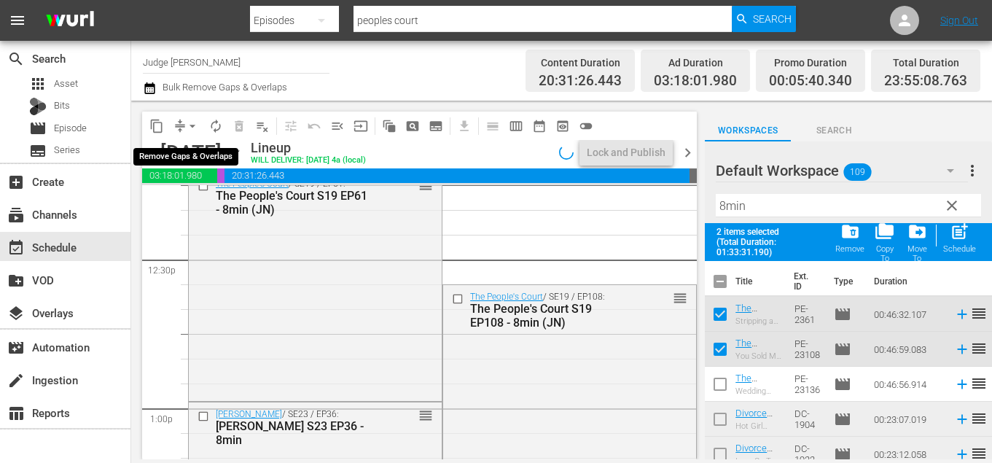
click at [191, 128] on span "arrow_drop_down" at bounding box center [192, 126] width 15 height 15
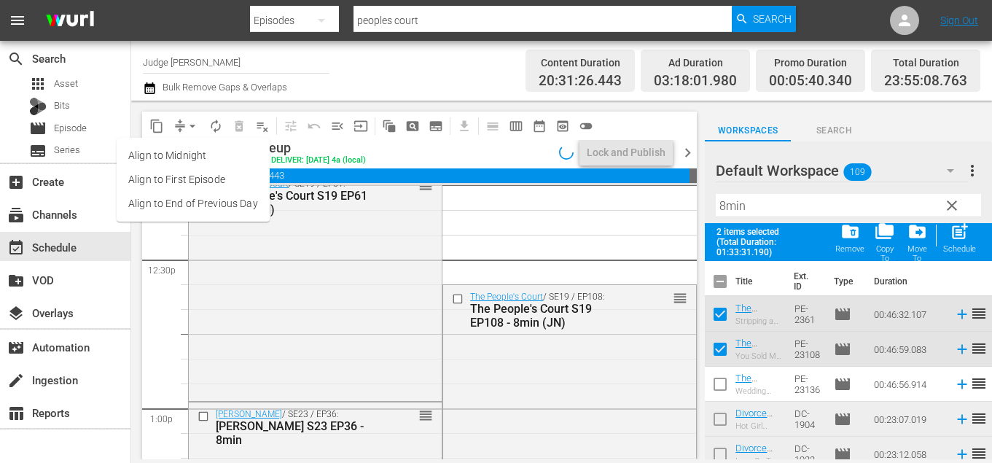
click at [211, 200] on li "Align to End of Previous Day" at bounding box center [193, 204] width 153 height 24
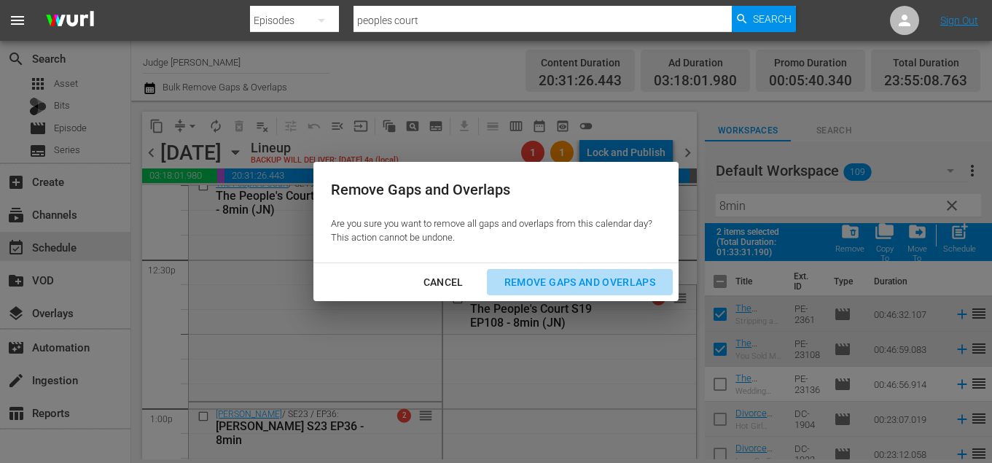
click at [572, 279] on div "Remove Gaps and Overlaps" at bounding box center [580, 282] width 174 height 18
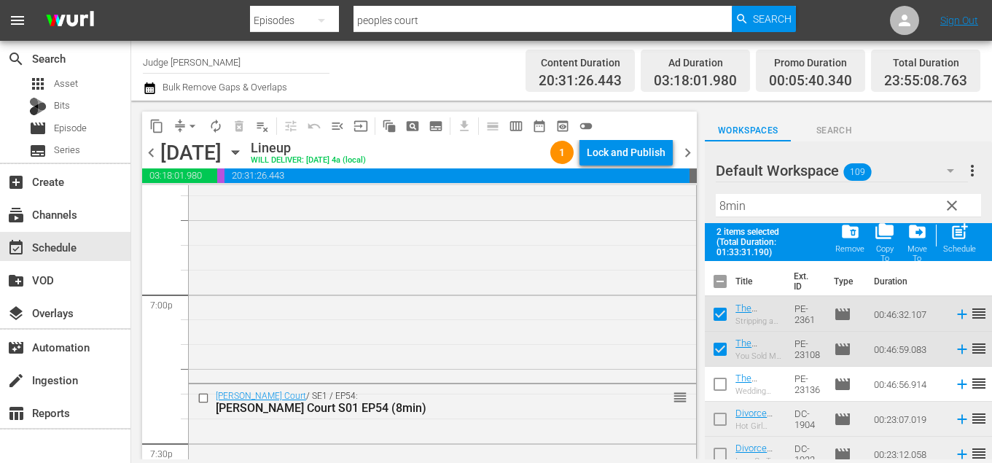
scroll to position [5546, 0]
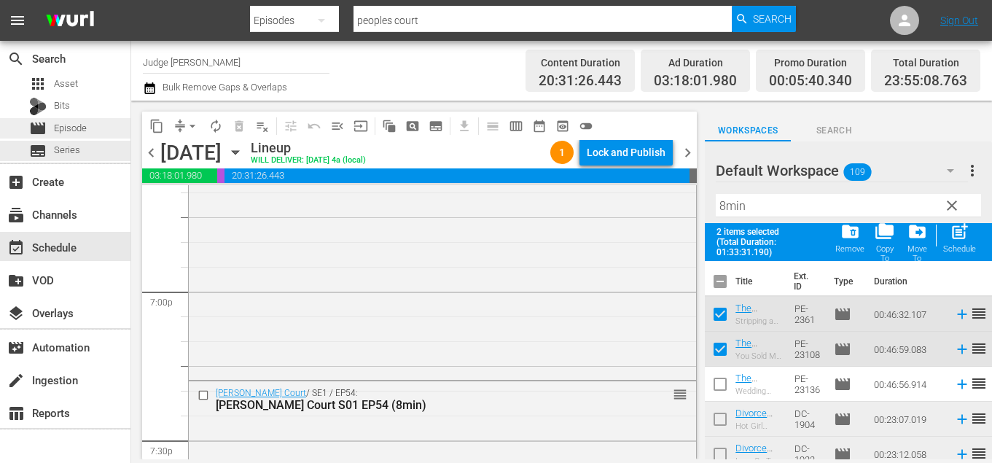
click at [87, 138] on div "movie Episode" at bounding box center [65, 128] width 131 height 20
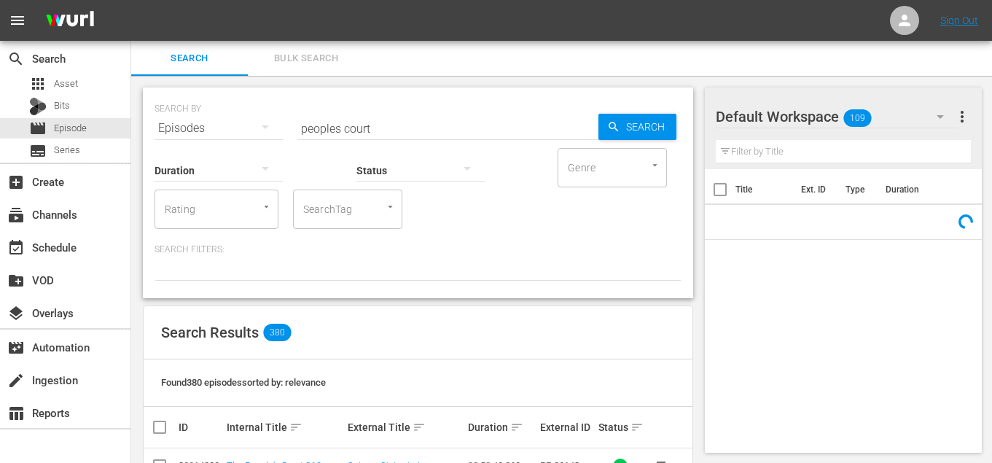
click at [337, 210] on input "SearchTag" at bounding box center [327, 209] width 55 height 26
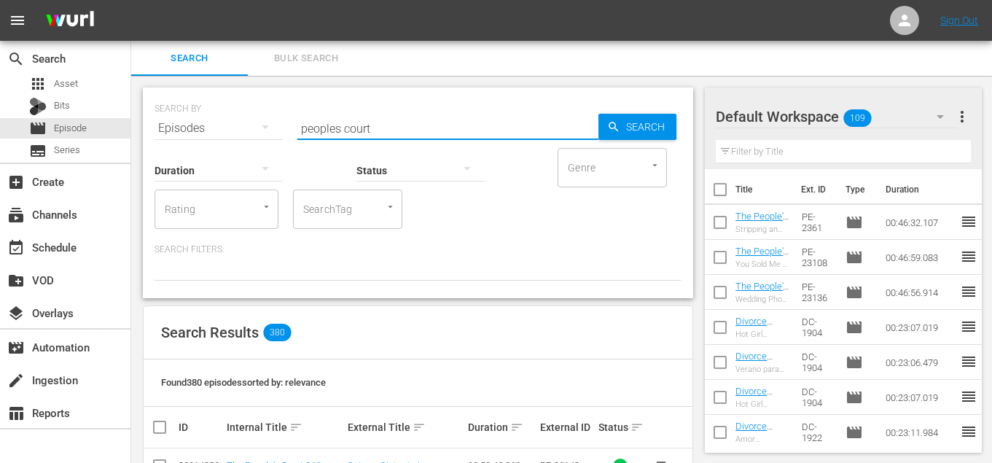
drag, startPoint x: 394, startPoint y: 125, endPoint x: 292, endPoint y: 122, distance: 102.8
click at [292, 122] on div "SEARCH BY Search By Episodes Search ID, Title, Description, Keywords, or Catego…" at bounding box center [418, 119] width 527 height 52
click at [327, 190] on div "SearchTag" at bounding box center [347, 209] width 109 height 39
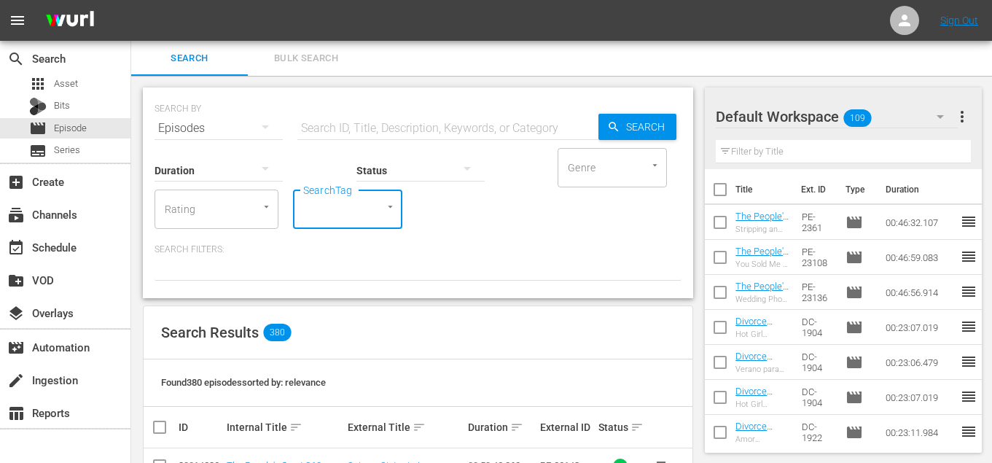
click at [327, 213] on input "SearchTag" at bounding box center [327, 209] width 55 height 26
click at [365, 251] on span "[PERSON_NAME]" at bounding box center [343, 249] width 77 height 15
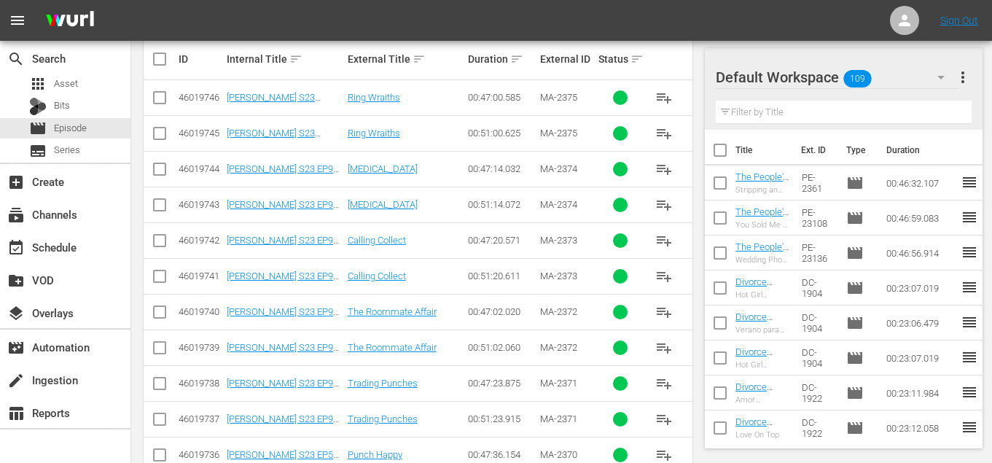
scroll to position [761, 0]
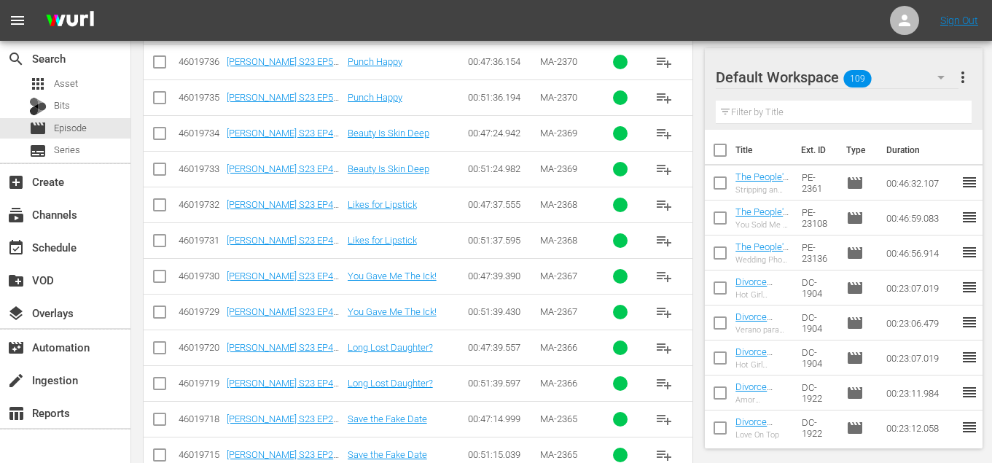
click at [666, 348] on span "playlist_add" at bounding box center [663, 347] width 17 height 17
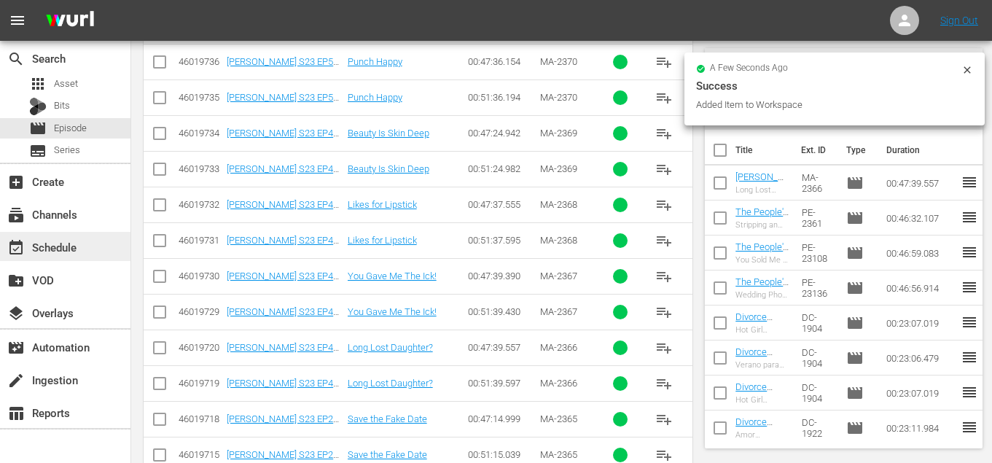
click at [87, 255] on div "event_available Schedule" at bounding box center [65, 246] width 131 height 29
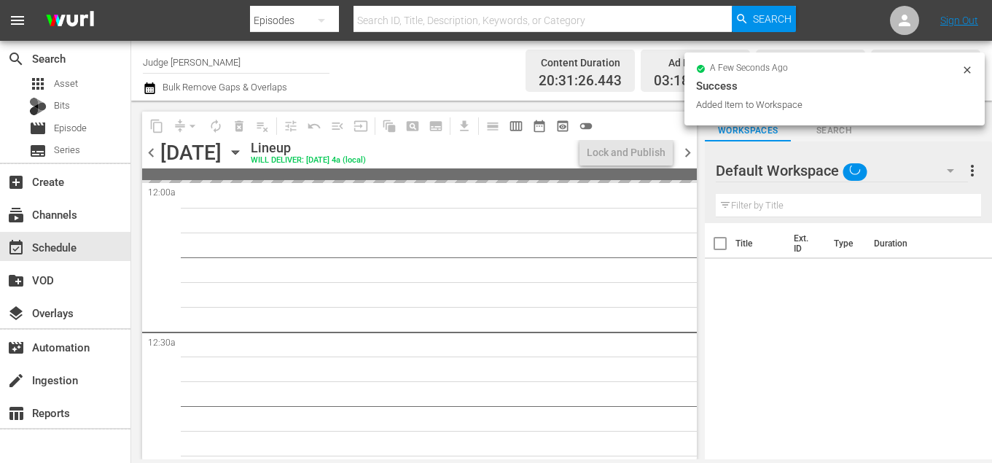
click at [758, 203] on input "text" at bounding box center [848, 205] width 265 height 23
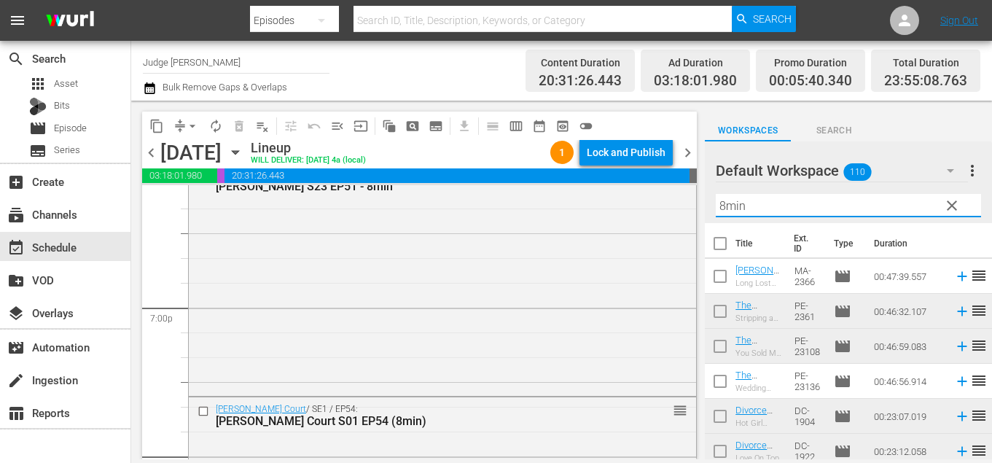
scroll to position [5533, 0]
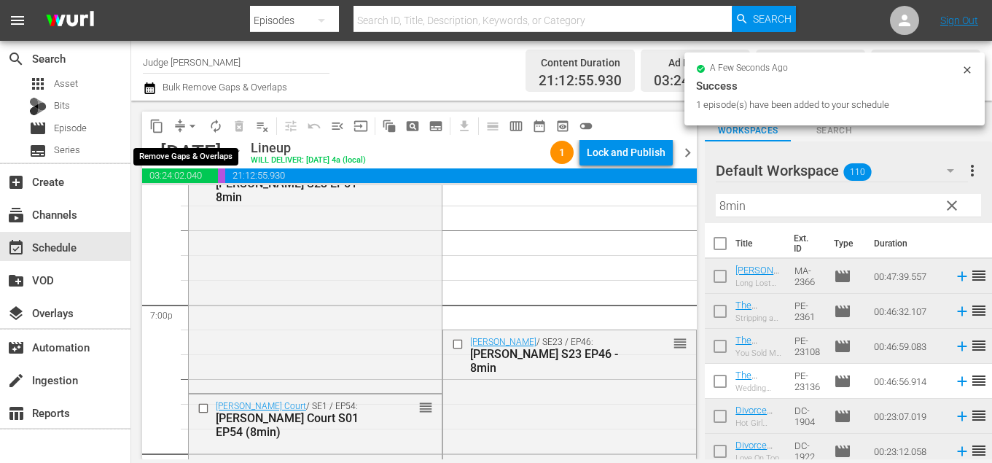
click at [192, 125] on span "arrow_drop_down" at bounding box center [192, 126] width 15 height 15
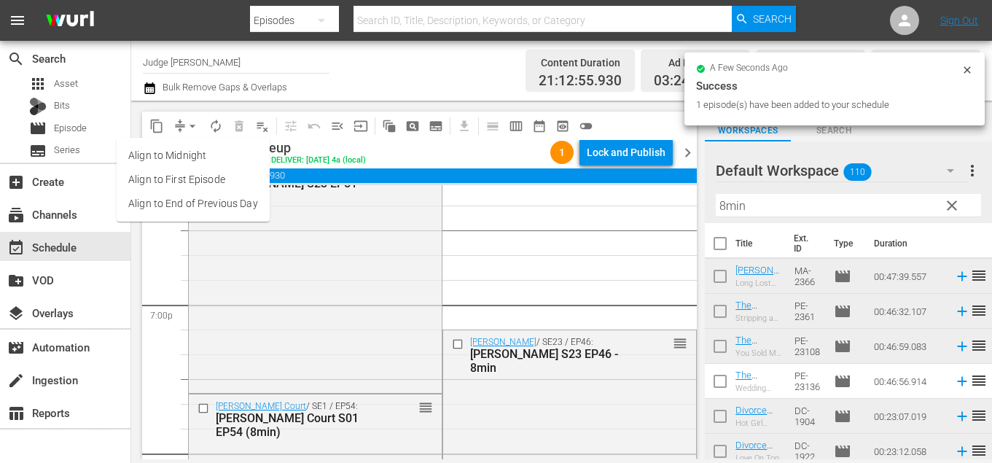
click at [212, 204] on li "Align to End of Previous Day" at bounding box center [193, 204] width 153 height 24
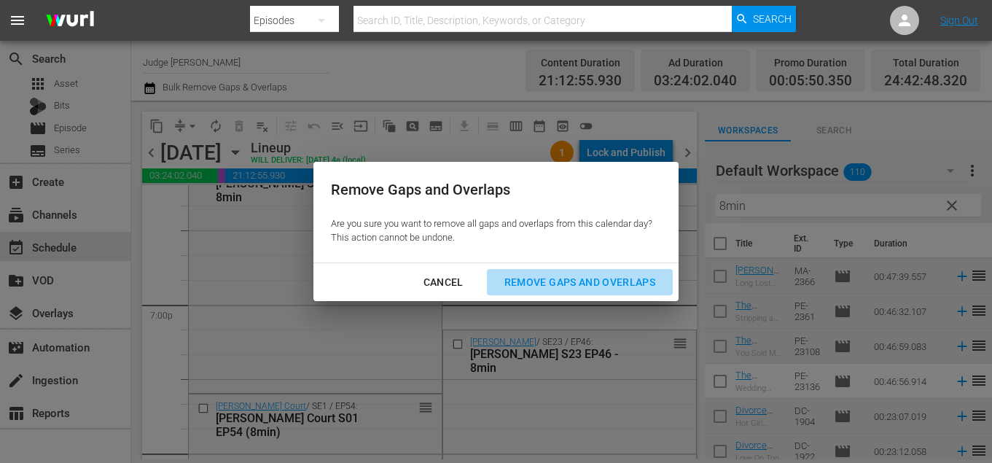
click at [523, 279] on div "Remove Gaps and Overlaps" at bounding box center [580, 282] width 174 height 18
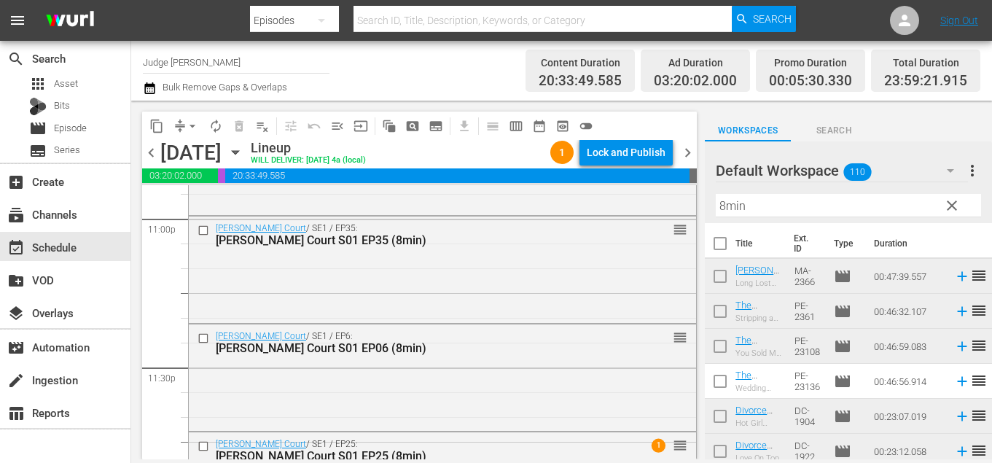
scroll to position [6888, 0]
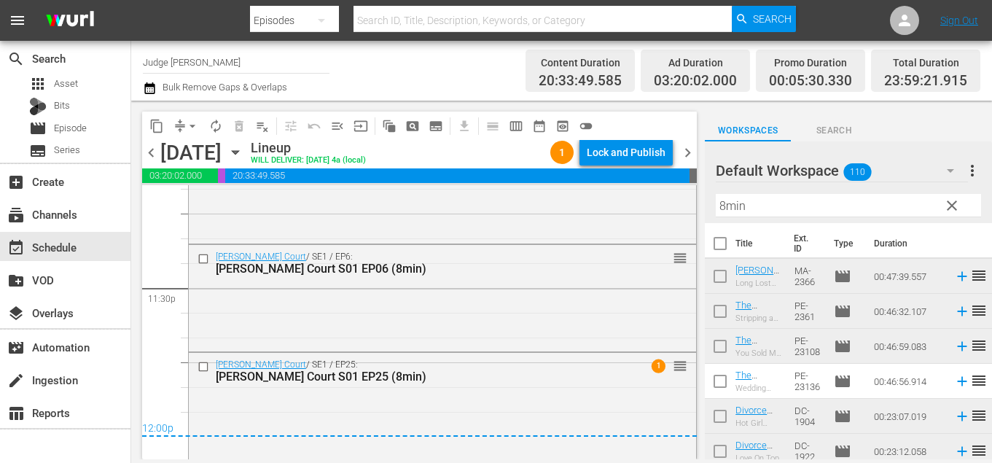
click at [248, 65] on input "Judge [PERSON_NAME]" at bounding box center [236, 61] width 187 height 35
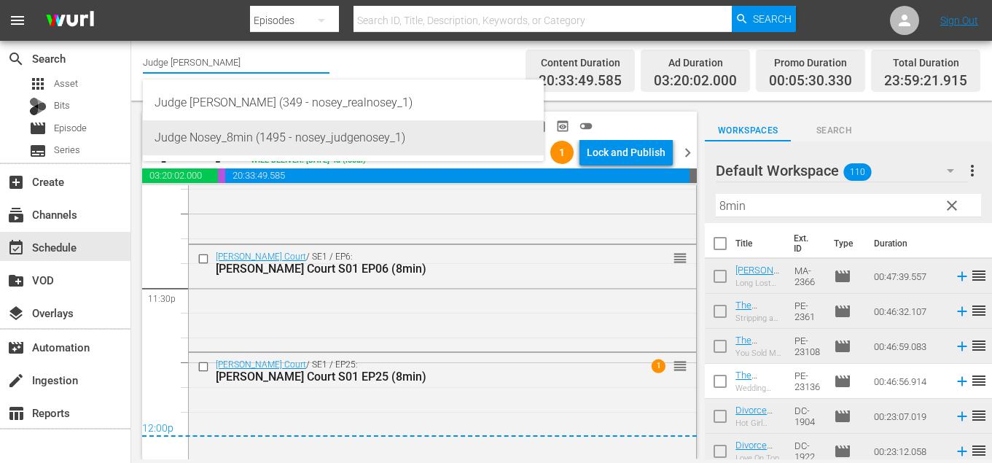
click at [276, 138] on div "Judge Nosey_8min (1495 - nosey_judgenosey_1)" at bounding box center [344, 137] width 378 height 35
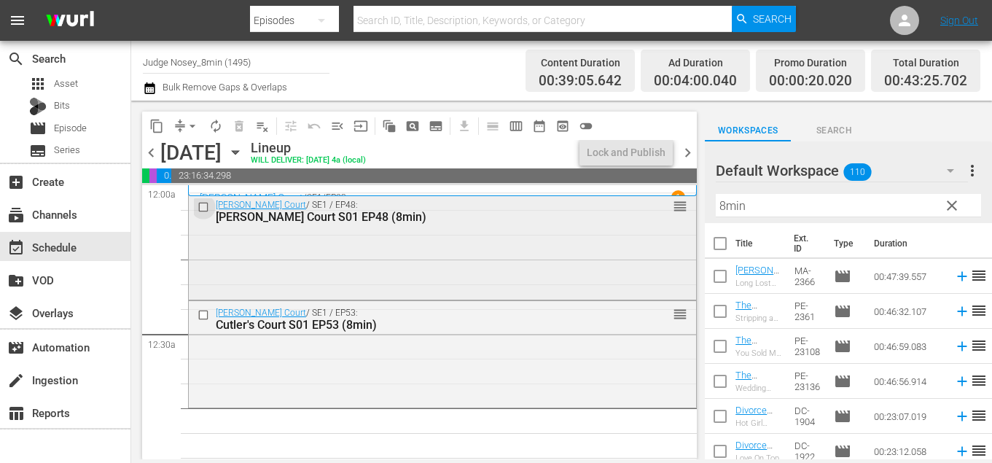
click at [204, 204] on input "checkbox" at bounding box center [205, 207] width 15 height 12
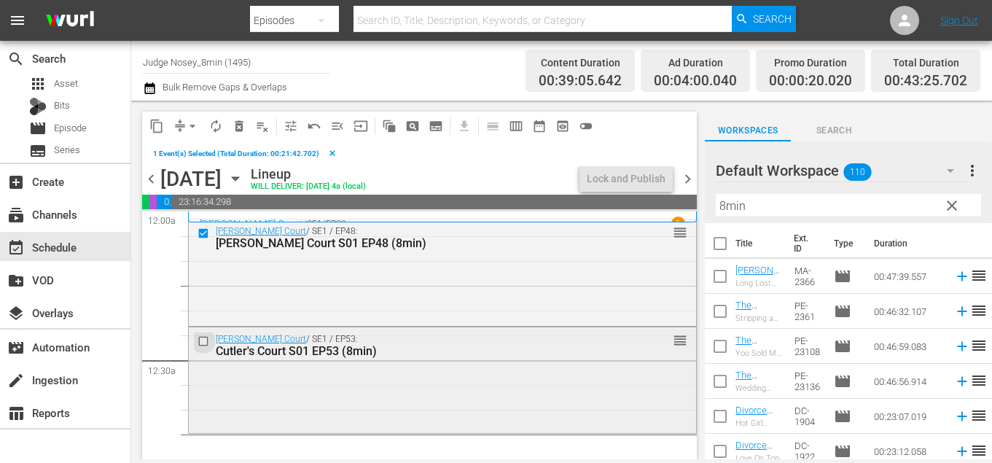
click at [206, 340] on input "checkbox" at bounding box center [205, 341] width 15 height 12
click at [234, 131] on span "delete_forever_outlined" at bounding box center [239, 126] width 15 height 15
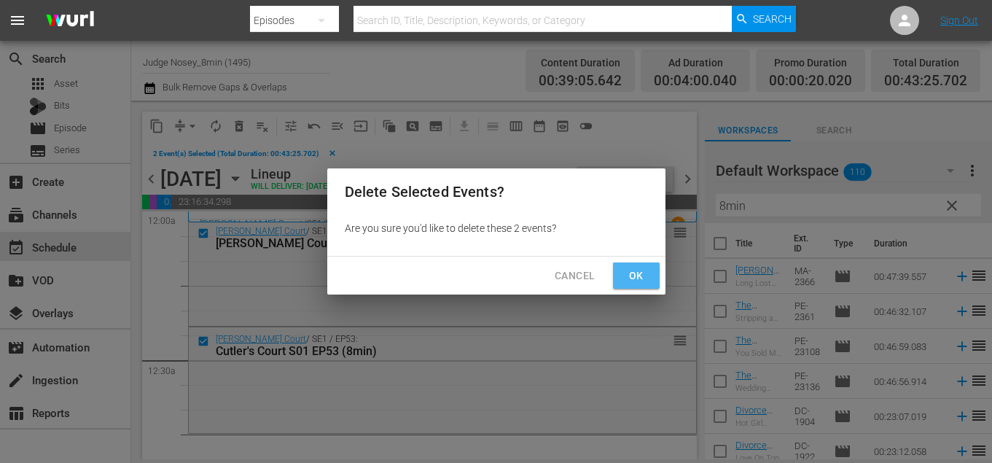
click at [629, 272] on span "Ok" at bounding box center [636, 276] width 23 height 18
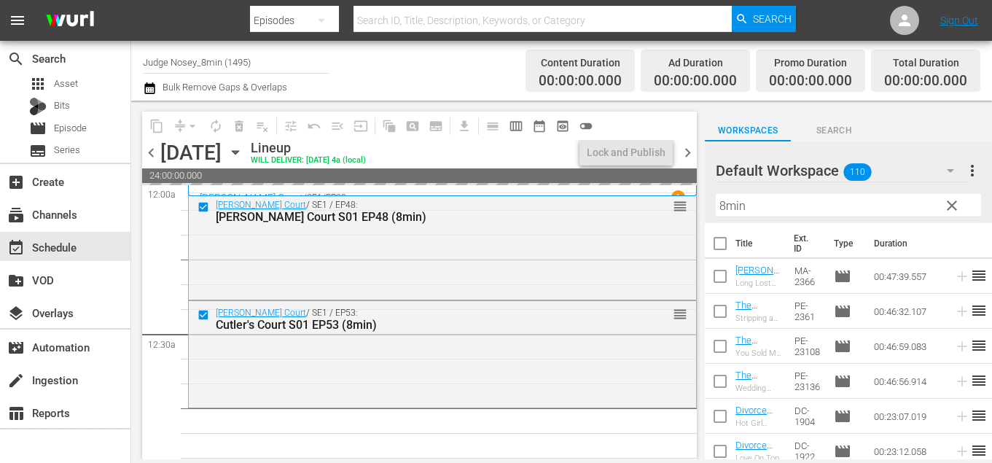
click at [719, 247] on input "checkbox" at bounding box center [720, 246] width 31 height 31
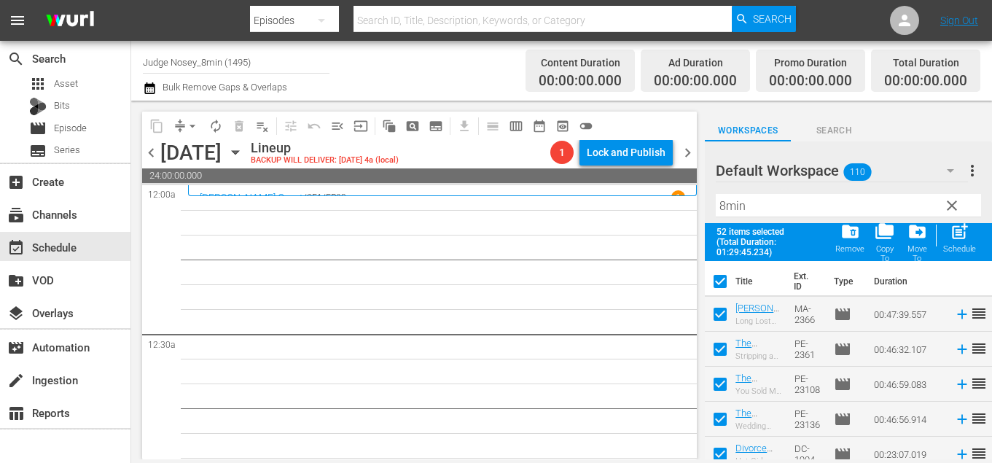
click at [719, 313] on input "checkbox" at bounding box center [720, 317] width 31 height 31
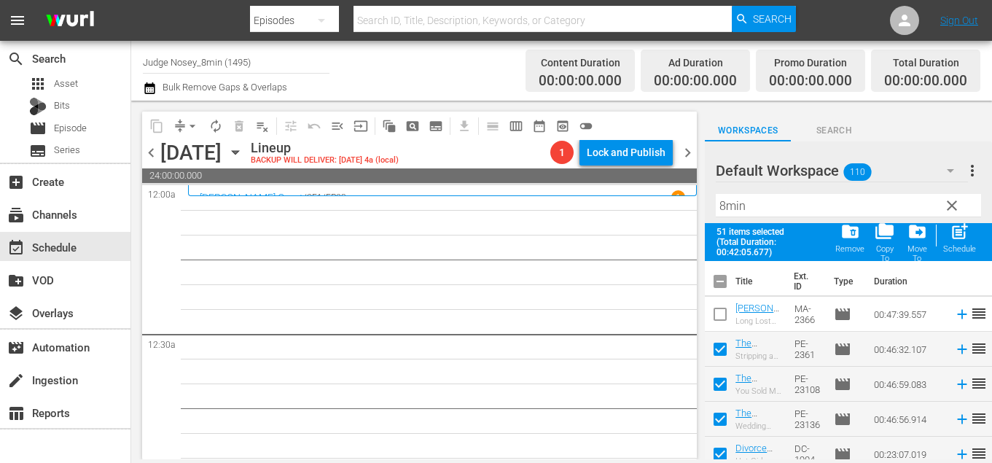
click at [723, 348] on input "checkbox" at bounding box center [720, 352] width 31 height 31
drag, startPoint x: 724, startPoint y: 375, endPoint x: 724, endPoint y: 384, distance: 8.7
click at [724, 375] on input "checkbox" at bounding box center [720, 387] width 31 height 31
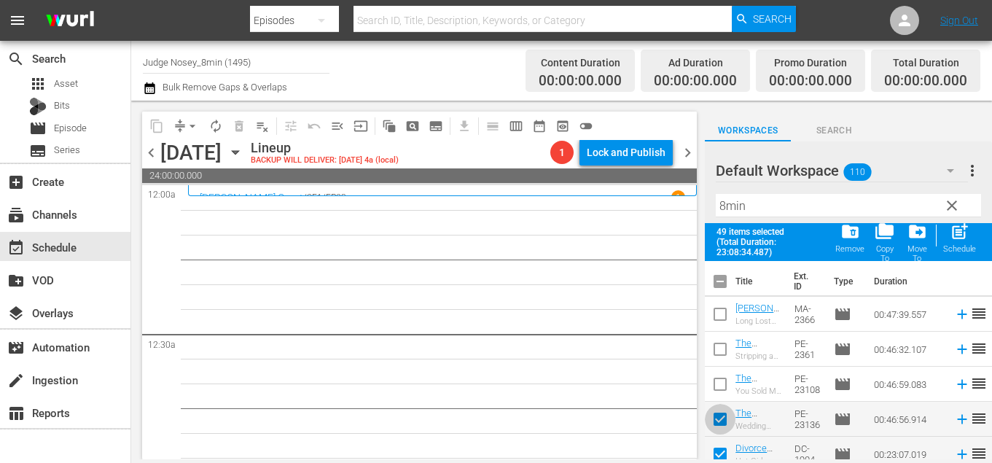
click at [724, 415] on input "checkbox" at bounding box center [720, 422] width 31 height 31
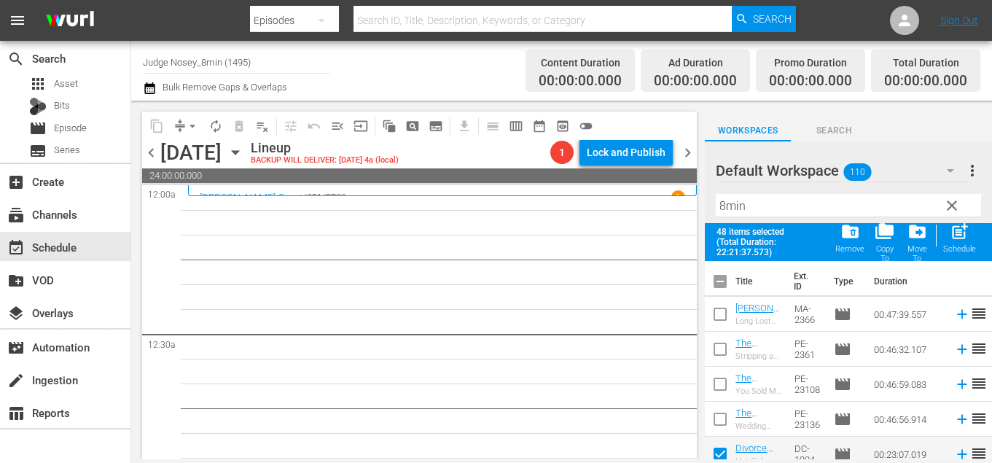
click at [967, 238] on span "post_add" at bounding box center [960, 232] width 20 height 20
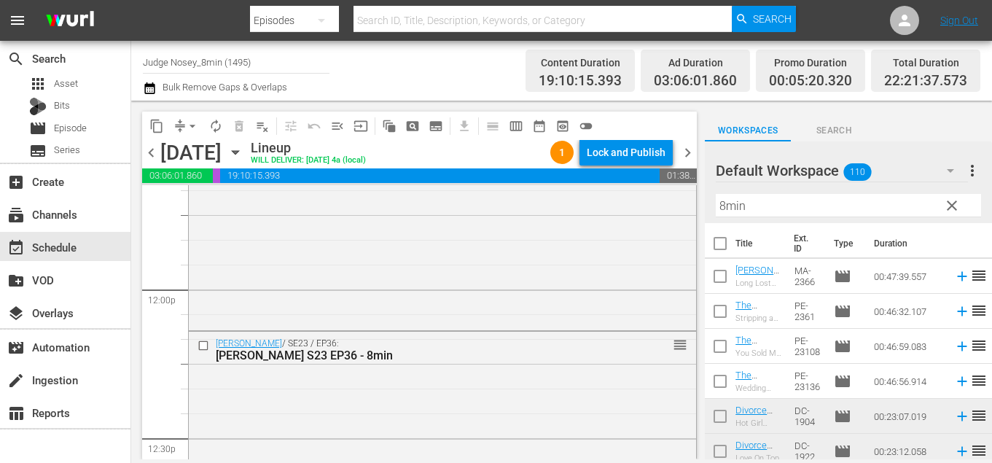
scroll to position [3460, 0]
click at [726, 313] on input "checkbox" at bounding box center [720, 314] width 31 height 31
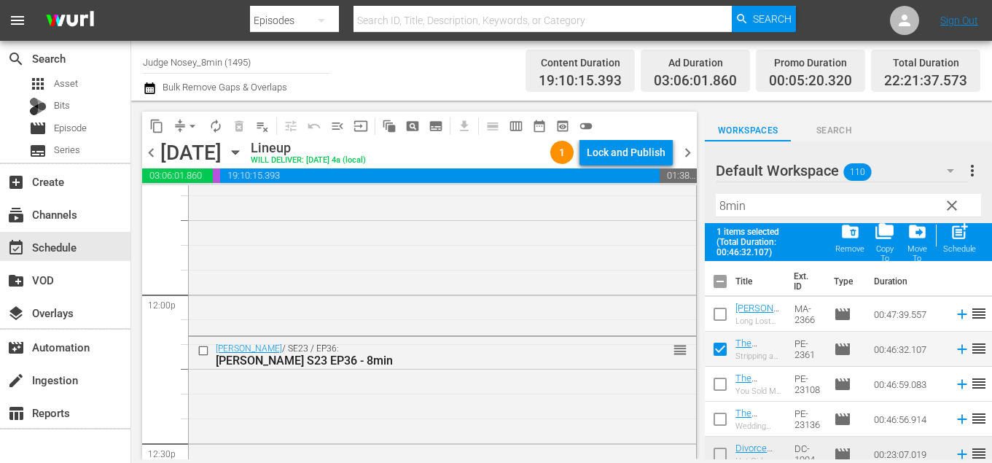
click at [719, 389] on input "checkbox" at bounding box center [720, 387] width 31 height 31
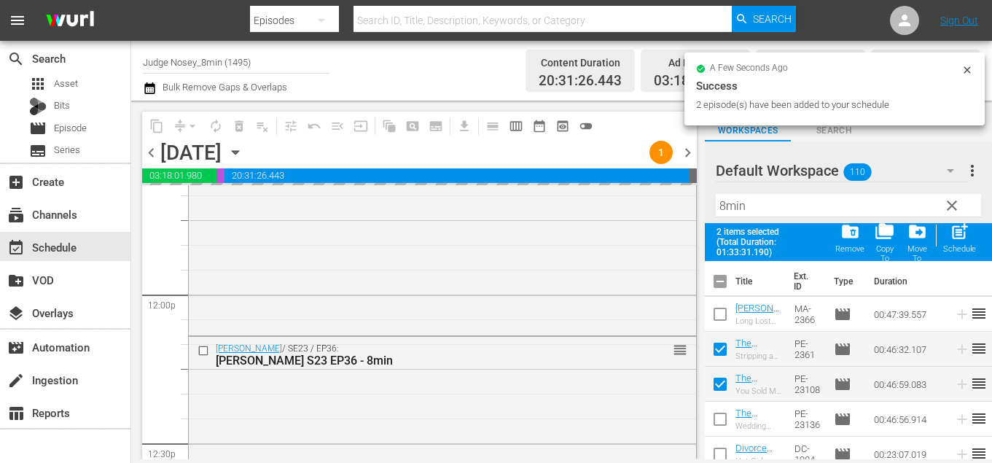
scroll to position [3466, 0]
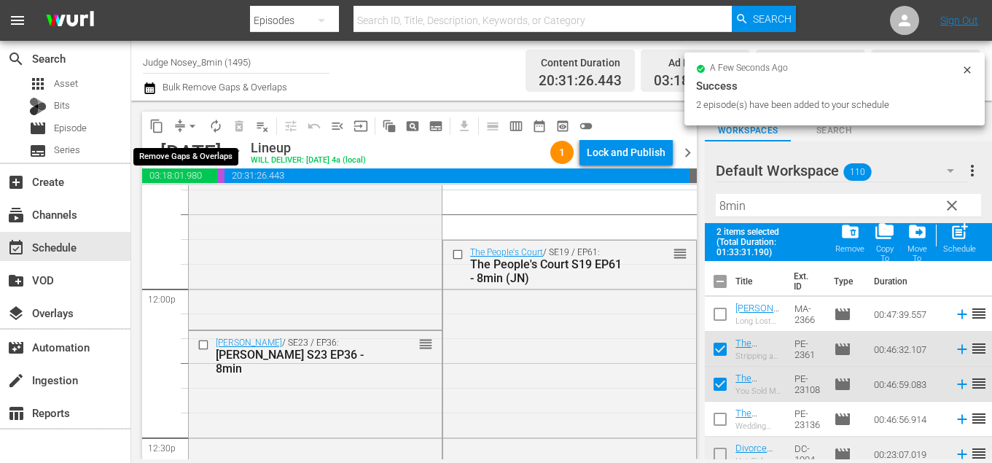
click at [191, 126] on span "arrow_drop_down" at bounding box center [192, 126] width 15 height 15
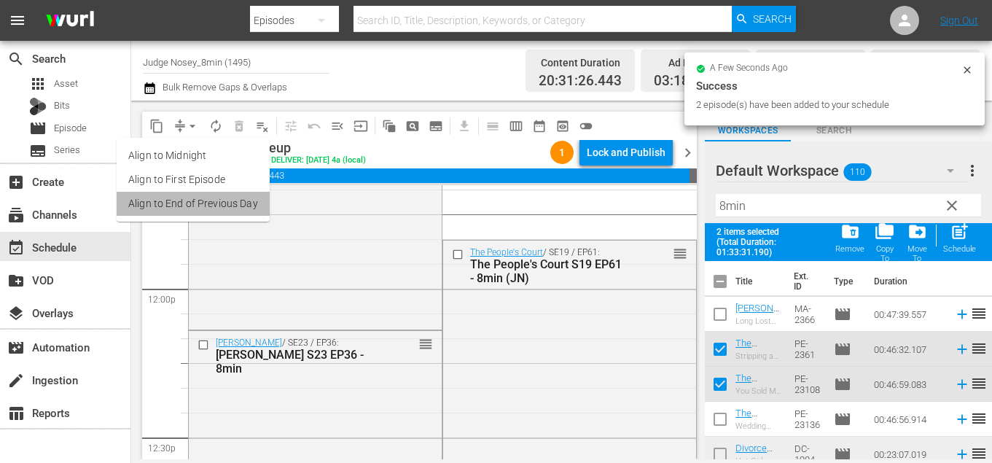
click at [238, 212] on li "Align to End of Previous Day" at bounding box center [193, 204] width 153 height 24
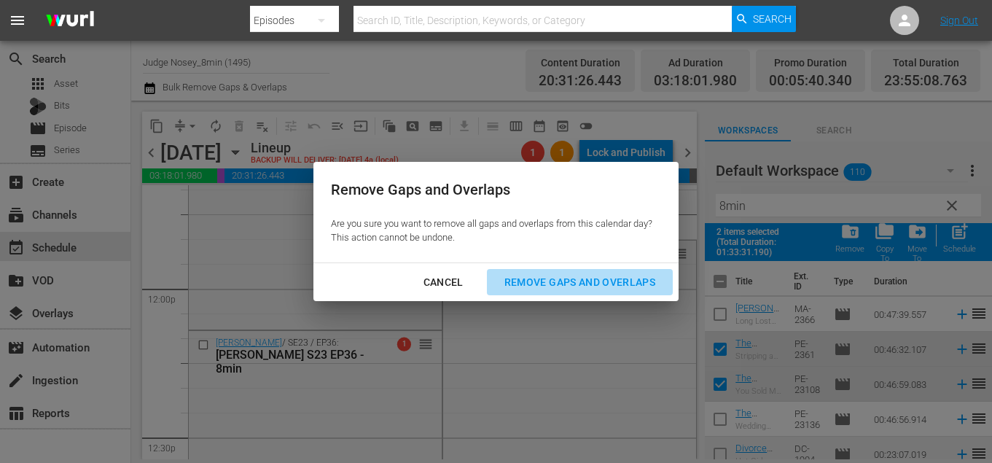
click at [613, 288] on div "Remove Gaps and Overlaps" at bounding box center [580, 282] width 174 height 18
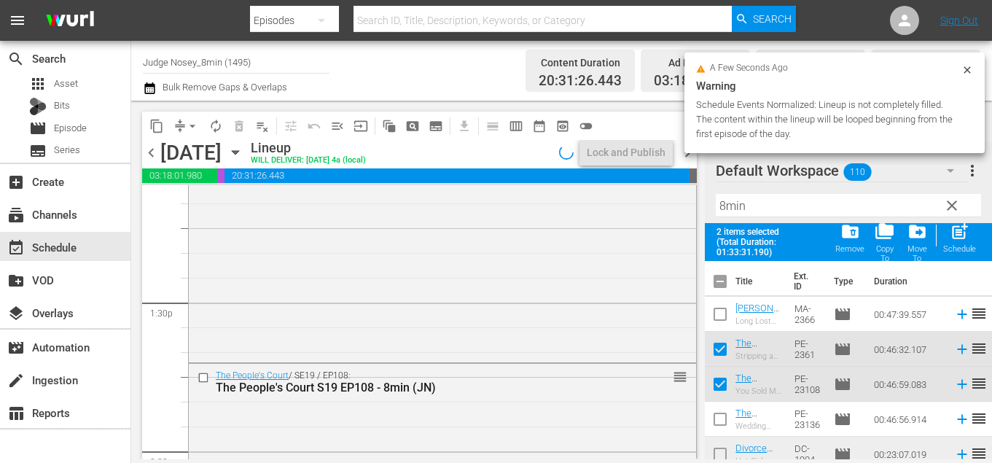
scroll to position [3937, 0]
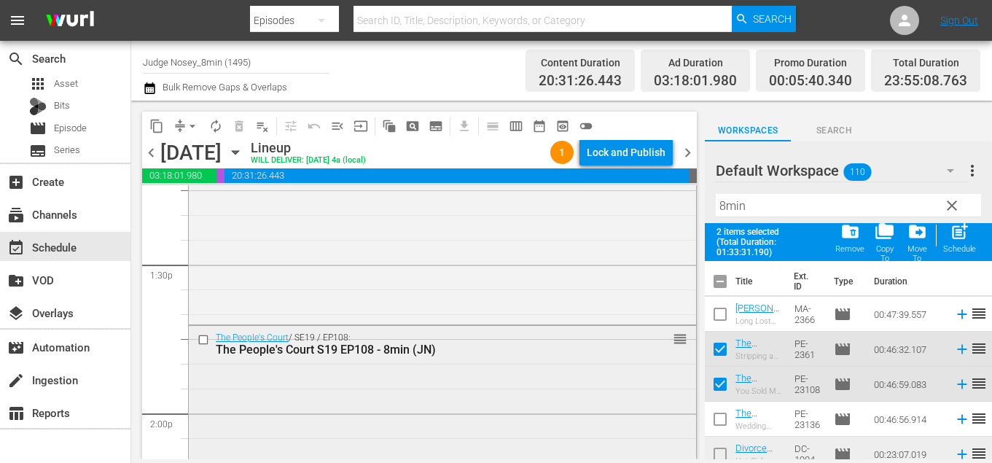
click at [675, 343] on span "reorder" at bounding box center [680, 339] width 15 height 16
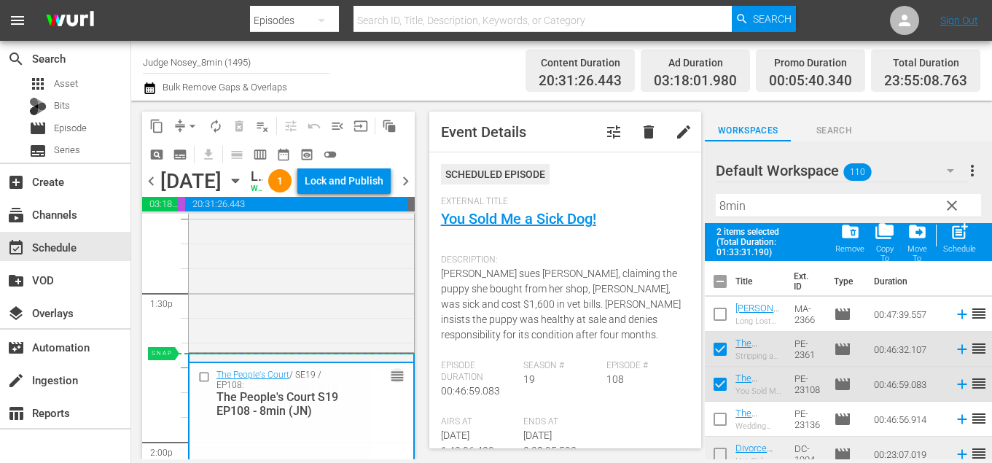
drag, startPoint x: 394, startPoint y: 410, endPoint x: 346, endPoint y: 404, distance: 48.5
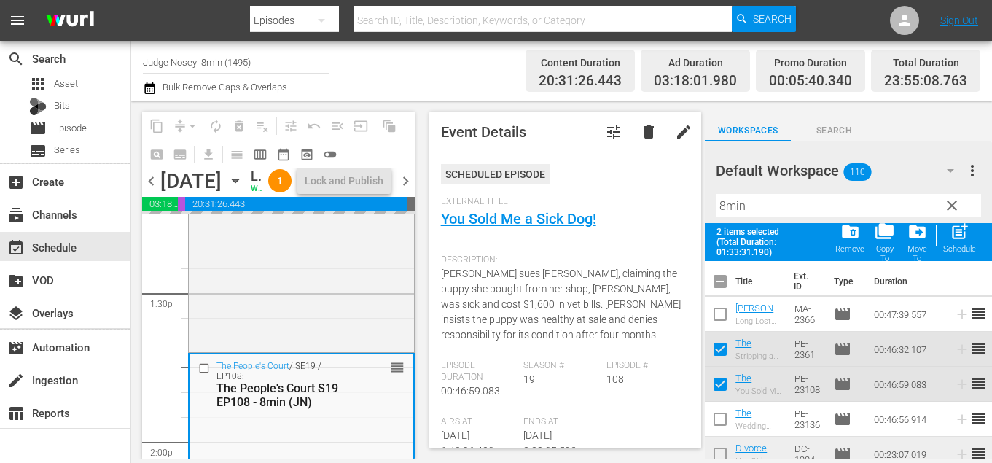
scroll to position [3930, 0]
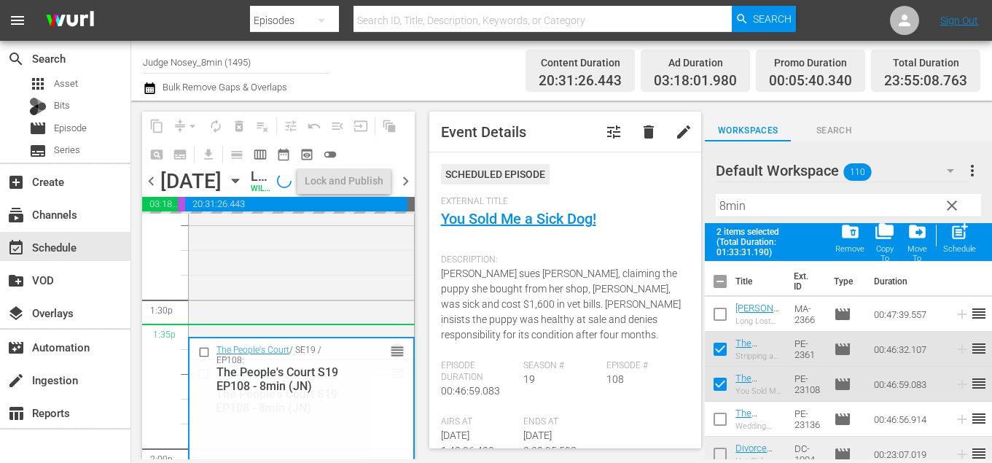
drag, startPoint x: 394, startPoint y: 421, endPoint x: 393, endPoint y: 388, distance: 33.6
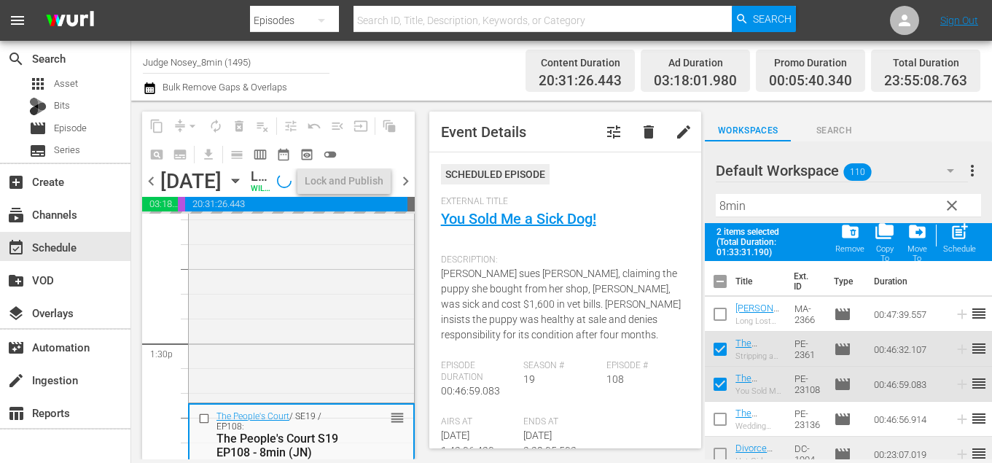
scroll to position [3920, 0]
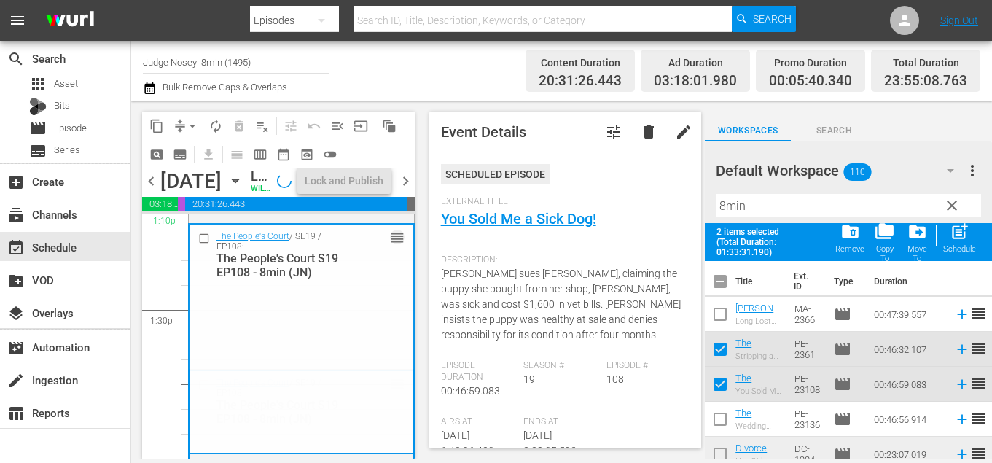
drag, startPoint x: 397, startPoint y: 408, endPoint x: 341, endPoint y: 238, distance: 178.2
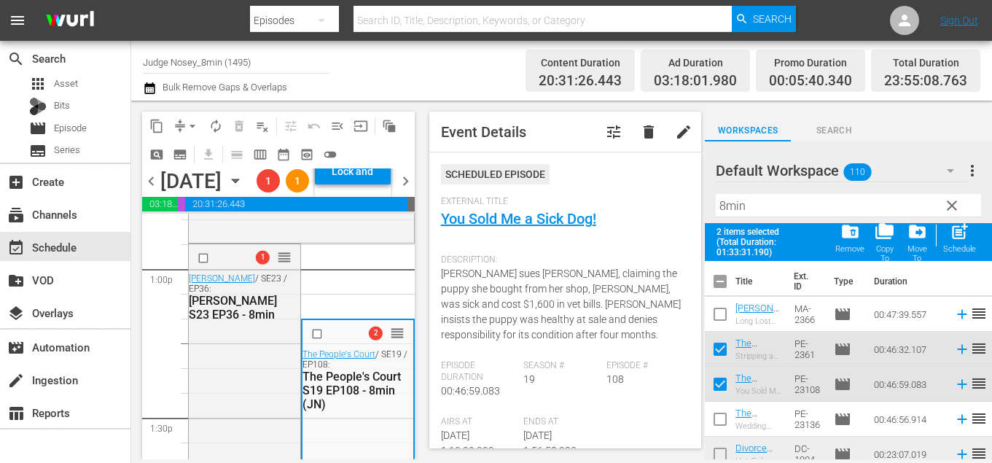
scroll to position [3792, 0]
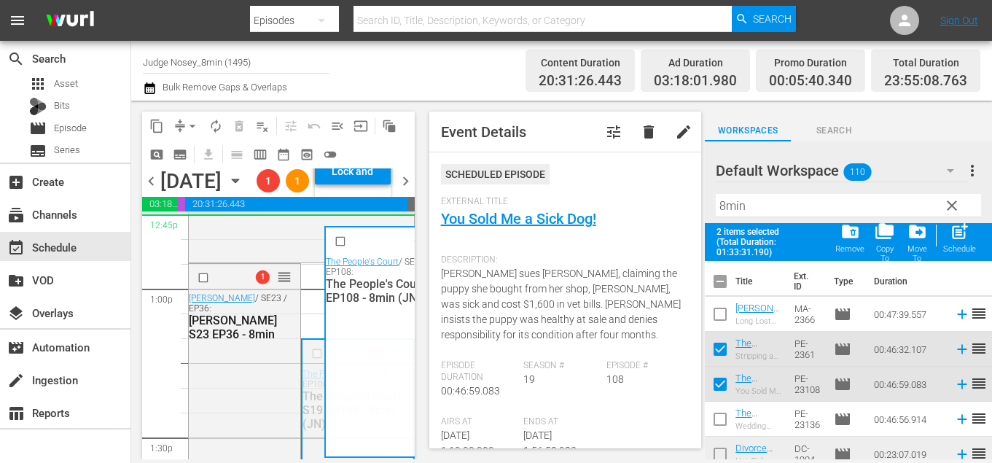
drag, startPoint x: 396, startPoint y: 400, endPoint x: 352, endPoint y: 284, distance: 123.2
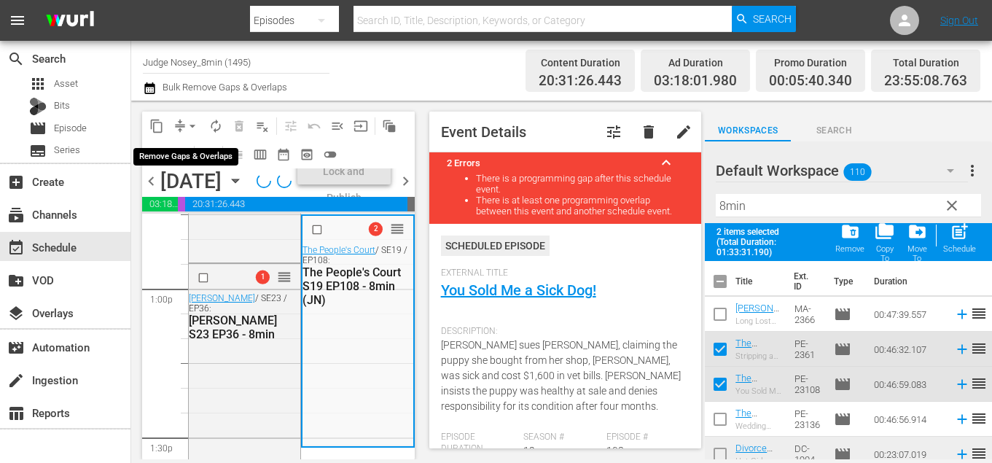
click at [189, 124] on span "arrow_drop_down" at bounding box center [192, 126] width 15 height 15
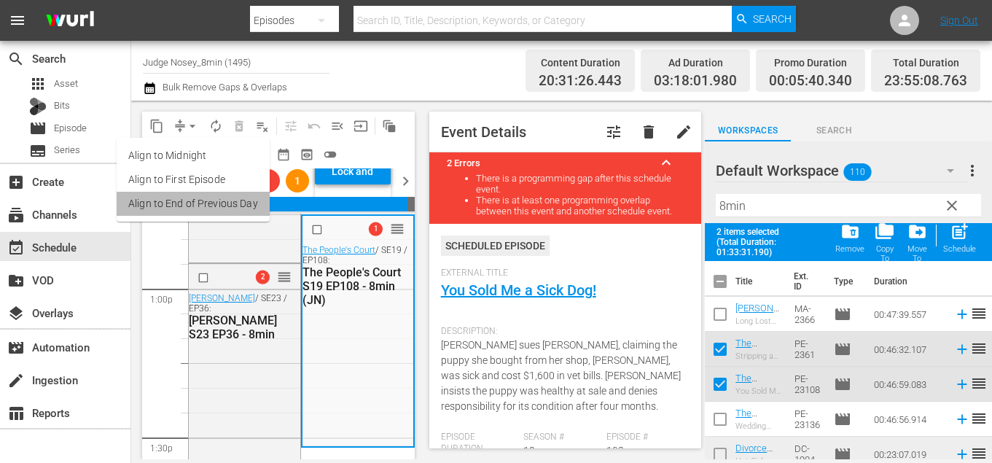
click at [206, 209] on li "Align to End of Previous Day" at bounding box center [193, 204] width 153 height 24
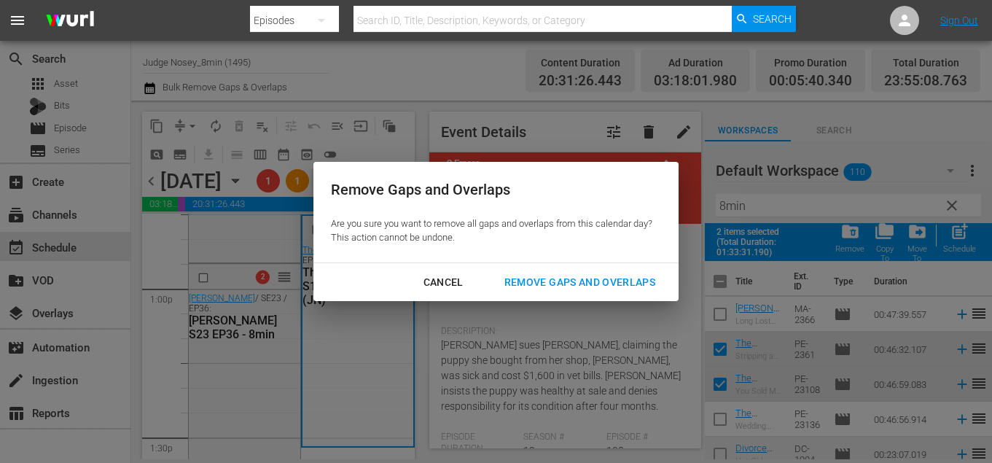
click at [543, 284] on div "Remove Gaps and Overlaps" at bounding box center [580, 282] width 174 height 18
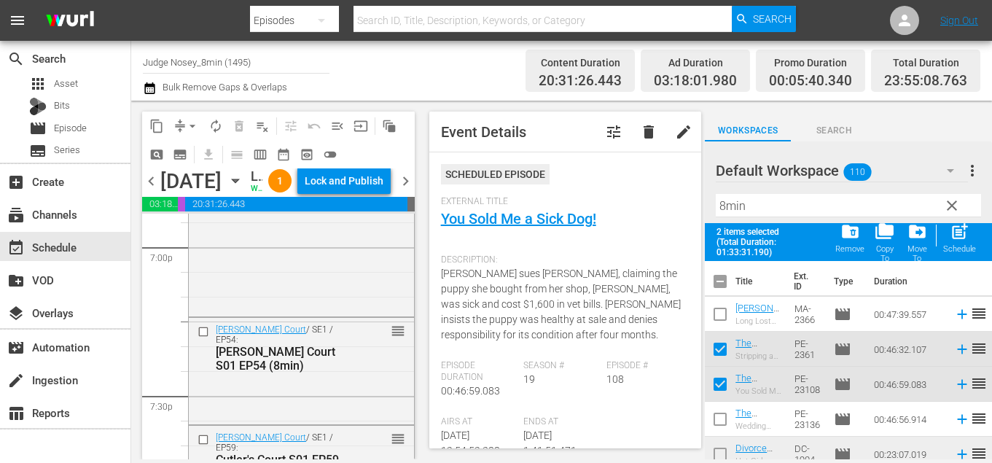
scroll to position [5624, 0]
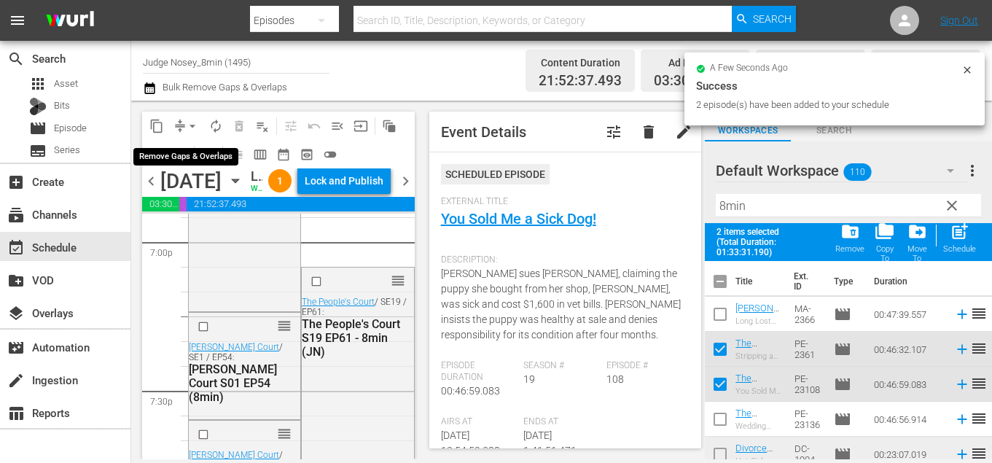
click at [190, 125] on span "arrow_drop_down" at bounding box center [192, 126] width 15 height 15
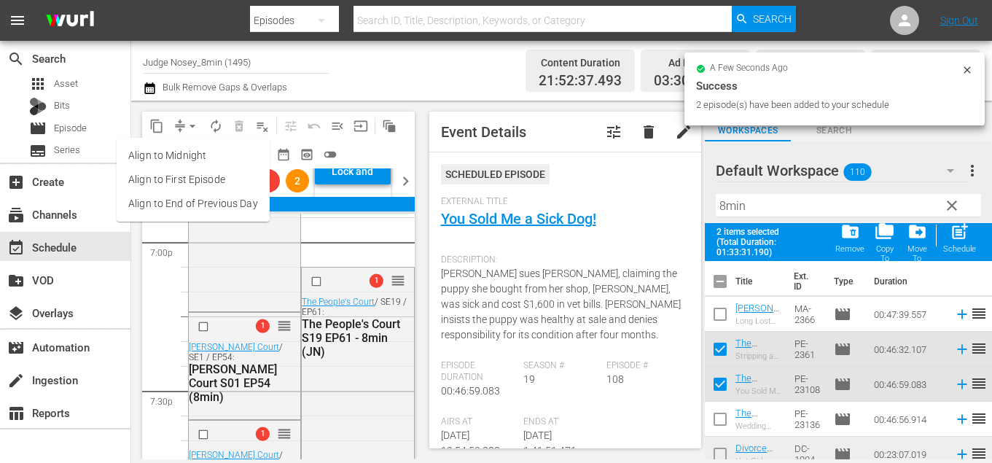
click at [211, 221] on ul "Align to Midnight Align to First Episode Align to End of Previous Day" at bounding box center [193, 180] width 153 height 84
click at [209, 207] on li "Align to End of Previous Day" at bounding box center [193, 204] width 153 height 24
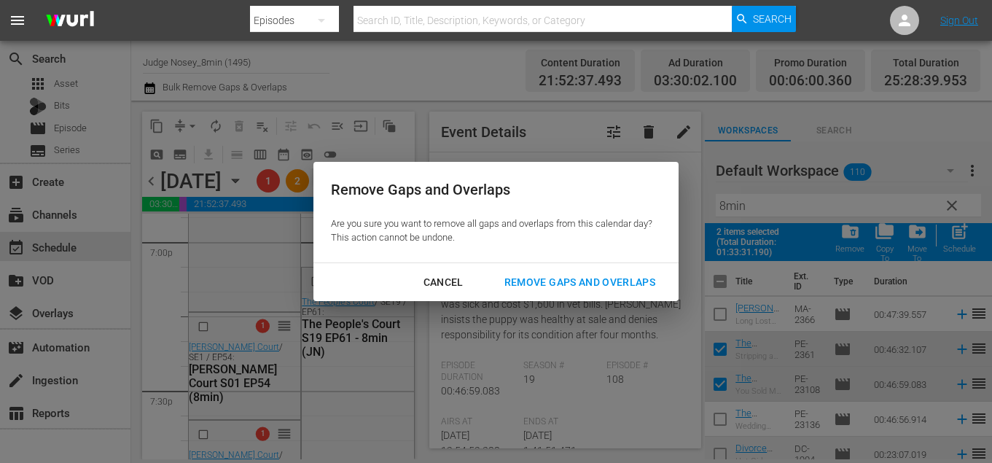
click at [603, 276] on div "Remove Gaps and Overlaps" at bounding box center [580, 282] width 174 height 18
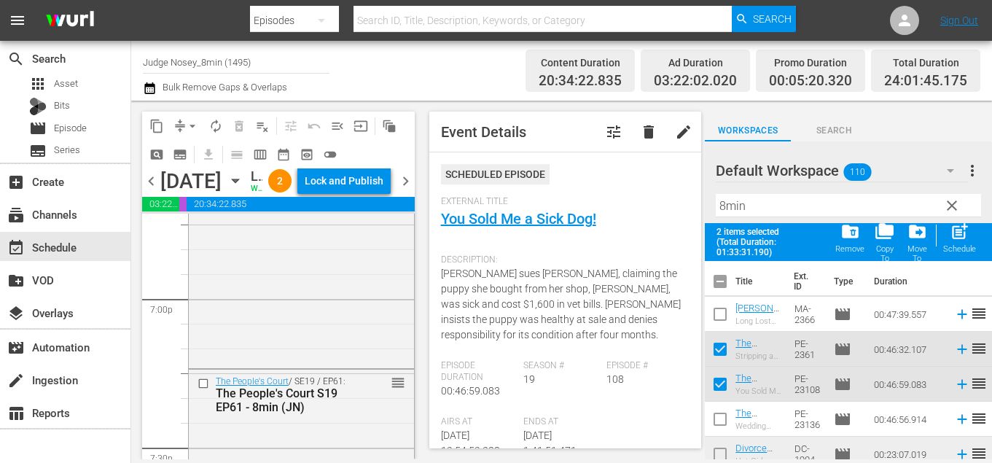
scroll to position [5571, 0]
click at [207, 386] on input "checkbox" at bounding box center [205, 380] width 15 height 12
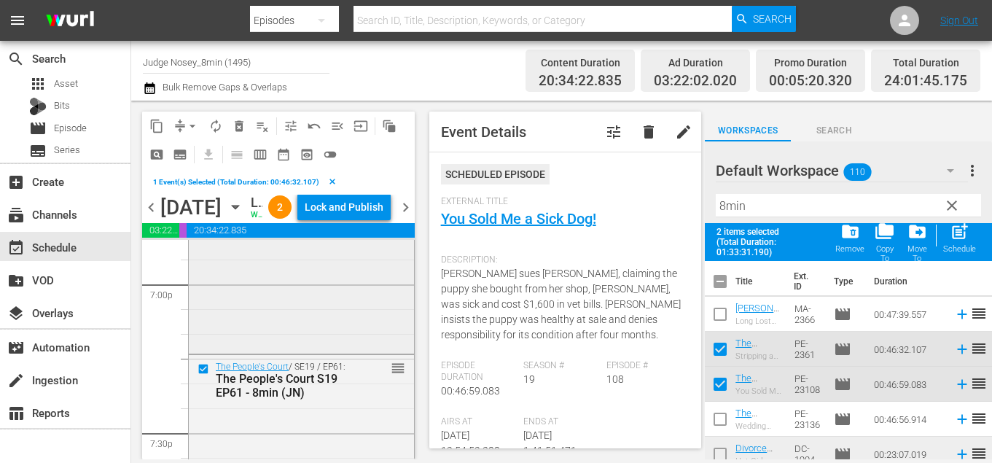
scroll to position [5632, 0]
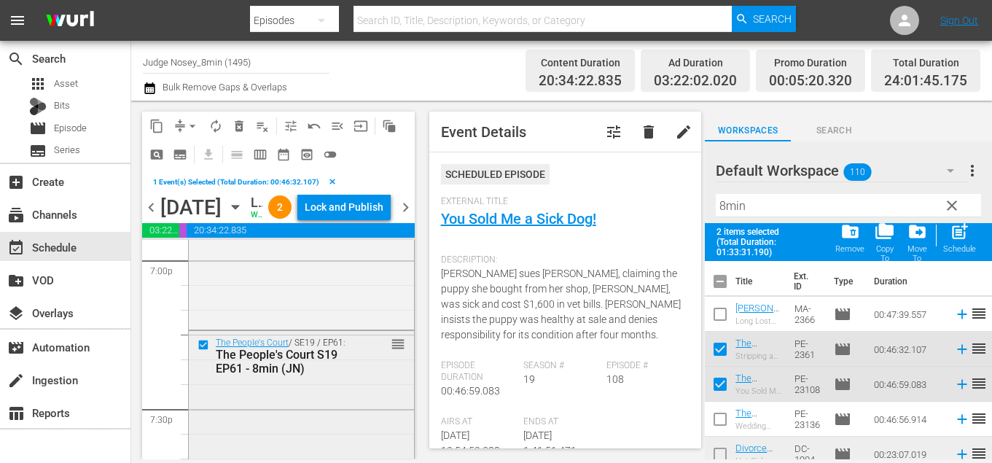
click at [354, 381] on div "The People's Court / SE19 / EP61: The People's Court S19 EP61 - 8min (JN) reord…" at bounding box center [301, 356] width 225 height 50
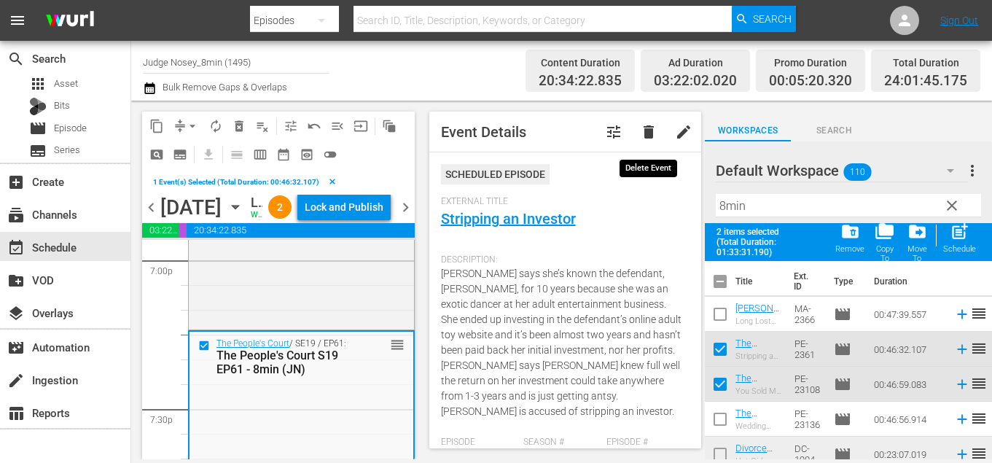
click at [650, 134] on span "delete" at bounding box center [648, 131] width 17 height 17
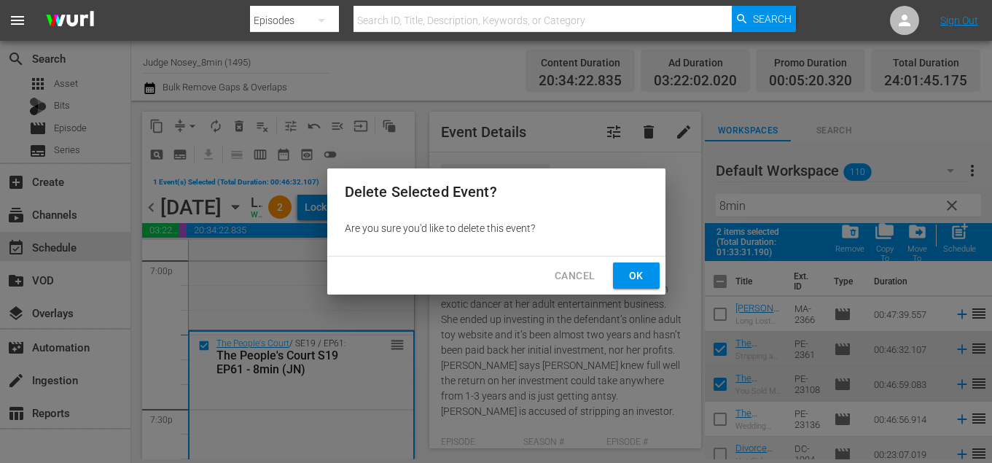
click at [634, 284] on span "Ok" at bounding box center [636, 276] width 23 height 18
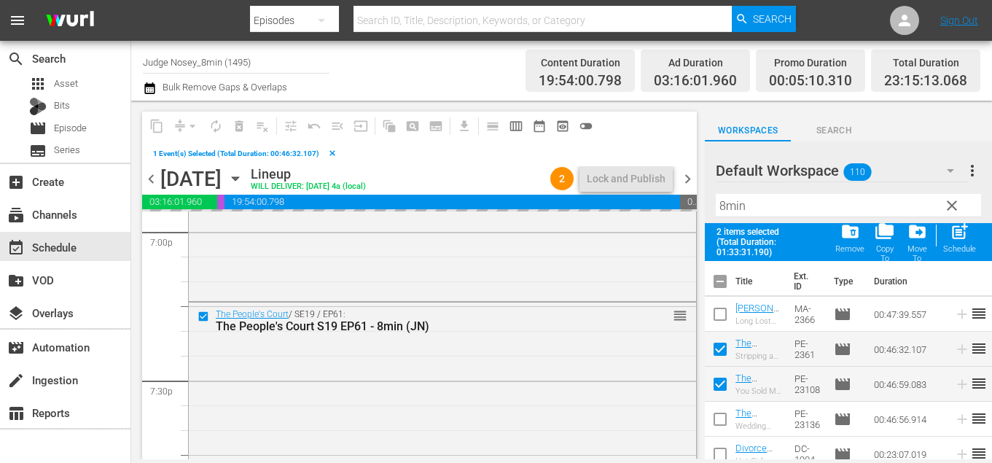
click at [720, 360] on input "checkbox" at bounding box center [720, 352] width 31 height 31
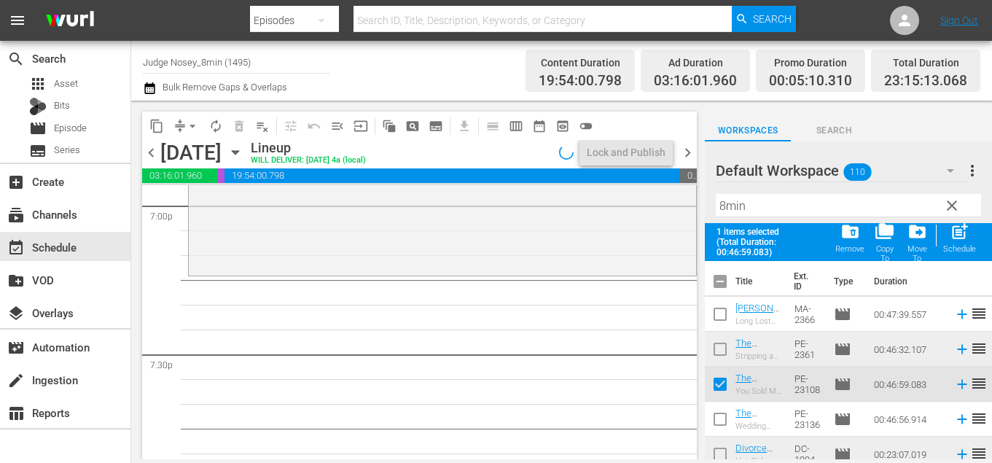
click at [717, 388] on input "checkbox" at bounding box center [720, 387] width 31 height 31
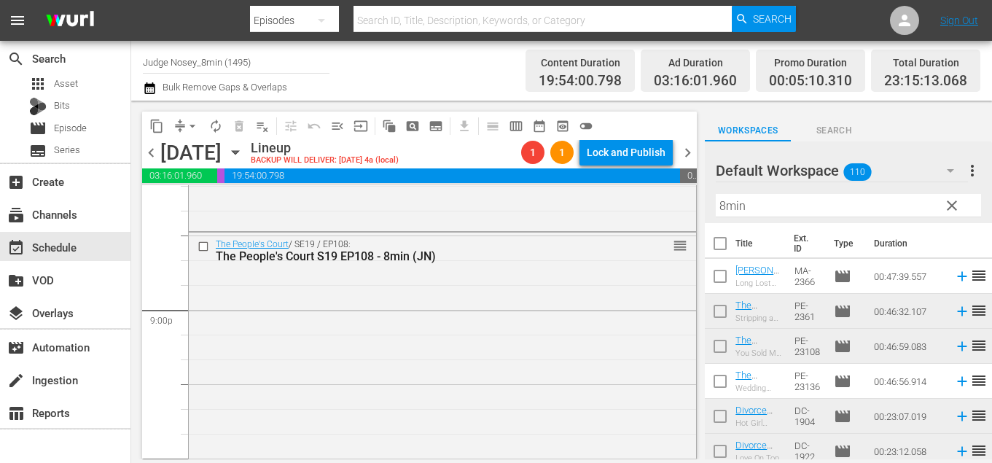
scroll to position [6123, 0]
click at [455, 301] on div "The People's Court / SE19 / EP108: The People's Court S19 EP108 - 8min (JN) reo…" at bounding box center [442, 346] width 507 height 228
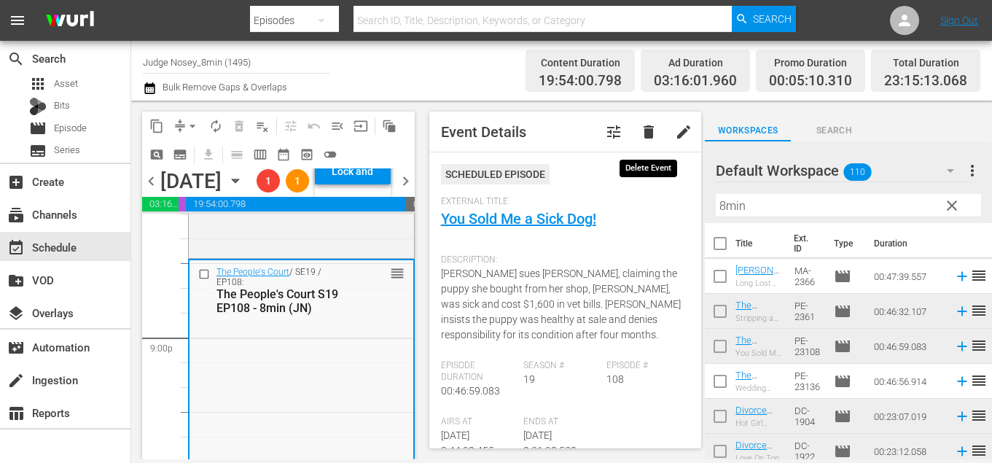
click at [644, 138] on span "delete" at bounding box center [648, 131] width 17 height 17
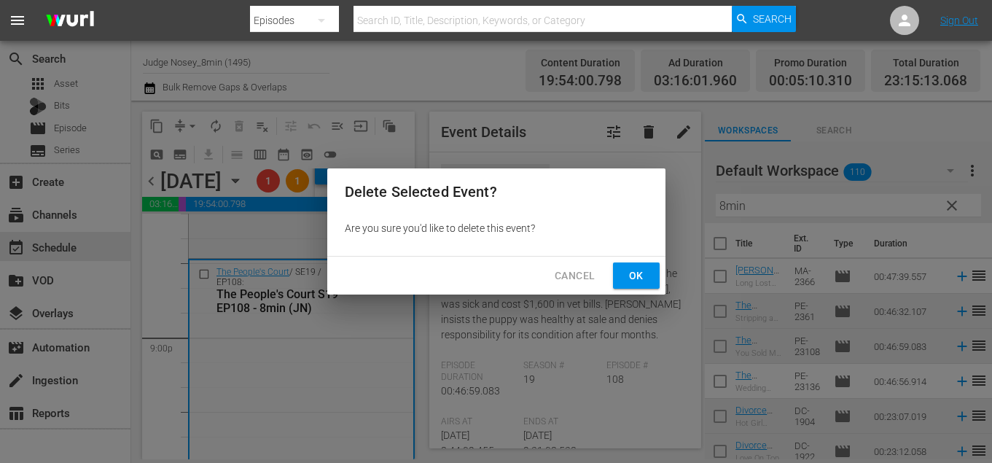
click at [635, 267] on span "Ok" at bounding box center [636, 276] width 23 height 18
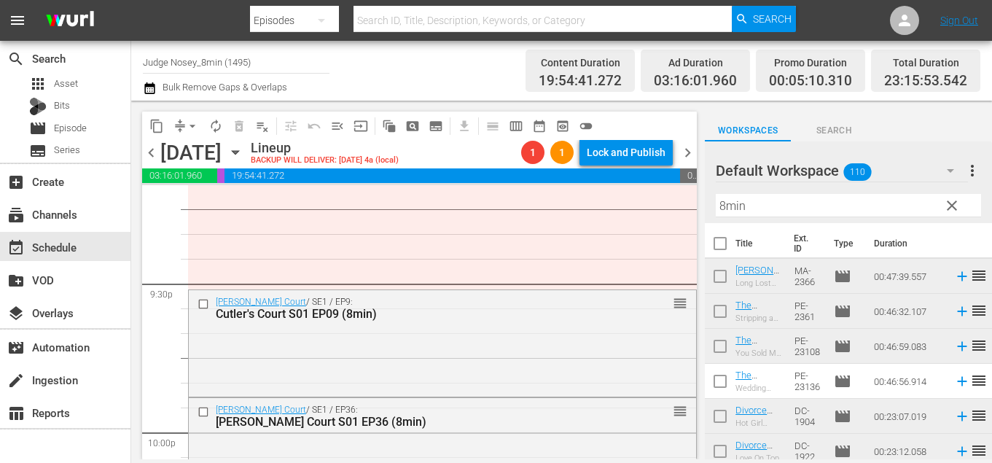
scroll to position [6301, 0]
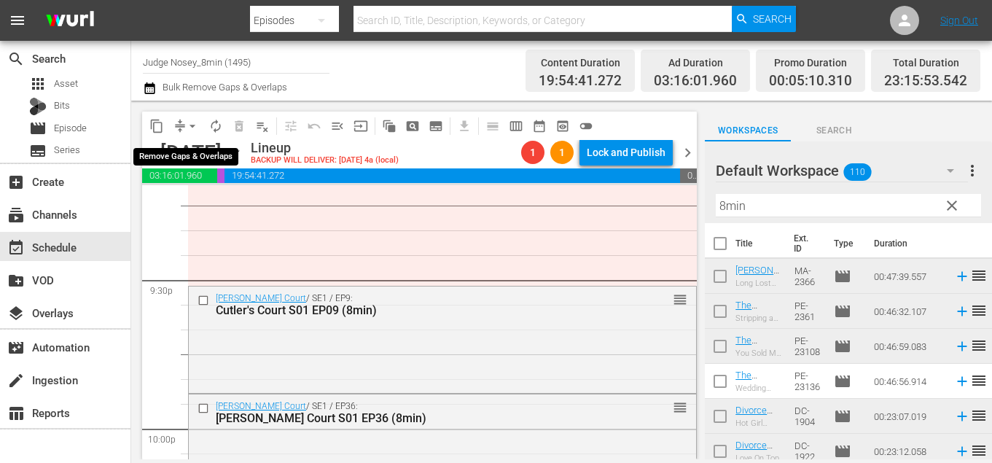
click at [197, 127] on span "arrow_drop_down" at bounding box center [192, 126] width 15 height 15
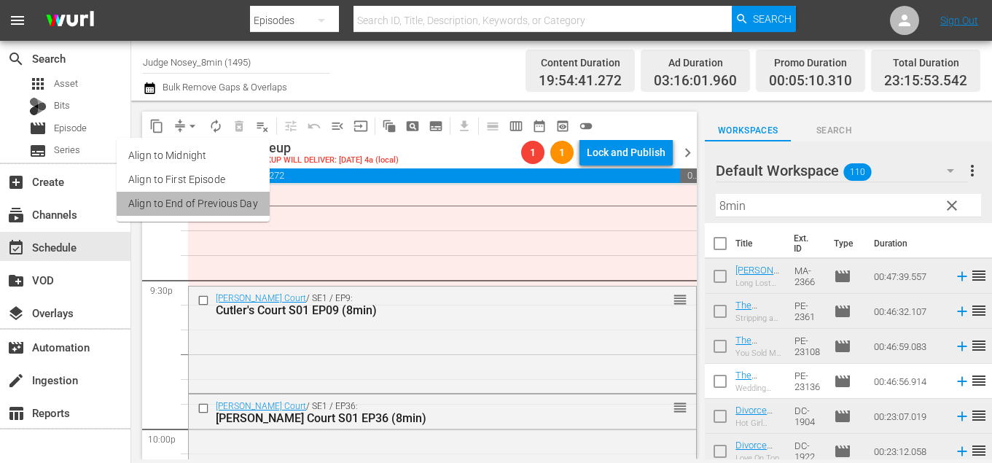
click at [242, 214] on li "Align to End of Previous Day" at bounding box center [193, 204] width 153 height 24
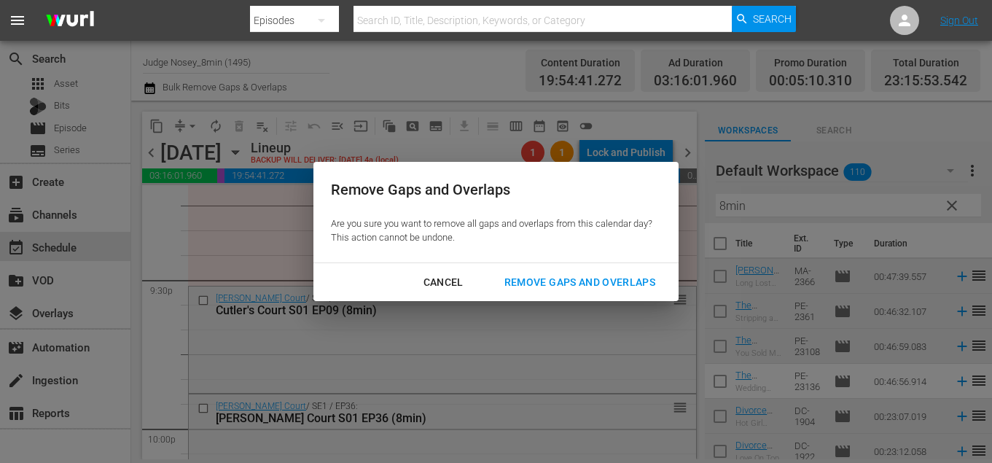
click at [556, 278] on div "Remove Gaps and Overlaps" at bounding box center [580, 282] width 174 height 18
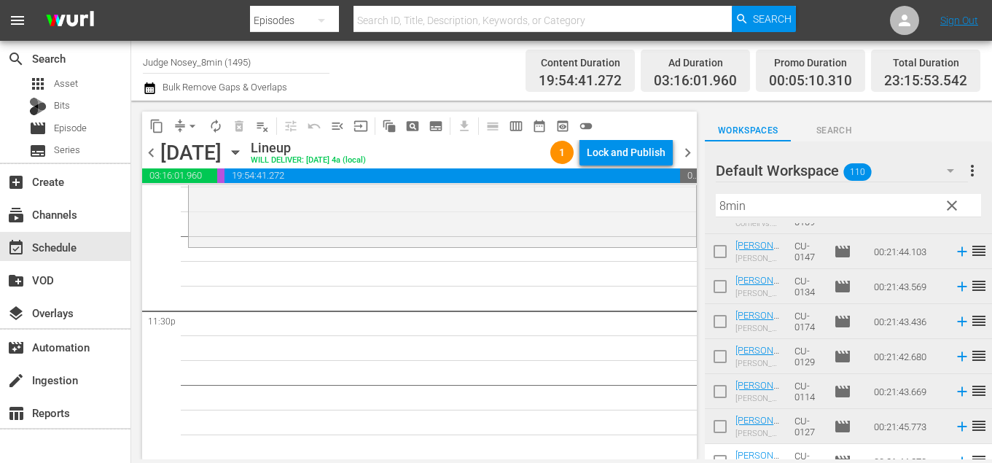
scroll to position [1617, 0]
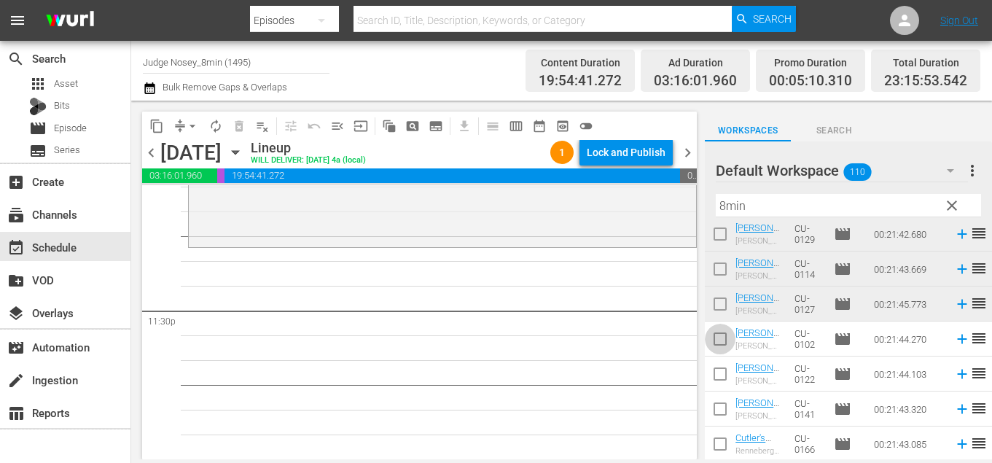
click at [717, 340] on input "checkbox" at bounding box center [720, 342] width 31 height 31
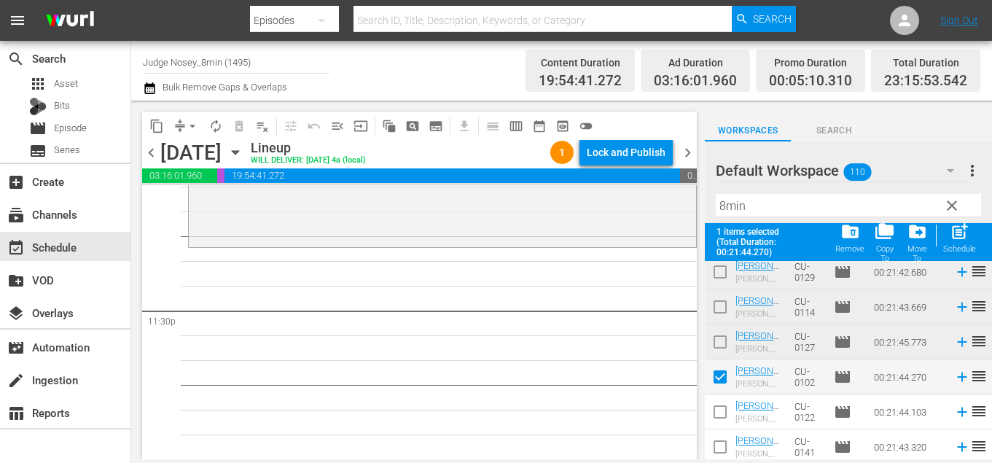
click at [723, 413] on input "checkbox" at bounding box center [720, 415] width 31 height 31
click at [723, 451] on input "checkbox" at bounding box center [720, 450] width 31 height 31
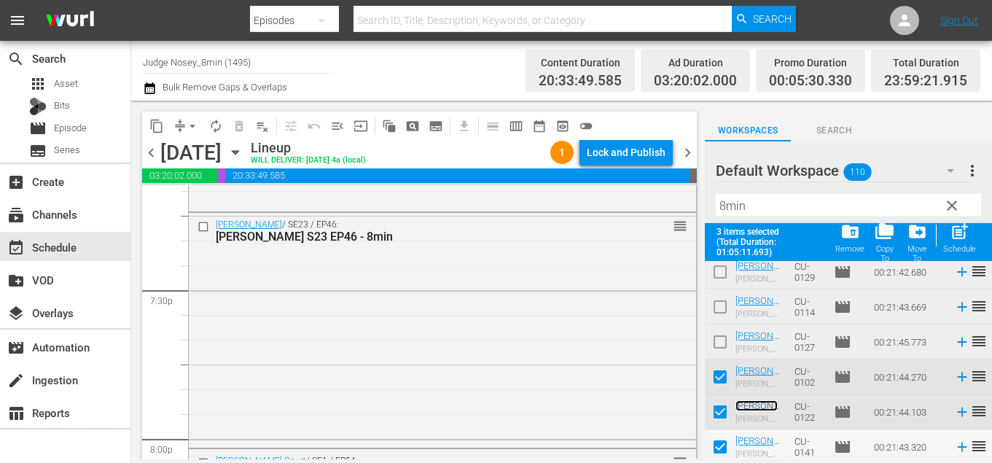
scroll to position [5697, 0]
click at [952, 201] on span "clear" at bounding box center [951, 205] width 17 height 17
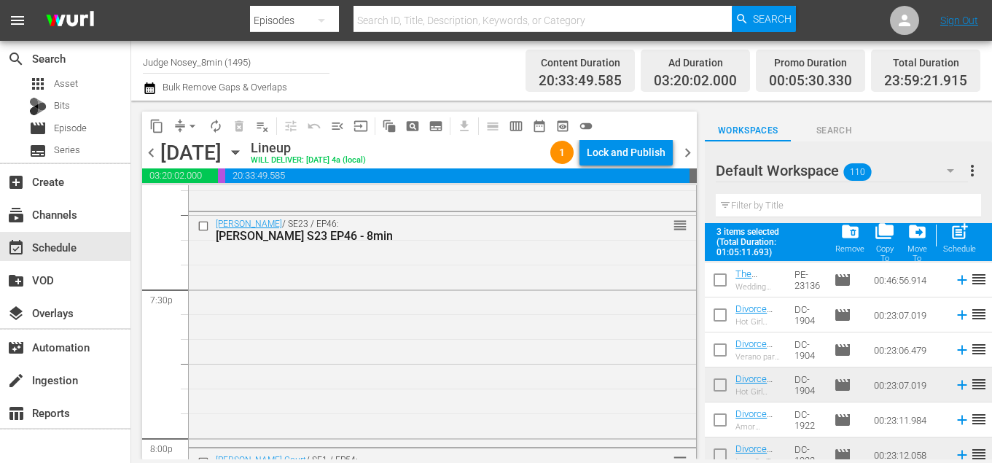
scroll to position [0, 0]
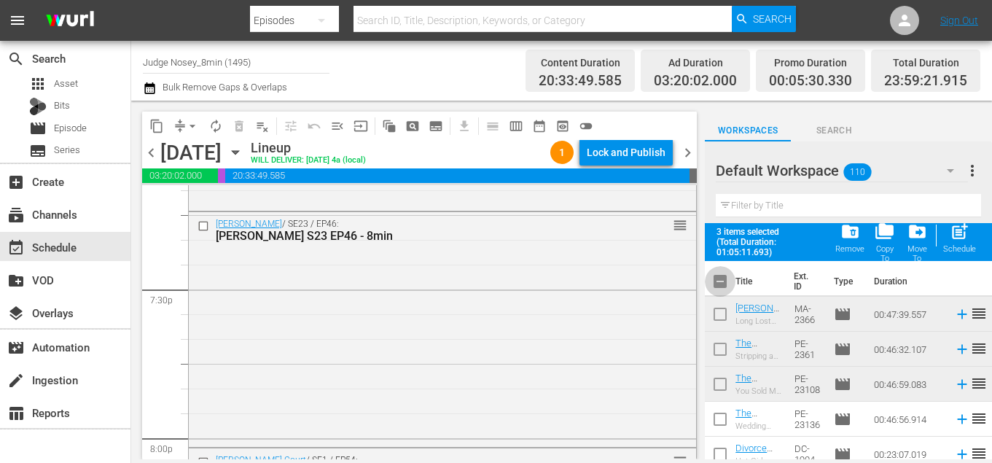
click at [717, 283] on input "checkbox" at bounding box center [720, 284] width 31 height 31
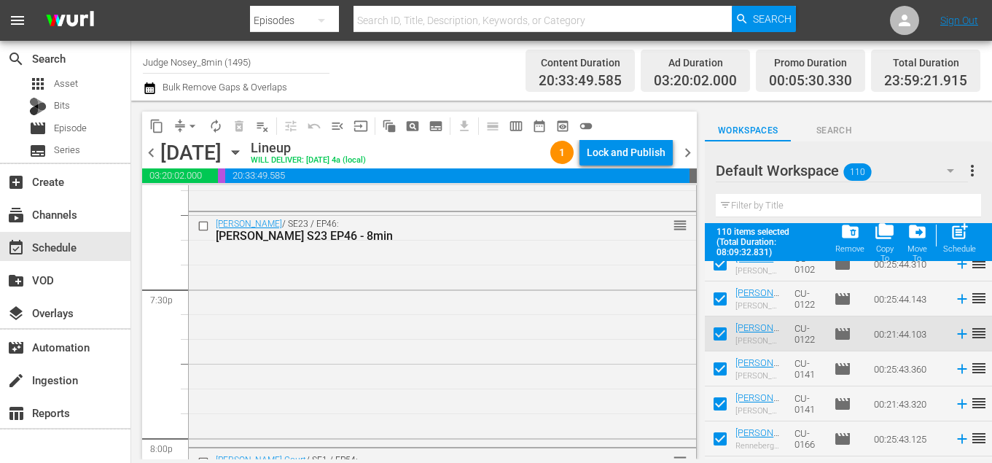
scroll to position [3685, 0]
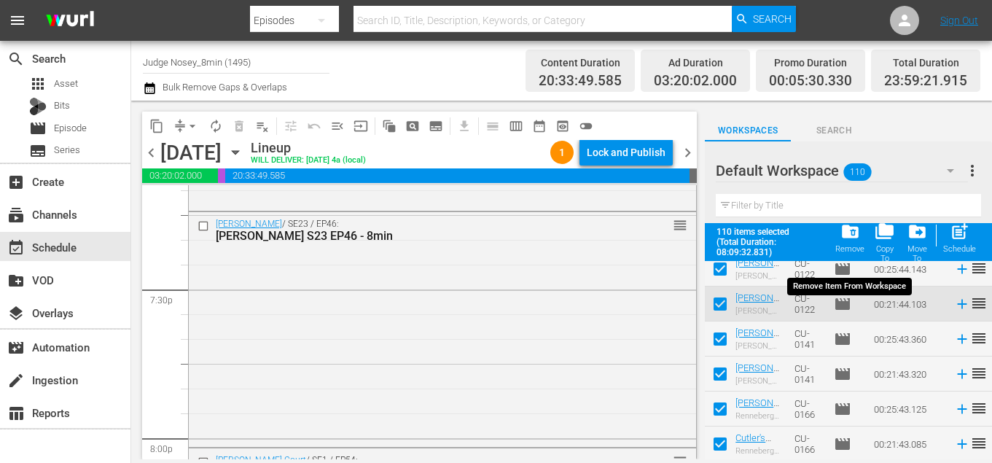
click at [852, 237] on span "folder_delete" at bounding box center [851, 232] width 20 height 20
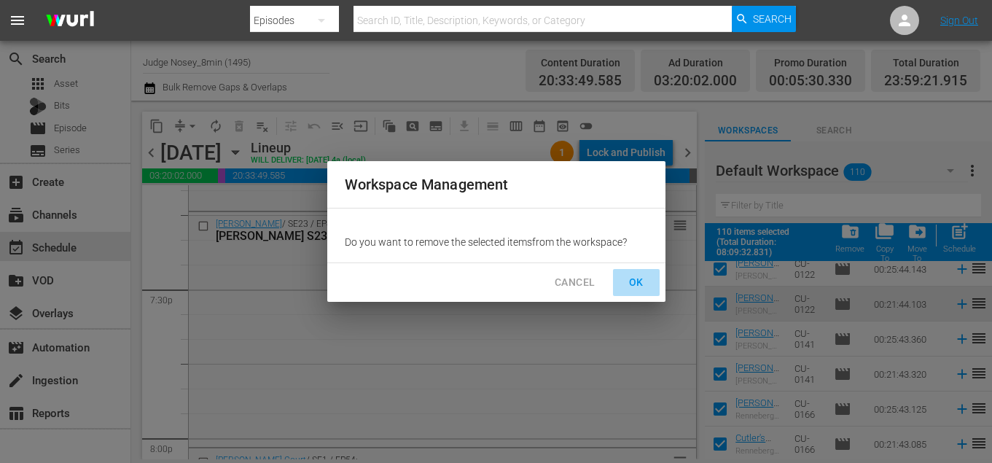
click at [647, 280] on span "OK" at bounding box center [636, 282] width 23 height 18
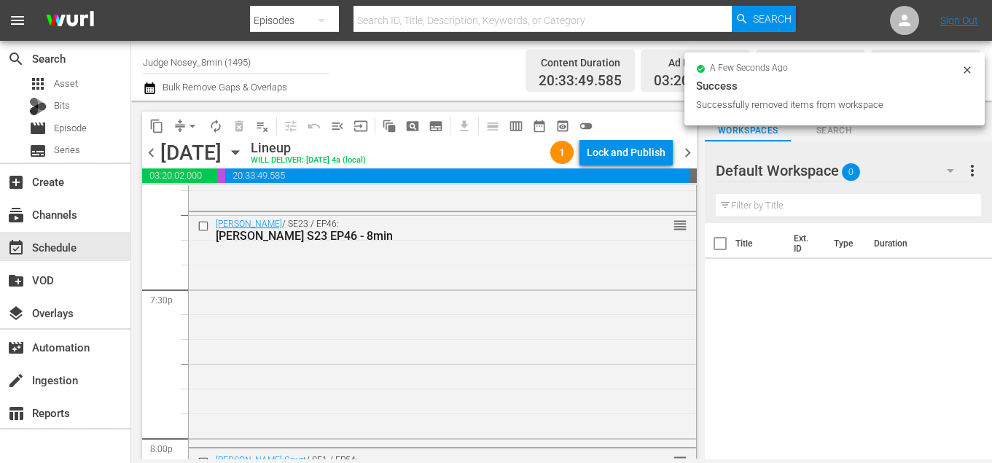
scroll to position [0, 0]
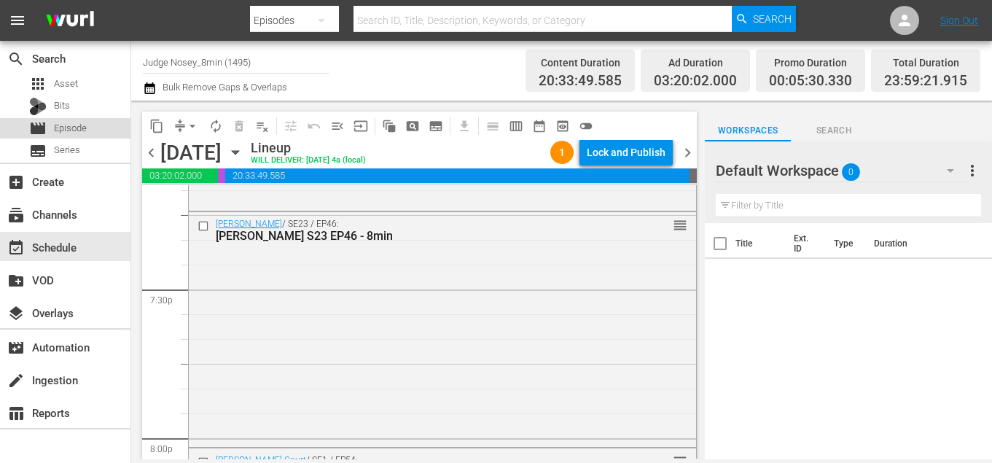
click at [80, 125] on span "Episode" at bounding box center [70, 128] width 33 height 15
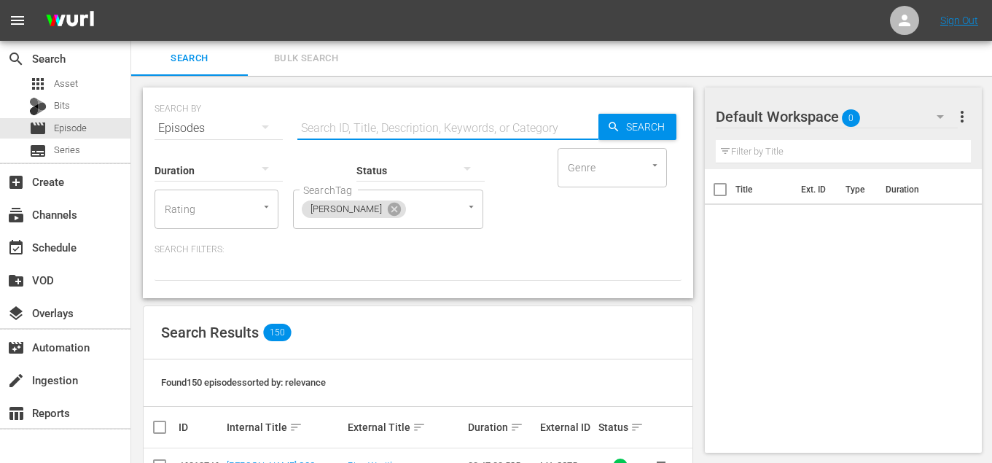
click at [412, 122] on input "text" at bounding box center [447, 128] width 301 height 35
click at [333, 52] on span "Bulk Search" at bounding box center [306, 58] width 99 height 17
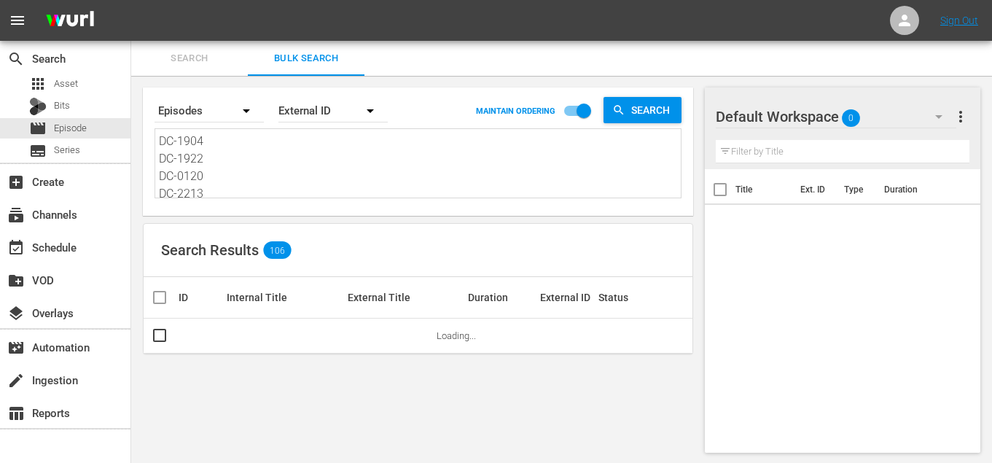
click at [268, 160] on textarea "DC-1904 DC-1922 DC-0120 DC-2213 DC-1940 DC-20105 DC-1958 DC-2094 DC-2074 DC-013…" at bounding box center [420, 166] width 522 height 66
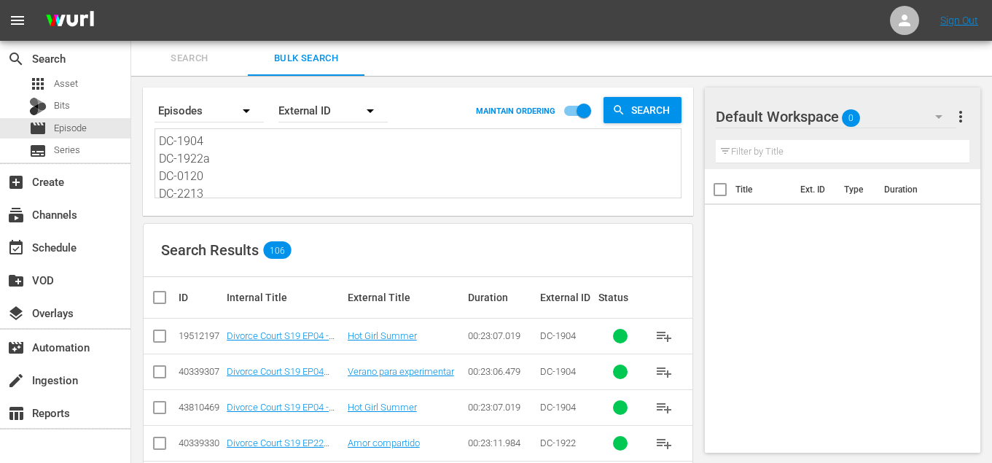
paste textarea "CU-0132 CU-0174 CU-0107 CU-0113 CU-0115 CU-0162 CU-0127 CU-0137 CU-0123 CU-0175…"
click at [158, 306] on input "checkbox" at bounding box center [165, 297] width 29 height 17
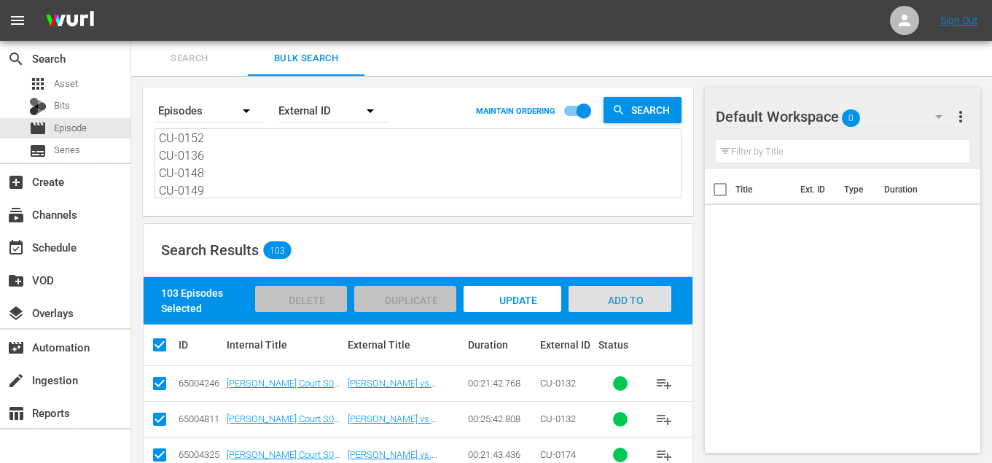
click at [623, 305] on span "Add to Workspace" at bounding box center [620, 314] width 71 height 39
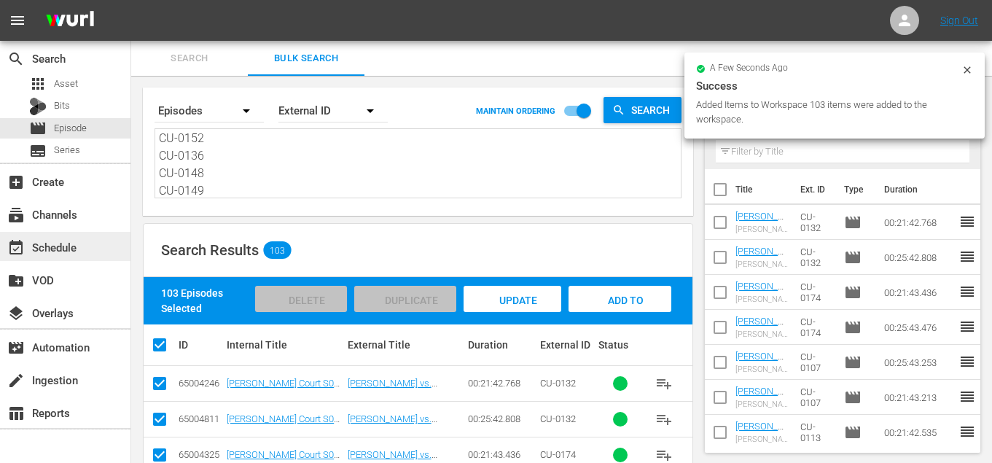
click at [76, 249] on div "event_available Schedule" at bounding box center [41, 244] width 82 height 13
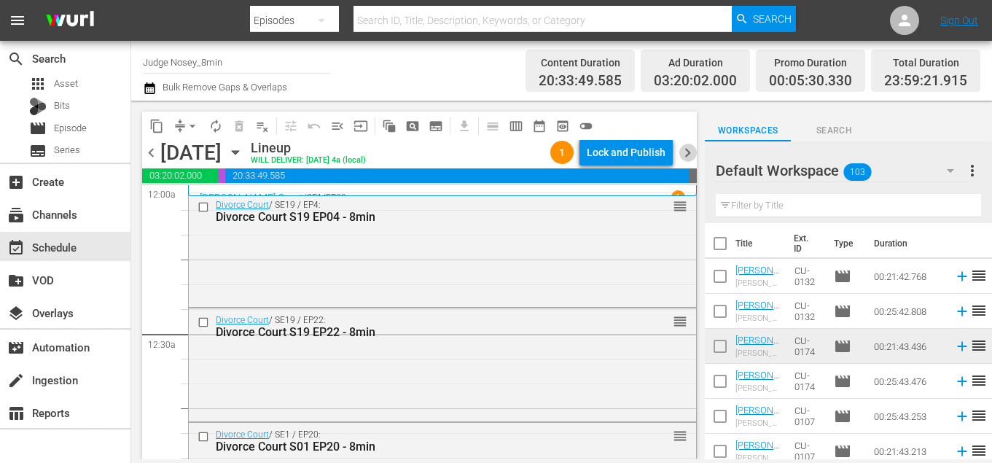
click at [686, 152] on span "chevron_right" at bounding box center [688, 153] width 18 height 18
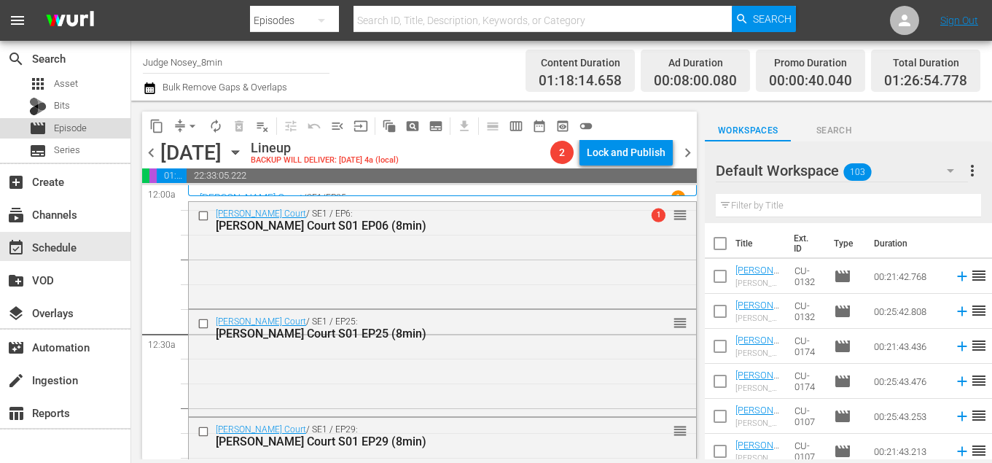
click at [71, 133] on span "Episode" at bounding box center [70, 128] width 33 height 15
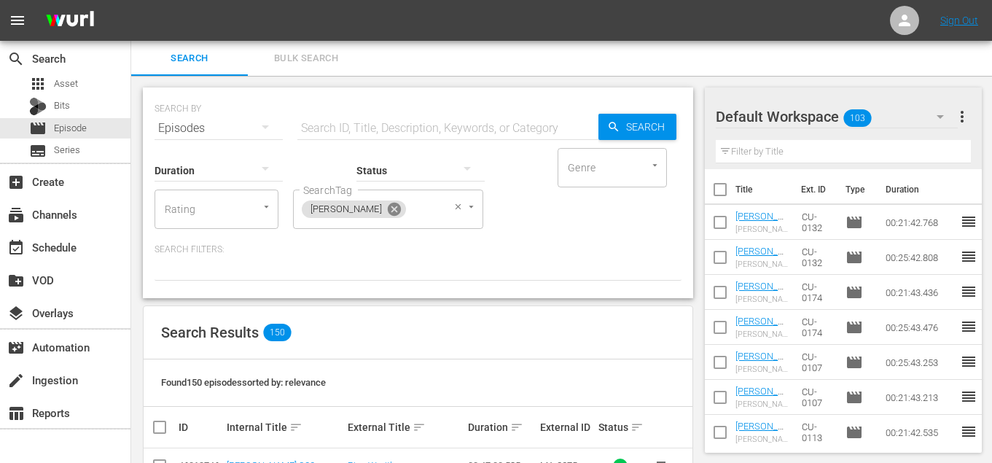
click at [388, 206] on icon at bounding box center [394, 209] width 13 height 13
click at [354, 211] on input "SearchTag" at bounding box center [327, 209] width 55 height 26
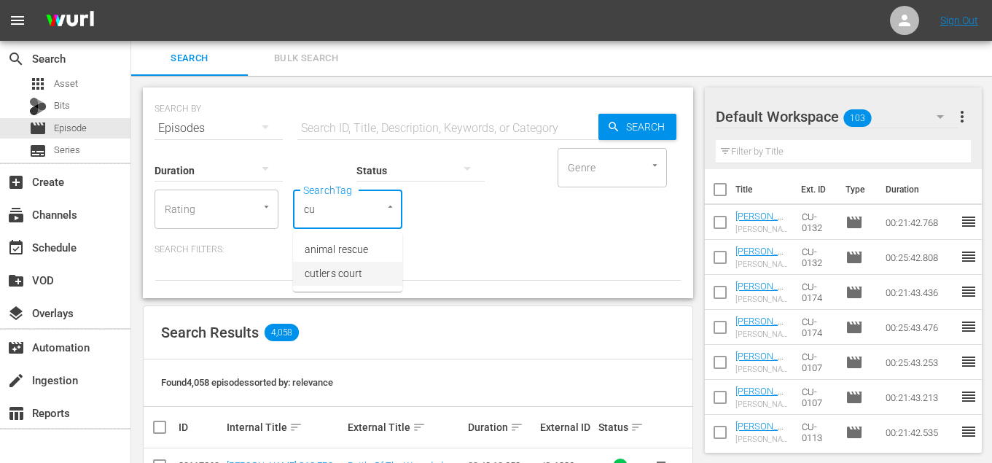
click at [347, 287] on ul "animal rescue cutlers court" at bounding box center [347, 262] width 109 height 60
click at [344, 281] on span "cutlers court" at bounding box center [334, 273] width 58 height 15
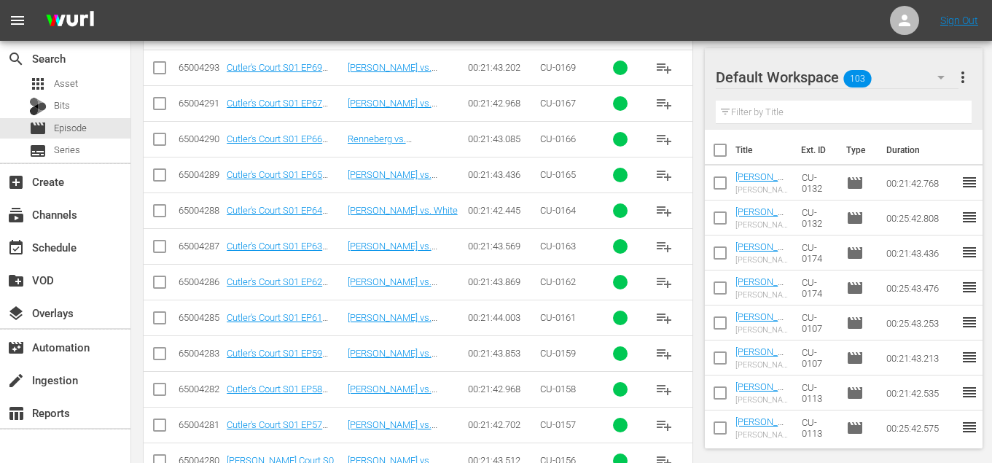
scroll to position [2829, 0]
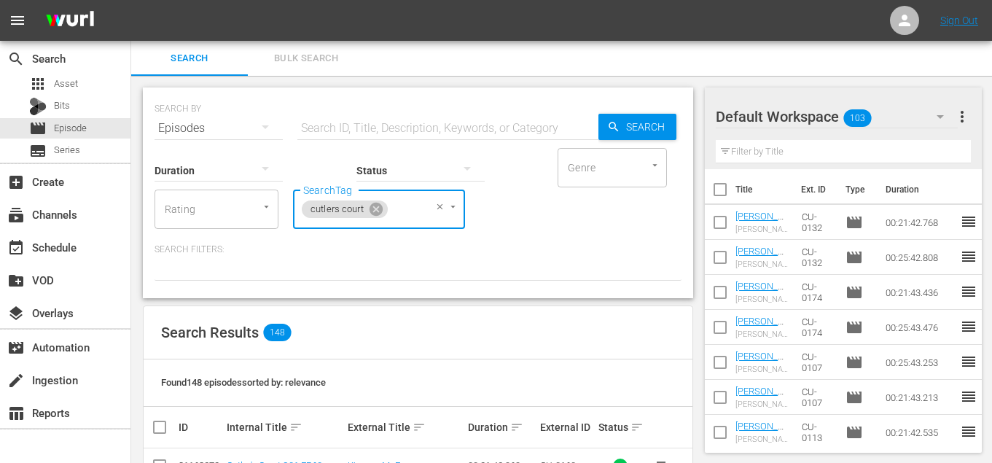
click at [165, 419] on input "checkbox" at bounding box center [165, 427] width 29 height 17
checkbox input "true"
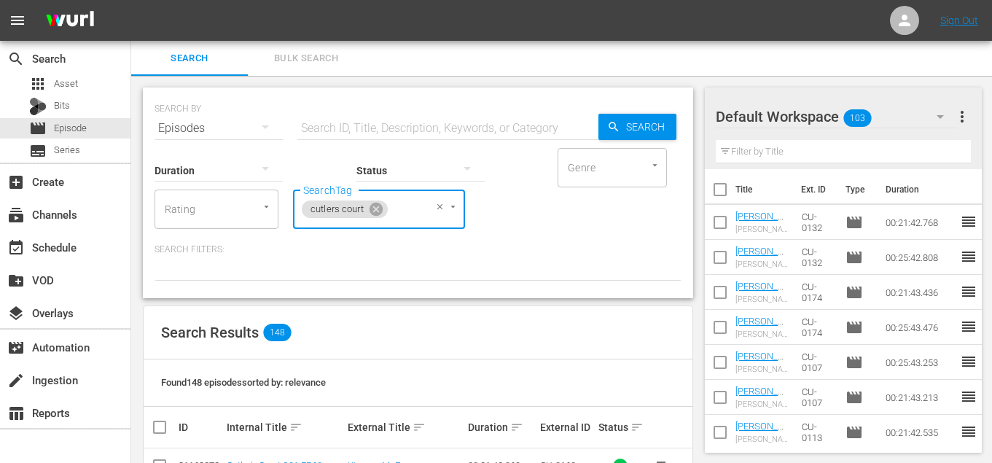
checkbox input "true"
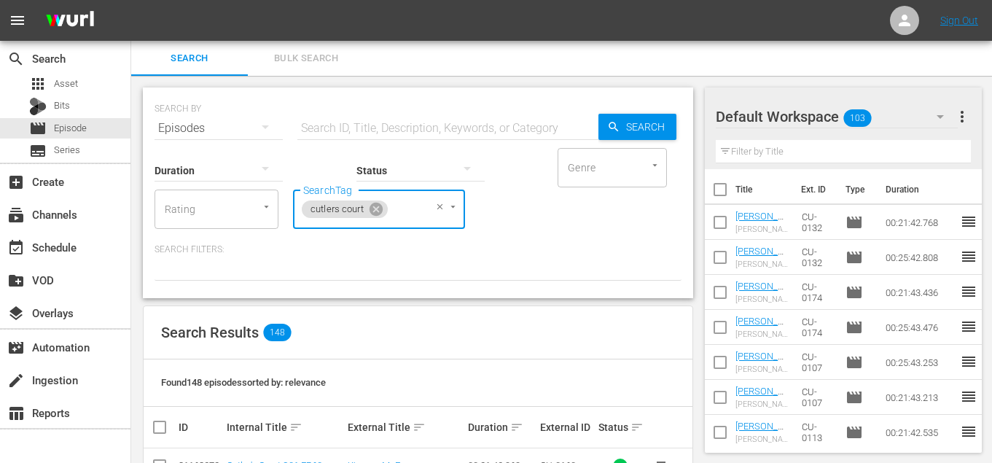
checkbox input "true"
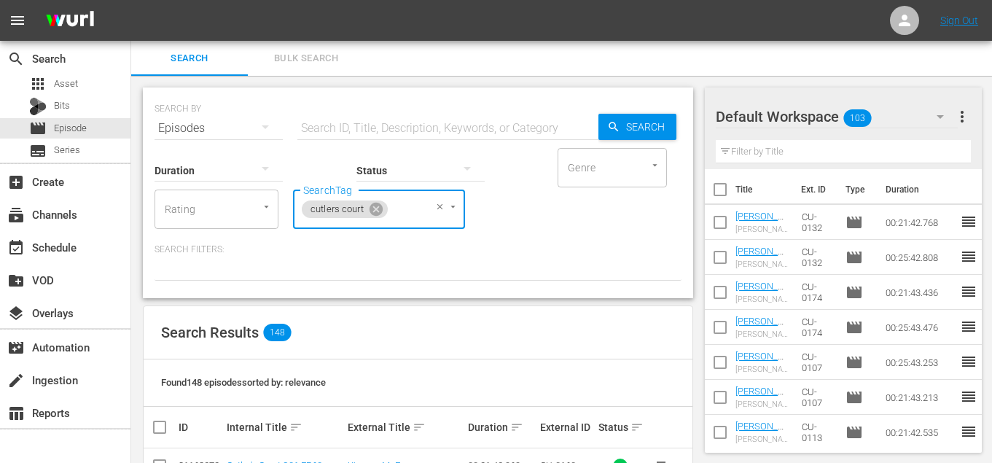
checkbox input "true"
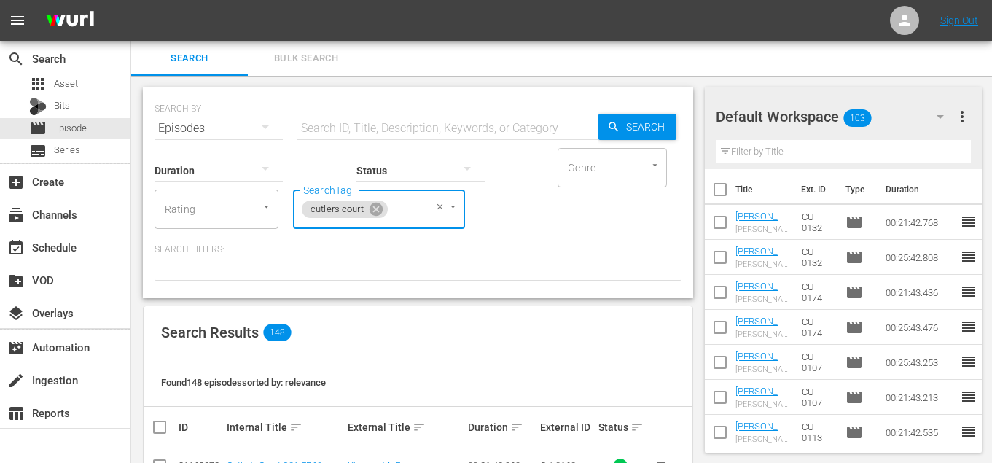
checkbox input "true"
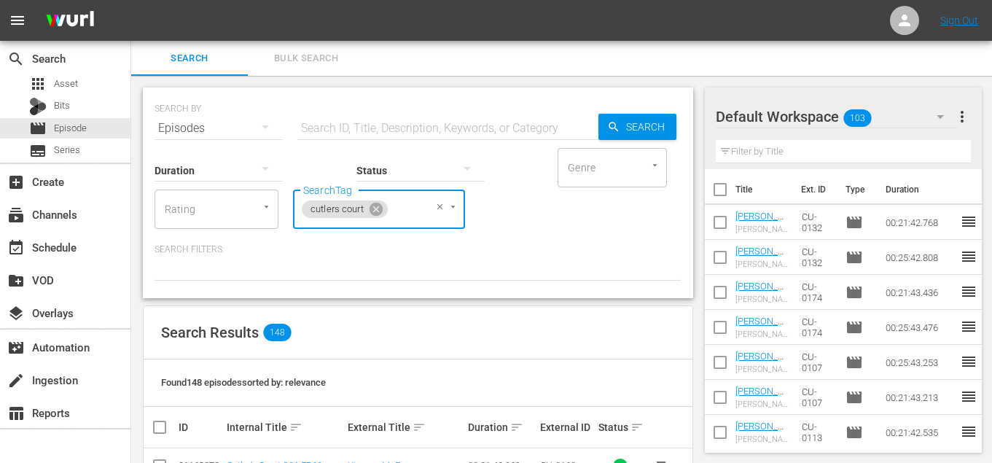
checkbox input "true"
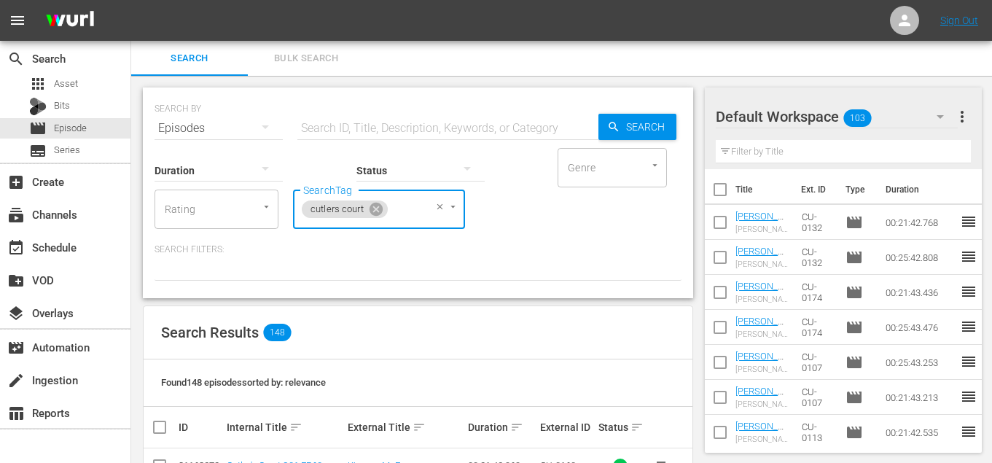
checkbox input "true"
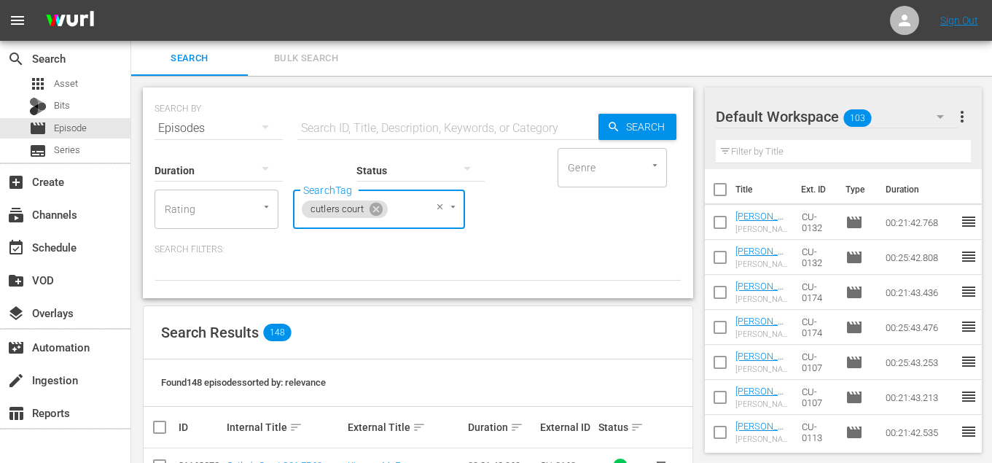
checkbox input "true"
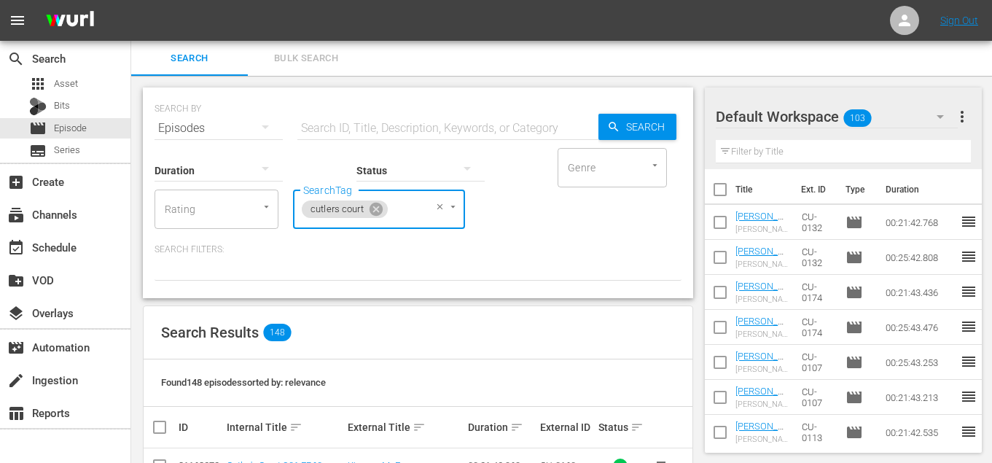
checkbox input "true"
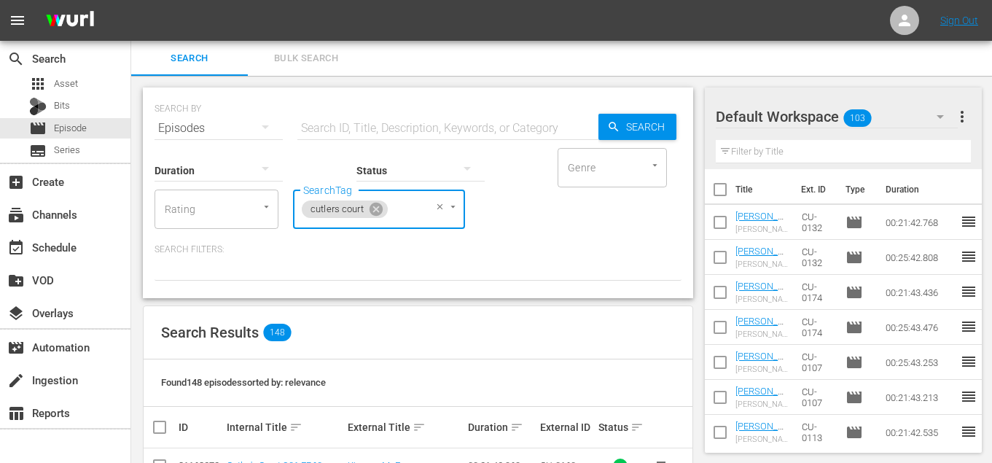
checkbox input "true"
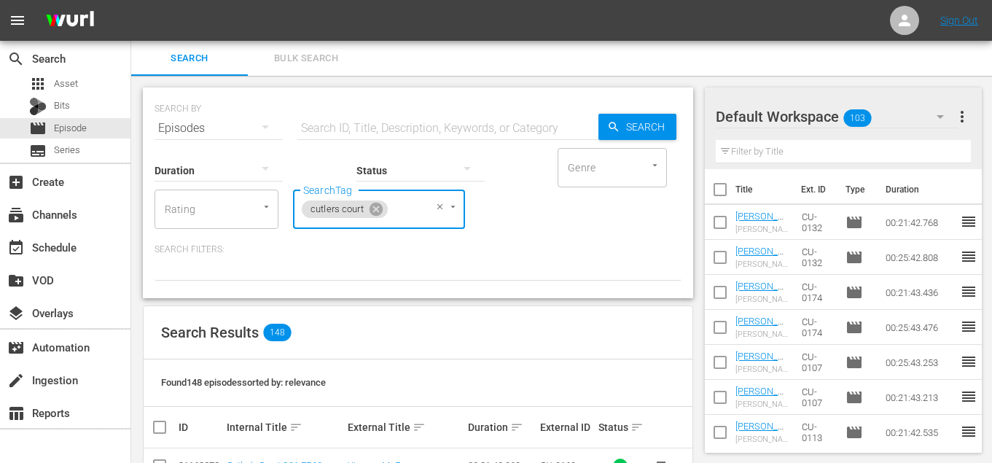
checkbox input "true"
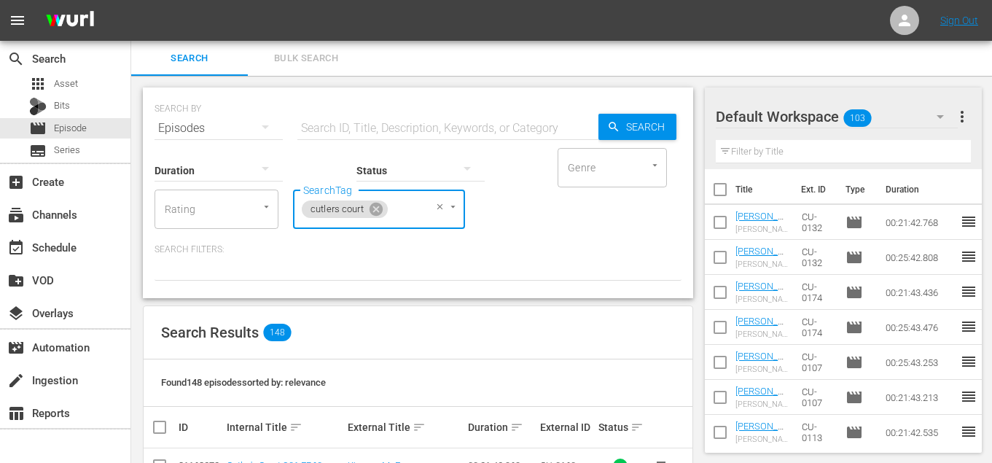
checkbox input "true"
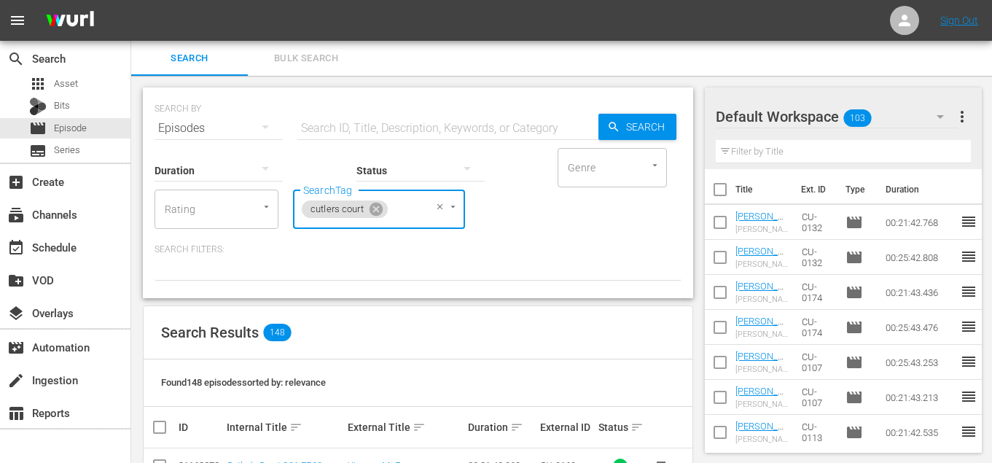
checkbox input "true"
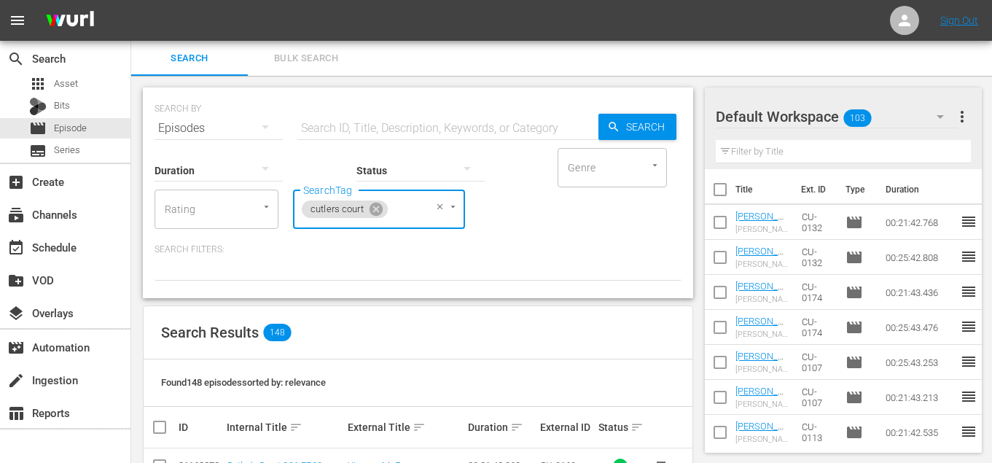
checkbox input "true"
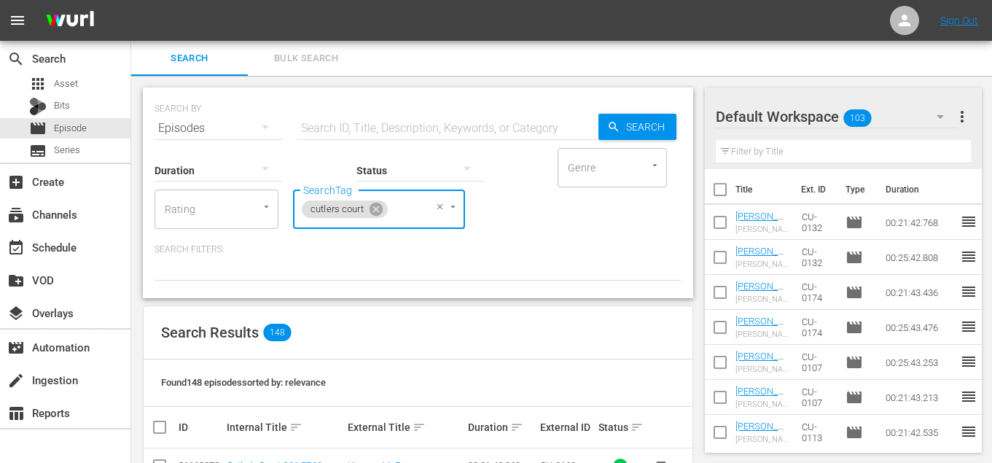
checkbox input "true"
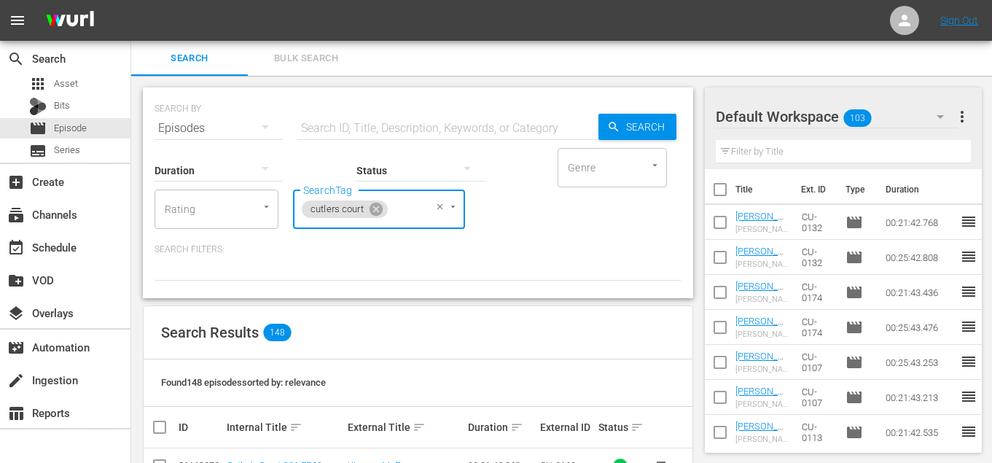
checkbox input "true"
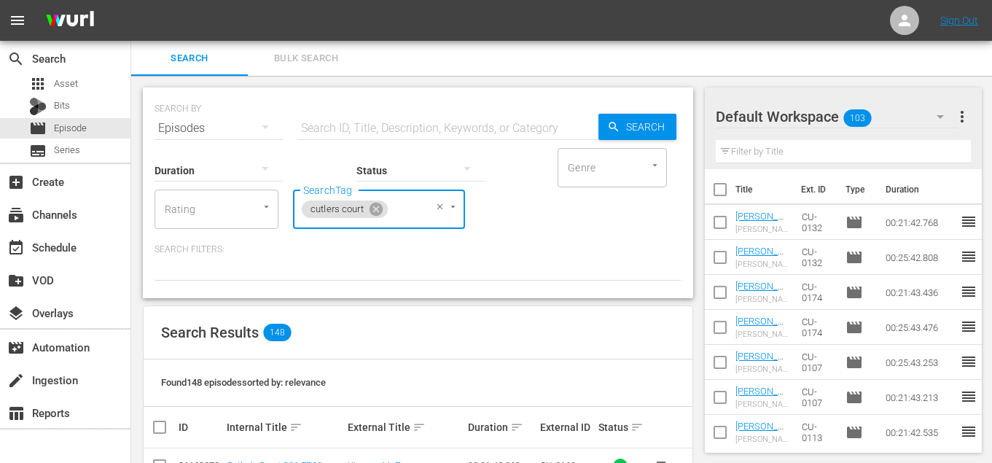
checkbox input "true"
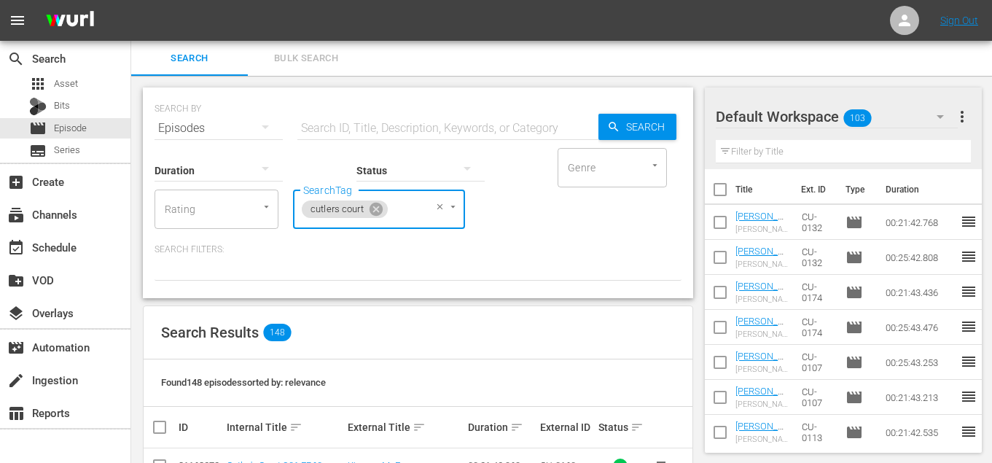
checkbox input "true"
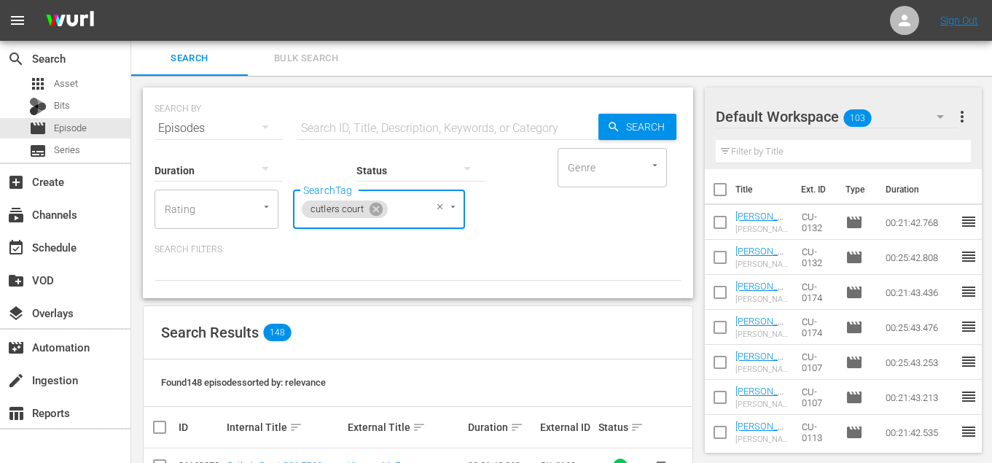
checkbox input "true"
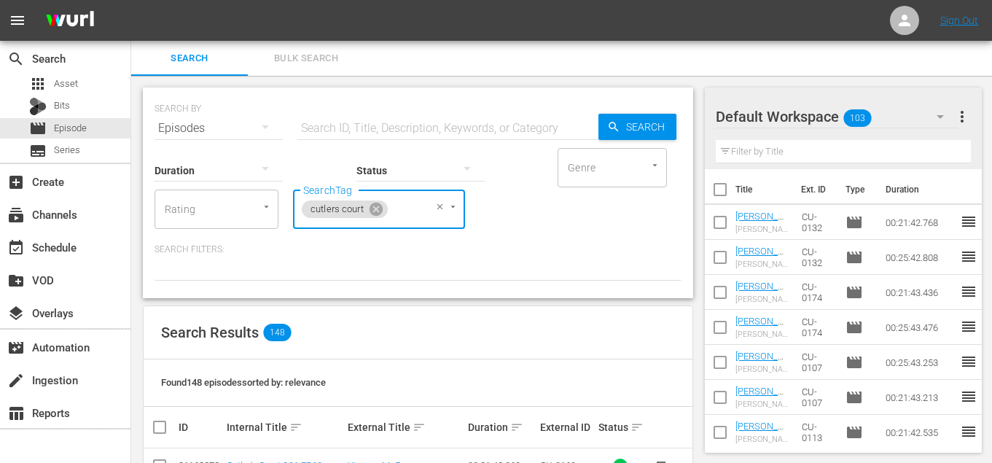
checkbox input "true"
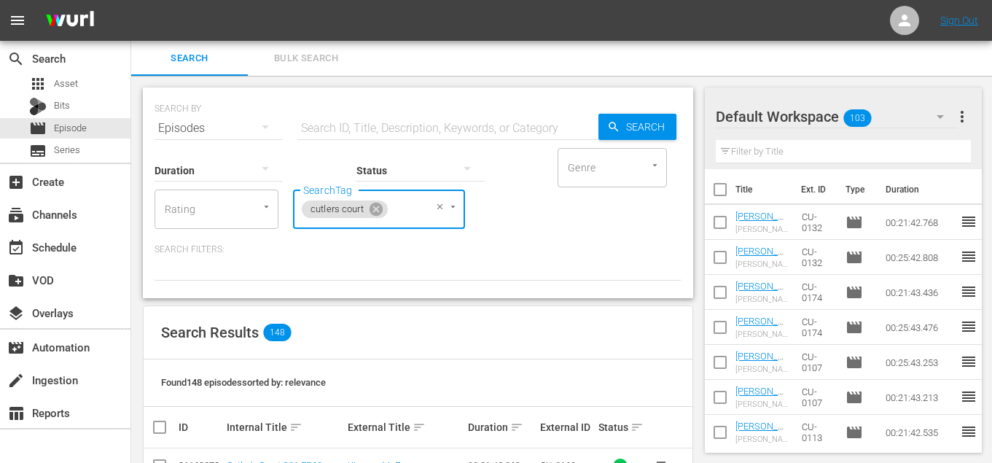
checkbox input "true"
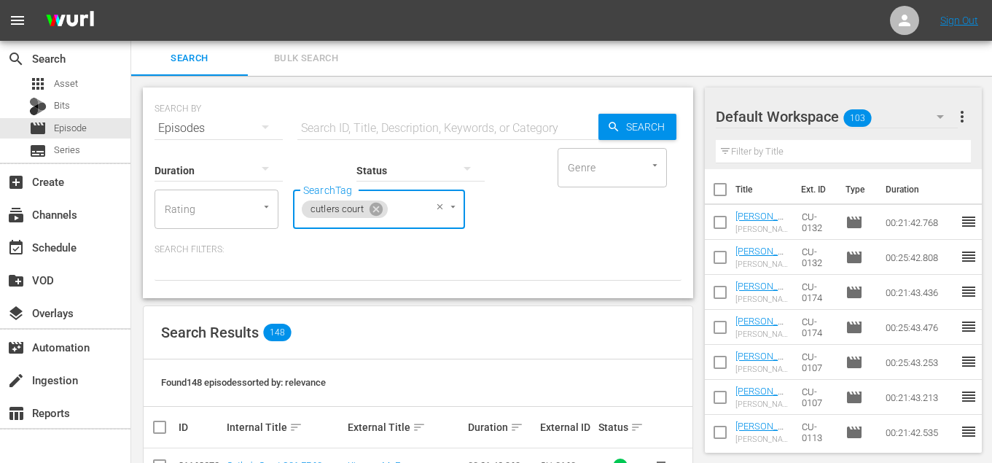
checkbox input "true"
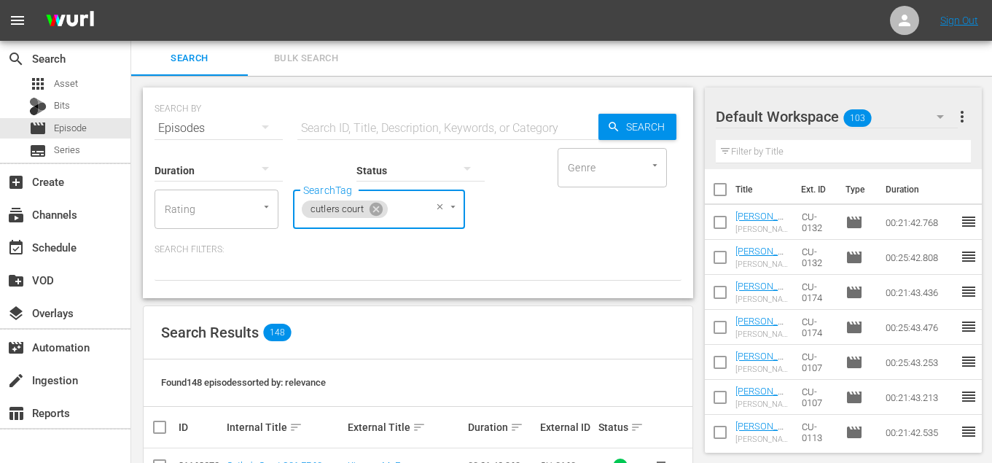
checkbox input "true"
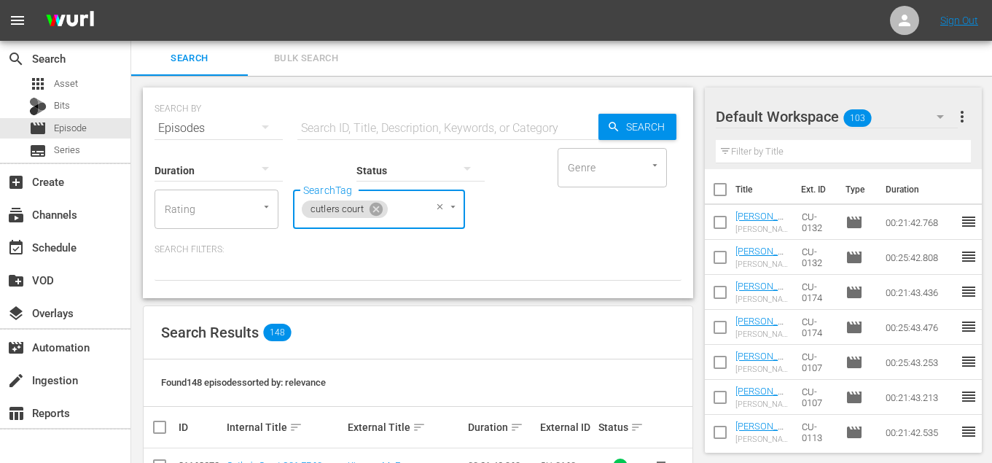
checkbox input "true"
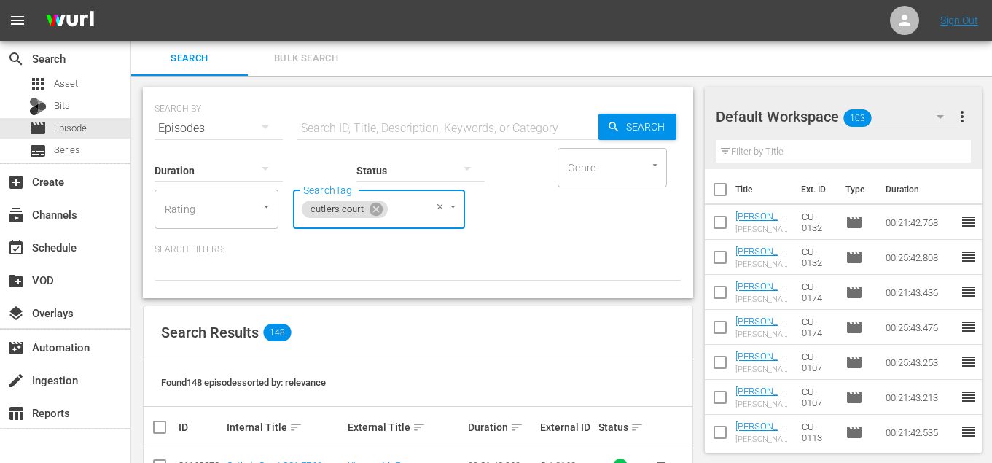
checkbox input "true"
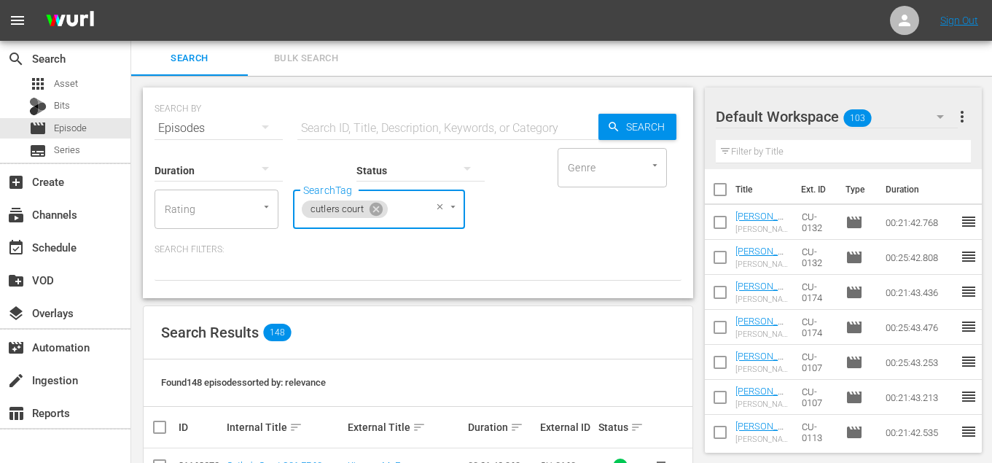
checkbox input "true"
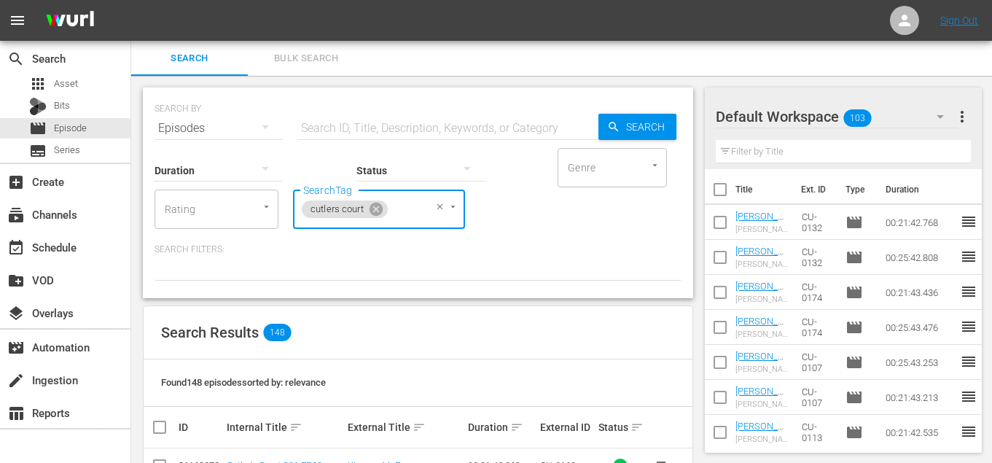
checkbox input "true"
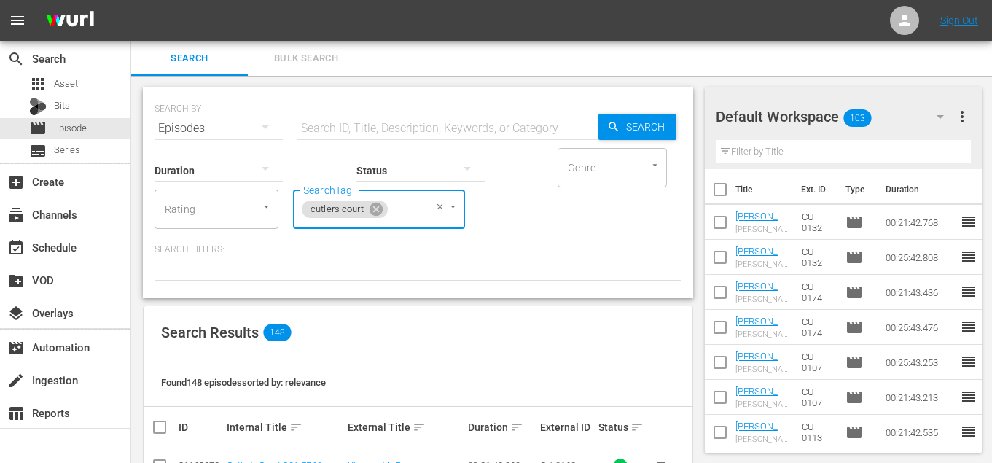
checkbox input "true"
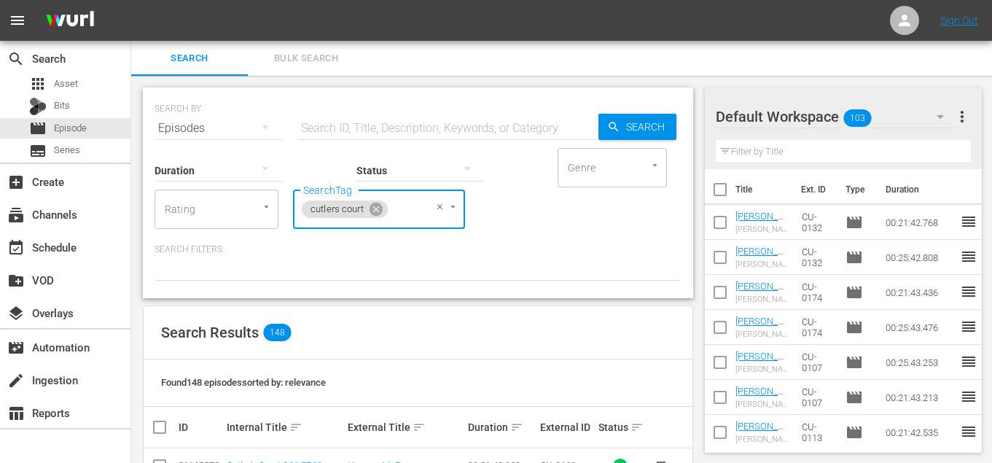
checkbox input "true"
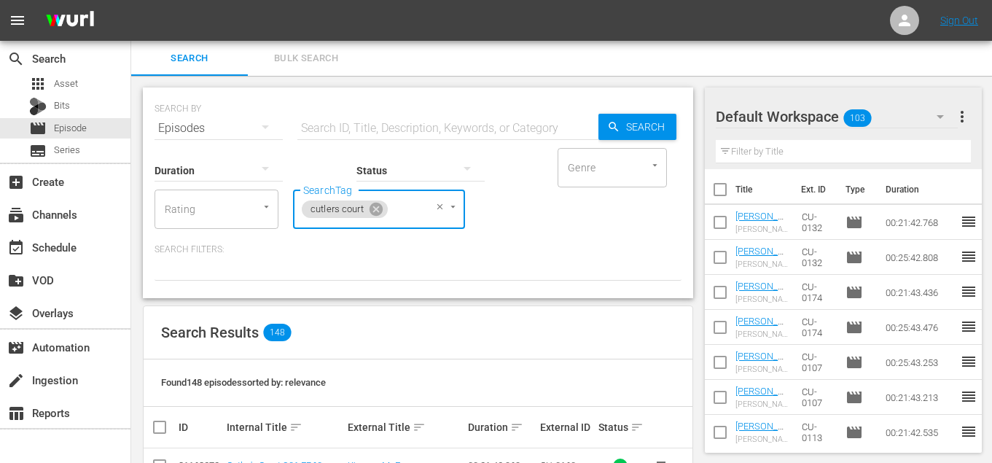
checkbox input "true"
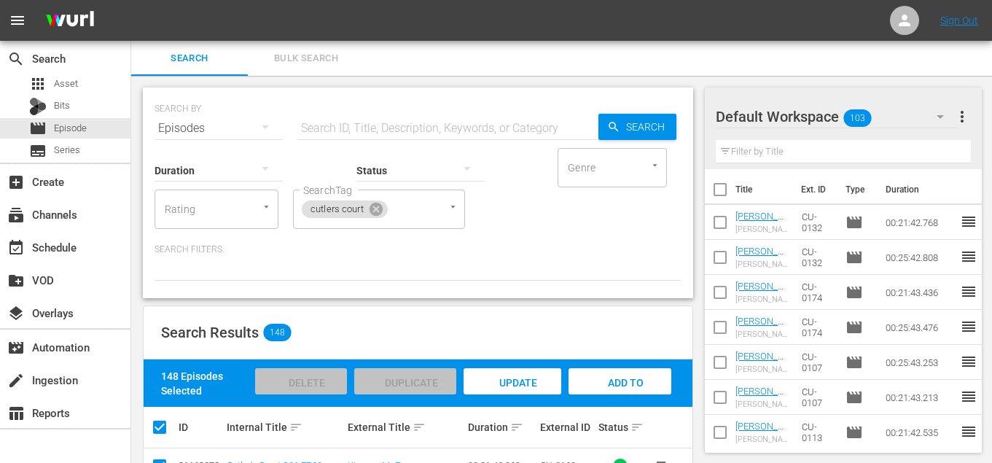
click at [631, 385] on span "Add to Workspace" at bounding box center [620, 396] width 71 height 39
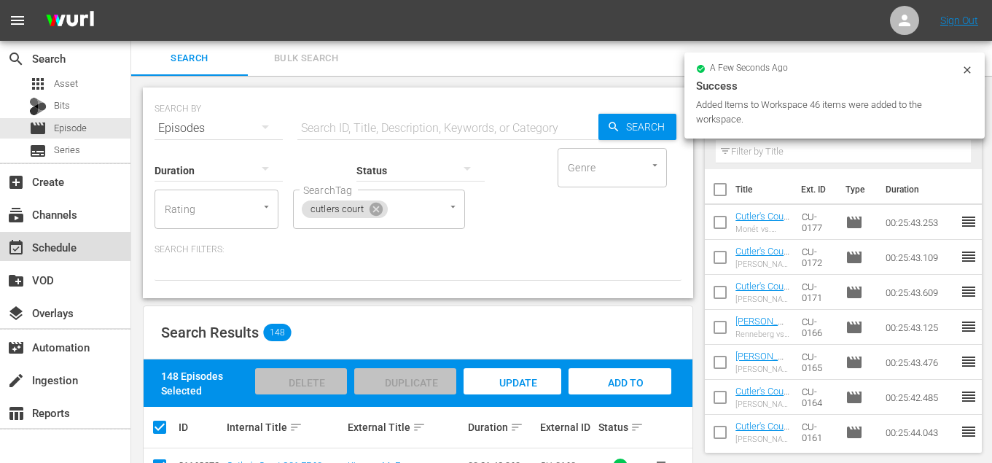
click at [55, 237] on div "event_available Schedule" at bounding box center [65, 246] width 131 height 29
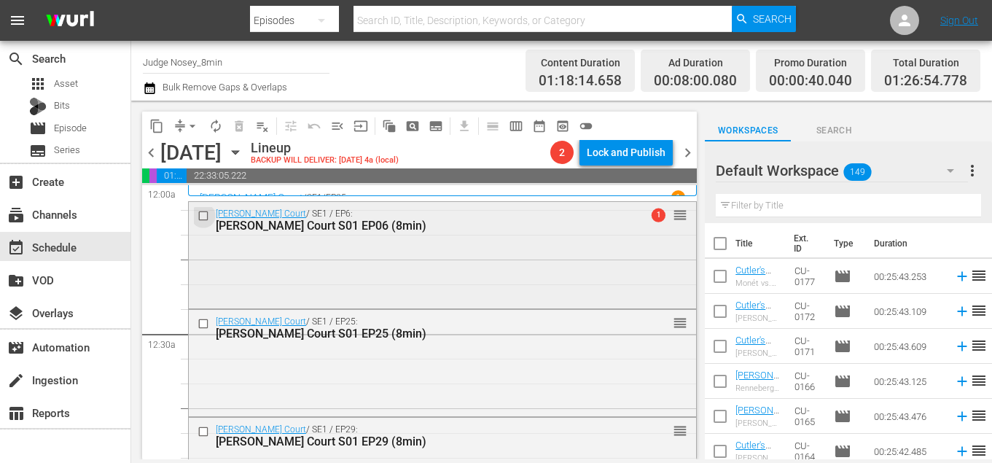
click at [203, 218] on input "checkbox" at bounding box center [205, 215] width 15 height 12
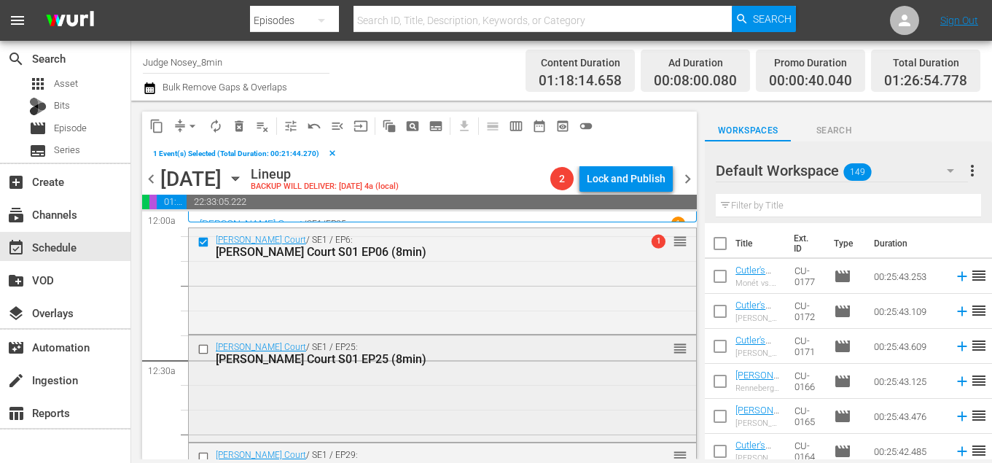
click at [203, 350] on input "checkbox" at bounding box center [205, 349] width 15 height 12
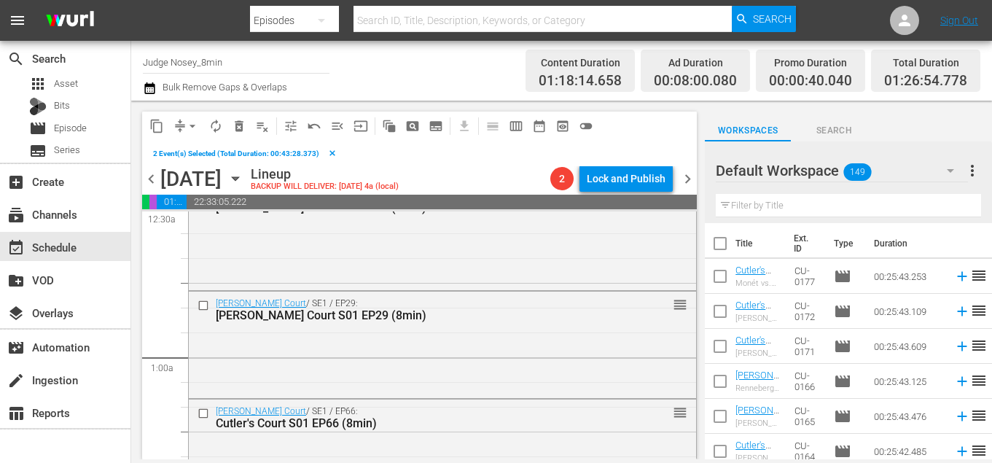
scroll to position [155, 0]
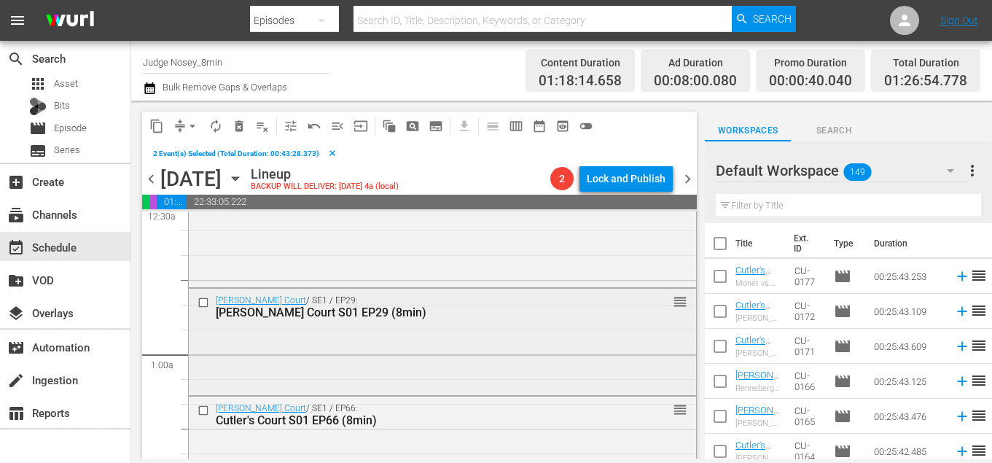
click at [203, 308] on input "checkbox" at bounding box center [205, 303] width 15 height 12
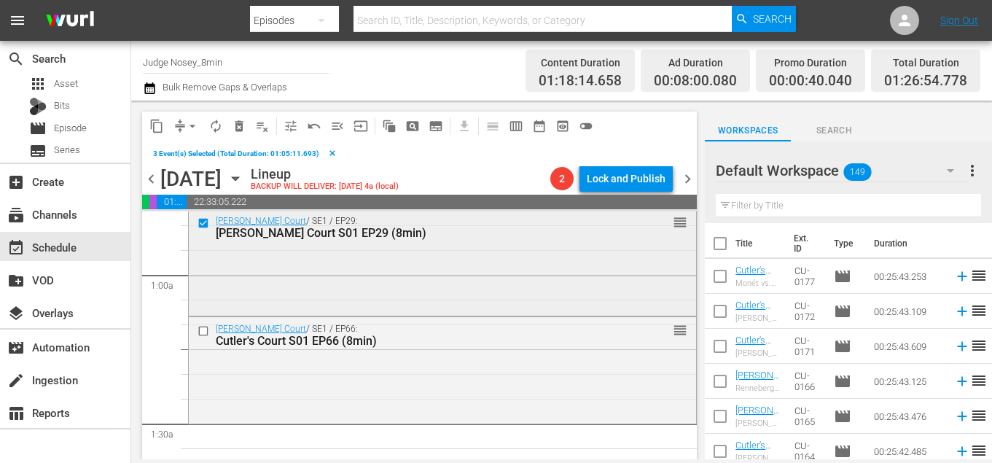
scroll to position [235, 0]
click at [203, 332] on input "checkbox" at bounding box center [205, 330] width 15 height 12
click at [238, 121] on span "delete_forever_outlined" at bounding box center [239, 126] width 15 height 15
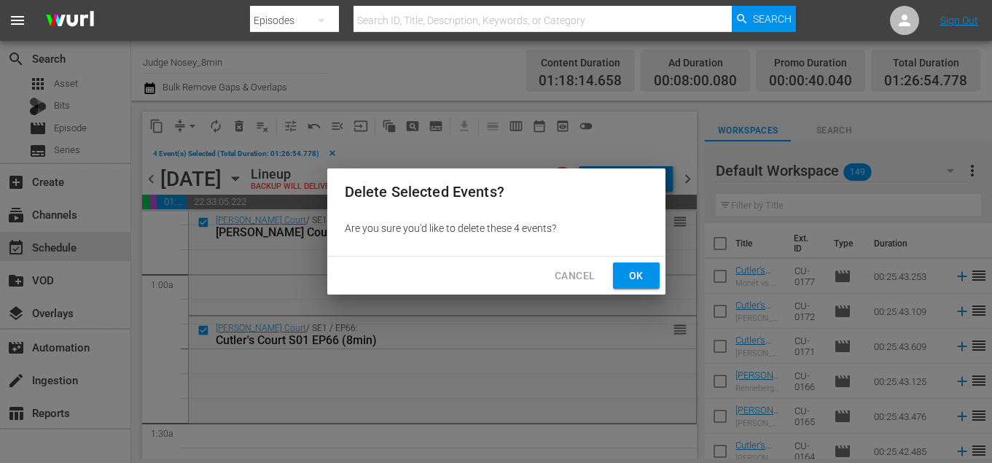
click at [657, 288] on button "Ok" at bounding box center [636, 275] width 47 height 27
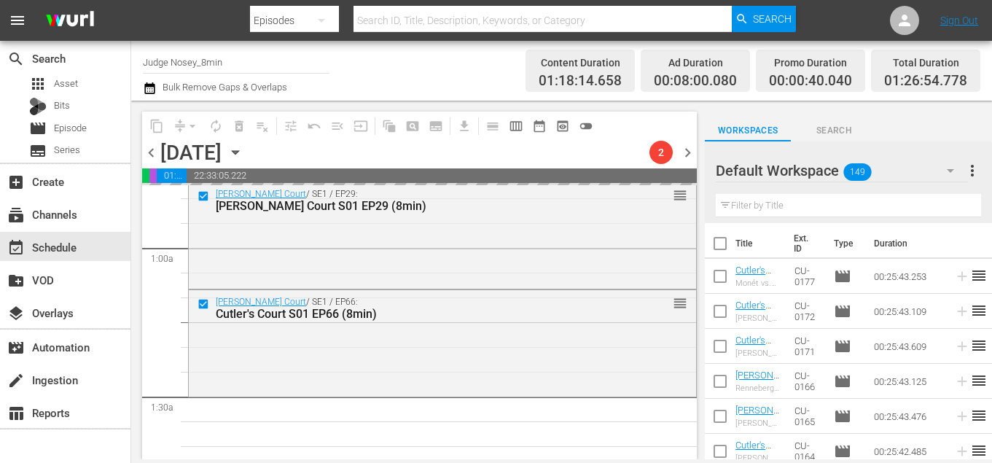
scroll to position [0, 0]
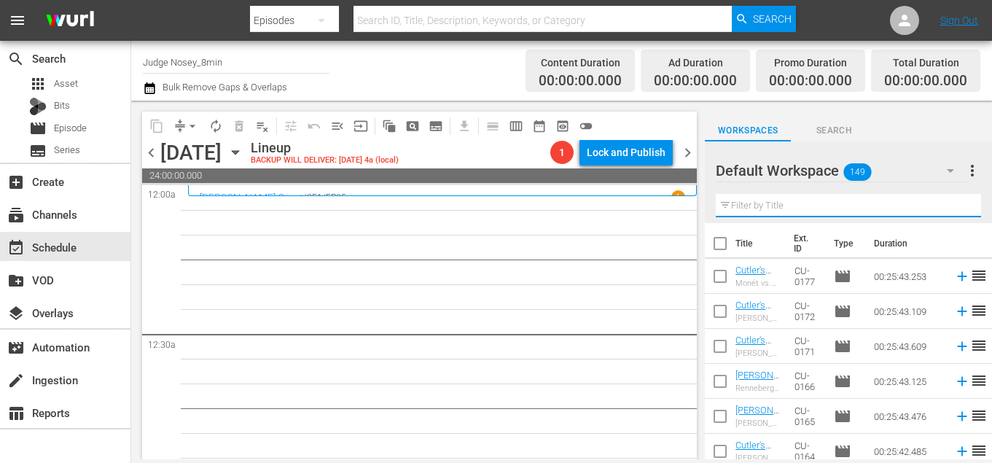
click at [879, 197] on input "text" at bounding box center [848, 205] width 265 height 23
type input "8min"
click at [717, 245] on input "checkbox" at bounding box center [720, 246] width 31 height 31
checkbox input "true"
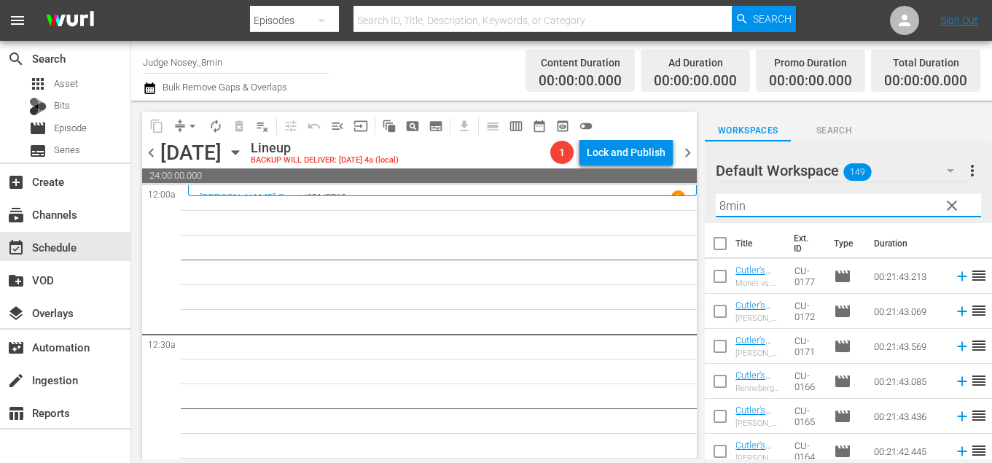
checkbox input "true"
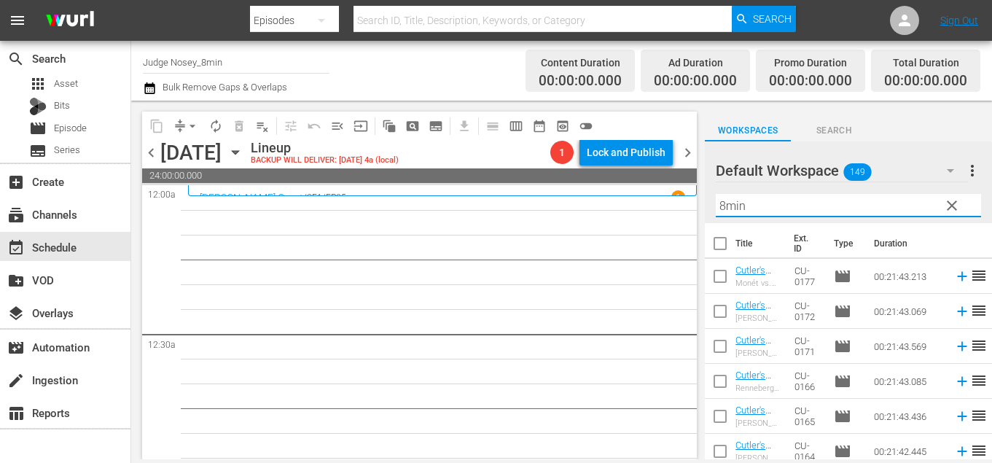
checkbox input "true"
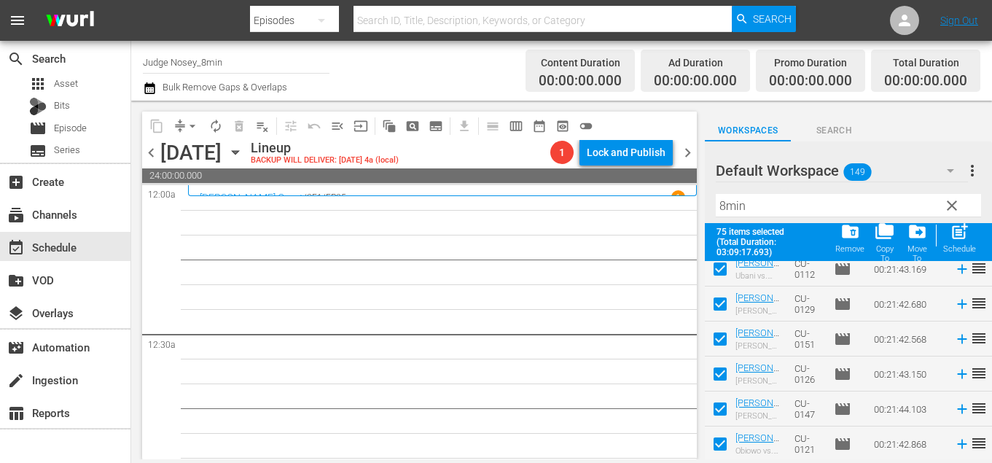
scroll to position [2460, 0]
click at [959, 239] on span "post_add" at bounding box center [960, 232] width 20 height 20
checkbox input "false"
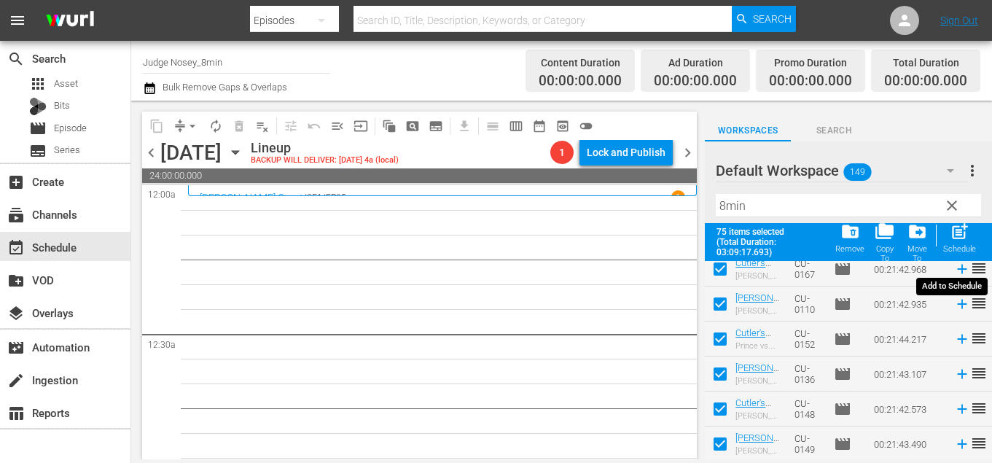
checkbox input "false"
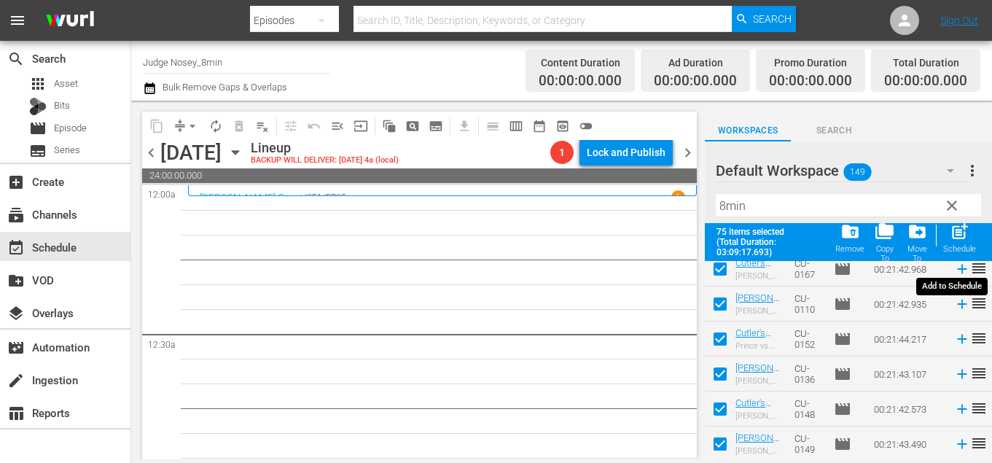
checkbox input "false"
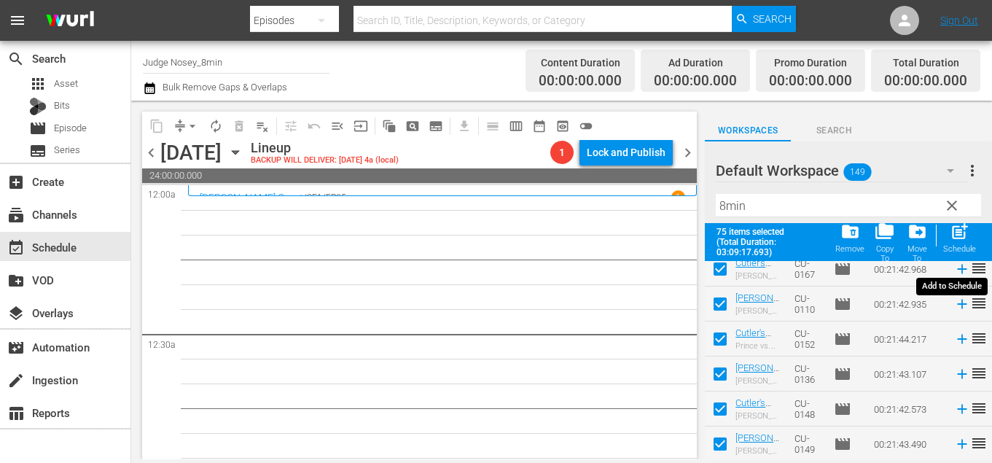
checkbox input "false"
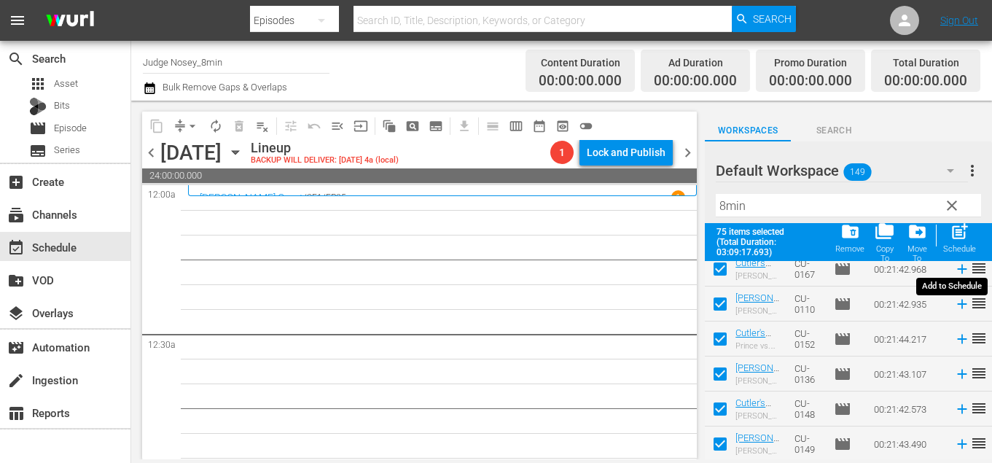
checkbox input "false"
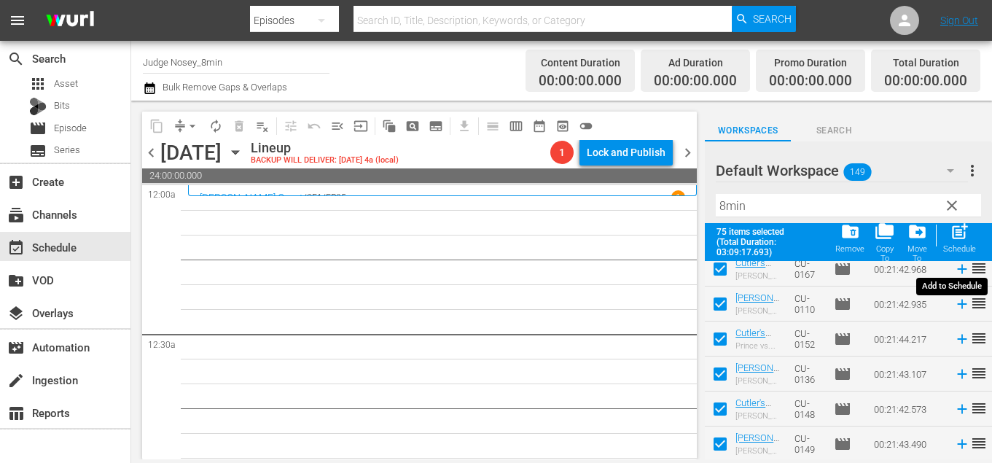
checkbox input "false"
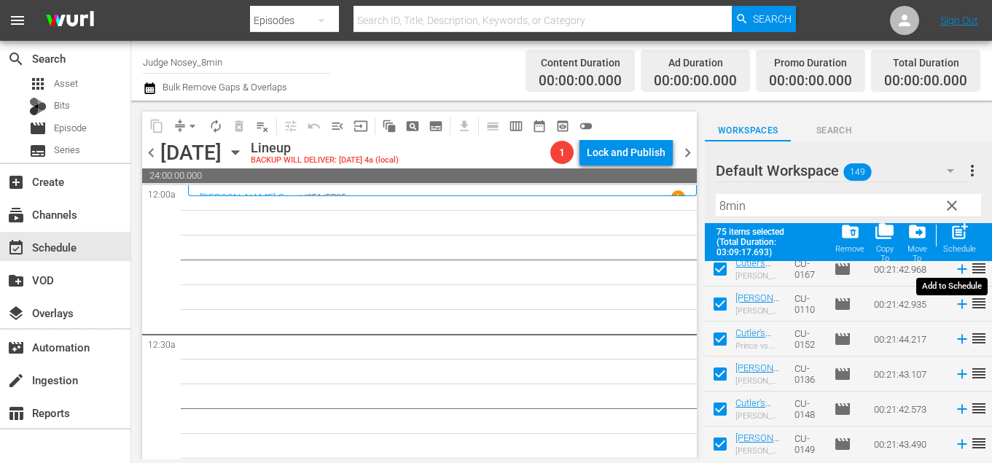
checkbox input "false"
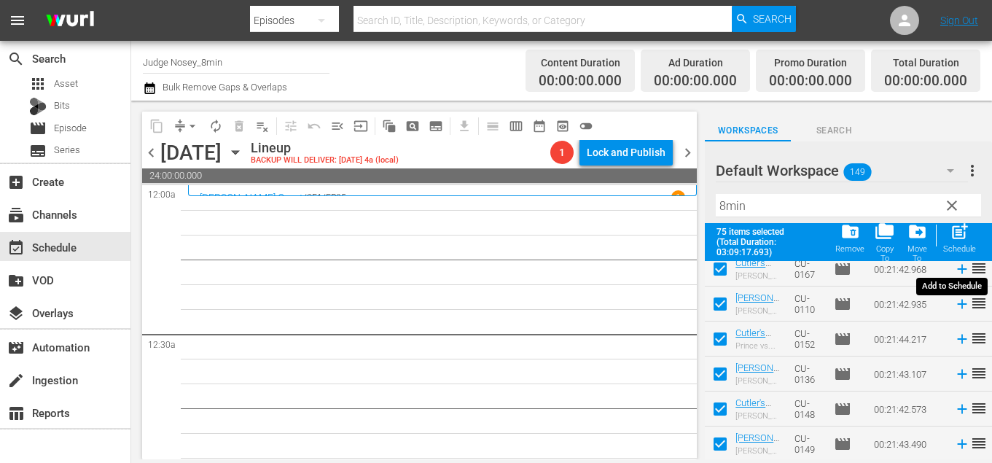
checkbox input "false"
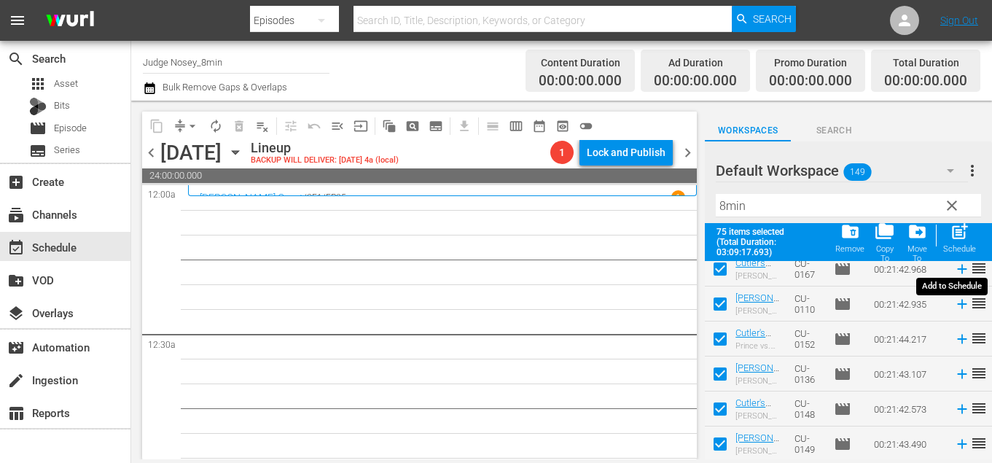
checkbox input "false"
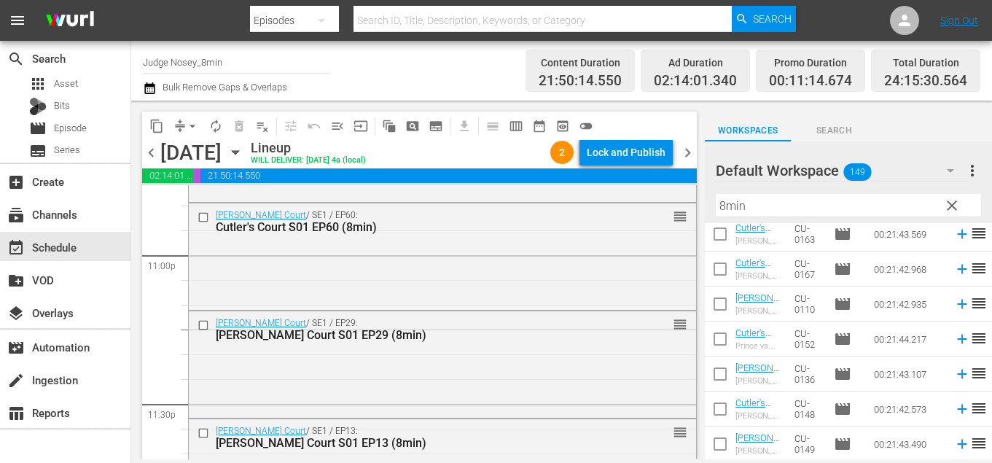
scroll to position [6947, 0]
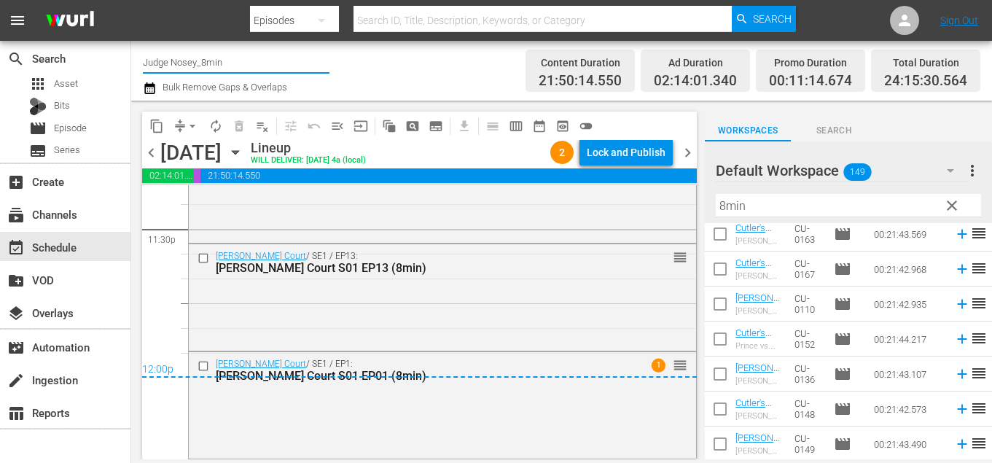
drag, startPoint x: 227, startPoint y: 66, endPoint x: 191, endPoint y: 64, distance: 35.8
click at [192, 64] on input "Judge Nosey_8min" at bounding box center [236, 61] width 187 height 35
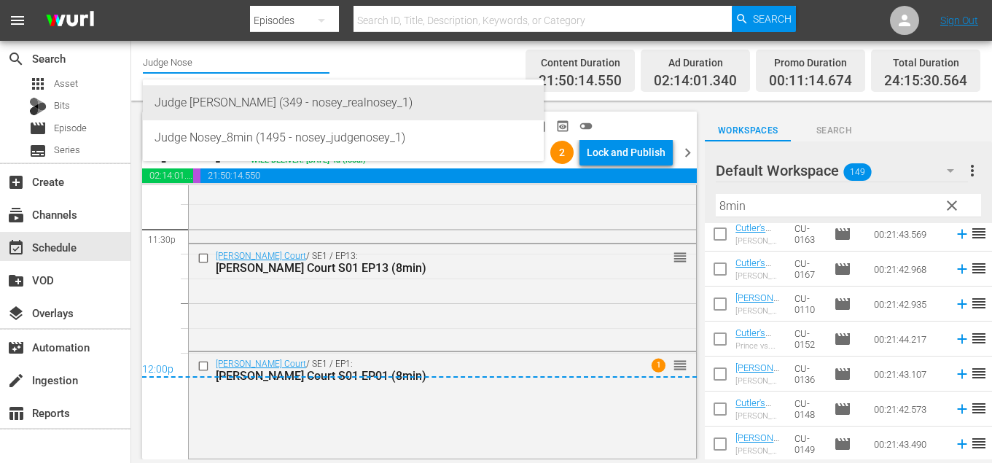
click at [252, 108] on div "Judge [PERSON_NAME] (349 - nosey_realnosey_1)" at bounding box center [344, 102] width 378 height 35
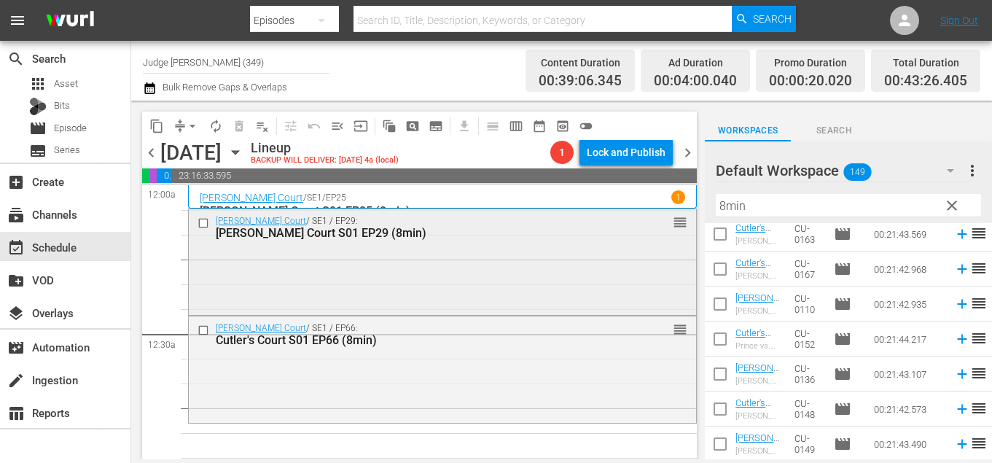
click at [202, 224] on input "checkbox" at bounding box center [205, 223] width 15 height 12
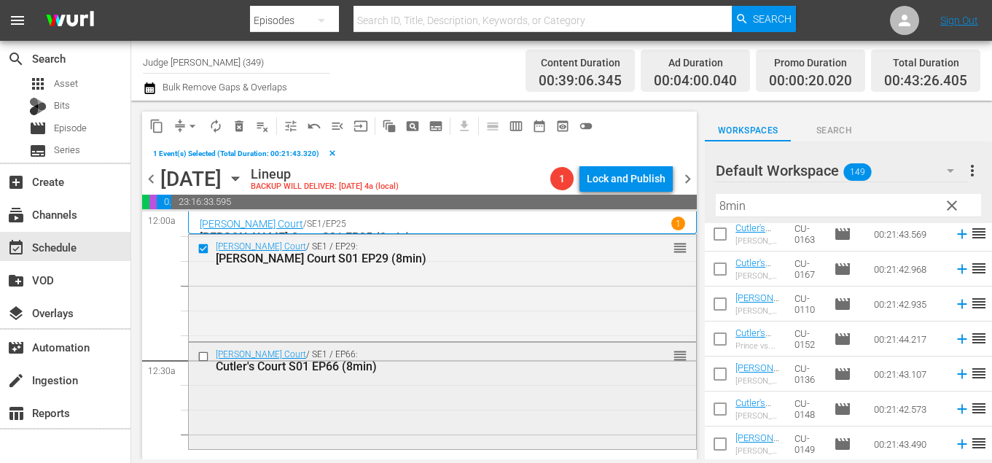
click at [204, 358] on input "checkbox" at bounding box center [205, 357] width 15 height 12
click at [239, 126] on span "delete_forever_outlined" at bounding box center [239, 126] width 15 height 15
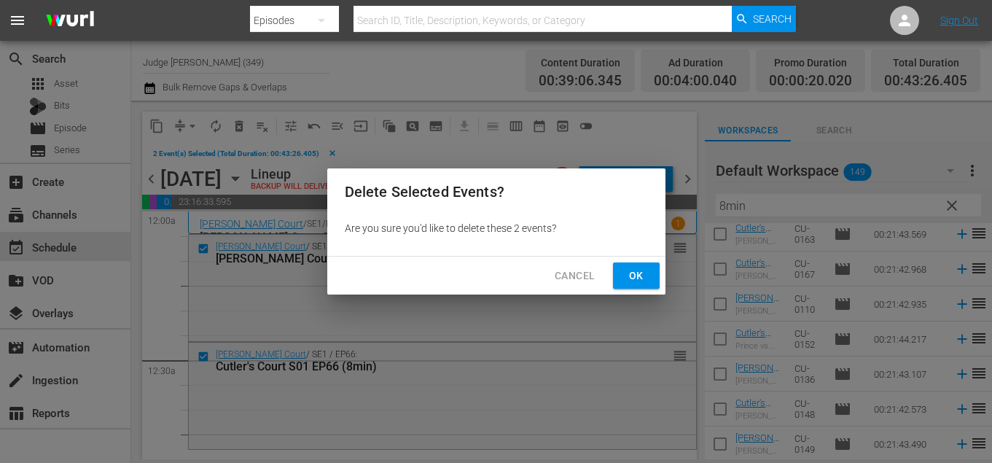
click at [624, 265] on button "Ok" at bounding box center [636, 275] width 47 height 27
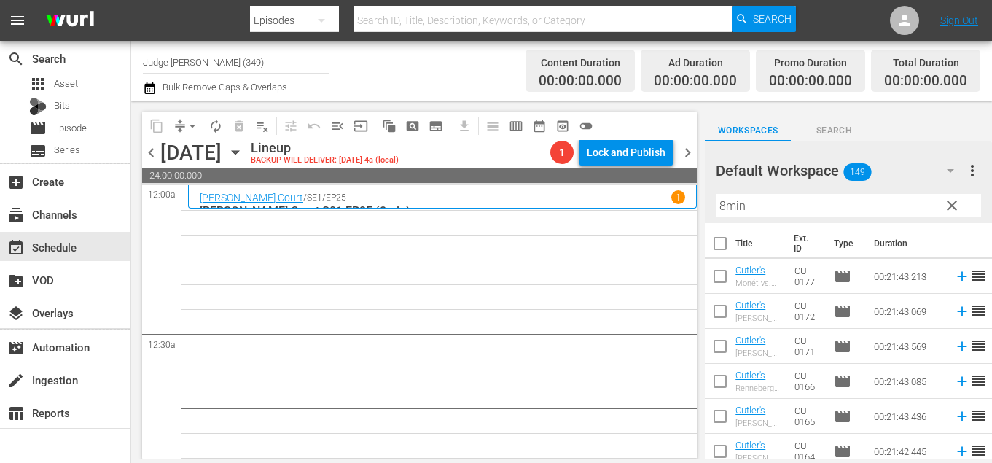
click at [719, 245] on input "checkbox" at bounding box center [720, 246] width 31 height 31
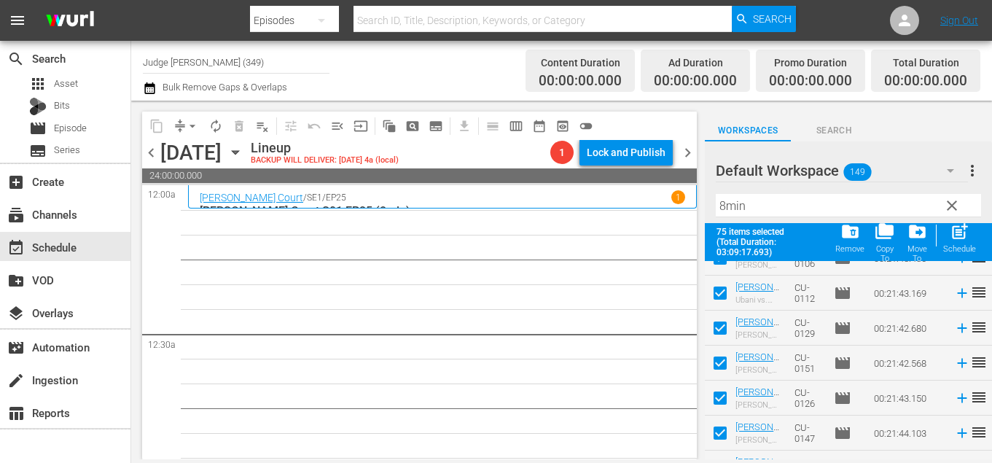
scroll to position [2460, 0]
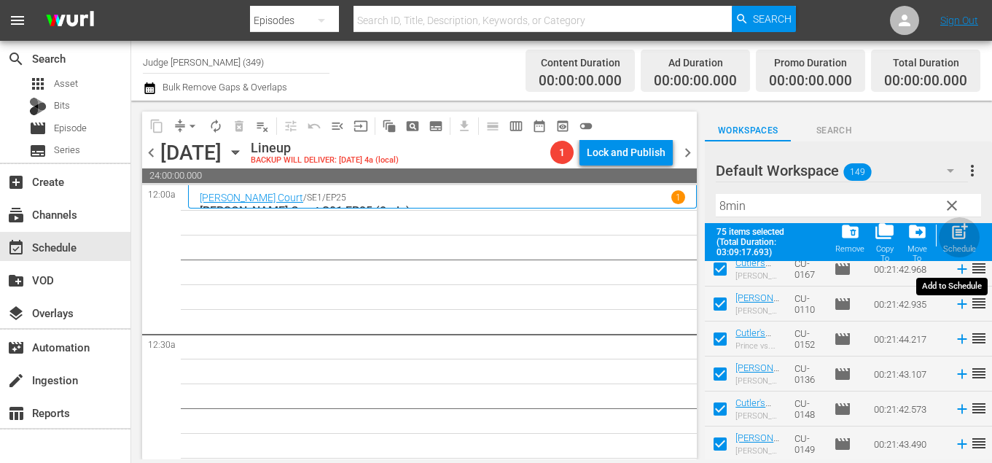
click at [954, 249] on div "Schedule" at bounding box center [959, 248] width 33 height 9
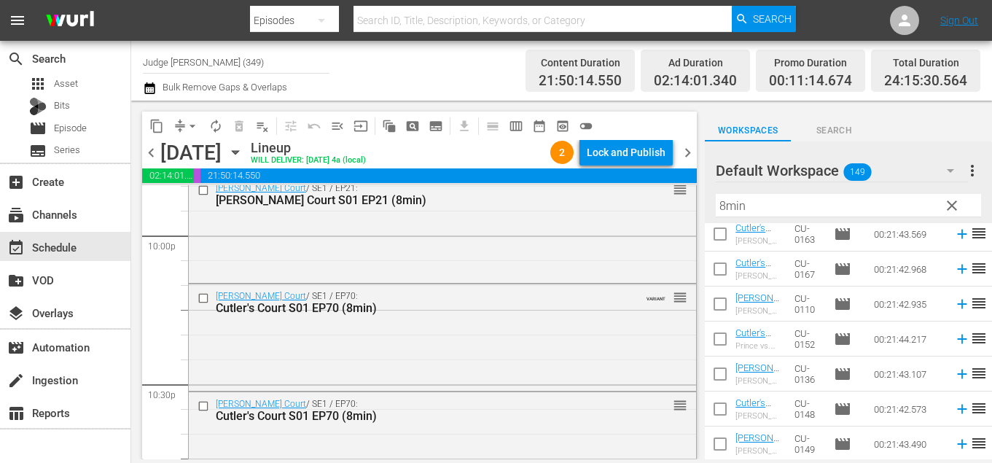
scroll to position [6965, 0]
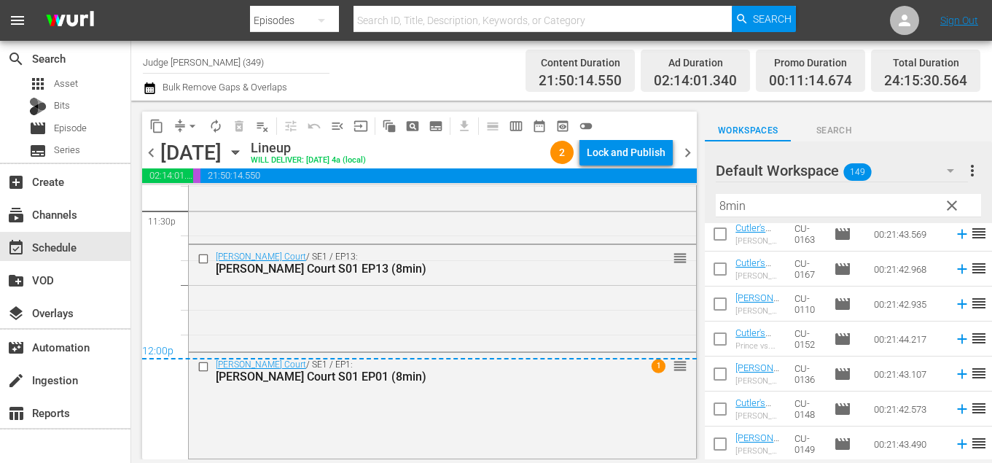
click at [684, 154] on span "chevron_right" at bounding box center [688, 153] width 18 height 18
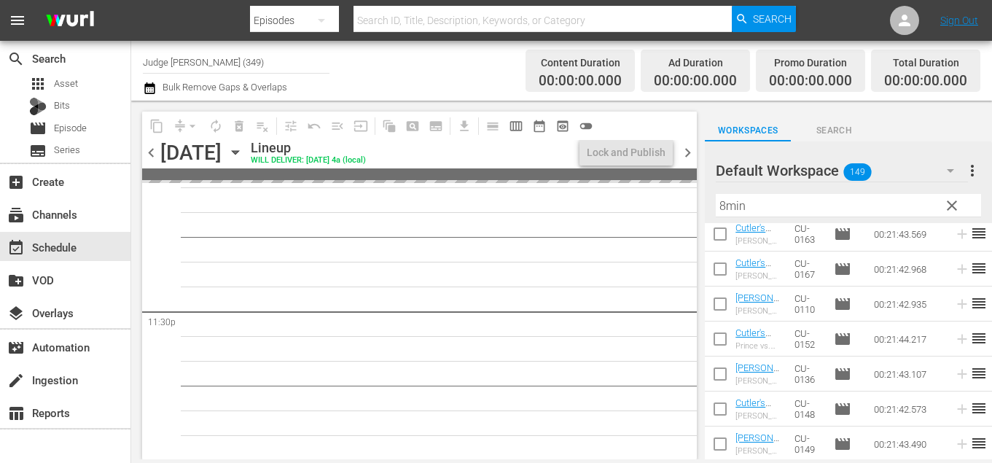
click at [947, 206] on span "clear" at bounding box center [951, 205] width 17 height 17
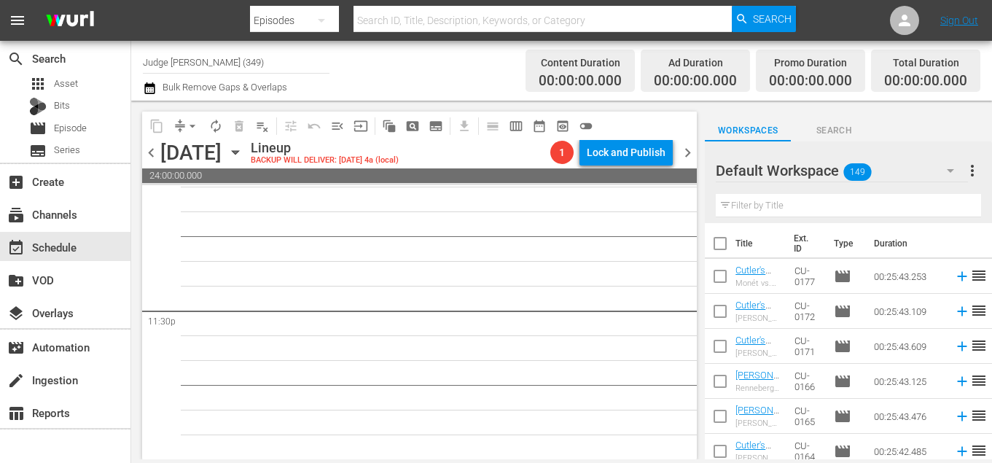
click at [730, 246] on input "checkbox" at bounding box center [720, 246] width 31 height 31
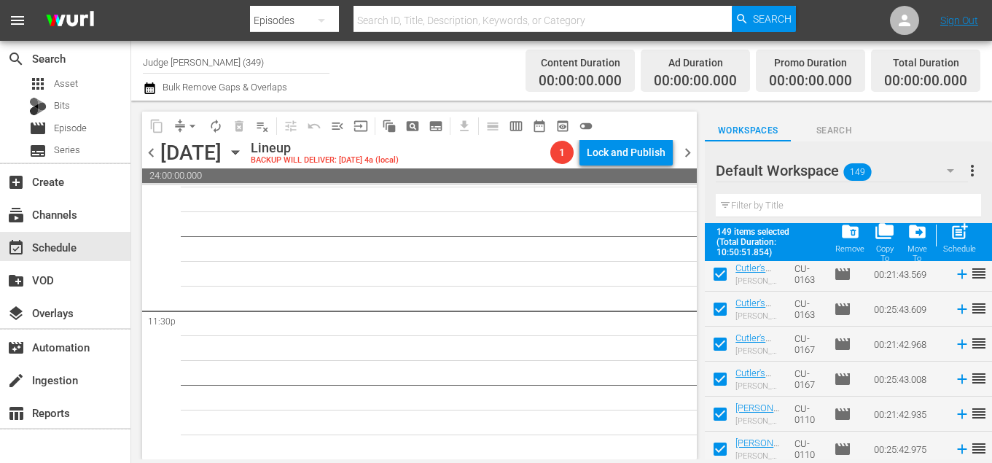
scroll to position [5050, 0]
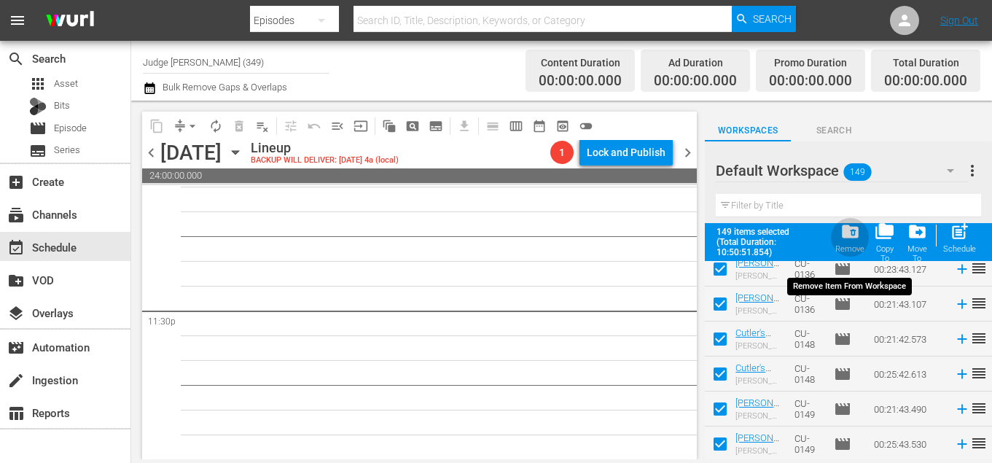
click at [852, 233] on span "folder_delete" at bounding box center [851, 232] width 20 height 20
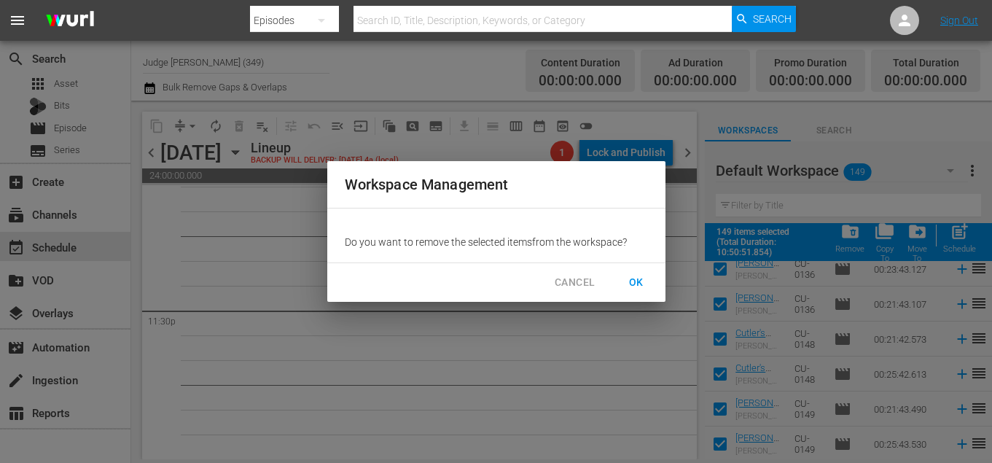
click at [644, 288] on span "OK" at bounding box center [636, 282] width 23 height 18
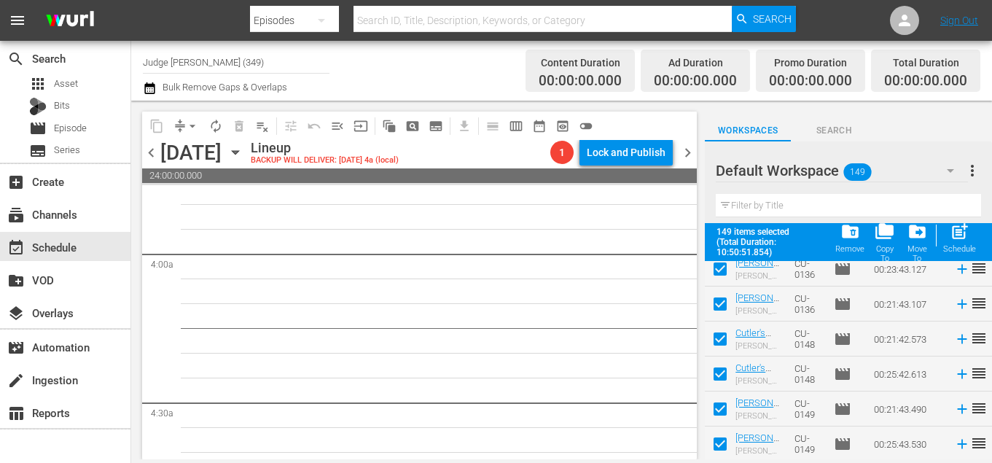
scroll to position [0, 0]
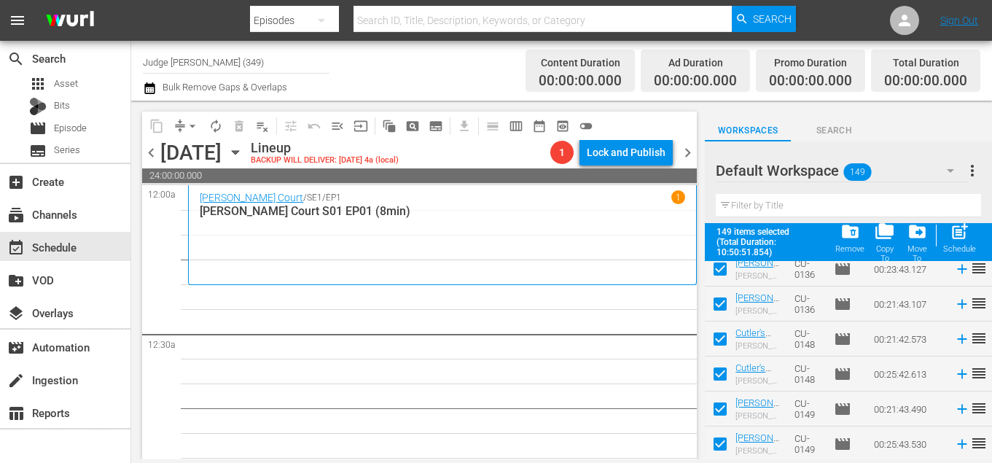
click at [265, 53] on input "Judge [PERSON_NAME] (349)" at bounding box center [236, 61] width 187 height 35
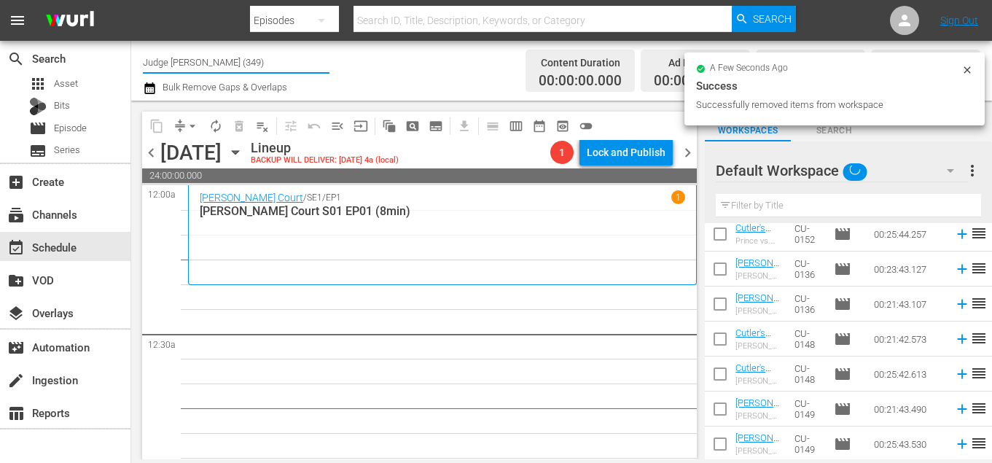
scroll to position [5012, 0]
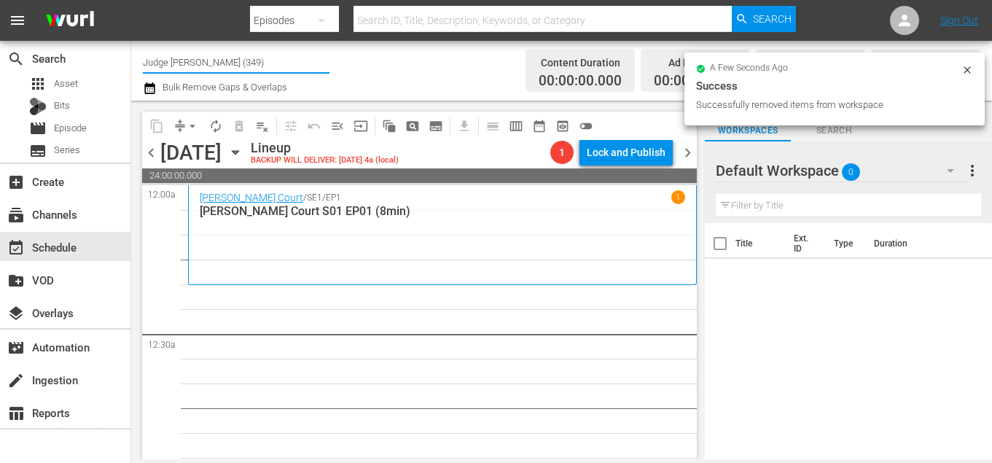
drag, startPoint x: 232, startPoint y: 59, endPoint x: 196, endPoint y: 58, distance: 35.7
click at [196, 58] on input "Judge [PERSON_NAME] (349)" at bounding box center [236, 61] width 187 height 35
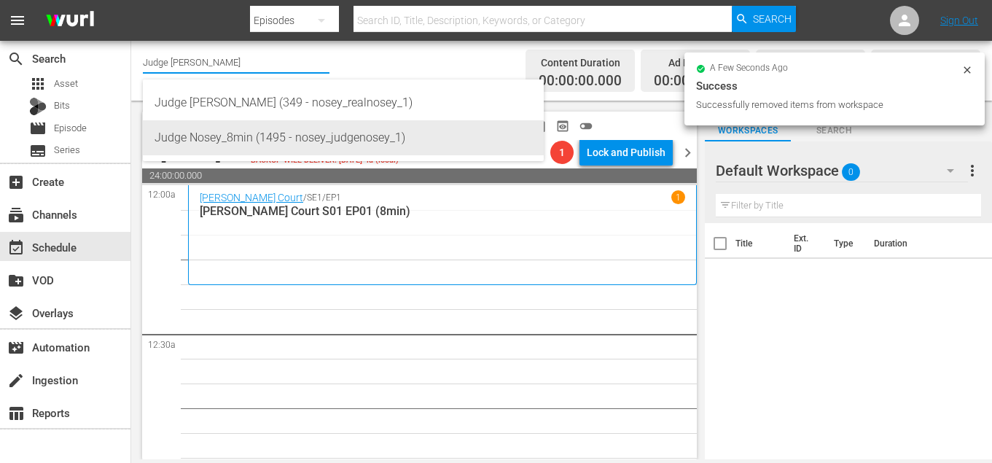
click at [245, 145] on div "Judge Nosey_8min (1495 - nosey_judgenosey_1)" at bounding box center [344, 137] width 378 height 35
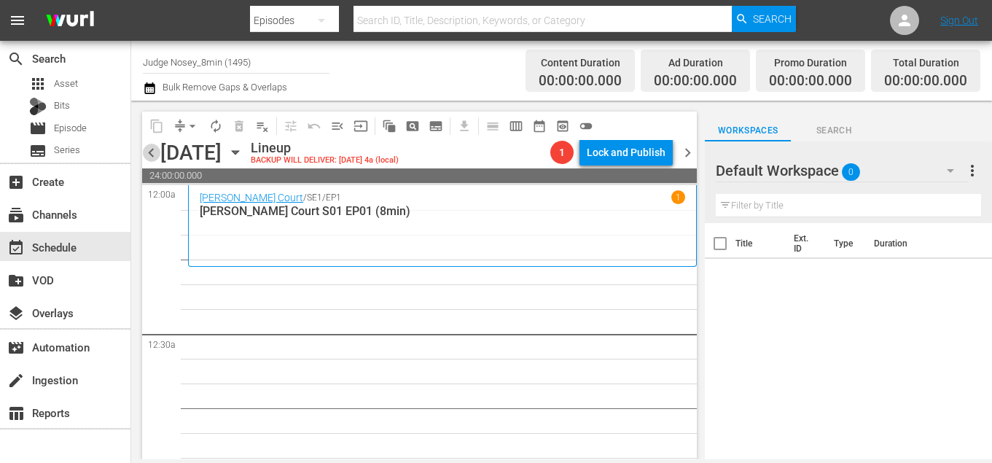
click at [151, 156] on span "chevron_left" at bounding box center [151, 153] width 18 height 18
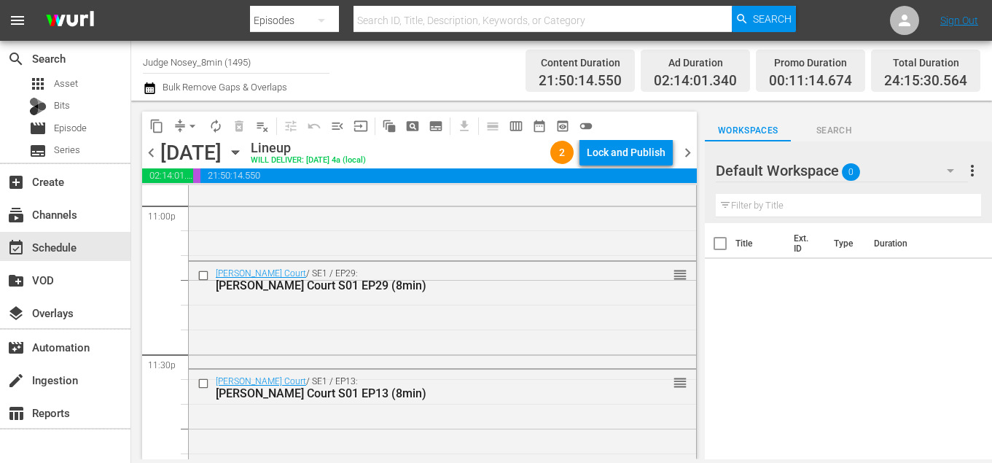
scroll to position [6947, 0]
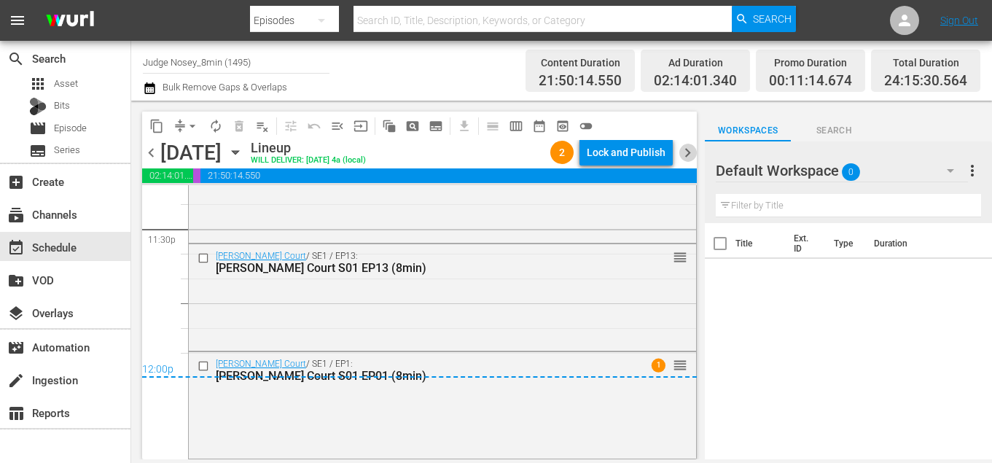
click at [692, 156] on span "chevron_right" at bounding box center [688, 153] width 18 height 18
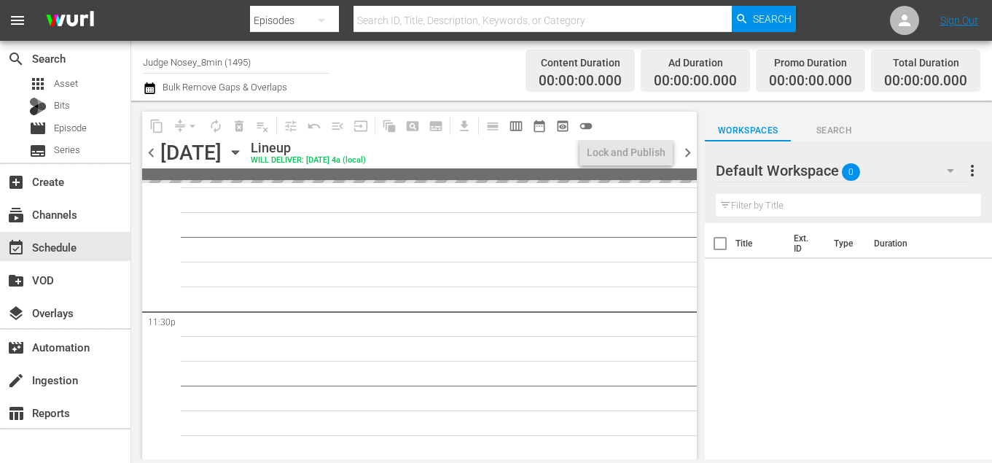
scroll to position [6866, 0]
